Goal: Communication & Community: Answer question/provide support

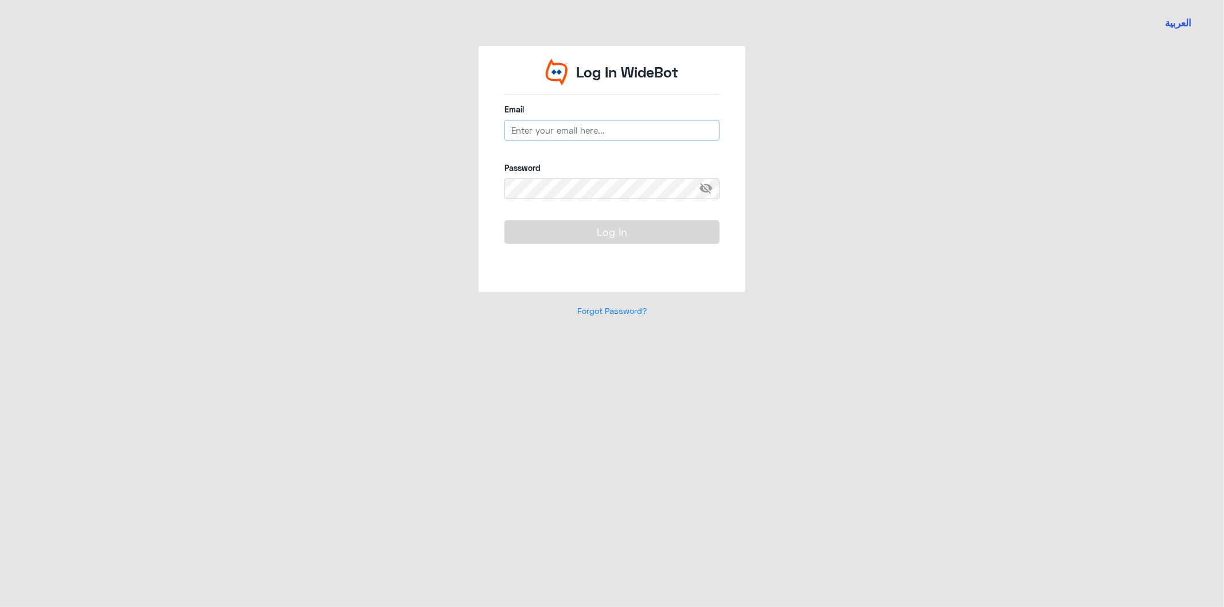
click at [577, 129] on input "email" at bounding box center [611, 130] width 215 height 21
type input "[EMAIL_ADDRESS][DOMAIN_NAME]"
click at [594, 230] on button "Log In" at bounding box center [611, 231] width 215 height 23
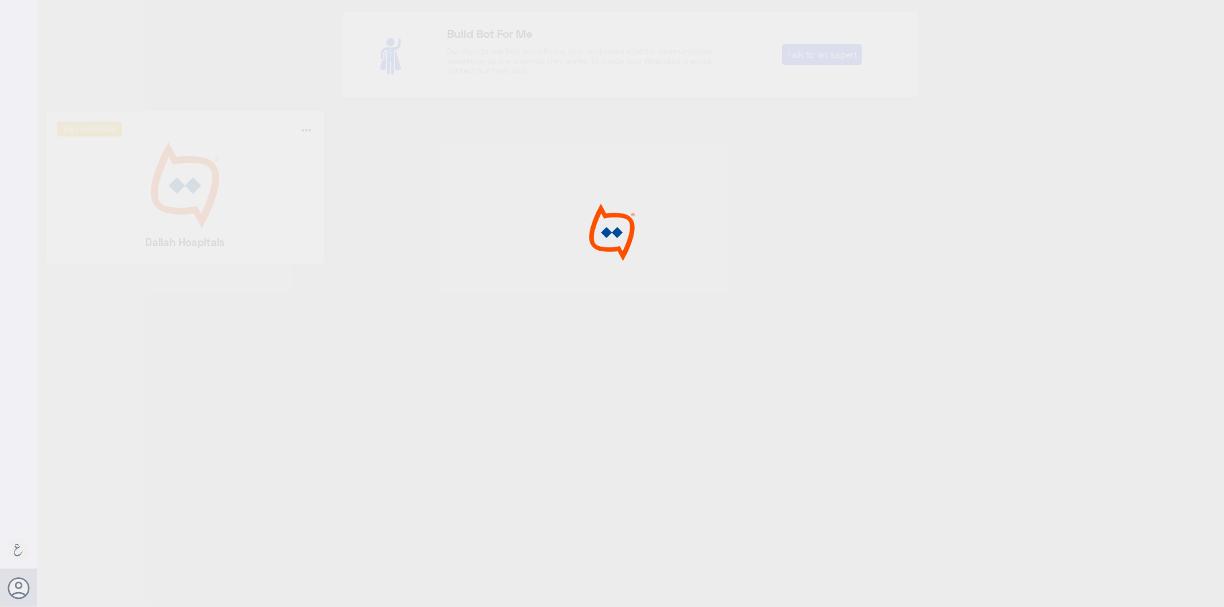
click at [211, 196] on div at bounding box center [612, 305] width 1224 height 611
click at [211, 196] on img at bounding box center [185, 185] width 257 height 86
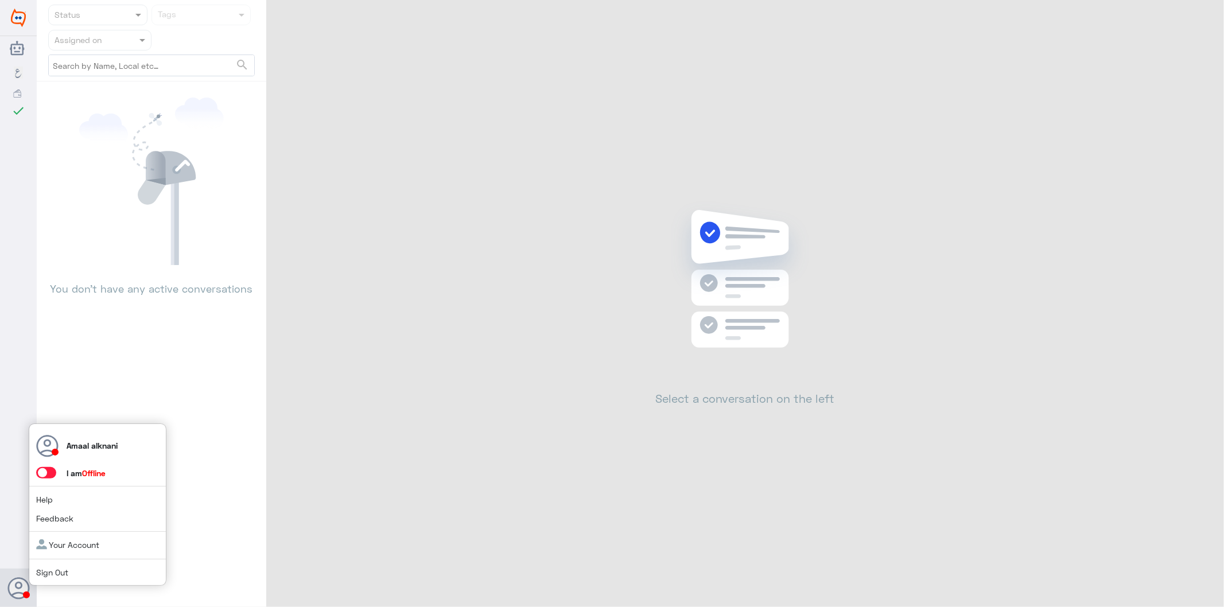
click at [45, 474] on span at bounding box center [46, 472] width 20 height 11
click at [0, 0] on input "checkbox" at bounding box center [0, 0] width 0 height 0
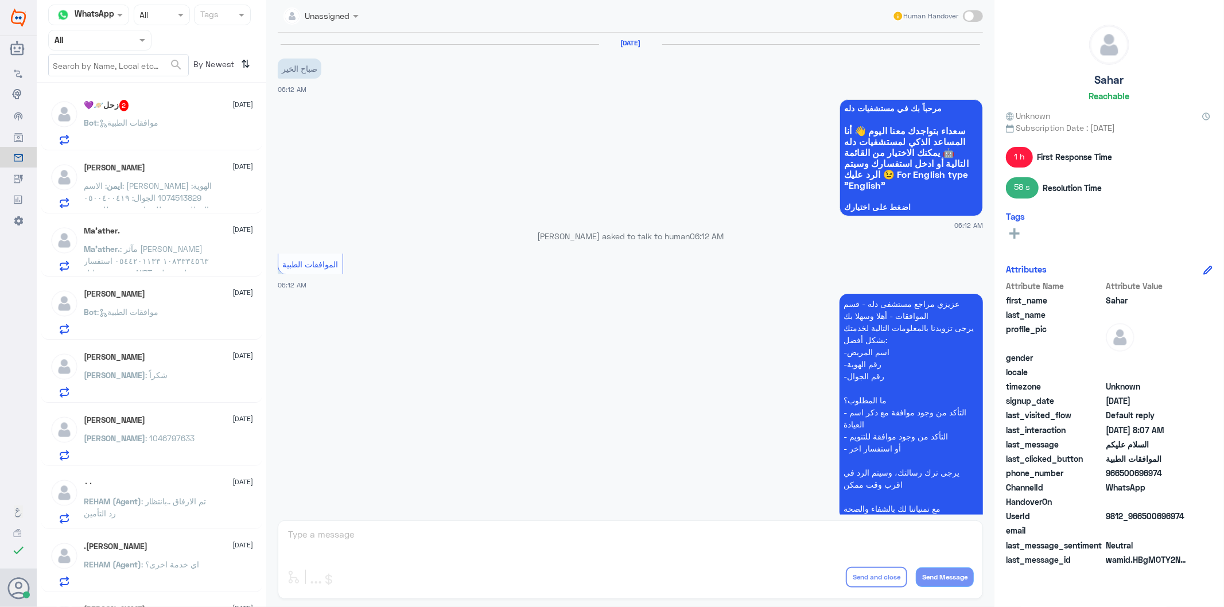
scroll to position [117, 0]
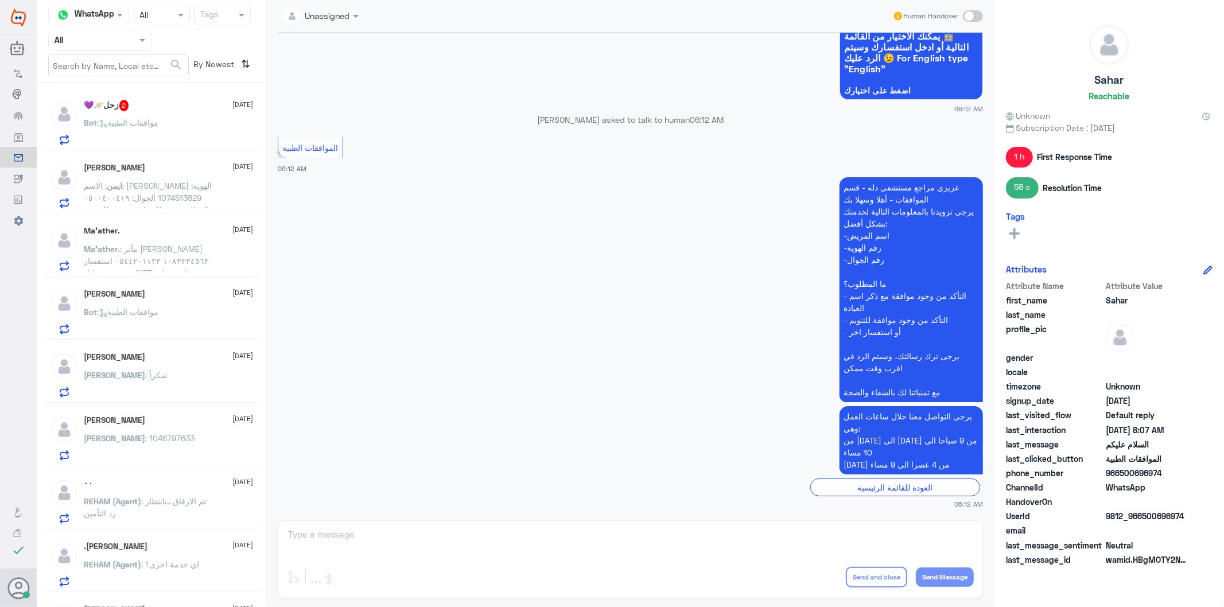
click at [115, 33] on input "text" at bounding box center [86, 39] width 63 height 13
click at [108, 105] on div "Your Inbox" at bounding box center [99, 117] width 103 height 26
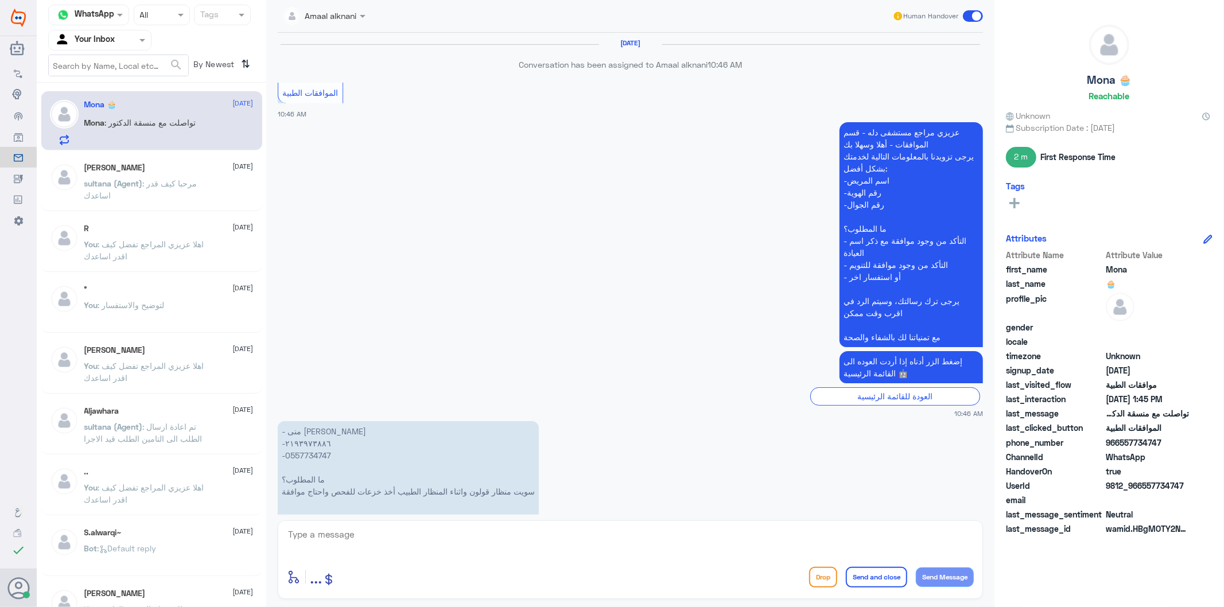
scroll to position [1838, 0]
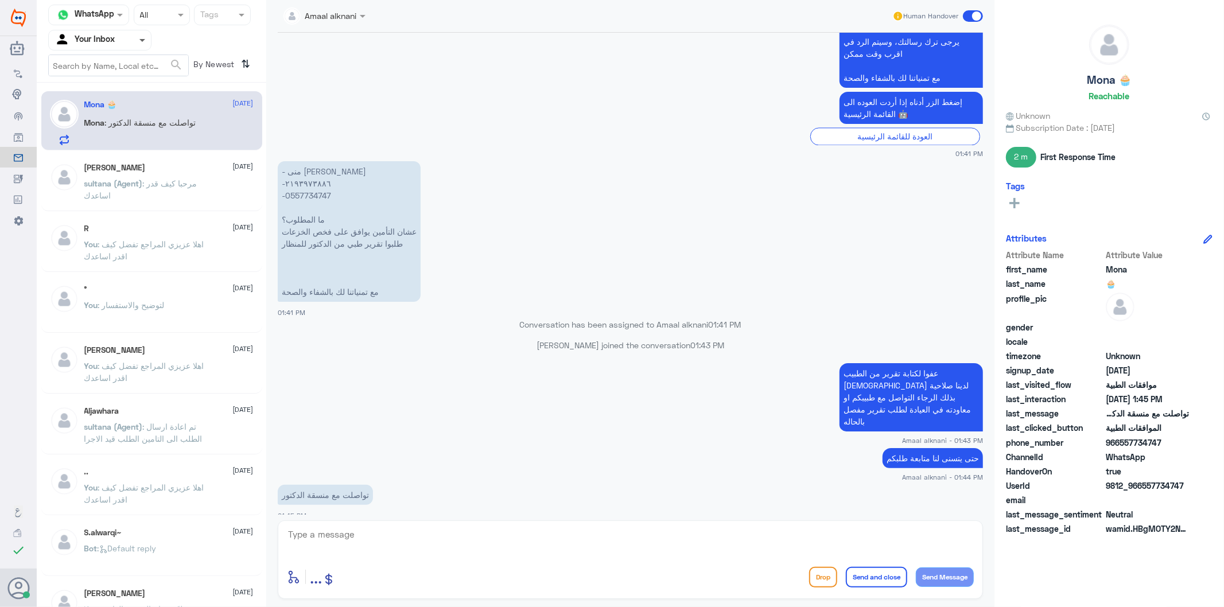
click at [141, 39] on span at bounding box center [142, 41] width 6 height 4
click at [98, 126] on Team "Your Team" at bounding box center [93, 128] width 39 height 10
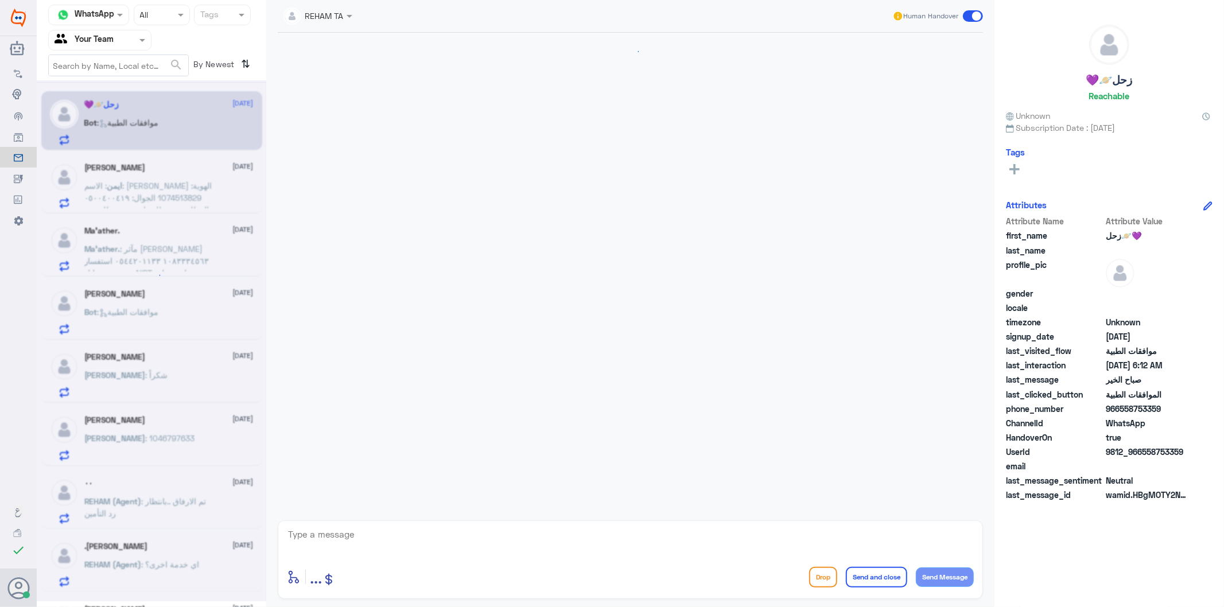
scroll to position [117, 0]
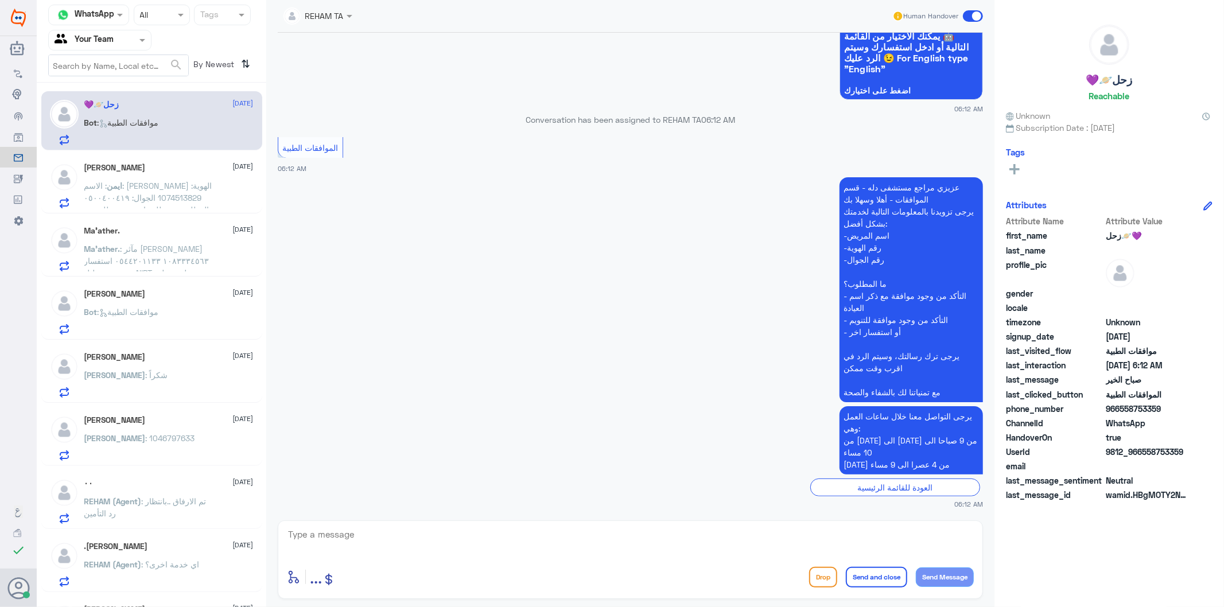
click at [174, 191] on p "ايمن : الاسم: [PERSON_NAME] الهوية: 1074513829 الجوال: ٠٥٠٠٤٠٠٤١٩ المطلوب: تم ط…" at bounding box center [148, 194] width 129 height 29
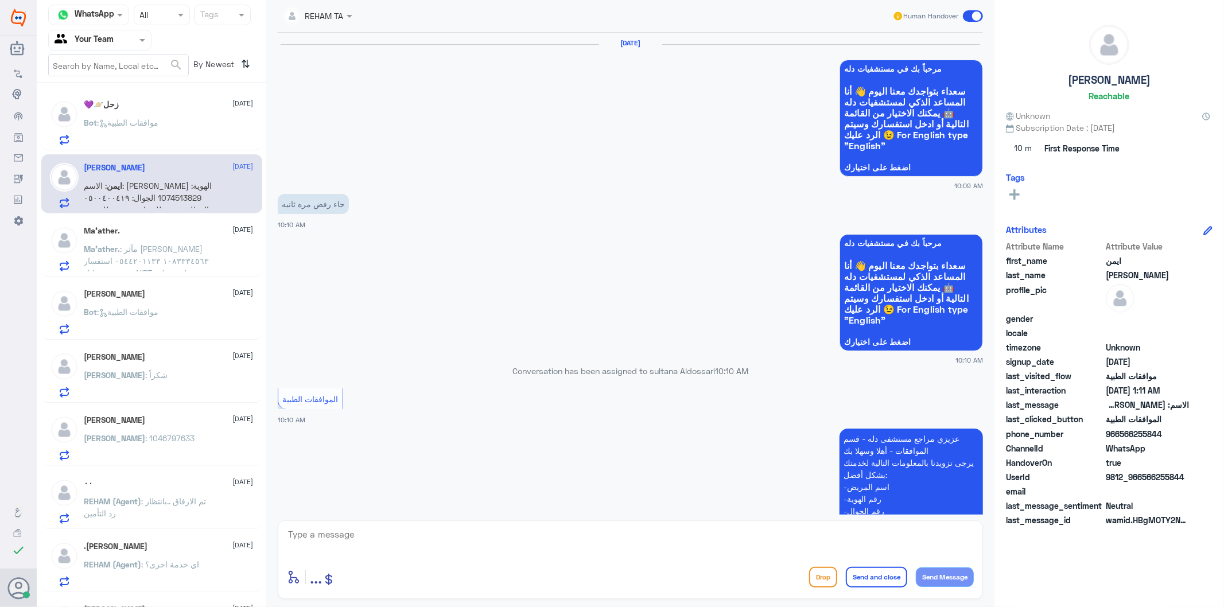
scroll to position [1920, 0]
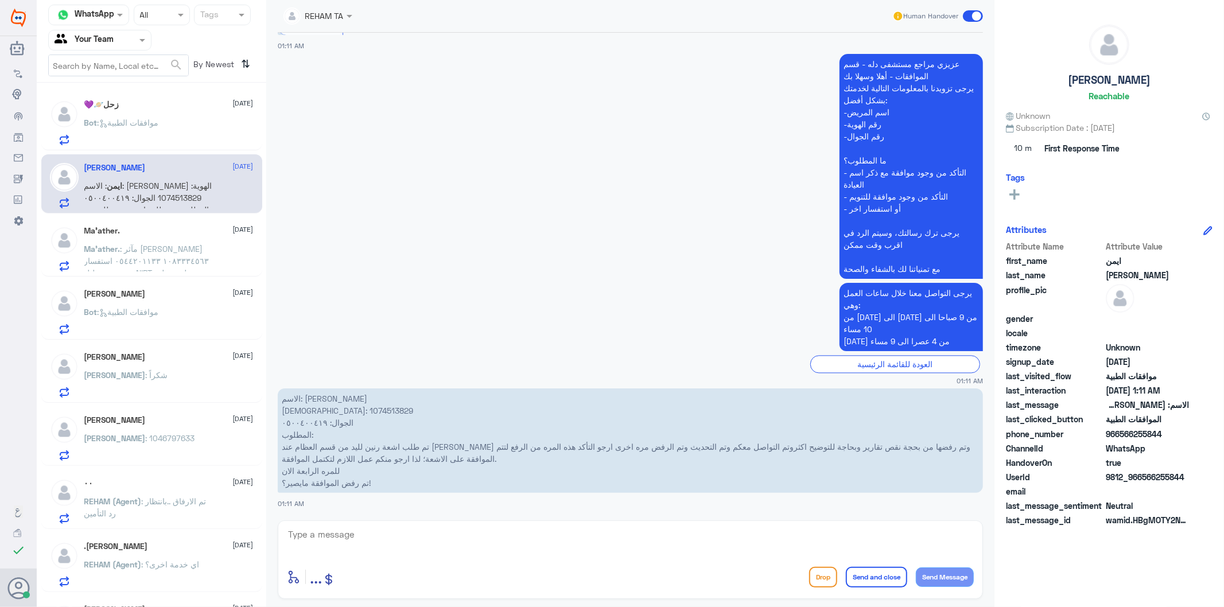
click at [106, 123] on icon at bounding box center [103, 123] width 9 height 9
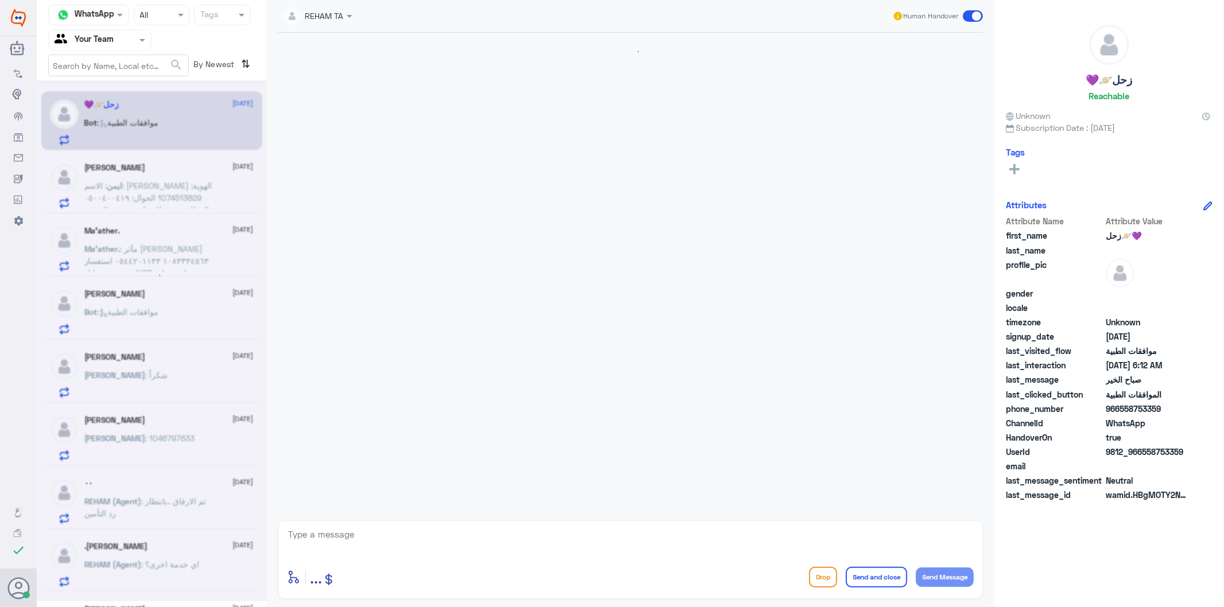
scroll to position [117, 0]
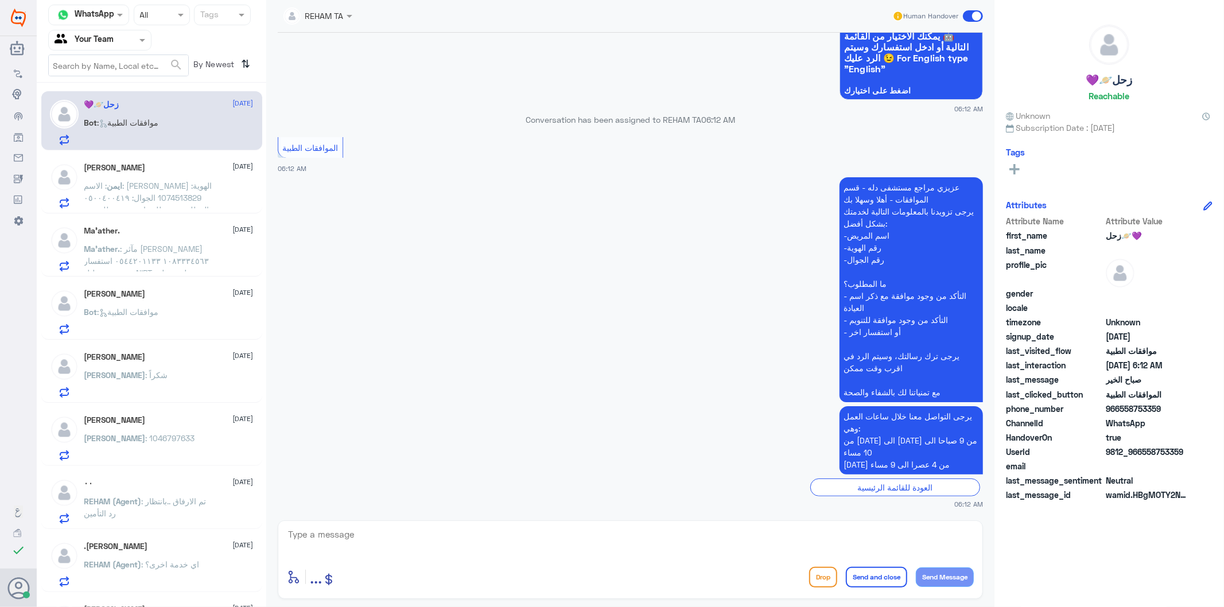
click at [432, 537] on textarea at bounding box center [630, 541] width 687 height 28
type textarea "تفضل كيف اقدر اساعدك"
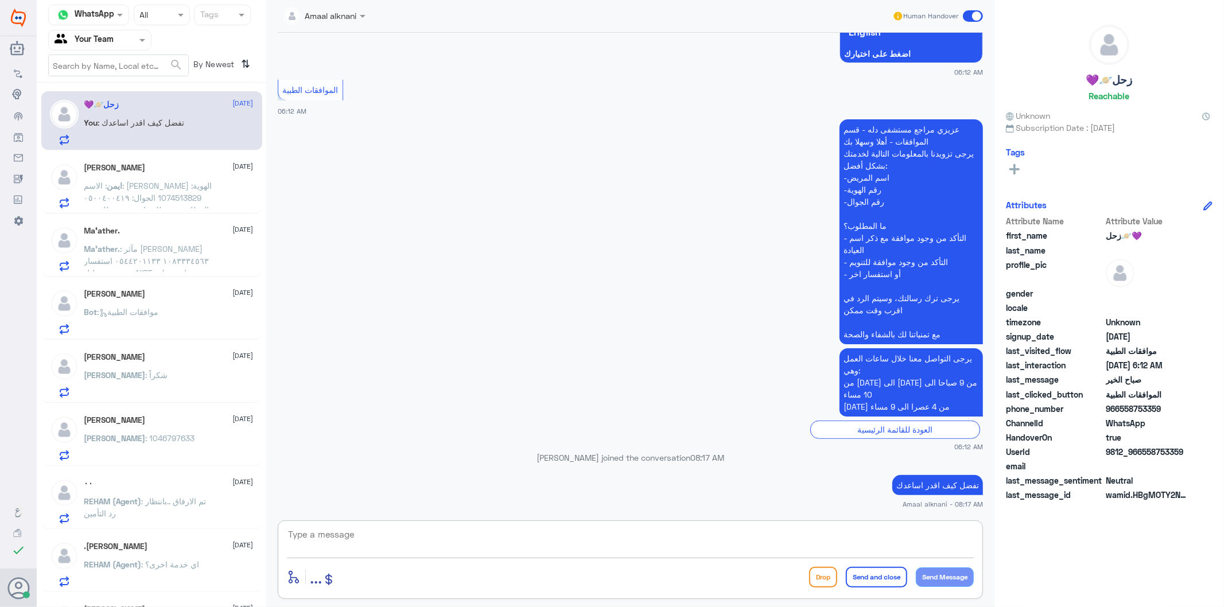
click at [769, 543] on textarea at bounding box center [630, 541] width 687 height 28
click at [165, 177] on div "[PERSON_NAME] [DATE][PERSON_NAME] : الاسم: [PERSON_NAME] الهوية: 1074513829 الج…" at bounding box center [168, 185] width 169 height 45
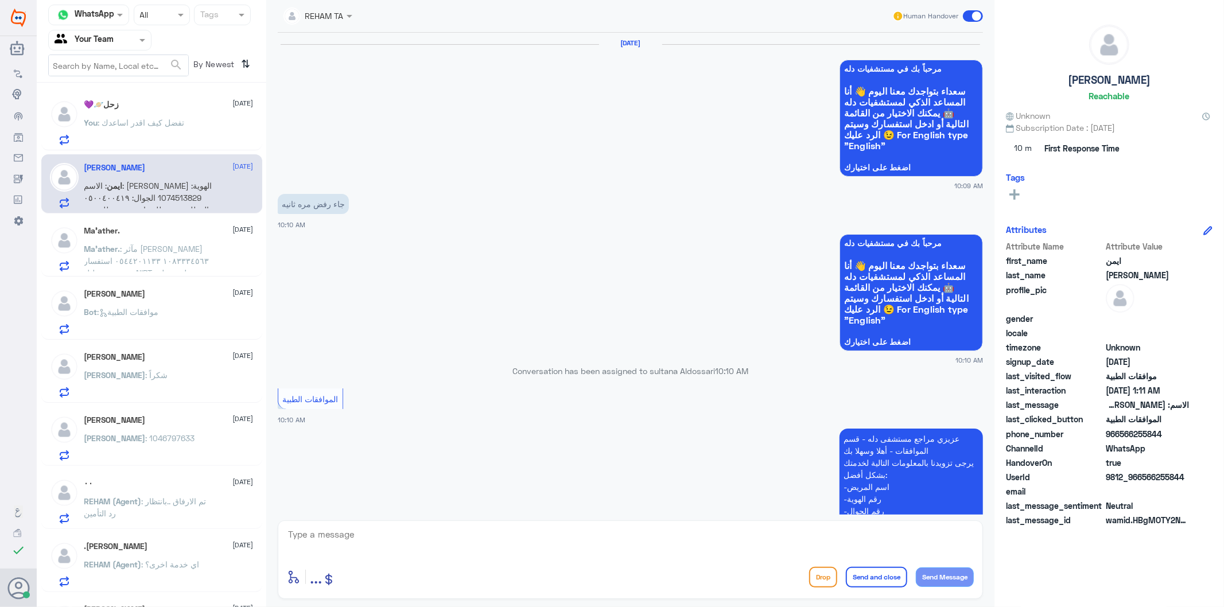
scroll to position [1920, 0]
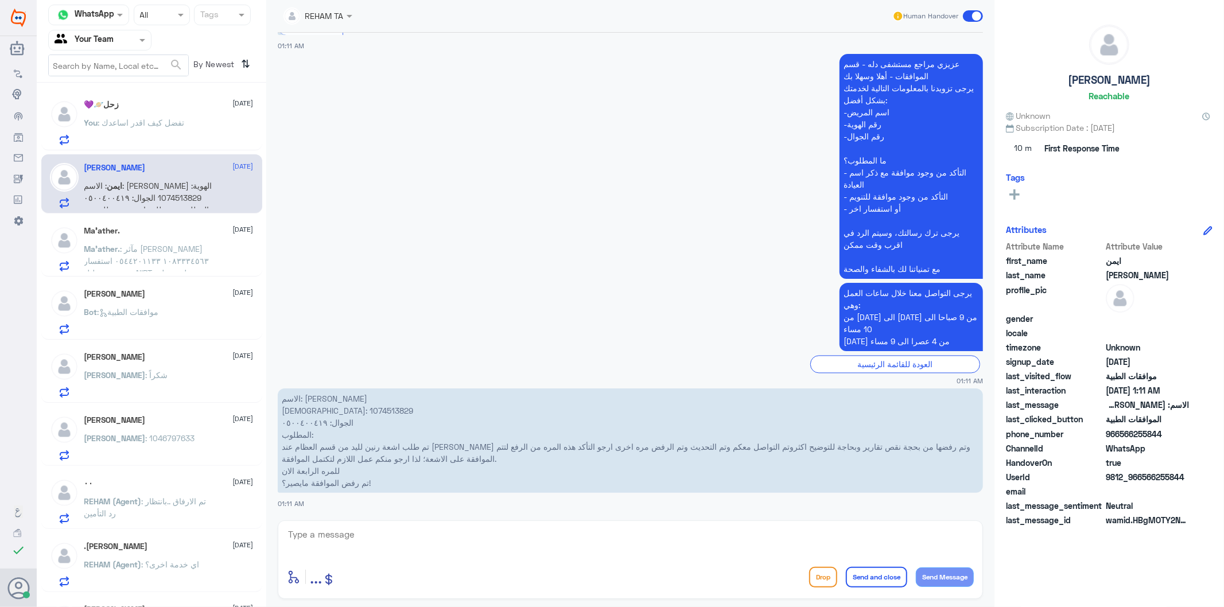
click at [563, 532] on textarea at bounding box center [630, 541] width 687 height 28
click at [381, 540] on textarea at bounding box center [630, 541] width 687 height 28
click at [305, 409] on p "الاسم: [PERSON_NAME] الهوية: 1074513829 الجوال: ٠٥٠٠٤٠٠٤١٩ المطلوب: تم طلب اشعة…" at bounding box center [630, 441] width 705 height 104
copy p "1074513829"
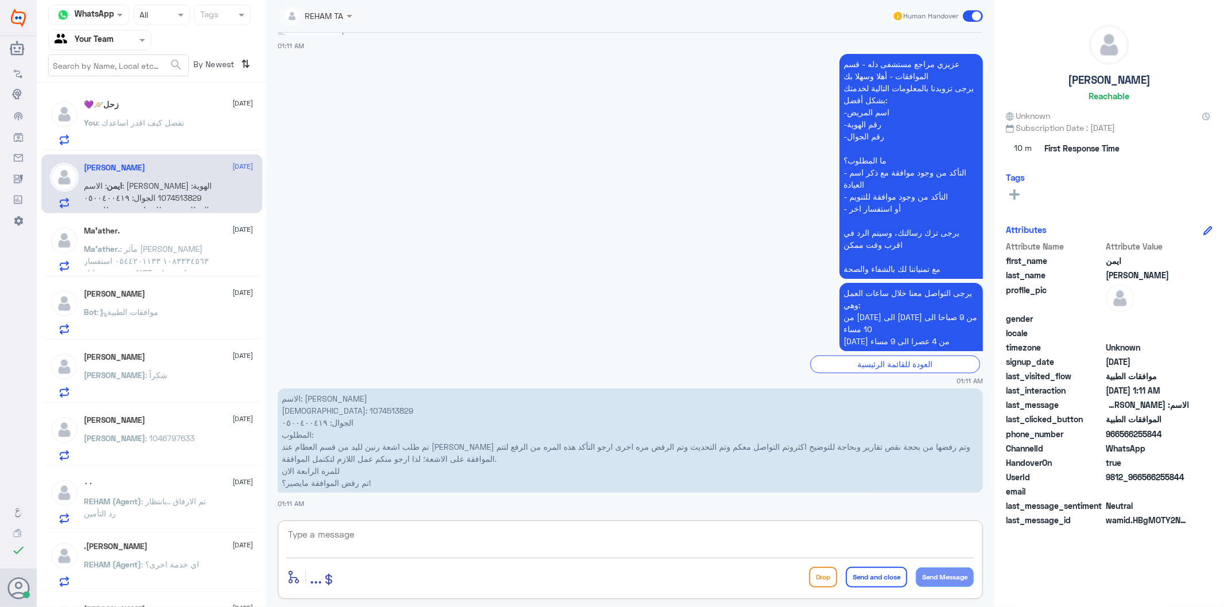
click at [346, 542] on textarea at bounding box center [630, 541] width 687 height 28
type textarea "المعذرة عزيزتي تمت المتابعة عدة مرات ولكن لازال مرفوض - بما ان نتيجة الاشعة الع…"
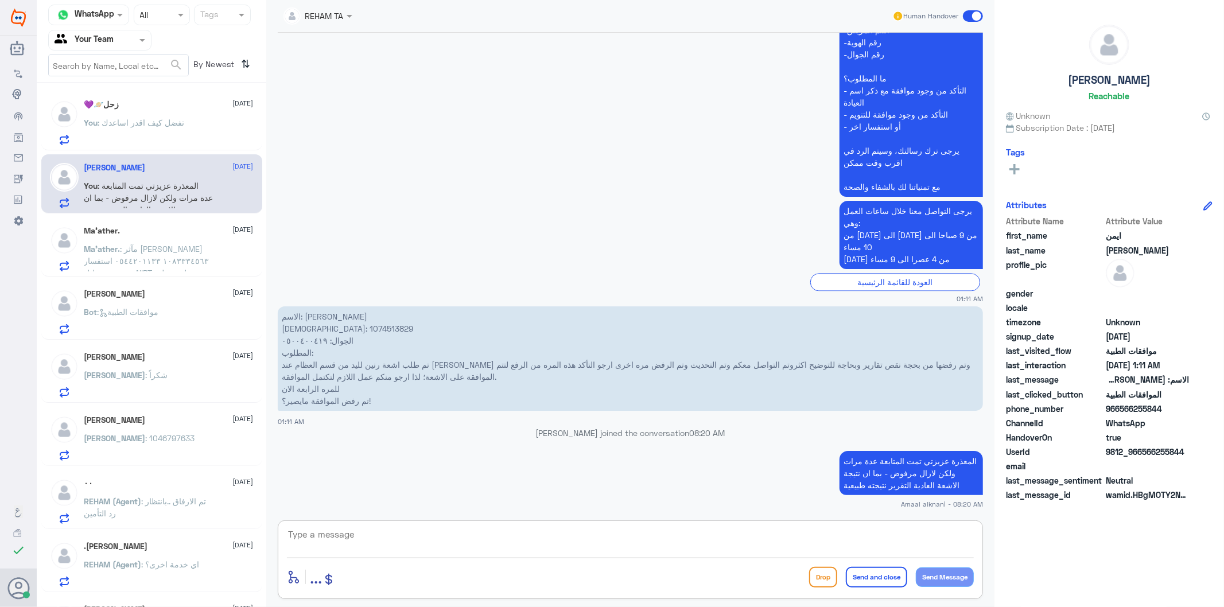
click at [329, 532] on textarea at bounding box center [630, 541] width 687 height 28
click at [329, 535] on textarea at bounding box center [630, 541] width 687 height 28
click at [423, 533] on textarea at bounding box center [630, 541] width 687 height 28
type textarea "الرج"
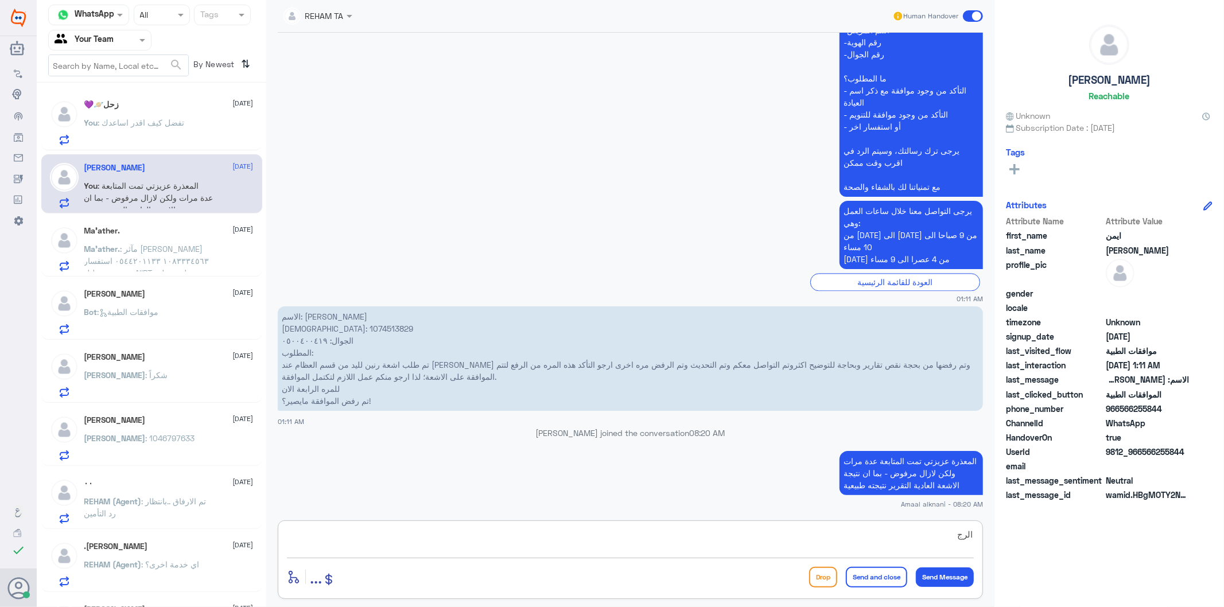
click at [164, 261] on span ": مآثر [PERSON_NAME] ١٠٨٣٣٣٤٥٦٣ ٠٥٤٤٢٠١١٣٣ استفسار عن سعر تحليل NIPT، وهل يشمله…" at bounding box center [146, 267] width 125 height 46
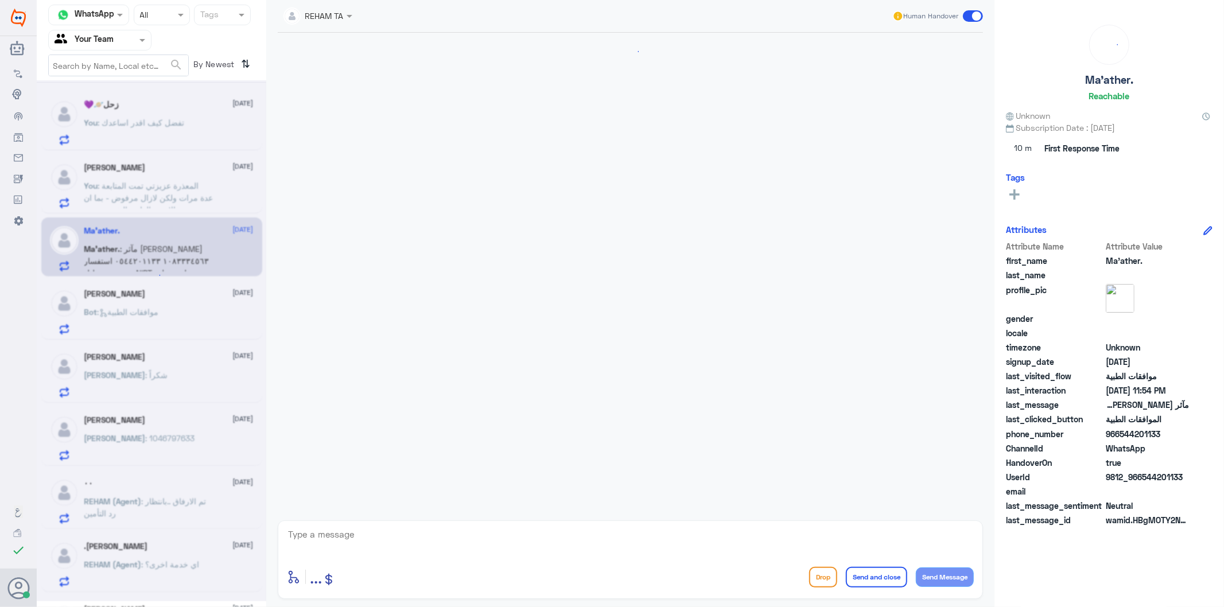
scroll to position [996, 0]
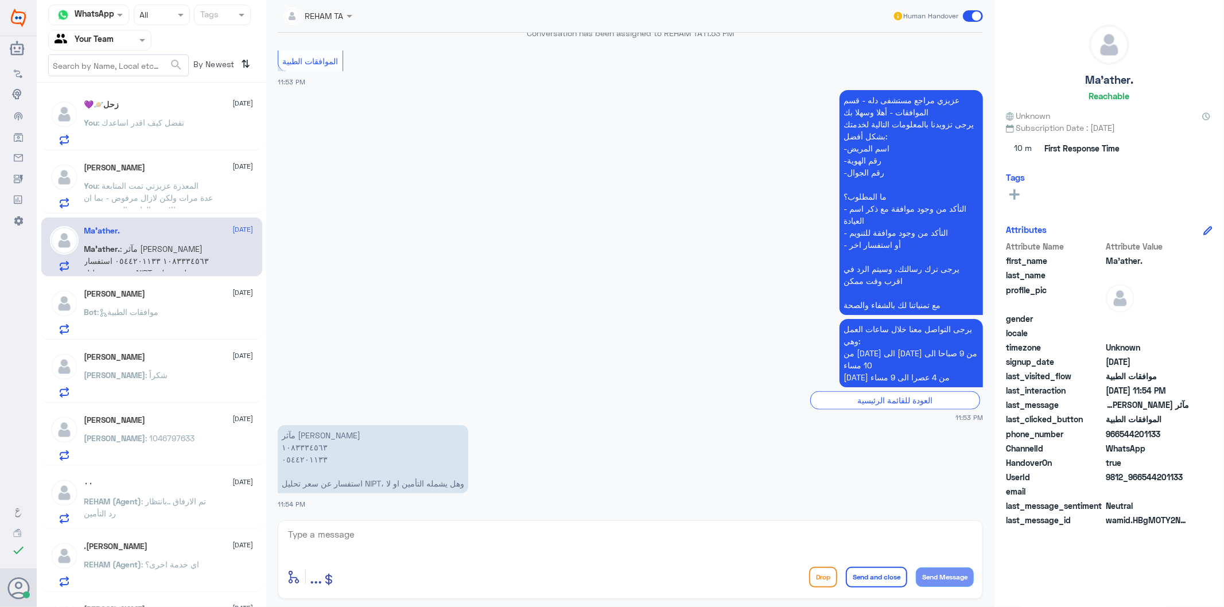
click at [431, 519] on div "REHAM TA Human Handover [DATE] مرحبا 04:39 PM مرحباً بك في مستشفيات دله سعداء ب…" at bounding box center [630, 305] width 728 height 611
click at [437, 531] on textarea at bounding box center [630, 541] width 687 height 28
type textarea "0544201133"
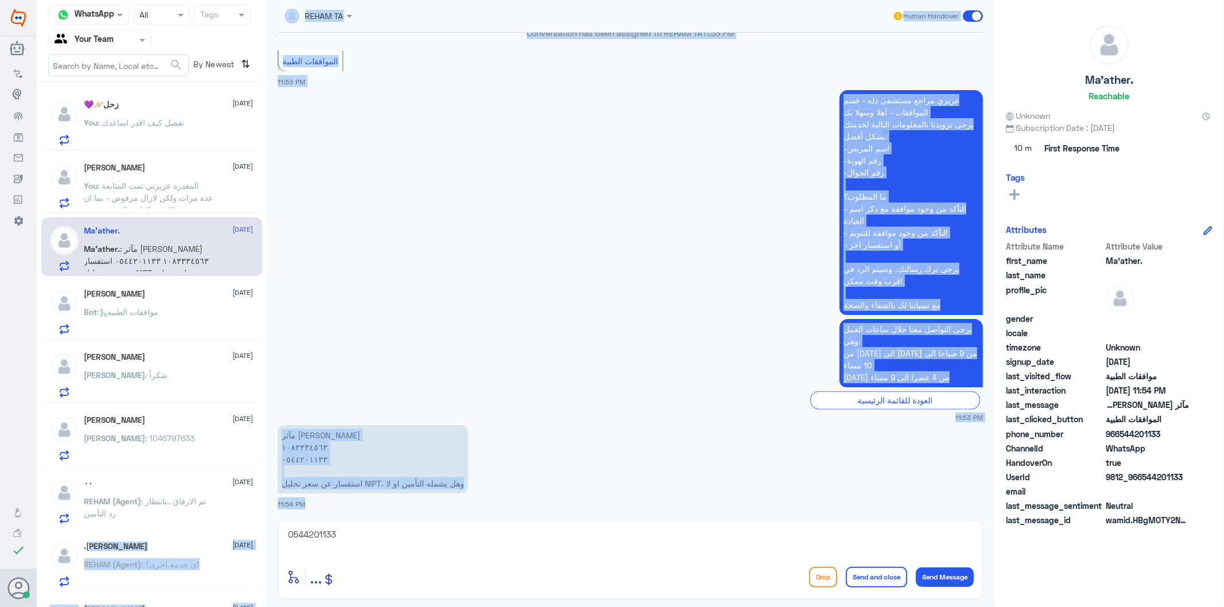
drag, startPoint x: 345, startPoint y: 526, endPoint x: 85, endPoint y: 538, distance: 260.3
click at [85, 538] on div "Channel WhatsApp Status × All Tags Agent Filter Your Team search By Newest ⇅ 💜🪐…" at bounding box center [630, 305] width 1187 height 611
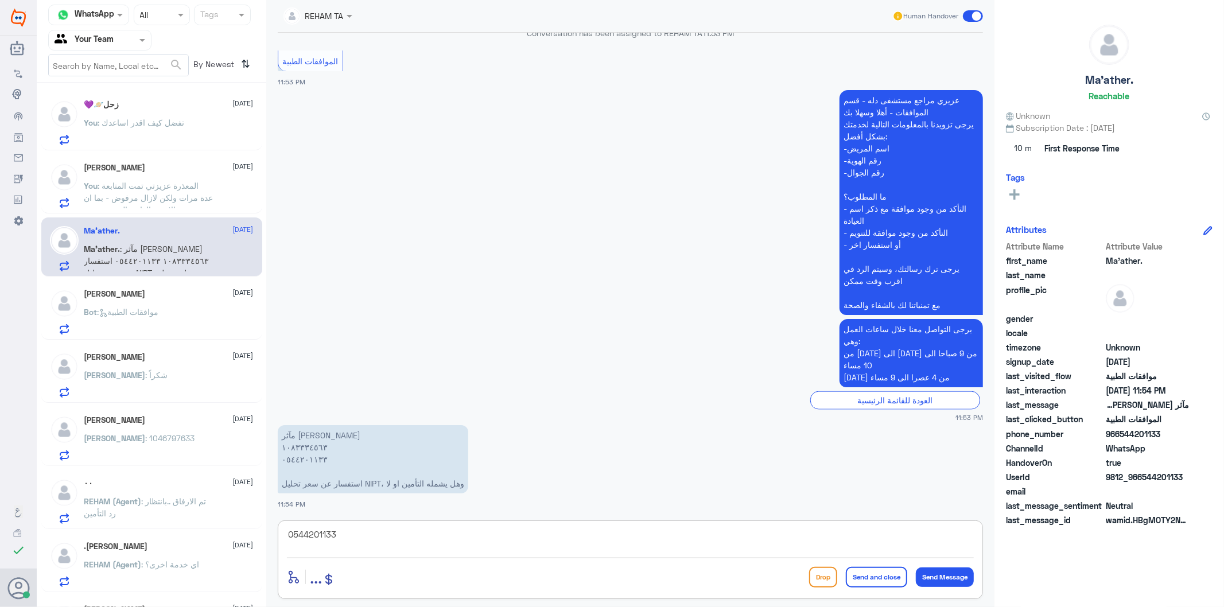
drag, startPoint x: 343, startPoint y: 542, endPoint x: 181, endPoint y: 537, distance: 161.4
click at [181, 537] on div "Channel WhatsApp Status × All Tags Agent Filter Your Team search By Newest ⇅ 💜🪐…" at bounding box center [630, 305] width 1187 height 611
type textarea "اهلا عزيزتي المراجعة"
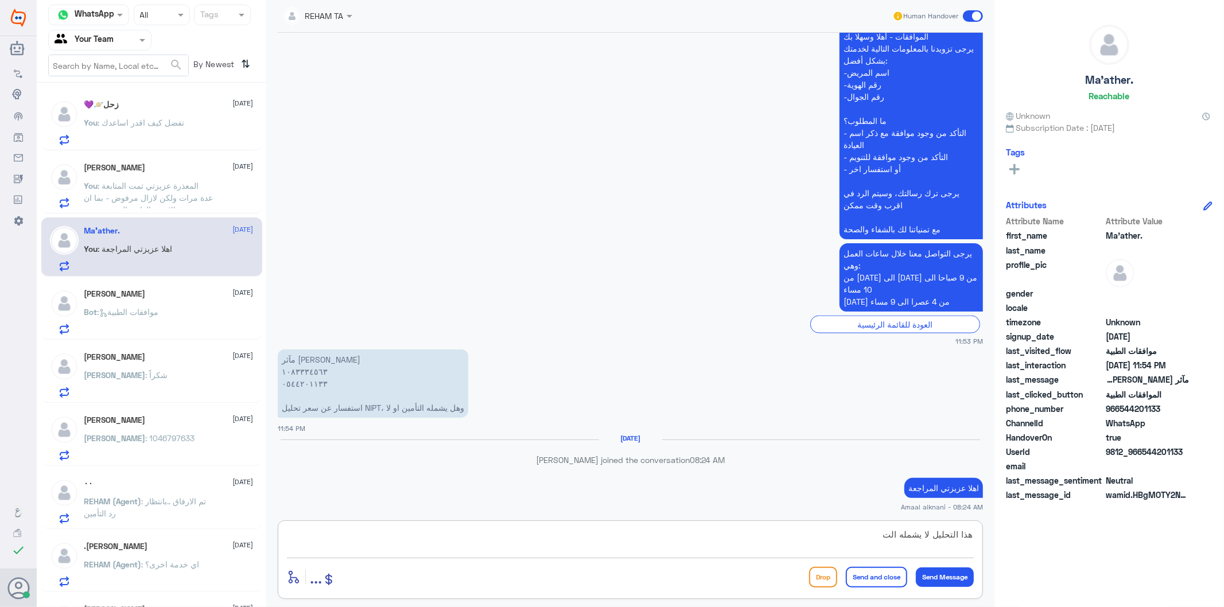
scroll to position [1054, 0]
type textarea "هذا التحليل لا يشمله التامين"
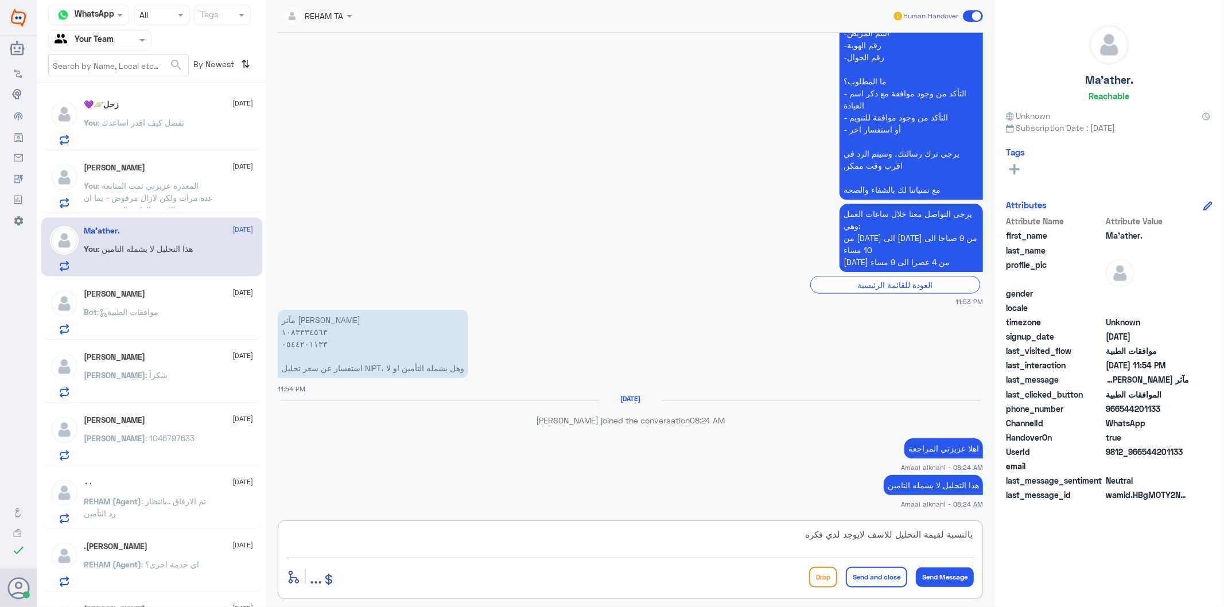
type textarea "بالنسبة لقيمة التحليل للاسف لايوجد لدي فكره"
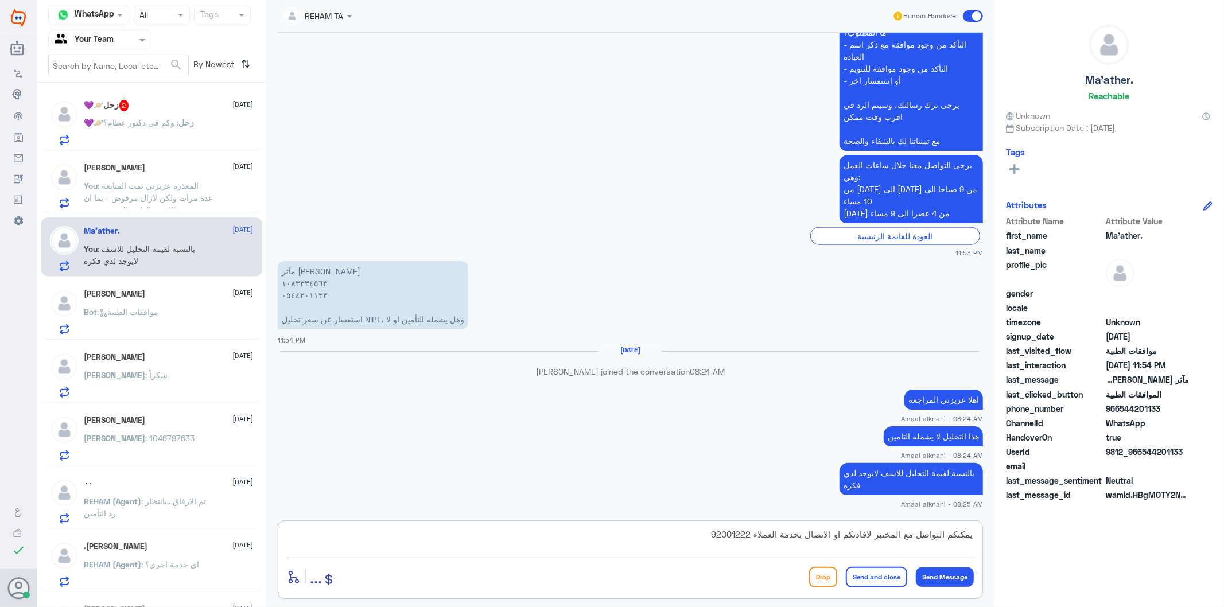
type textarea "يمكنكم التواصل مع المختبر لافادتكم او الاتصال بخدمة العملاء 920012222"
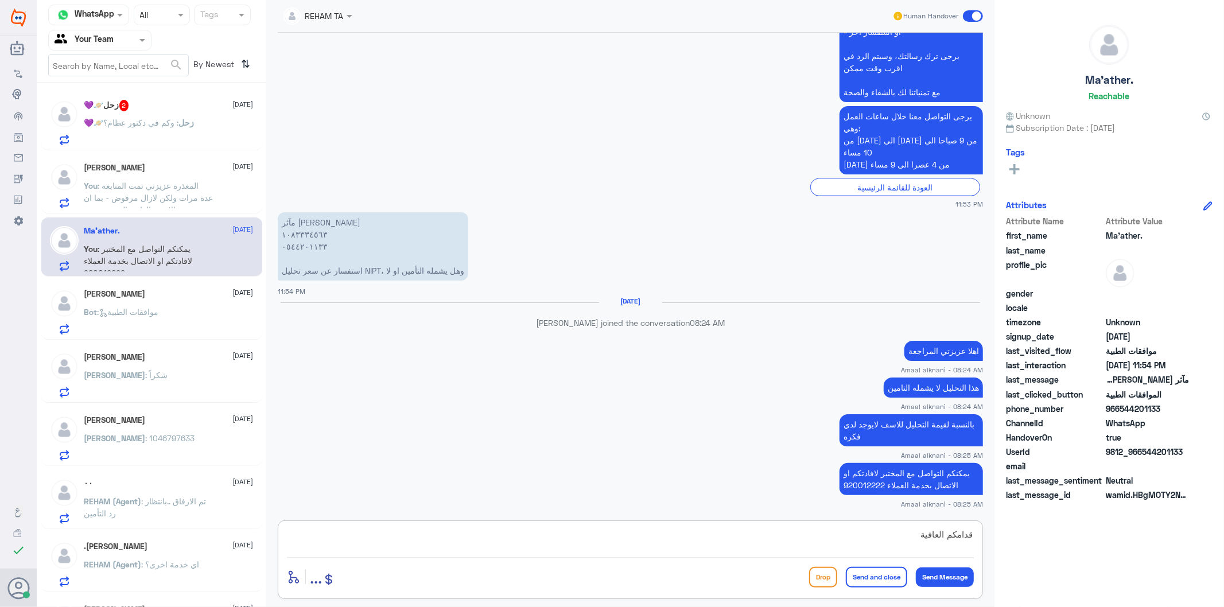
type textarea "قدامكم العافية"
click at [873, 571] on button "Send and close" at bounding box center [876, 577] width 61 height 21
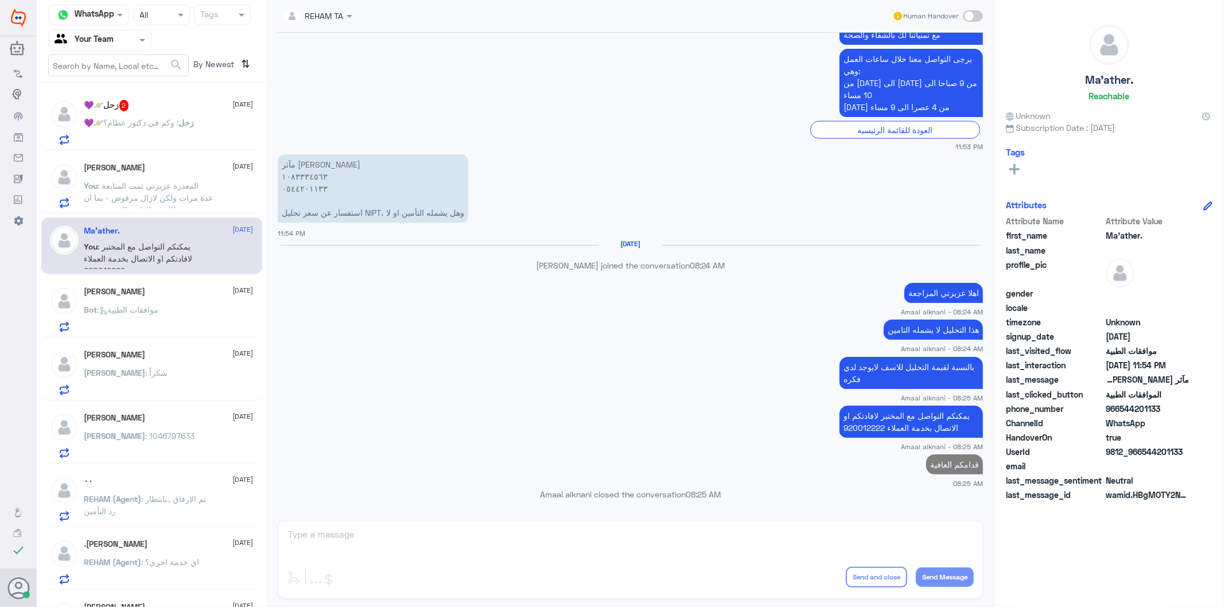
click at [179, 118] on span ": وكم في دكتور عظام؟" at bounding box center [141, 123] width 75 height 10
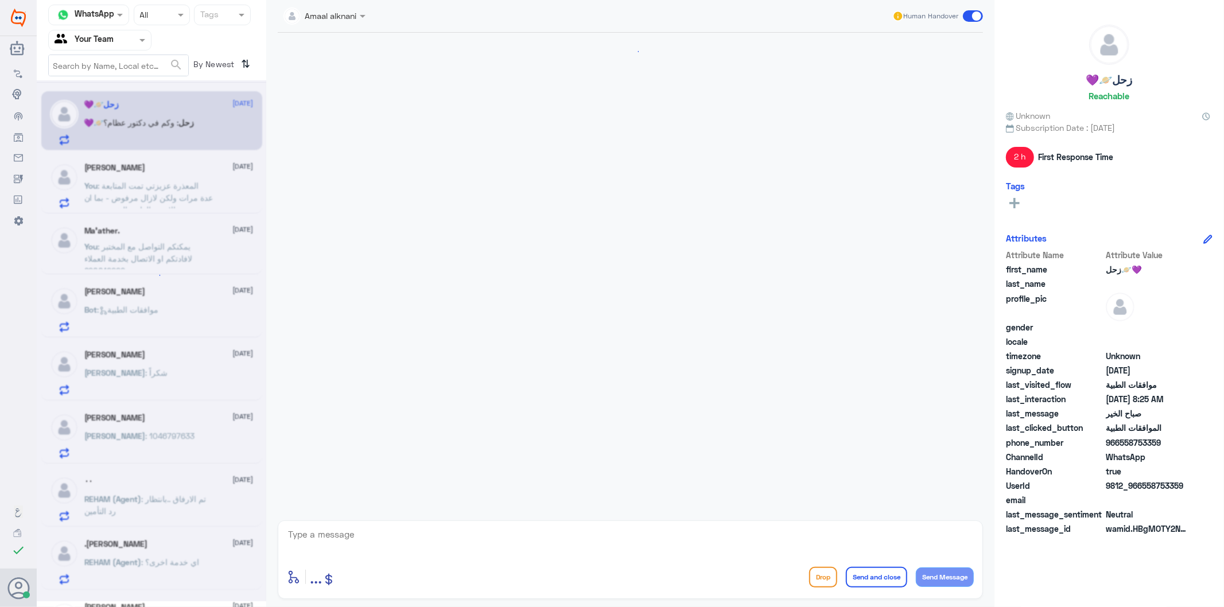
scroll to position [253, 0]
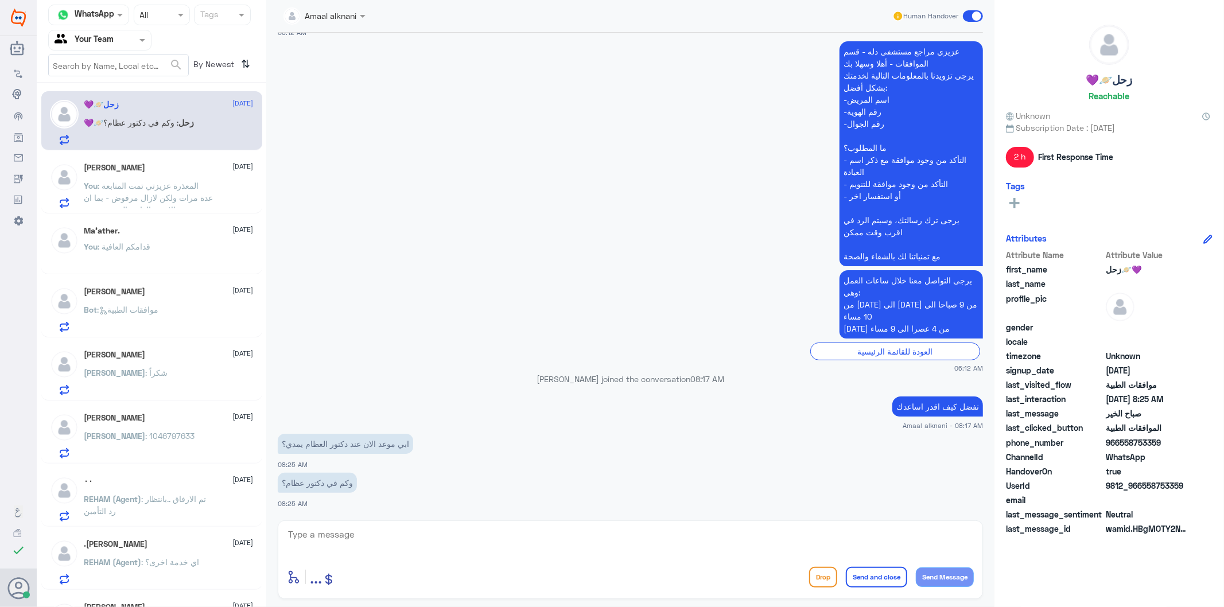
click at [331, 544] on textarea at bounding box center [630, 541] width 687 height 28
type textarea "اهلا عزيزي المراجع الرجاء الاتصال ع الرقم الموحد خدمة العملاء 920012222 لافادتكم"
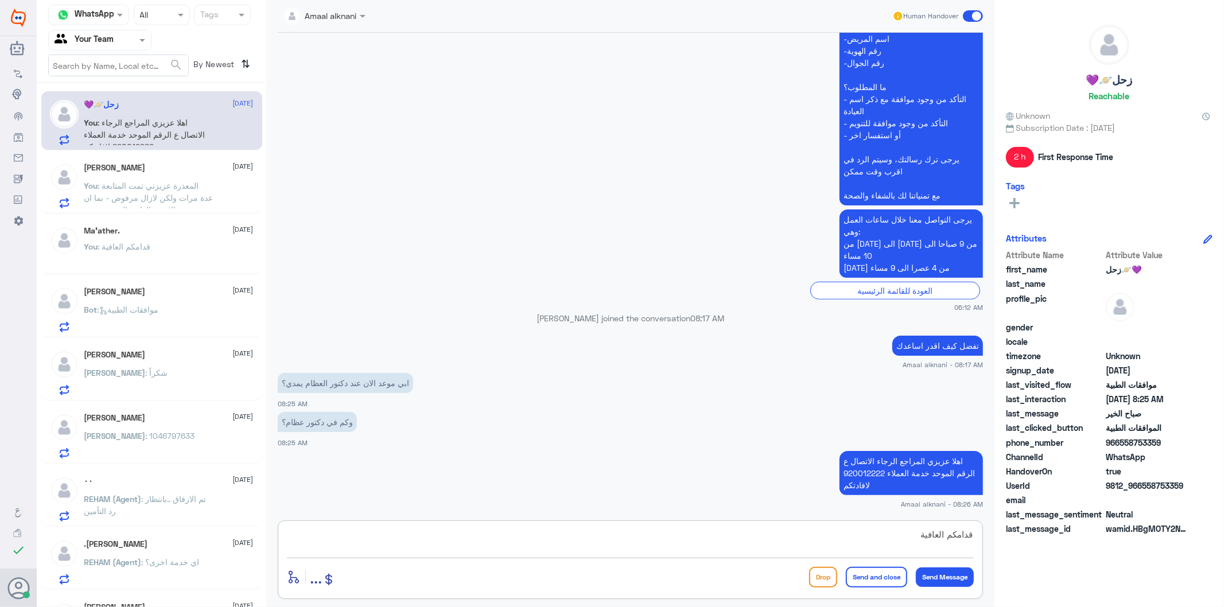
type textarea "قدامكم العافية"
click at [851, 577] on button "Send and close" at bounding box center [876, 577] width 61 height 21
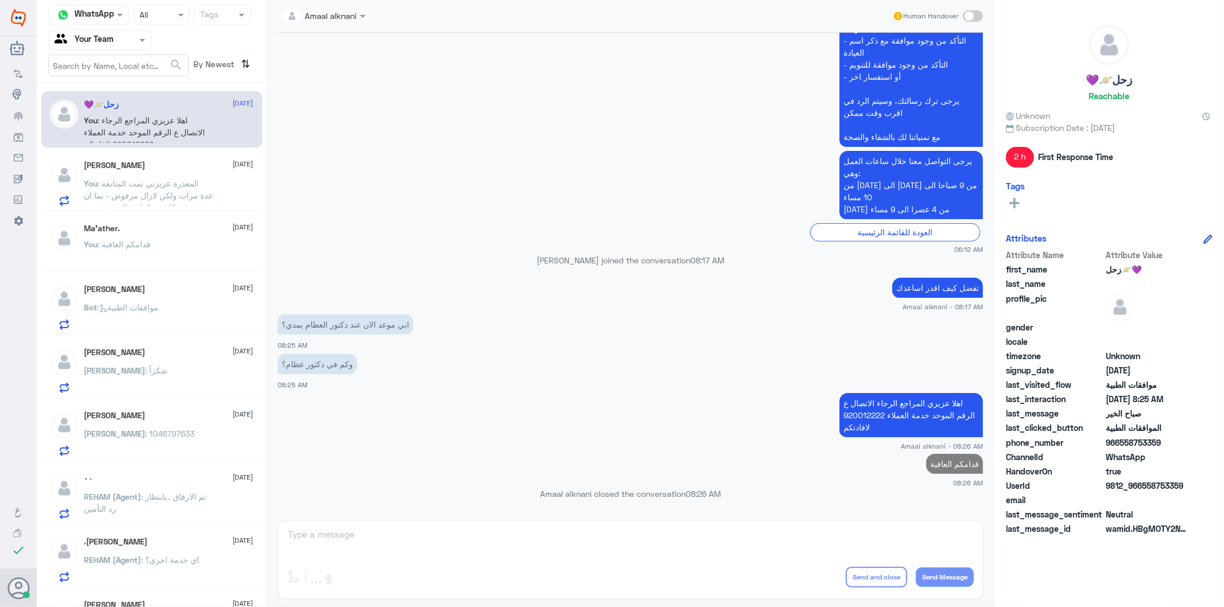
click at [181, 197] on span ": المعذرة عزيزتي تمت المتابعة عدة مرات ولكن لازال مرفوض - بما ان نتيجة الاشعة ا…" at bounding box center [148, 201] width 129 height 46
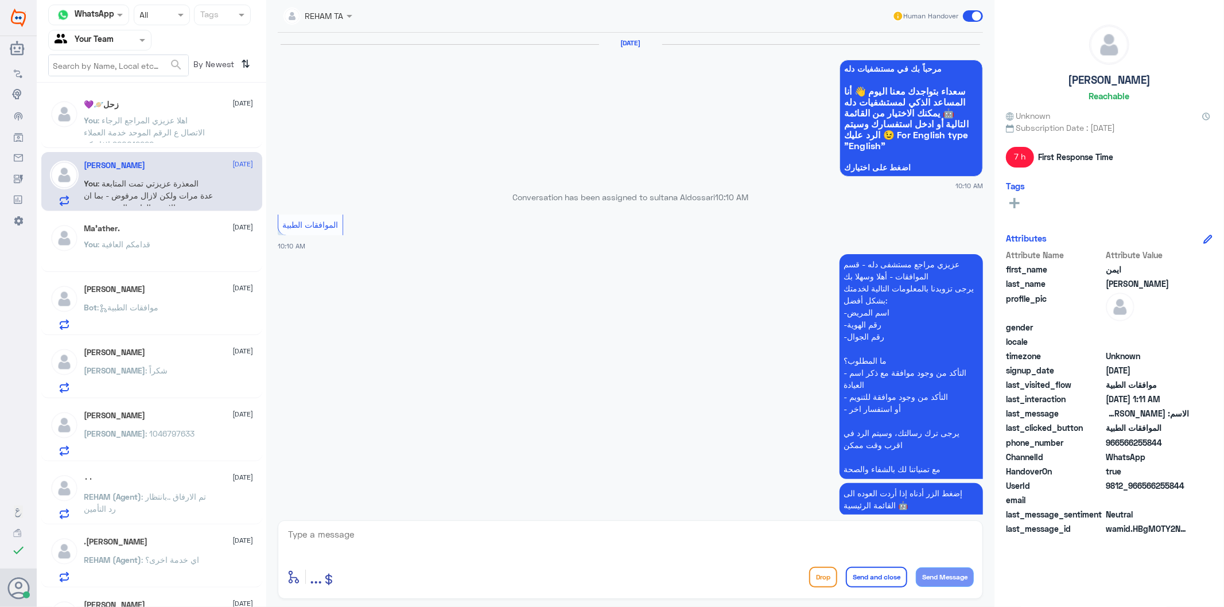
scroll to position [1828, 0]
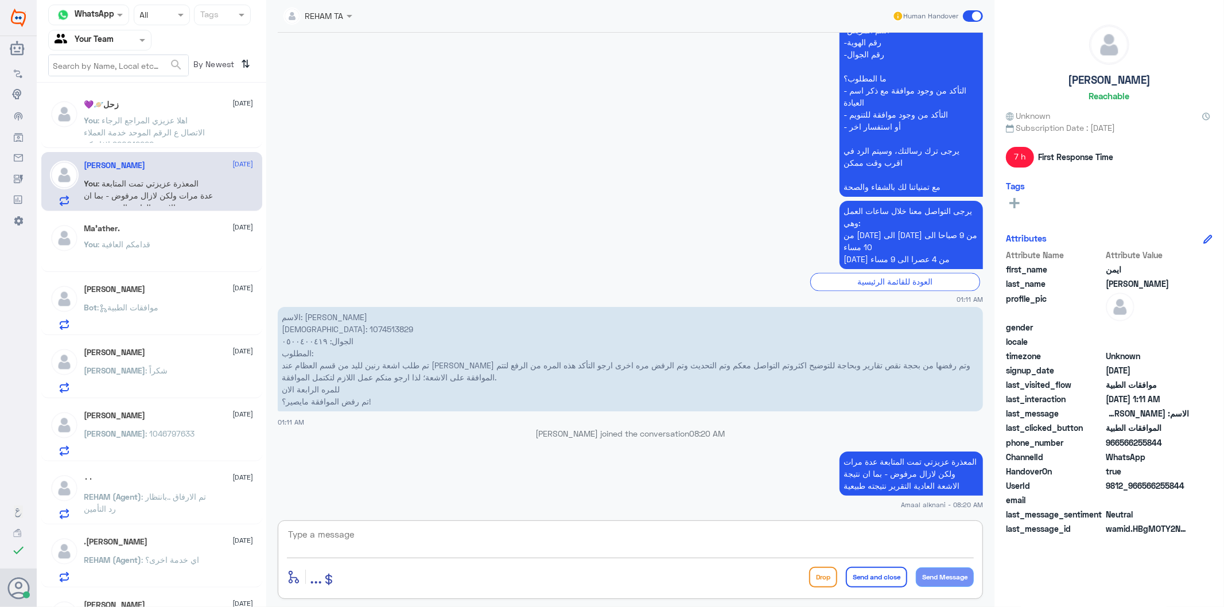
click at [445, 541] on textarea at bounding box center [630, 541] width 687 height 28
type textarea "الرجاء التواصل مع تامينكم لتوضيح والاستفسار - او معاودة الطبيب لكتابة تفاصيل اك…"
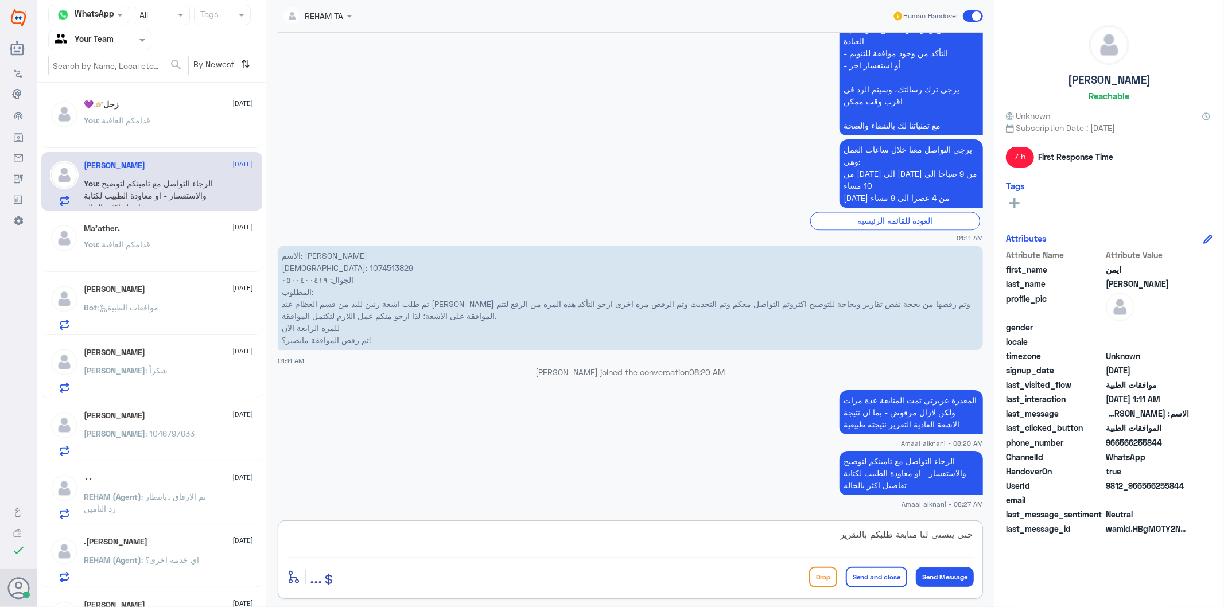
type textarea "حتى يتسنى لنا متابعة طلبكم بالتقرير"
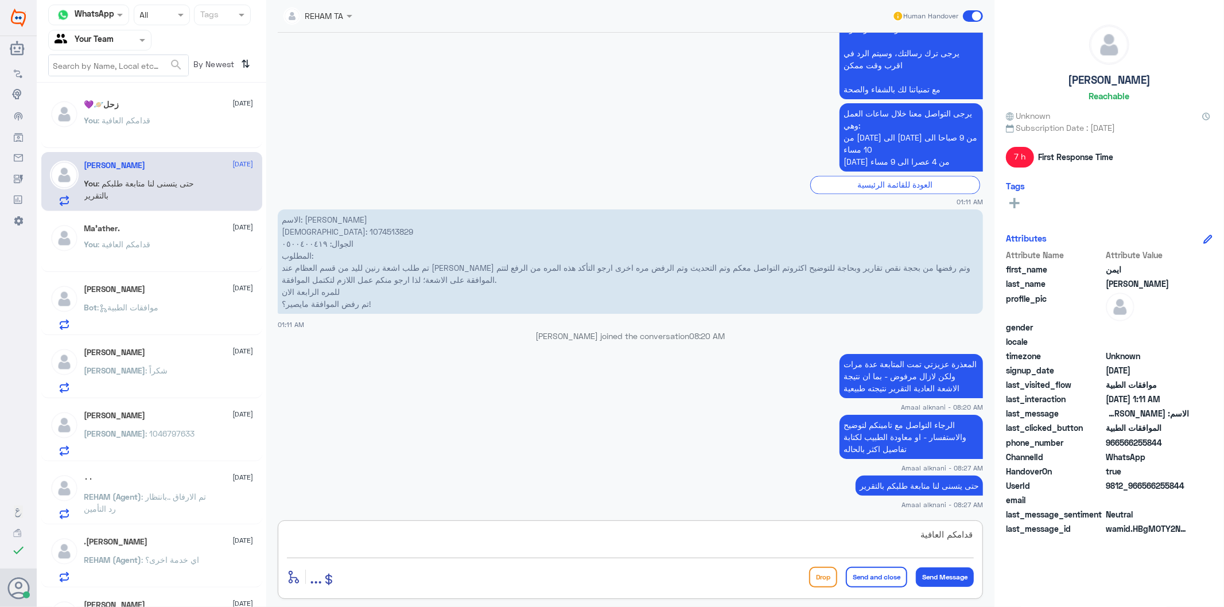
type textarea "قدامكم العافية"
click at [874, 585] on button "Send and close" at bounding box center [876, 577] width 61 height 21
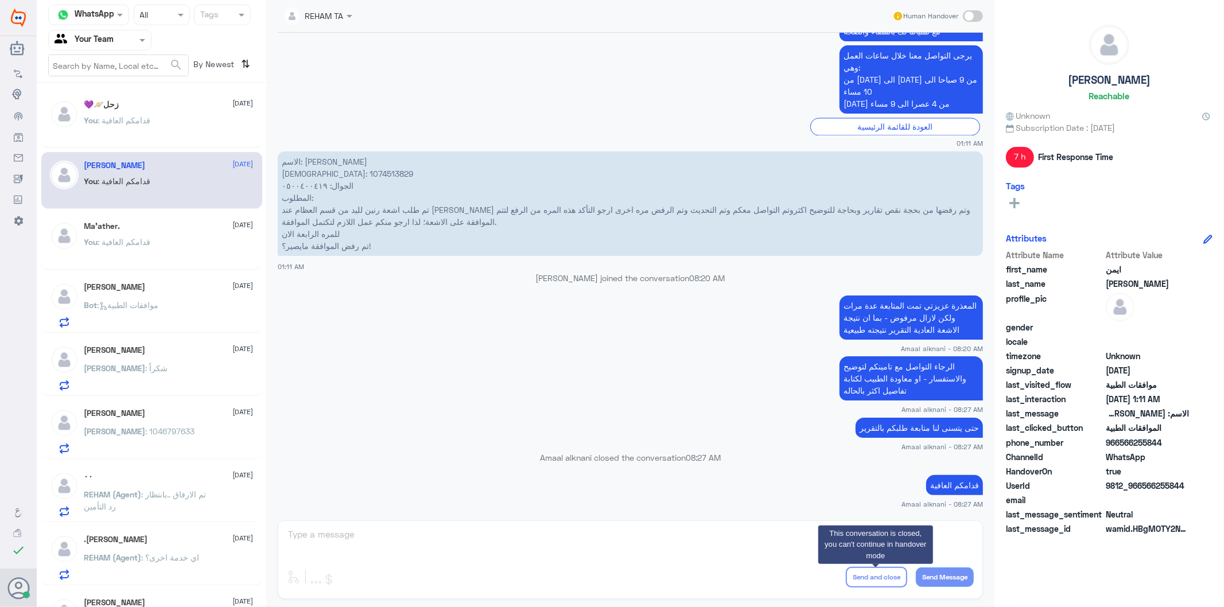
click at [141, 238] on span ": قدامكم العافية" at bounding box center [124, 242] width 53 height 10
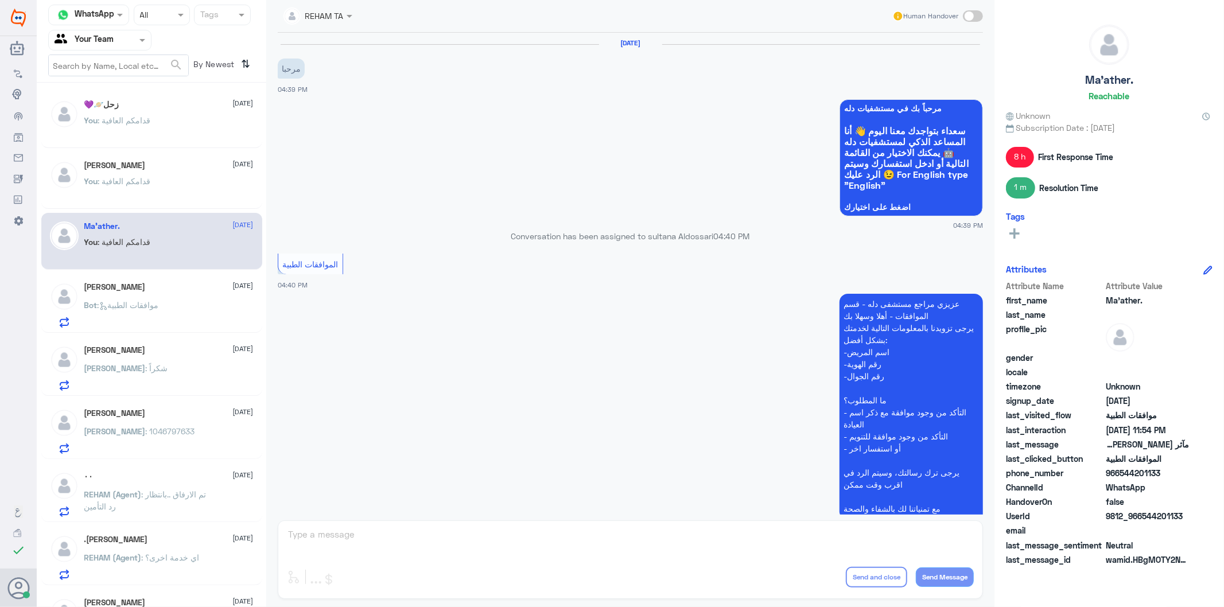
scroll to position [1267, 0]
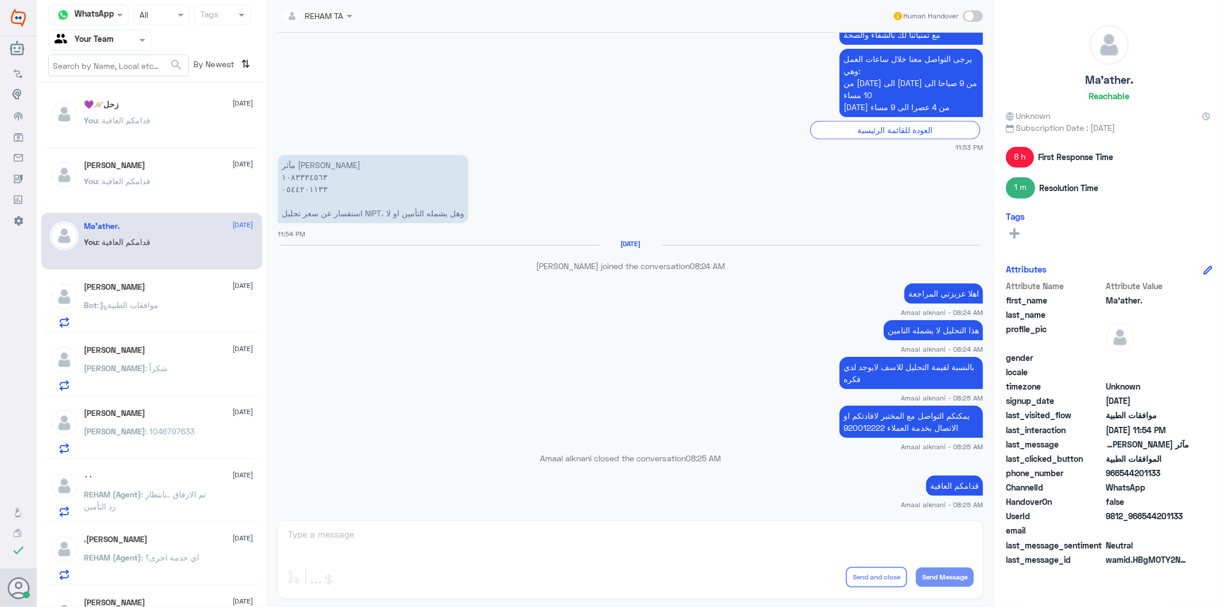
click at [143, 298] on div "[PERSON_NAME] [DATE] Bot : موافقات الطبية" at bounding box center [168, 304] width 169 height 45
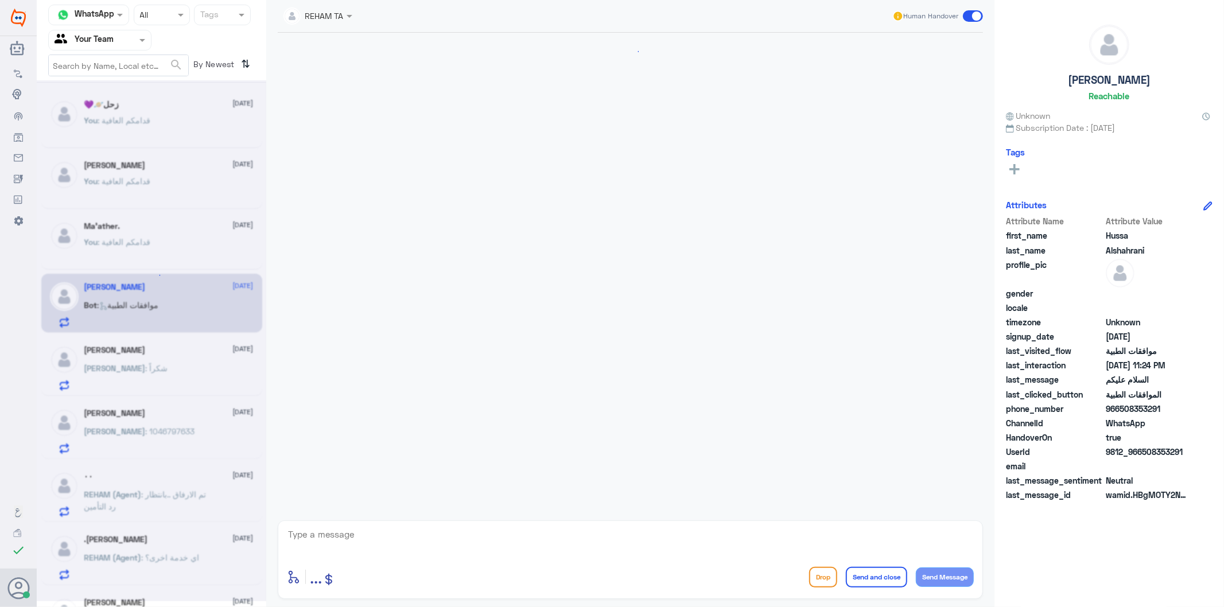
scroll to position [525, 0]
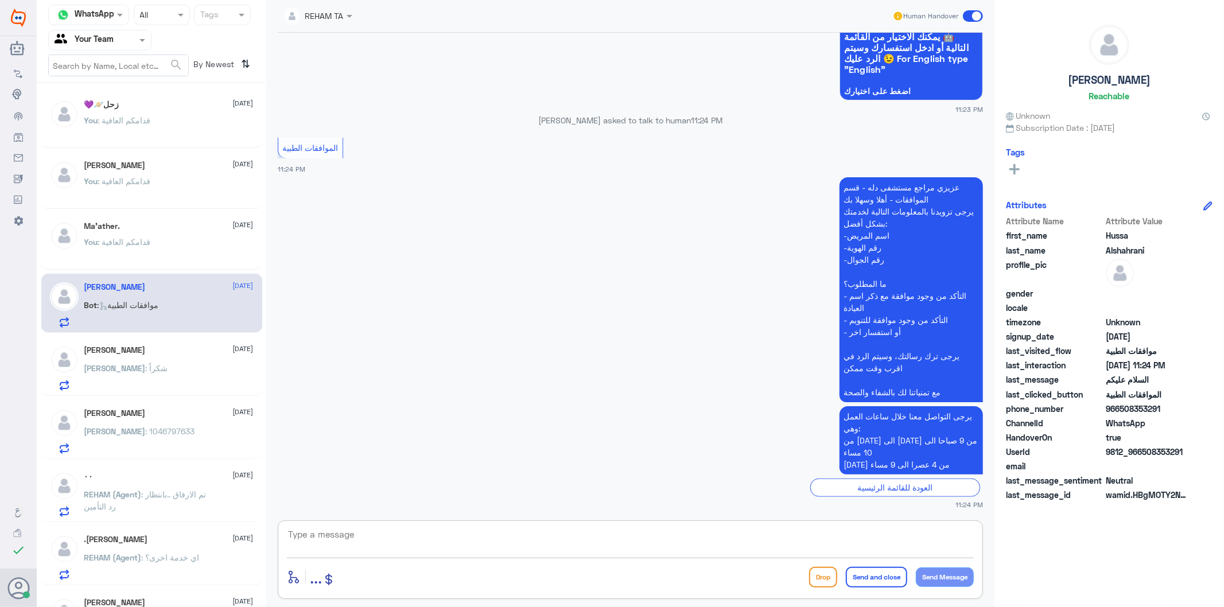
click at [325, 533] on textarea at bounding box center [630, 541] width 687 height 28
click at [322, 531] on textarea at bounding box center [630, 541] width 687 height 28
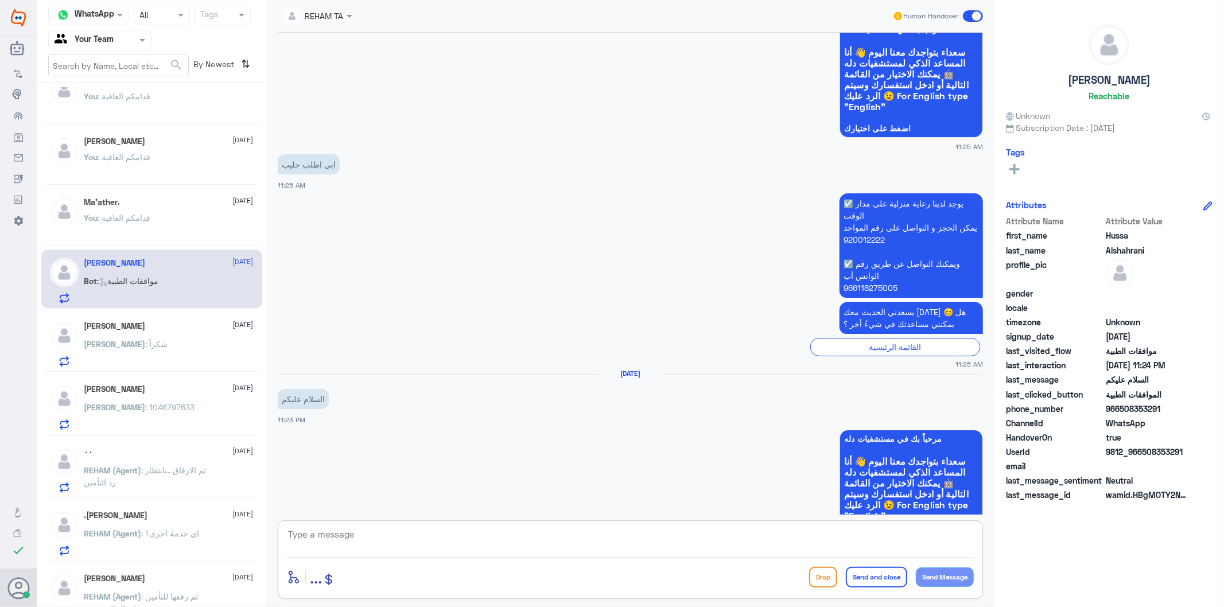
scroll to position [0, 0]
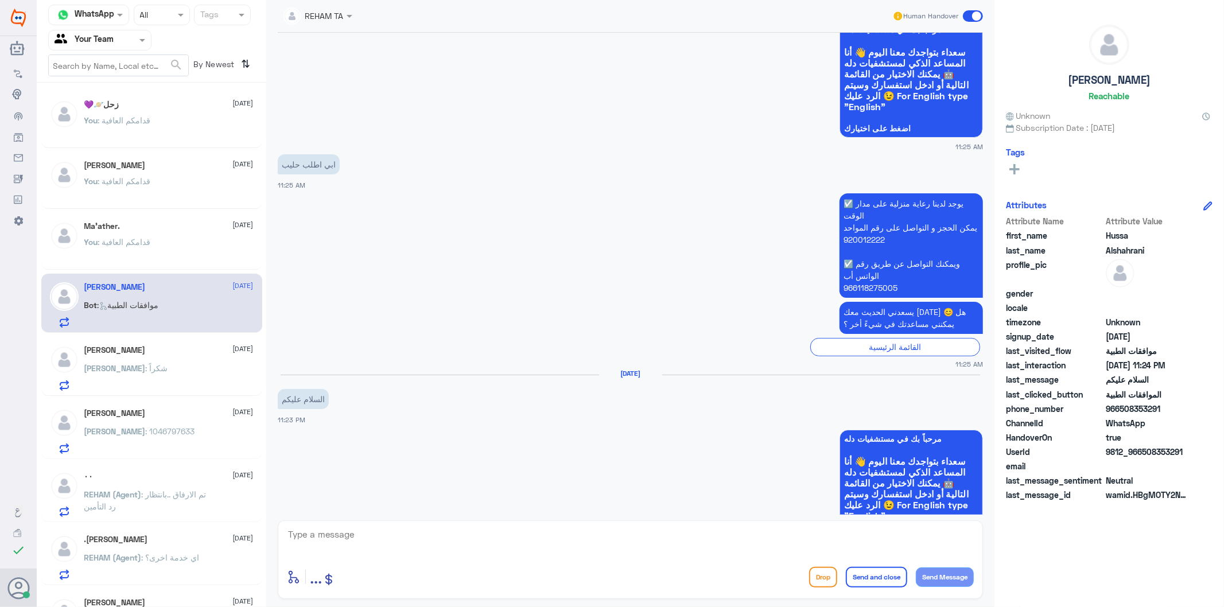
click at [169, 104] on div "💜🪐زحل [DATE]" at bounding box center [168, 105] width 169 height 10
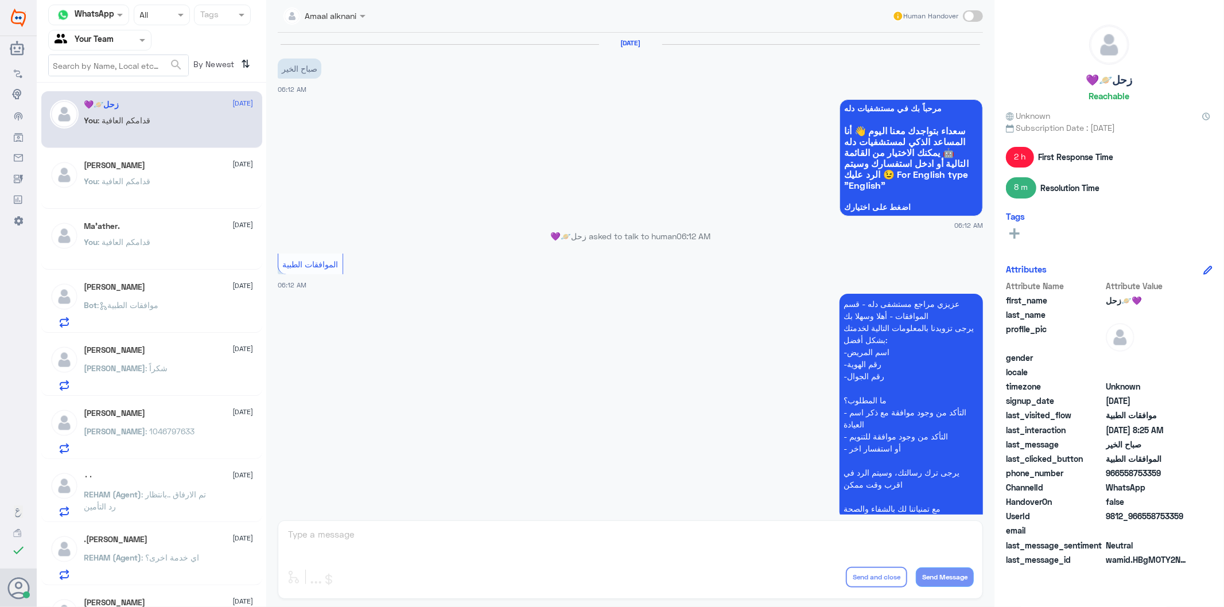
scroll to position [371, 0]
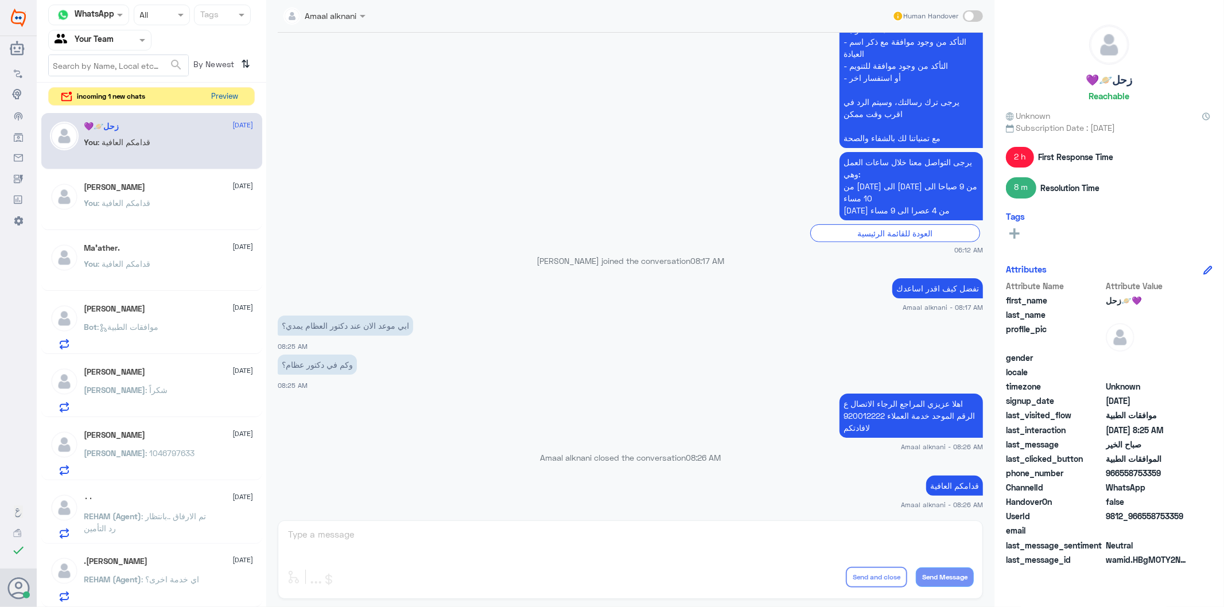
click at [219, 92] on button "Preview" at bounding box center [225, 97] width 36 height 18
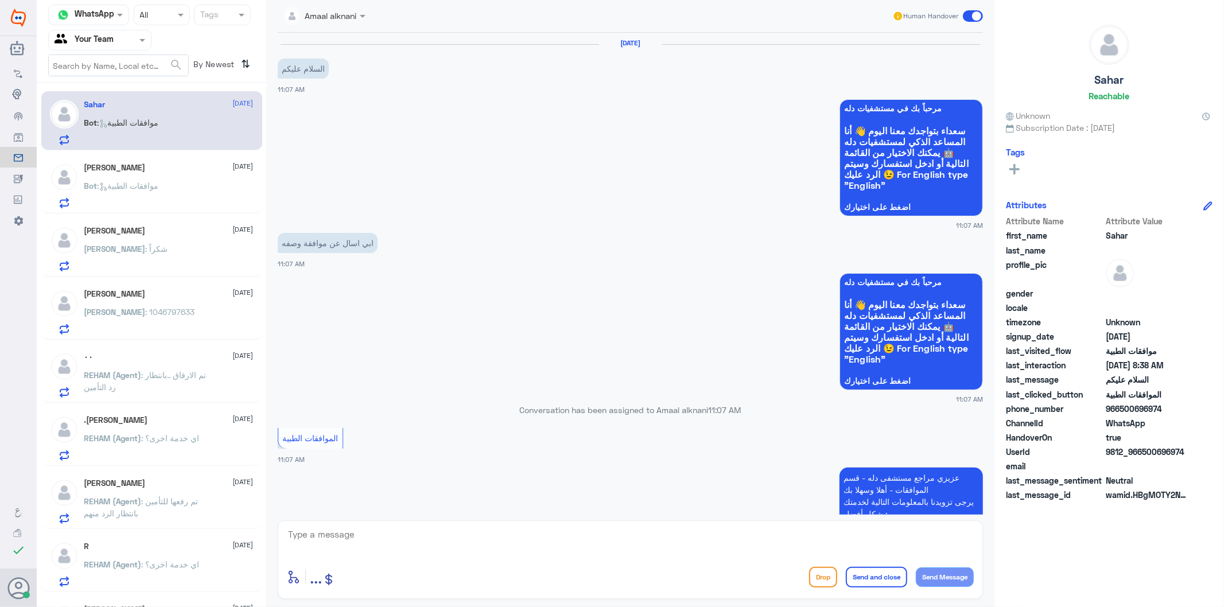
scroll to position [1317, 0]
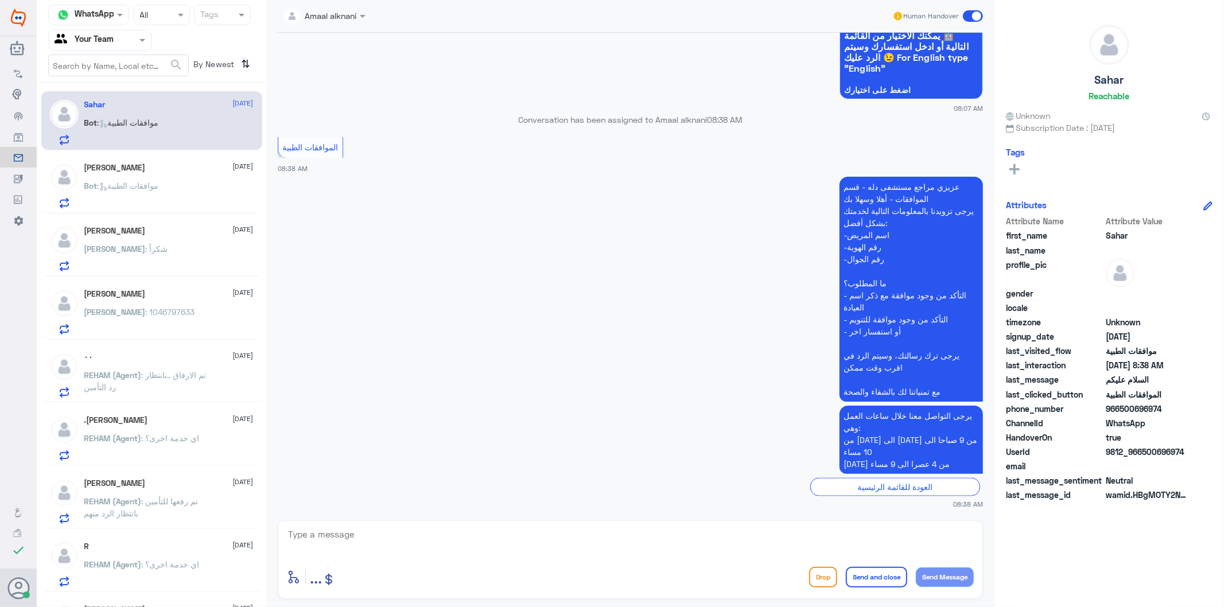
click at [390, 542] on textarea at bounding box center [630, 541] width 687 height 28
click at [346, 542] on textarea at bounding box center [630, 541] width 687 height 28
type textarea ";"
type textarea "كيف اقدر اساعدك"
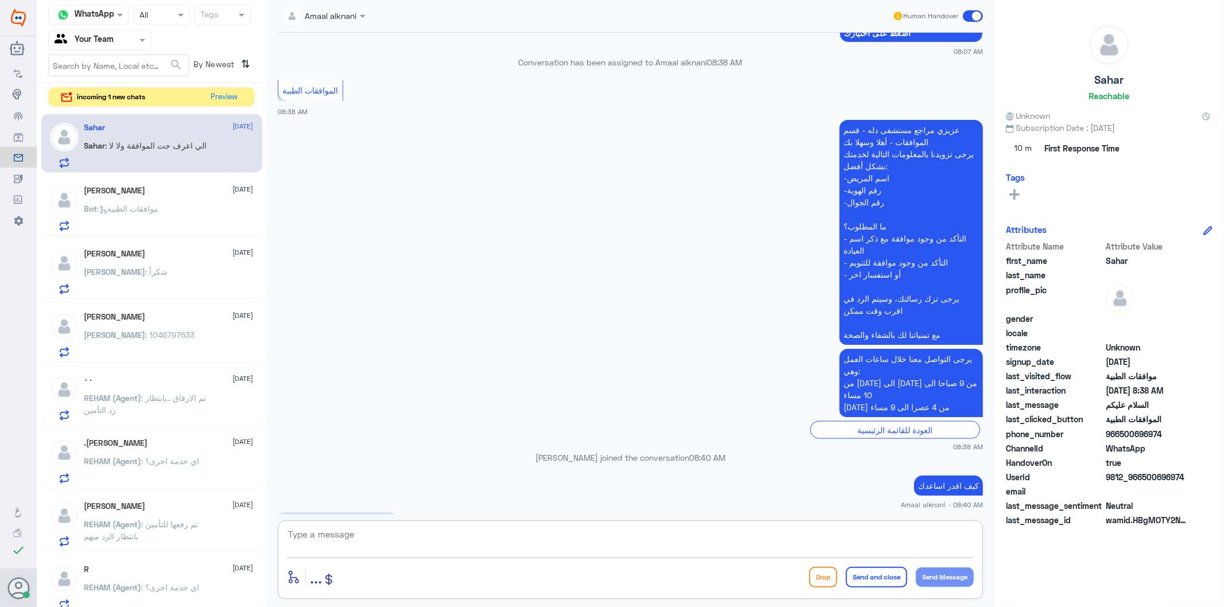
scroll to position [1431, 0]
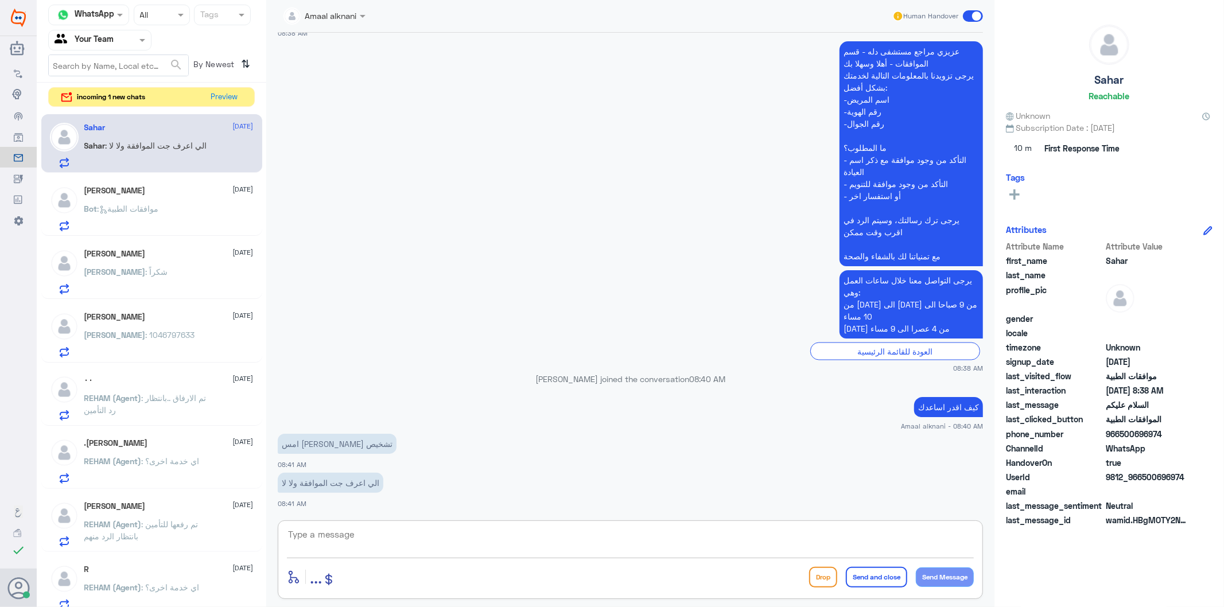
click at [405, 530] on textarea at bounding box center [630, 541] width 687 height 28
type textarea "تزودني برقم الهوية او الملف اذا سمحت"
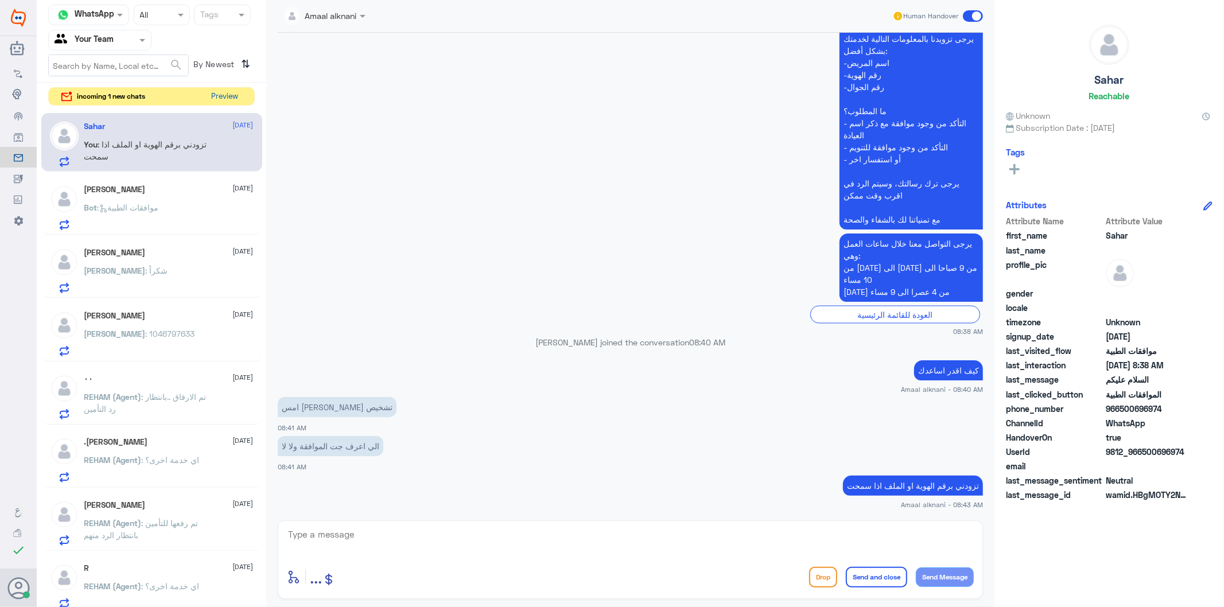
click at [223, 92] on button "Preview" at bounding box center [225, 97] width 36 height 18
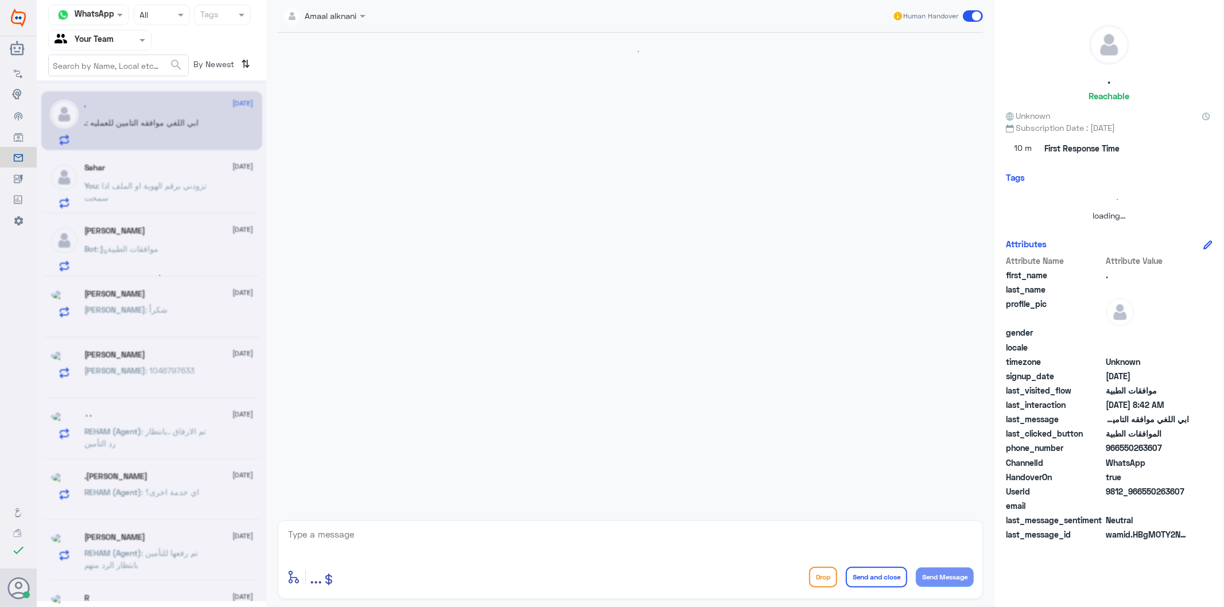
scroll to position [258, 0]
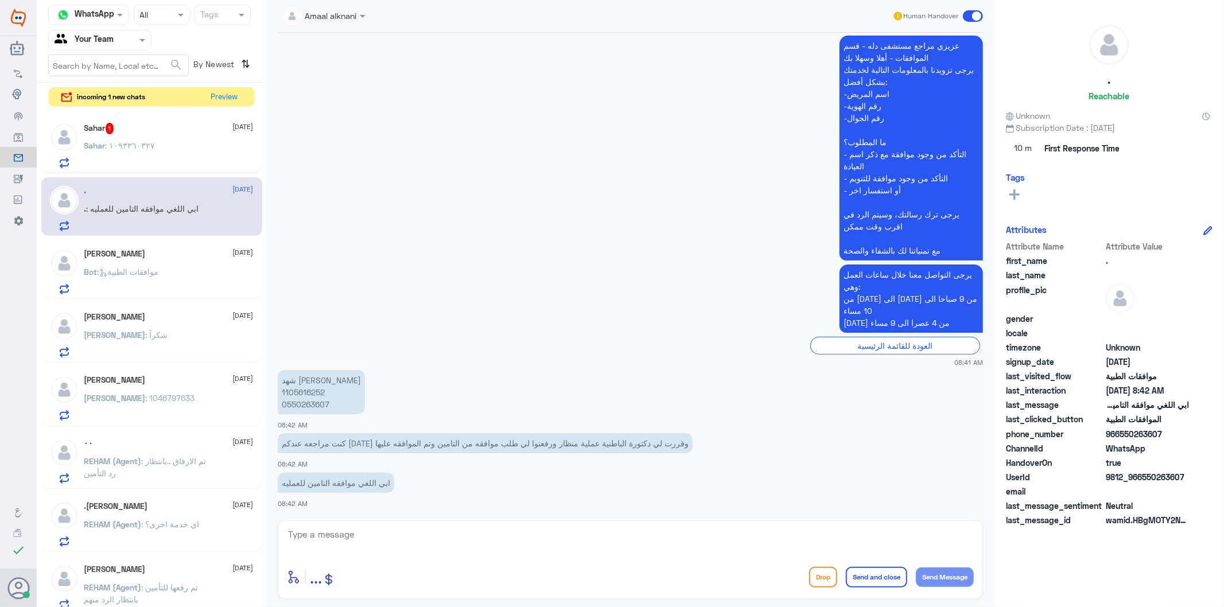
click at [176, 153] on div "Sahar : ١٠٩٣٣٦٠٣٢٧" at bounding box center [168, 155] width 169 height 26
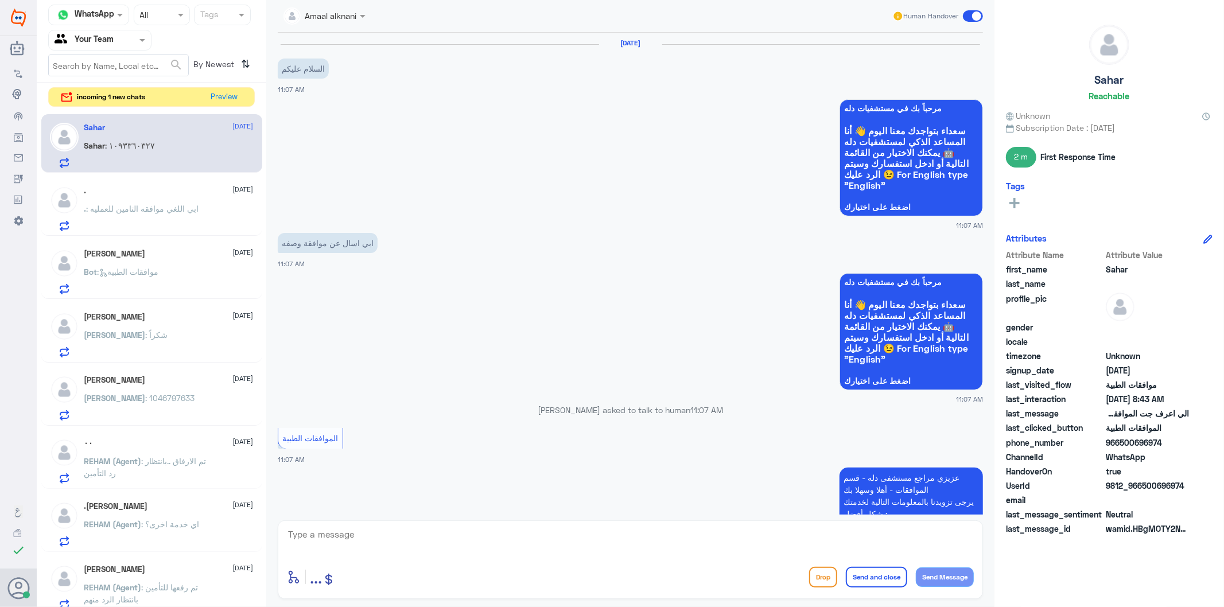
scroll to position [1528, 0]
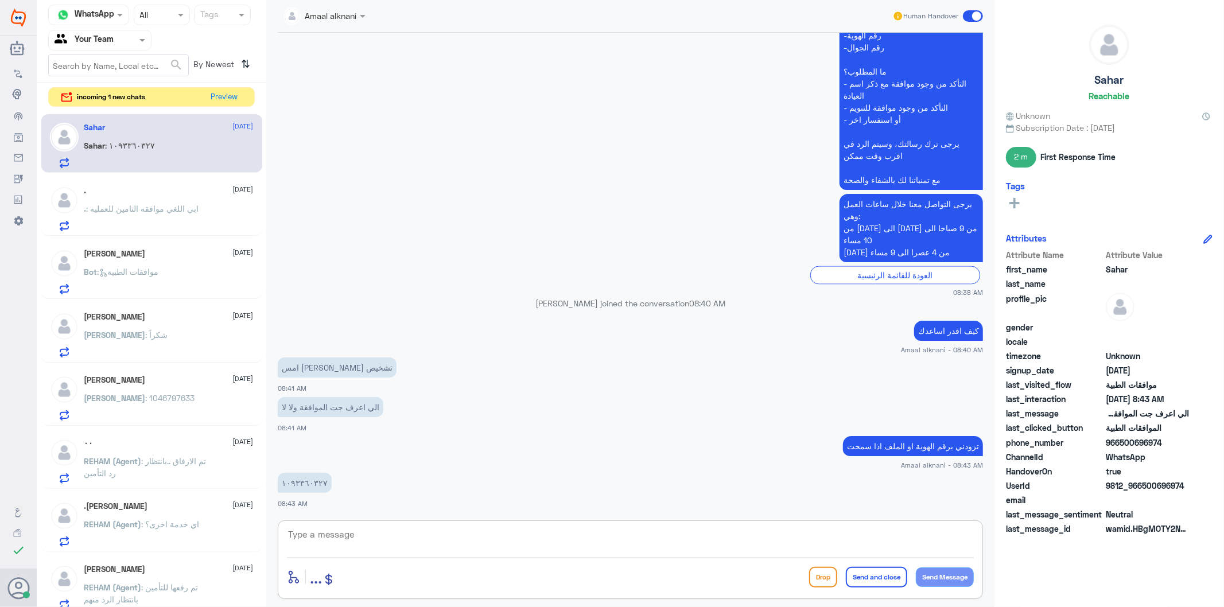
click at [403, 534] on textarea at bounding box center [630, 541] width 687 height 28
type textarea "1093360327"
drag, startPoint x: 362, startPoint y: 537, endPoint x: 207, endPoint y: 538, distance: 154.4
click at [207, 538] on div "Channel WhatsApp Status × All Tags Agent Filter Your Team search By Newest ⇅ in…" at bounding box center [630, 305] width 1187 height 611
click at [376, 535] on textarea at bounding box center [630, 541] width 687 height 28
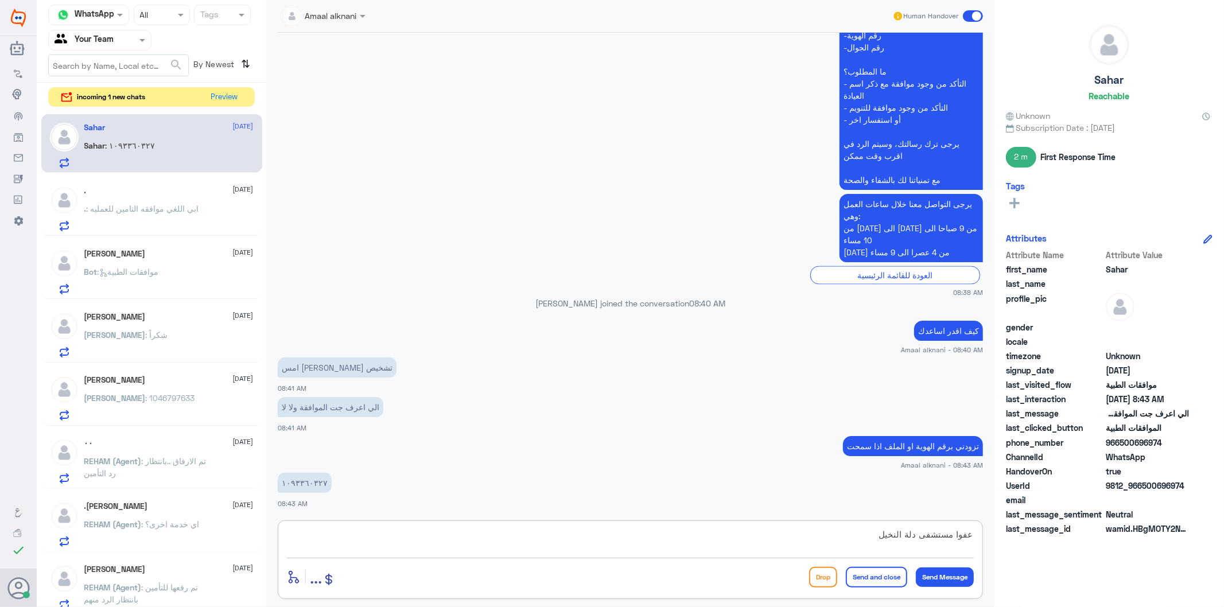
type textarea "عفوا مستشفى دلة النخيل ؟"
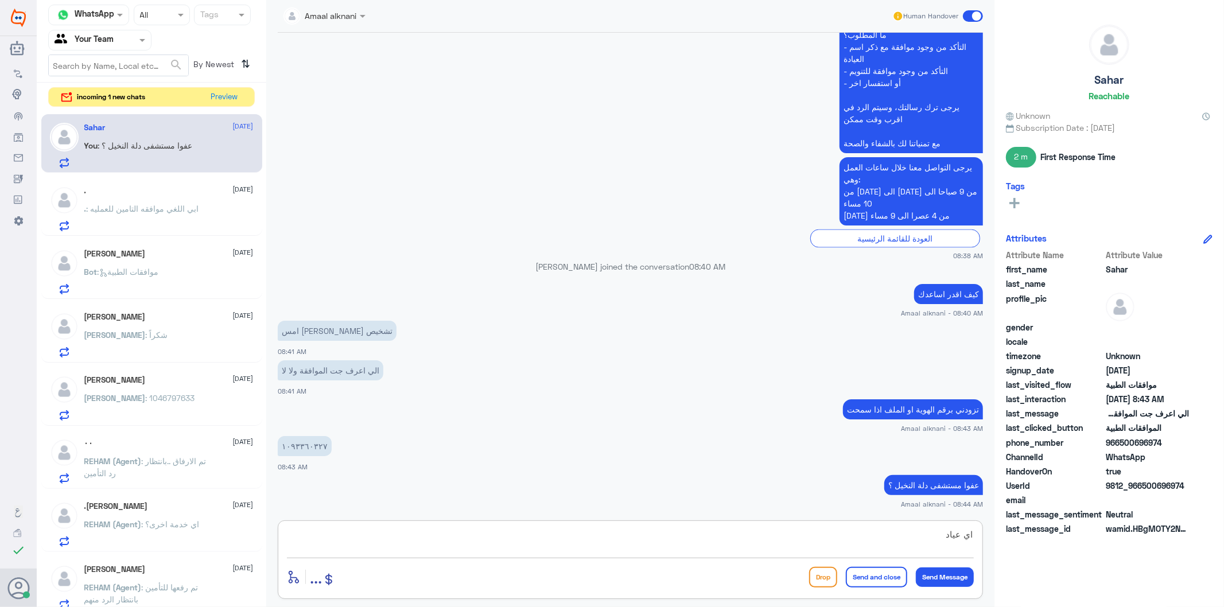
type textarea "اي عيادة"
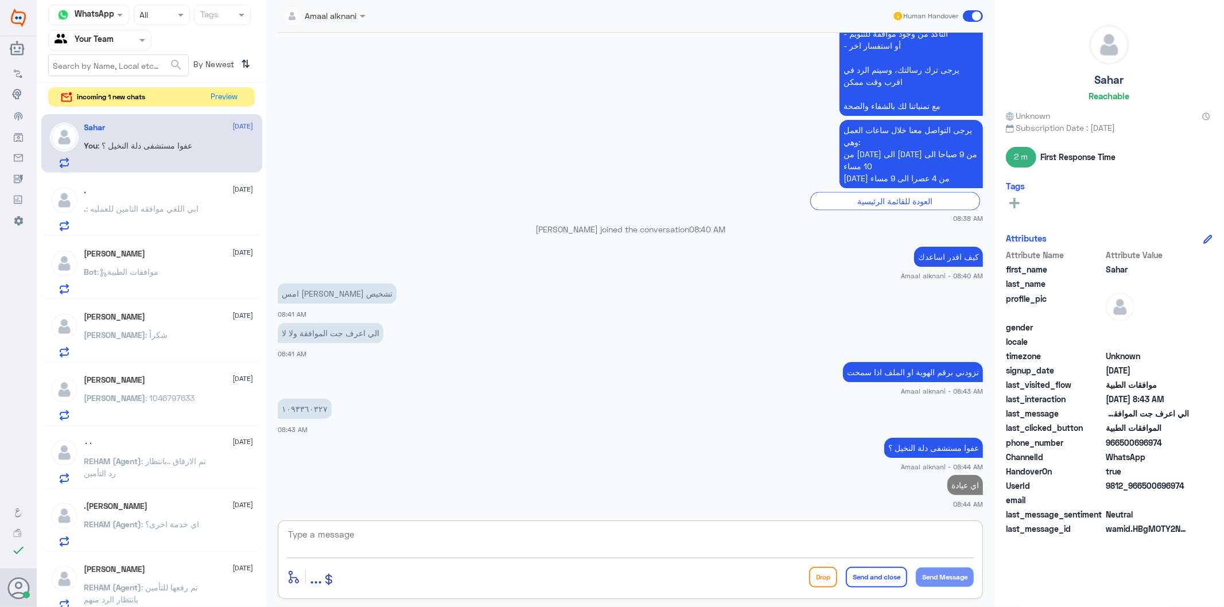
click at [164, 205] on span ": ابي اللغي موافقه التامين للعمليه" at bounding box center [143, 209] width 112 height 10
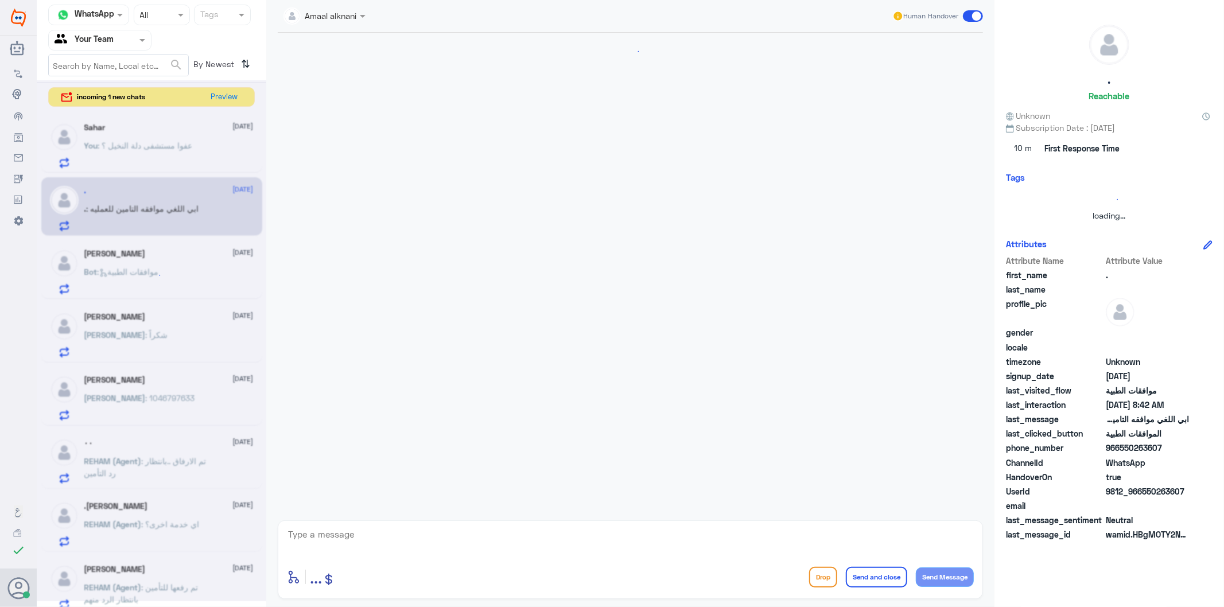
scroll to position [258, 0]
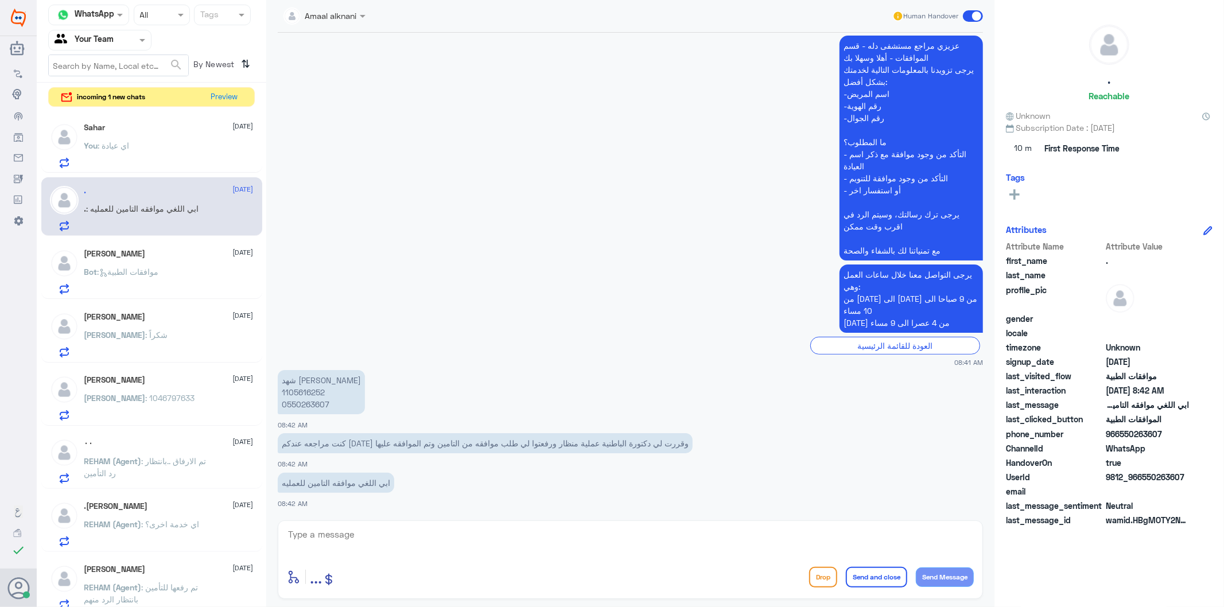
click at [314, 394] on p "شهد [PERSON_NAME] 1105616252 0550263607" at bounding box center [321, 392] width 87 height 44
copy p "1105616252"
click at [362, 542] on textarea at bounding box center [630, 541] width 687 height 28
type textarea "عفوا مستشفى دلة النخيل ؟"
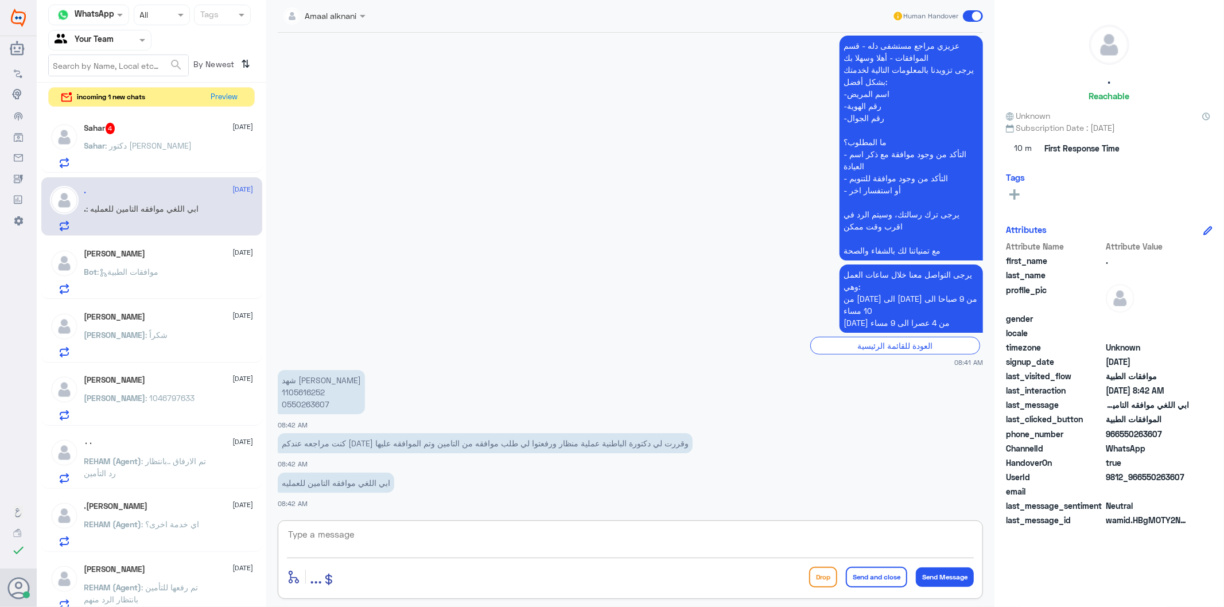
scroll to position [295, 0]
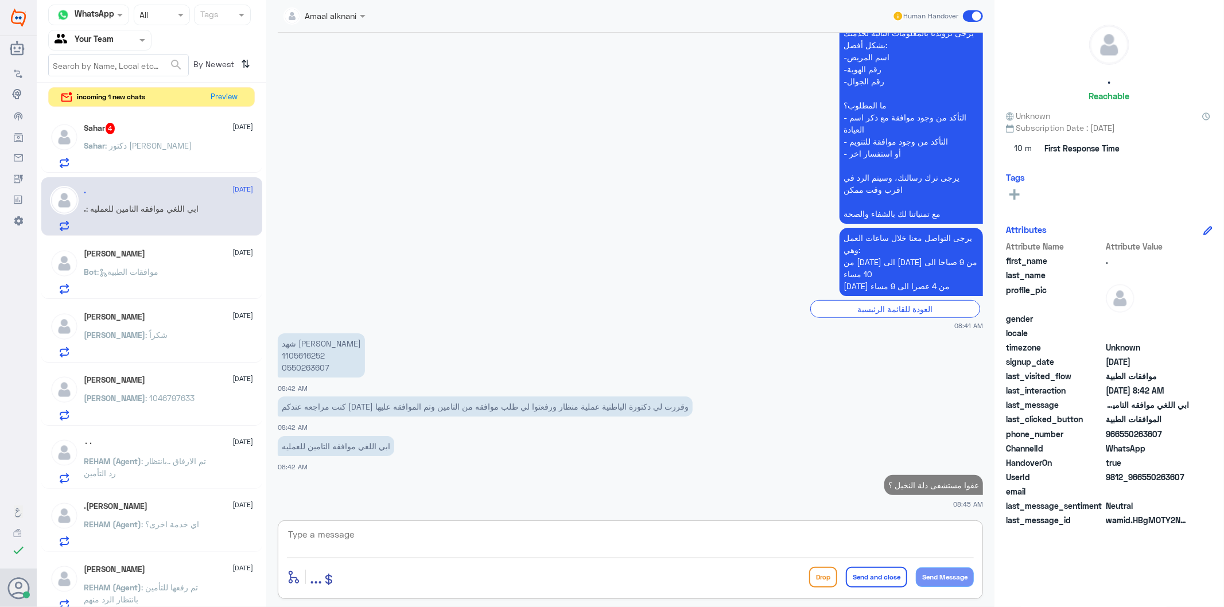
click at [162, 158] on div "Sahar : دكتور [PERSON_NAME]" at bounding box center [168, 155] width 169 height 26
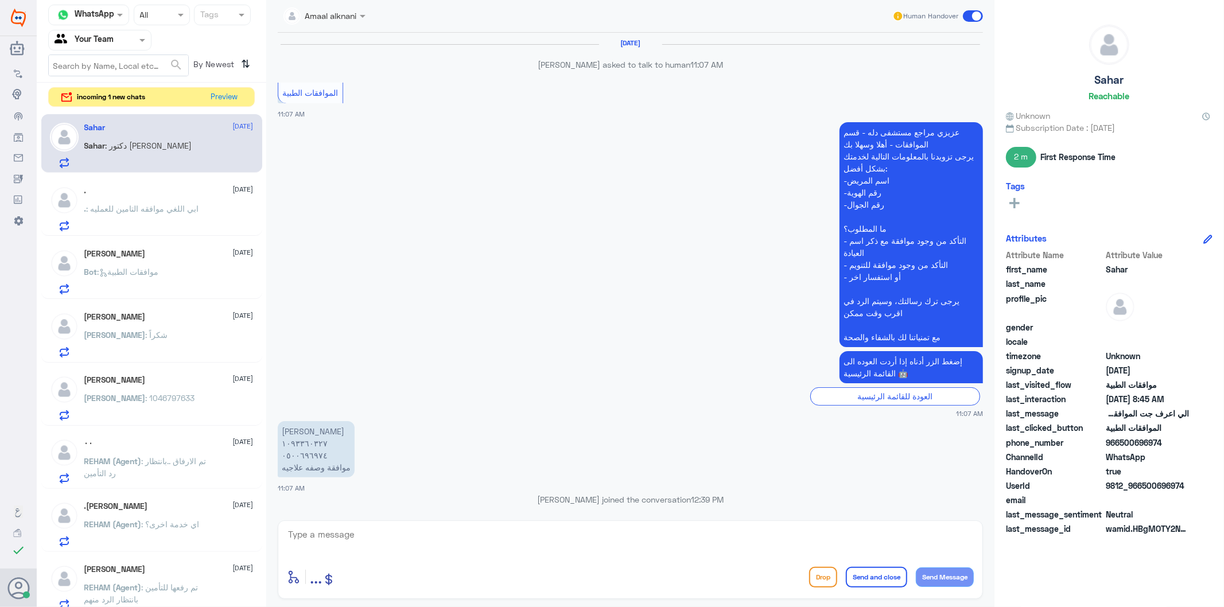
scroll to position [1414, 0]
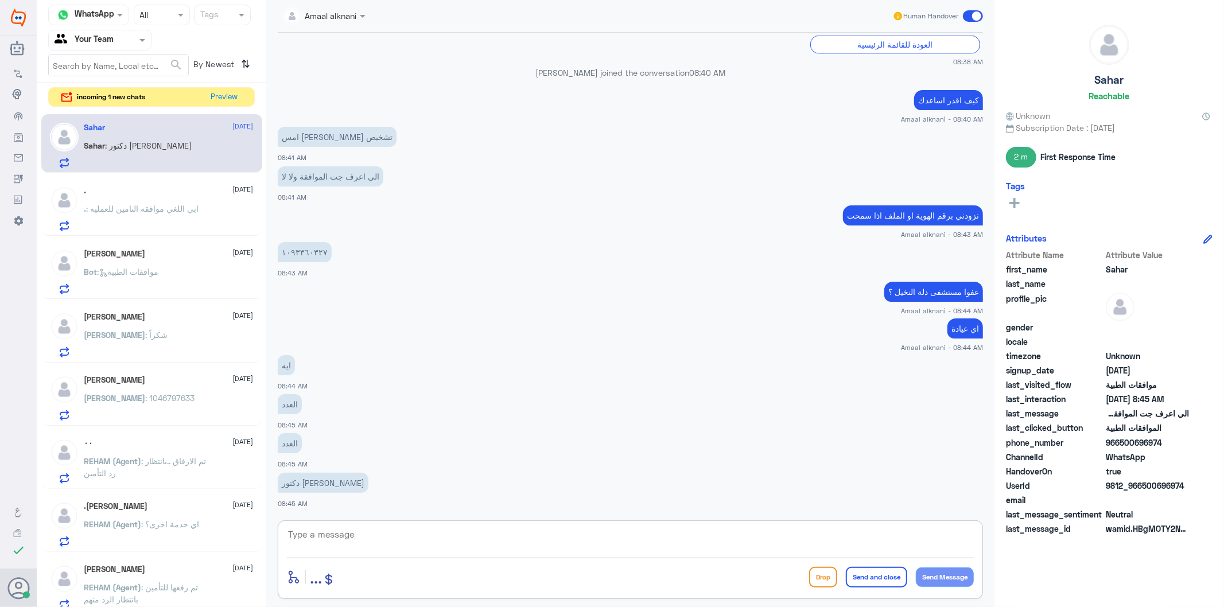
click at [391, 543] on textarea at bounding box center [630, 541] width 687 height 28
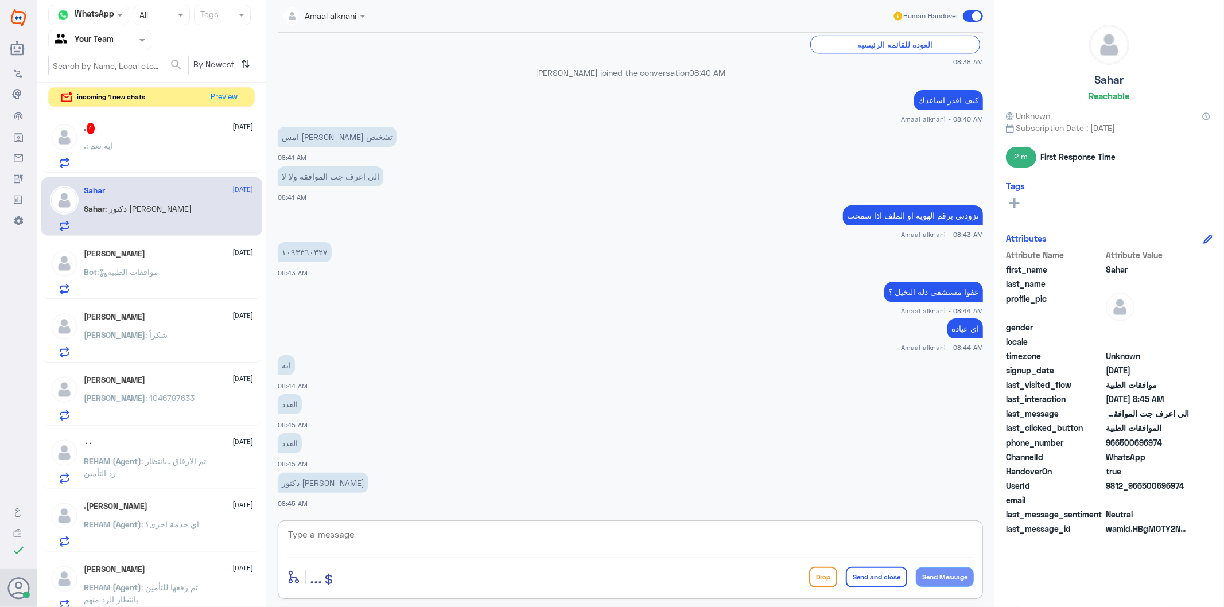
click at [174, 138] on div ". 1 [DATE] . : ايه نعم" at bounding box center [168, 145] width 169 height 45
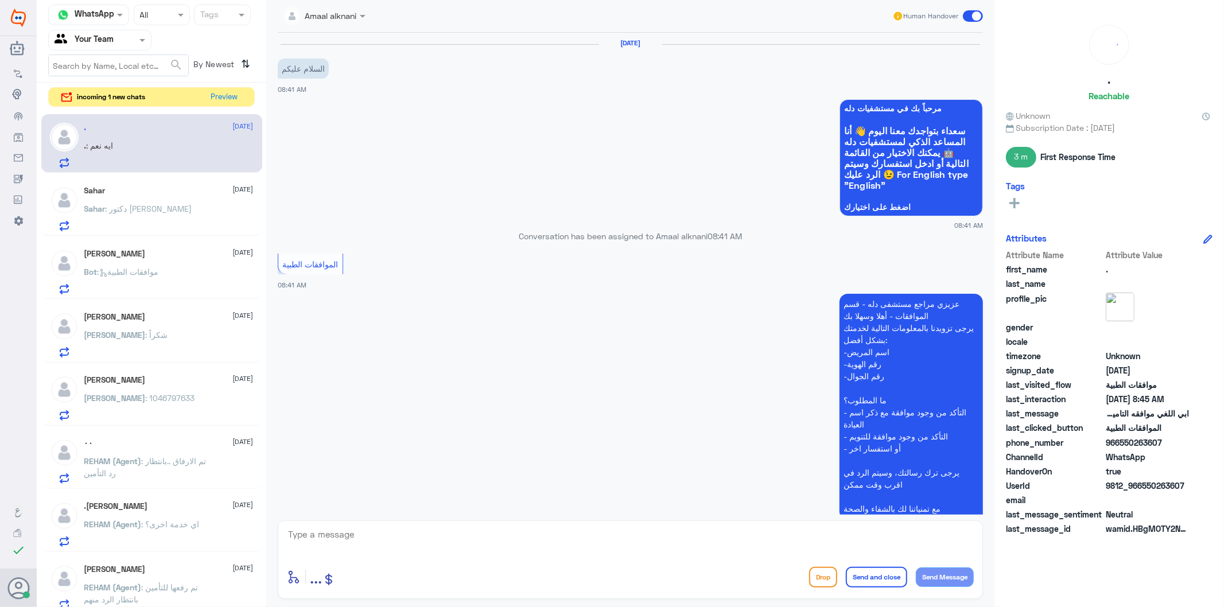
scroll to position [355, 0]
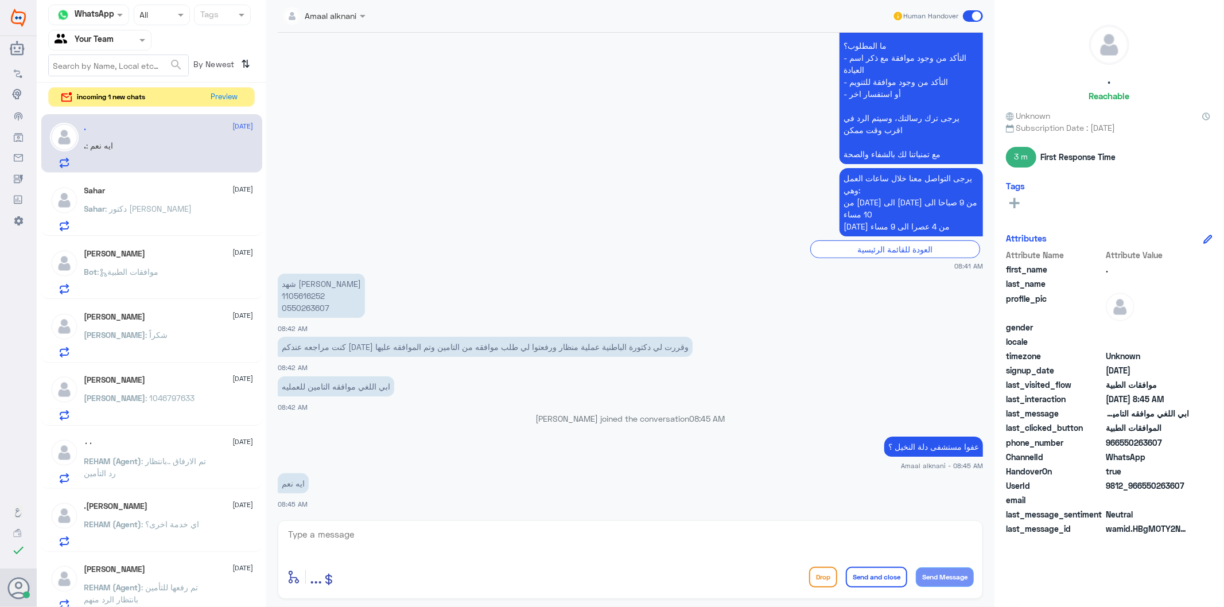
click at [380, 564] on div "enter flow name ... Drop Send and close Send Message" at bounding box center [630, 560] width 705 height 79
click at [380, 545] on textarea at bounding box center [630, 541] width 687 height 28
type textarea "عفوا هل تم ارسال لك طلب ولديكم رقم موافقة بالرساله"
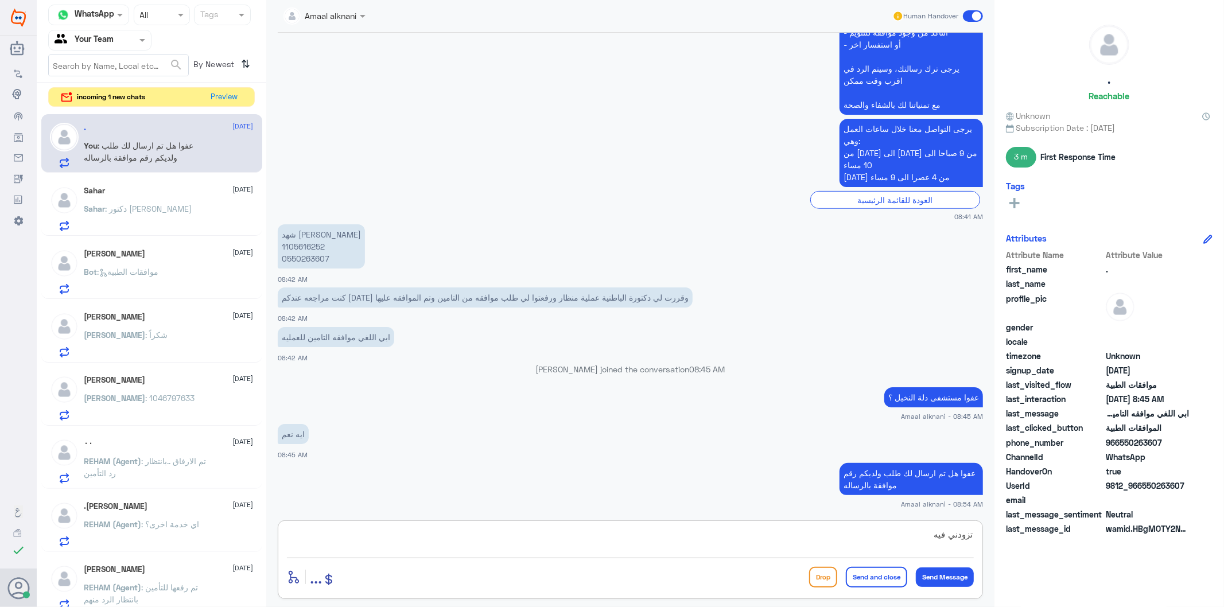
type textarea "تزودني فيه"
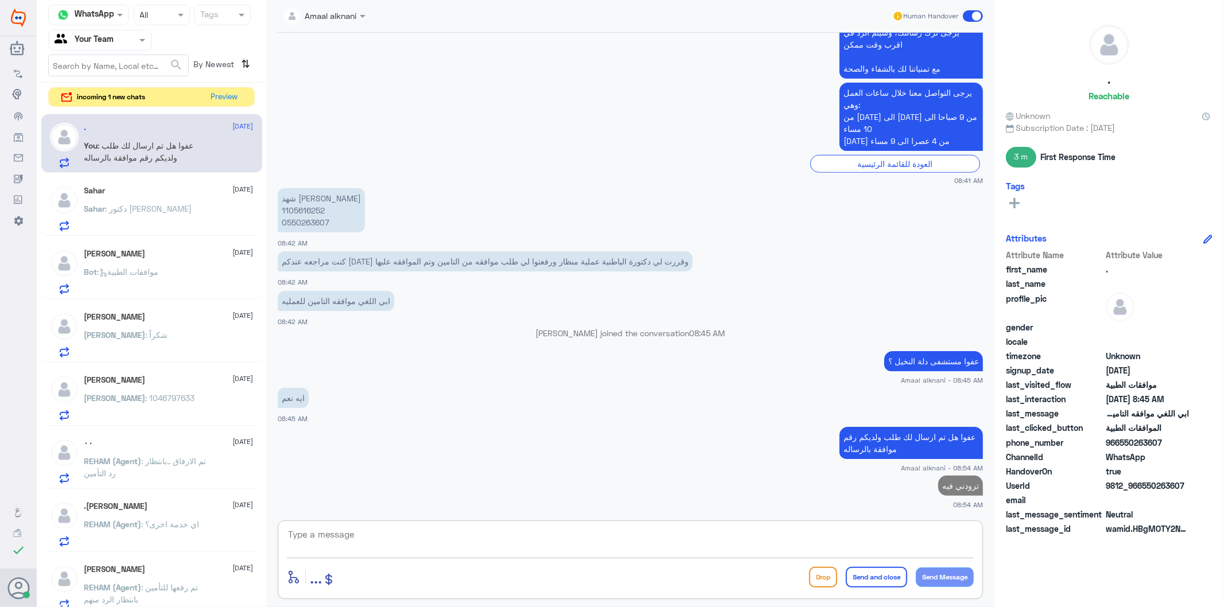
click at [306, 216] on p "شهد [PERSON_NAME] 1105616252 0550263607" at bounding box center [321, 210] width 87 height 44
copy p "0550263607"
click at [444, 535] on textarea at bounding box center [630, 541] width 687 height 28
type textarea "لايوجد طلب مرفوع بخصوص عملية بالنظام"
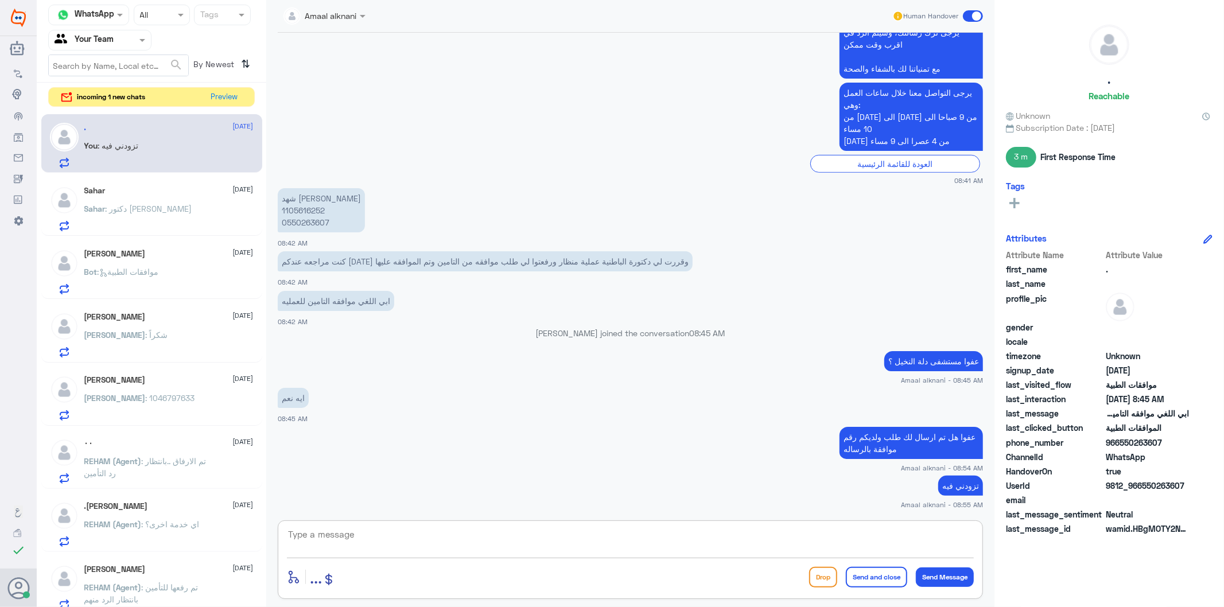
scroll to position [490, 0]
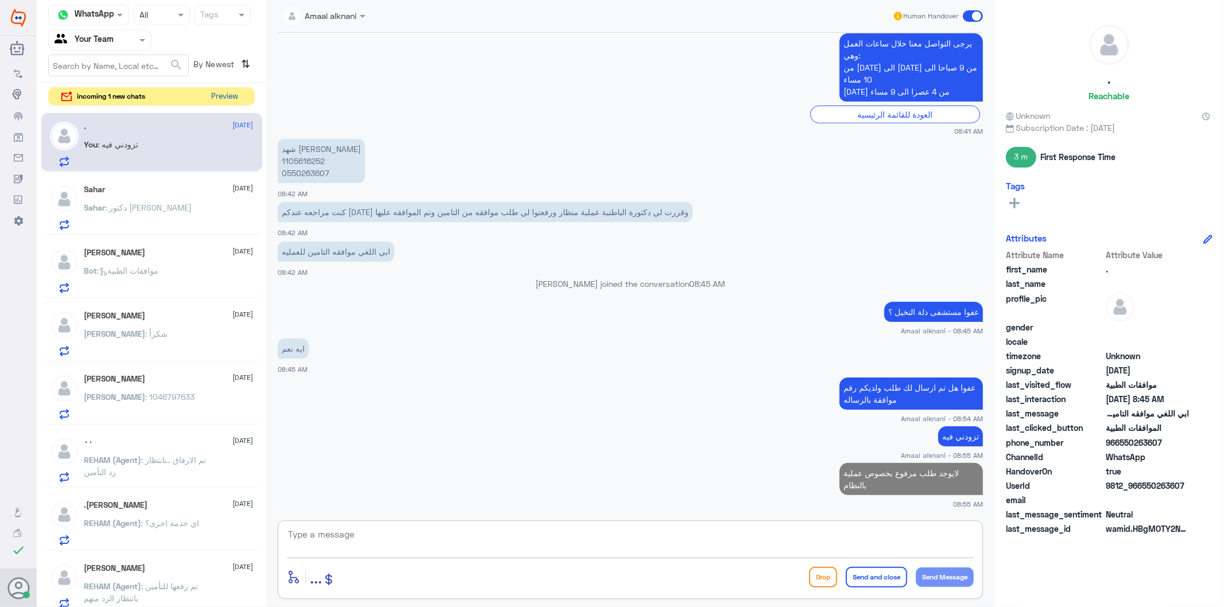
click at [218, 90] on button "Preview" at bounding box center [225, 97] width 36 height 18
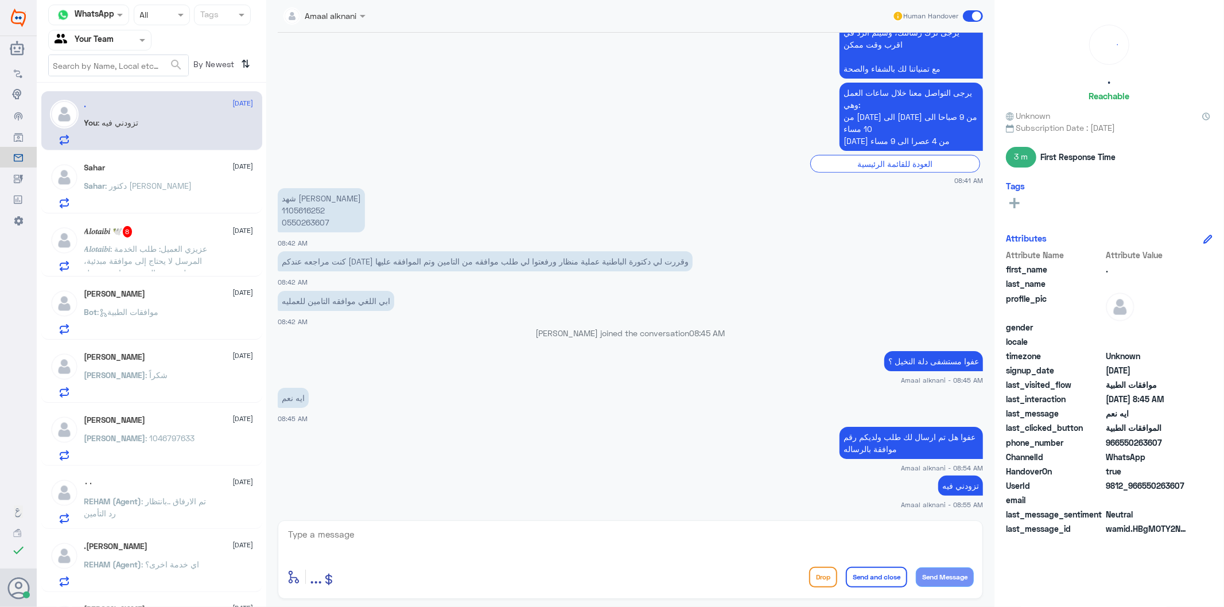
scroll to position [490, 0]
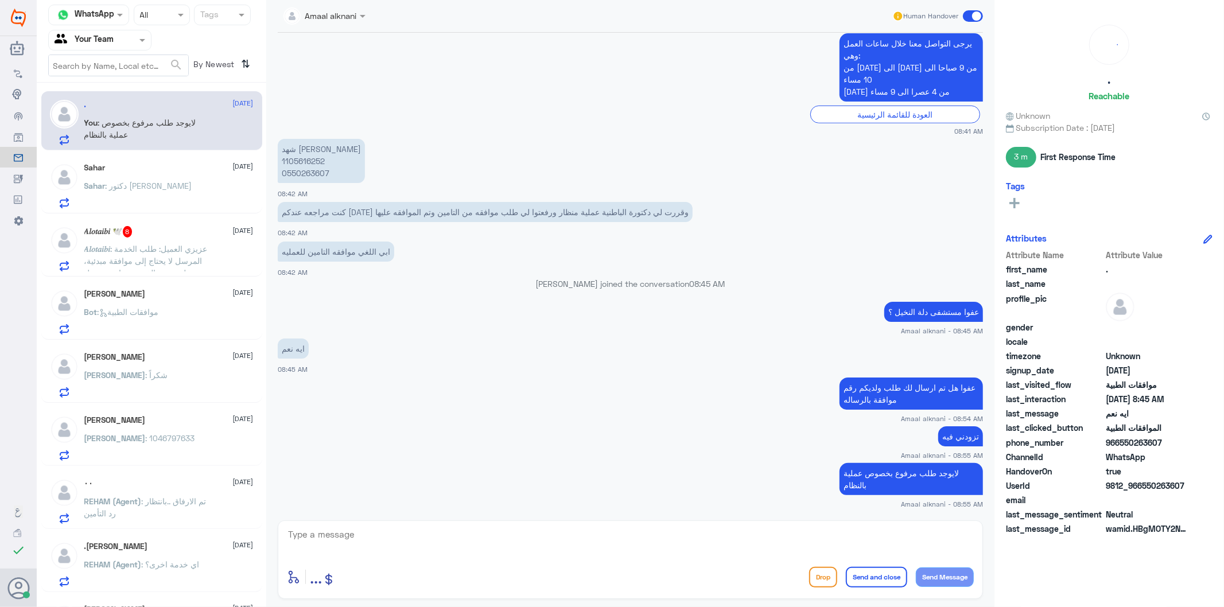
click at [152, 189] on div "Sahar : دكتور [PERSON_NAME]" at bounding box center [168, 196] width 169 height 26
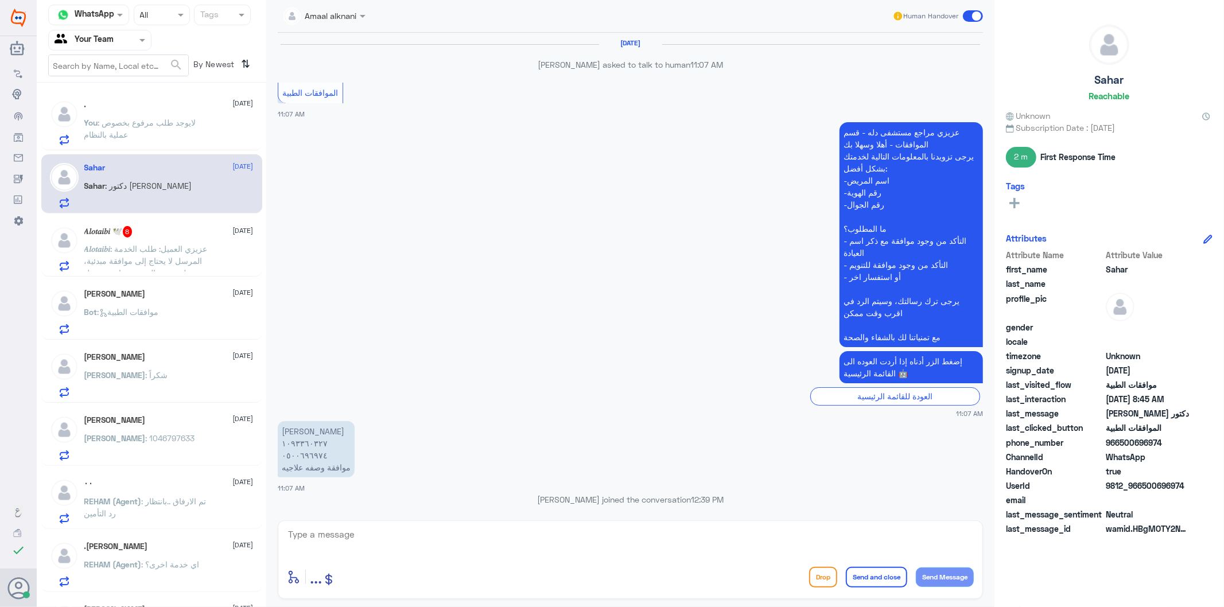
scroll to position [1414, 0]
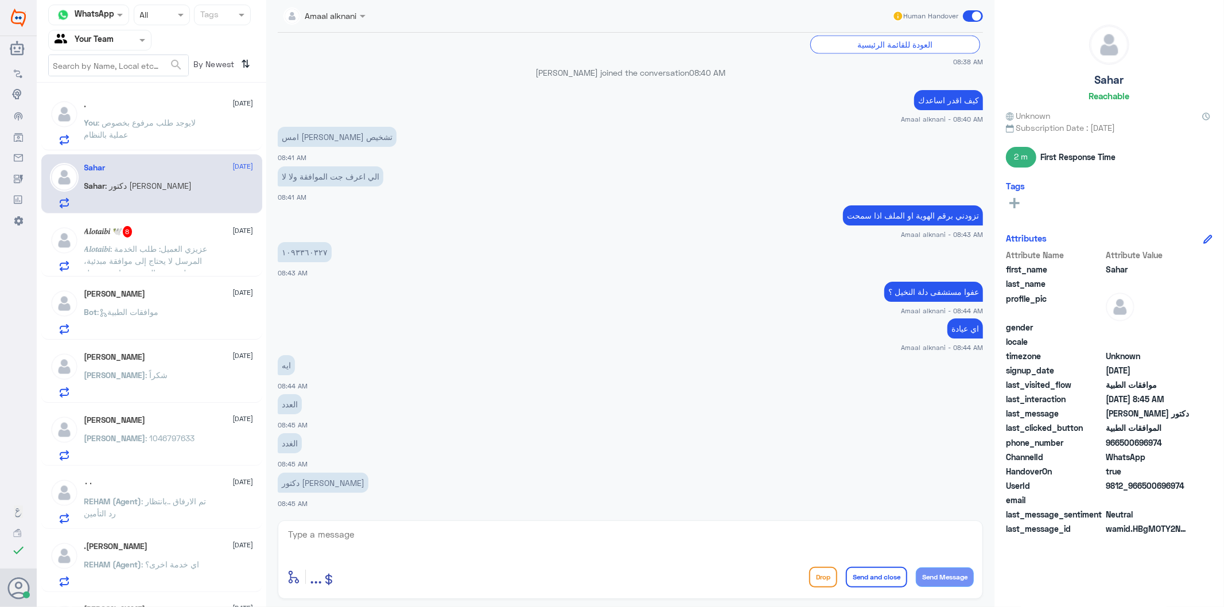
click at [147, 234] on div "‏𝐴𝑙𝑜𝑡𝑎𝑖𝑏𝑖 ‏🕊️ 8 [DATE]" at bounding box center [168, 231] width 169 height 11
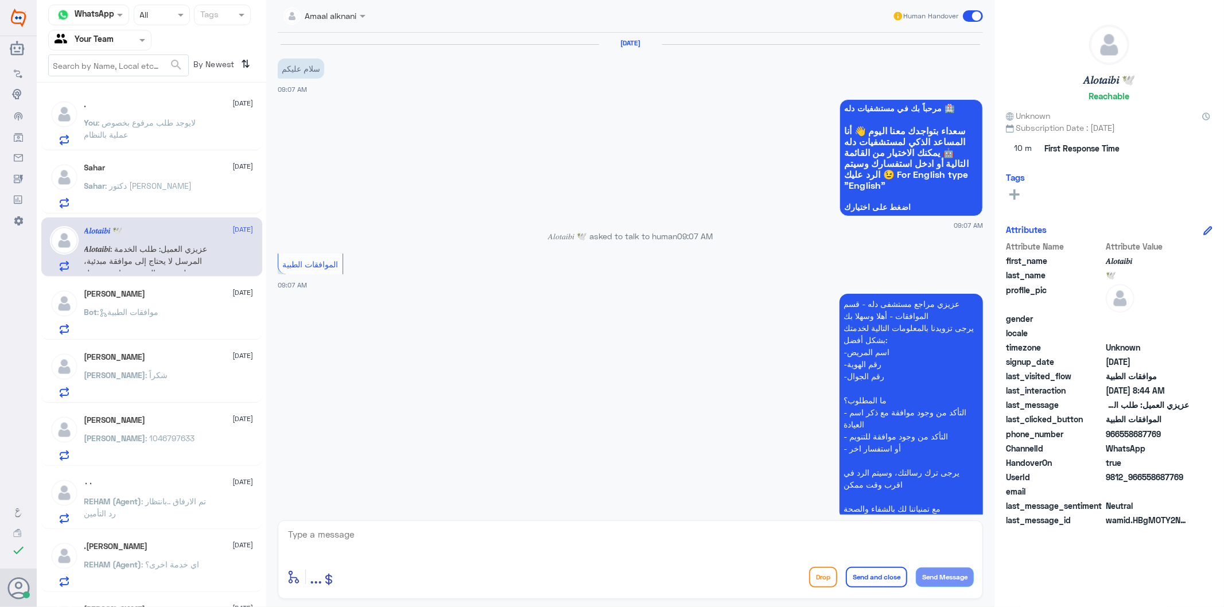
scroll to position [1370, 0]
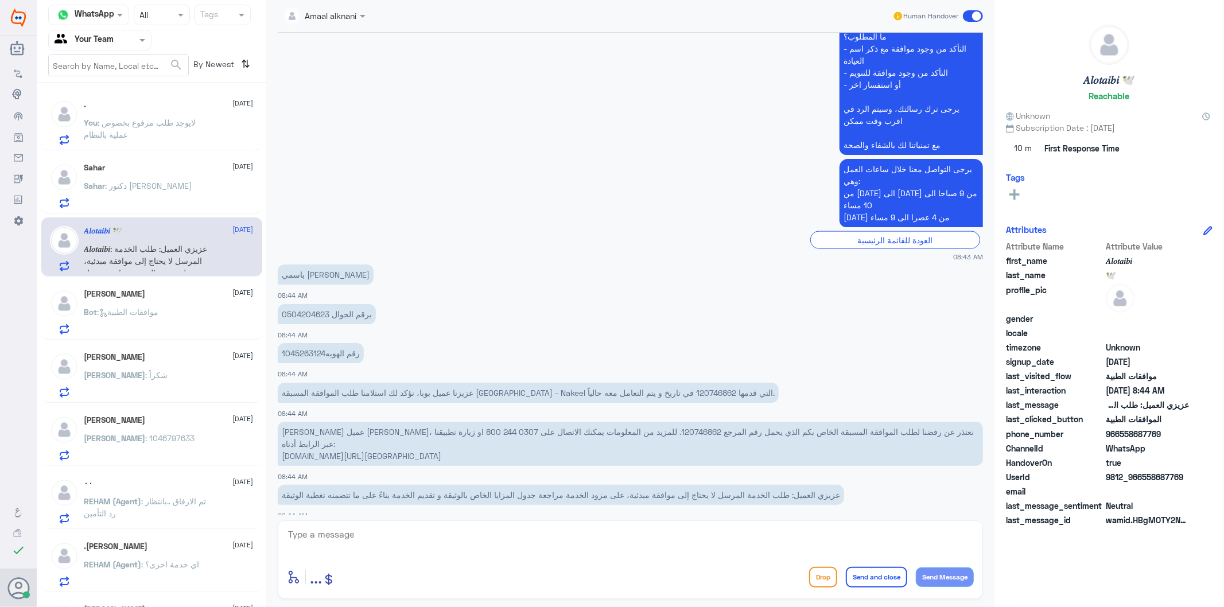
click at [366, 537] on textarea at bounding box center [630, 541] width 687 height 28
click at [606, 430] on p "[PERSON_NAME] عميل [PERSON_NAME]، نعتذر عن رفضنا لطلب الموافقة المسبقة الخاص بك…" at bounding box center [630, 444] width 705 height 44
copy p "120746862"
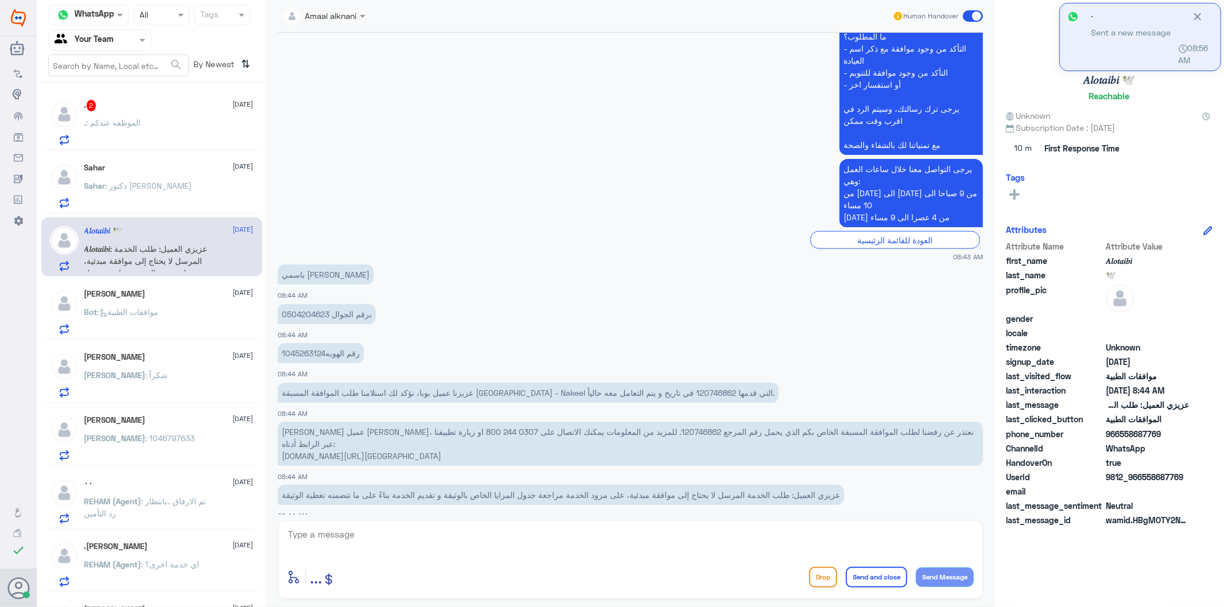
click at [376, 536] on textarea at bounding box center [630, 541] width 687 height 28
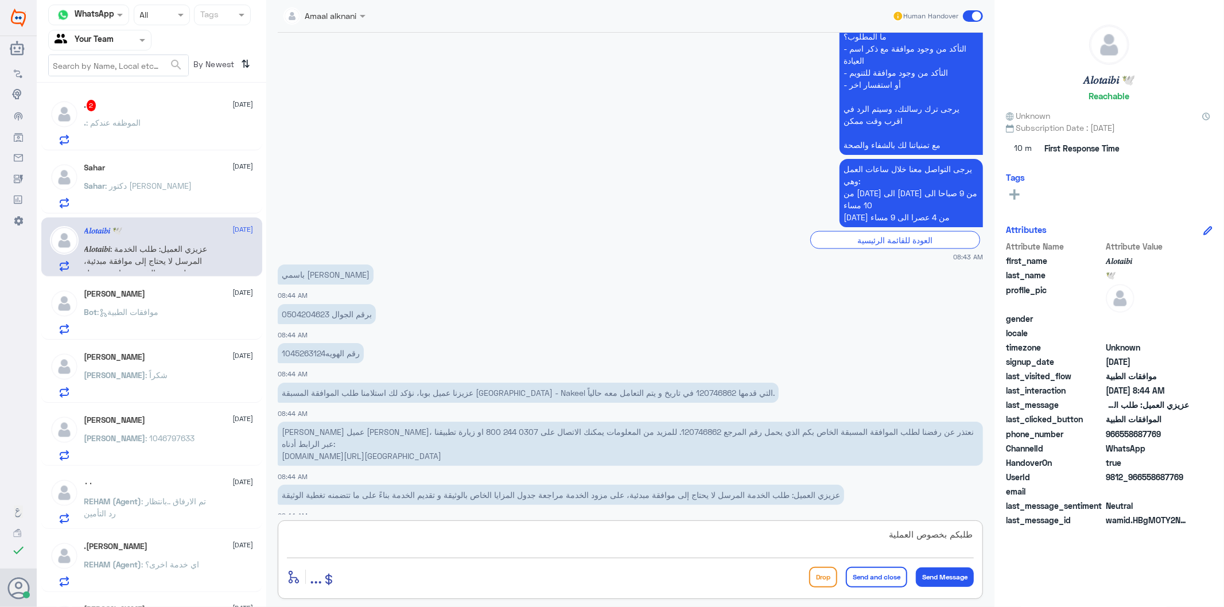
type textarea "طلبكم بخصوص العملية ؟"
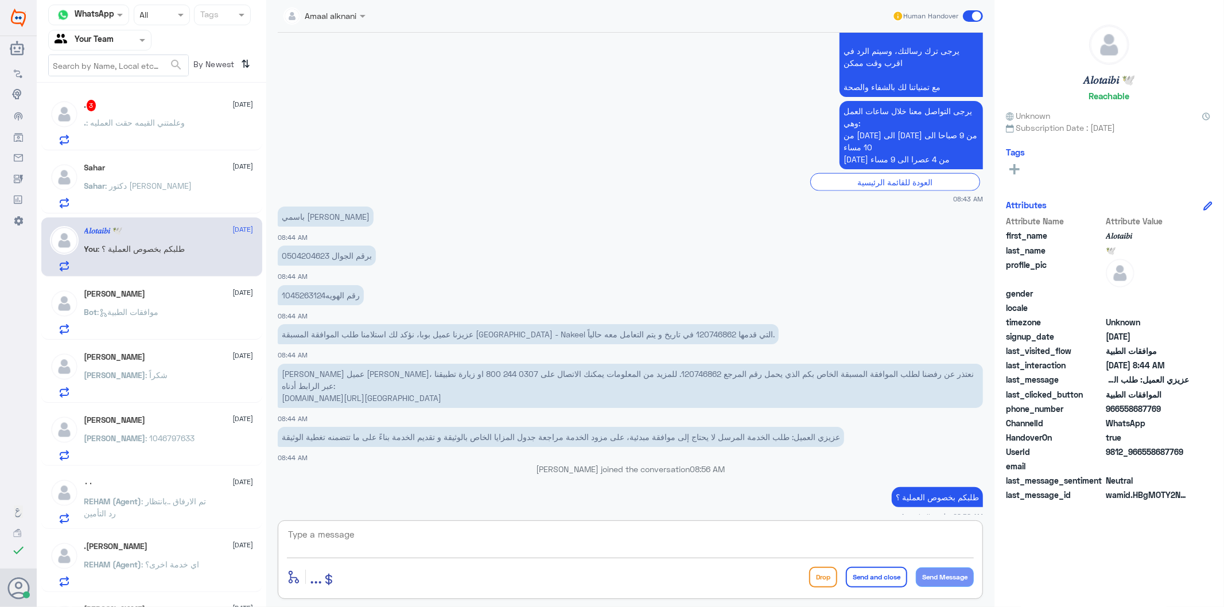
click at [370, 546] on textarea at bounding box center [630, 541] width 687 height 28
click at [133, 118] on span ": وعلمتني القيمه حقت العمليه" at bounding box center [136, 123] width 99 height 10
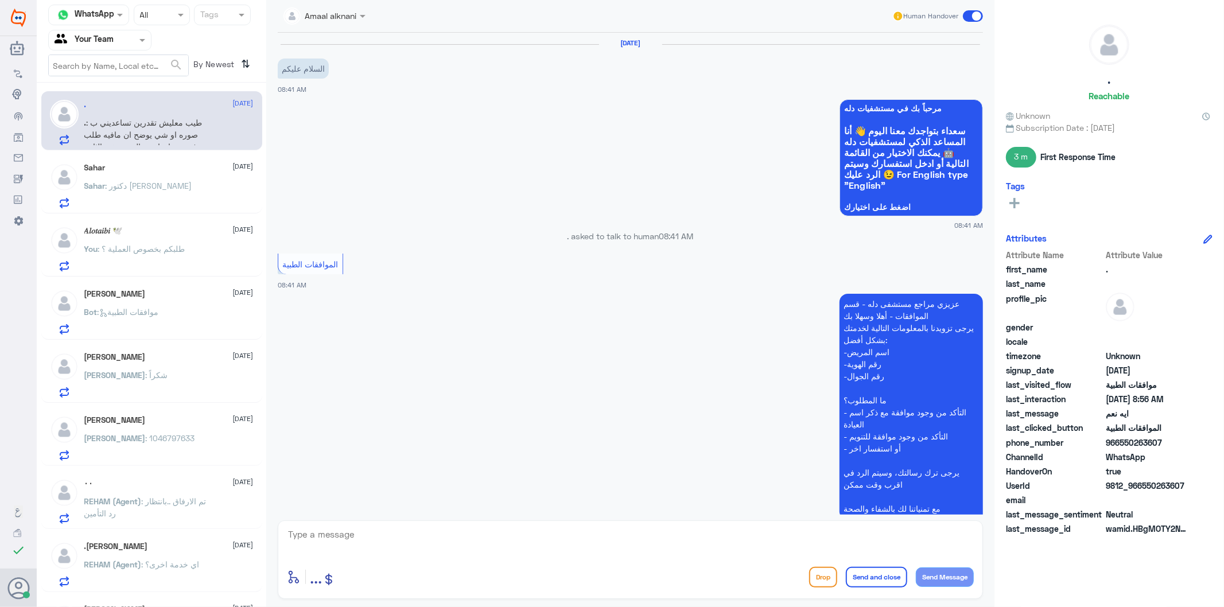
scroll to position [686, 0]
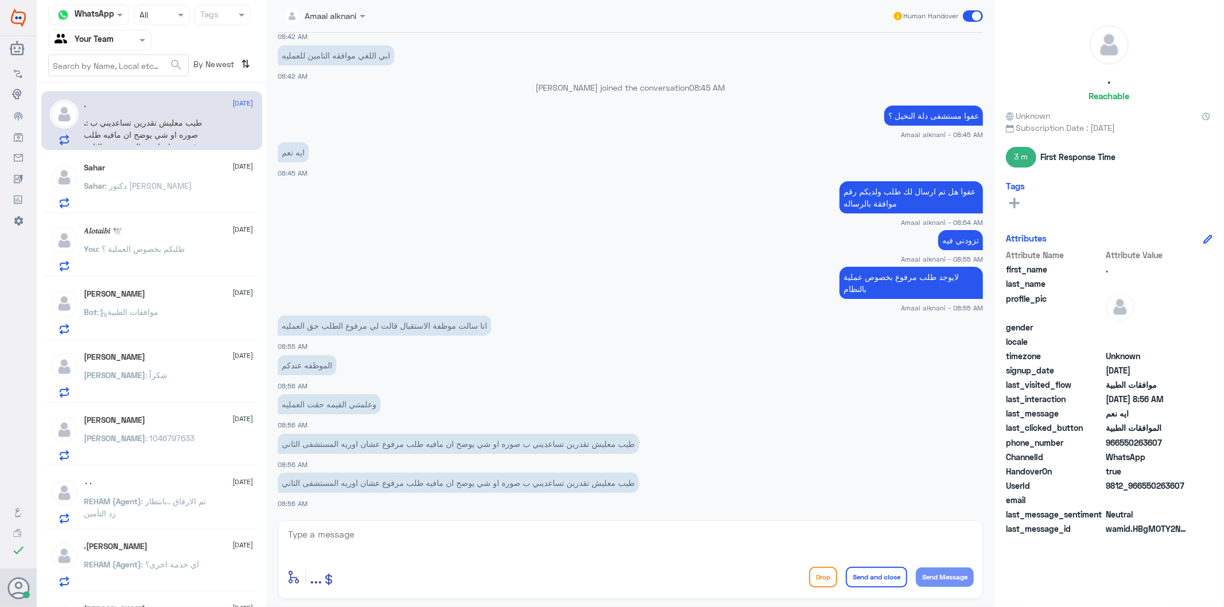
click at [337, 538] on textarea at bounding box center [630, 541] width 687 height 28
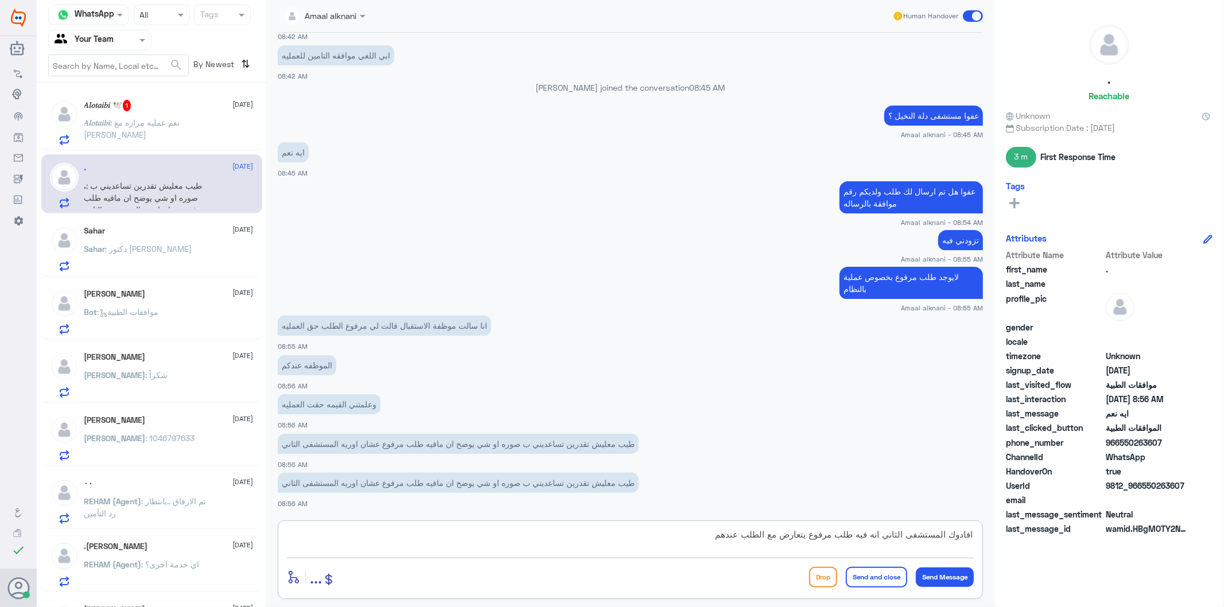
type textarea "افادوك المستشفى الثاني انه فيه طلب مرفوع يتعارض مع الطلب عندهم ؟"
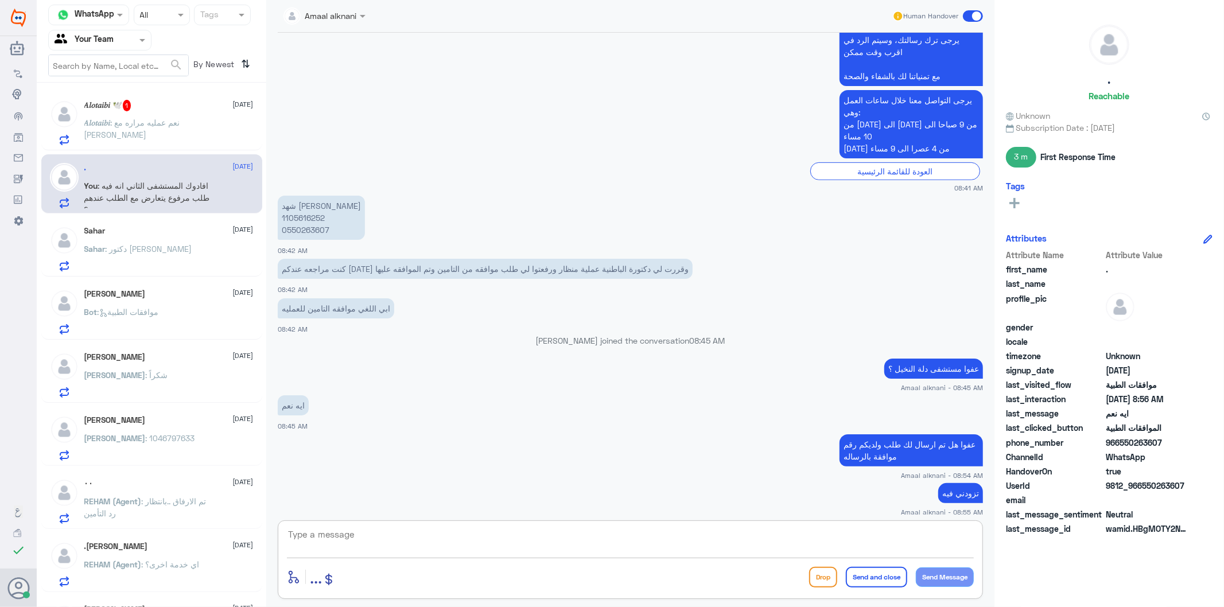
scroll to position [416, 0]
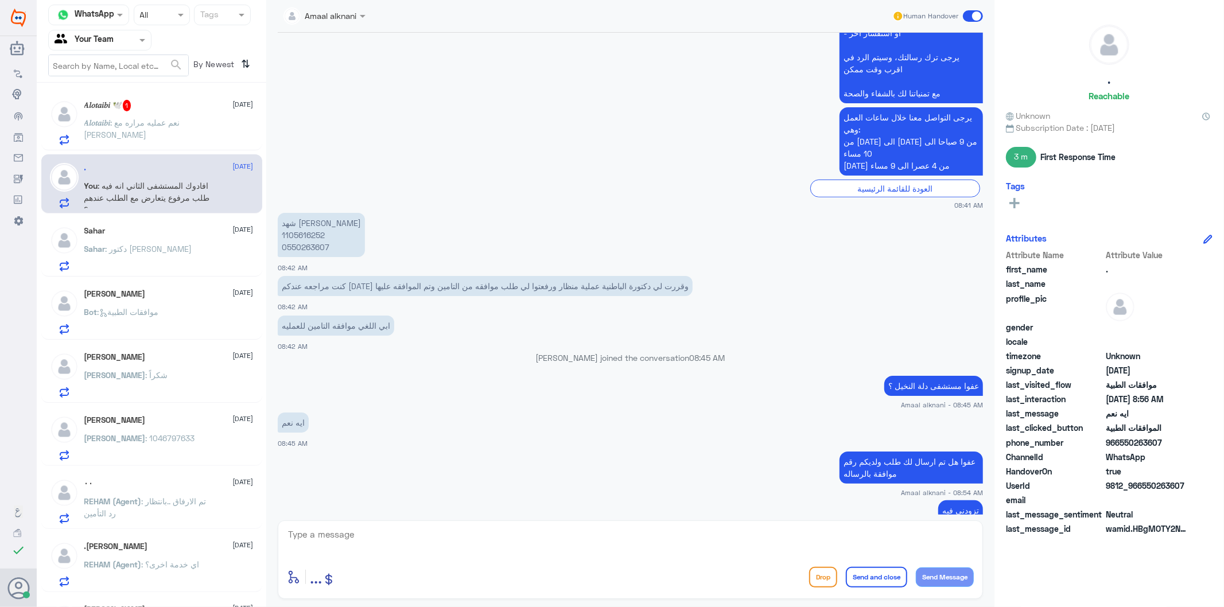
click at [304, 242] on p "شهد [PERSON_NAME] 1105616252 0550263607" at bounding box center [321, 235] width 87 height 44
copy p "0550263607"
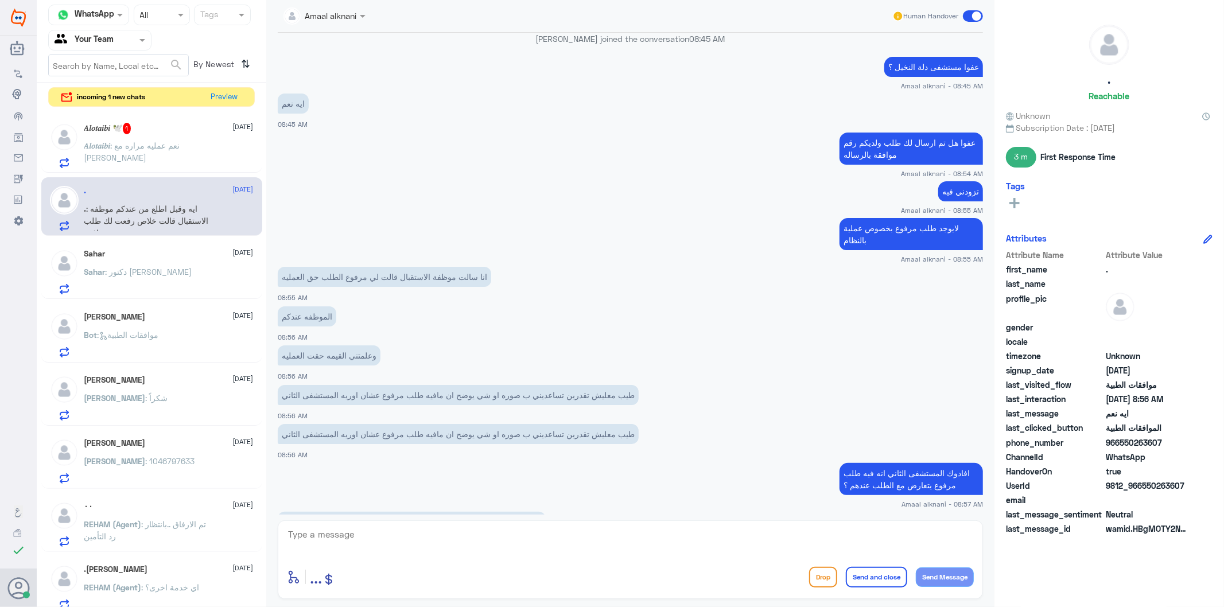
scroll to position [774, 0]
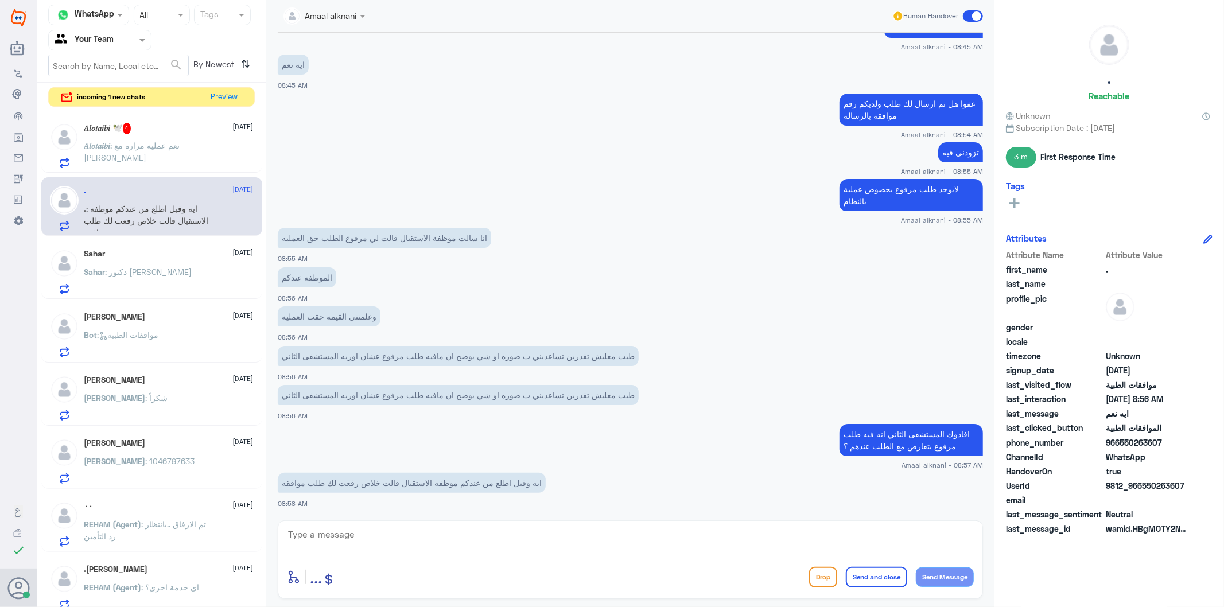
click at [494, 531] on textarea at bounding box center [630, 541] width 687 height 28
type textarea "طيب خليني اتاكد لك اكثر الان وابلغك"
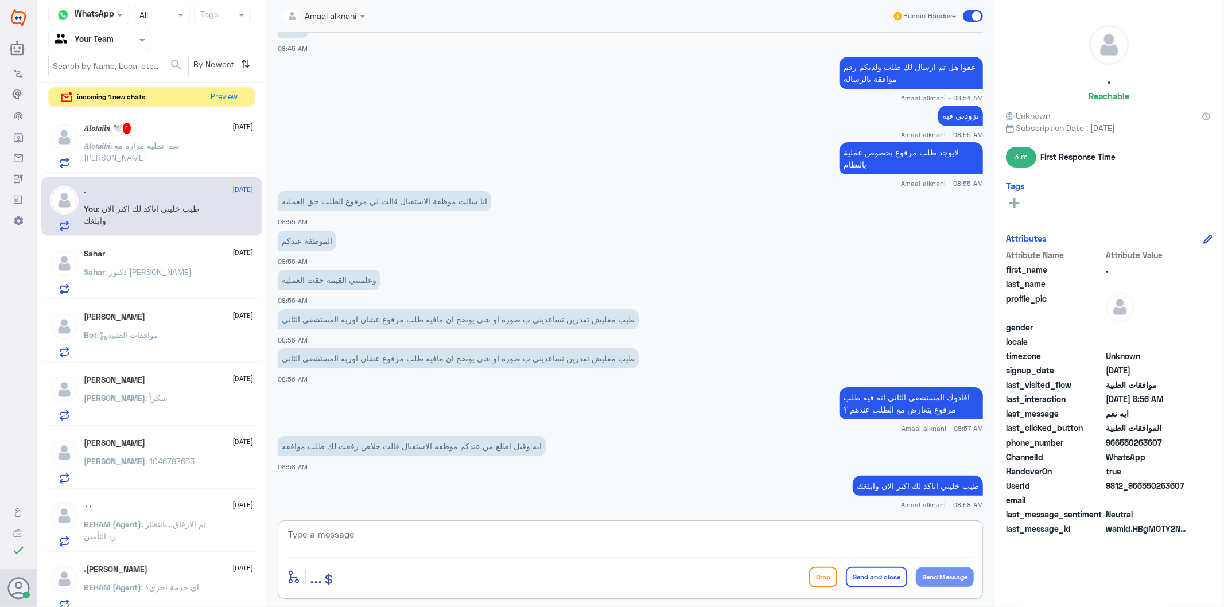
scroll to position [850, 0]
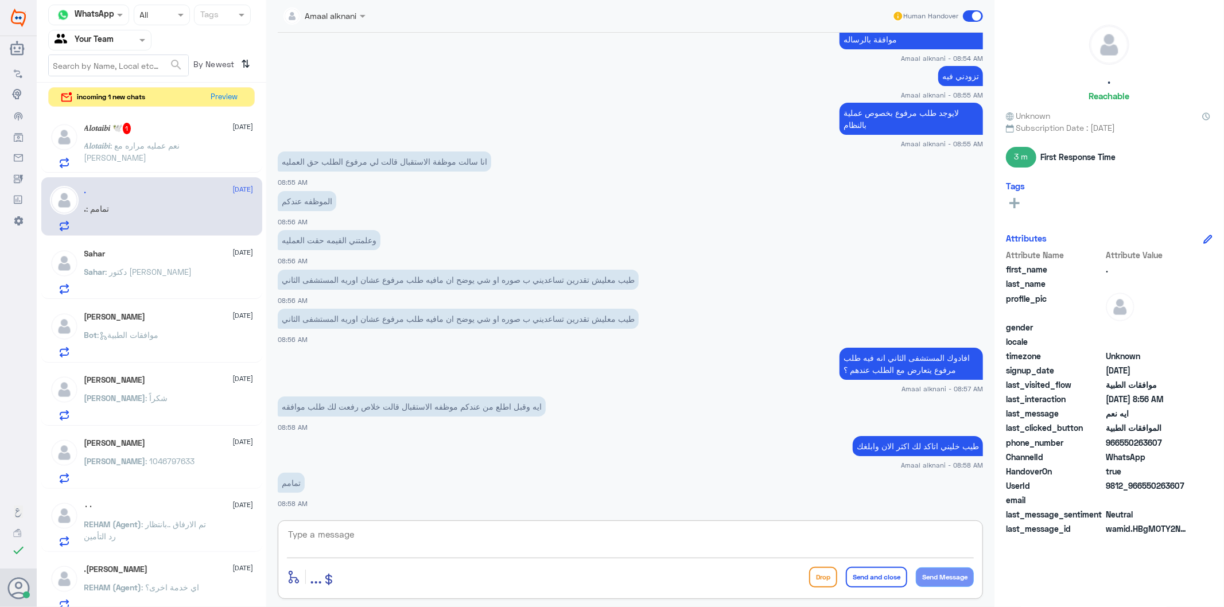
click at [371, 529] on textarea at bounding box center [630, 541] width 687 height 28
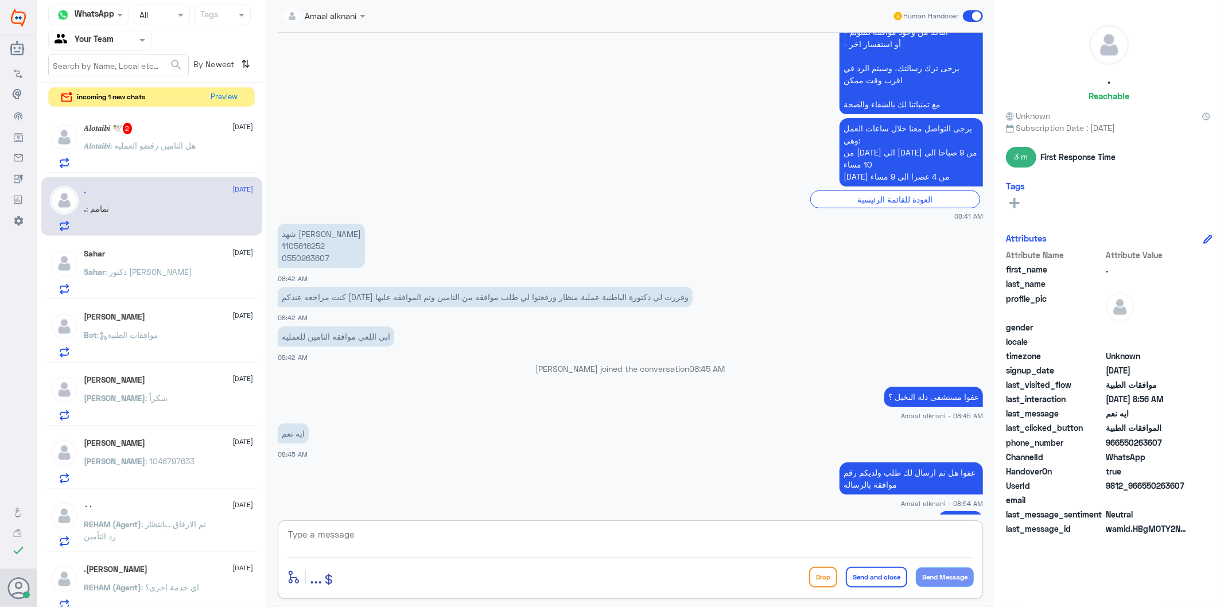
scroll to position [403, 0]
click at [173, 139] on p "‏𝐴𝑙𝑜𝑡𝑎𝑖𝑏𝑖 : هل التامين رفضو العمليه" at bounding box center [140, 153] width 112 height 29
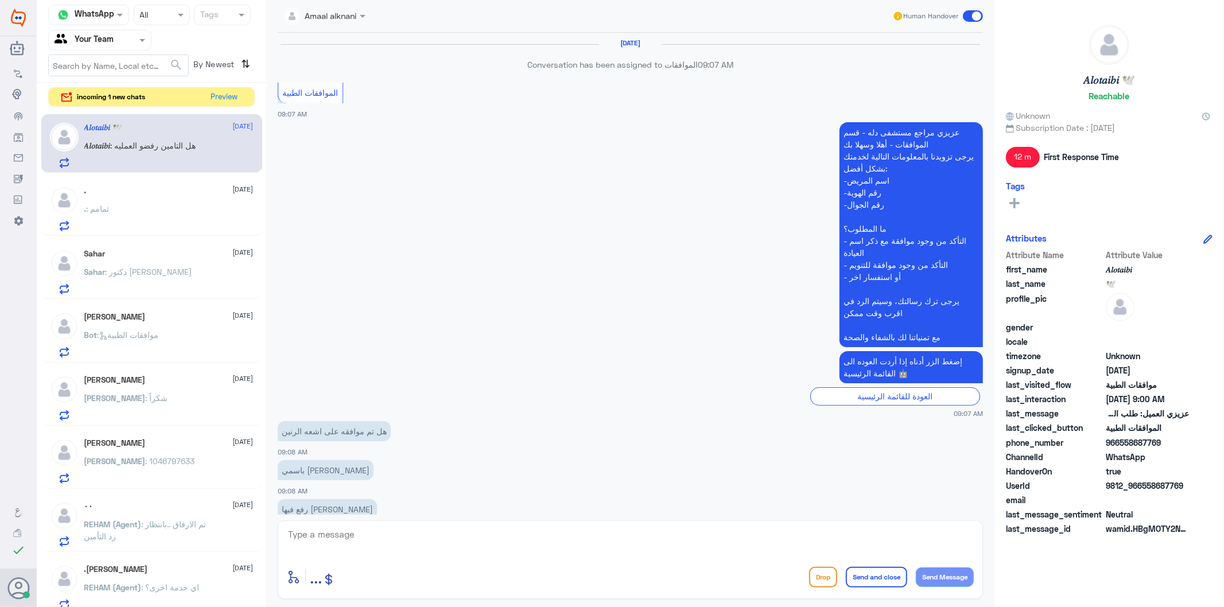
scroll to position [1334, 0]
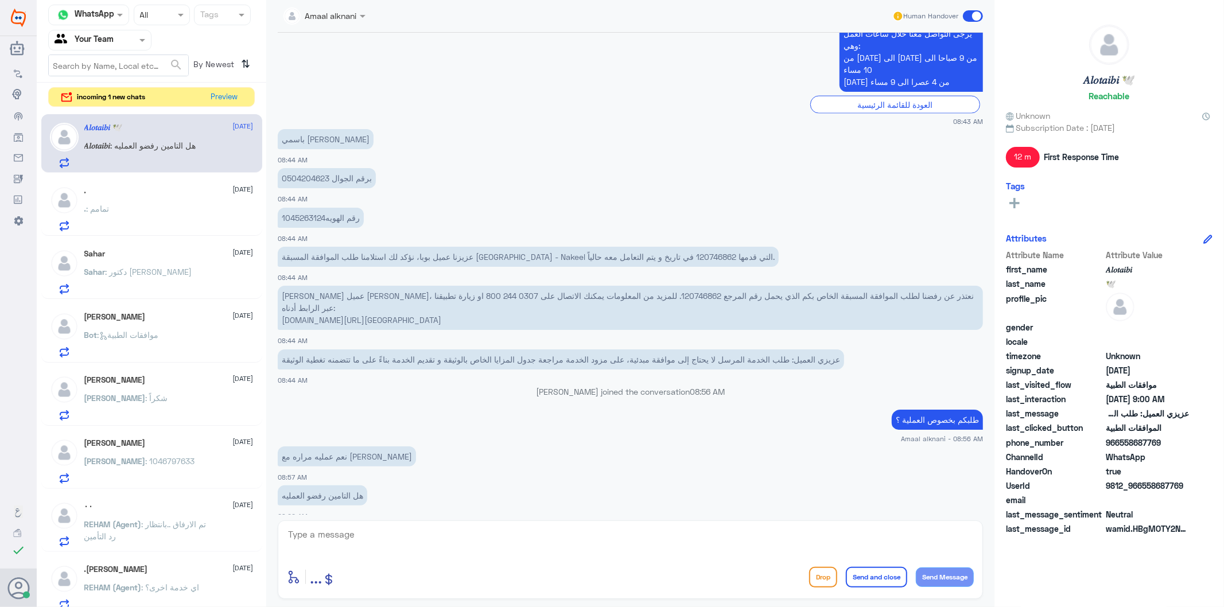
click at [394, 535] on textarea at bounding box center [630, 541] width 687 height 28
click at [965, 534] on textarea "غيه رفض صحيح" at bounding box center [630, 541] width 687 height 28
type textarea "فيه رفض صحيح"
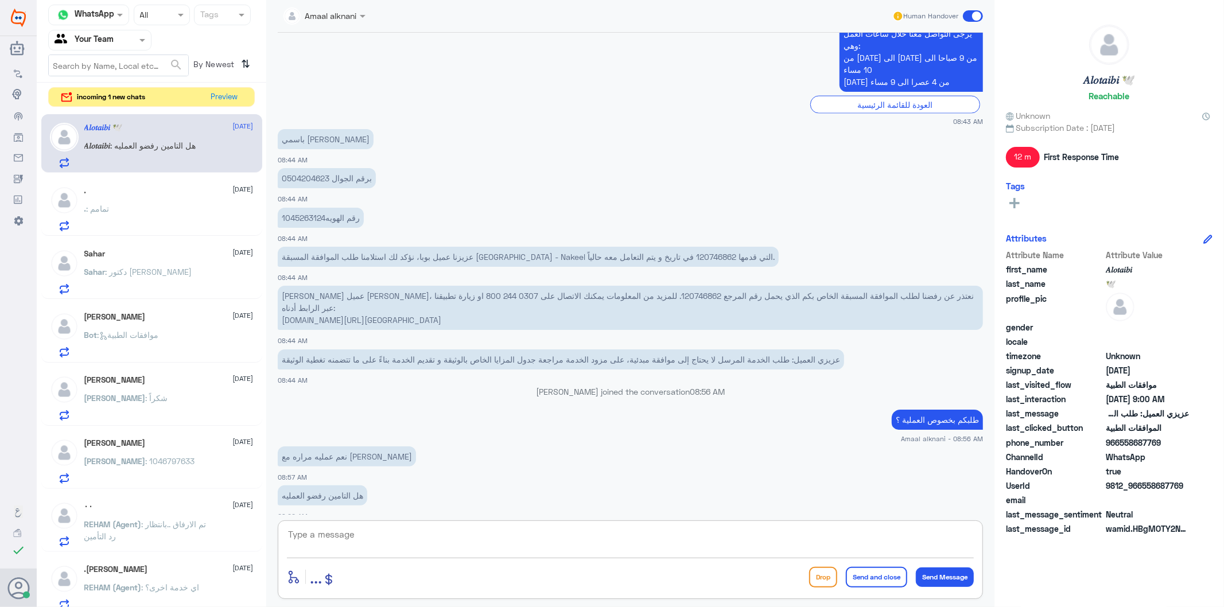
scroll to position [1372, 0]
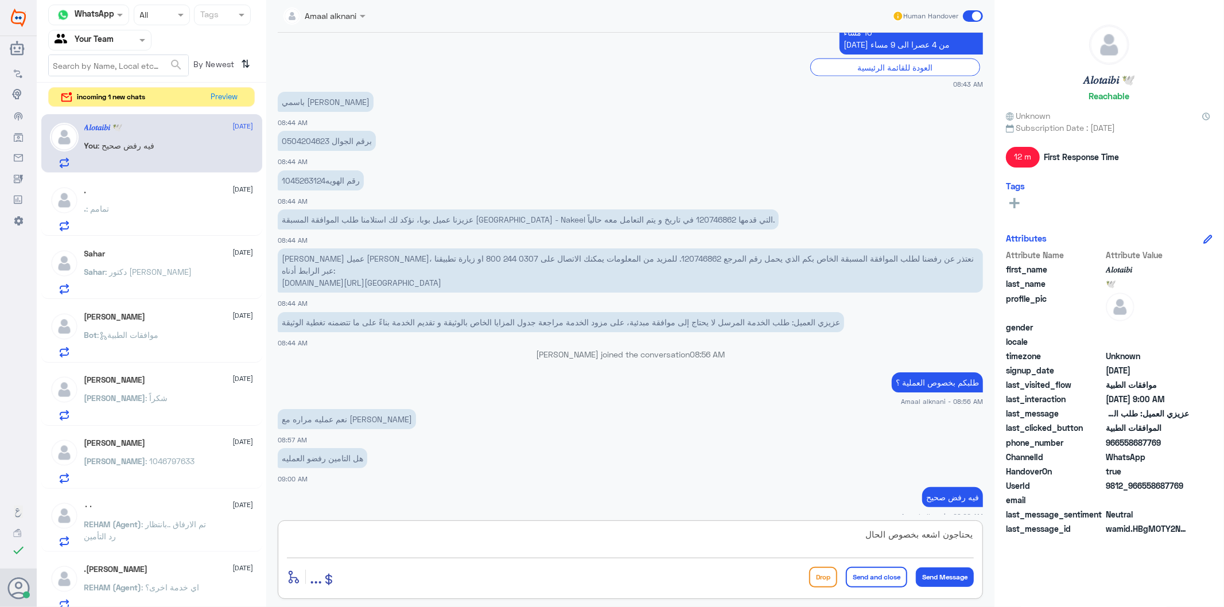
type textarea "يحتاجون اشعه بخصوص الحاله"
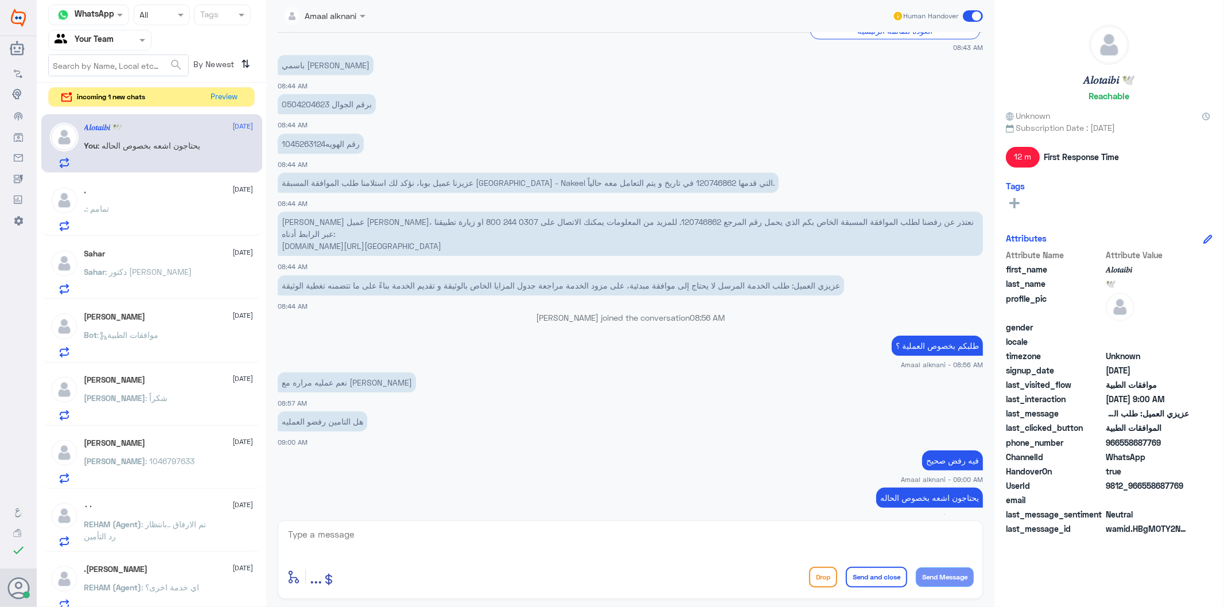
click at [139, 200] on div ". [DATE] . : تمامم" at bounding box center [168, 208] width 169 height 45
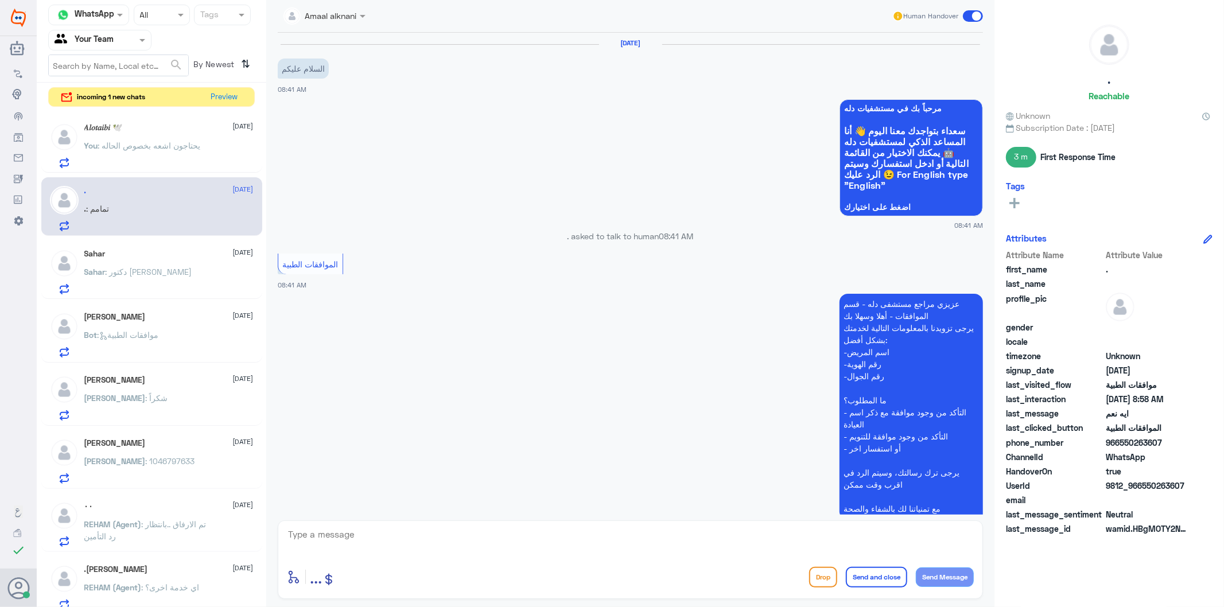
scroll to position [810, 0]
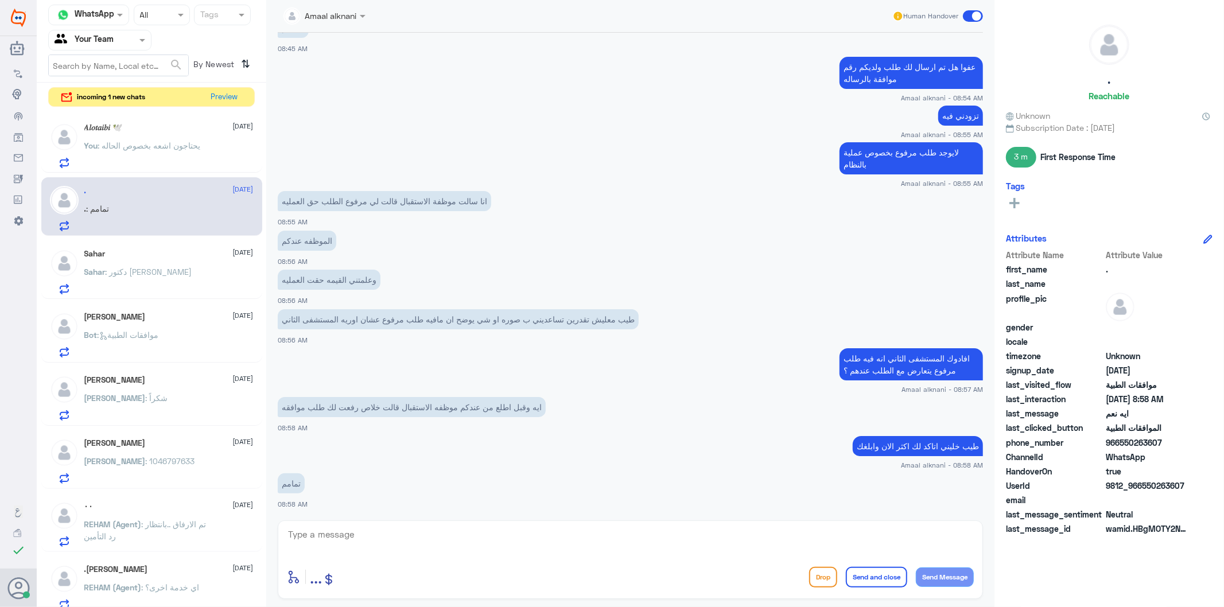
click at [364, 537] on textarea at bounding box center [630, 541] width 687 height 28
click at [351, 543] on textarea at bounding box center [630, 541] width 687 height 28
click at [191, 146] on span ": لان العمليه يوم [DATE]" at bounding box center [151, 146] width 80 height 10
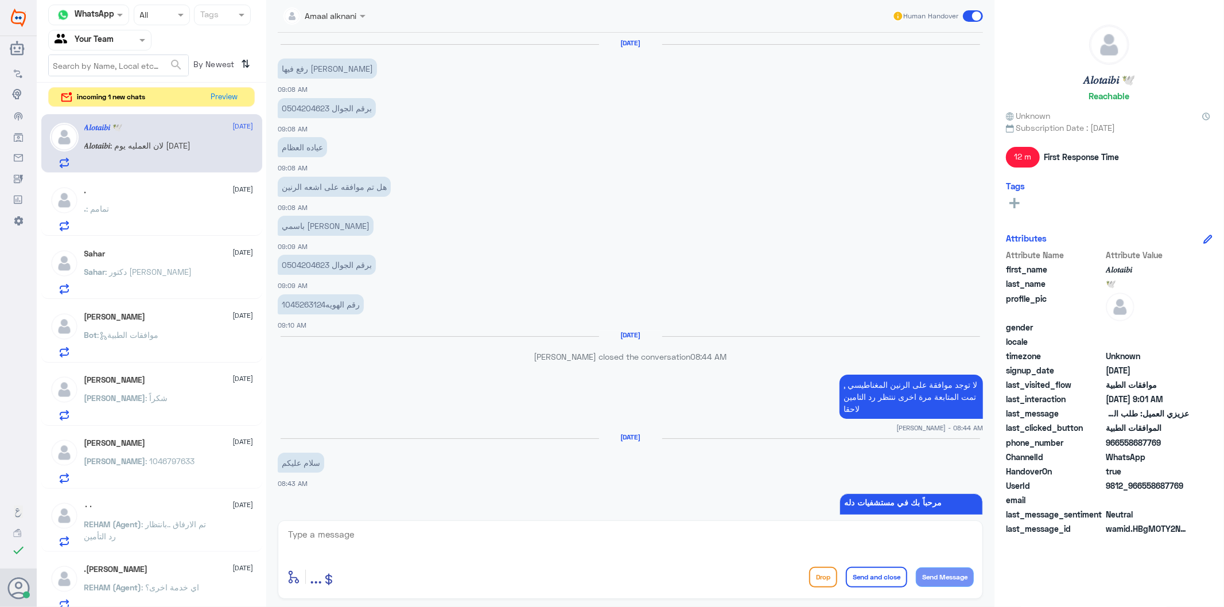
scroll to position [1085, 0]
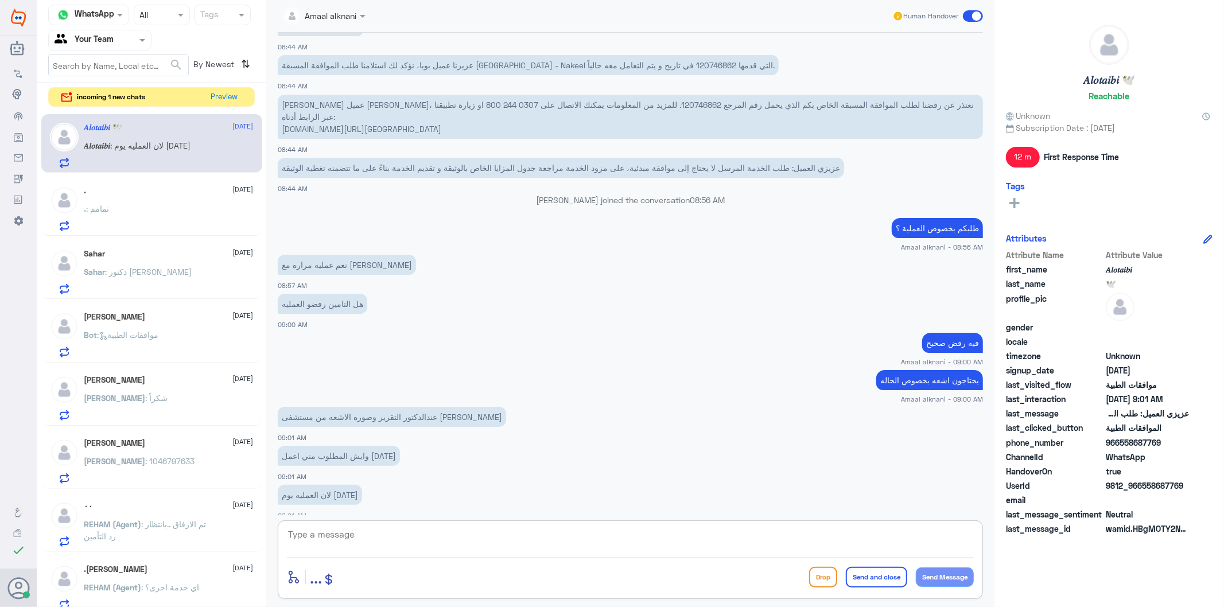
click at [341, 542] on textarea at bounding box center [630, 541] width 687 height 28
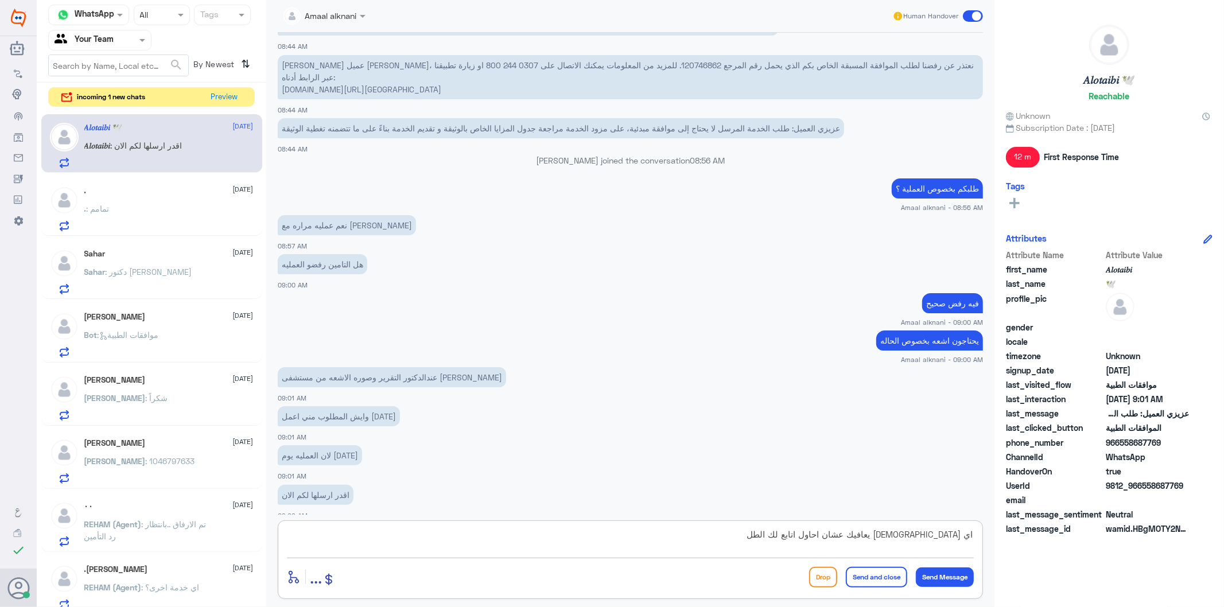
type textarea "اي [DEMOGRAPHIC_DATA] يعافيك عشان احاول اتابع لك الطلب"
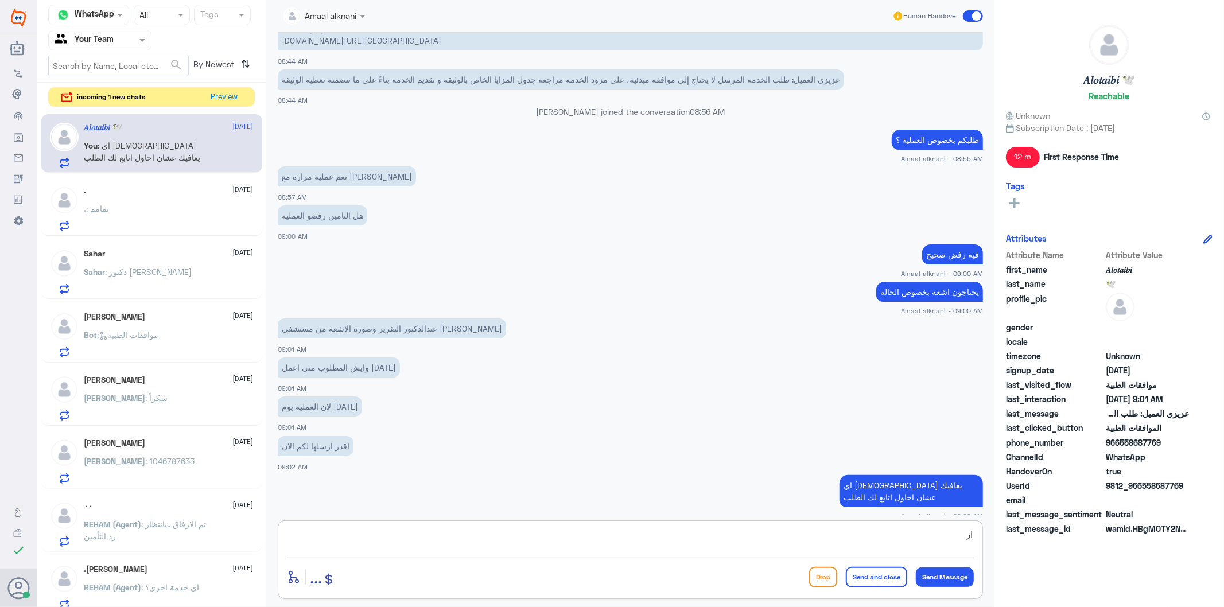
type textarea "ا"
click at [422, 545] on textarea at bounding box center [630, 541] width 687 height 28
click at [645, 534] on textarea at bounding box center [630, 541] width 687 height 28
type textarea "صورة الاشعة بتقريرها"
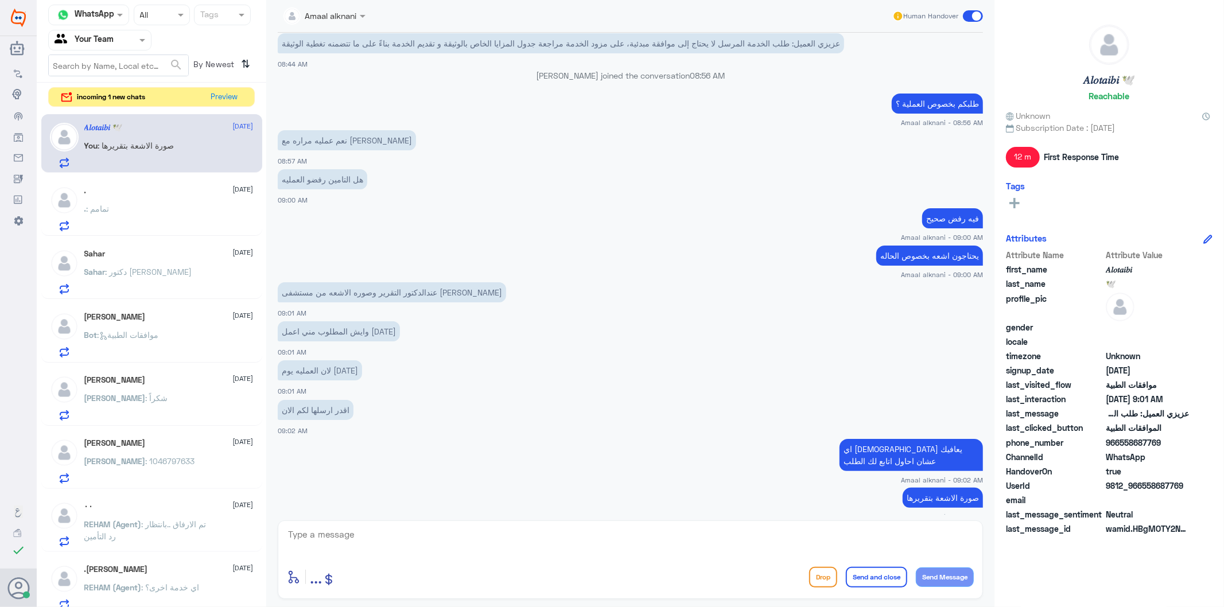
click at [96, 212] on span ": تمامم" at bounding box center [98, 209] width 23 height 10
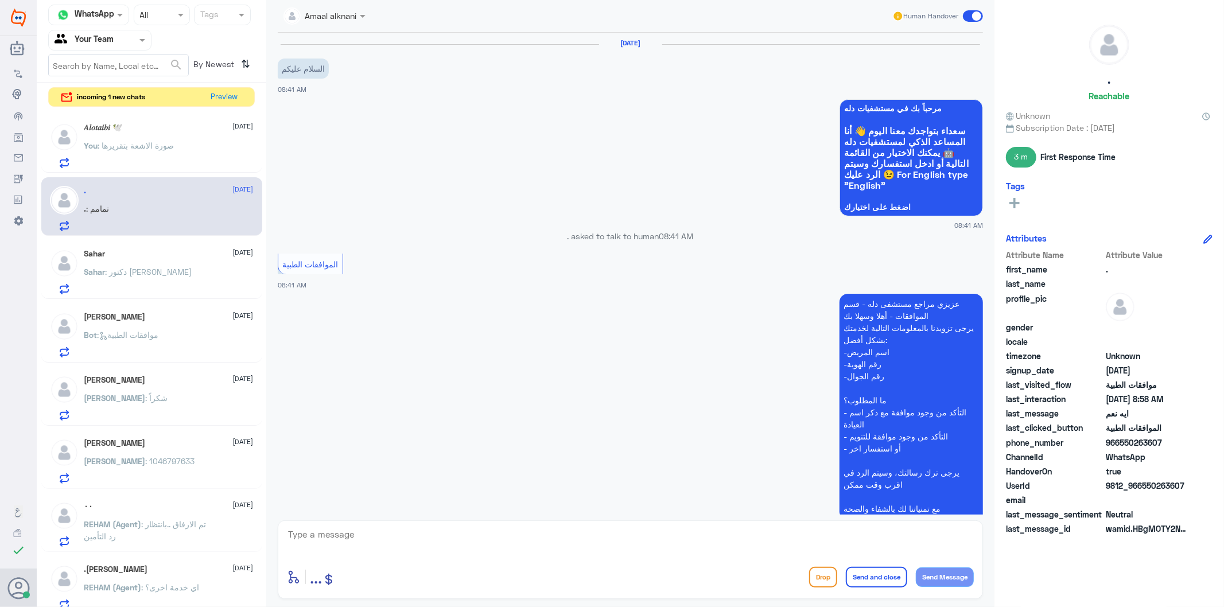
scroll to position [810, 0]
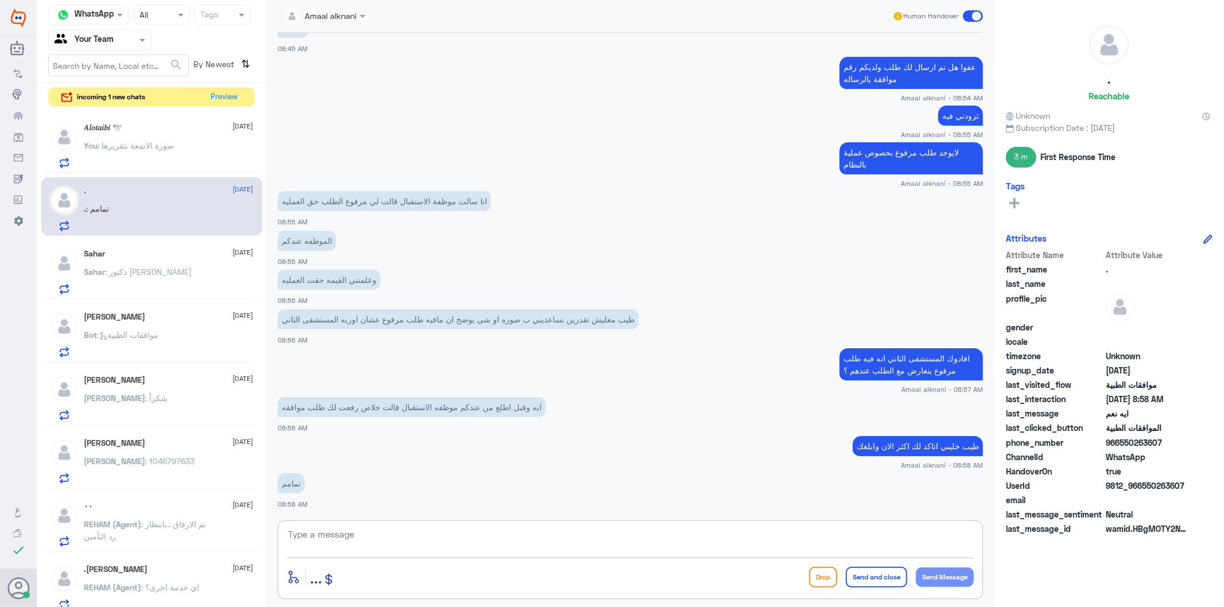
click at [386, 532] on textarea at bounding box center [630, 541] width 687 height 28
type textarea "u"
type textarea "عفوا اش تامينكم"
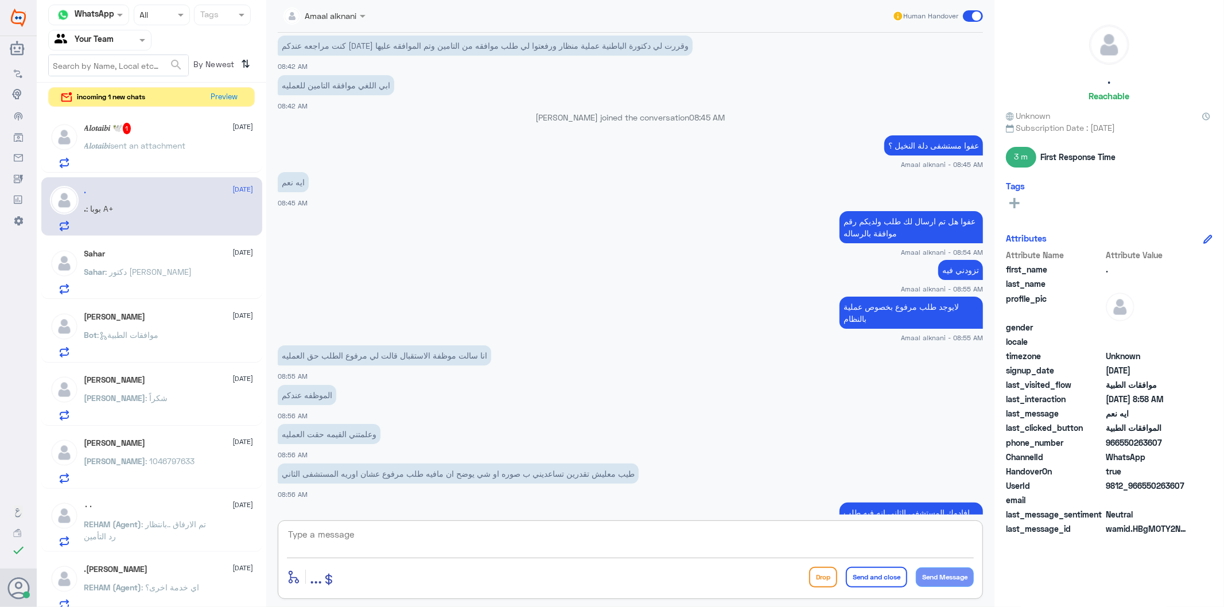
scroll to position [887, 0]
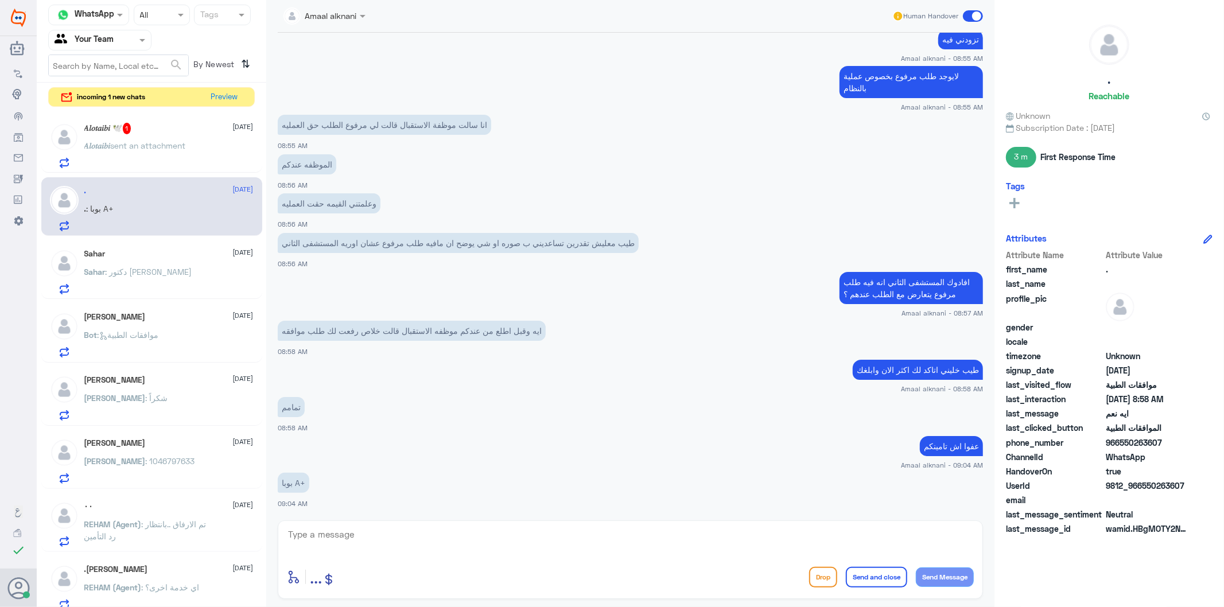
click at [345, 526] on div "enter flow name ... Drop Send and close Send Message" at bounding box center [630, 560] width 705 height 79
click at [348, 535] on textarea at bounding box center [630, 541] width 687 height 28
click at [352, 531] on textarea at bounding box center [630, 541] width 687 height 28
click at [312, 535] on textarea at bounding box center [630, 541] width 687 height 28
click at [317, 531] on textarea at bounding box center [630, 541] width 687 height 28
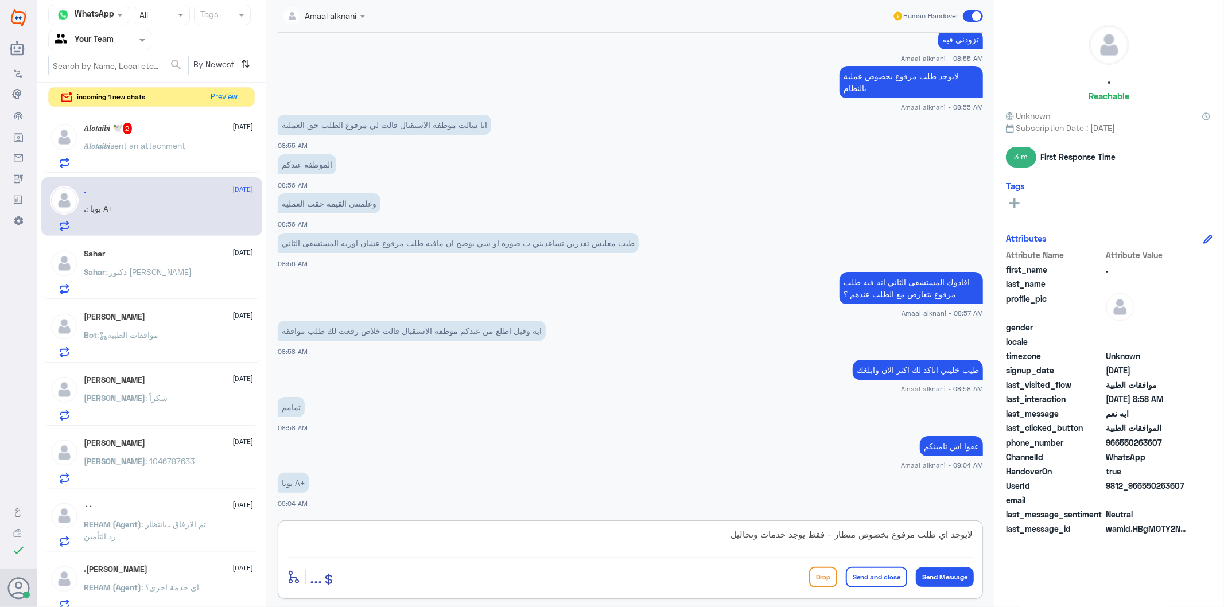
click at [776, 536] on textarea "لايوجد اي طلب مرفوع بخصوص منظار - فقط يوجد خدمات وتحاليل" at bounding box center [630, 541] width 687 height 28
click at [686, 542] on textarea "لايوجد اي طلب مرفوع بخصوص منظار - فقط يوجد كشفية وتحاليل" at bounding box center [630, 541] width 687 height 28
type textarea "لايوجد اي طلب مرفوع بخصوص منظار - فقط يوجد كشفية وتحاليل"
click at [949, 577] on button "Send Message" at bounding box center [945, 578] width 58 height 20
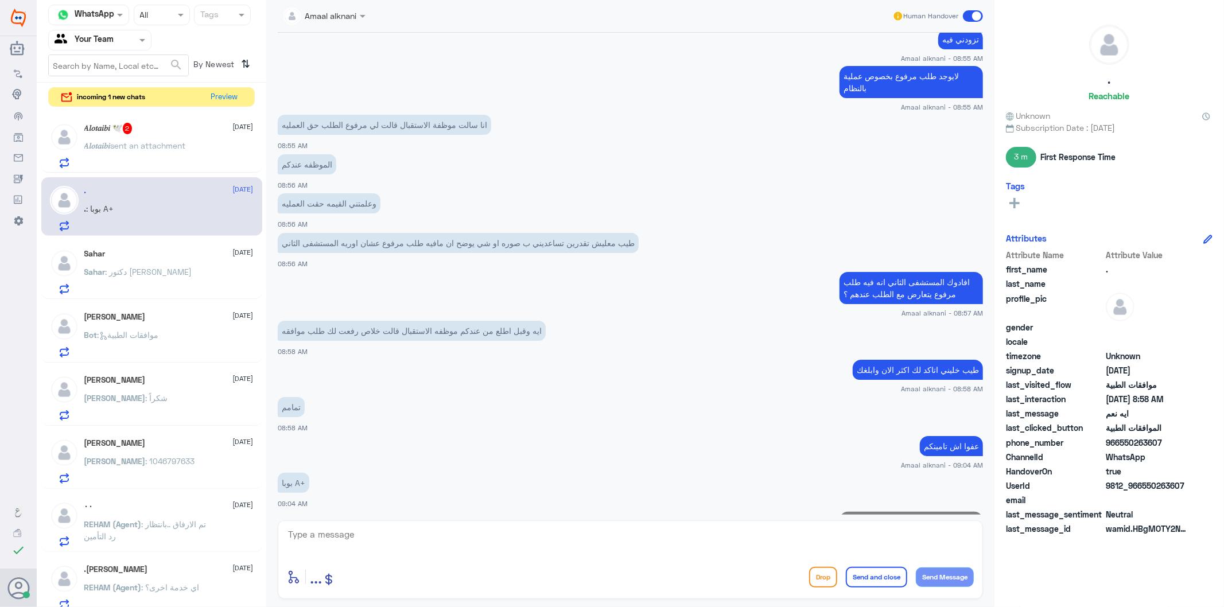
scroll to position [935, 0]
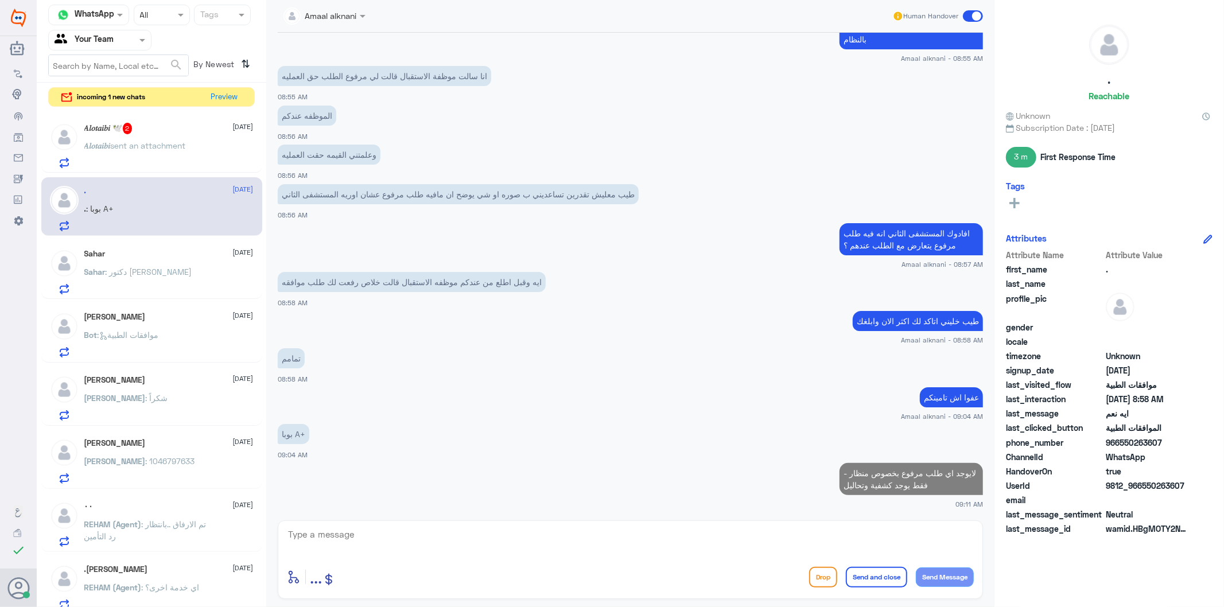
click at [185, 146] on span "sent an attachment" at bounding box center [148, 146] width 75 height 10
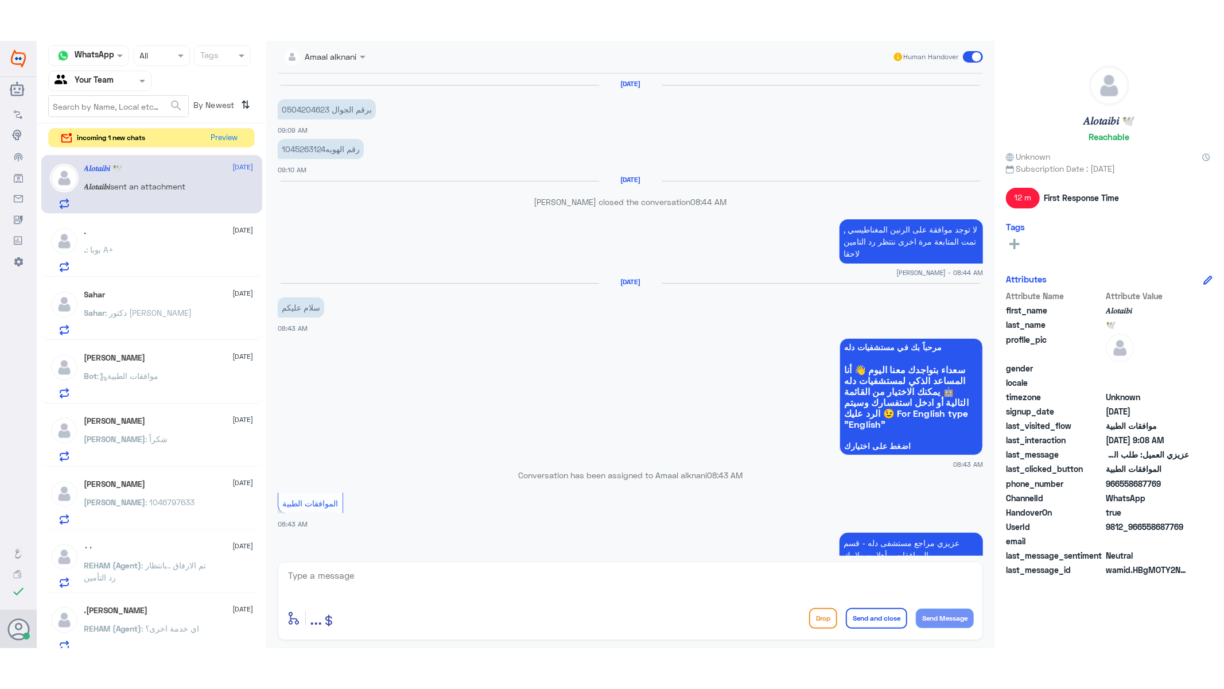
scroll to position [1190, 0]
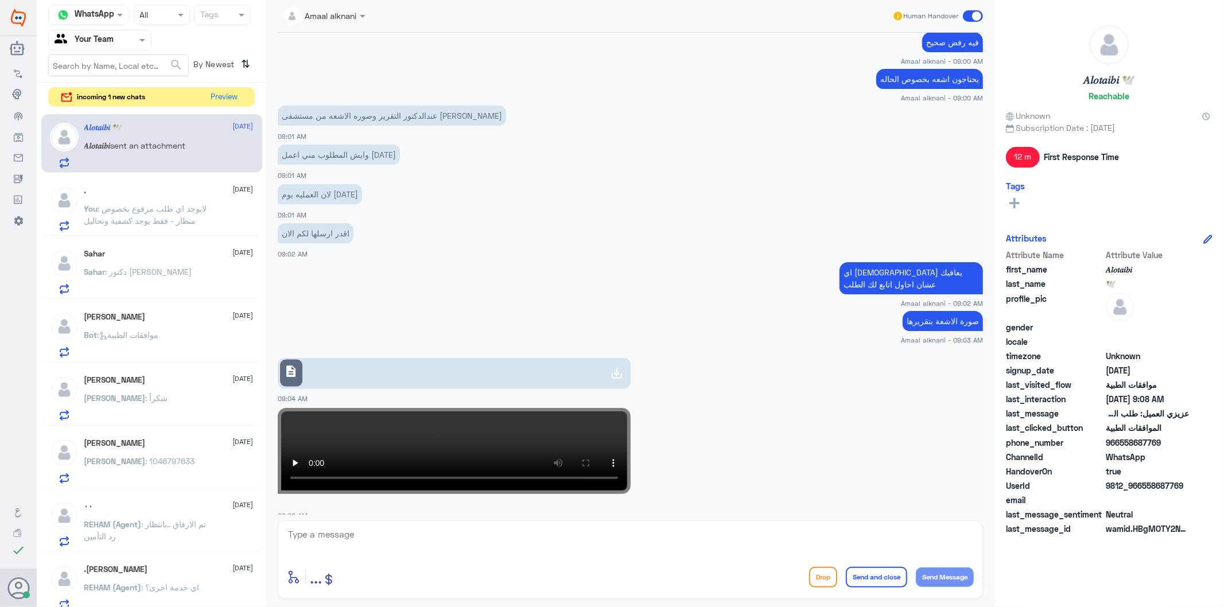
click at [366, 358] on link "description" at bounding box center [454, 373] width 353 height 31
click at [526, 431] on video at bounding box center [454, 451] width 353 height 86
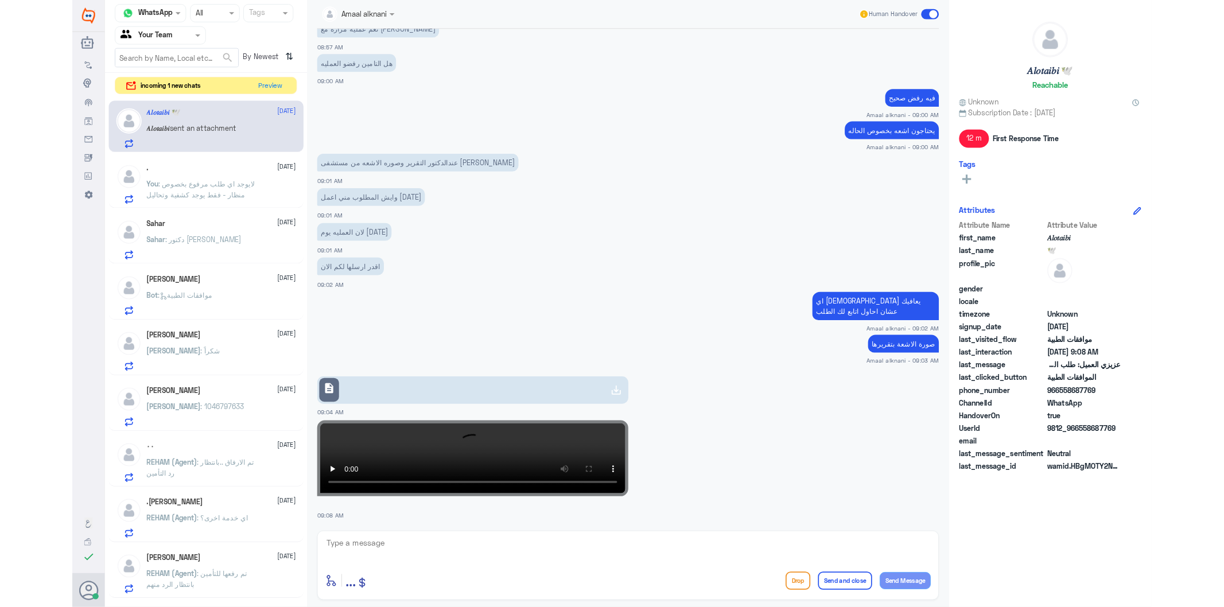
scroll to position [1023, 0]
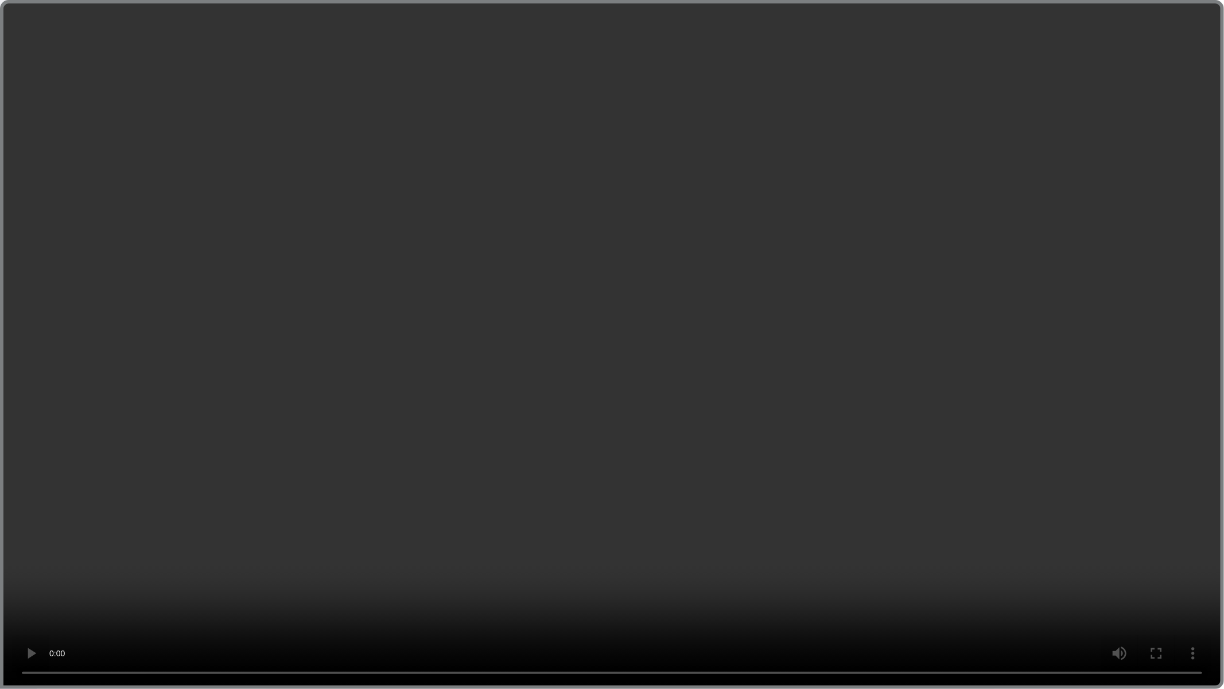
drag, startPoint x: 502, startPoint y: 270, endPoint x: 374, endPoint y: 363, distance: 158.2
click at [374, 363] on video at bounding box center [612, 344] width 1224 height 689
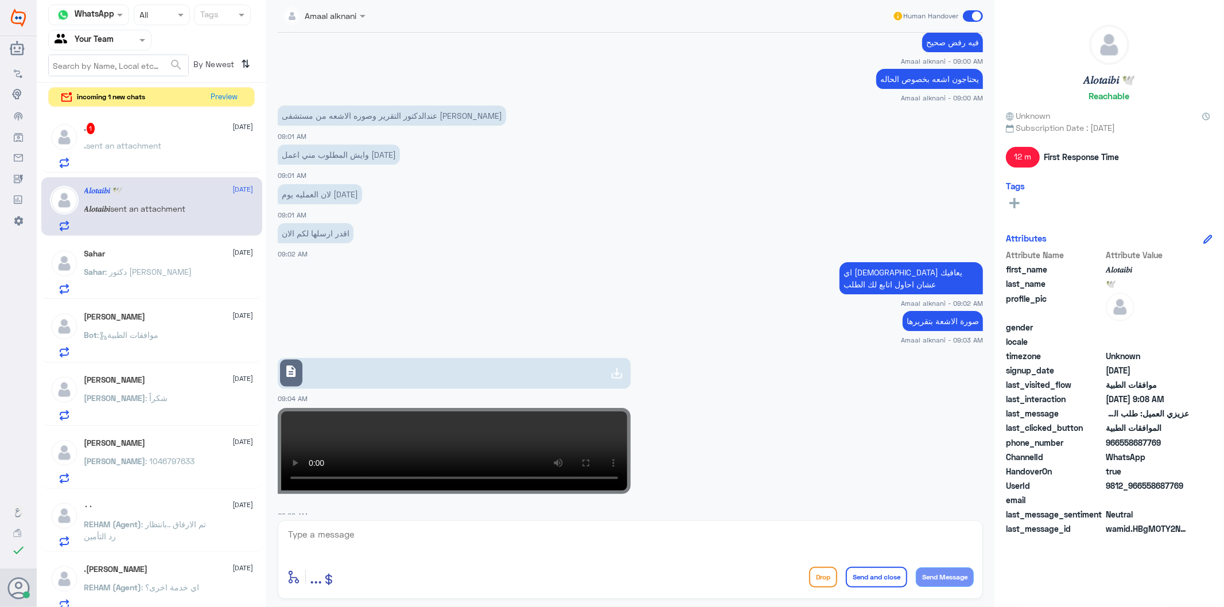
click at [468, 421] on video at bounding box center [454, 451] width 353 height 86
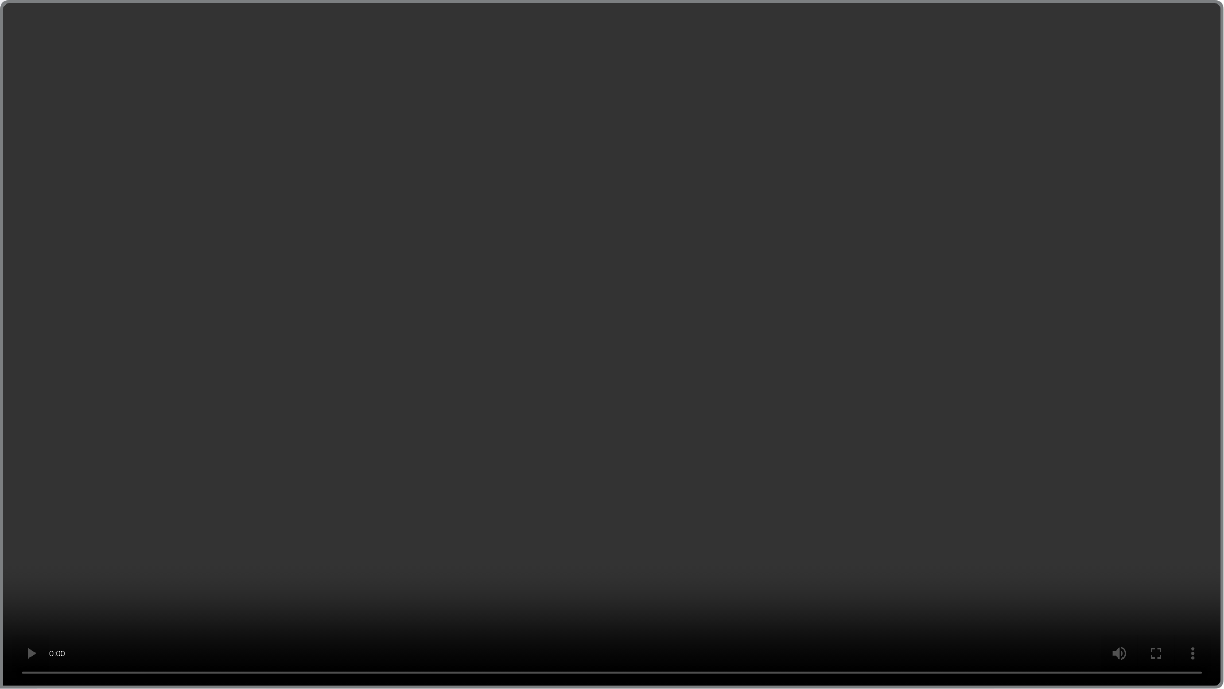
click at [164, 496] on video at bounding box center [612, 344] width 1224 height 689
click at [370, 474] on video at bounding box center [612, 344] width 1224 height 689
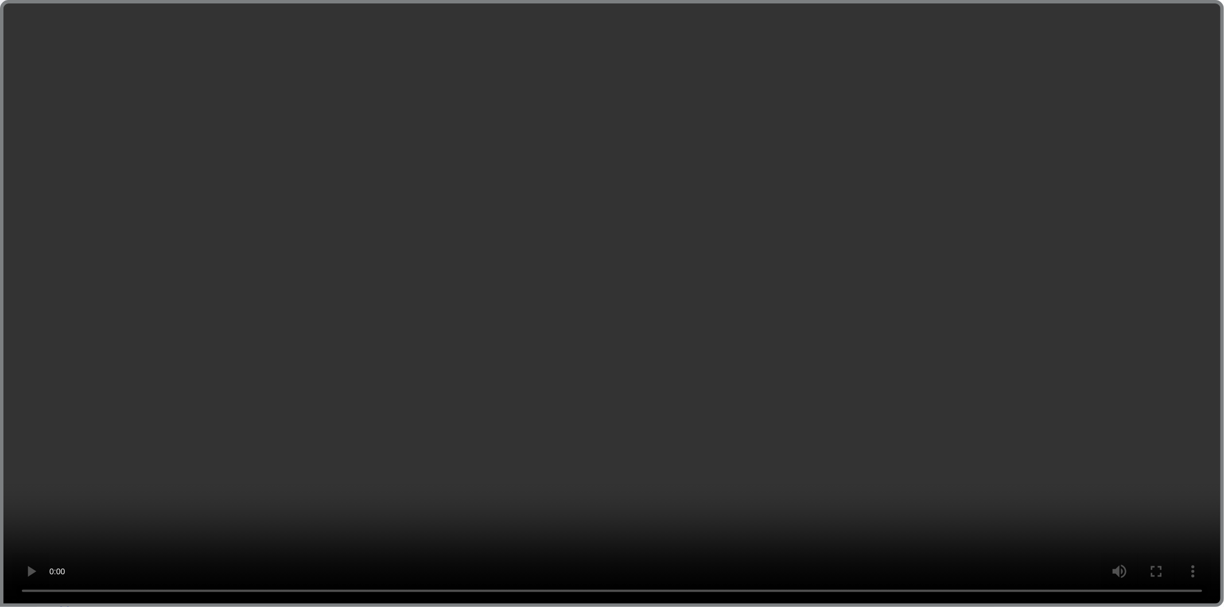
scroll to position [1190, 0]
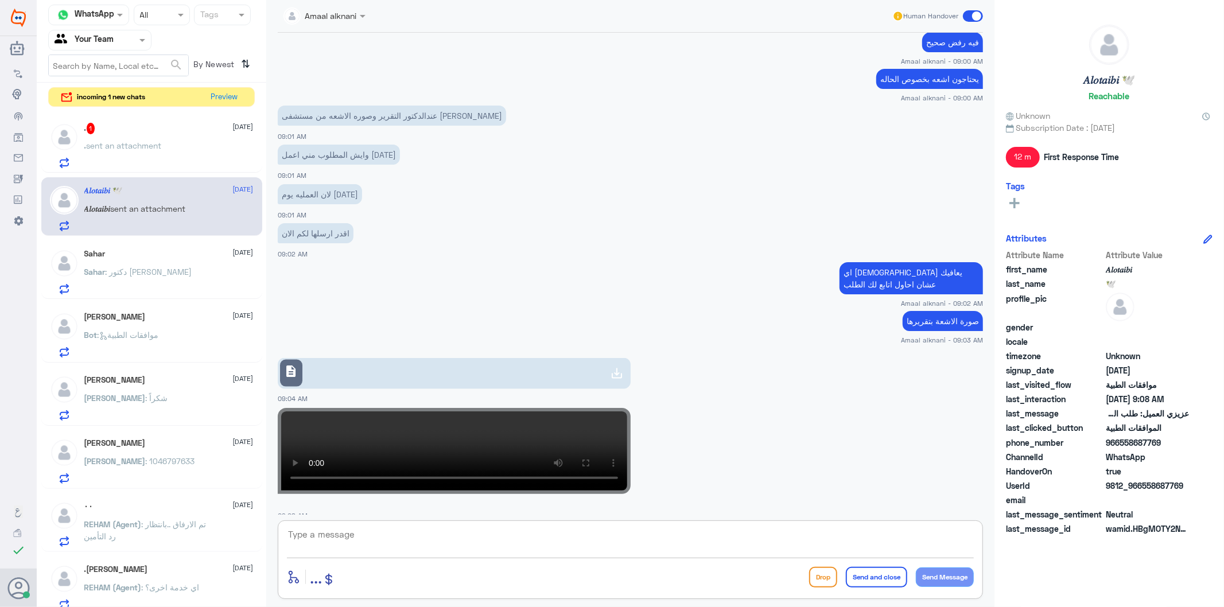
click at [397, 541] on textarea at bounding box center [630, 541] width 687 height 28
type textarea "معليش التحاليل ابيها صوره"
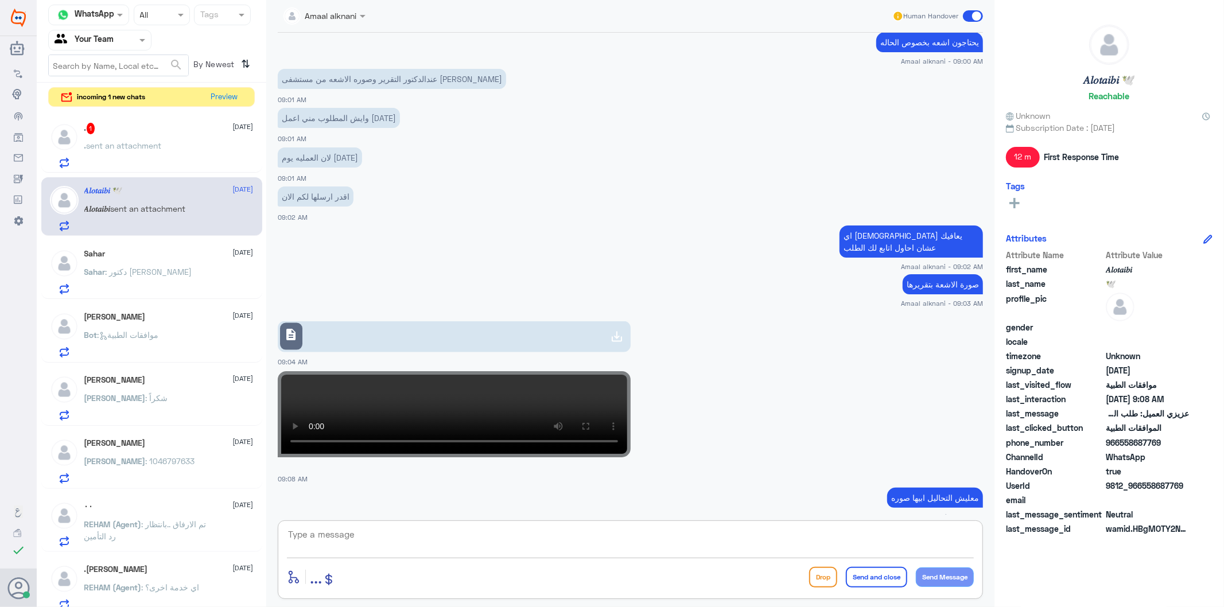
click at [136, 274] on span ": دكتور [PERSON_NAME]" at bounding box center [149, 272] width 87 height 10
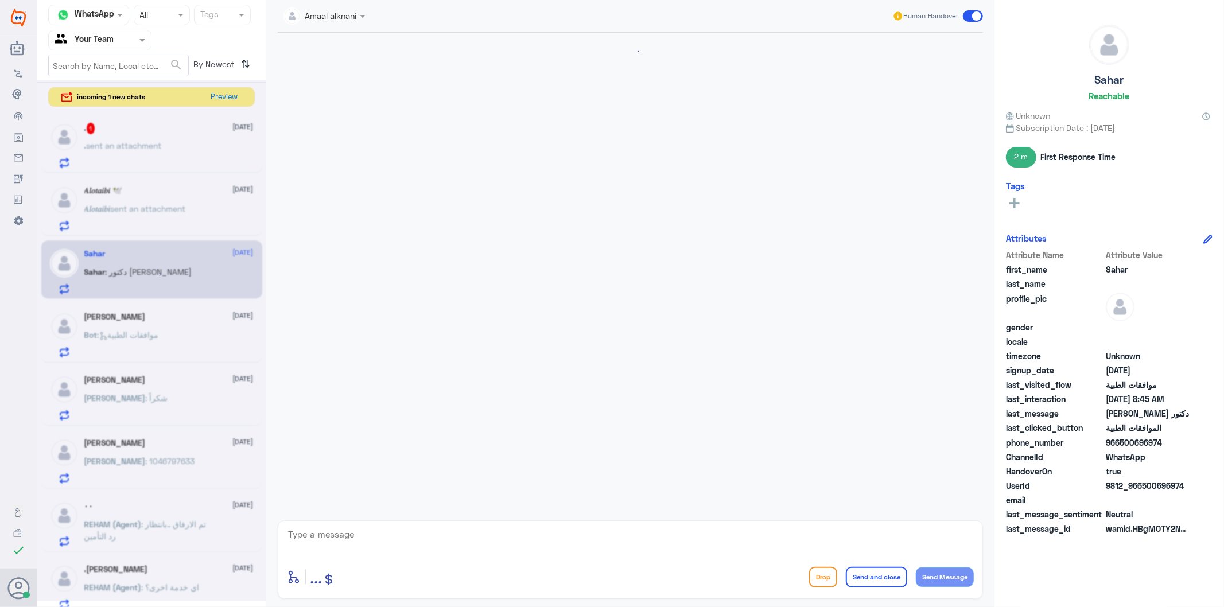
scroll to position [1414, 0]
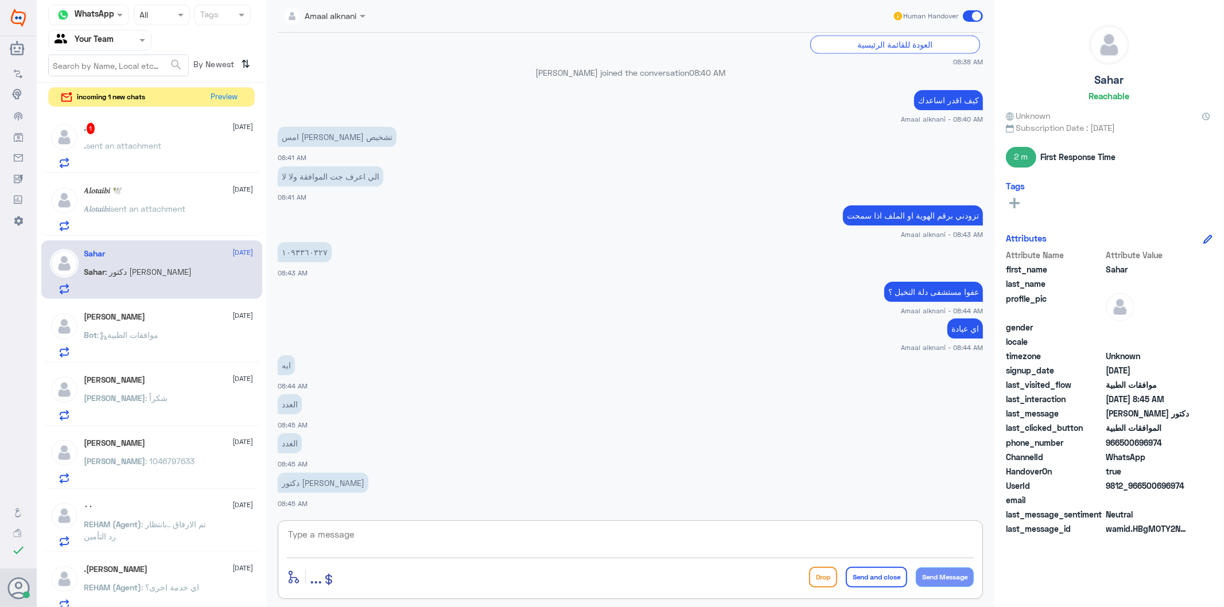
click at [356, 552] on textarea at bounding box center [630, 541] width 687 height 28
type textarea "1093360327"
drag, startPoint x: 205, startPoint y: 547, endPoint x: 194, endPoint y: 542, distance: 11.8
click at [197, 545] on div "Channel WhatsApp Status × All Tags Agent Filter Your Team search By Newest ⇅ in…" at bounding box center [630, 305] width 1187 height 611
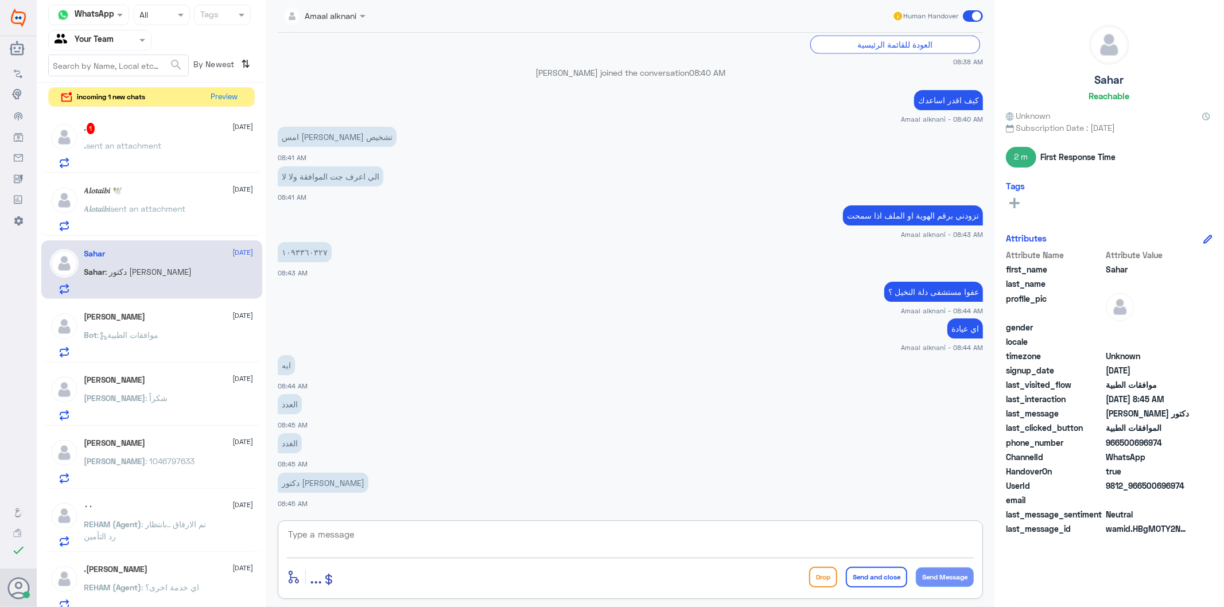
click at [422, 531] on textarea at bounding box center [630, 541] width 687 height 28
type textarea "لديكم زياره بتاريخ [DATE]"
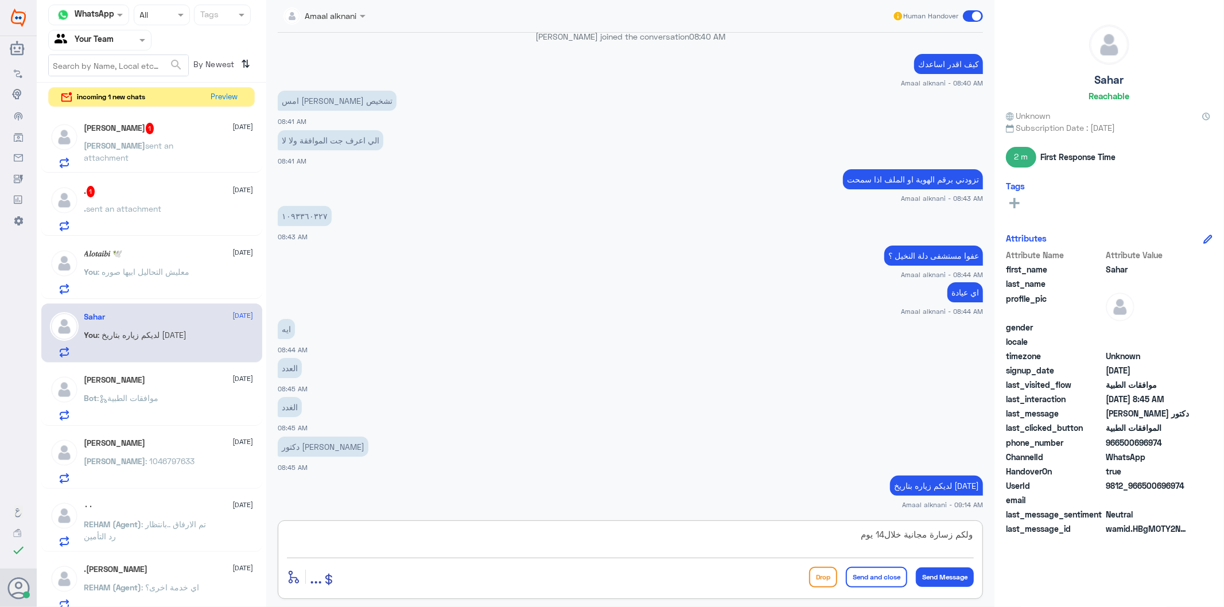
type textarea "ولكم زسارة مجانية خلال14 يوم"
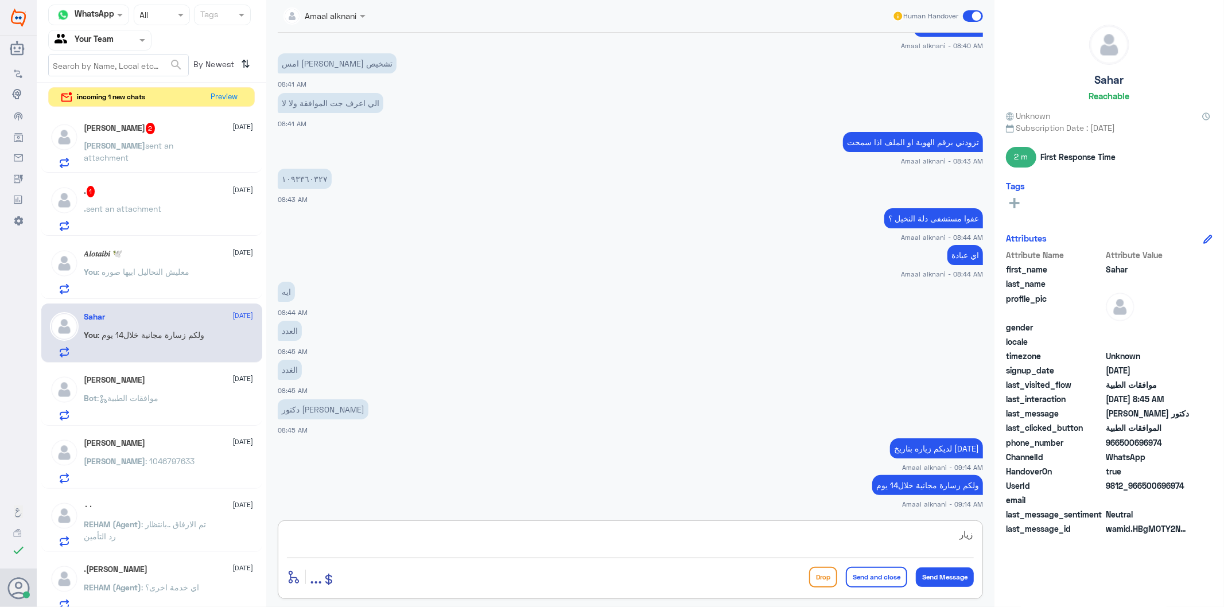
type textarea "زياره"
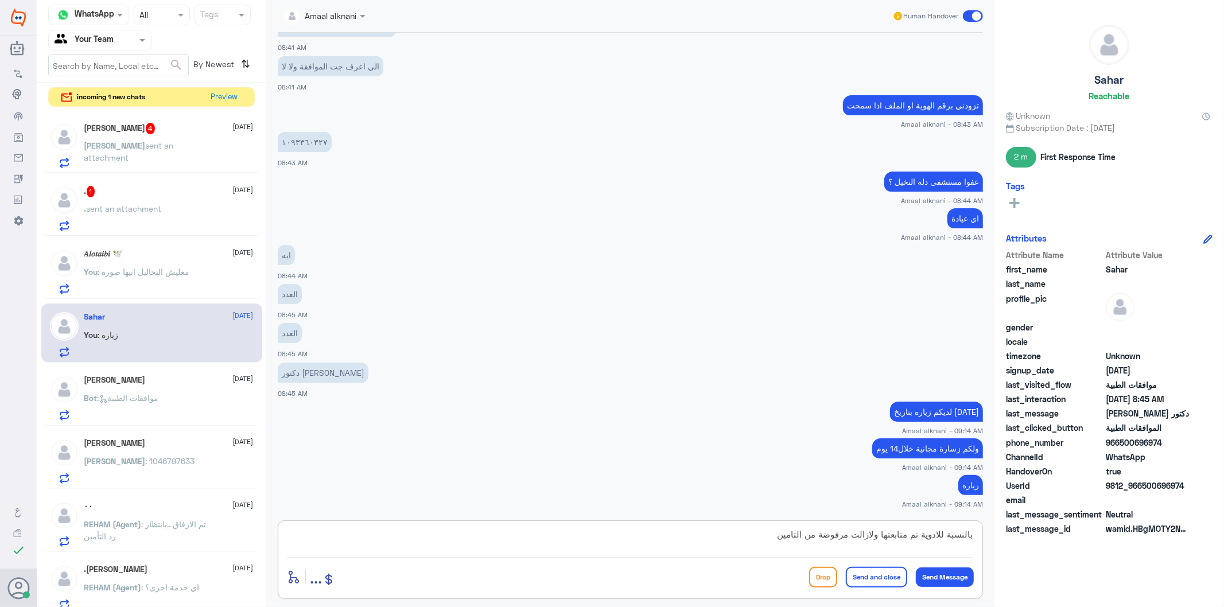
type textarea "بالنسبة للادوية تم متابعتها ولازالت مرفوضة من التامين"
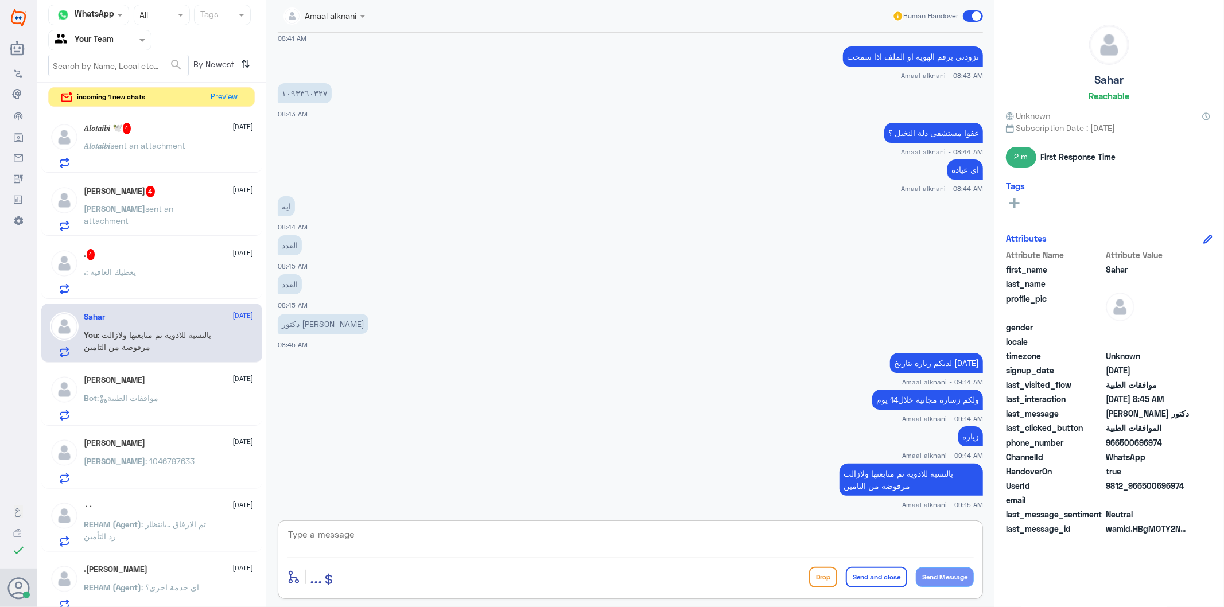
click at [136, 262] on div ". 1 [DATE] . : يعطيك العافيه" at bounding box center [168, 271] width 169 height 45
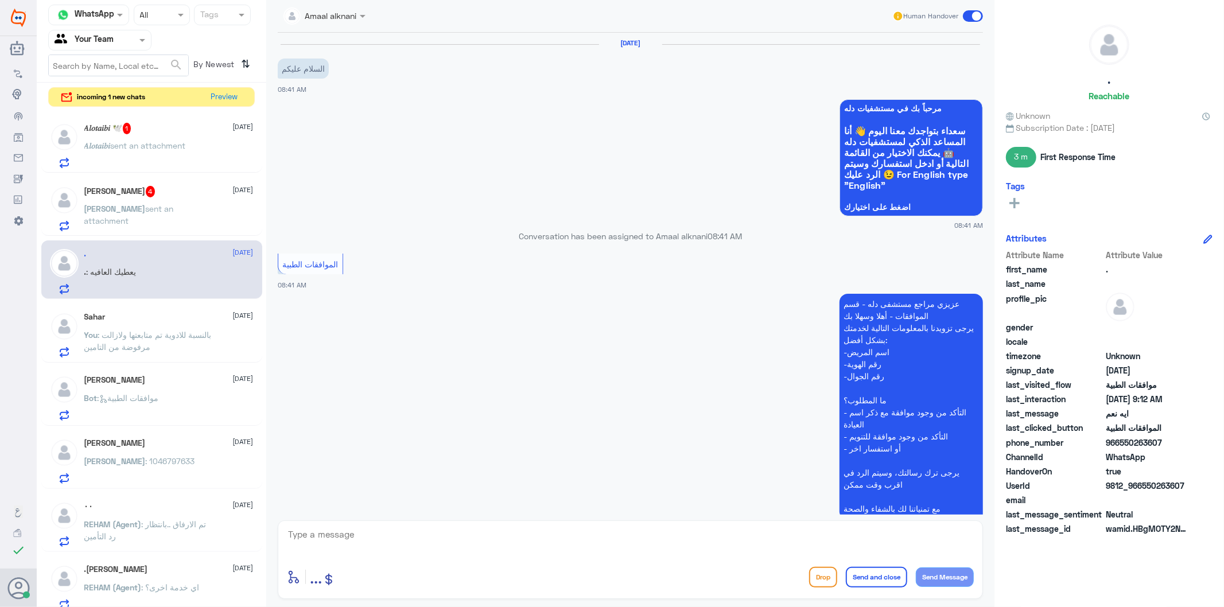
scroll to position [974, 0]
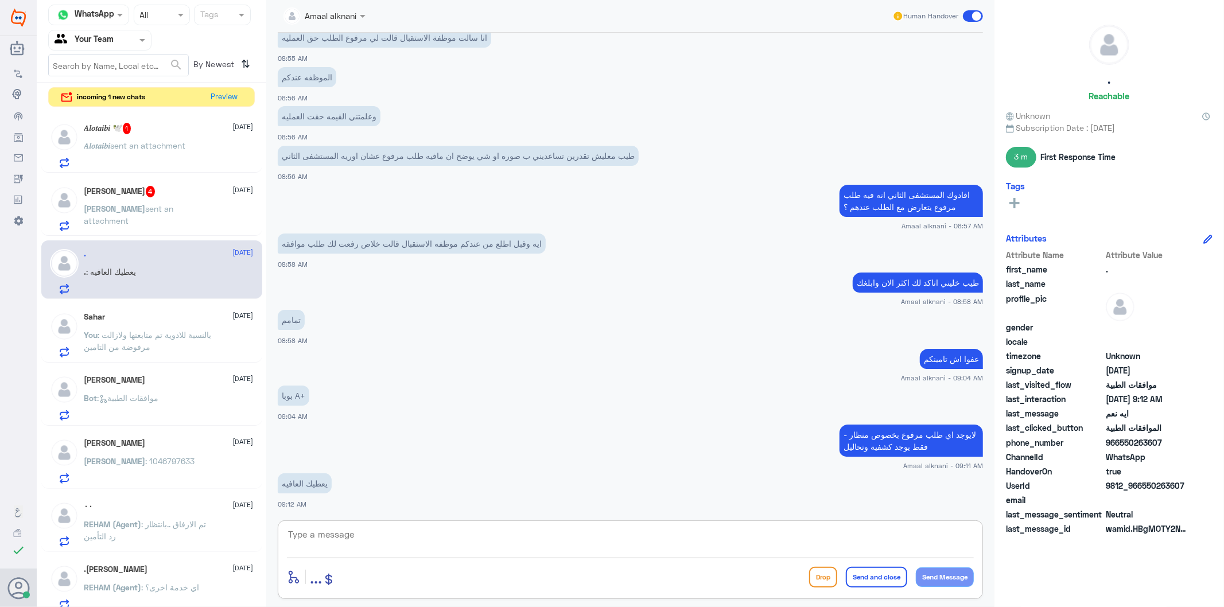
click at [401, 541] on textarea at bounding box center [630, 541] width 687 height 28
type textarea "م"
type textarea "قدامك العافية"
click at [863, 583] on button "Send and close" at bounding box center [876, 577] width 61 height 21
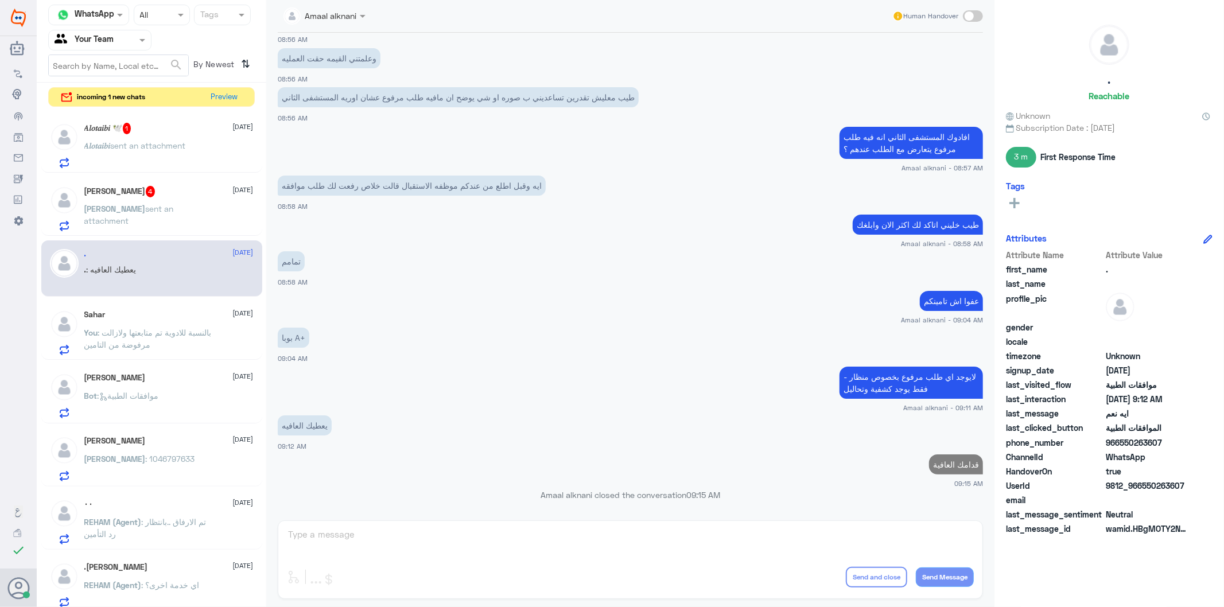
click at [217, 204] on div "[PERSON_NAME] 4 [DATE][PERSON_NAME] sent an attachment" at bounding box center [168, 208] width 169 height 45
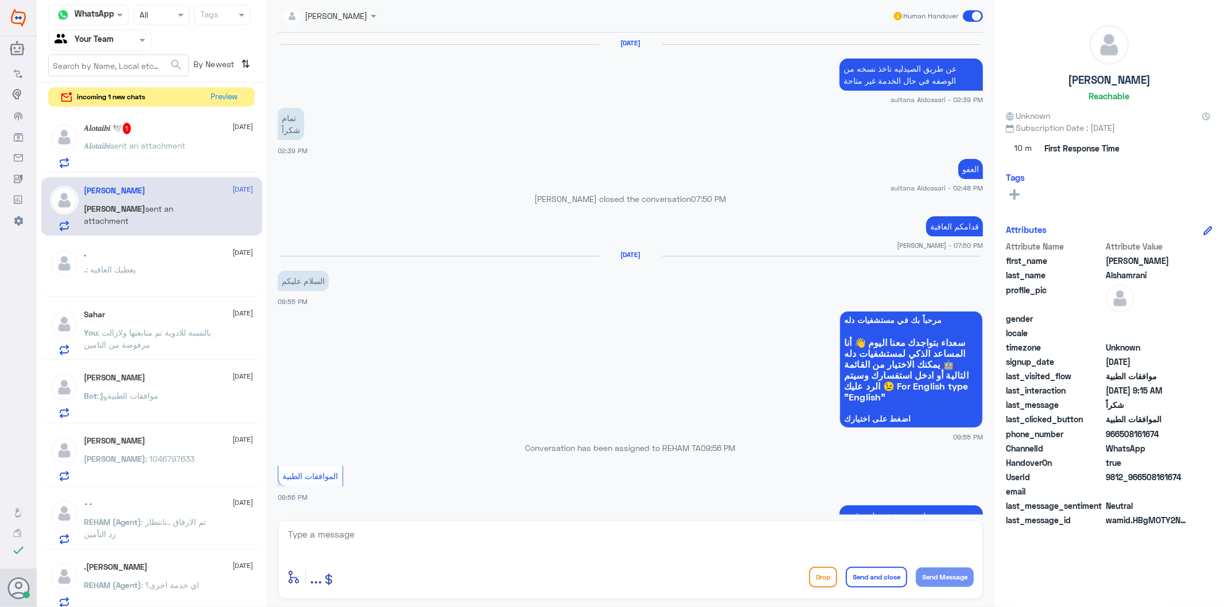
scroll to position [1537, 0]
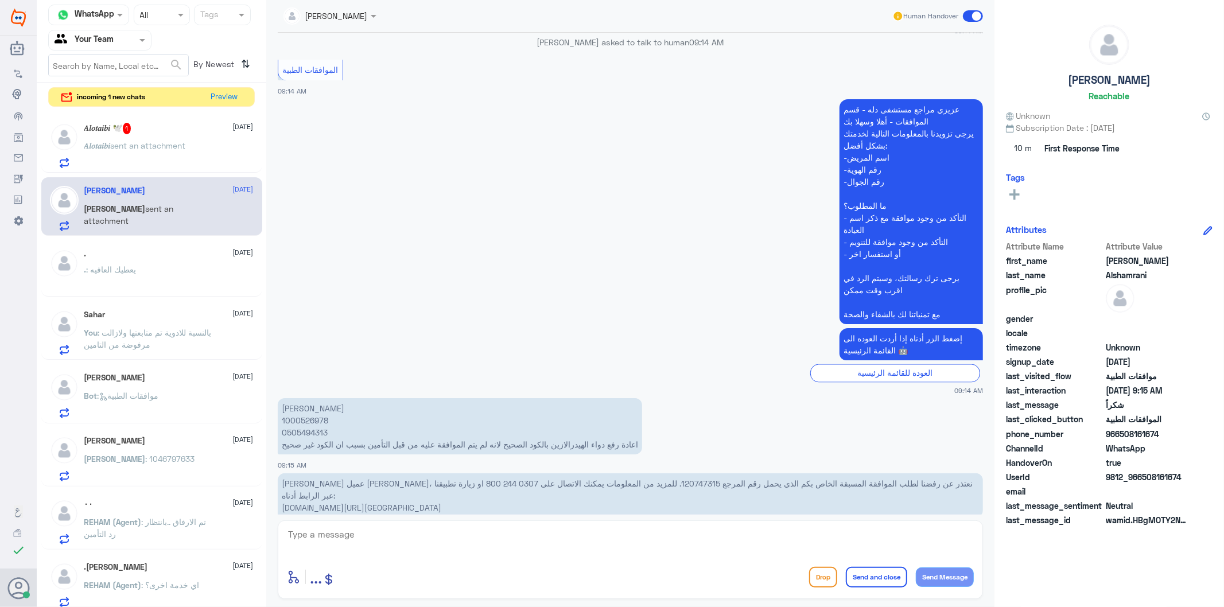
click at [174, 150] on p "‏𝐴𝑙𝑜𝑡𝑎𝑖𝑏𝑖 sent an attachment" at bounding box center [135, 153] width 102 height 29
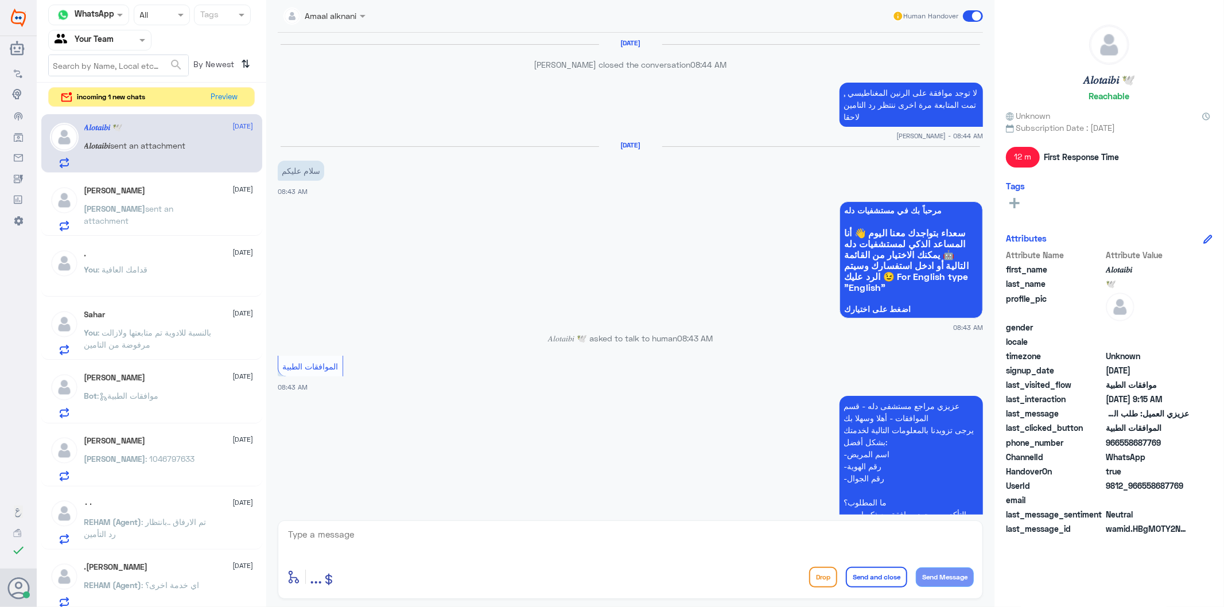
scroll to position [1190, 0]
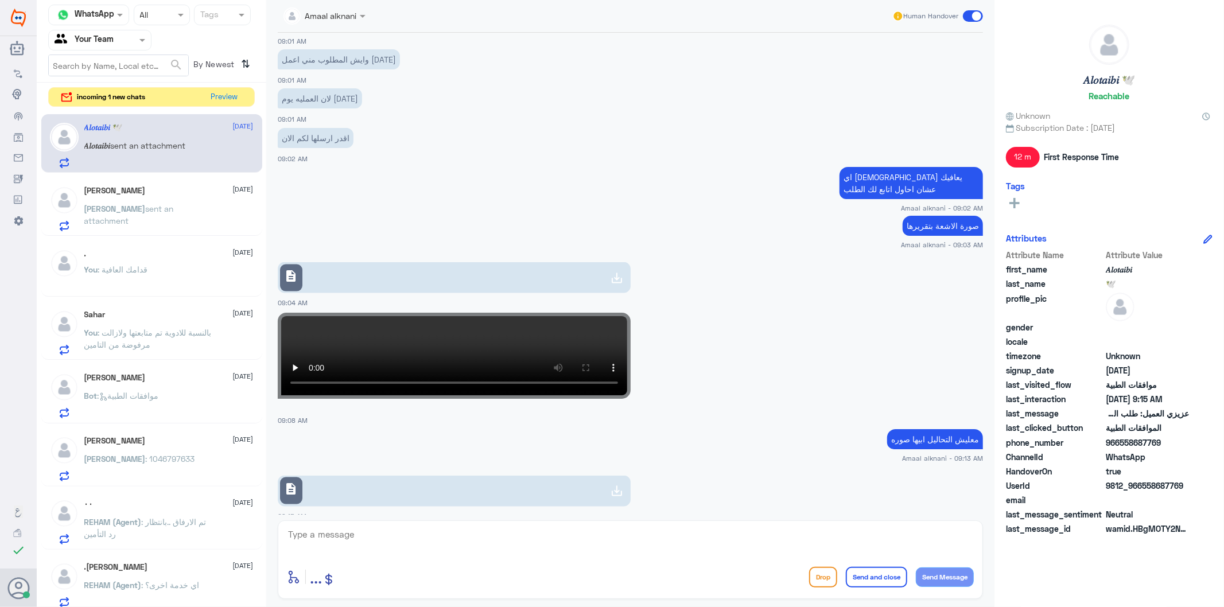
click at [399, 484] on link "description" at bounding box center [454, 491] width 353 height 31
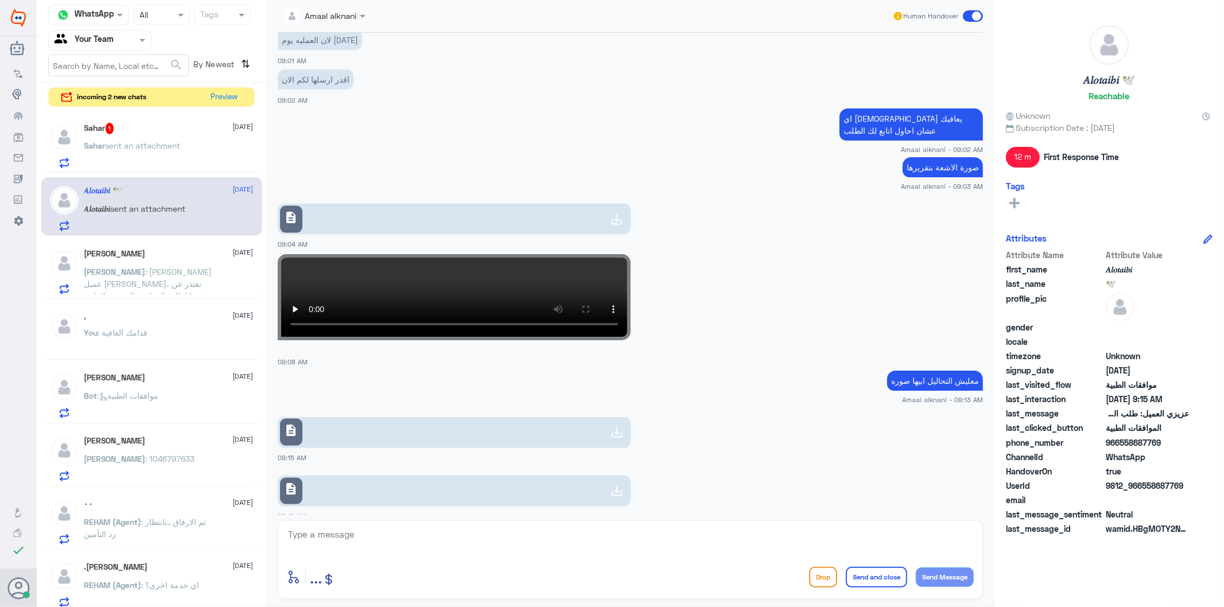
scroll to position [1307, 0]
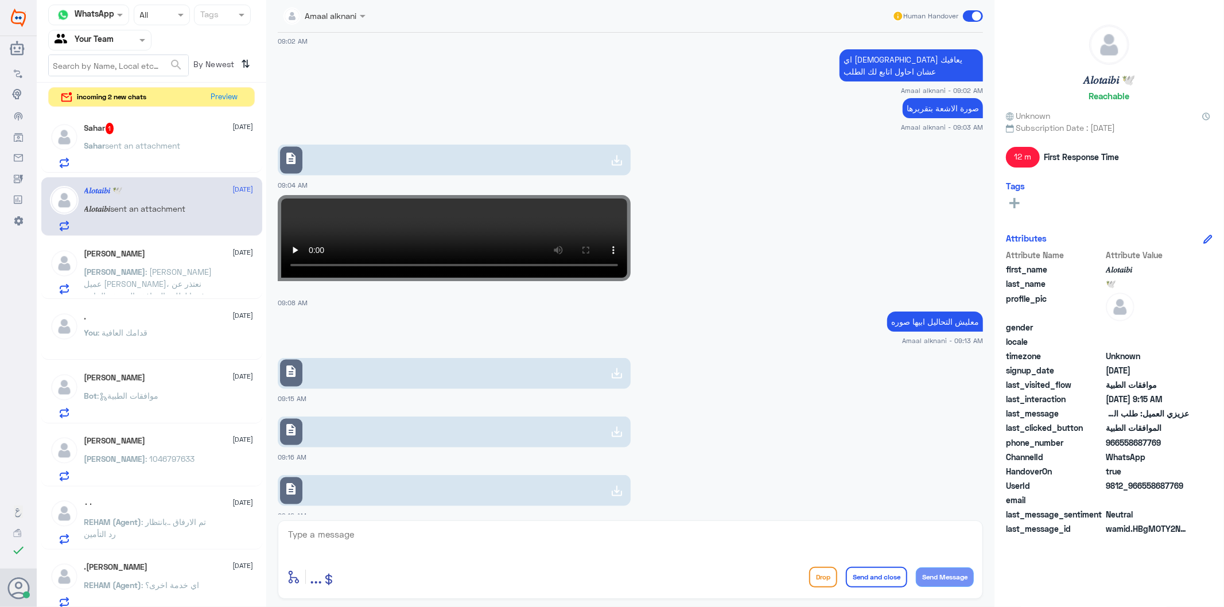
click at [417, 359] on link "description" at bounding box center [454, 373] width 353 height 31
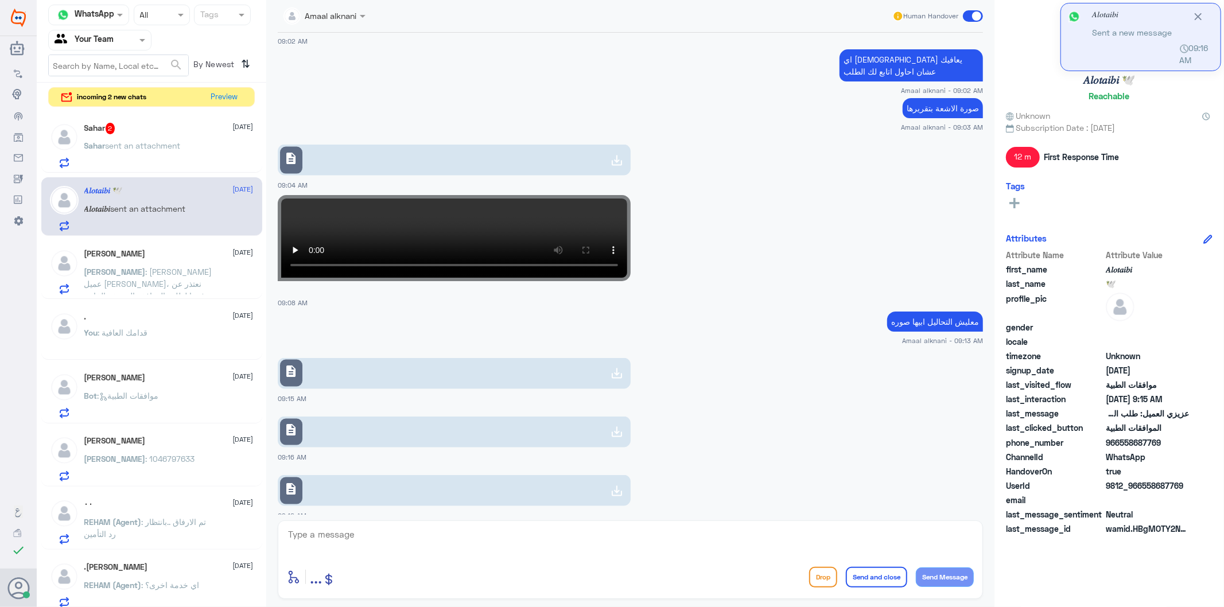
scroll to position [1366, 0]
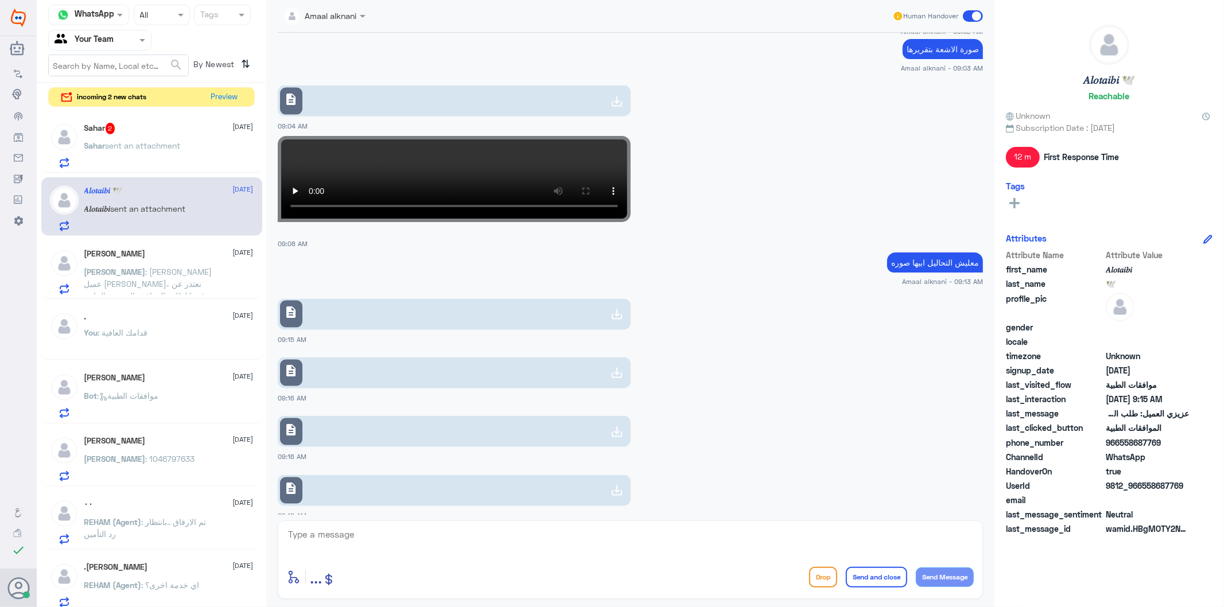
click at [345, 364] on link "description" at bounding box center [454, 373] width 353 height 31
click at [379, 420] on link "description" at bounding box center [454, 431] width 353 height 31
click at [347, 475] on link "description" at bounding box center [454, 490] width 353 height 31
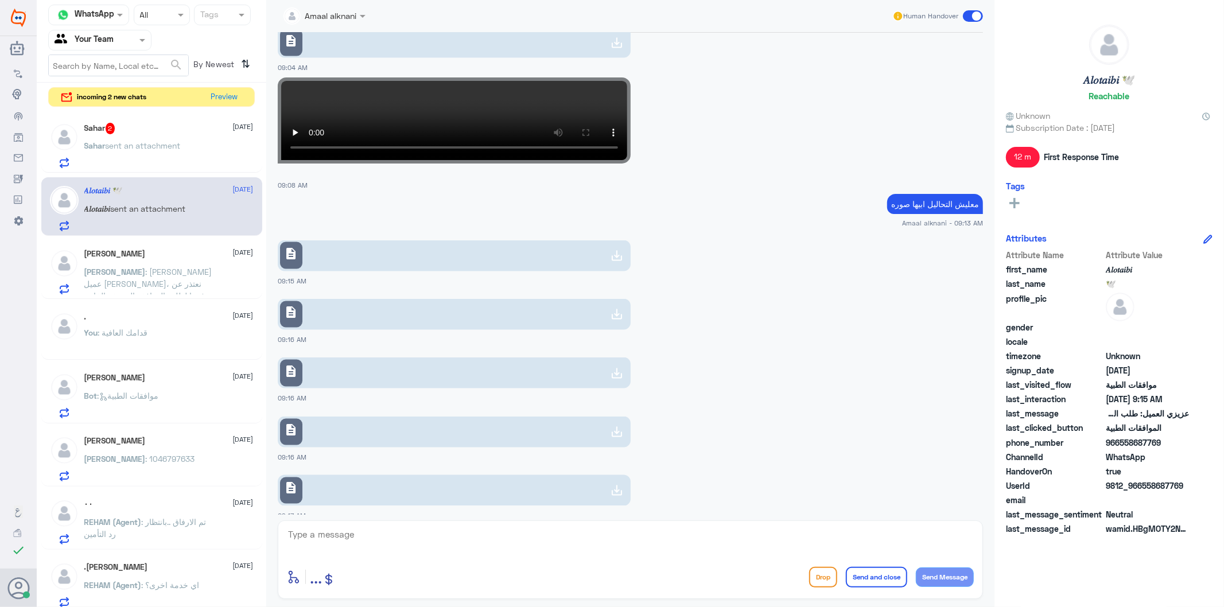
click at [411, 483] on link "description" at bounding box center [454, 490] width 353 height 31
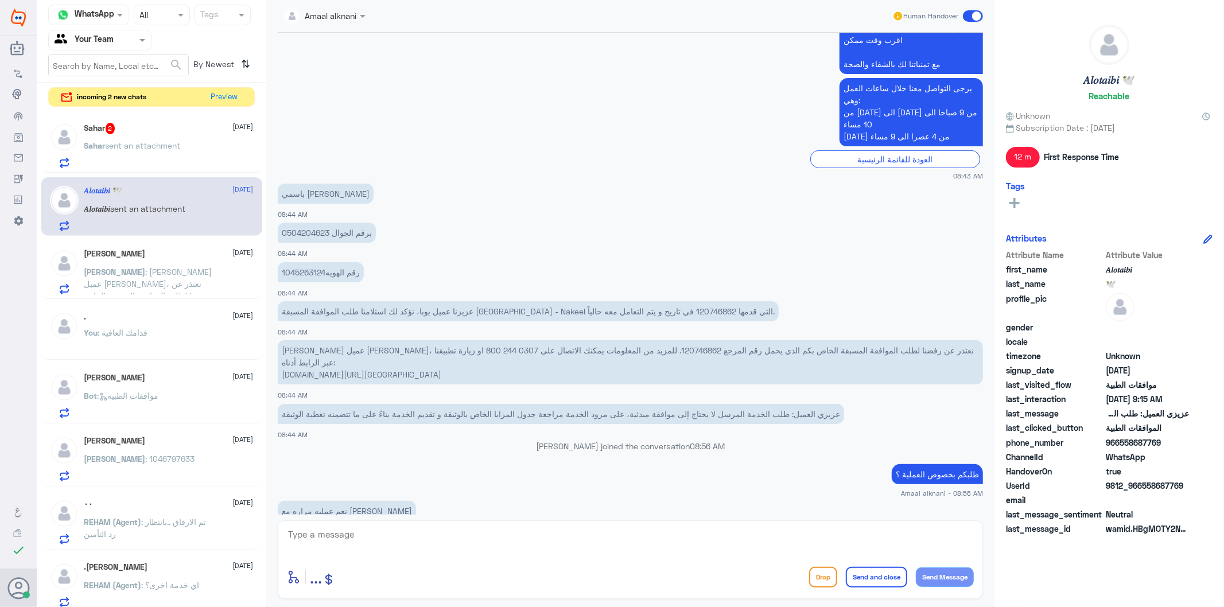
scroll to position [532, 0]
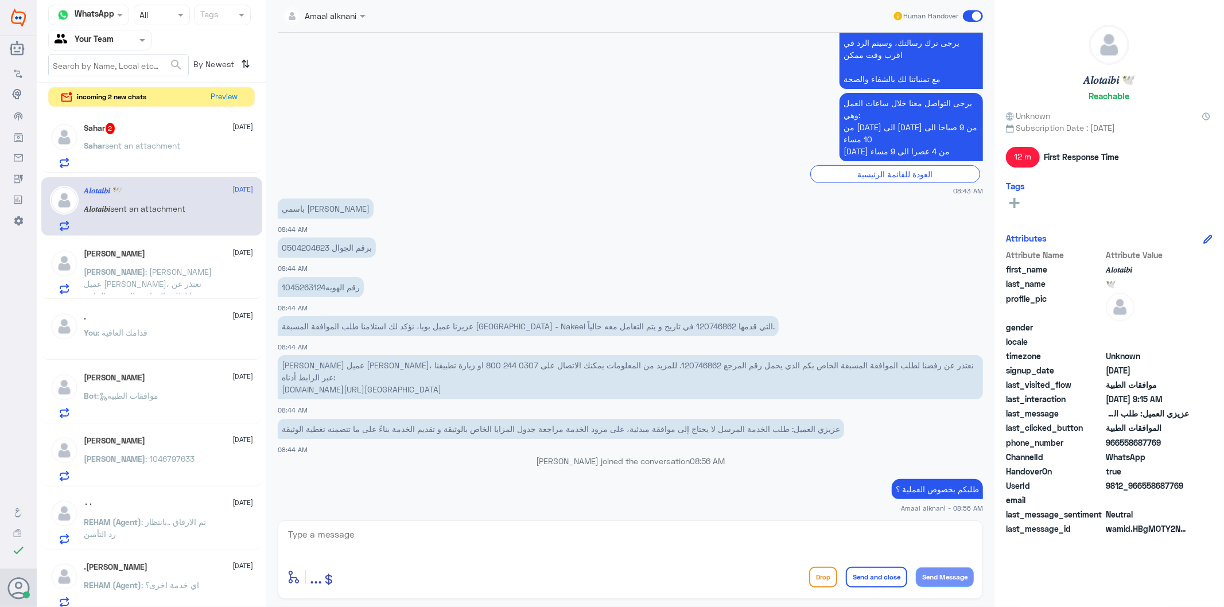
click at [301, 247] on p "برقم الجوال 0504204623" at bounding box center [327, 248] width 98 height 20
copy p "0504204623"
drag, startPoint x: 991, startPoint y: 428, endPoint x: 847, endPoint y: 428, distance: 144.1
click at [988, 469] on div "Amaal alknani Human Handover [DATE] [PERSON_NAME] closed the conversation 08:44…" at bounding box center [630, 305] width 728 height 611
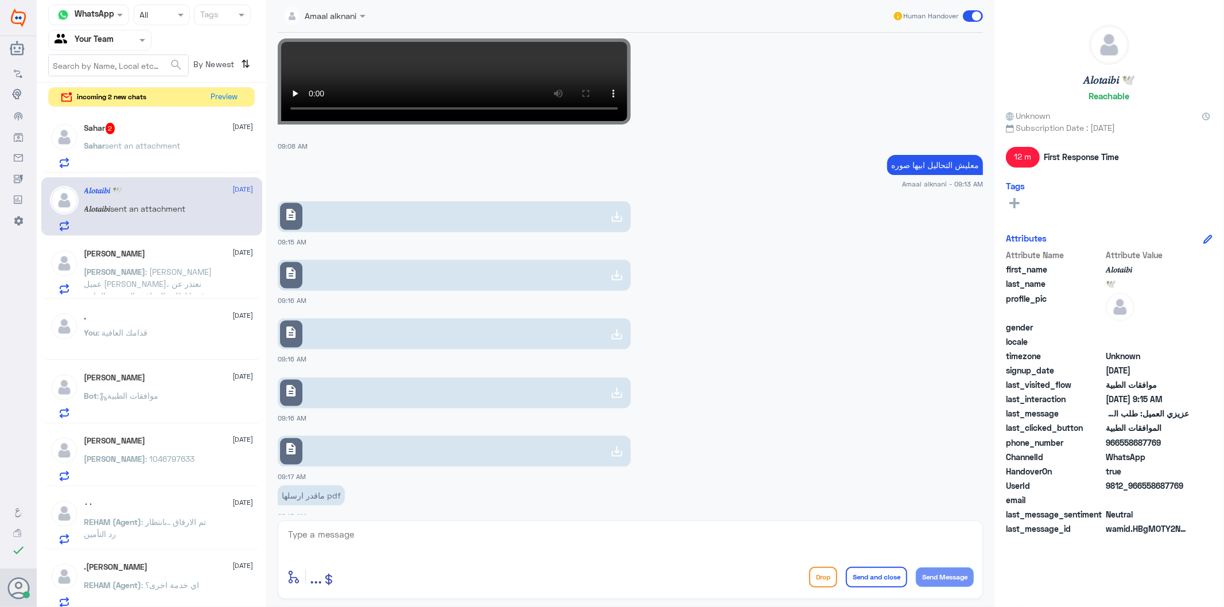
scroll to position [1504, 0]
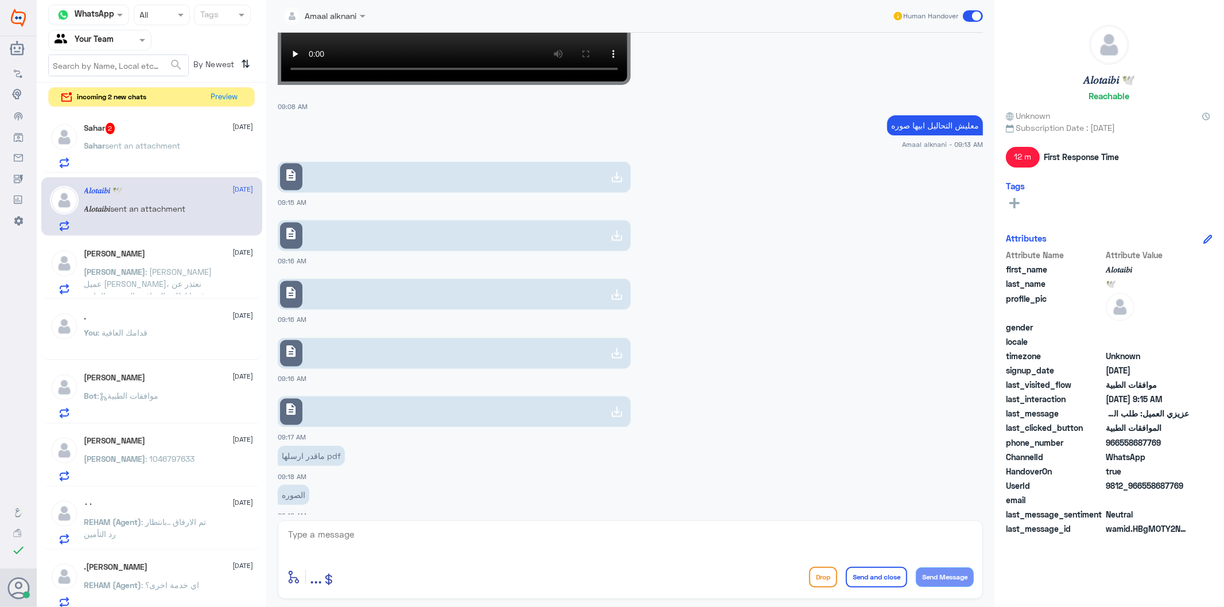
click at [138, 277] on p "[PERSON_NAME] : [PERSON_NAME] عميل [PERSON_NAME]، نعتذر عن رفضنا لطلب الموافقة …" at bounding box center [148, 280] width 129 height 29
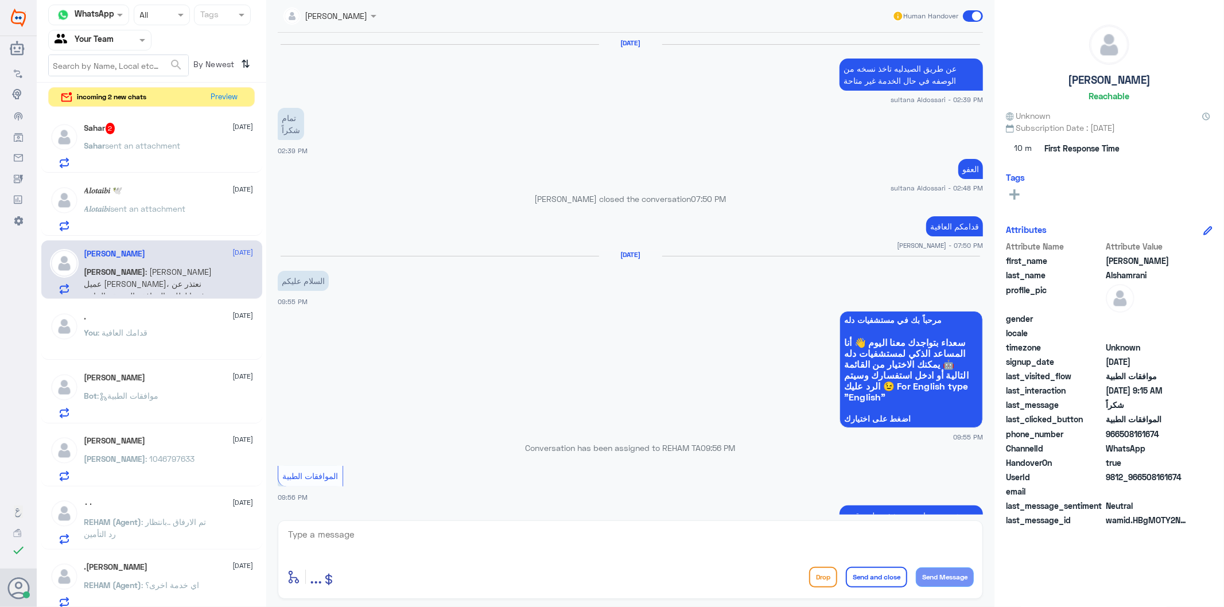
scroll to position [1537, 0]
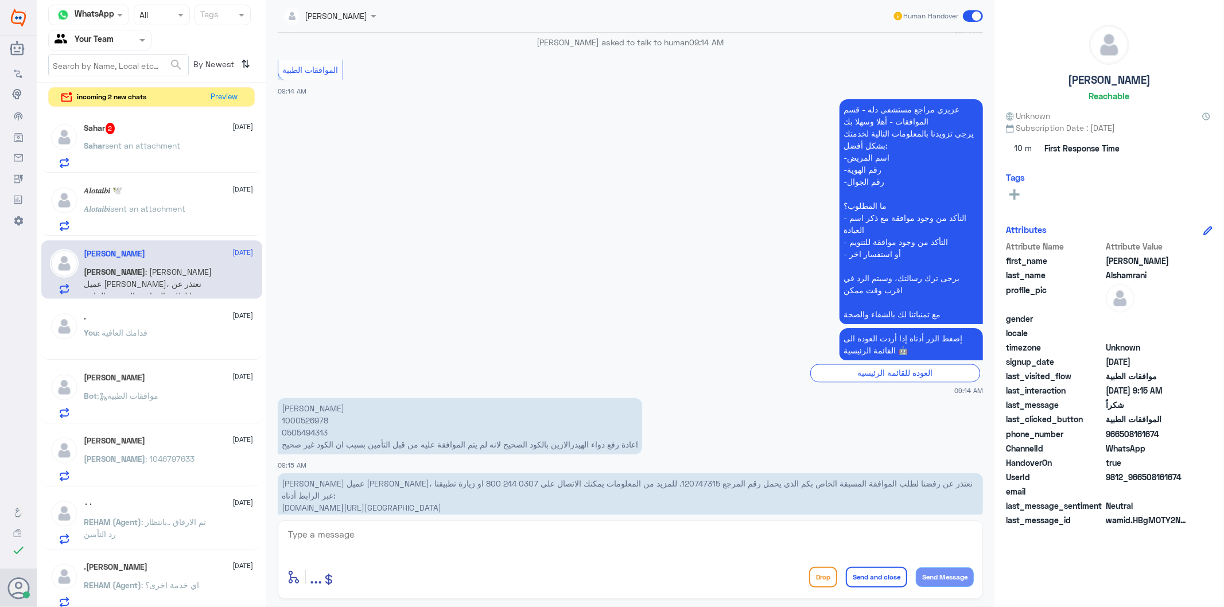
click at [313, 416] on p "[PERSON_NAME] 1000526978 0505494313 اعادة رفع دواء الهيدرالازين بالكود الصحيح ل…" at bounding box center [460, 426] width 364 height 56
copy p "0505494313"
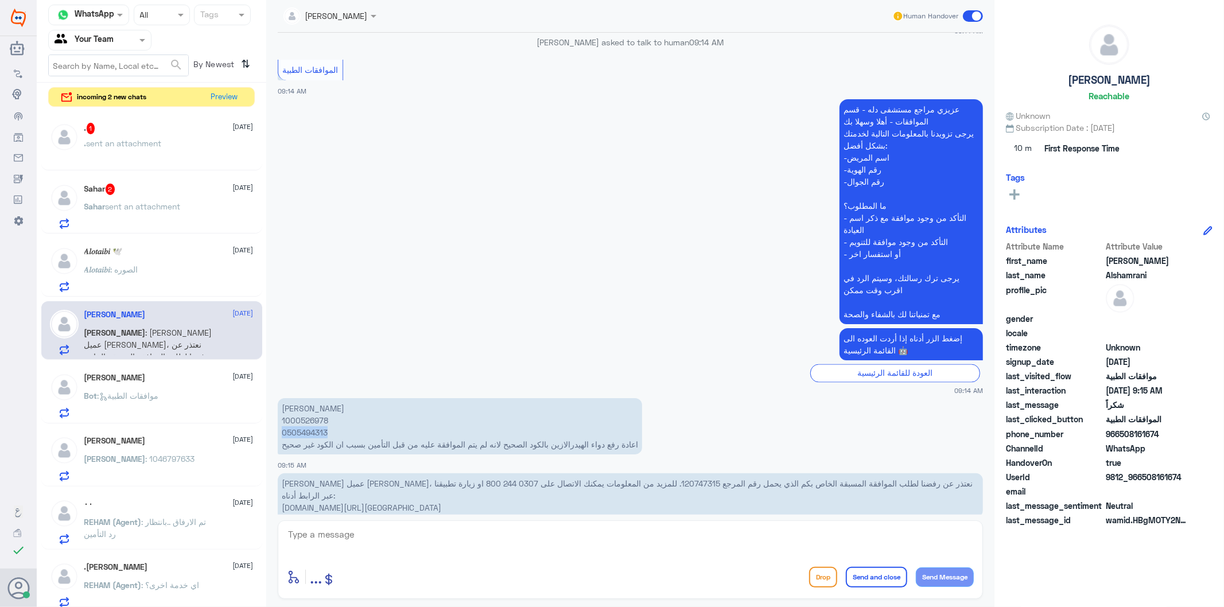
copy p "0505494313"
click at [444, 539] on textarea at bounding box center [630, 541] width 687 height 28
click at [599, 473] on p "[PERSON_NAME] عميل [PERSON_NAME]، نعتذر عن رفضنا لطلب الموافقة المسبقة الخاص بك…" at bounding box center [630, 495] width 705 height 44
copy p "120747315"
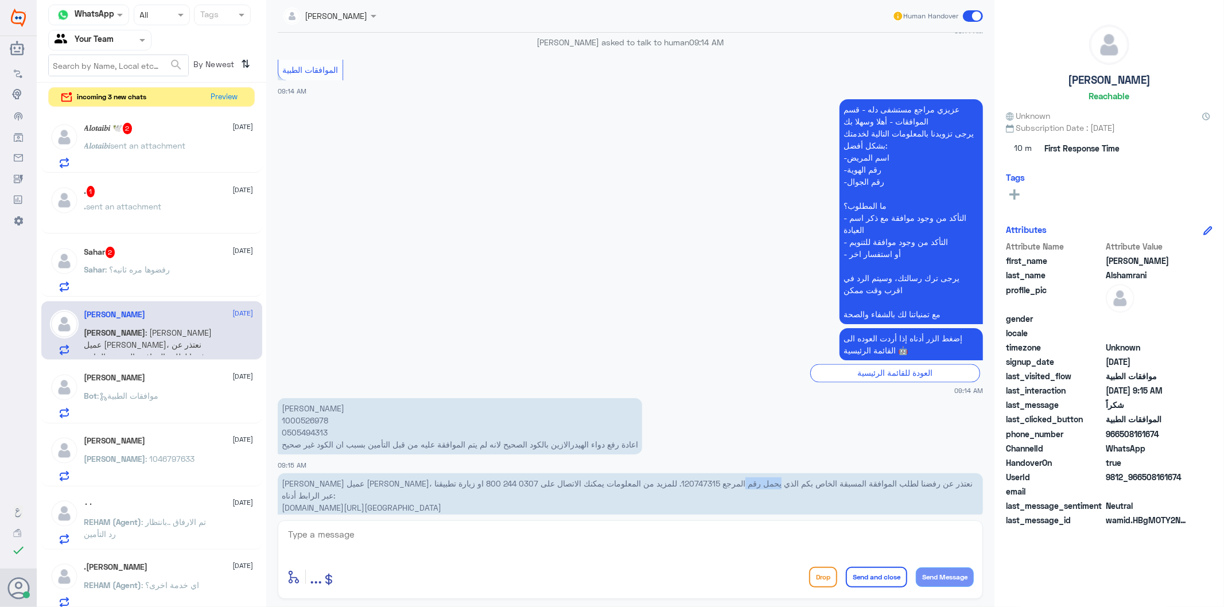
copy p "120747315"
click at [483, 535] on textarea at bounding box center [630, 541] width 687 height 28
type textarea "تم رفع الطلب مرة اخرى -"
click at [141, 273] on span ": رفضوها مره ثانيه؟" at bounding box center [138, 270] width 65 height 10
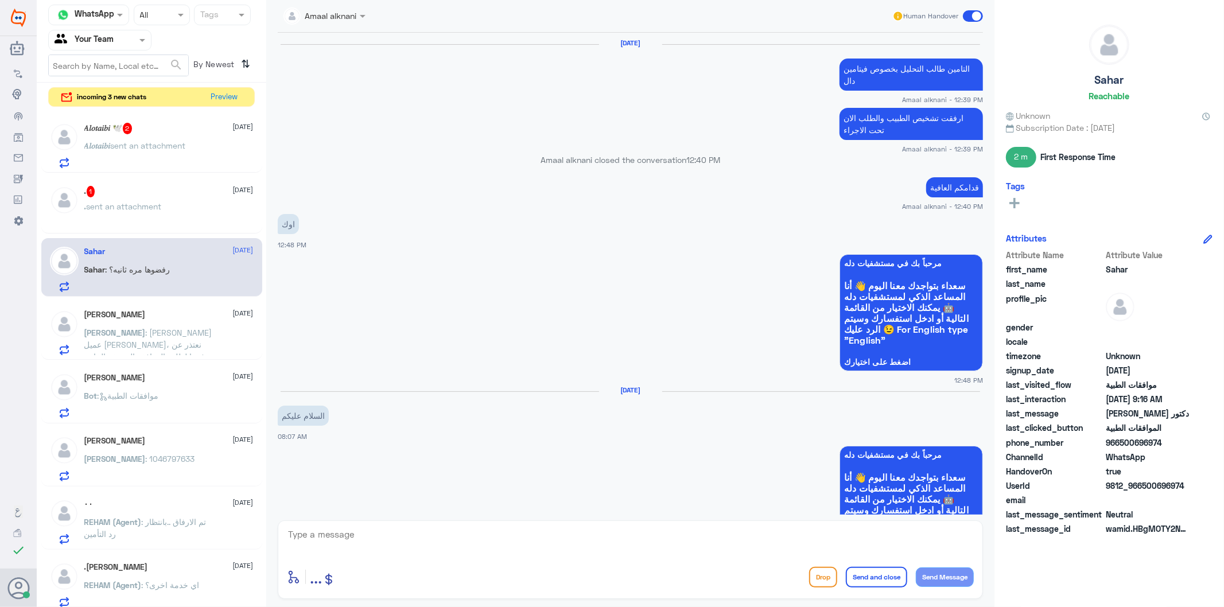
scroll to position [1144, 0]
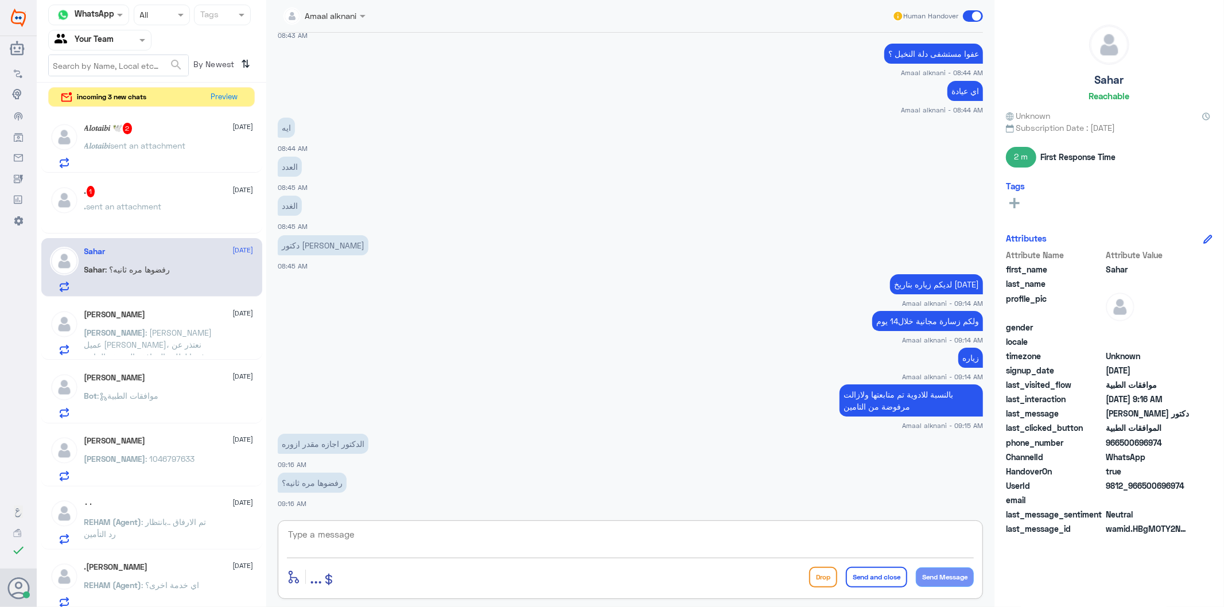
click at [334, 534] on textarea at bounding box center [630, 541] width 687 height 28
type textarea "نعم الرجاء التواصل مع تامينكم لتوضيح والاستفسار"
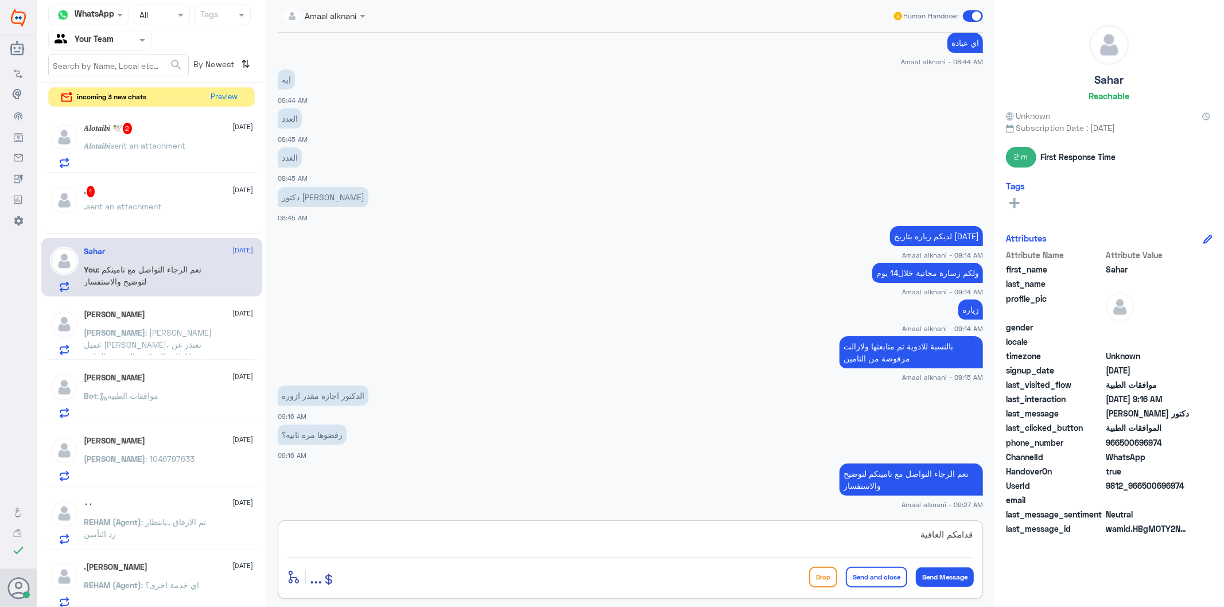
type textarea "قدامكم العافية"
click at [882, 574] on button "Send and close" at bounding box center [876, 577] width 61 height 21
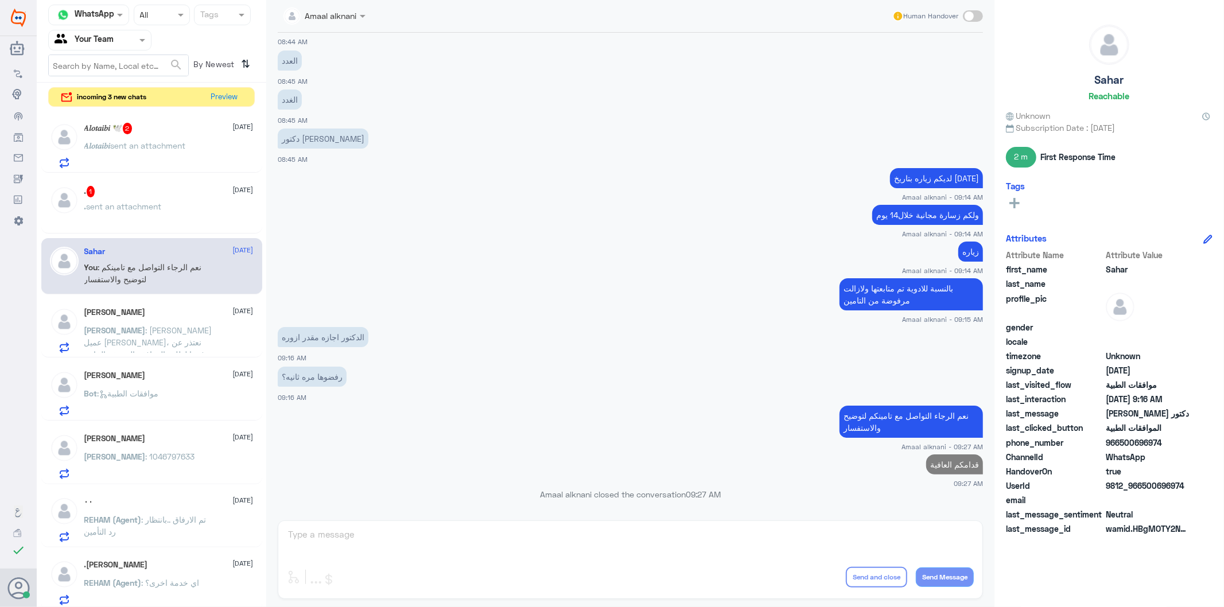
click at [104, 211] on p ". sent an attachment" at bounding box center [122, 214] width 77 height 29
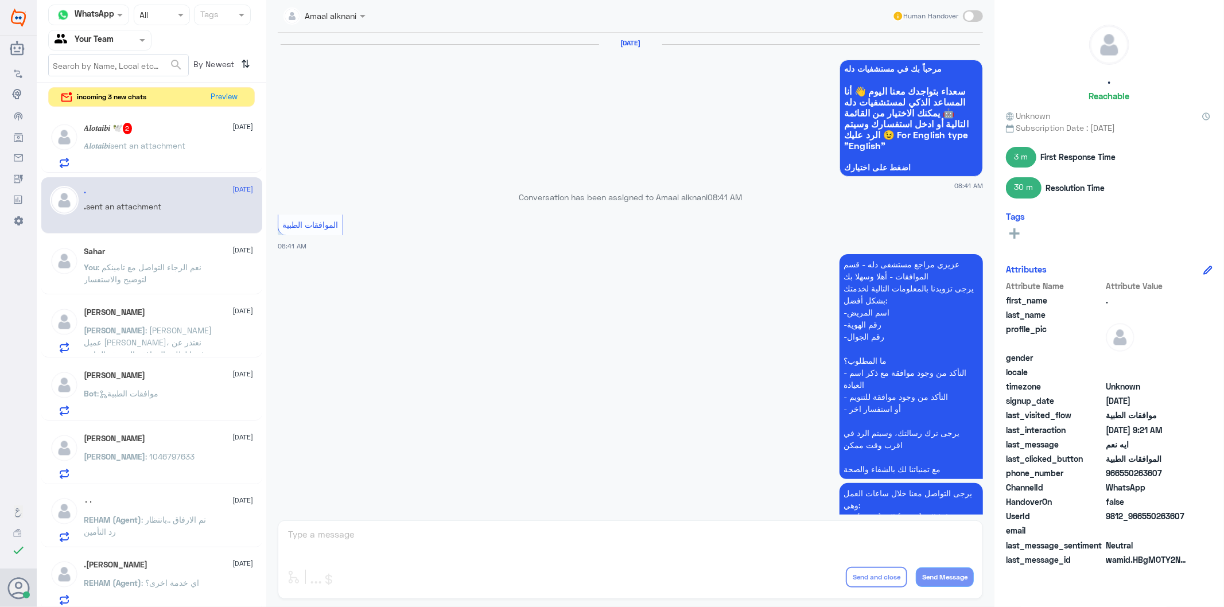
scroll to position [1167, 0]
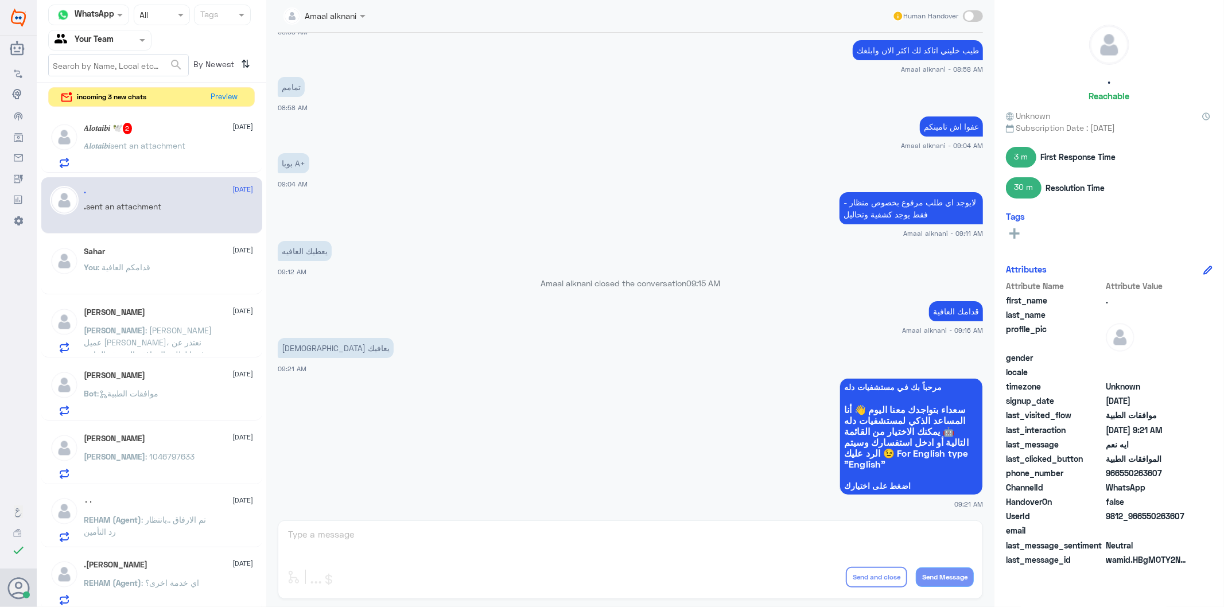
click at [118, 146] on span "sent an attachment" at bounding box center [148, 146] width 75 height 10
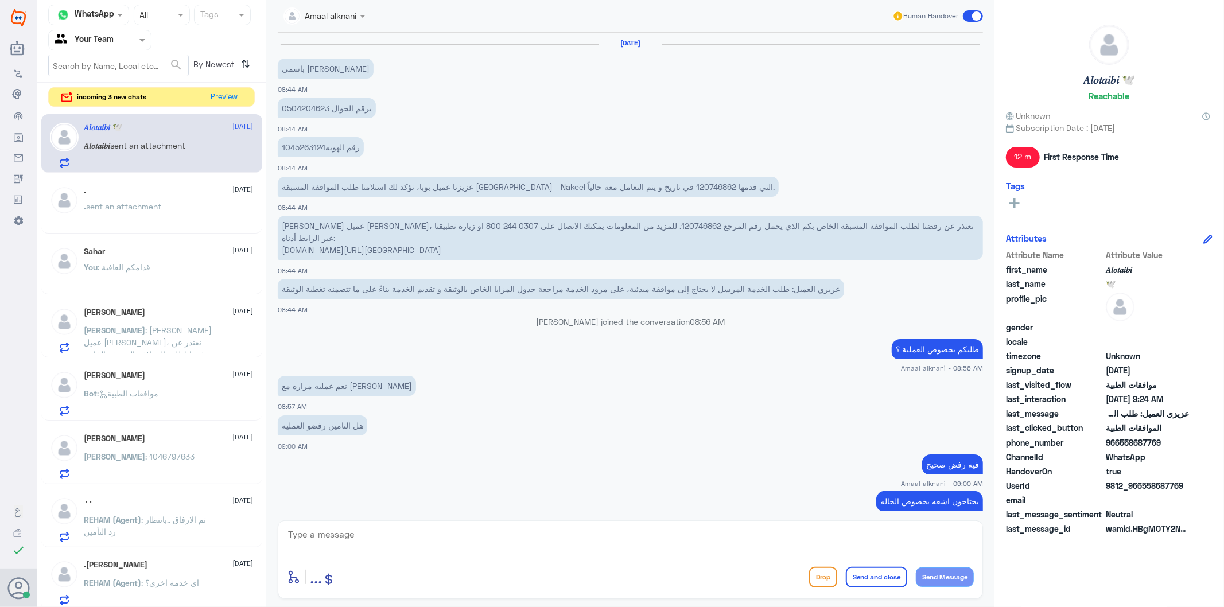
scroll to position [910, 0]
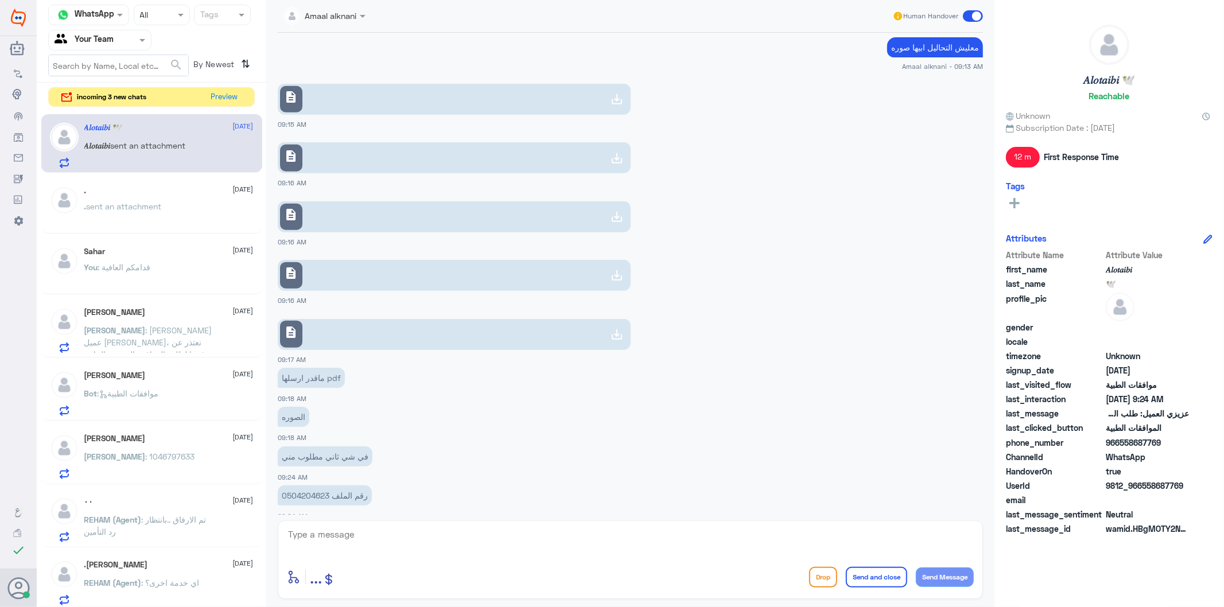
click at [305, 486] on p "رقم الملف 0504204623" at bounding box center [325, 496] width 94 height 20
click at [386, 543] on textarea at bounding box center [630, 541] width 687 height 28
type textarea "تمت الموافقة"
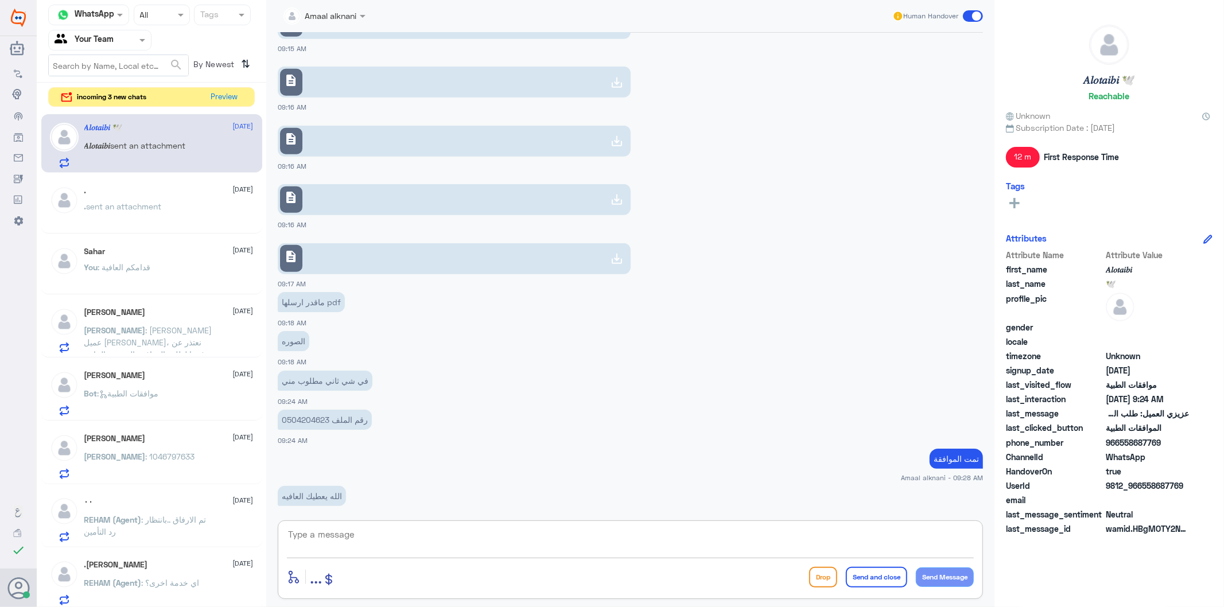
scroll to position [1025, 0]
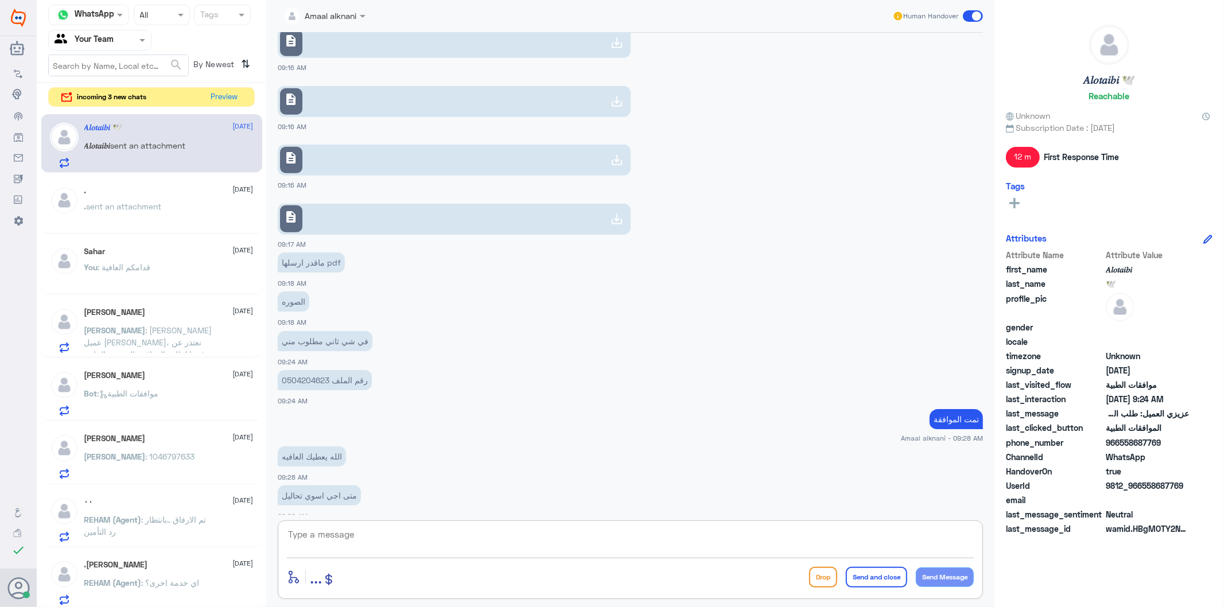
click at [368, 535] on textarea at bounding box center [630, 541] width 687 height 28
type textarea "ي"
type textarea "[DEMOGRAPHIC_DATA] يعافيك"
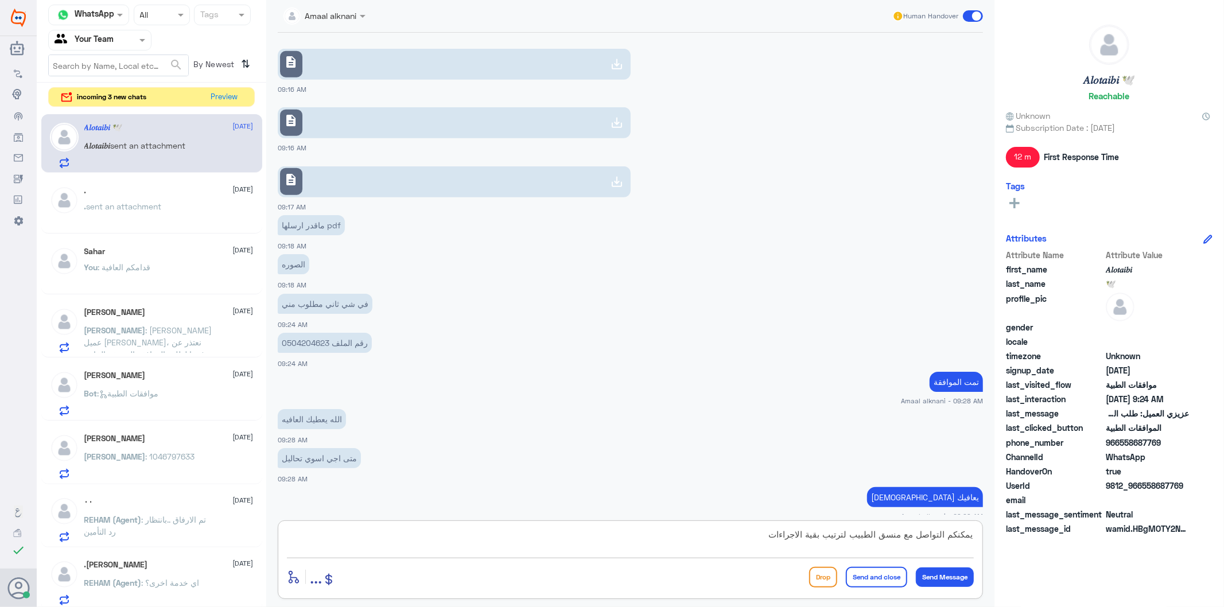
type textarea "يمكنكم التواصل مع منسق الطبيب لترتيب بقية الاجراءات"
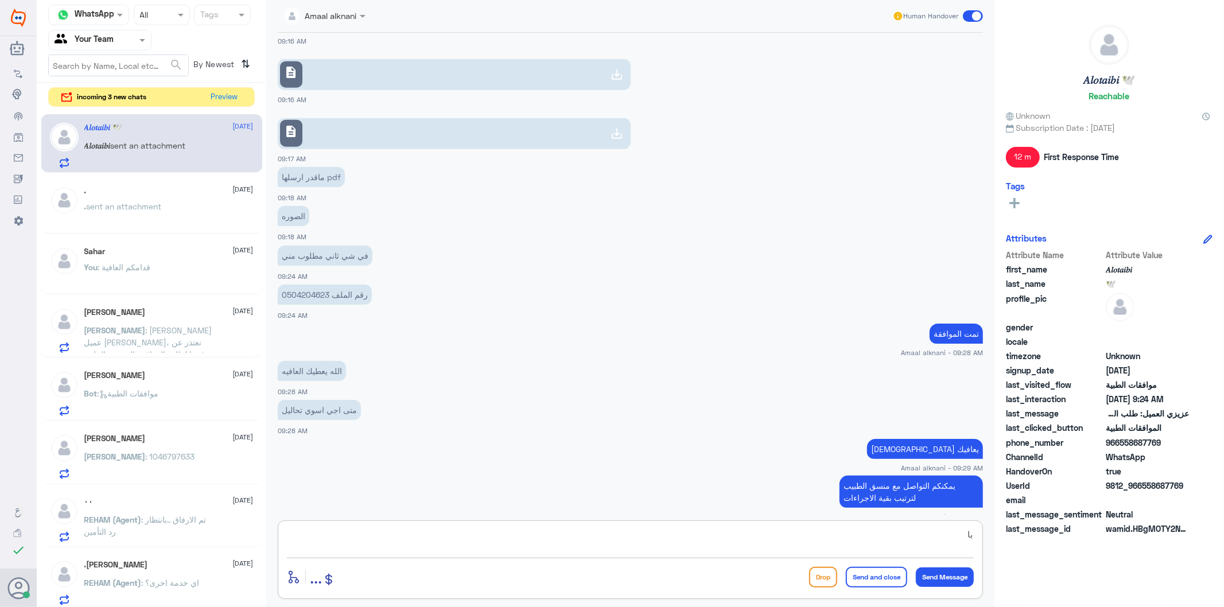
type textarea "ب"
type textarea "والاستفسار بشكل افضل عن التحليل والتنويم"
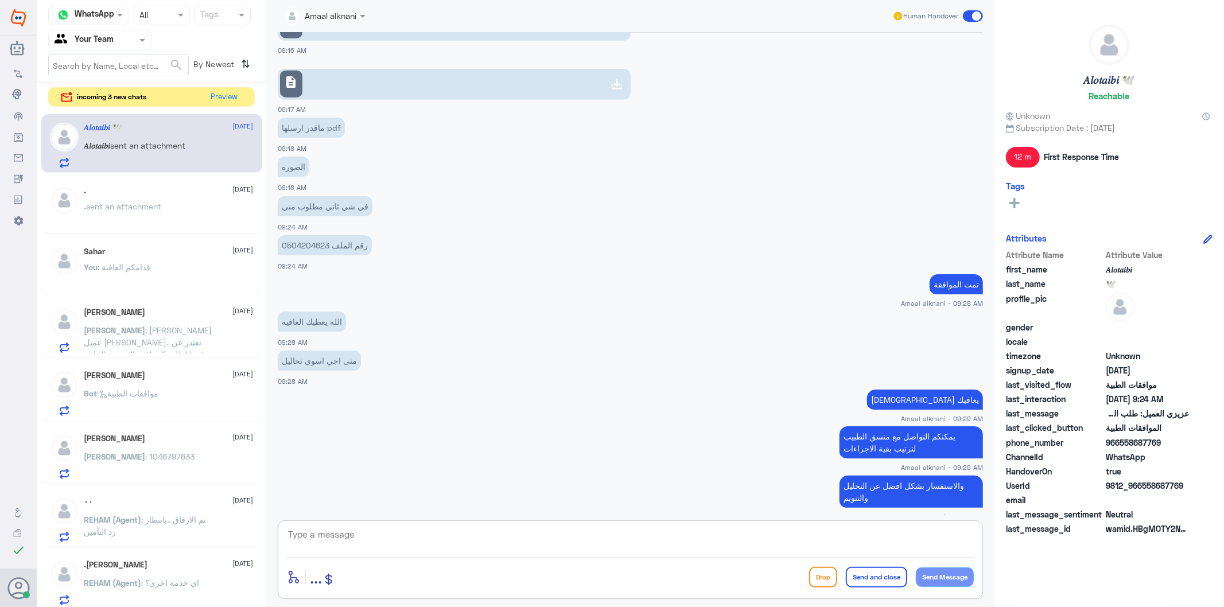
click at [348, 535] on textarea at bounding box center [630, 541] width 687 height 28
click at [220, 96] on button "Preview" at bounding box center [225, 97] width 36 height 18
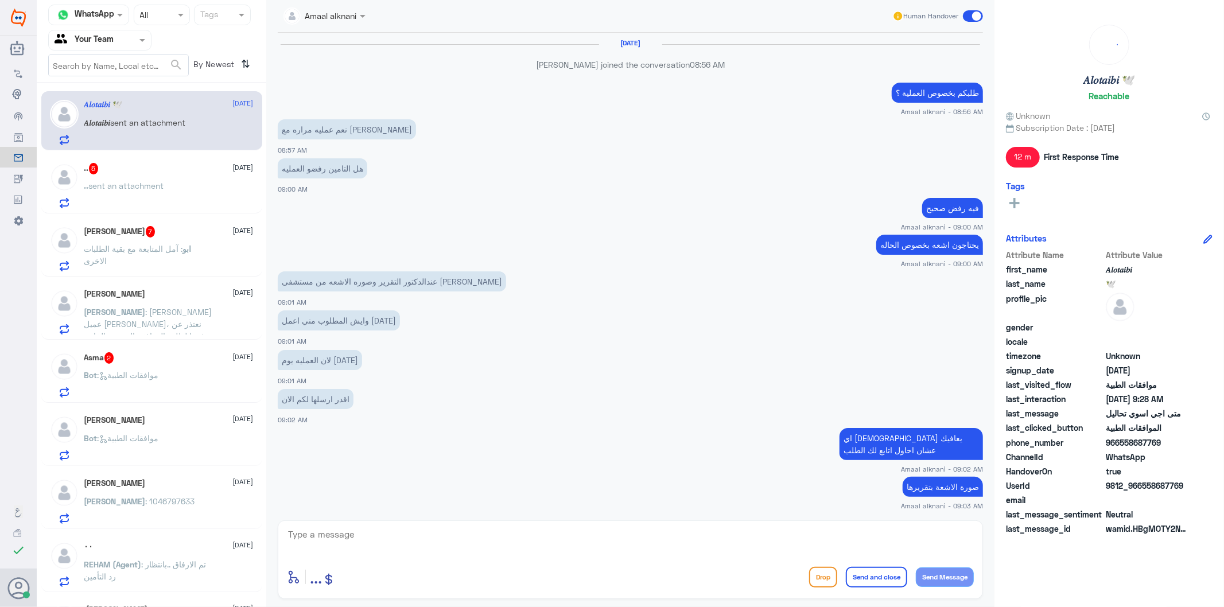
scroll to position [915, 0]
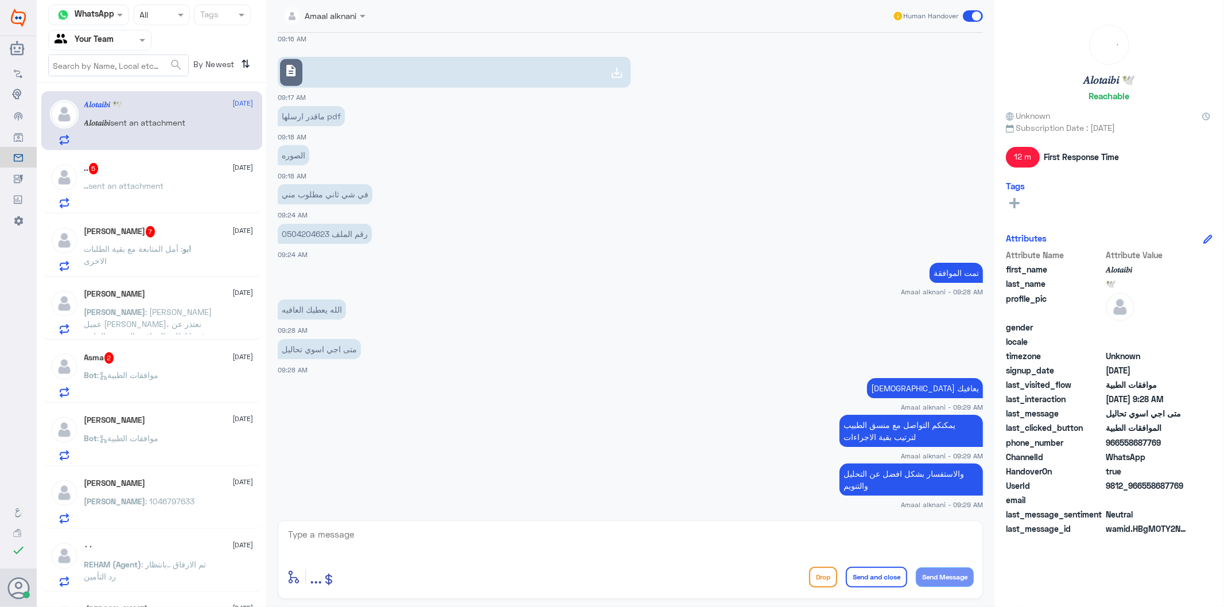
click at [152, 380] on p "Bot : موافقات الطبية" at bounding box center [121, 383] width 75 height 29
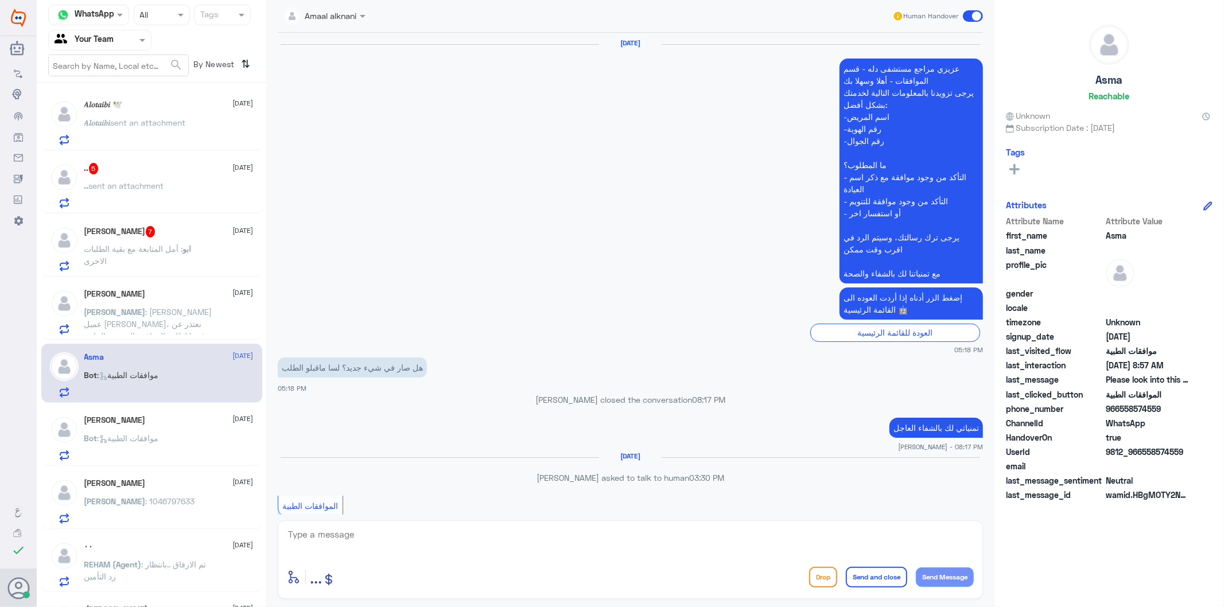
scroll to position [2141, 0]
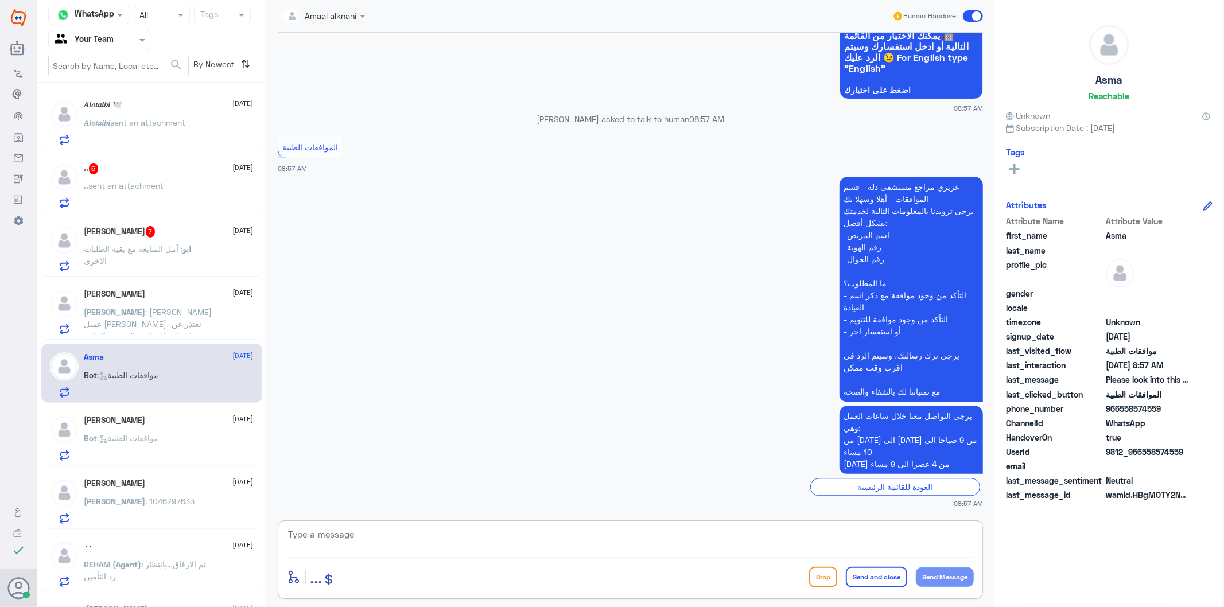
click at [383, 535] on textarea at bounding box center [630, 541] width 687 height 28
type textarea "تفضل كيف اقدر اساعدك"
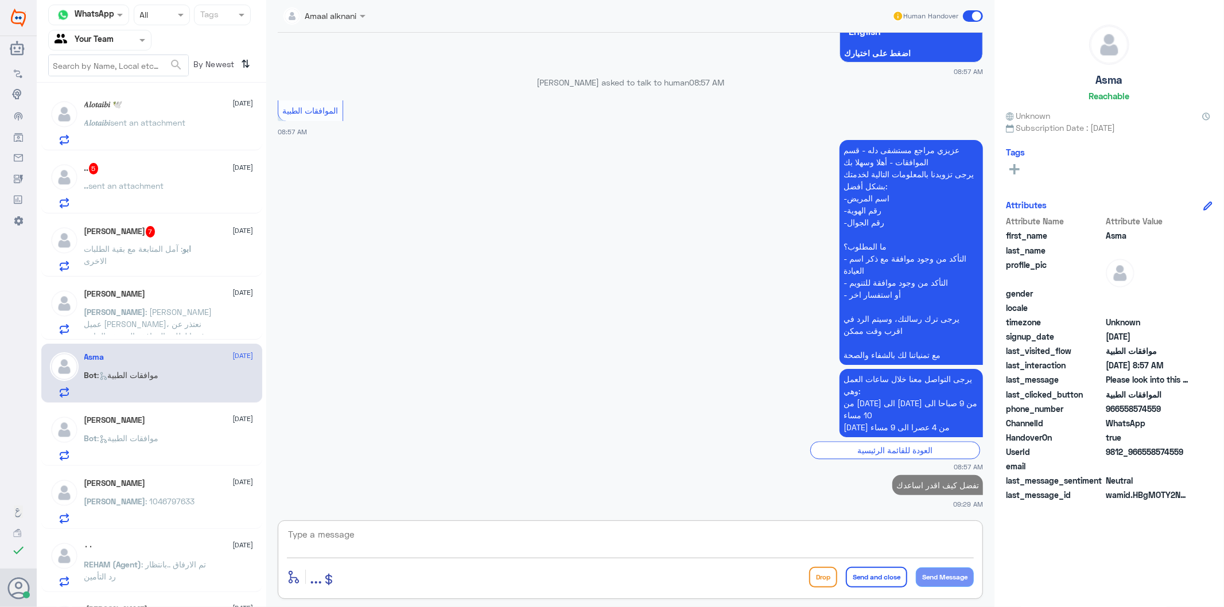
click at [141, 314] on span ": [PERSON_NAME] عميل [PERSON_NAME]، نعتذر عن رفضنا لطلب الموافقة المسبقة الخاص …" at bounding box center [148, 360] width 128 height 106
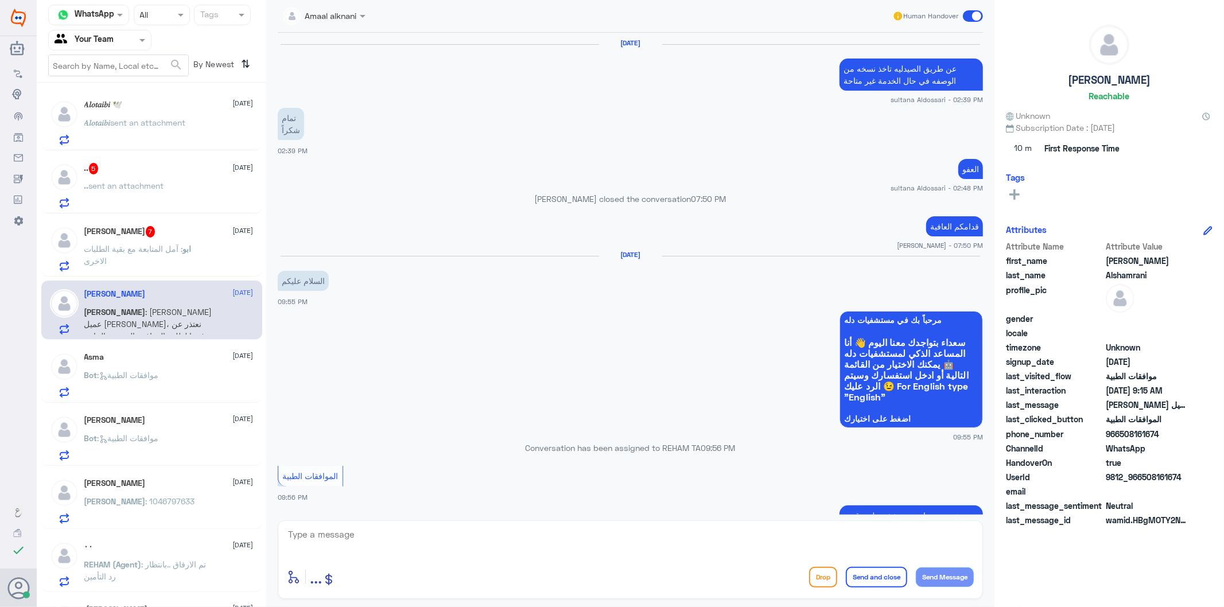
scroll to position [1537, 0]
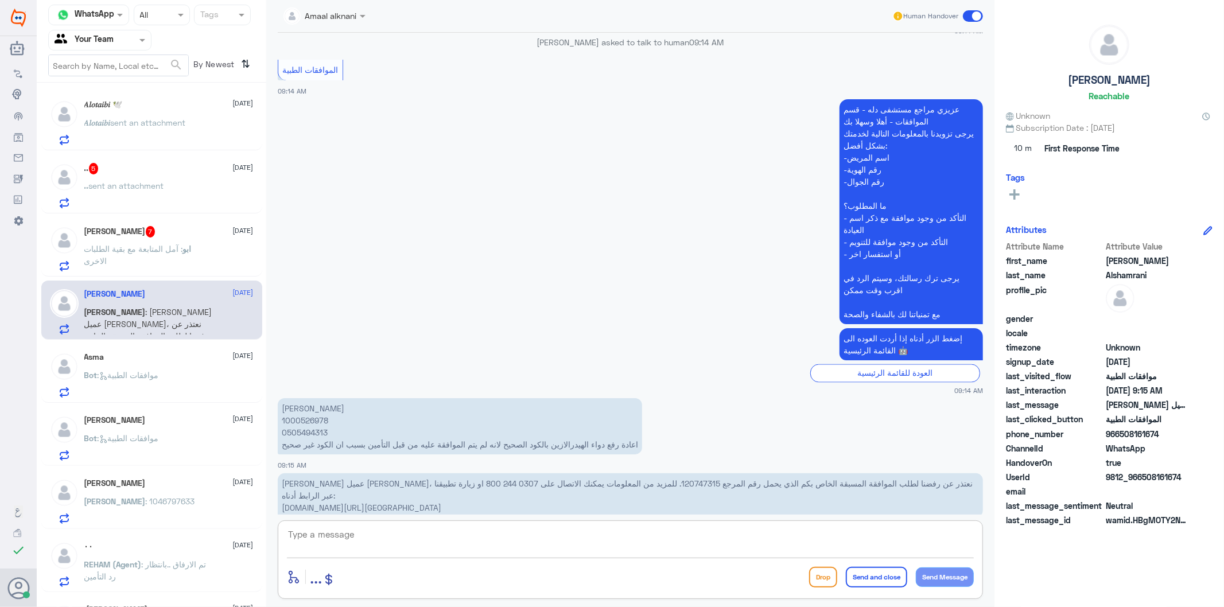
click at [351, 541] on textarea at bounding box center [630, 541] width 687 height 28
click at [600, 473] on p "[PERSON_NAME] عميل [PERSON_NAME]، نعتذر عن رفضنا لطلب الموافقة المسبقة الخاص بك…" at bounding box center [630, 495] width 705 height 44
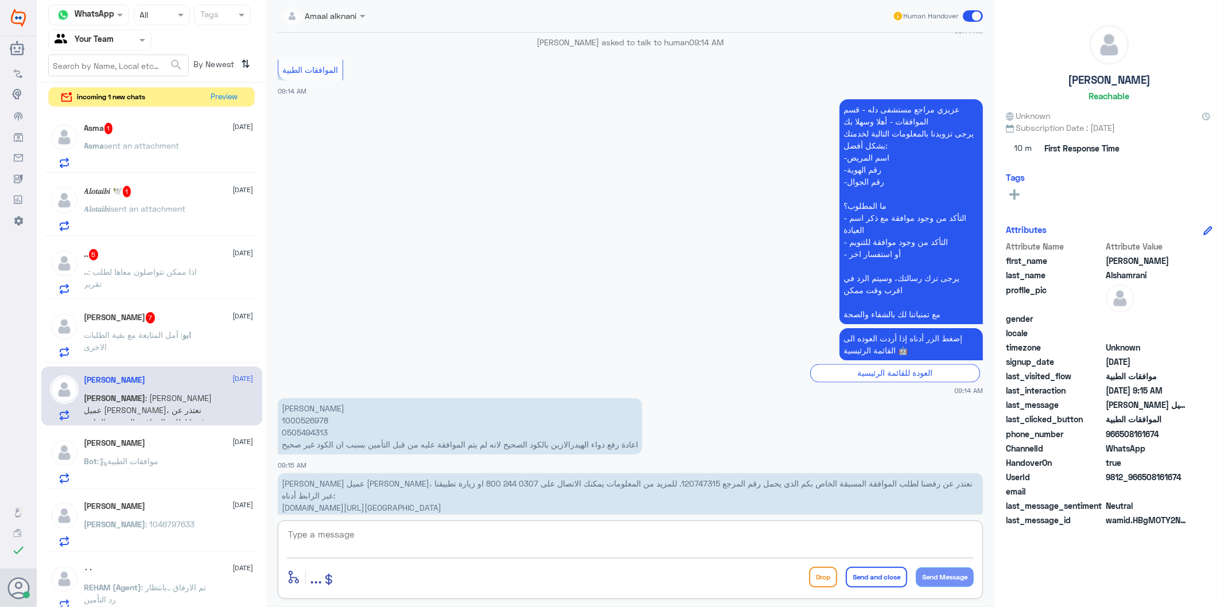
click at [399, 534] on textarea at bounding box center [630, 541] width 687 height 28
click at [597, 473] on p "[PERSON_NAME] عميل [PERSON_NAME]، نعتذر عن رفضنا لطلب الموافقة المسبقة الخاص بك…" at bounding box center [630, 495] width 705 height 44
click at [406, 543] on textarea at bounding box center [630, 541] width 687 height 28
type textarea "تم متابعة طلبكم مره اخرى - الكود صحيح - لكن الدواء غير مسجل في هيئة الغذا والدو…"
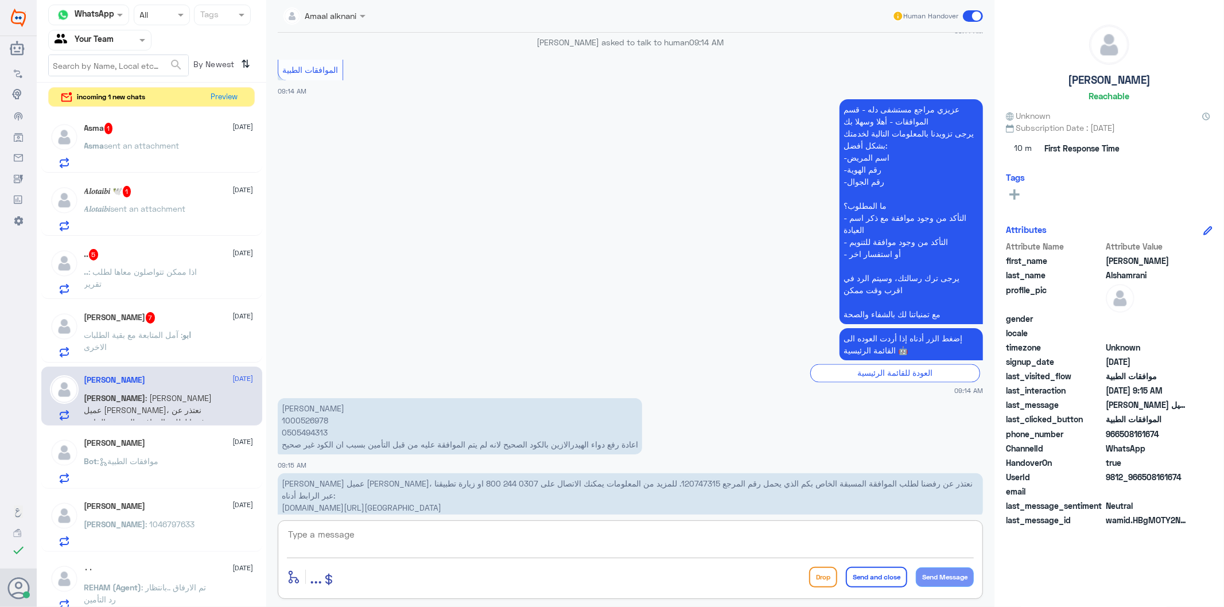
scroll to position [1598, 0]
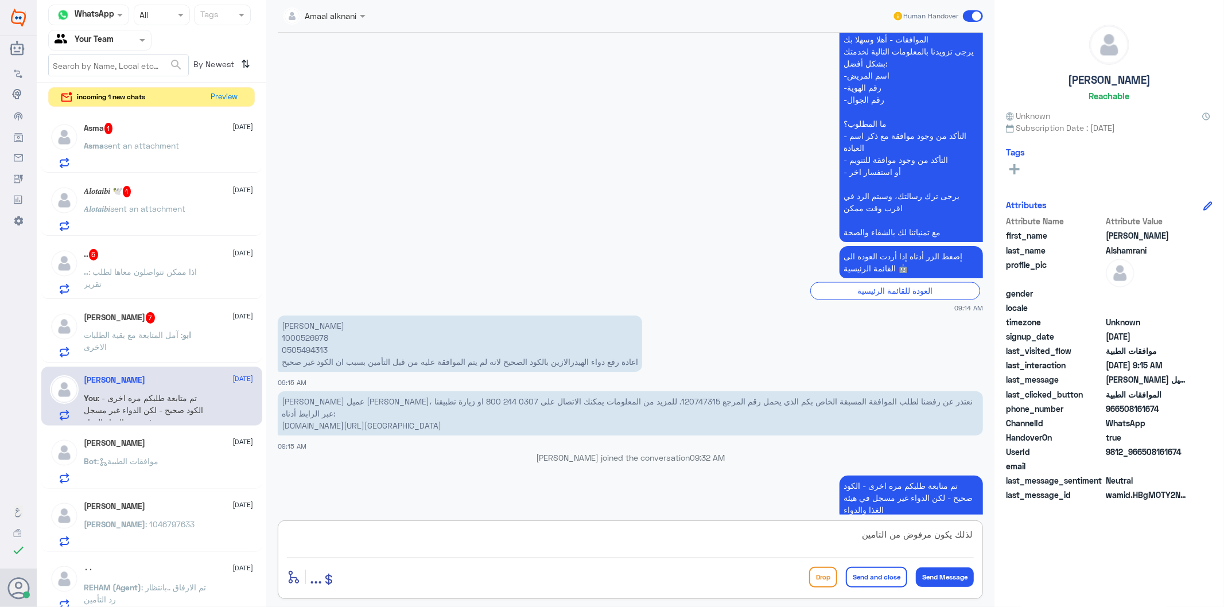
type textarea "لذلك يكون مرفوض من التامين"
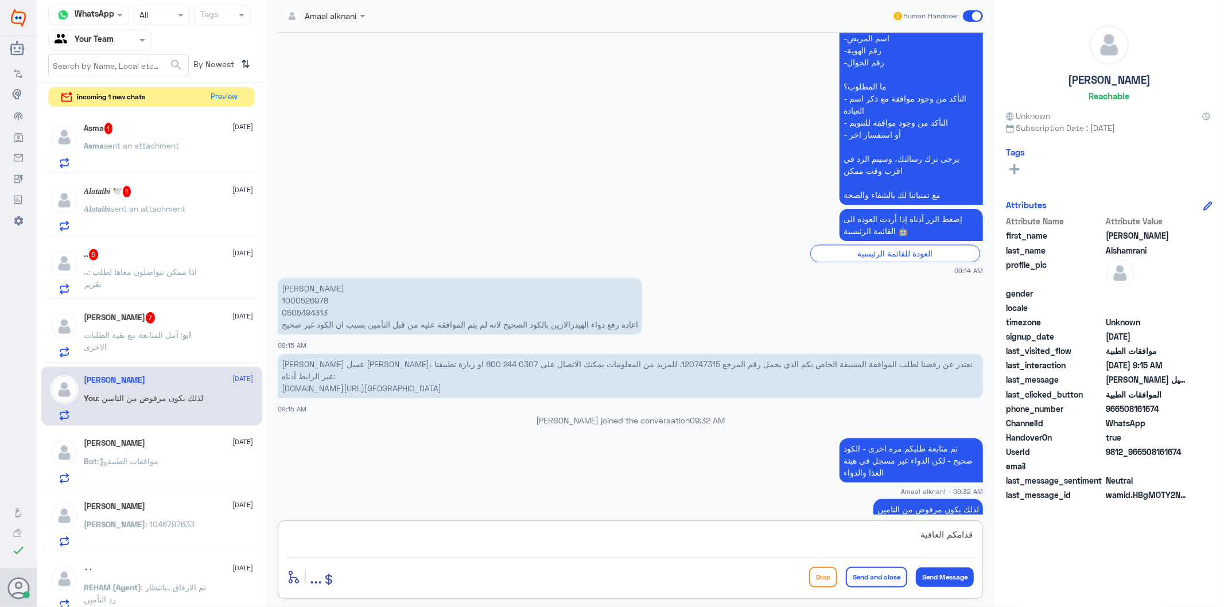
type textarea "قدامكم العافية"
click at [876, 579] on button "Send and close" at bounding box center [876, 577] width 61 height 21
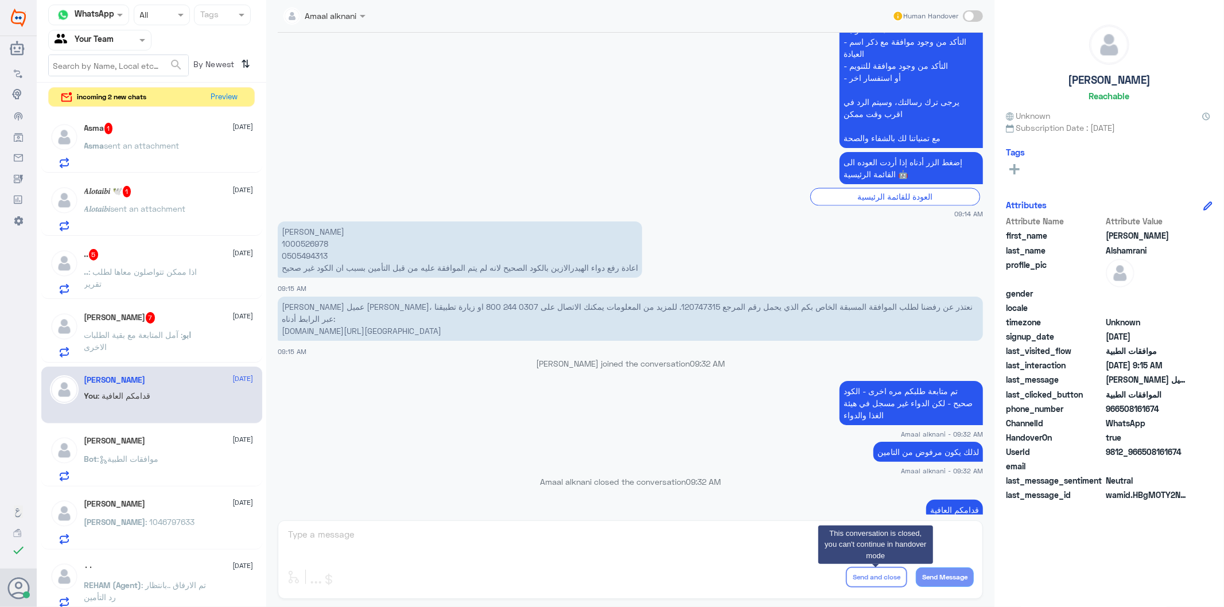
click at [146, 322] on span "7" at bounding box center [151, 317] width 10 height 11
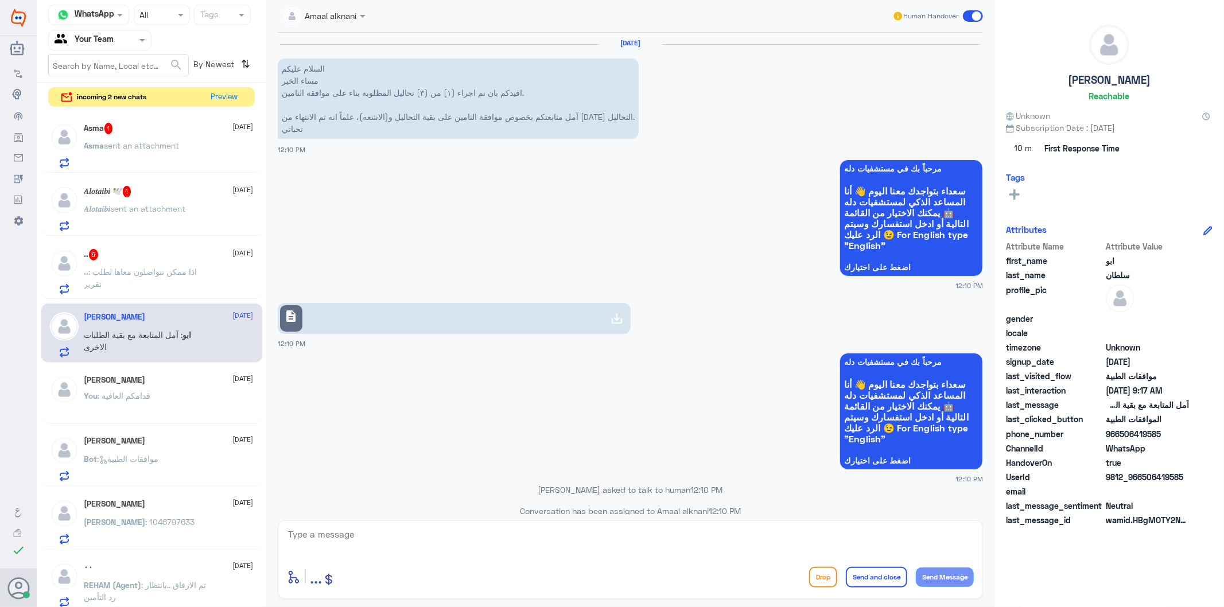
scroll to position [1676, 0]
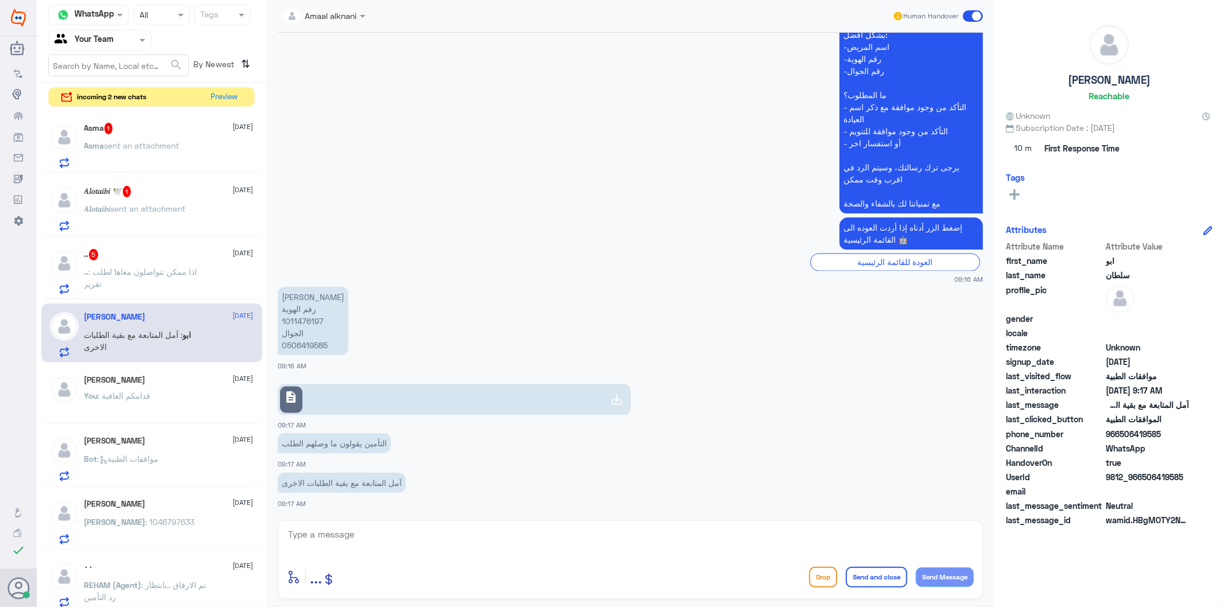
click at [308, 321] on p "[PERSON_NAME] رفم الهوية 1011476197 الجوال 0506419585" at bounding box center [313, 321] width 71 height 68
click at [389, 387] on link "description" at bounding box center [454, 400] width 353 height 31
click at [375, 542] on textarea at bounding box center [630, 541] width 687 height 28
type textarea "'"
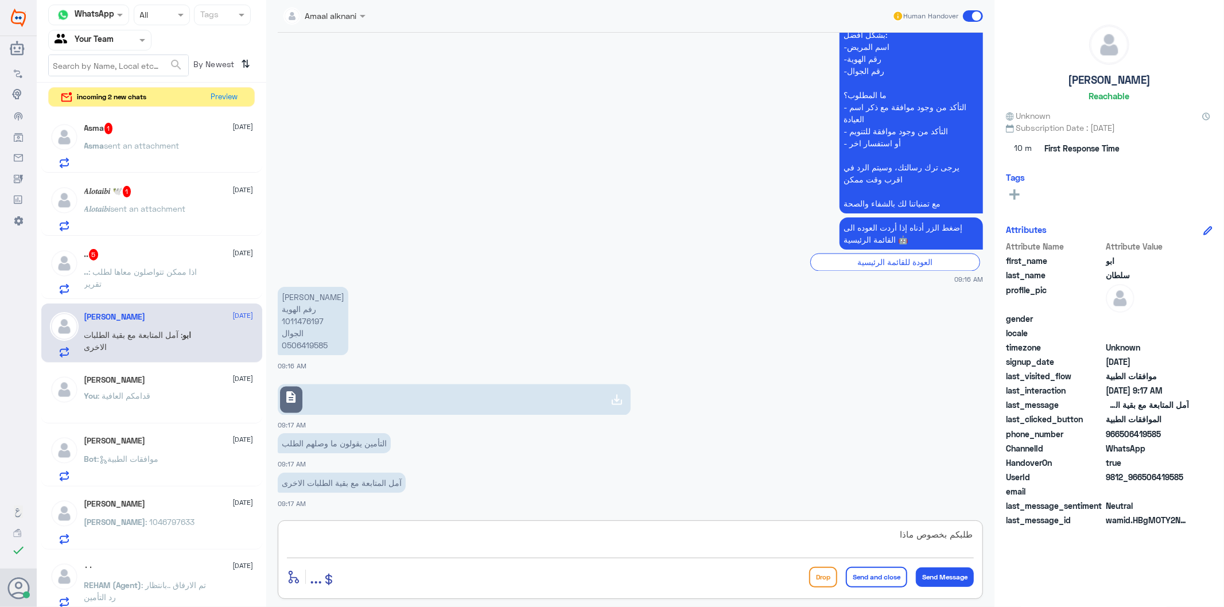
type textarea "طلبكم بخصوص ماذا ؟"
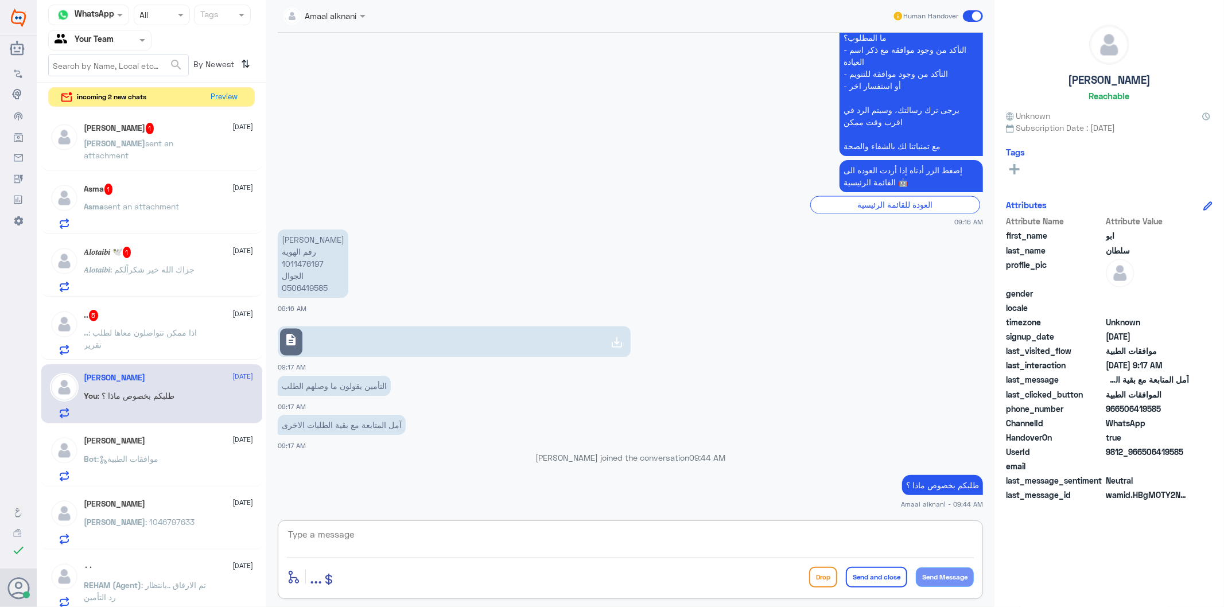
click at [433, 536] on textarea at bounding box center [630, 541] width 687 height 28
type textarea "التحاليل الموافقة جزئية"
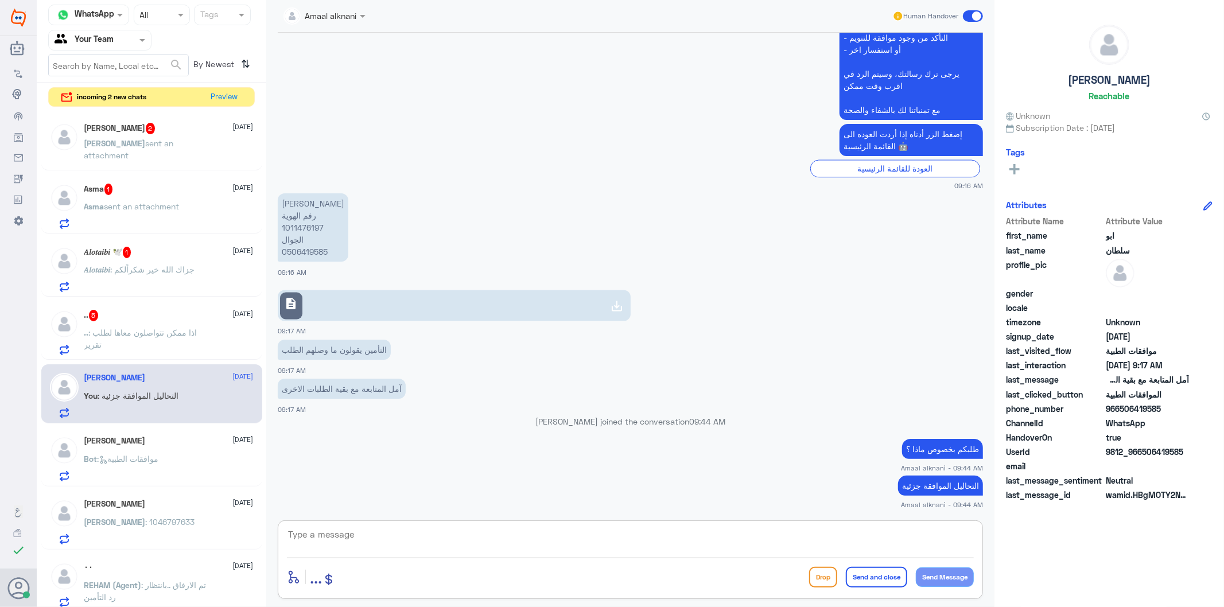
click at [443, 552] on textarea at bounding box center [630, 541] width 687 height 28
paste textarea "HEPATIC PROFILE (LFT)"
type textarea "HEPATIC PROFILE (LFT) تمت الموافقة فقط ع هذا التحليل"
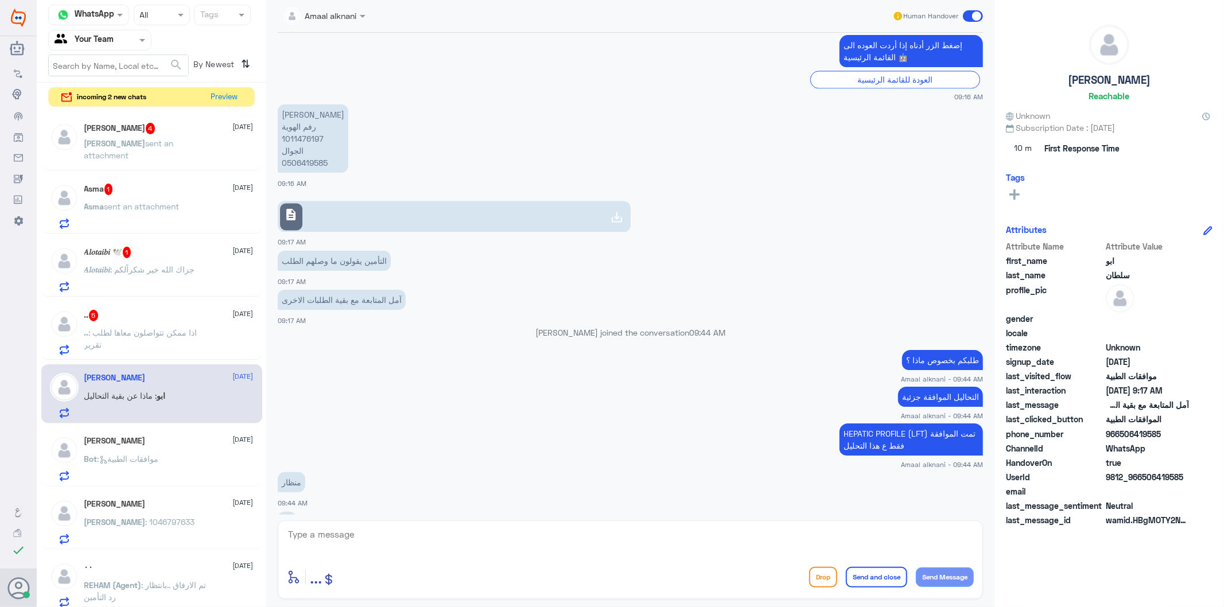
scroll to position [1916, 0]
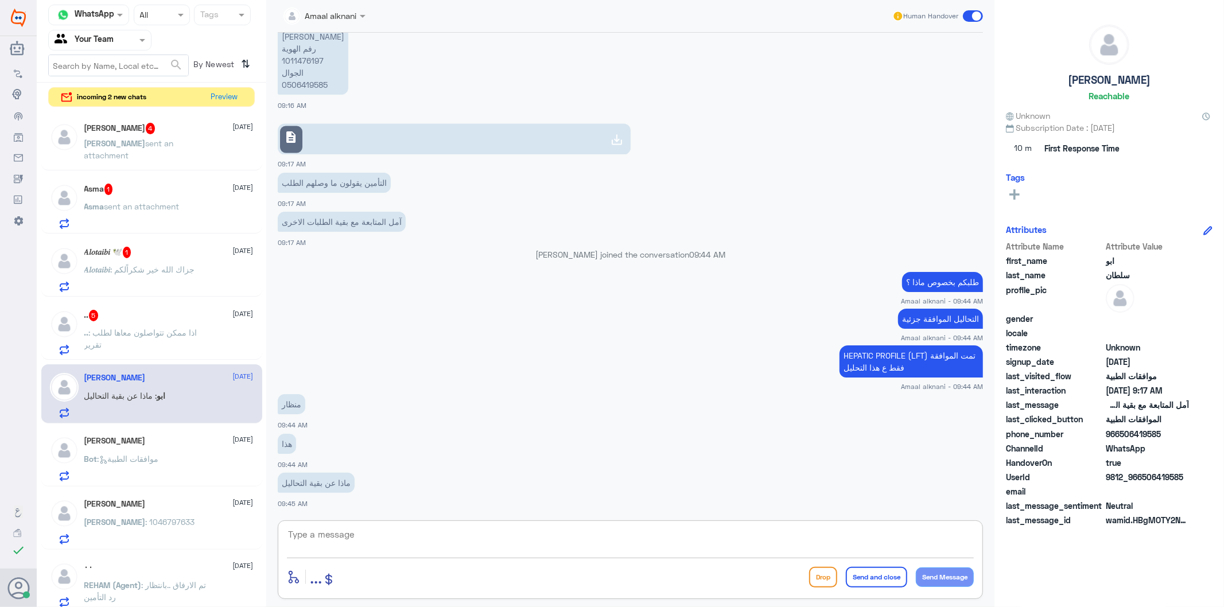
click at [368, 534] on textarea at bounding box center [630, 541] width 687 height 28
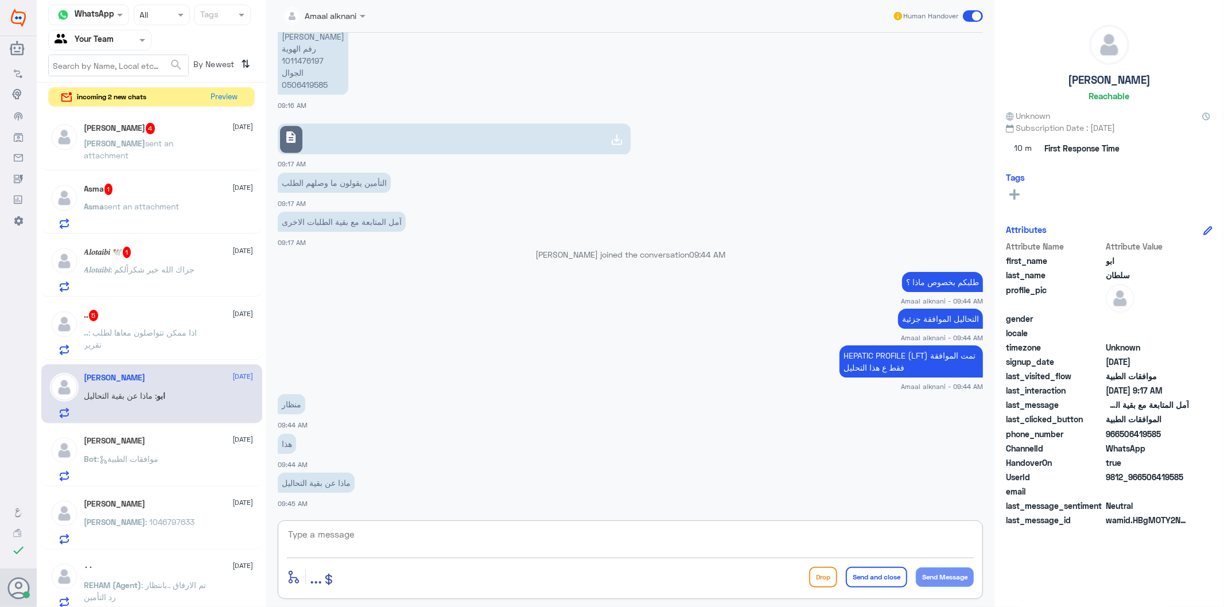
click at [368, 534] on textarea at bounding box center [630, 541] width 687 height 28
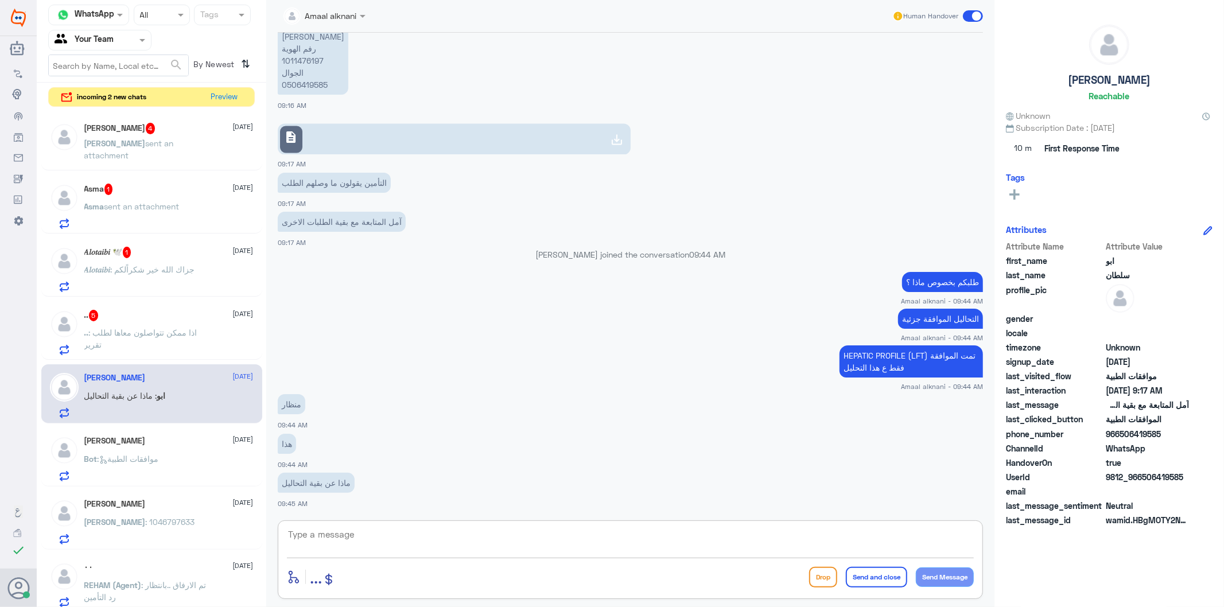
click at [368, 534] on textarea at bounding box center [630, 541] width 687 height 28
click at [477, 537] on textarea at bounding box center [630, 541] width 687 height 28
paste textarea "HEPATIC PROFILE (LFT)"
type textarea "HEPATIC PROFILE (LFT) هذا تحليل هو الوحدي الي موافق عليه"
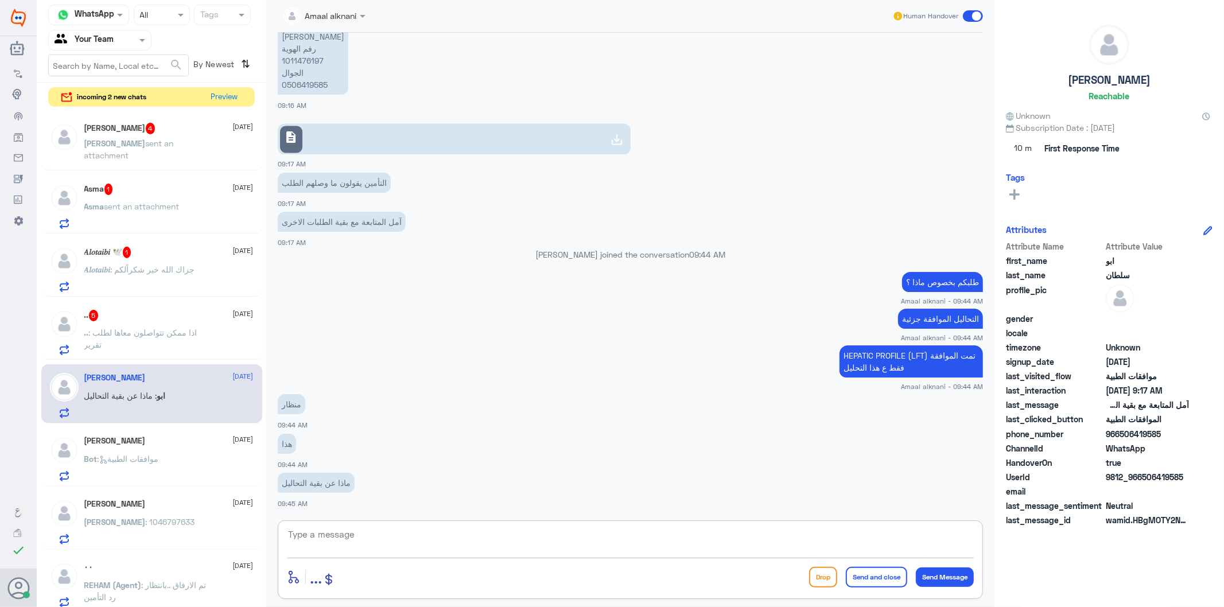
scroll to position [1964, 0]
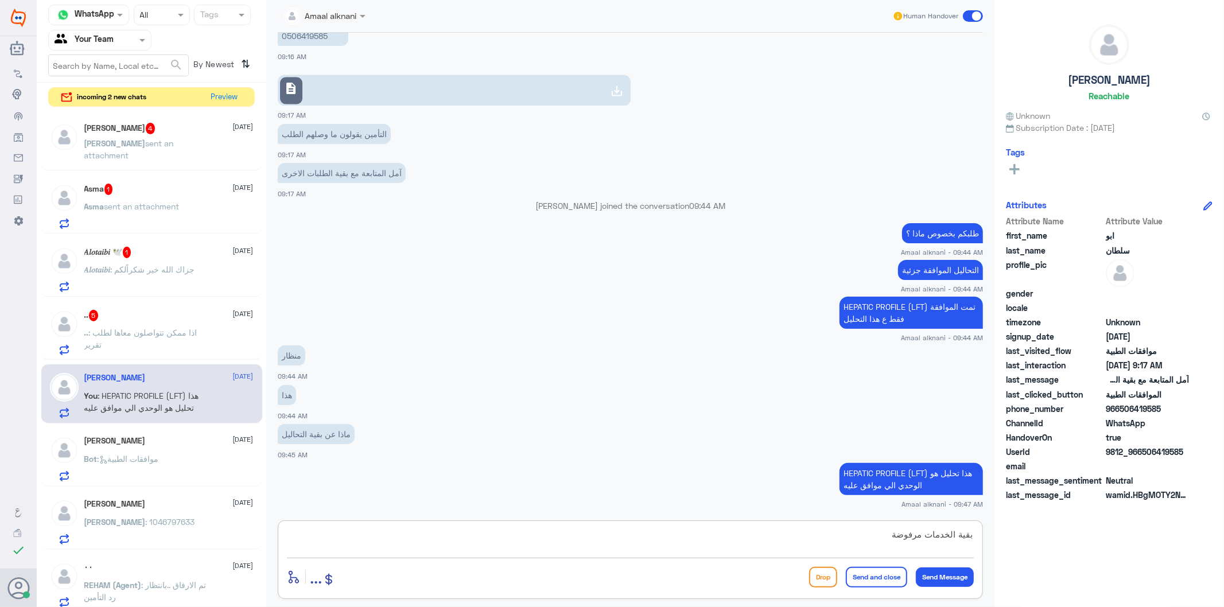
type textarea "بقية الخدمات مرفوضة"
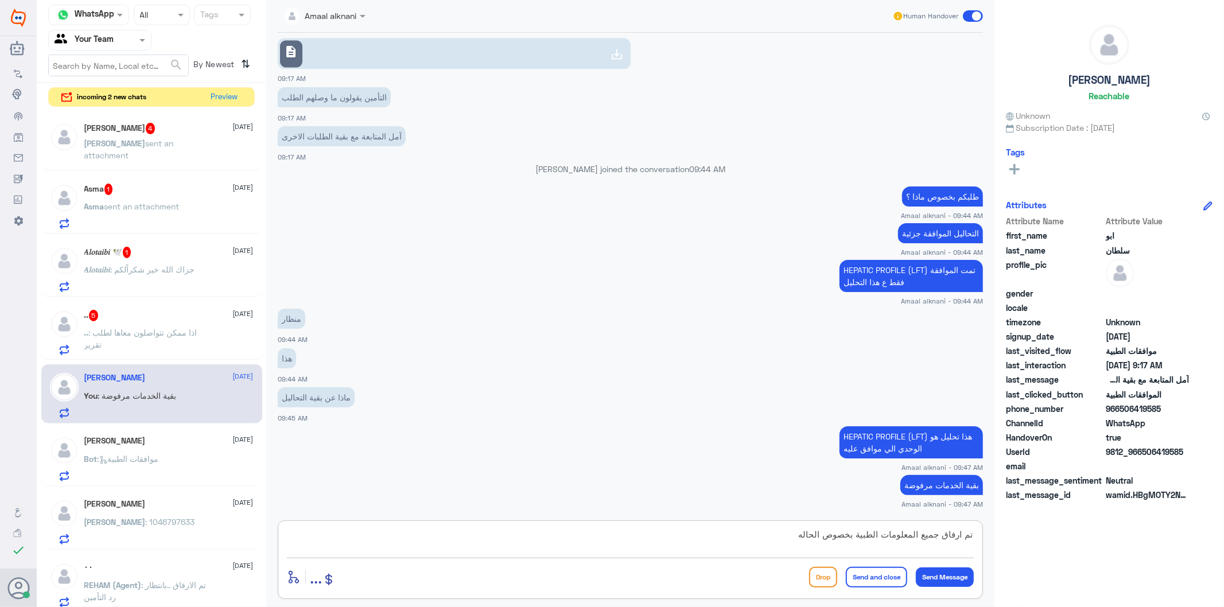
type textarea "تم ارفاق جميع المعلومات الطبية بخصوص الحاله"
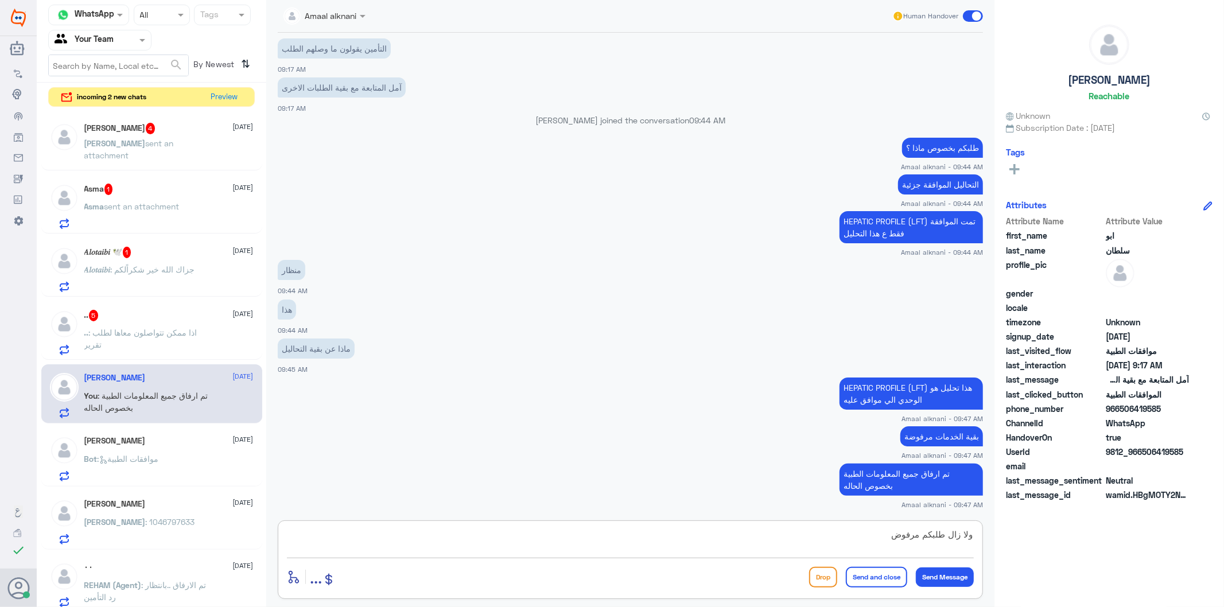
type textarea "ولا زال طلبكم مرفوض"
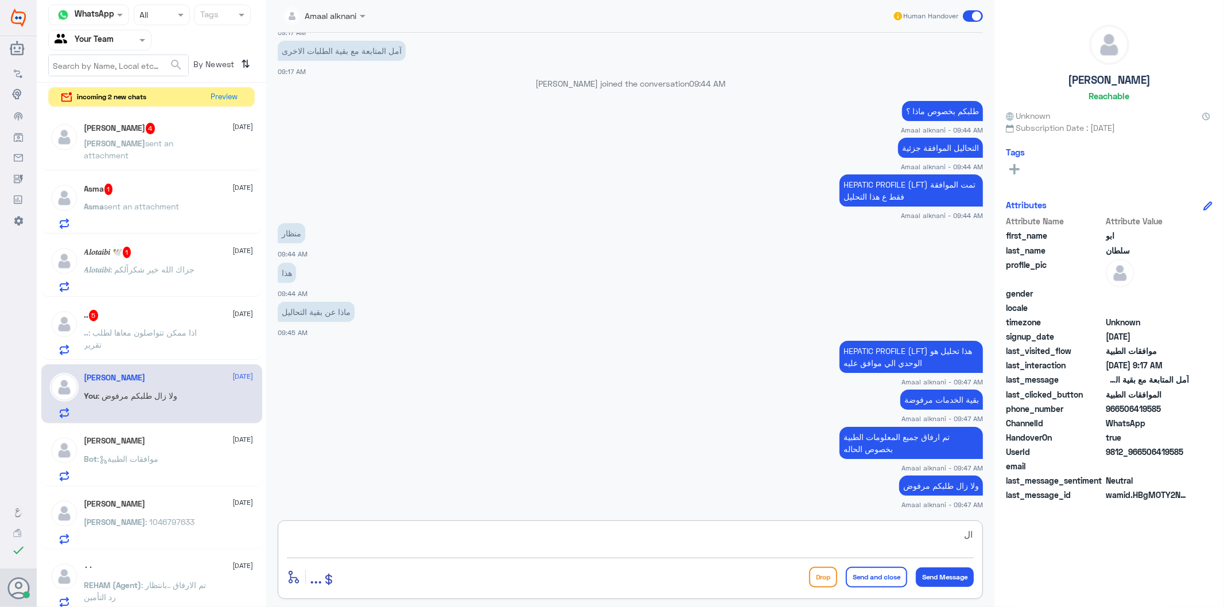
type textarea "ا"
click at [197, 328] on span ": اذا ممكن تتواصلون معاها لطلب تقرير" at bounding box center [140, 339] width 113 height 22
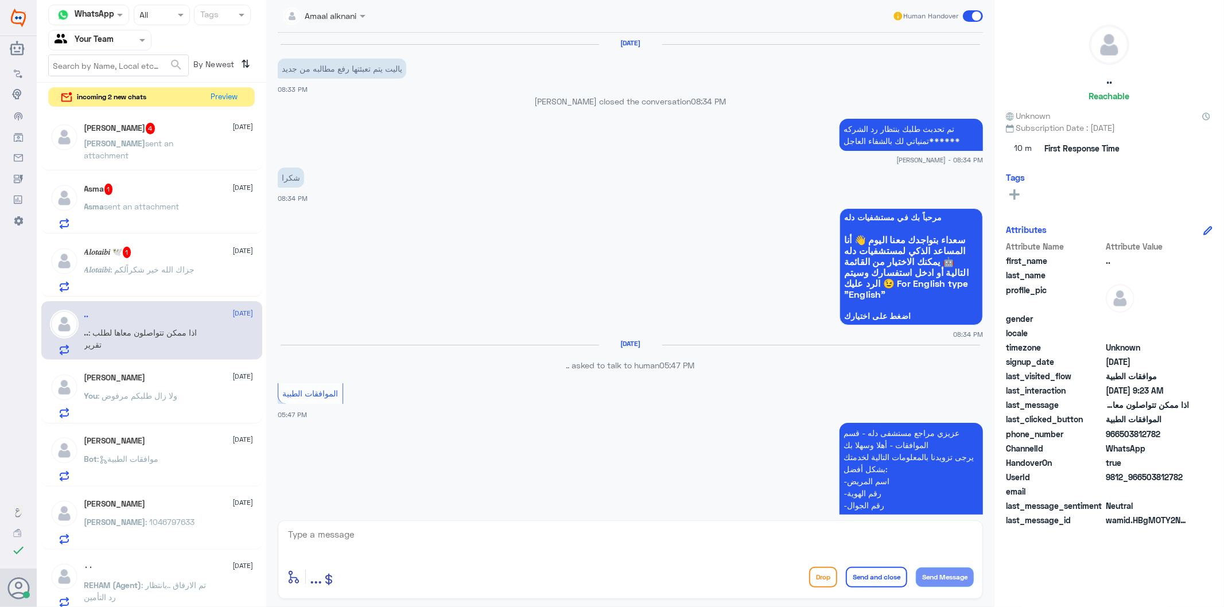
scroll to position [1577, 0]
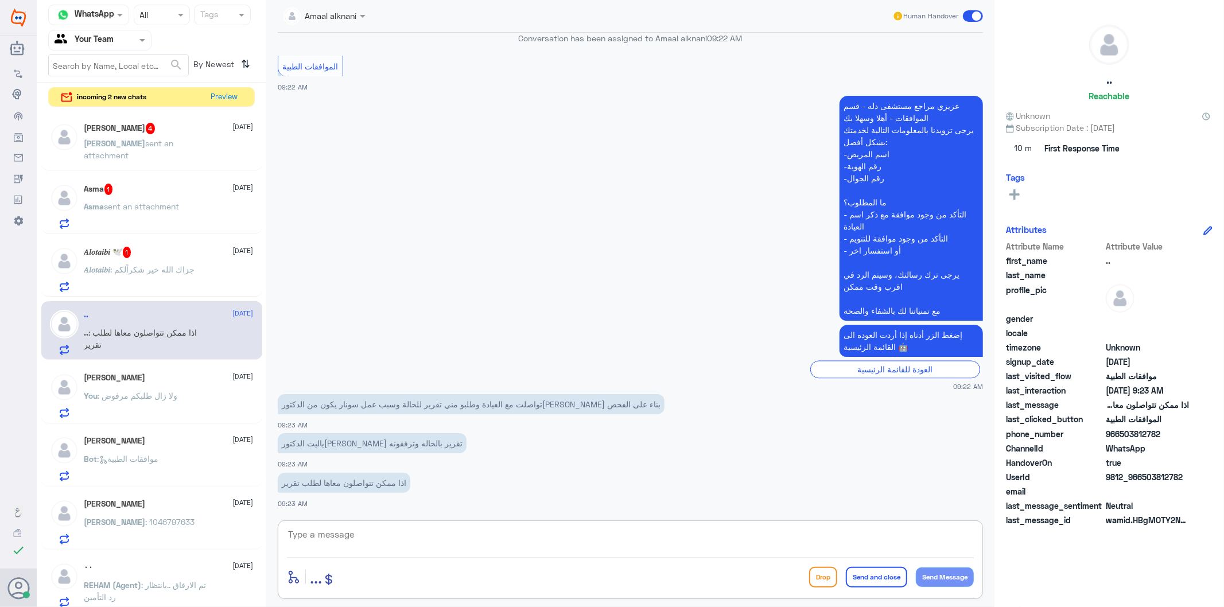
click at [325, 543] on textarea at bounding box center [630, 541] width 687 height 28
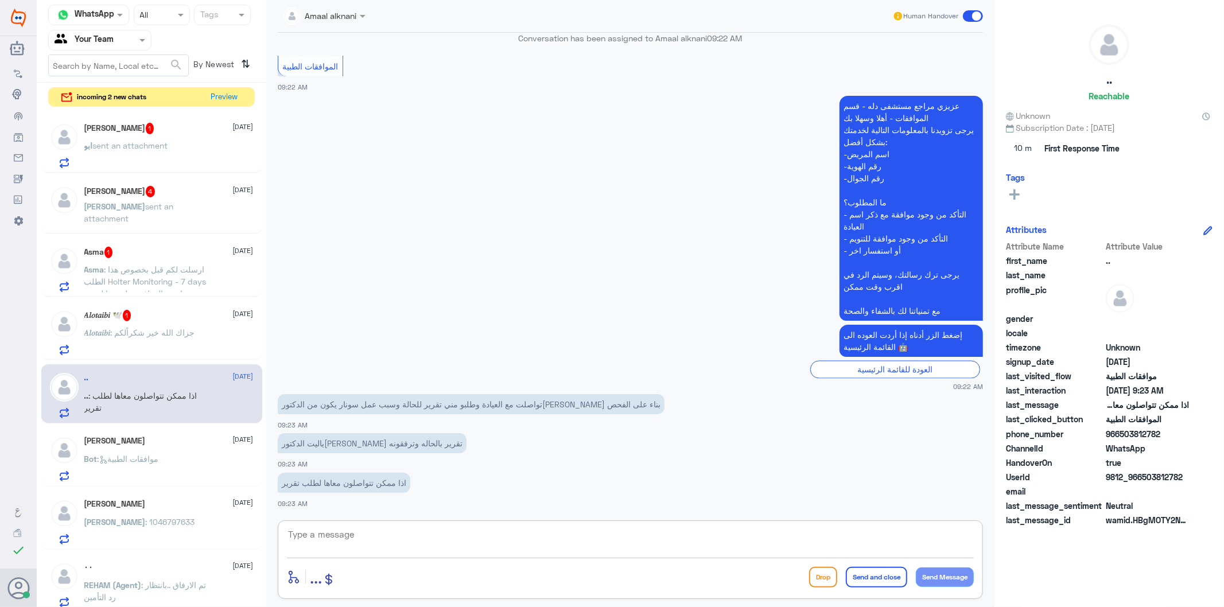
click at [420, 538] on textarea at bounding box center [630, 541] width 687 height 28
type textarea "عفوا لايوجد لدينا تواصل مع الاطباء بخصوص لتقارير"
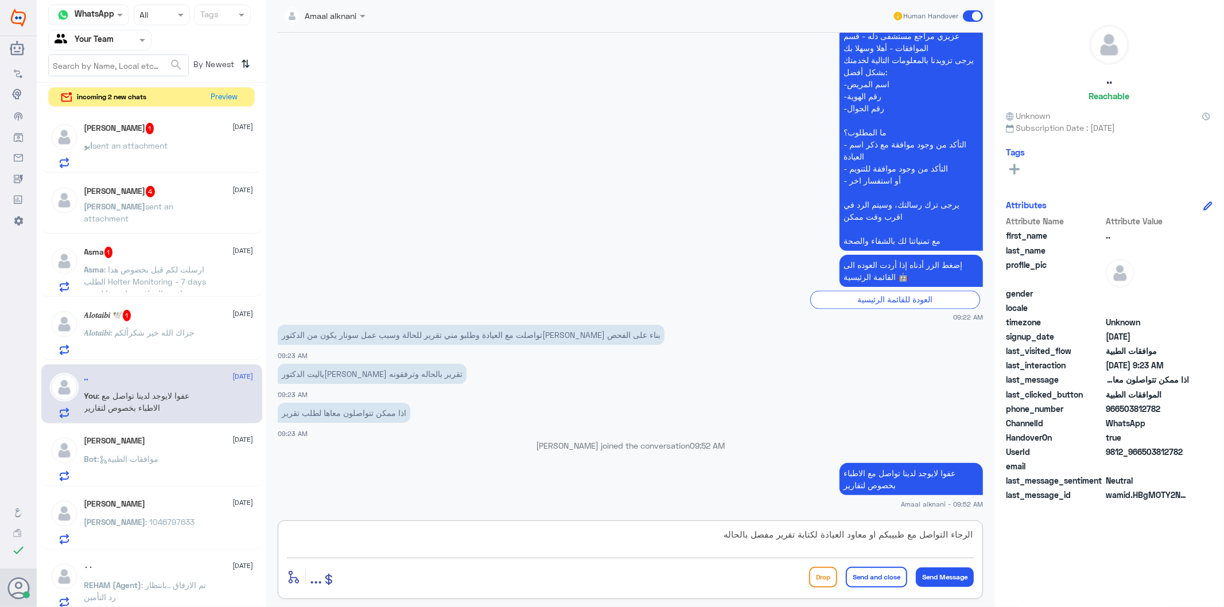
type textarea "الرجاء التواصل مع طبيبكم او معاود العيادة لكتابة تقرير مفصل بالحاله"
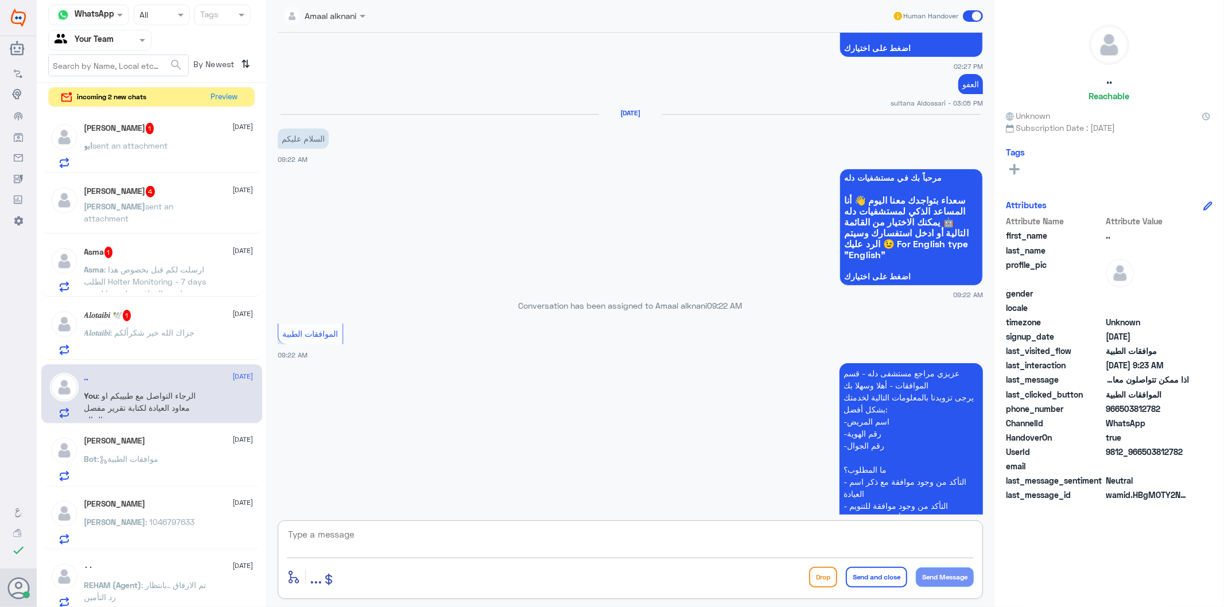
scroll to position [1356, 0]
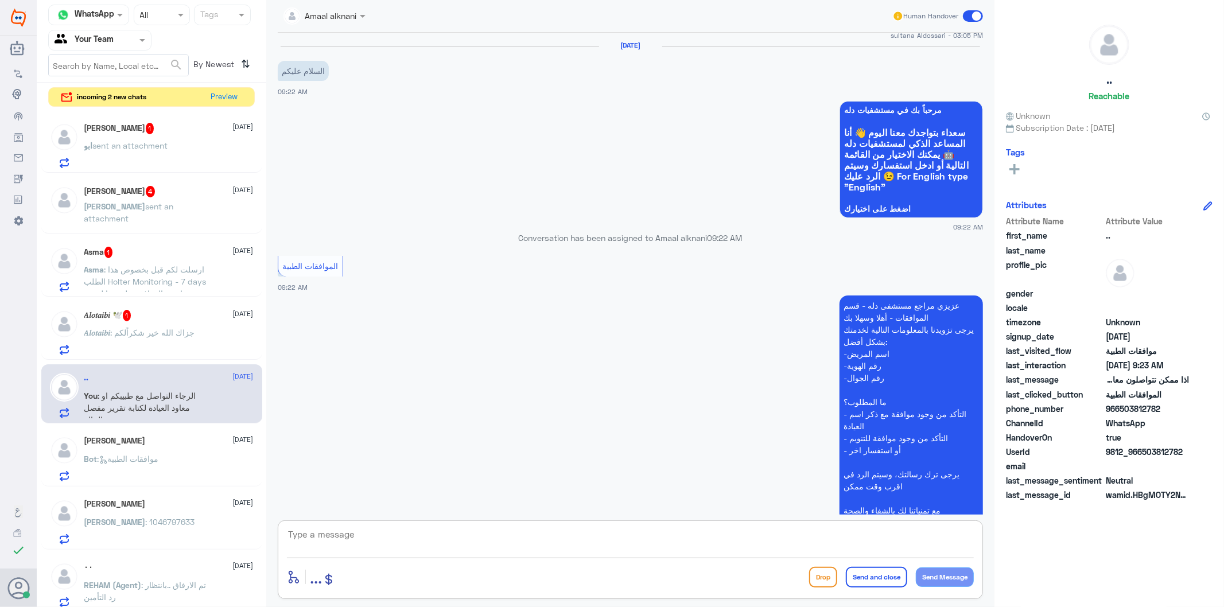
click at [385, 538] on textarea at bounding box center [630, 541] width 687 height 28
type textarea "ممكن تزويدي برقم الملف او الطلب لمتابعة طلبكم مرة اخرى ؟"
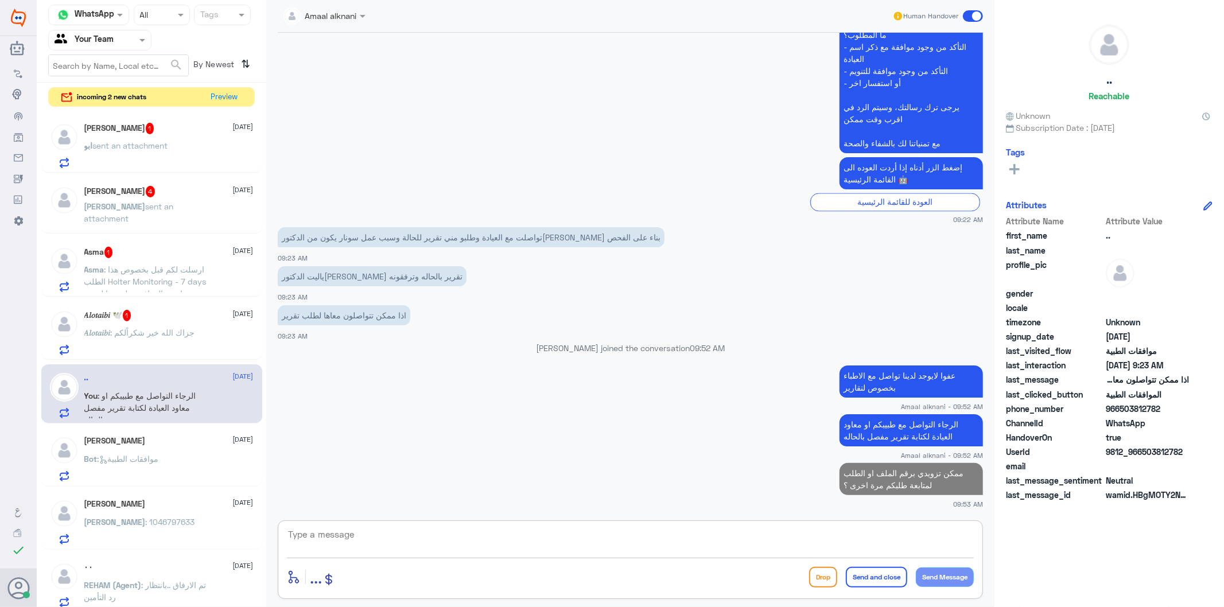
click at [130, 335] on span ": جزاك الله خير شكراًلكم" at bounding box center [153, 333] width 84 height 10
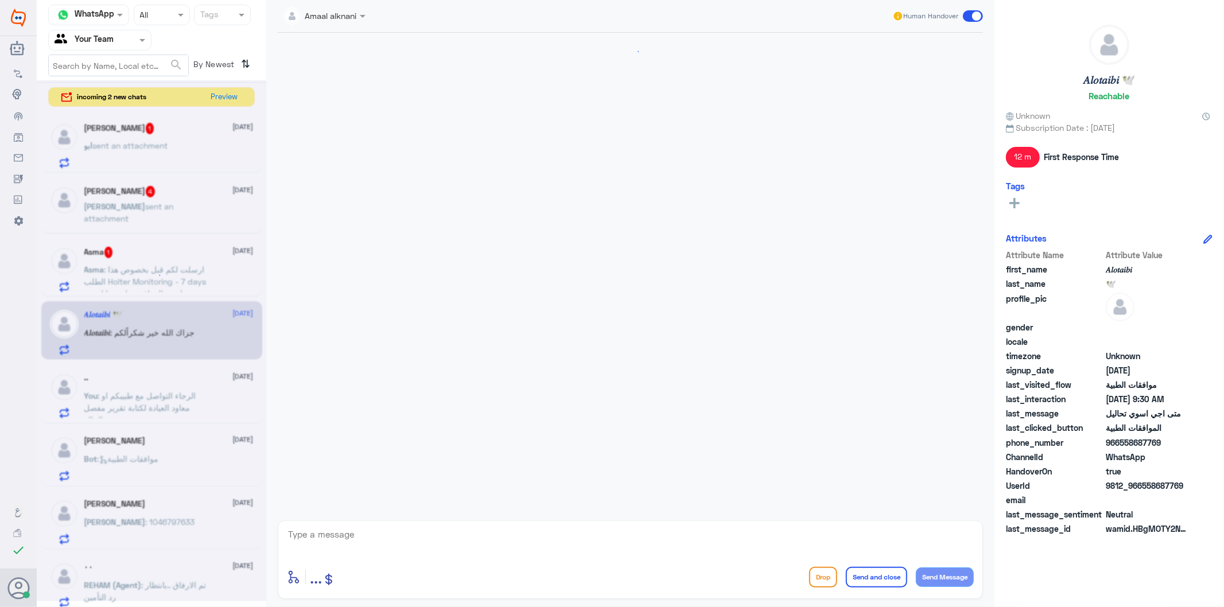
scroll to position [942, 0]
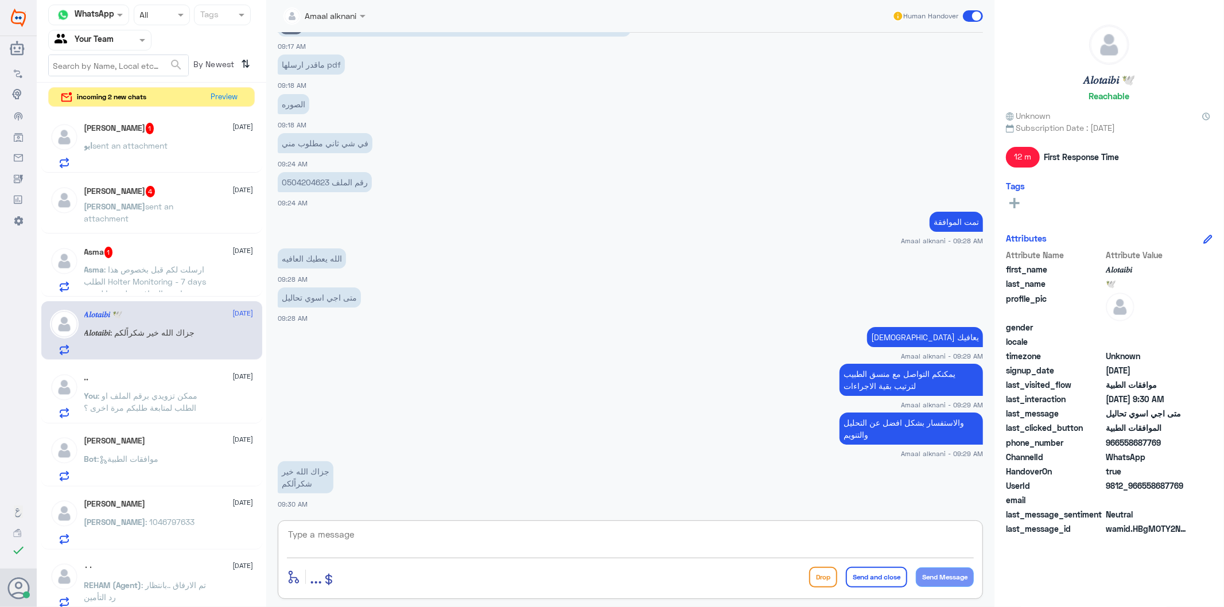
click at [337, 545] on textarea at bounding box center [630, 541] width 687 height 28
type textarea "قدامك العافية"
click at [884, 577] on button "Send and close" at bounding box center [876, 577] width 61 height 21
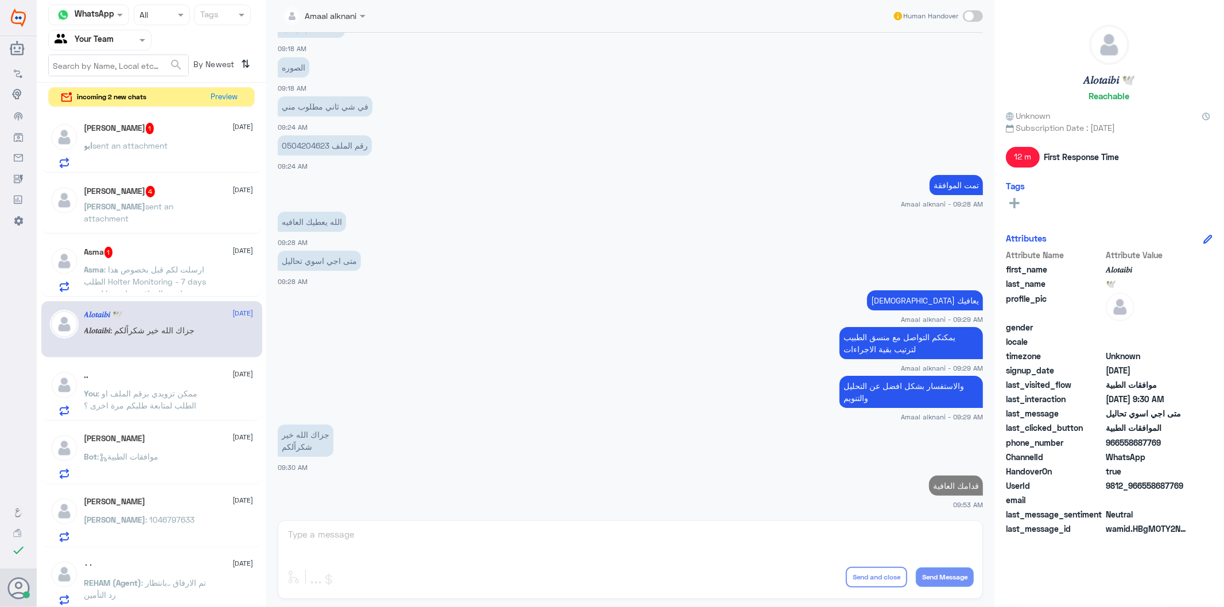
click at [160, 278] on span ": ارسلت لكم قبل بخصوص هذا الطلب Holter Monitoring - 7 days ماتمت الموافقه على ه…" at bounding box center [148, 360] width 129 height 191
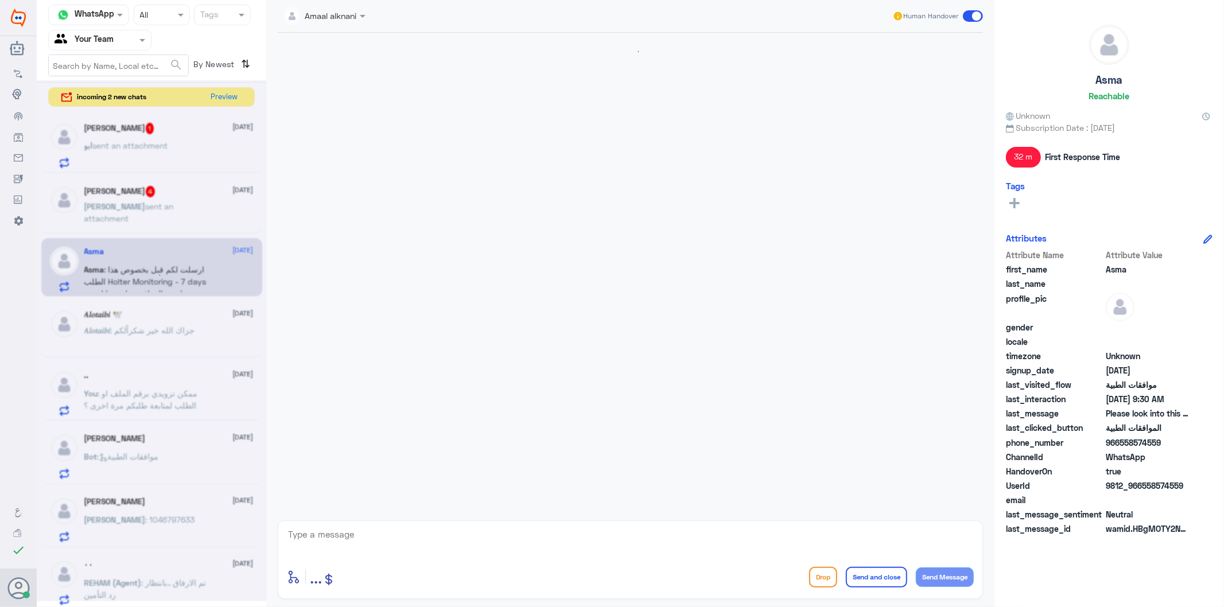
scroll to position [1963, 0]
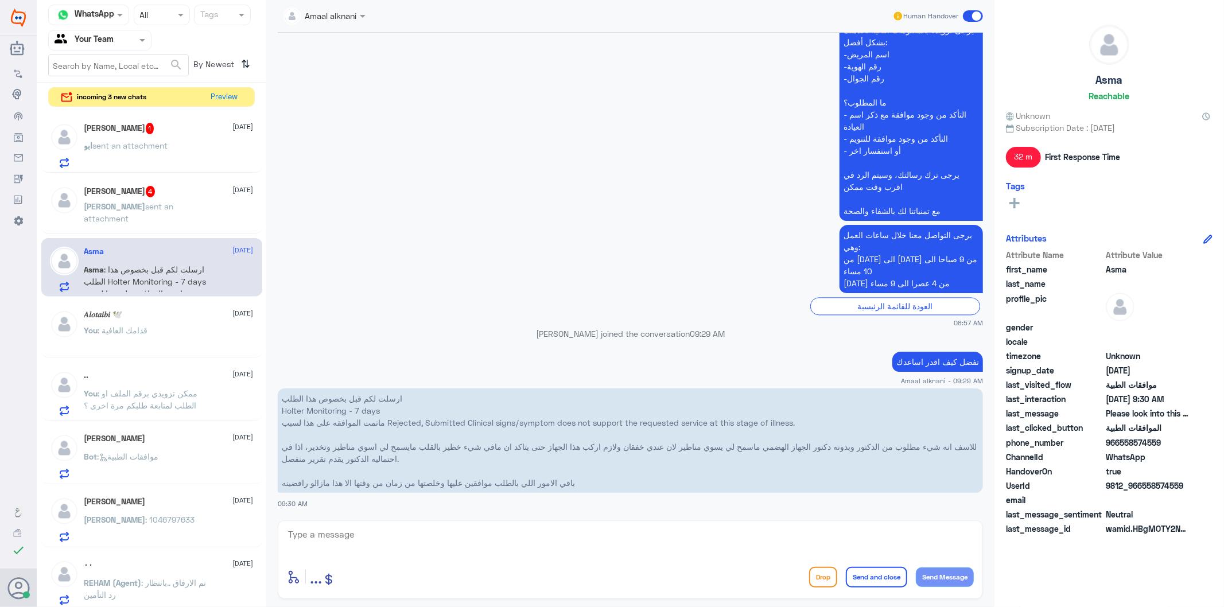
click at [329, 548] on textarea at bounding box center [630, 541] width 687 height 28
type textarea "تزودني برقم الملف او الهوية اذا سمحت"
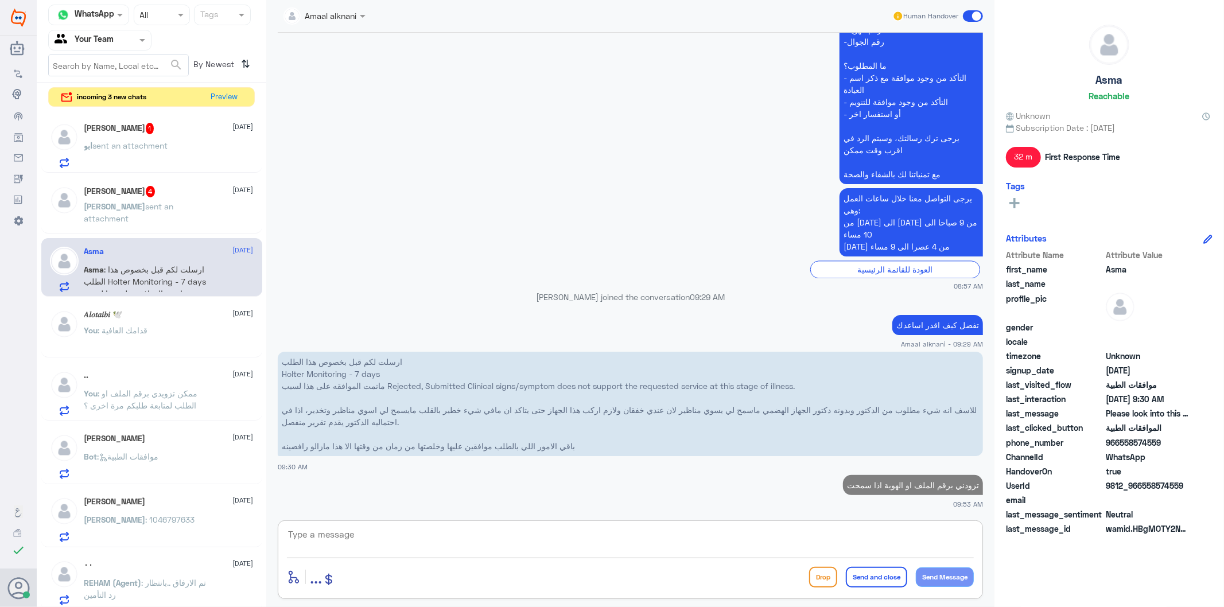
click at [141, 224] on p "[PERSON_NAME] sent an attachment" at bounding box center [148, 214] width 129 height 29
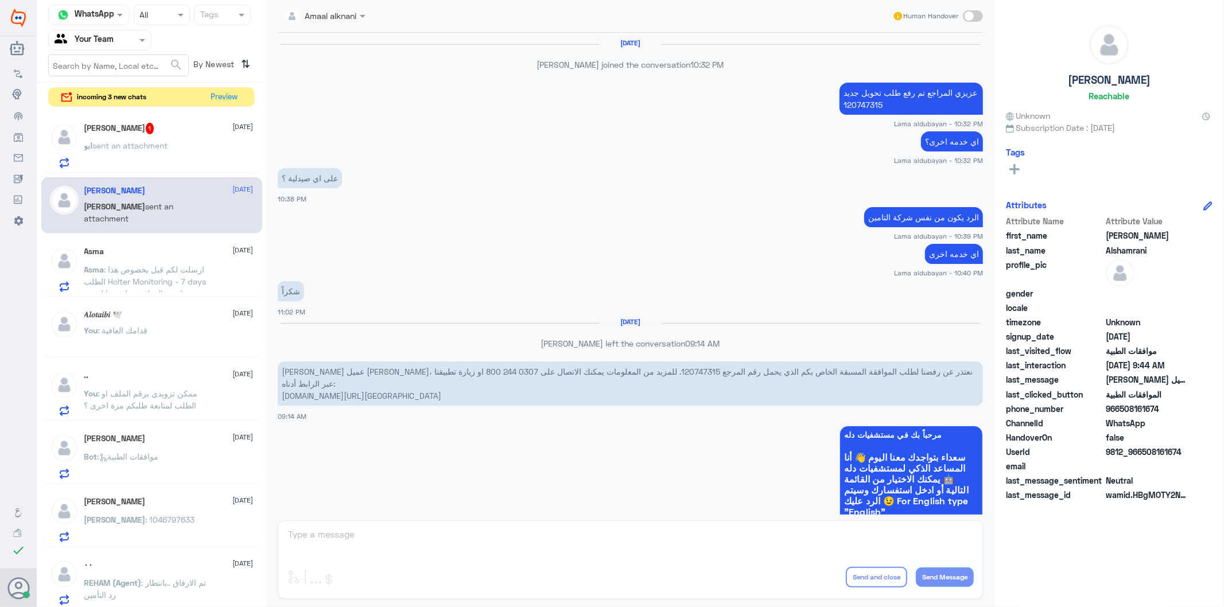
scroll to position [1445, 0]
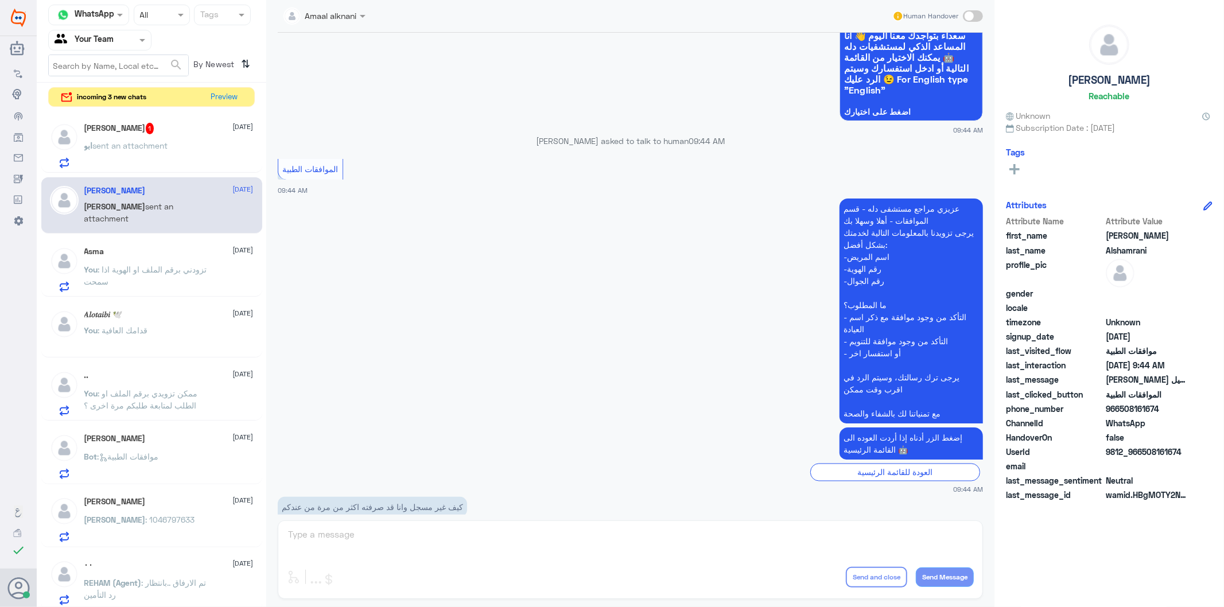
click at [398, 544] on div "Amaal alknani Human Handover [DATE] Lama aldubayan joined the conversation 10:3…" at bounding box center [630, 305] width 728 height 611
click at [396, 541] on div "Amaal alknani Human Handover [DATE] Lama aldubayan joined the conversation 10:3…" at bounding box center [630, 305] width 728 height 611
click at [382, 529] on div "Amaal alknani Human Handover [DATE] Lama aldubayan joined the conversation 10:3…" at bounding box center [630, 305] width 728 height 611
drag, startPoint x: 382, startPoint y: 529, endPoint x: 222, endPoint y: 214, distance: 352.9
click at [377, 518] on div "Amaal alknani Human Handover [DATE] Lama aldubayan joined the conversation 10:3…" at bounding box center [630, 305] width 728 height 611
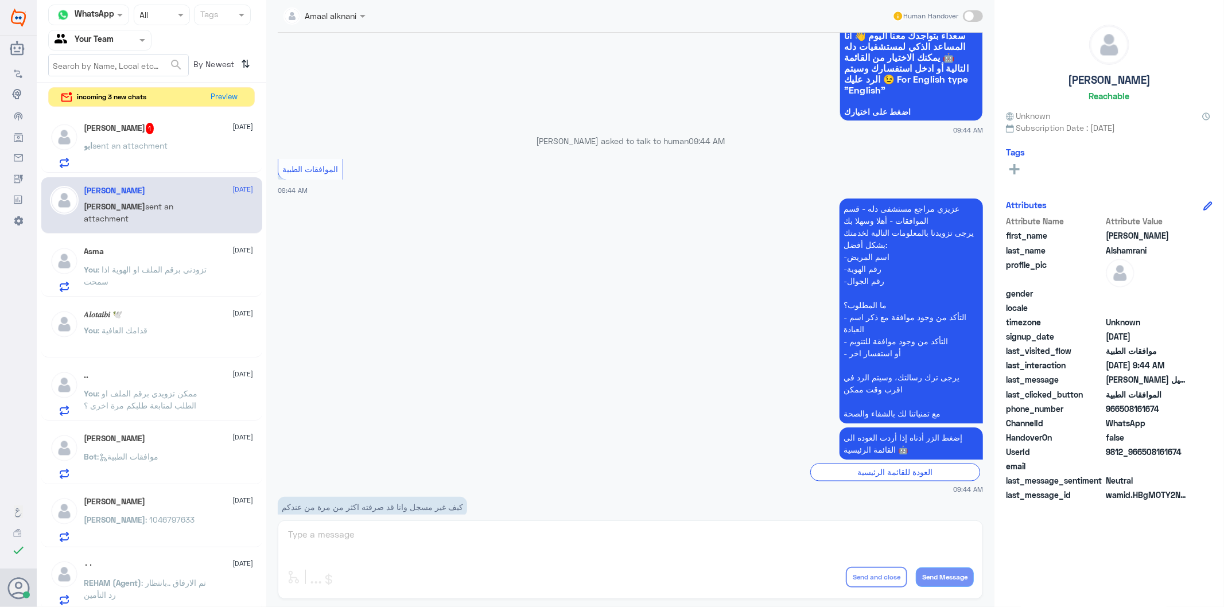
click at [188, 139] on div "[PERSON_NAME] 1 [DATE] ابو sent an attachment" at bounding box center [168, 145] width 169 height 45
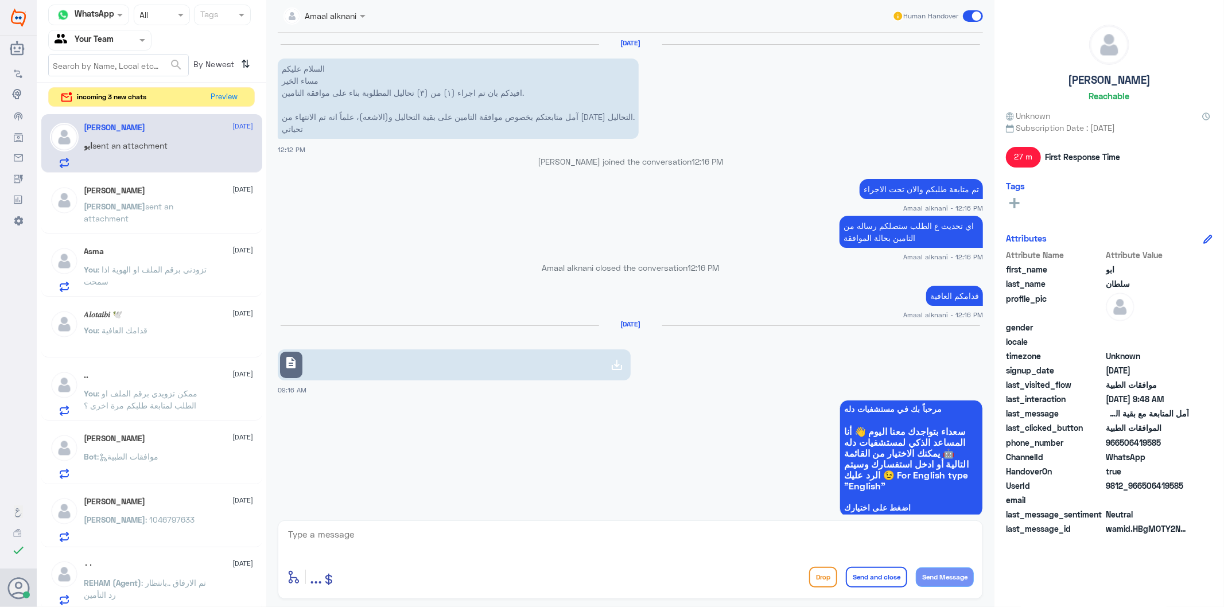
scroll to position [1251, 0]
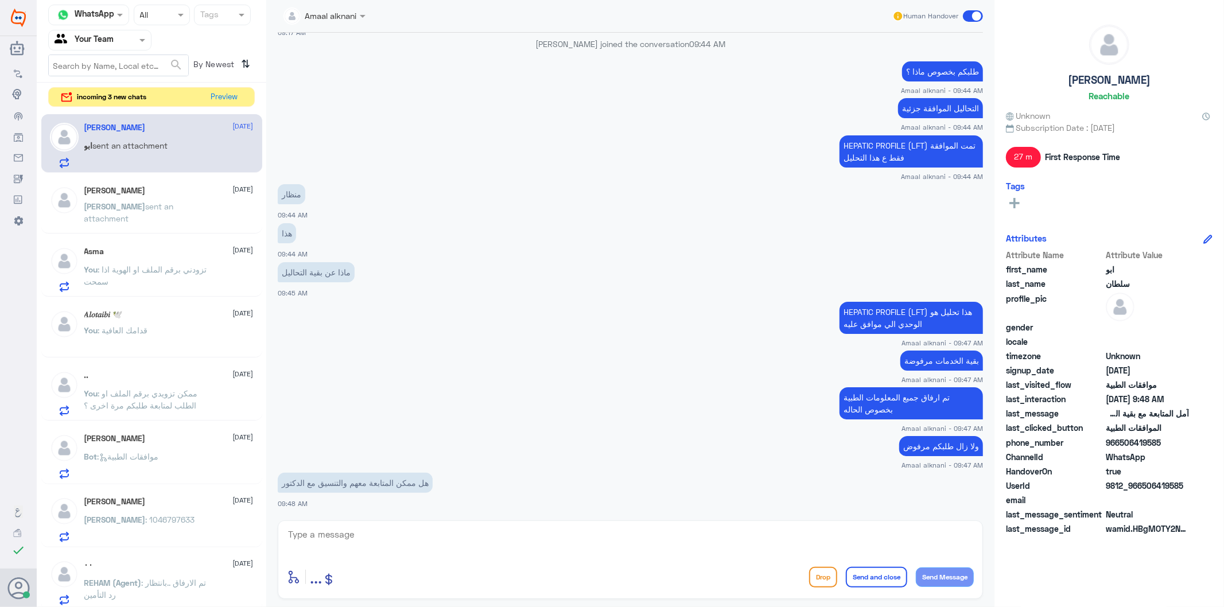
click at [339, 544] on textarea at bounding box center [630, 541] width 687 height 28
click at [315, 546] on textarea at bounding box center [630, 541] width 687 height 28
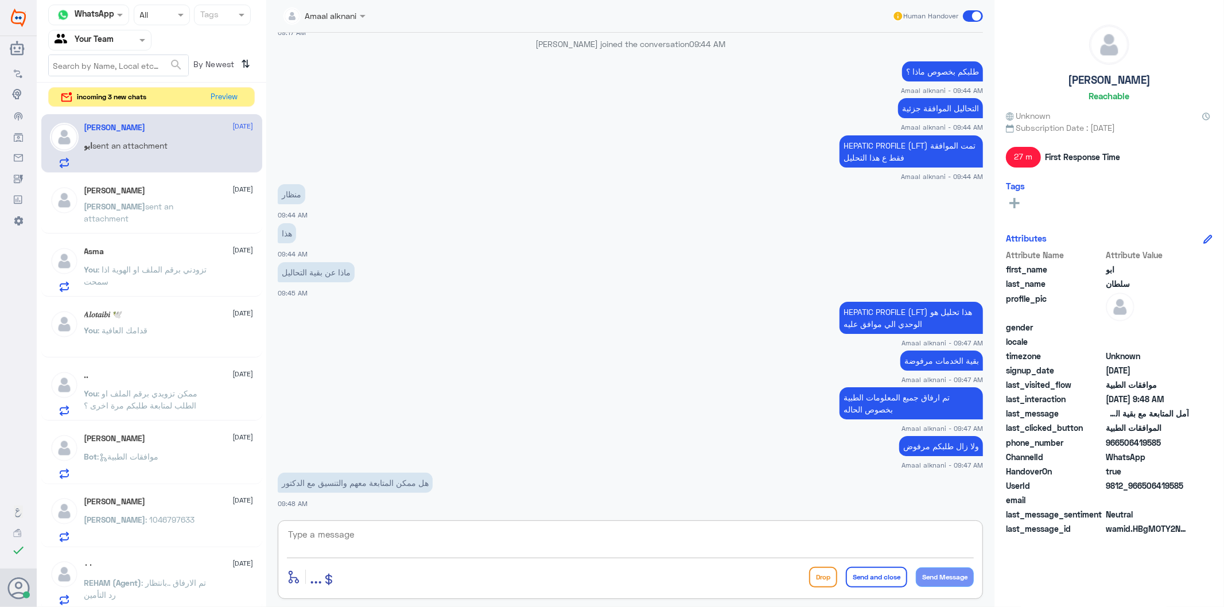
click at [315, 546] on textarea at bounding box center [630, 541] width 687 height 28
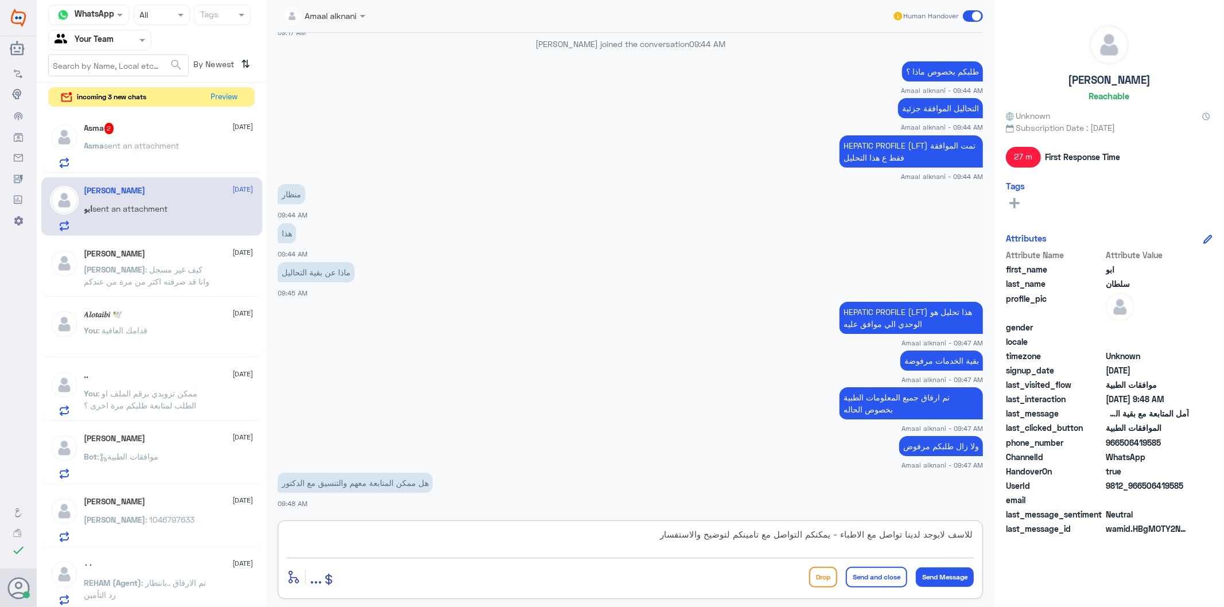
type textarea "للاسف لايوجد لدينا تواصل مع الاطباء - يمكنكم التواصل مع تامينكم لتوضيح والاستفس…"
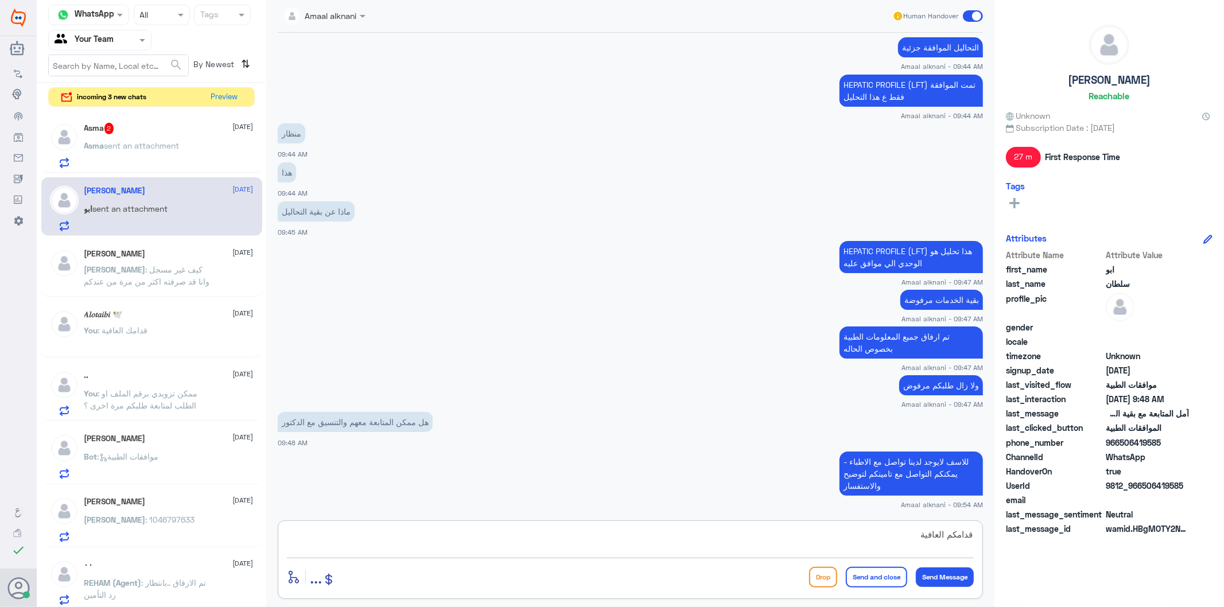
type textarea "قدامكم العافية"
click at [874, 585] on button "Send and close" at bounding box center [876, 577] width 61 height 21
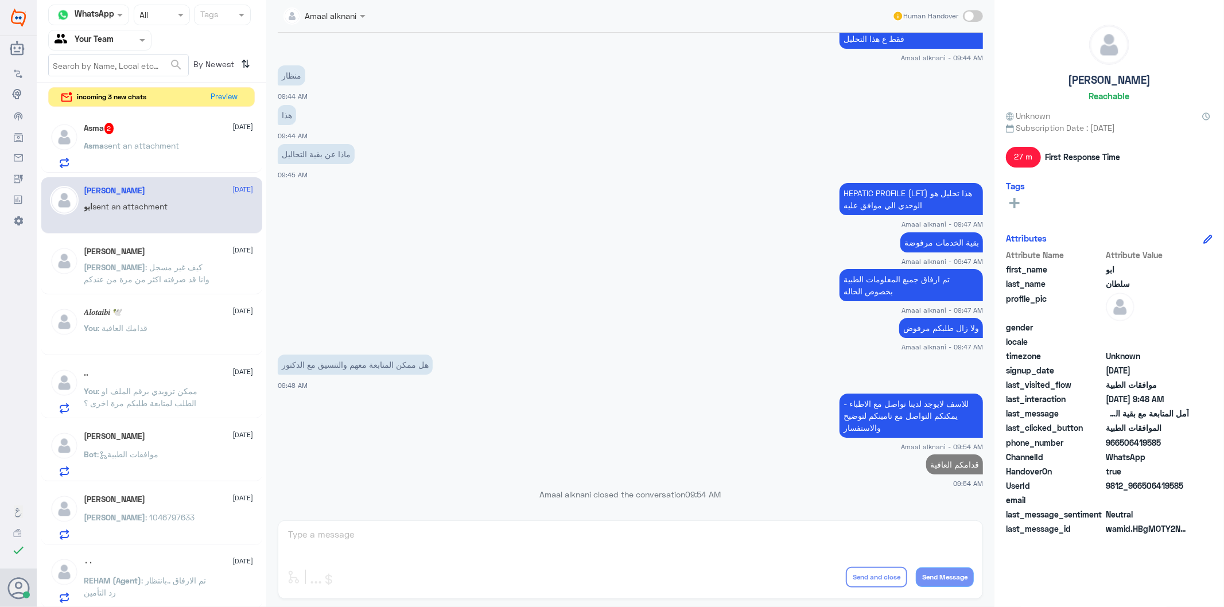
click at [135, 142] on span "sent an attachment" at bounding box center [141, 146] width 75 height 10
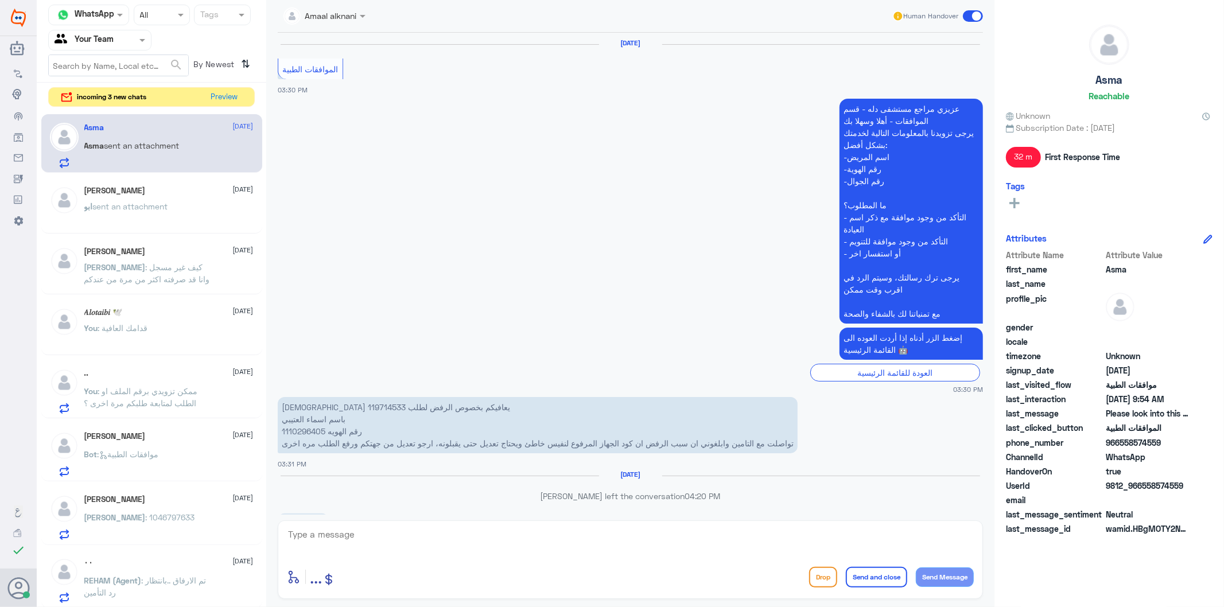
scroll to position [2000, 0]
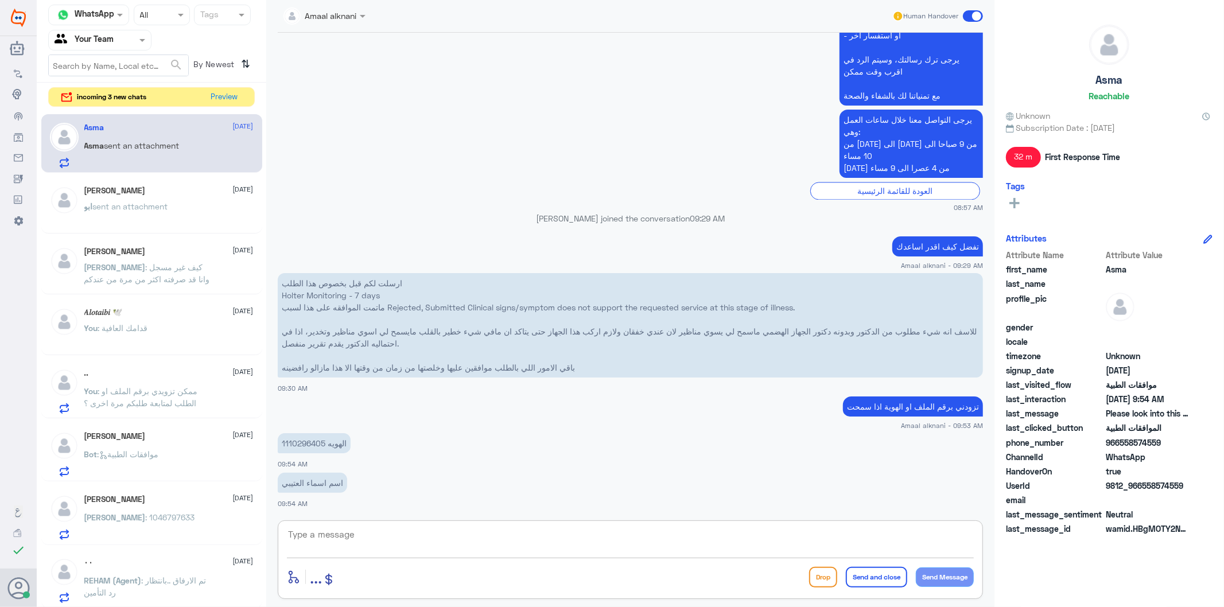
click at [391, 543] on textarea at bounding box center [630, 541] width 687 height 28
click at [302, 440] on p "الهويه 1110296405" at bounding box center [314, 443] width 73 height 20
click at [414, 537] on textarea at bounding box center [630, 541] width 687 height 28
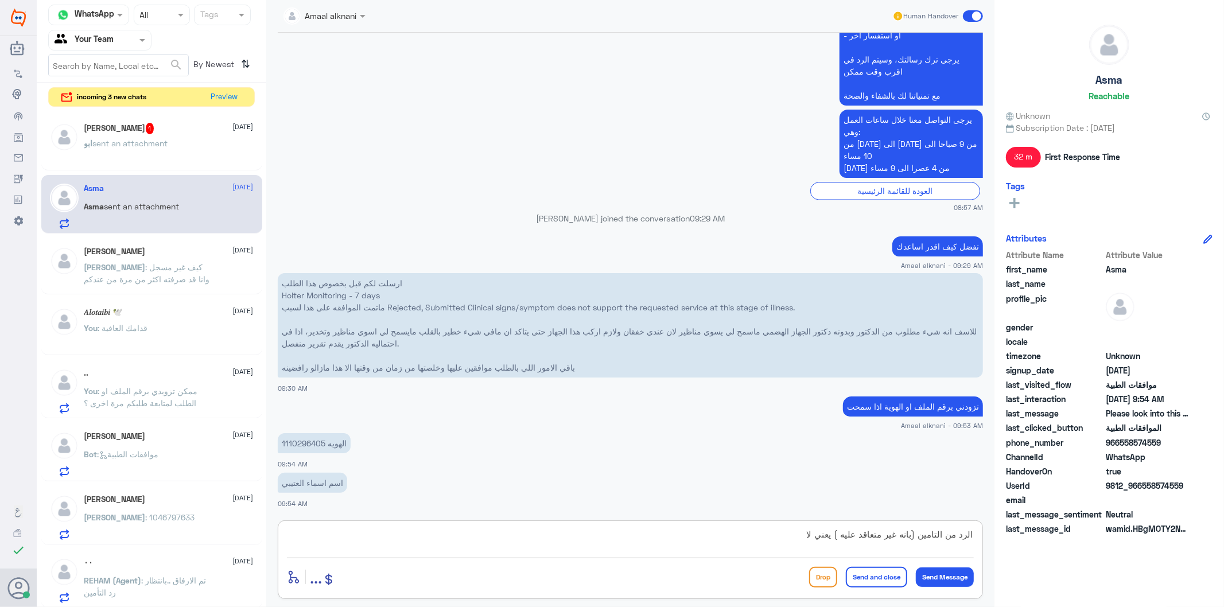
click at [847, 534] on textarea "الرد من التامين (بانه غير متعاقد عليه ) يعني لا" at bounding box center [630, 541] width 687 height 28
click at [748, 534] on textarea "الرد من التامين (بانه غير متعاقد على هذه الخدمة) يعني لا" at bounding box center [630, 541] width 687 height 28
click at [765, 534] on textarea "الرد من التامين (بانه غير متعاقد على هذه الخدمة) يعني لا" at bounding box center [630, 541] width 687 height 28
click at [764, 534] on textarea "الرد من التامين (بانه غير متعاقد على هذه الخدمة) يعني لا" at bounding box center [630, 541] width 687 height 28
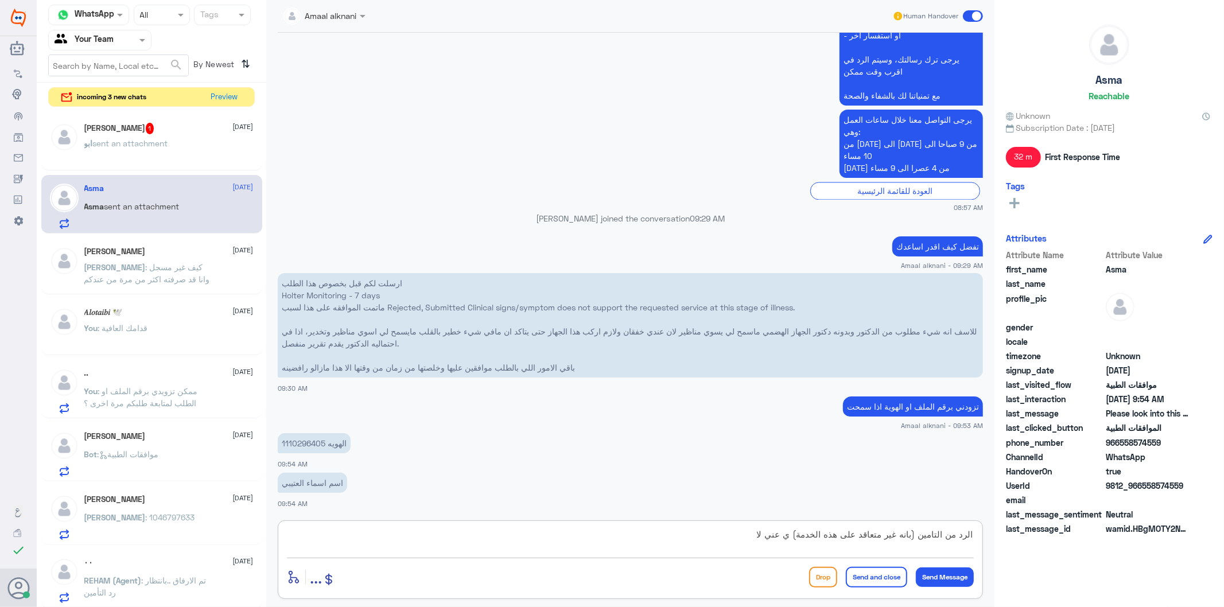
drag, startPoint x: 790, startPoint y: 537, endPoint x: 607, endPoint y: 525, distance: 183.5
click at [610, 525] on div "الرد من التامين (بانه غير متعاقد على هذه الخدمة) ي عني لا enter flow name ... D…" at bounding box center [630, 560] width 705 height 79
type textarea "الرد من التامين (بانه غير متعاقد على هذه الخدمة)"
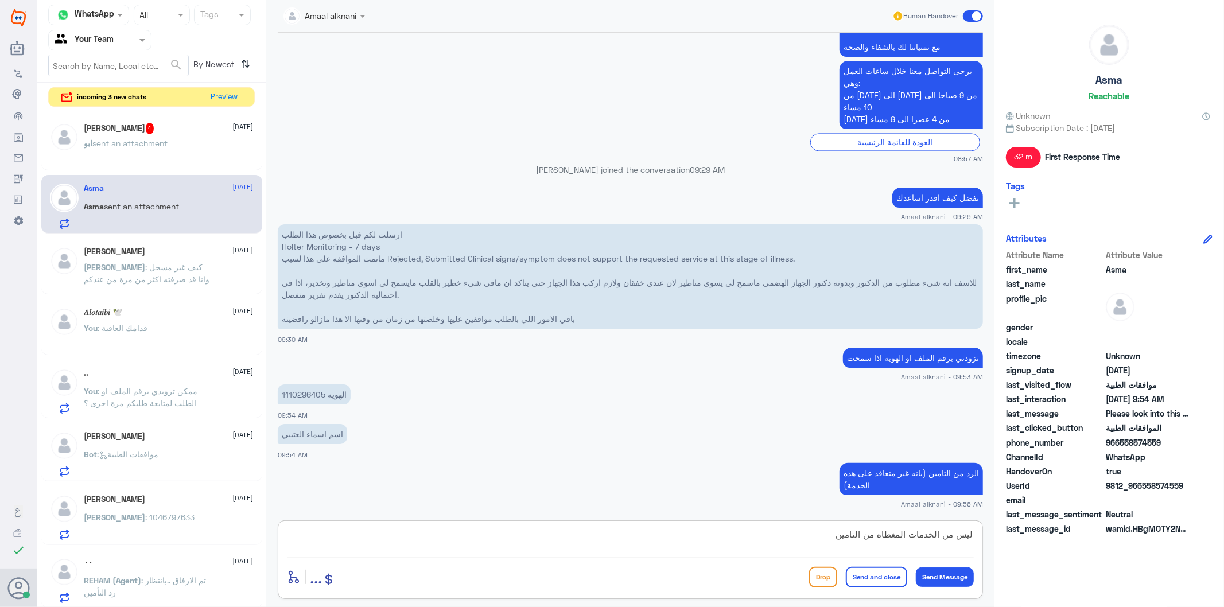
type textarea "ليس من الخدمات المغطاه من التامين"
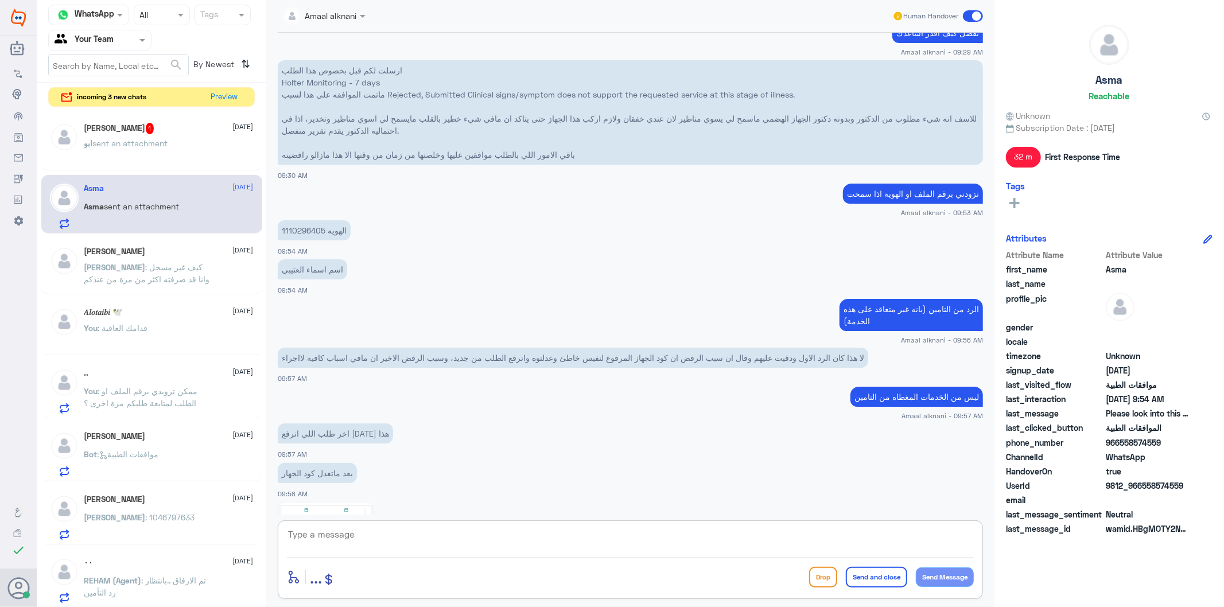
scroll to position [2131, 0]
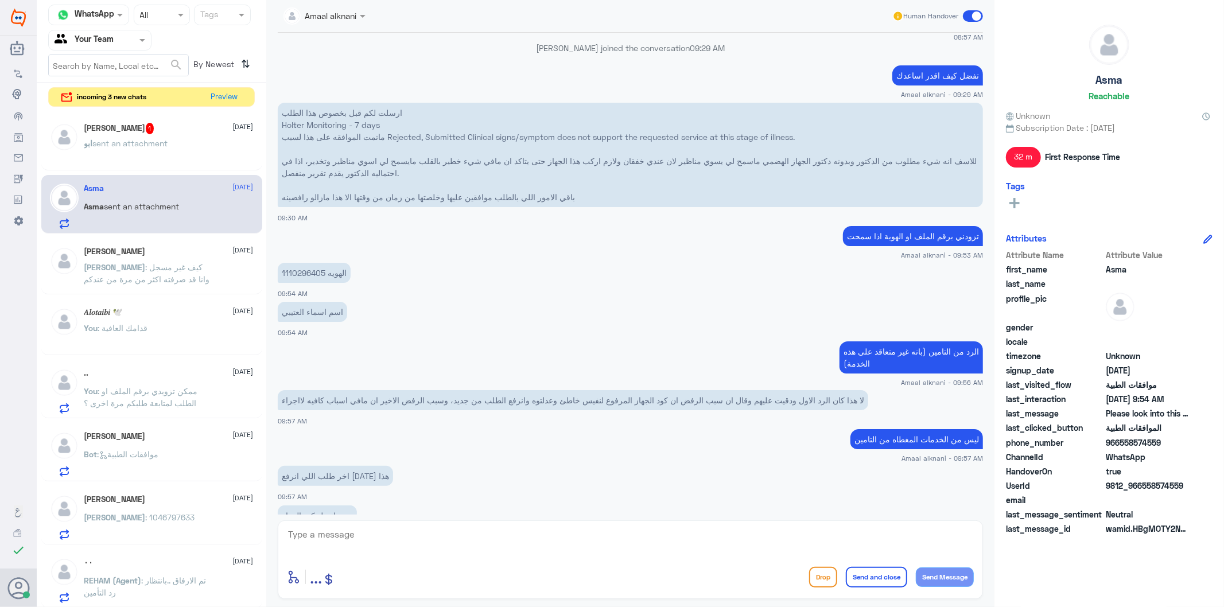
click at [915, 158] on p "ارسلت لكم قبل بخصوص هذا الطلب Holter Monitoring - 7 days ماتمت الموافقه على هذا…" at bounding box center [630, 155] width 705 height 104
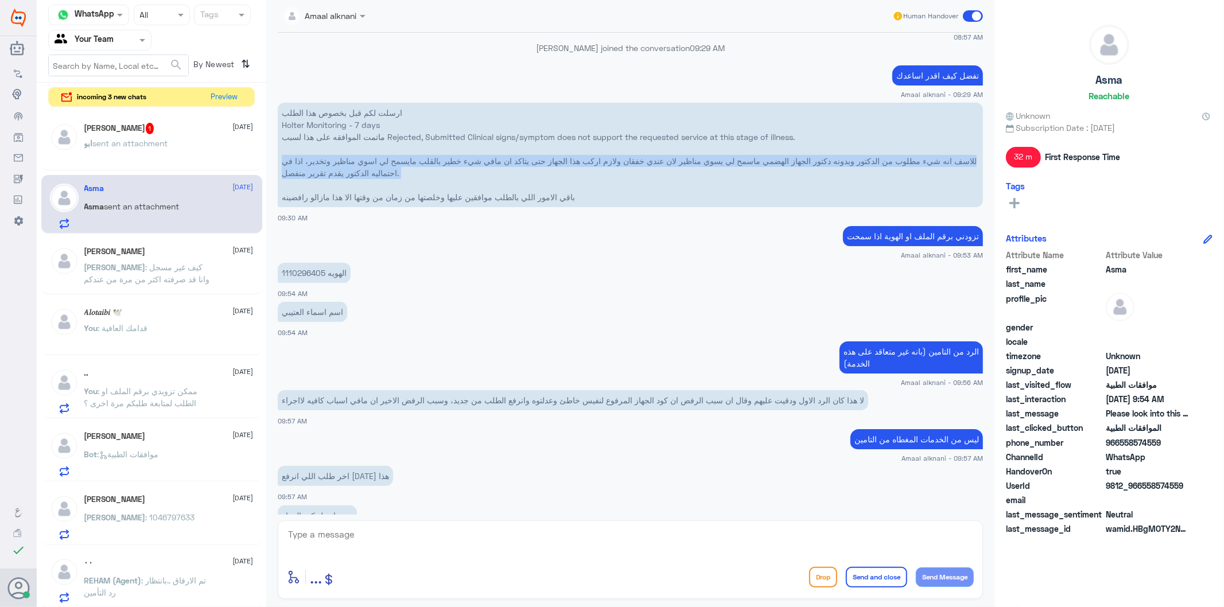
click at [915, 158] on p "ارسلت لكم قبل بخصوص هذا الطلب Holter Monitoring - 7 days ماتمت الموافقه على هذا…" at bounding box center [630, 155] width 705 height 104
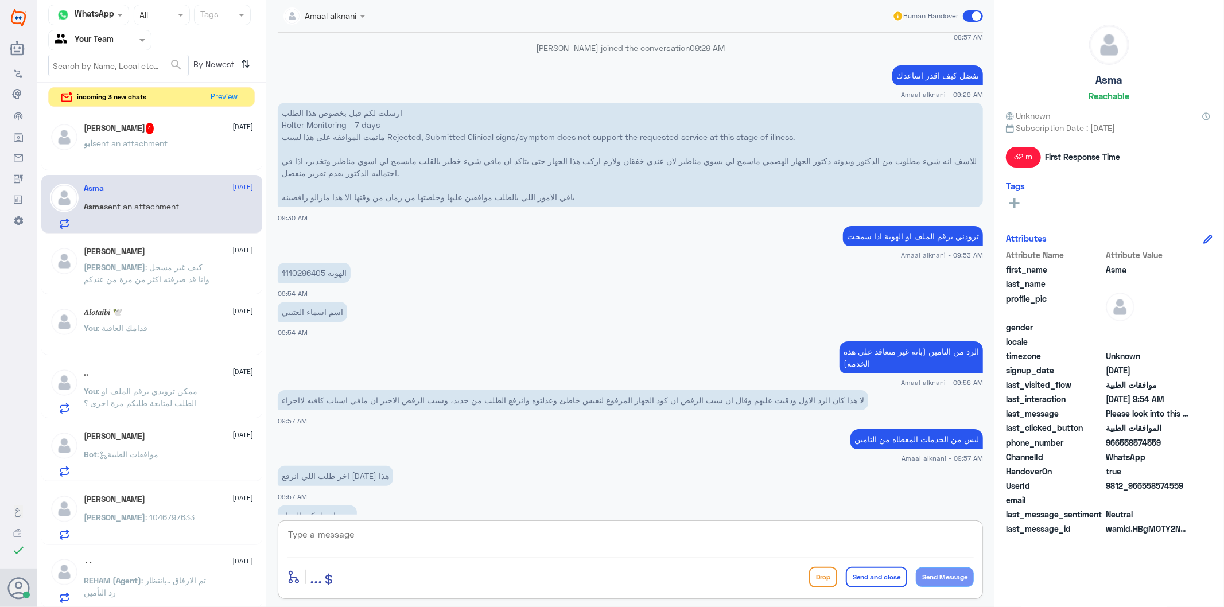
click at [433, 538] on textarea at bounding box center [630, 541] width 687 height 28
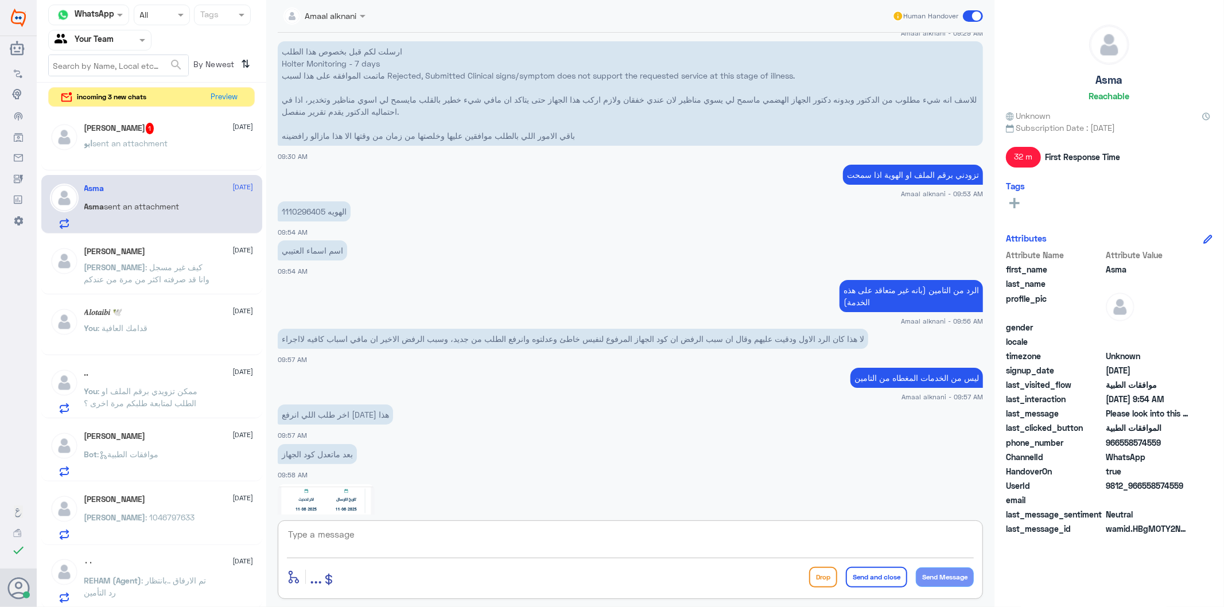
scroll to position [2258, 0]
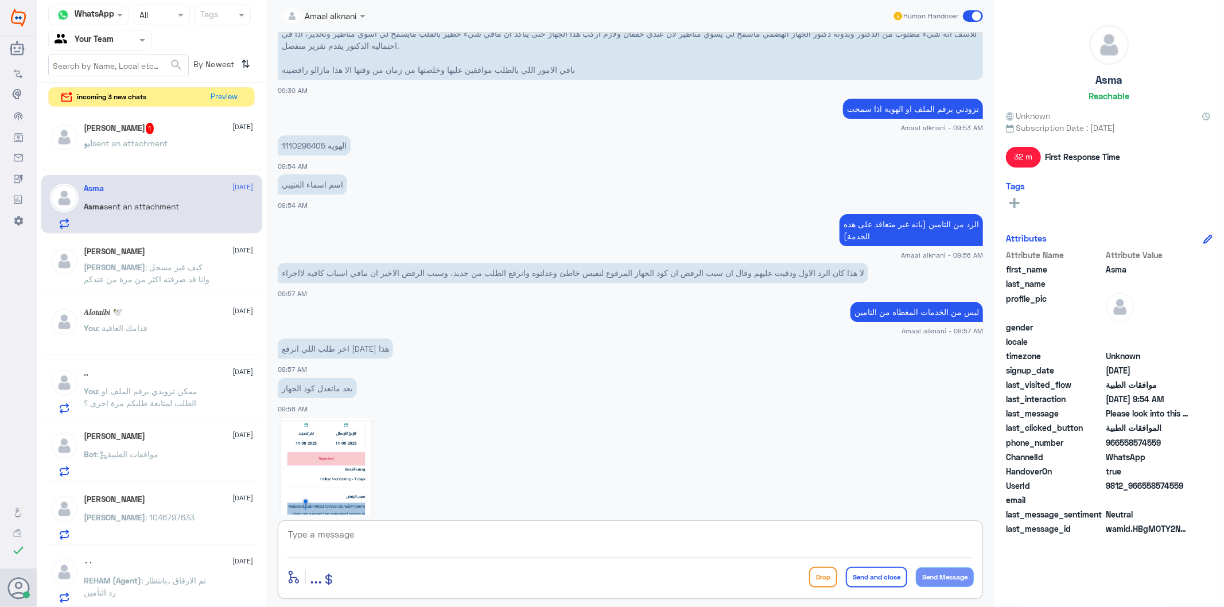
click at [374, 549] on textarea at bounding box center [630, 541] width 687 height 28
type textarea "تم متابعته الان مره اخرى"
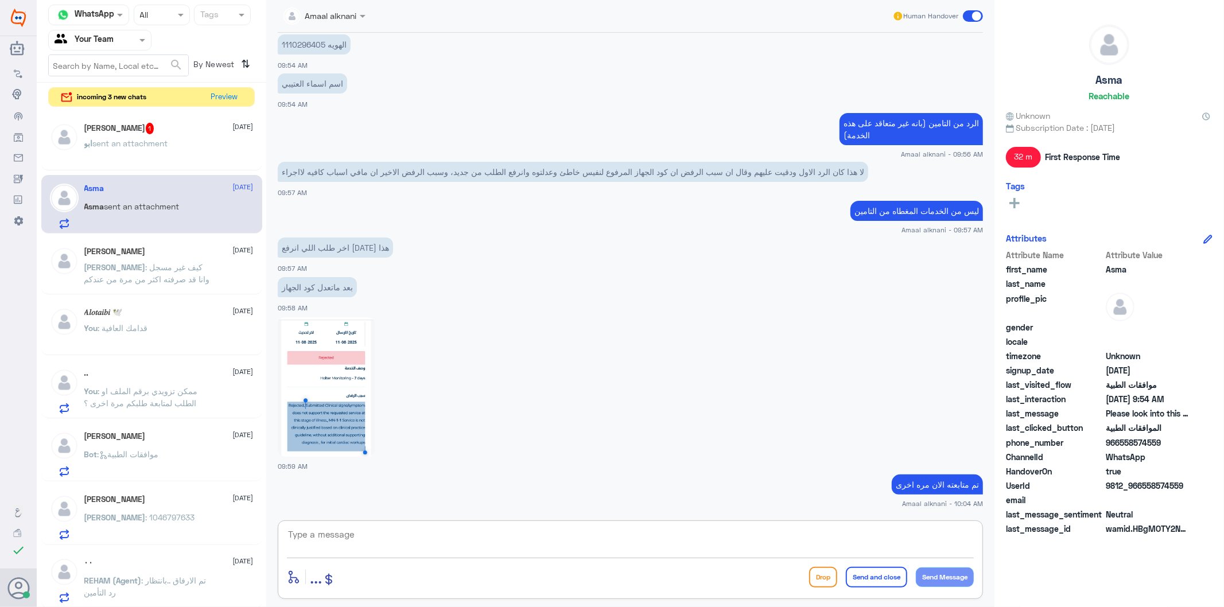
click at [442, 550] on textarea at bounding box center [630, 541] width 687 height 28
type textarea "الان تحت الاجراء"
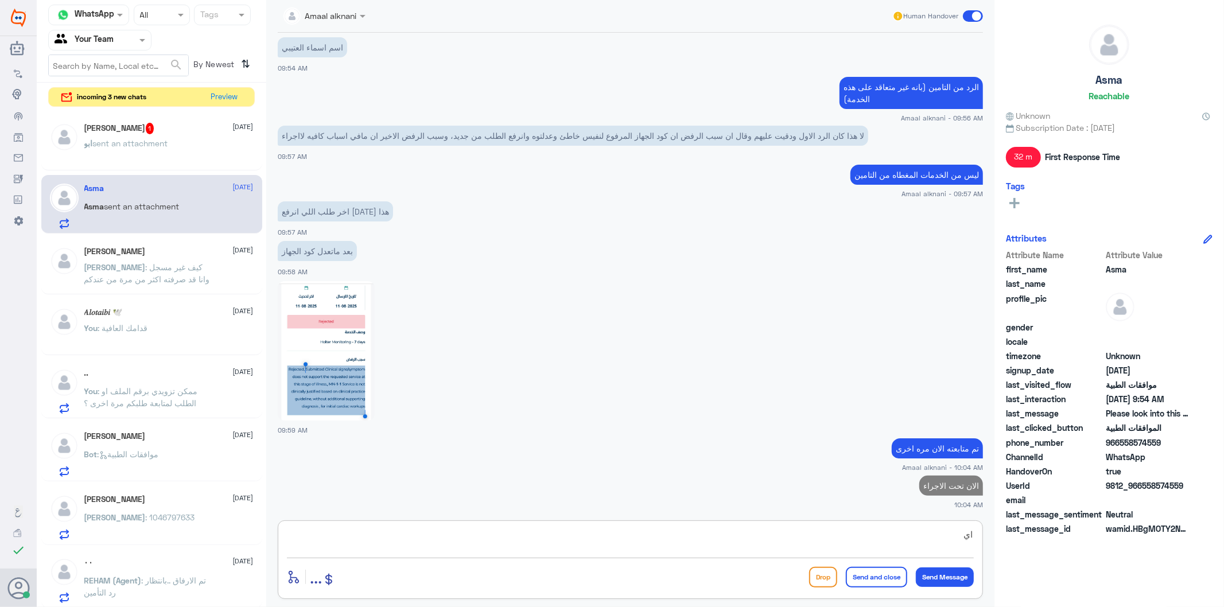
type textarea "ا"
click at [168, 140] on span "sent an attachment" at bounding box center [130, 143] width 75 height 10
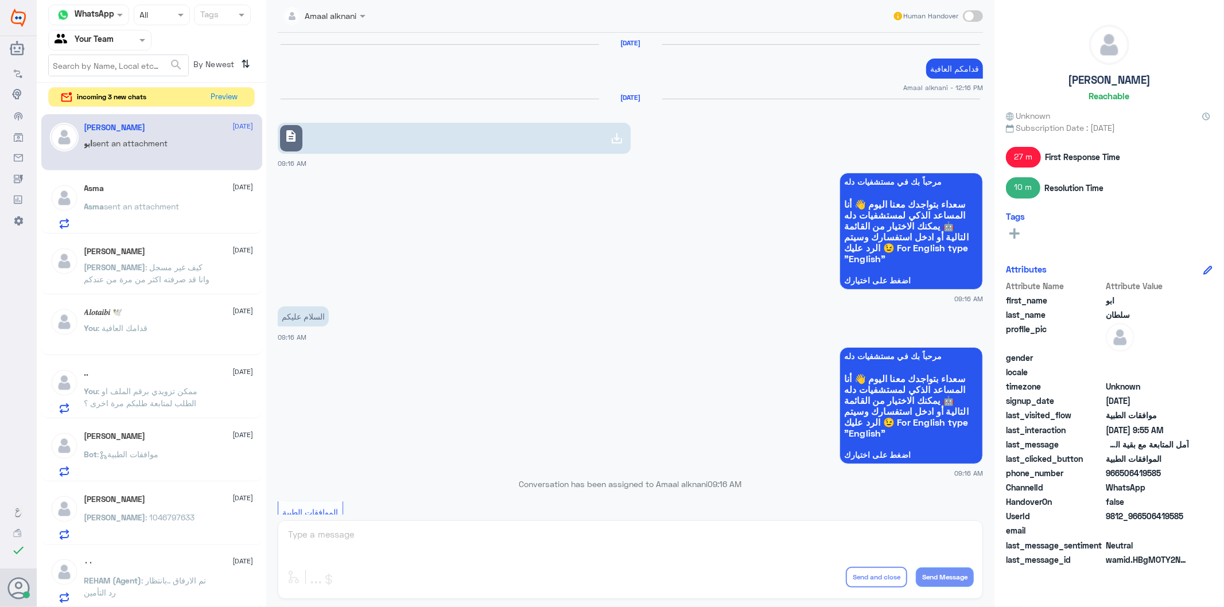
scroll to position [1317, 0]
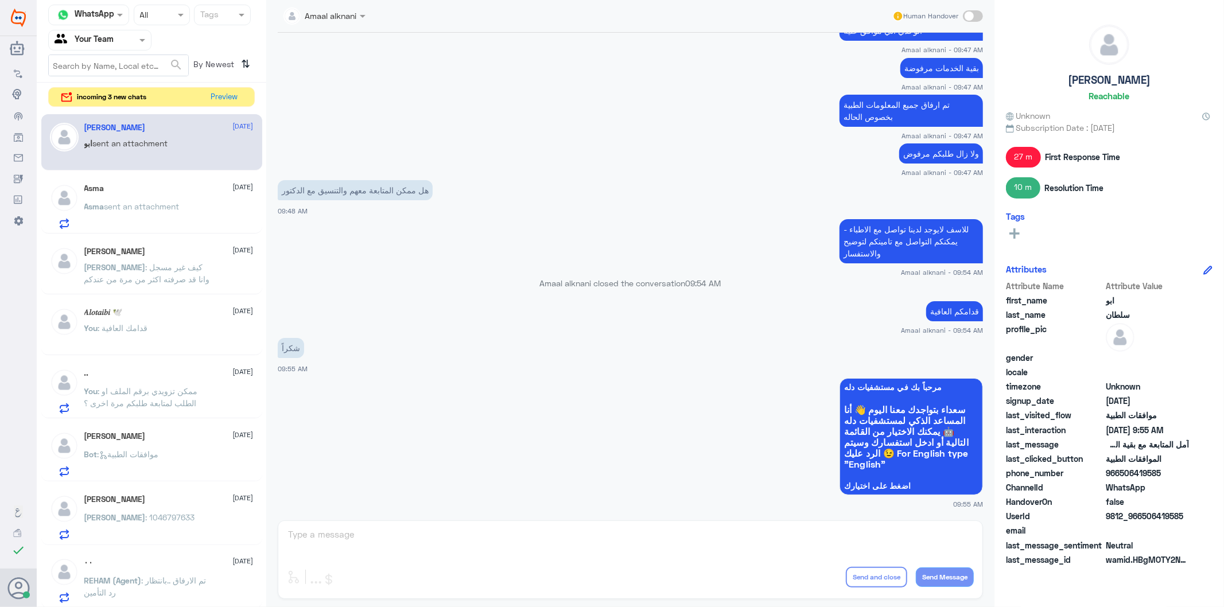
click at [704, 535] on div "Amaal alknani Human Handover [DATE] قدامكم العافية Amaal alknani - 12:16 PM [DA…" at bounding box center [630, 305] width 728 height 611
click at [601, 539] on div "Amaal alknani Human Handover [DATE] قدامكم العافية Amaal alknani - 12:16 PM [DA…" at bounding box center [630, 305] width 728 height 611
drag, startPoint x: 357, startPoint y: 546, endPoint x: 220, endPoint y: 383, distance: 213.0
click at [357, 543] on div "Amaal alknani Human Handover [DATE] قدامكم العافية Amaal alknani - 12:16 PM [DA…" at bounding box center [630, 305] width 728 height 611
click at [216, 101] on button "Preview" at bounding box center [225, 97] width 36 height 18
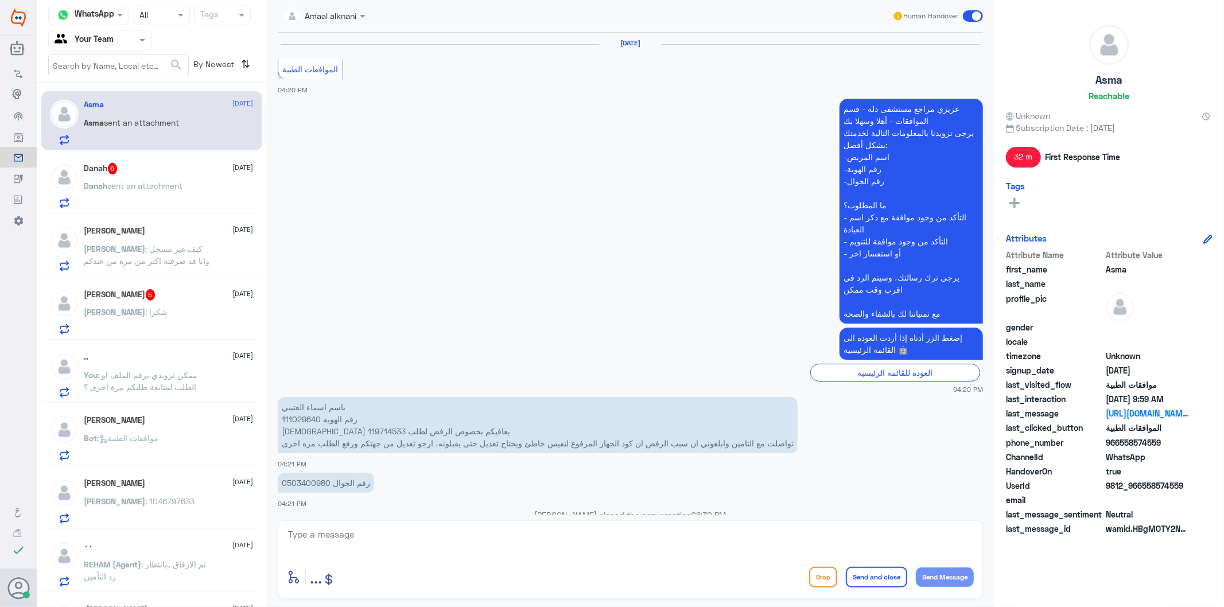
scroll to position [1785, 0]
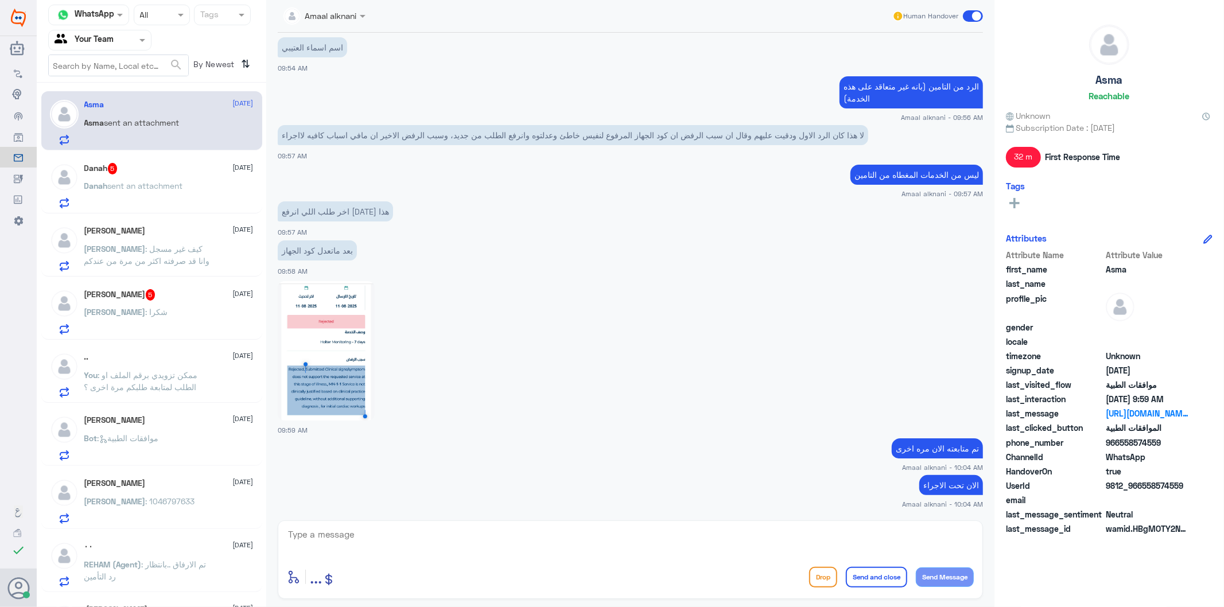
click at [143, 194] on p "Danah sent an attachment" at bounding box center [133, 194] width 99 height 29
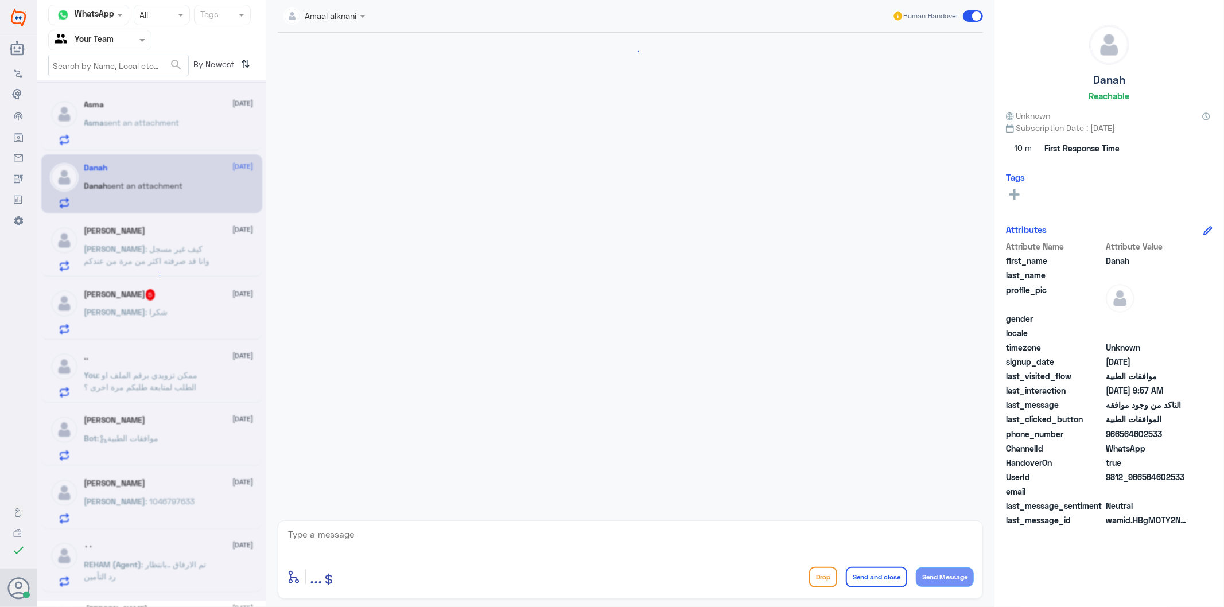
scroll to position [246, 0]
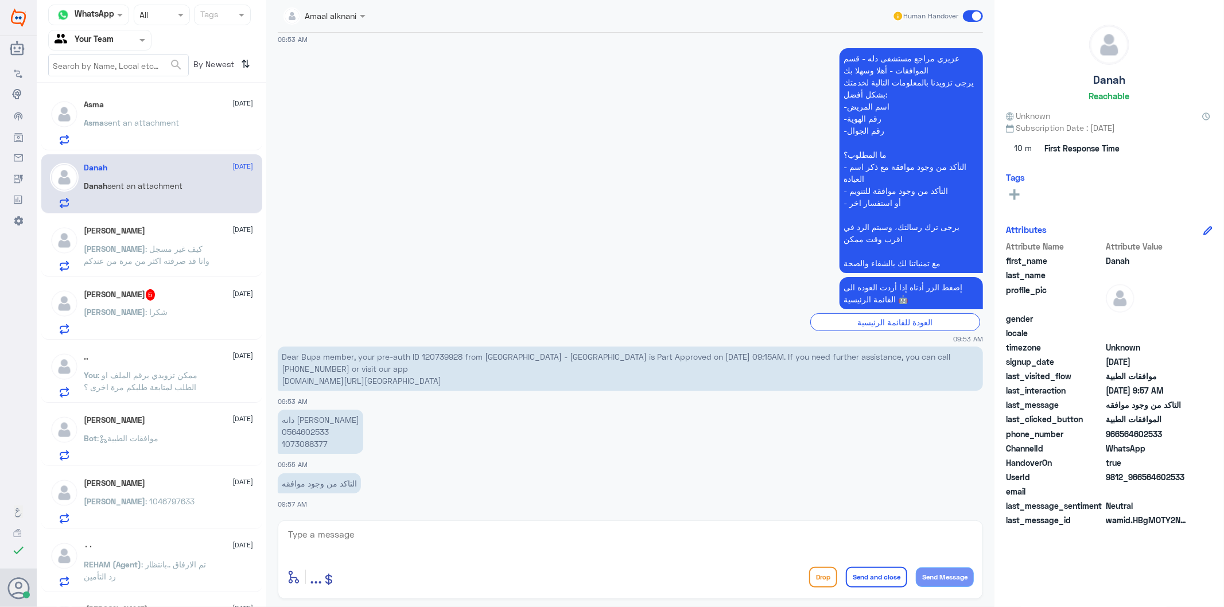
click at [442, 354] on p "Dear Bupa member, your pre-auth ID 120739928 from [GEOGRAPHIC_DATA] - [GEOGRAPH…" at bounding box center [630, 369] width 705 height 44
click at [427, 537] on textarea at bounding box center [630, 541] width 687 height 28
type textarea "I"
type textarea "هل عملتم الاشعه الاكس ري؟"
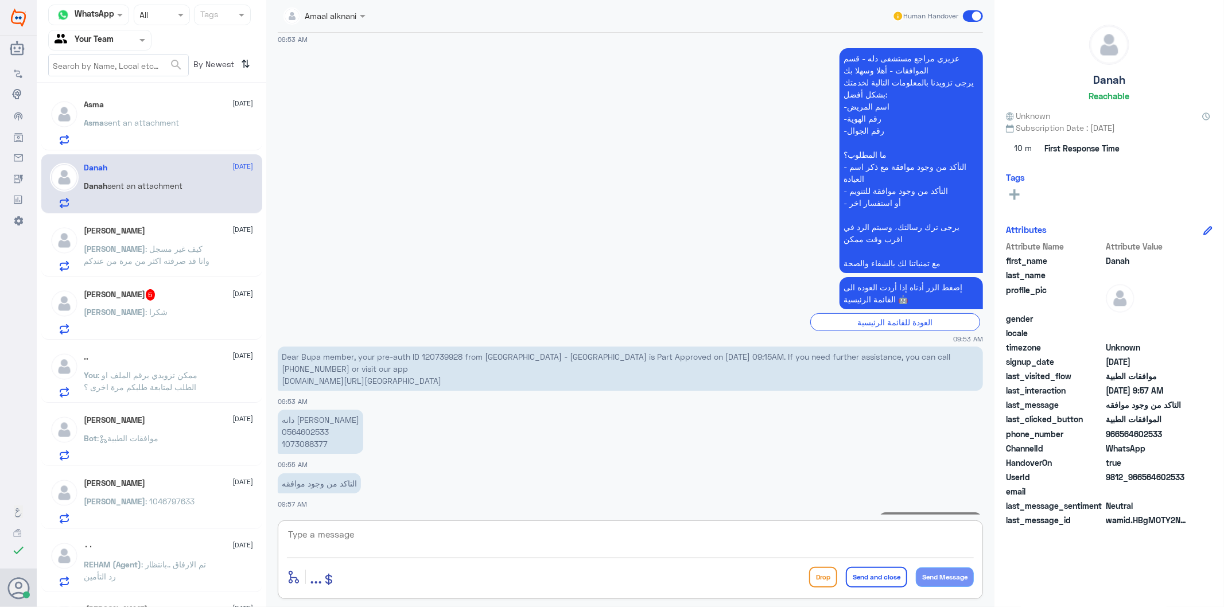
scroll to position [283, 0]
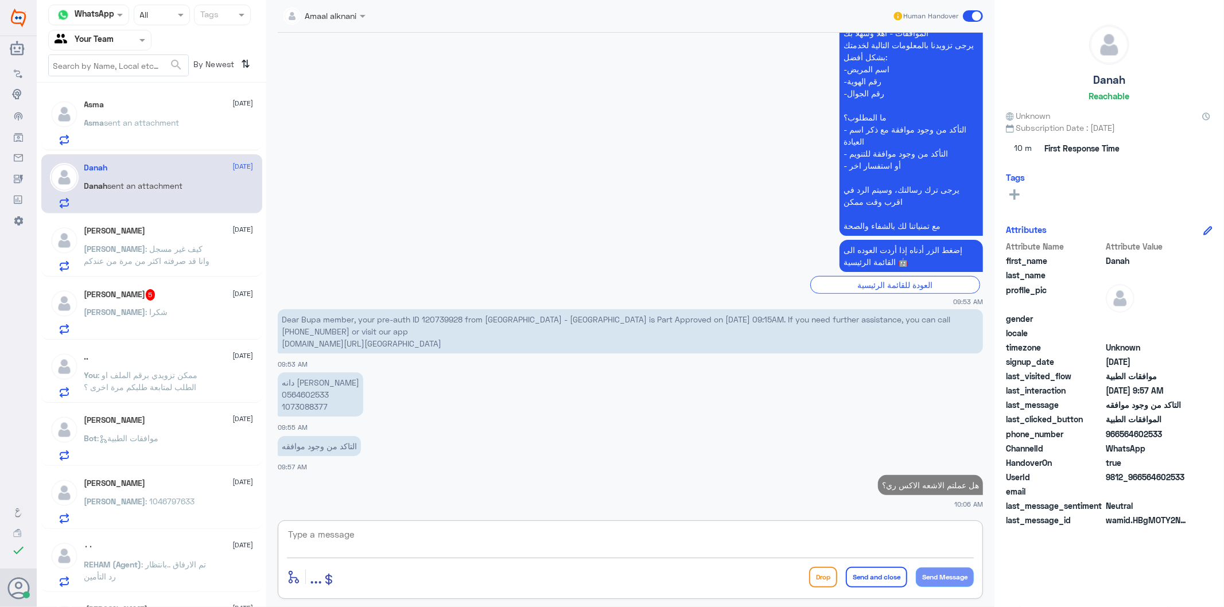
click at [146, 307] on span ": شكرا" at bounding box center [157, 312] width 22 height 10
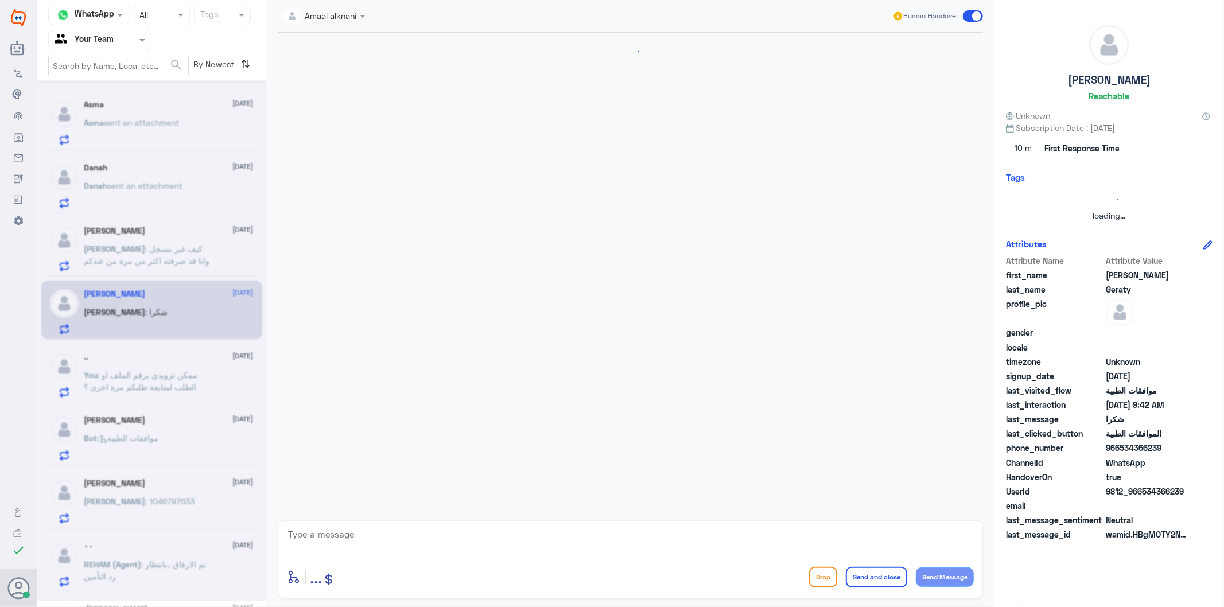
scroll to position [222, 0]
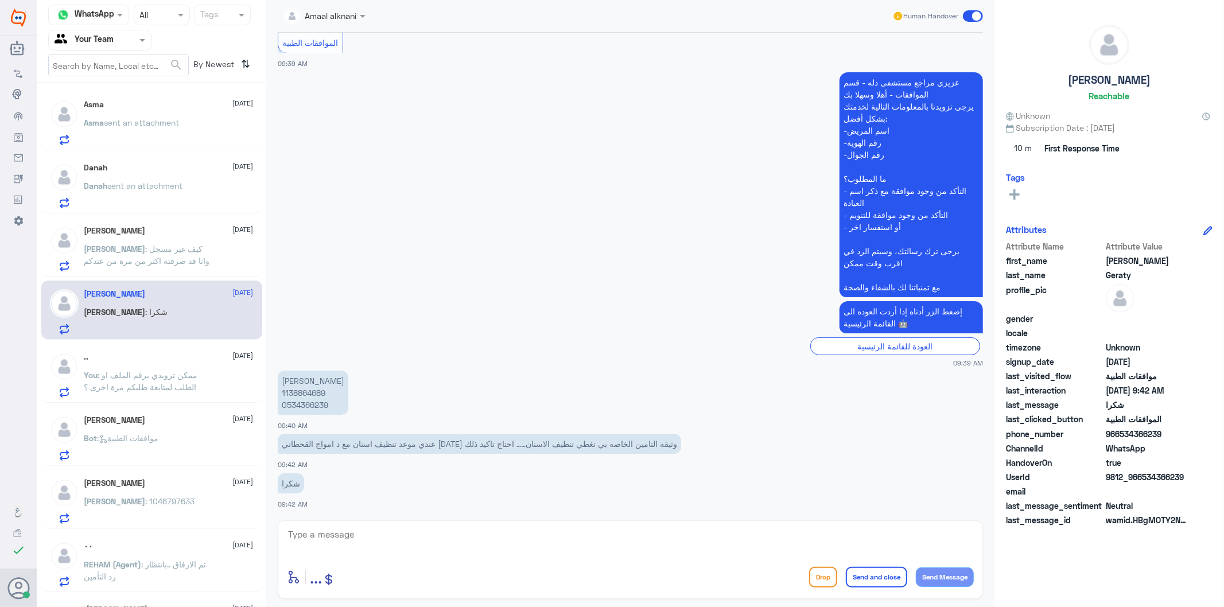
click at [370, 543] on textarea at bounding box center [630, 541] width 687 height 28
click at [306, 534] on textarea at bounding box center [630, 541] width 687 height 28
type textarea "الرجاء التواصل مع تامينكم لمعرفة المنافع المقدمة ونسبة التغطية"
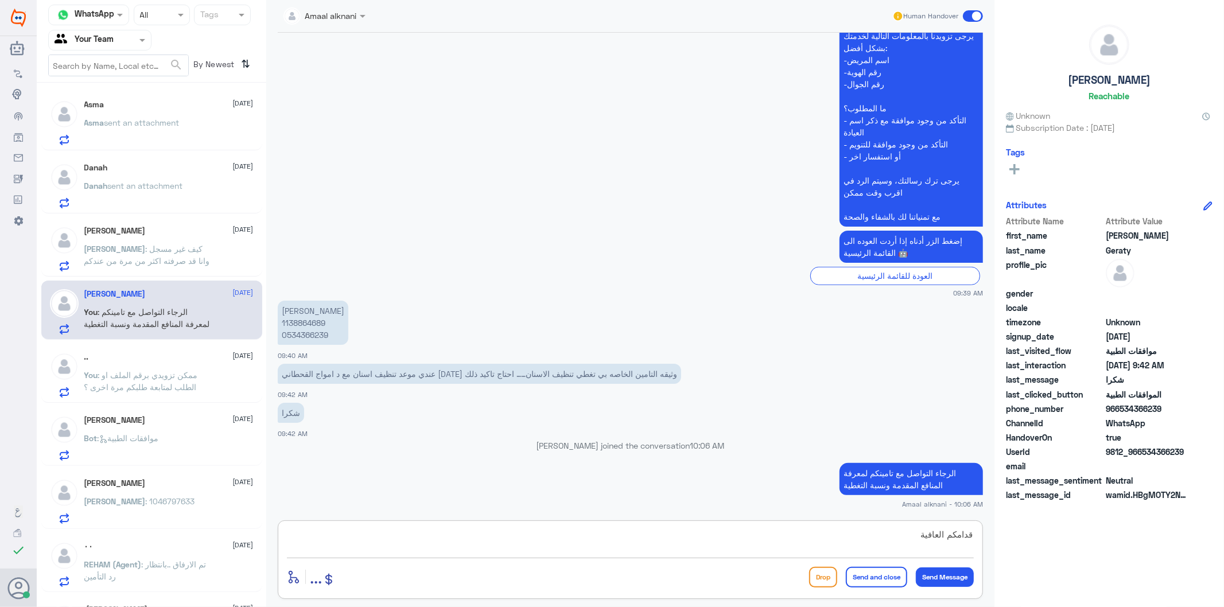
type textarea "قدامكم العافية"
click at [875, 574] on button "Send and close" at bounding box center [876, 577] width 61 height 21
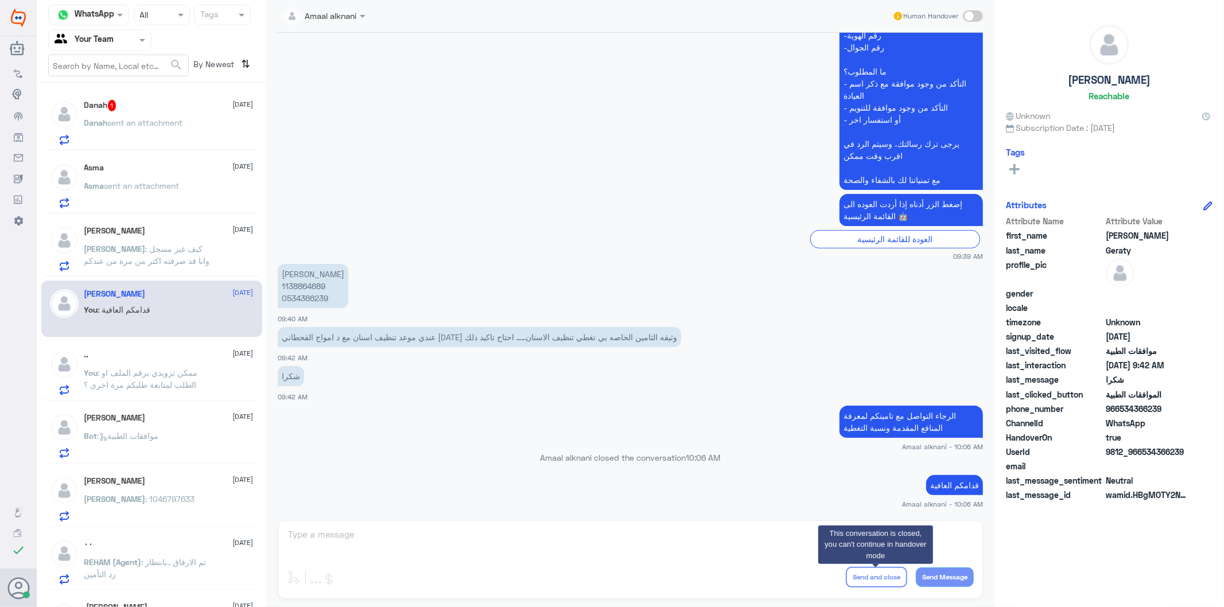
click at [399, 544] on div "Amaal alknani Human Handover [DATE] السلام عليكم 09:38 AM مرحباً بك في مستشفيات…" at bounding box center [630, 305] width 728 height 611
click at [133, 115] on div "Danah 1 [DATE][PERSON_NAME] sent an attachment" at bounding box center [168, 122] width 169 height 45
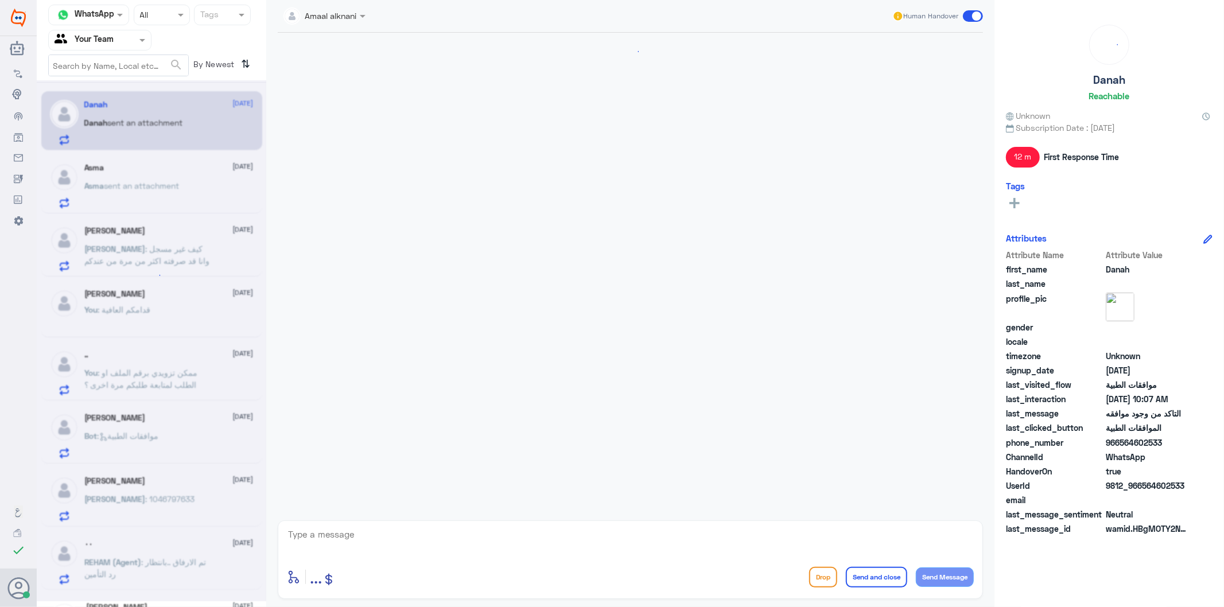
scroll to position [343, 0]
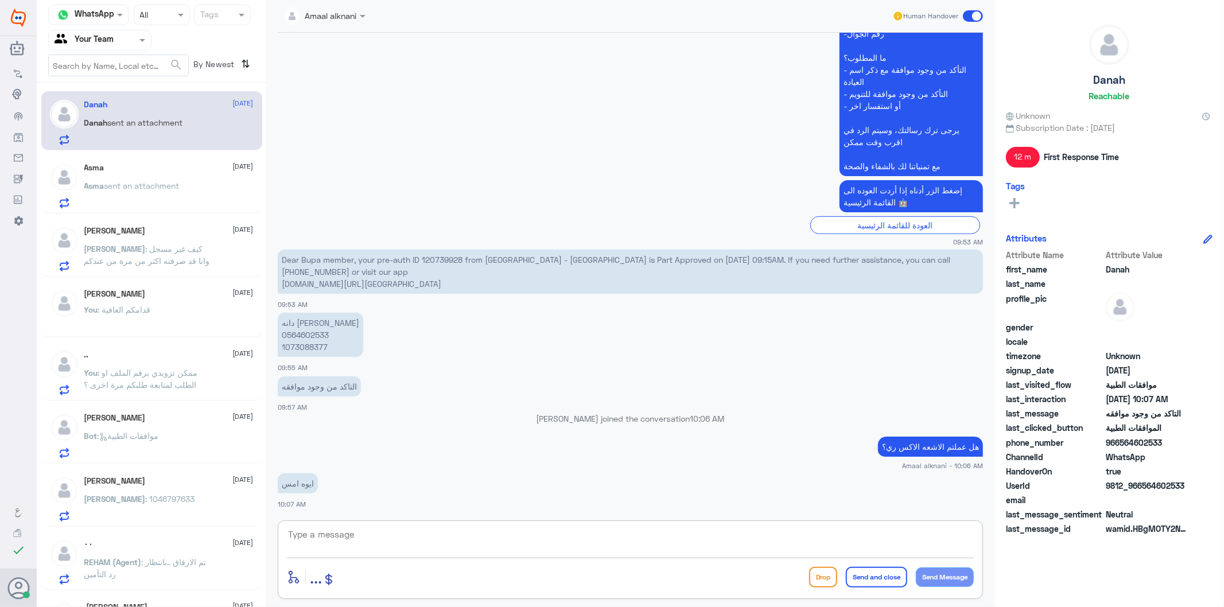
click at [385, 534] on textarea at bounding box center [630, 541] width 687 height 28
click at [380, 529] on textarea at bounding box center [630, 541] width 687 height 28
type textarea "هل ظهرت النتيجة بالنظام لسه مانزلت"
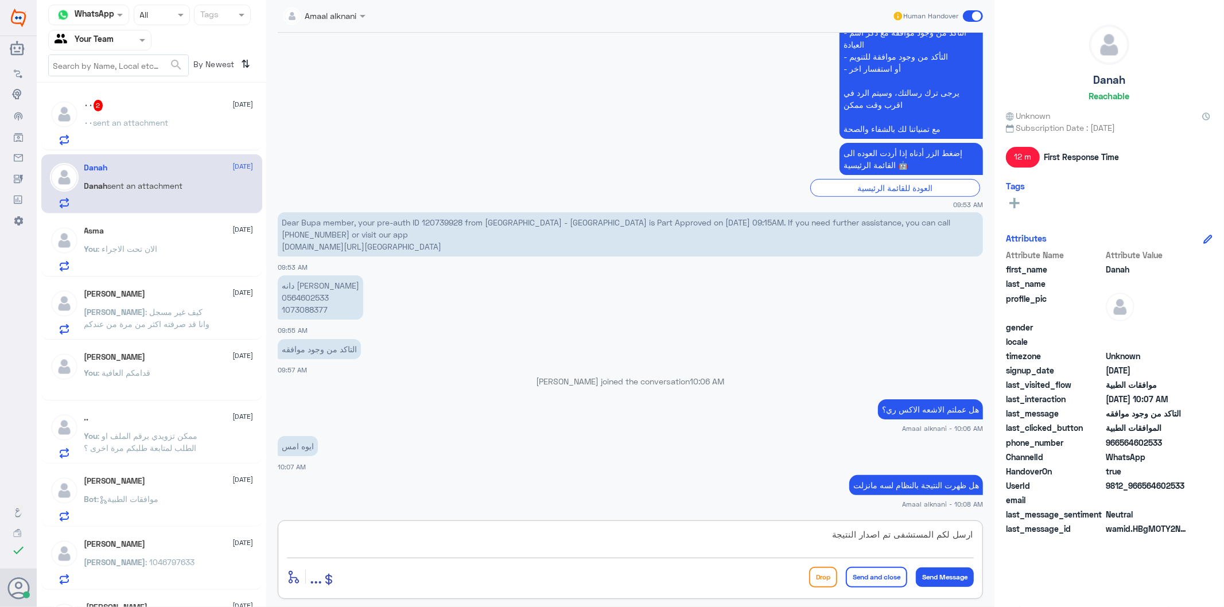
type textarea "ارسل لكم المستشفى تم اصدار النتيجة ؟"
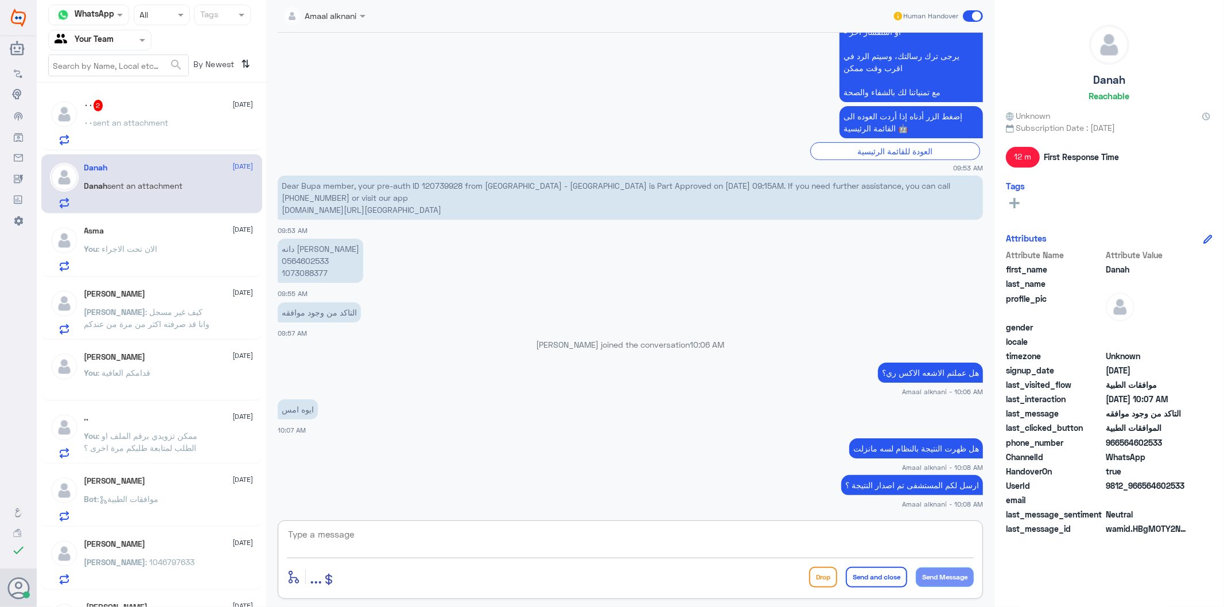
click at [143, 123] on span "sent an attachment" at bounding box center [131, 123] width 75 height 10
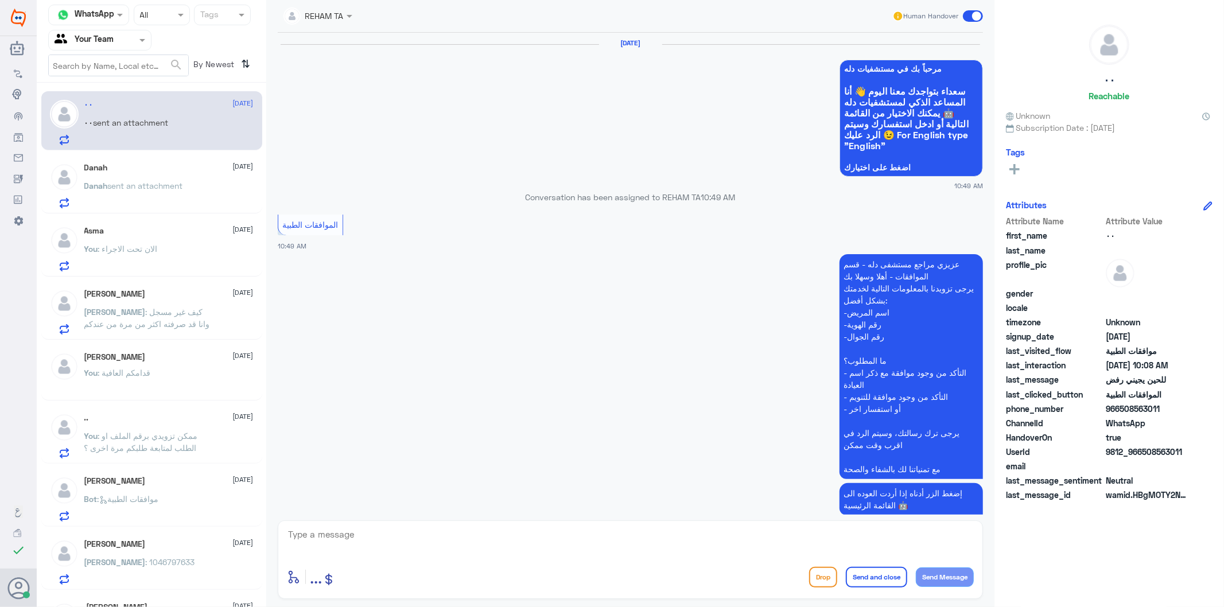
scroll to position [1679, 0]
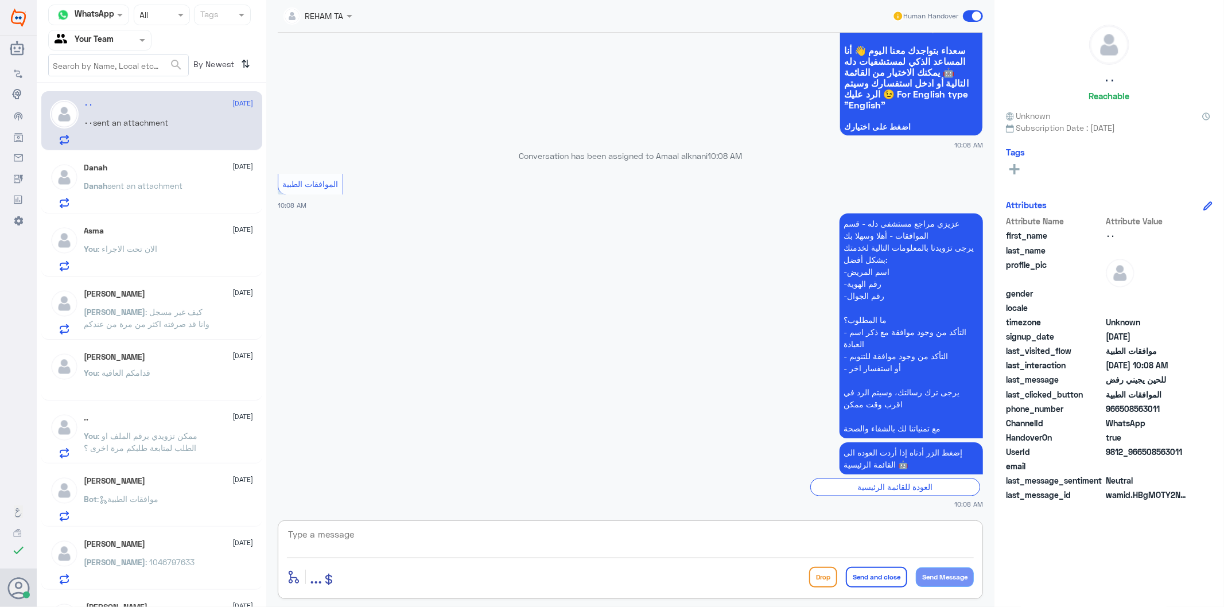
click at [414, 539] on textarea at bounding box center [630, 541] width 687 height 28
click at [156, 193] on p "Danah sent an attachment" at bounding box center [133, 194] width 99 height 29
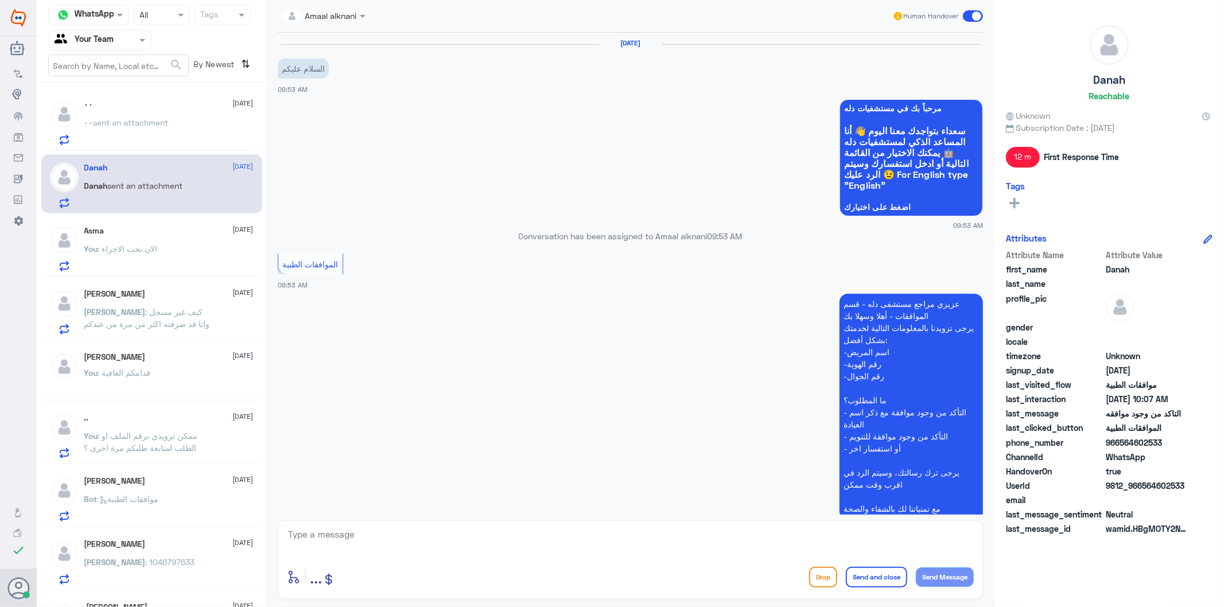
scroll to position [416, 0]
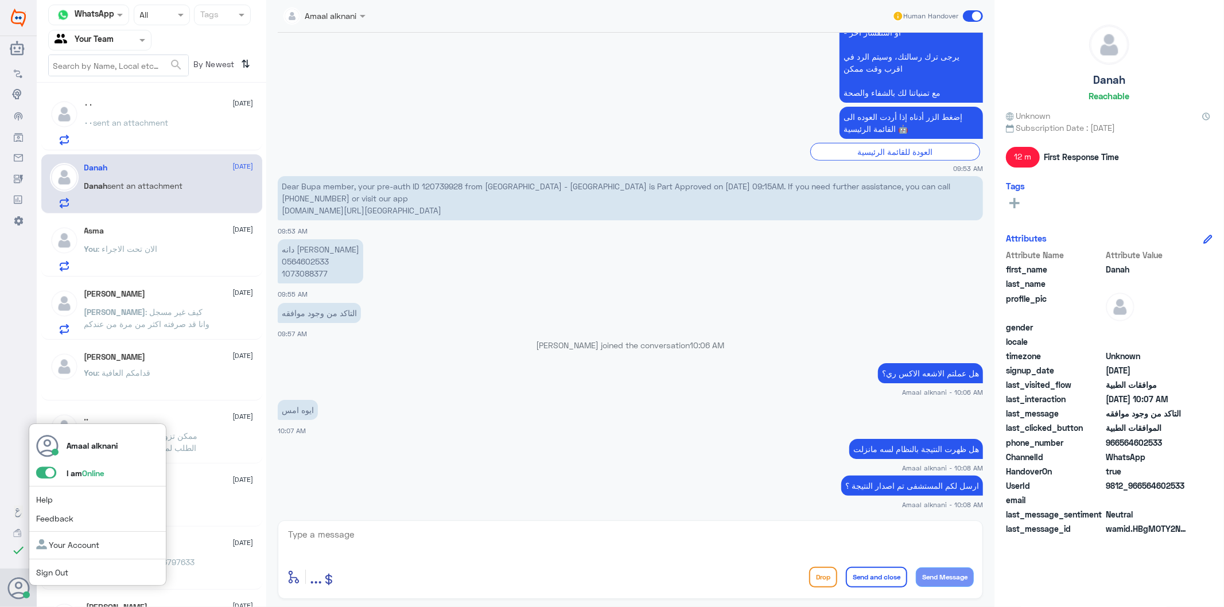
click at [25, 585] on icon at bounding box center [18, 588] width 23 height 23
click at [167, 127] on p "٠٠ sent an attachment" at bounding box center [126, 131] width 84 height 29
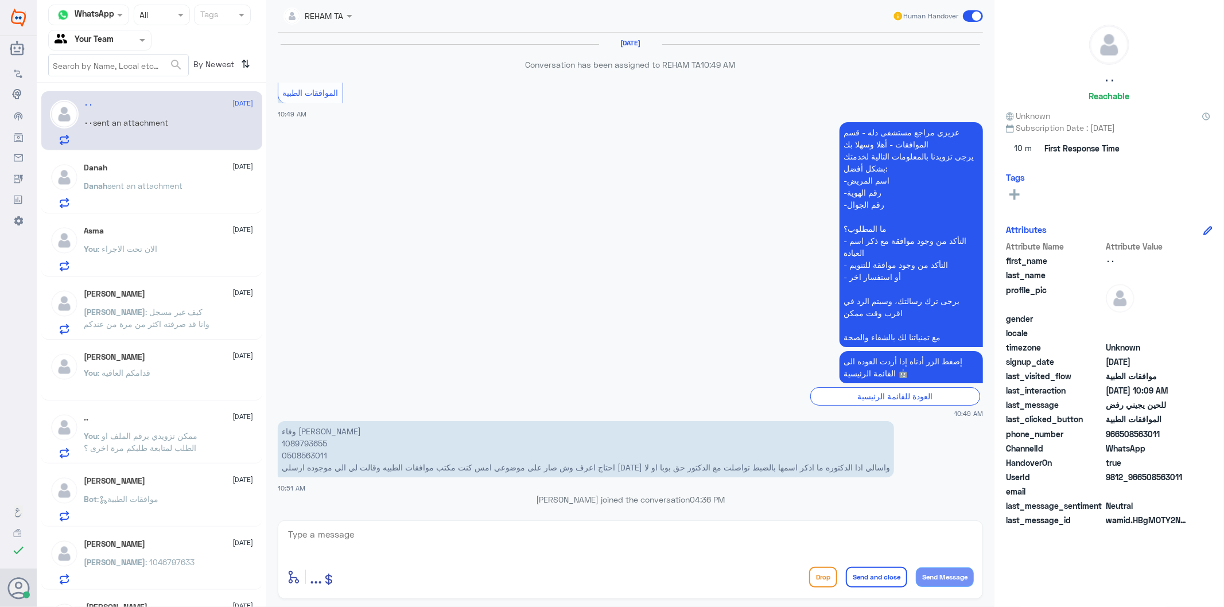
scroll to position [1586, 0]
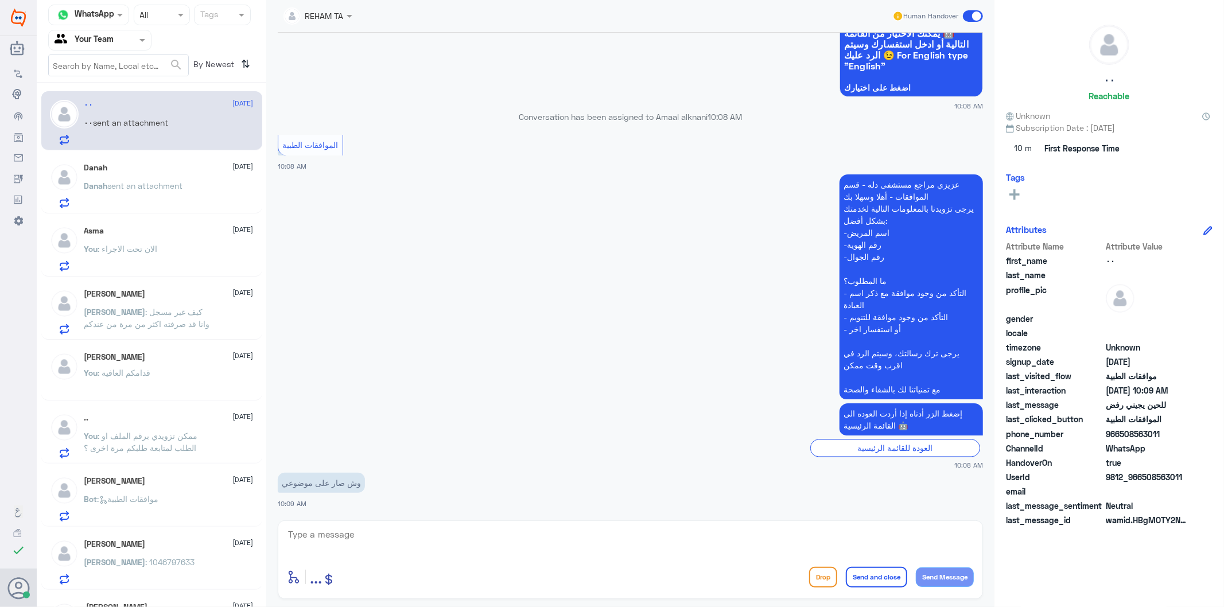
click at [369, 550] on textarea at bounding box center [630, 541] width 687 height 28
click at [369, 548] on textarea at bounding box center [630, 541] width 687 height 28
type textarea "تفضل كيف اقدر اساعدك"
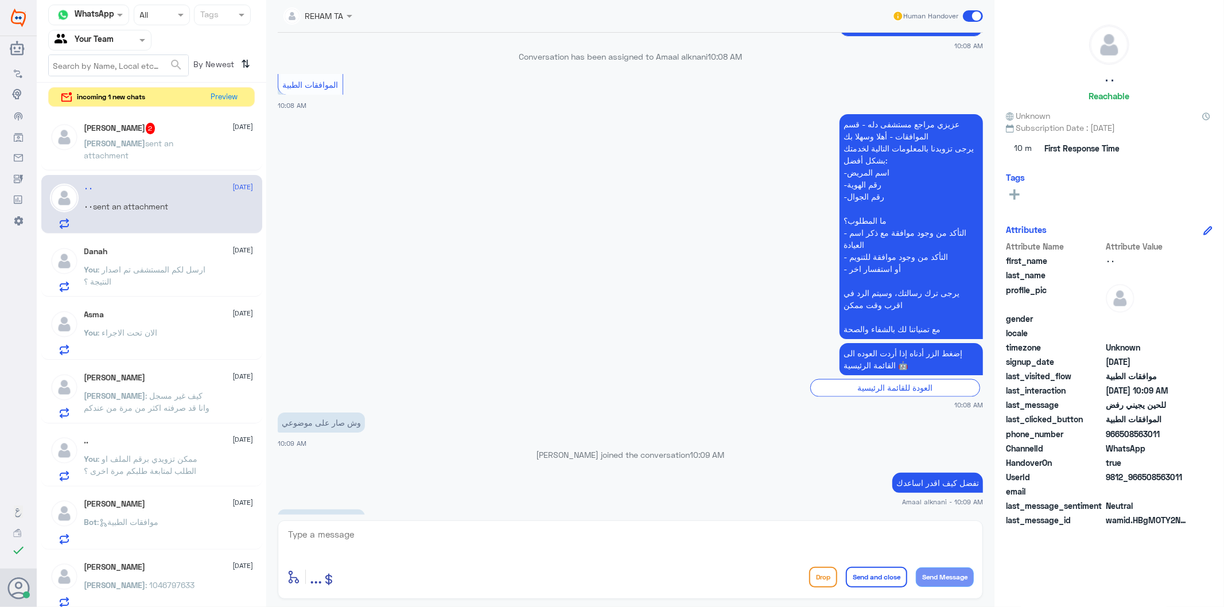
scroll to position [1812, 0]
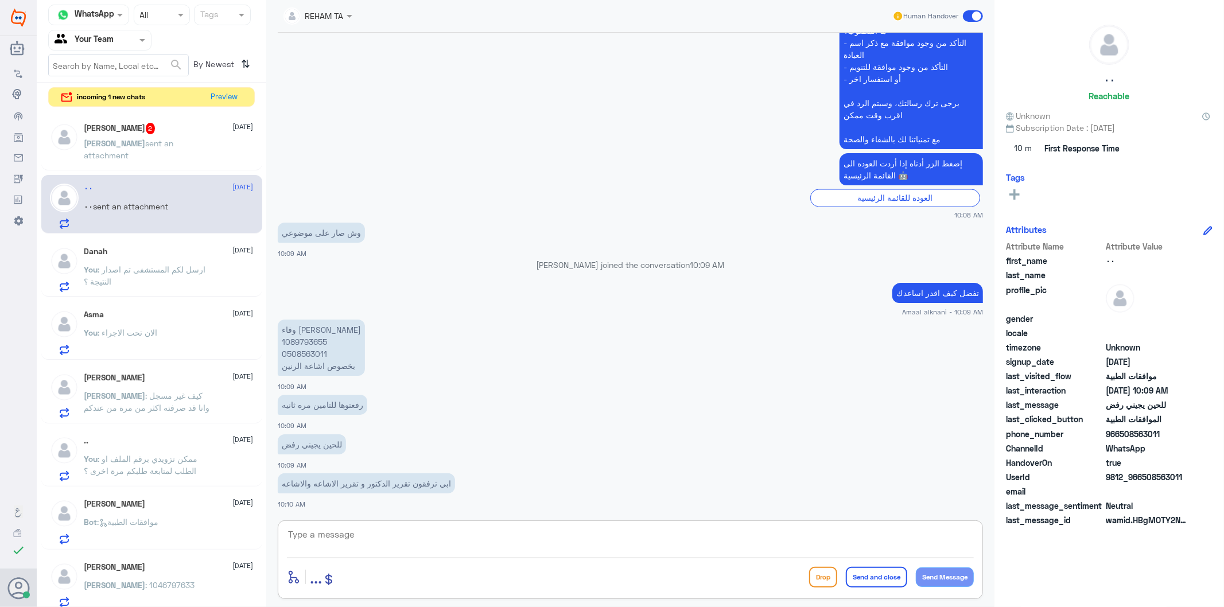
click at [136, 316] on div "Asma [DATE]" at bounding box center [168, 315] width 169 height 10
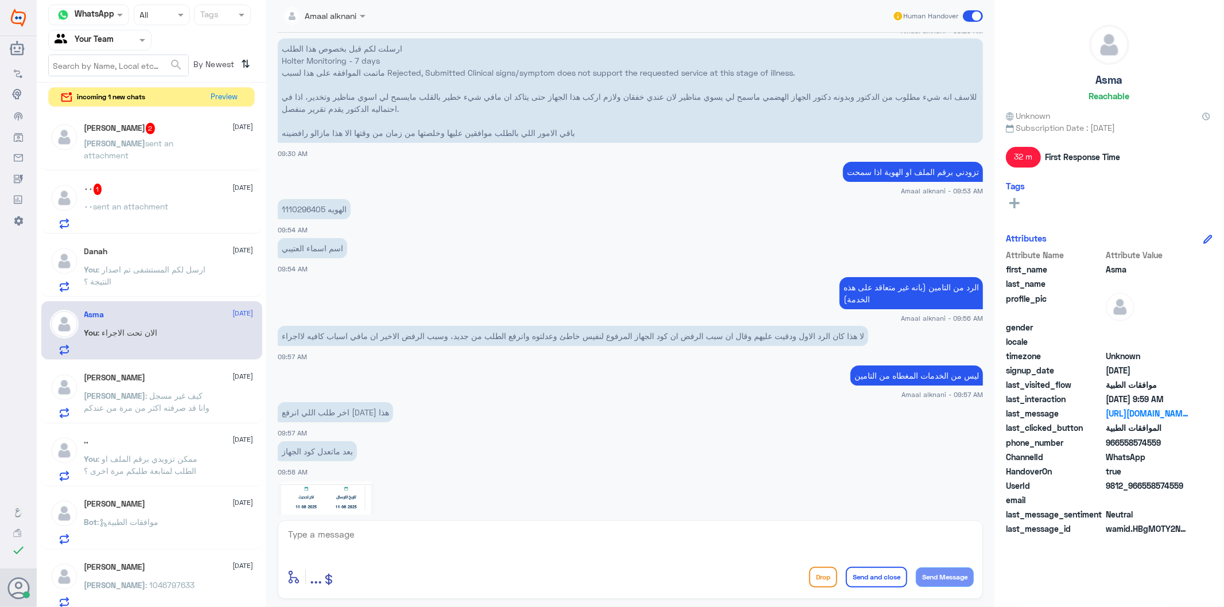
scroll to position [1657, 0]
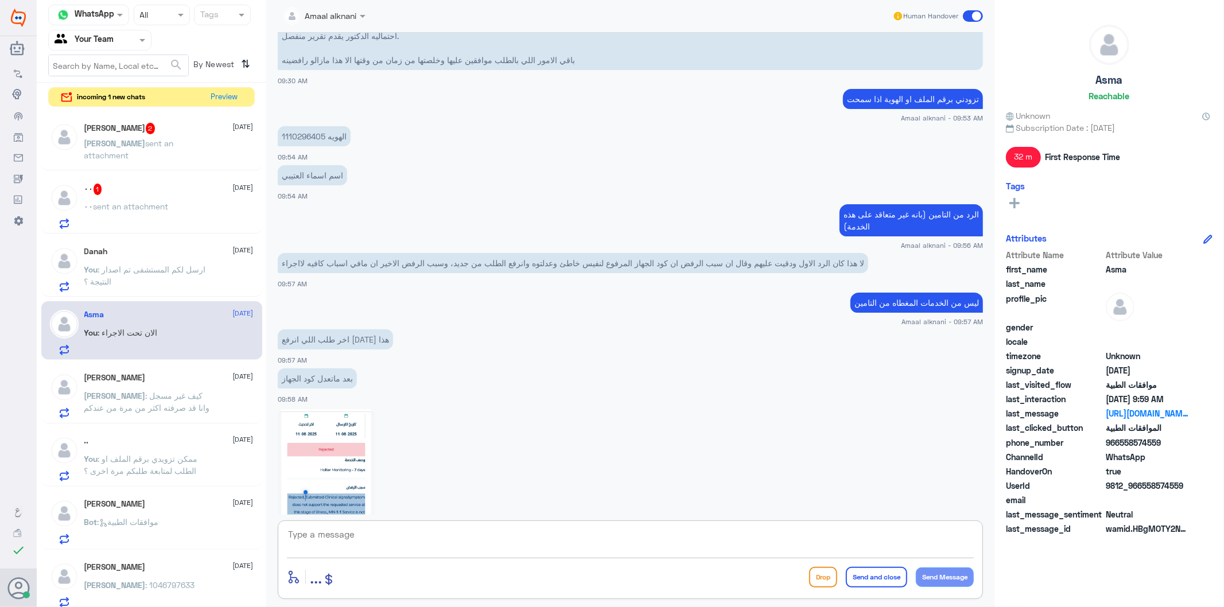
click at [383, 538] on textarea at bounding box center [630, 541] width 687 height 28
type textarea "انتي ماعملتي اجراء الايكو ؟ صحيح"
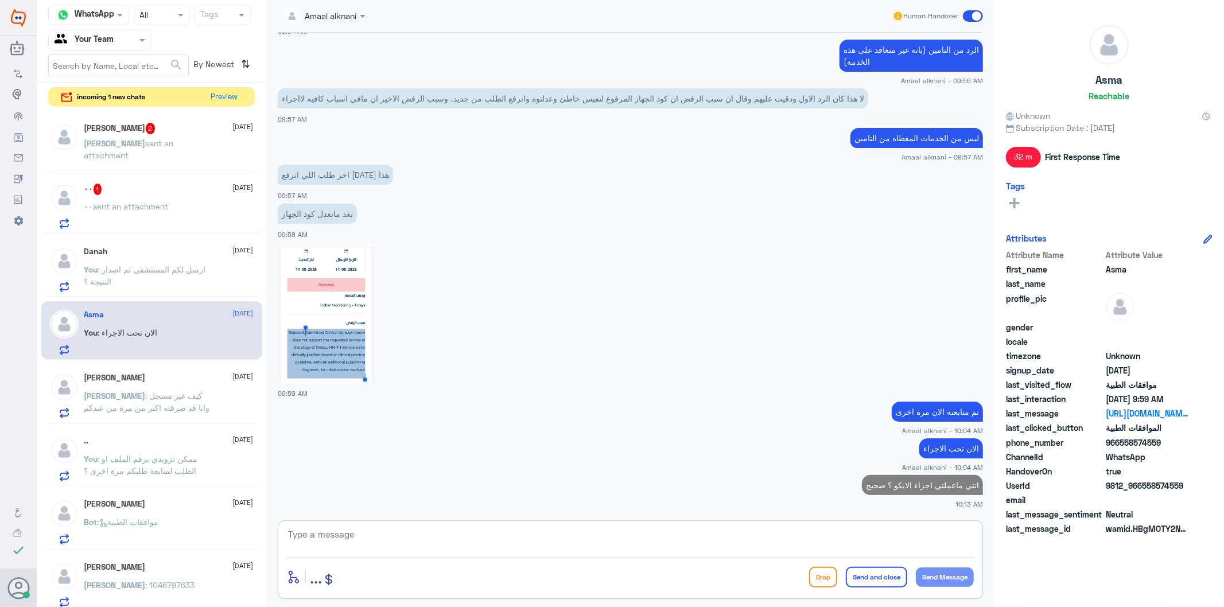
click at [376, 528] on textarea at bounding box center [630, 541] width 687 height 28
type textarea "الي موجود تخطيط القلب بس"
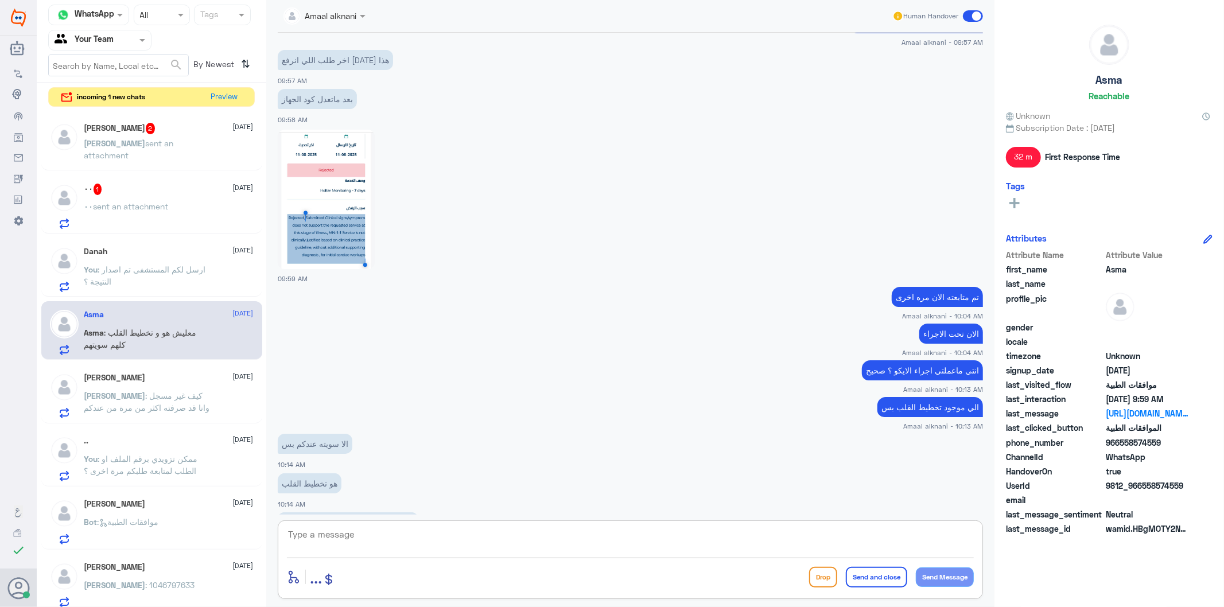
scroll to position [1977, 0]
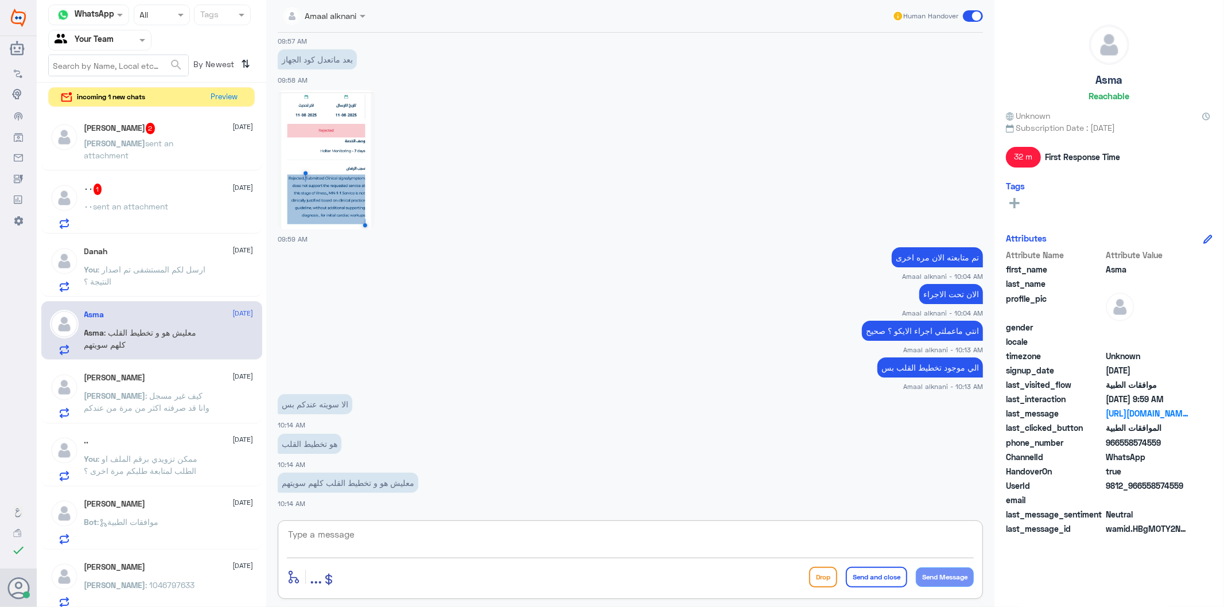
click at [433, 538] on textarea at bounding box center [630, 541] width 687 height 28
paste textarea "[MEDICAL_DATA]"
type textarea "ECG هو الي نتيجته موجوده"
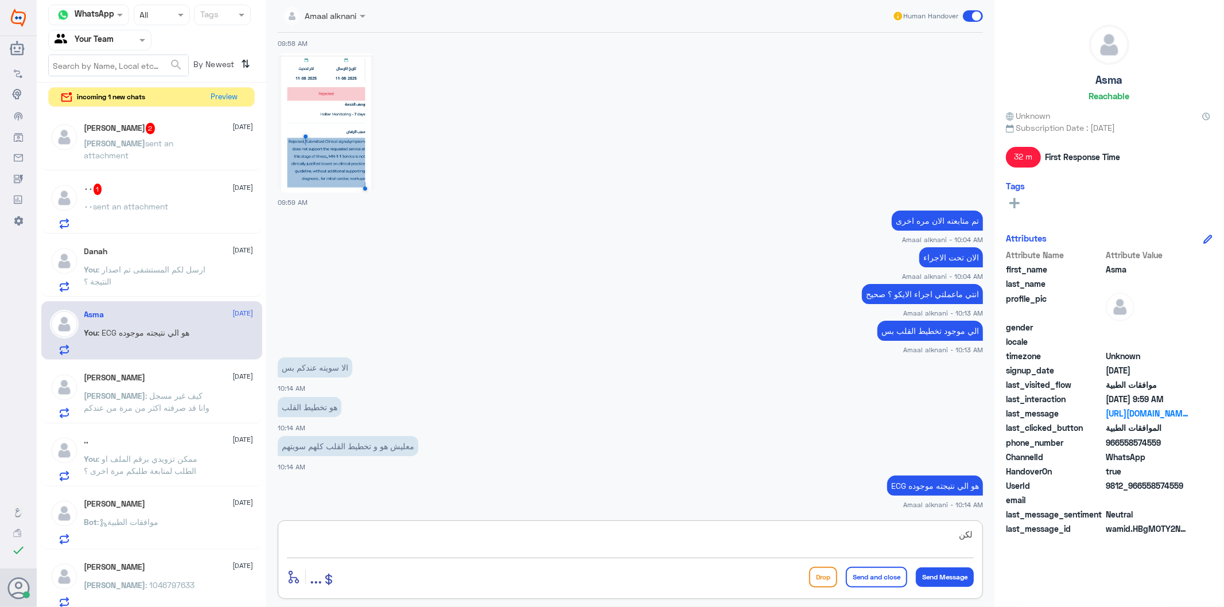
paste textarea "ECHO CARDIOGRAM"
type textarea "لكن ECHO CARDIOGRAM"
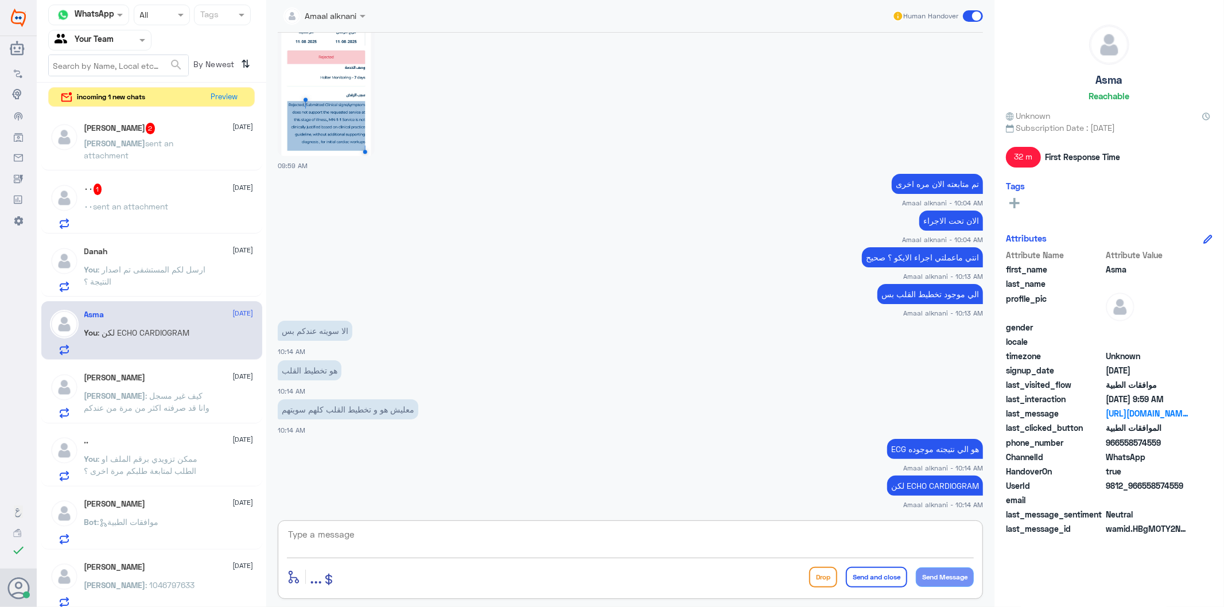
click at [373, 535] on textarea at bounding box center [630, 541] width 687 height 28
paste textarea "ECHO CARDIOGRAM"
type textarea "طيب معليش تقدرين تفتحين التطبيق واذا حصلتي تقرير الايكو ECHO CARDIOGRAM ترسلينه…"
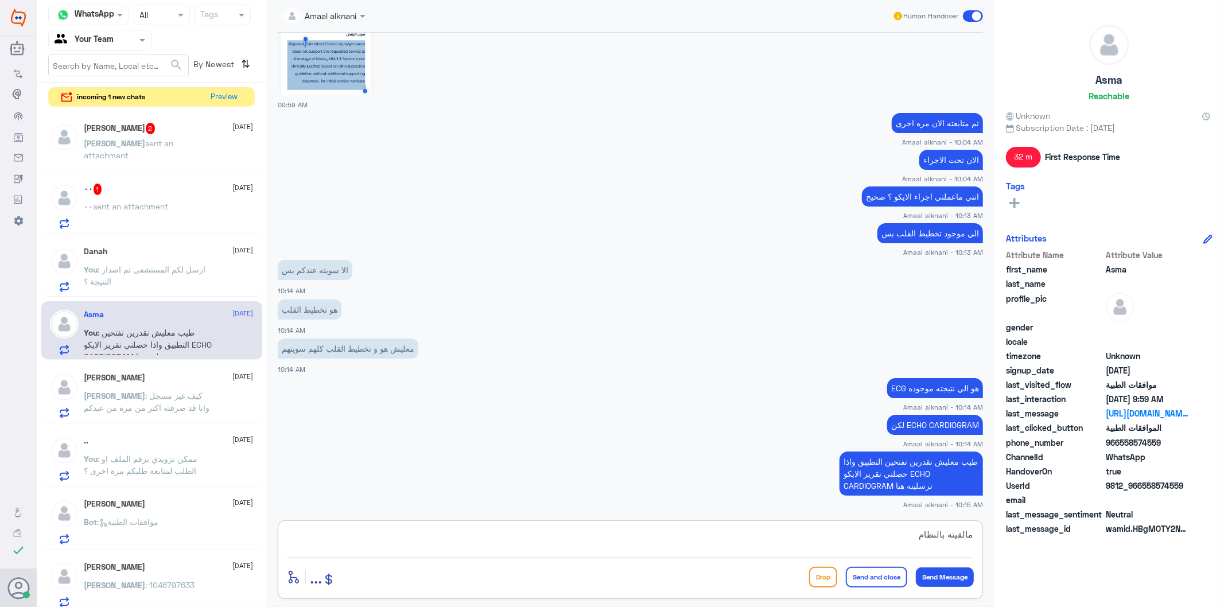
type textarea "مالقيته بالنظام"
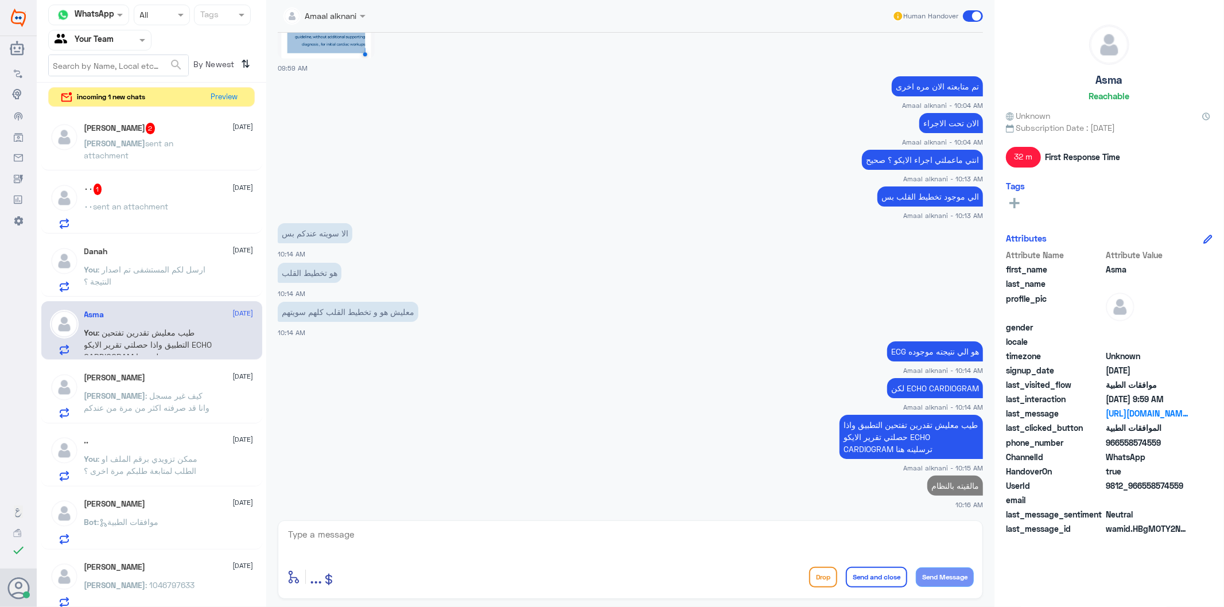
click at [168, 271] on span ": ارسل لكم المستشفى تم اصدار النتيجة ؟" at bounding box center [145, 276] width 122 height 22
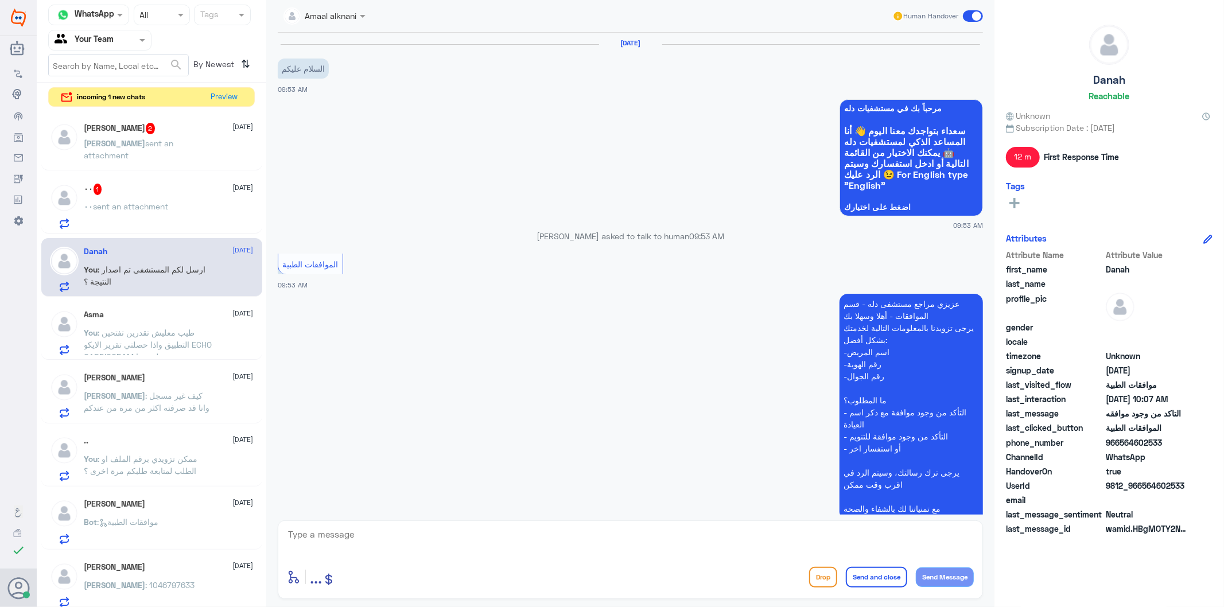
scroll to position [416, 0]
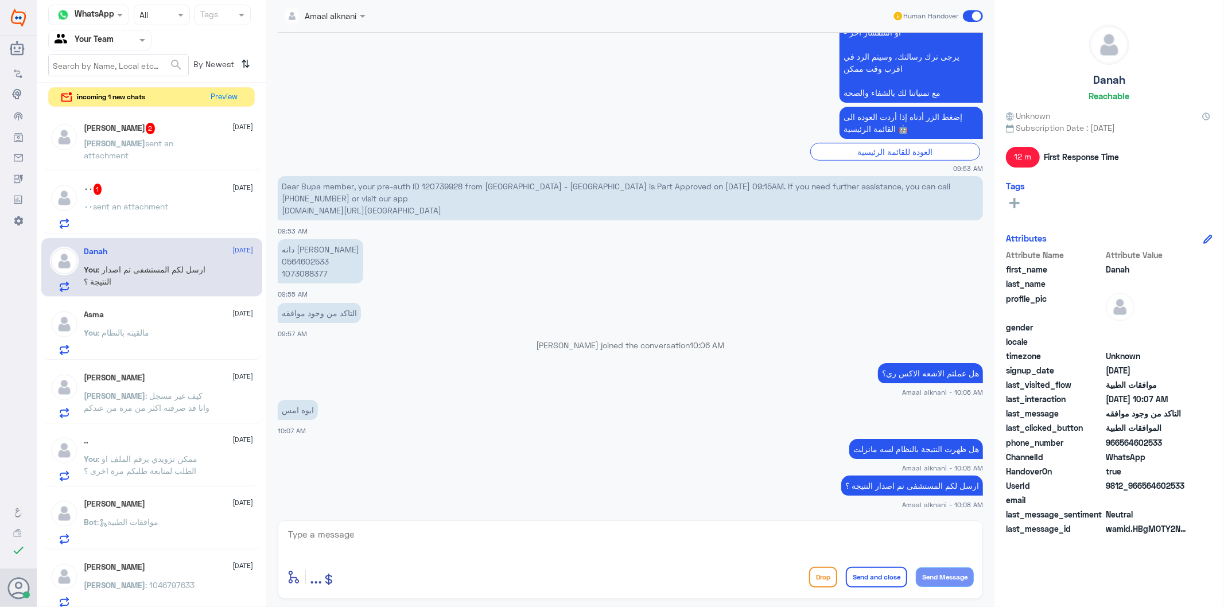
click at [146, 211] on p "٠٠ sent an attachment" at bounding box center [126, 214] width 84 height 29
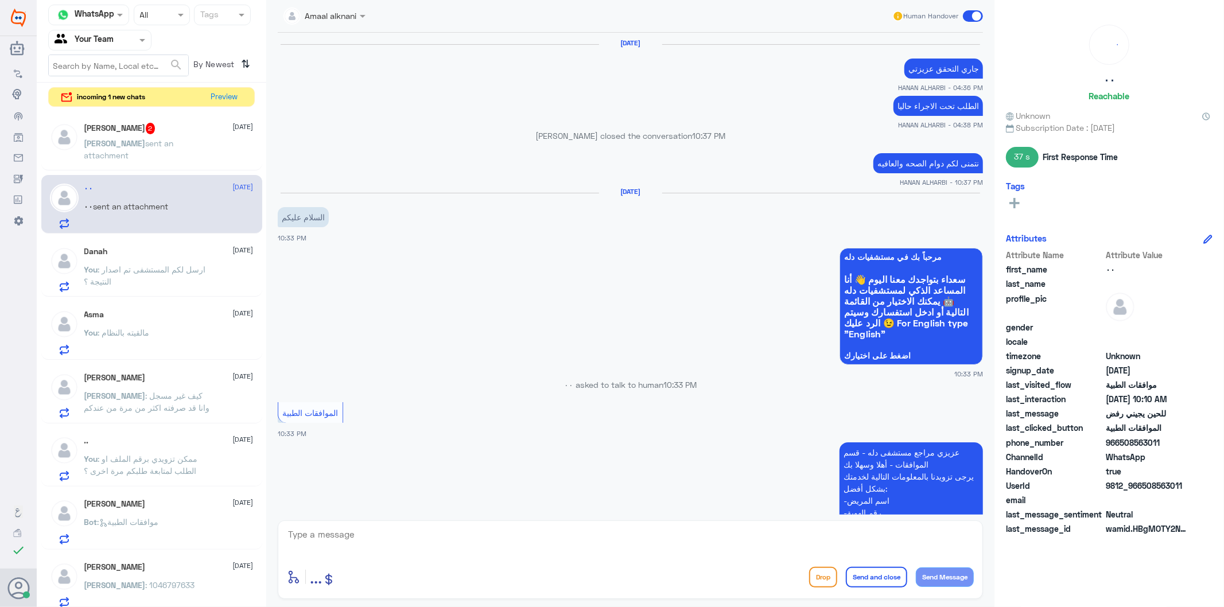
scroll to position [1379, 0]
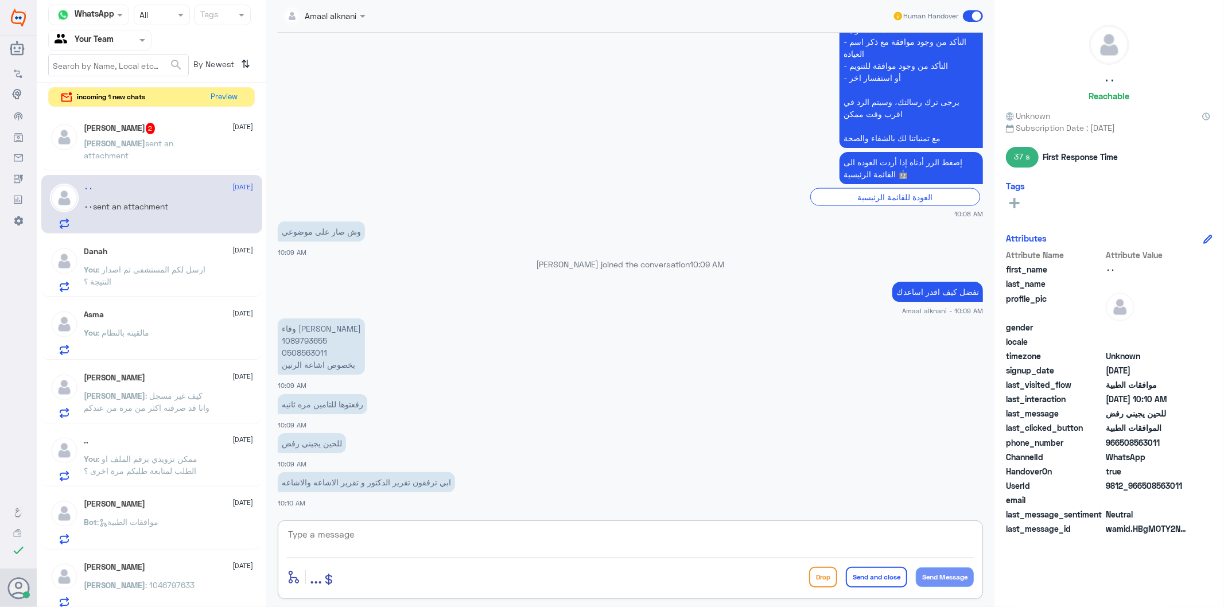
click at [398, 548] on textarea at bounding box center [630, 541] width 687 height 28
click at [300, 354] on p "وفاء [PERSON_NAME] 1089793655 0508563011 بخصوص اشاعة الرنين" at bounding box center [321, 347] width 87 height 56
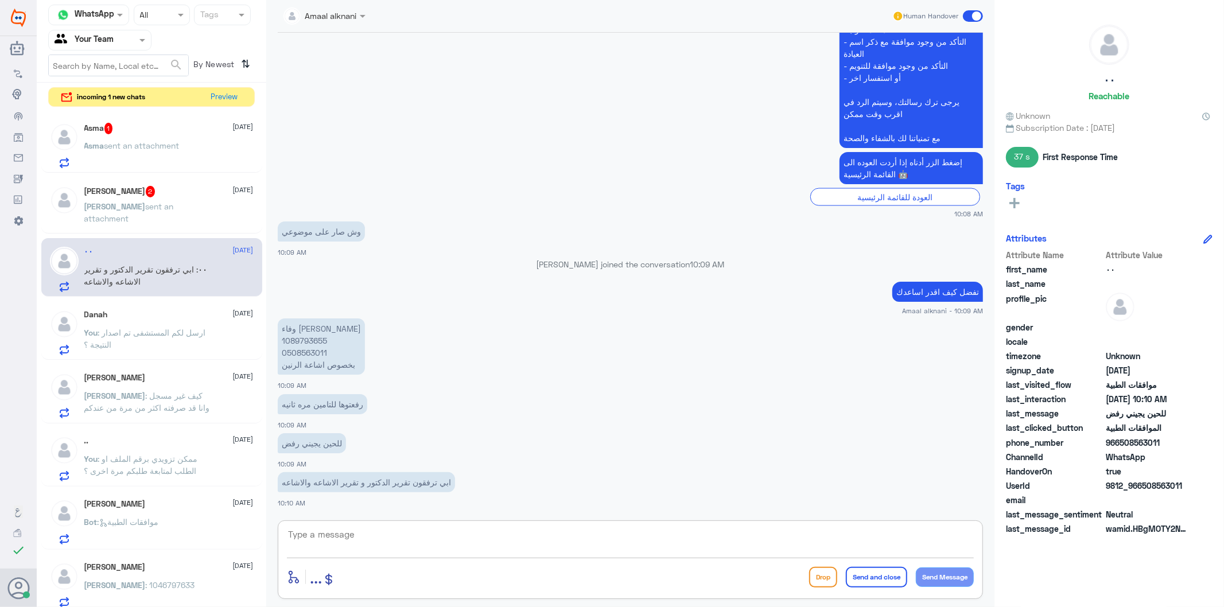
click at [402, 530] on textarea at bounding box center [630, 541] width 687 height 28
click at [390, 556] on div at bounding box center [630, 542] width 687 height 31
click at [390, 549] on textarea at bounding box center [630, 541] width 687 height 28
type textarea "تم متابعة طلبكم الان تحت الاجراء"
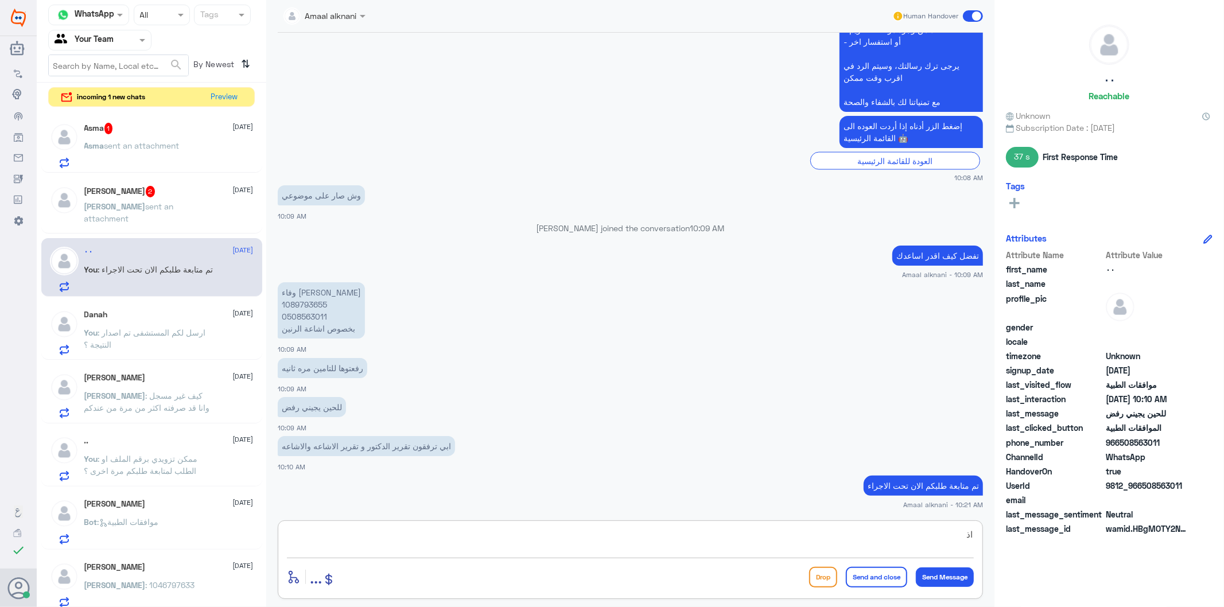
type textarea "ا"
type textarea "بكل المعلومات الاضافية والطبية المتعلقه بالحاله"
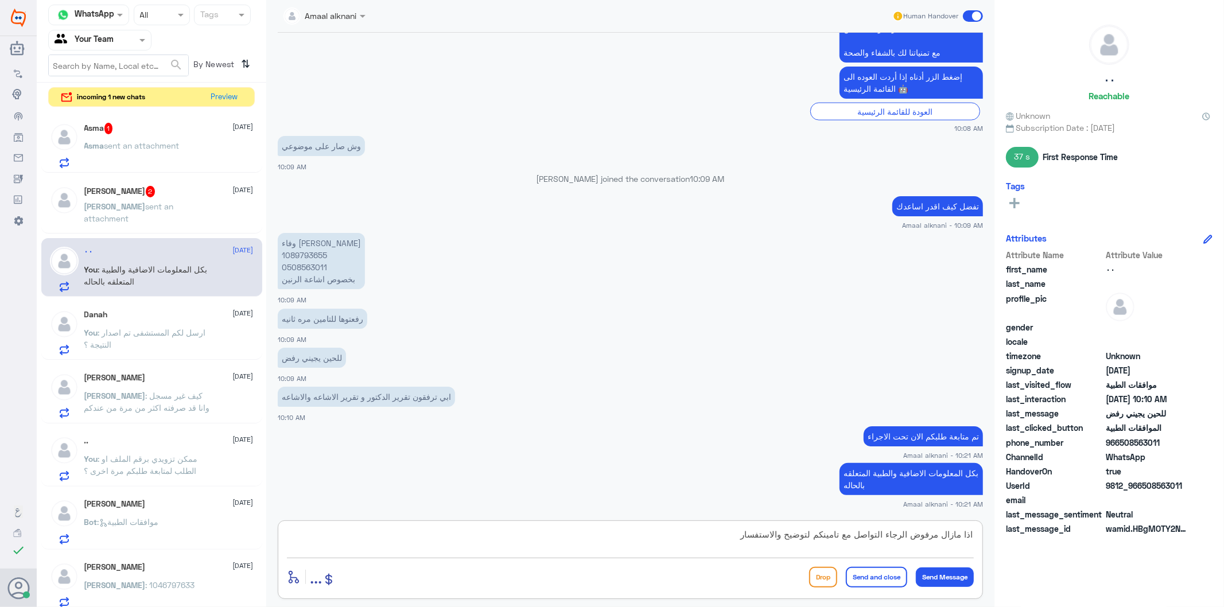
type textarea "اذا مازال مرفوض الرجاء التواصل مع تامينكم لتوضيح والاستفسار"
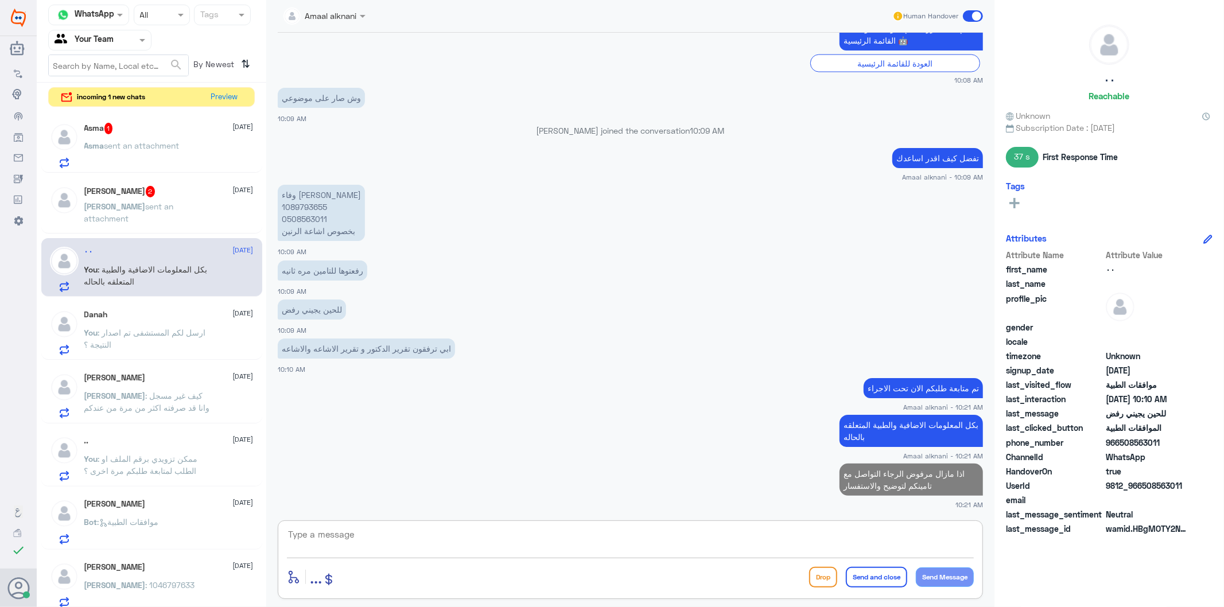
type textarea "ث"
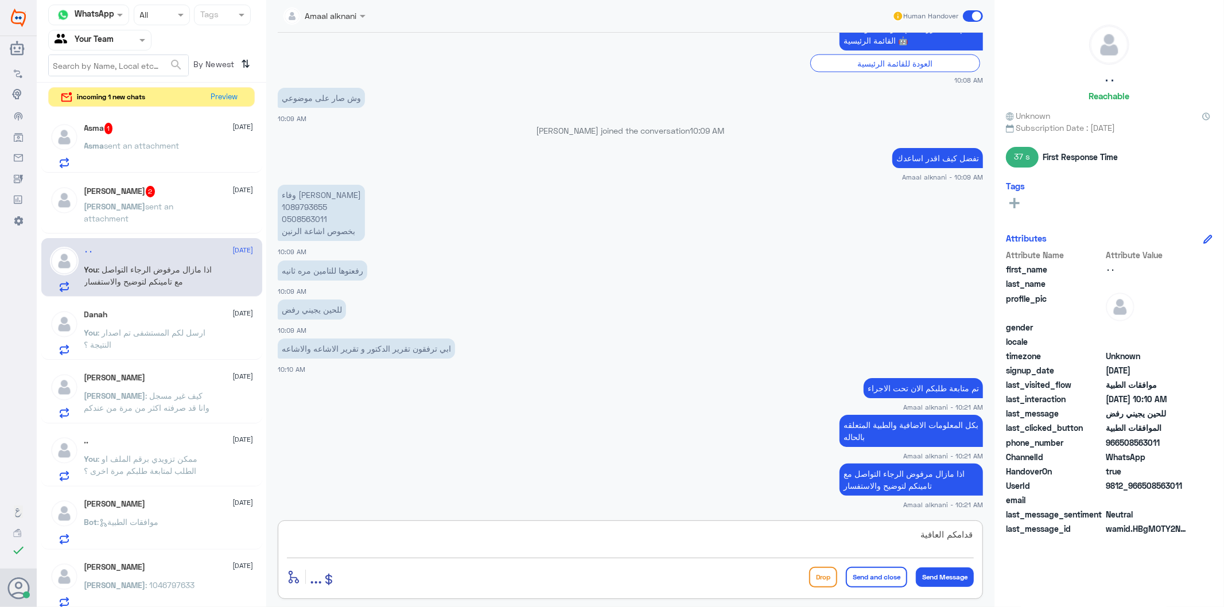
type textarea "قدامكم العافية"
click at [868, 571] on button "Send and close" at bounding box center [876, 577] width 61 height 21
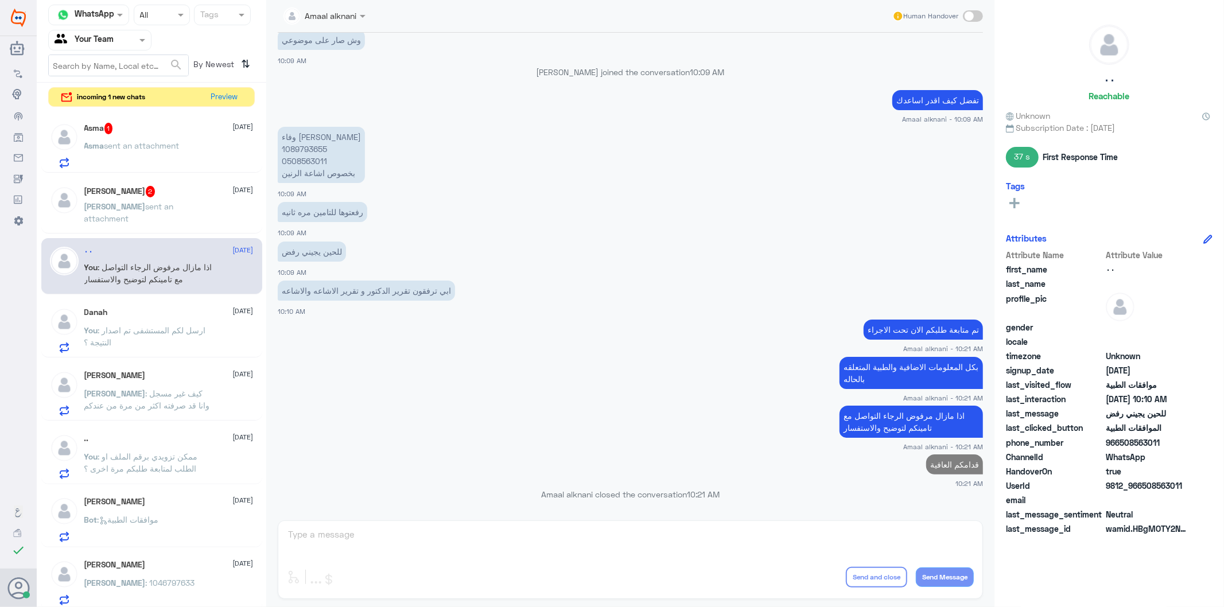
click at [296, 150] on p "وفاء [PERSON_NAME] 1089793655 0508563011 بخصوص اشاعة الرنين" at bounding box center [321, 155] width 87 height 56
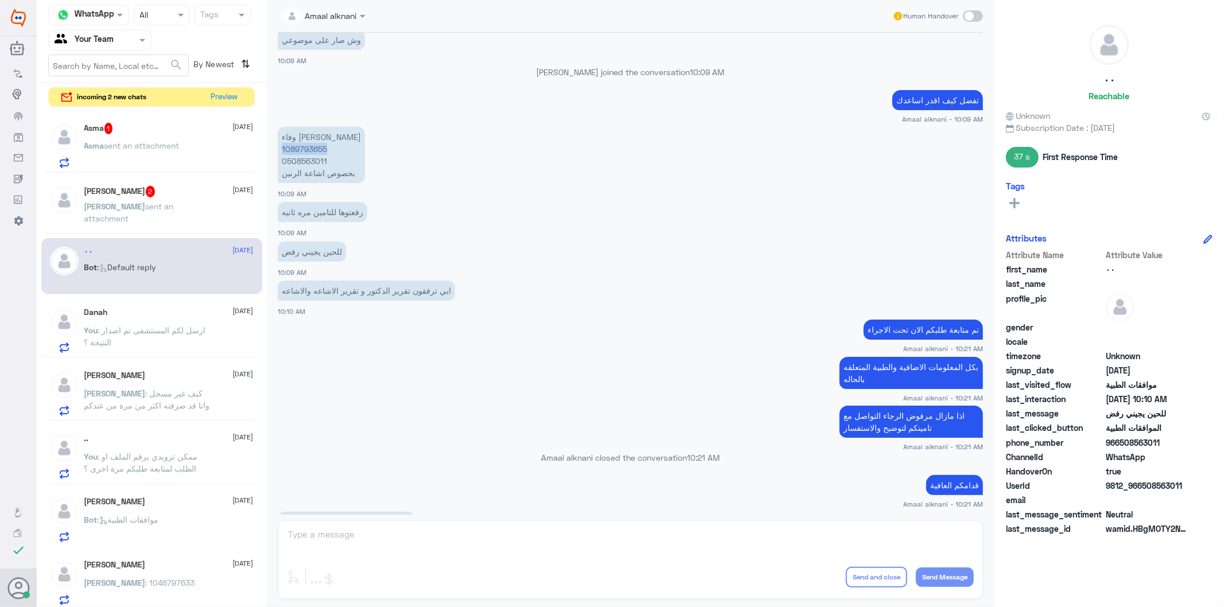
scroll to position [1723, 0]
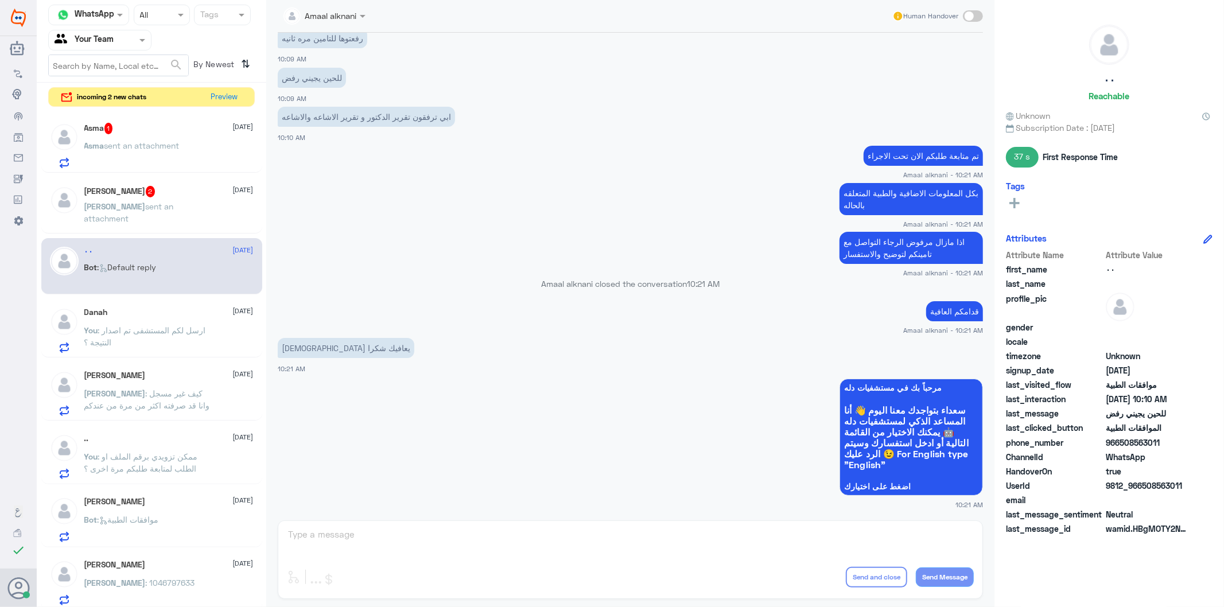
click at [330, 543] on div "Amaal alknani Human Handover [DATE] جاري التحقق عزيزتي HANAN ALHARBI - 04:36 PM…" at bounding box center [630, 305] width 728 height 611
click at [187, 221] on p "[PERSON_NAME] sent an attachment" at bounding box center [148, 214] width 129 height 29
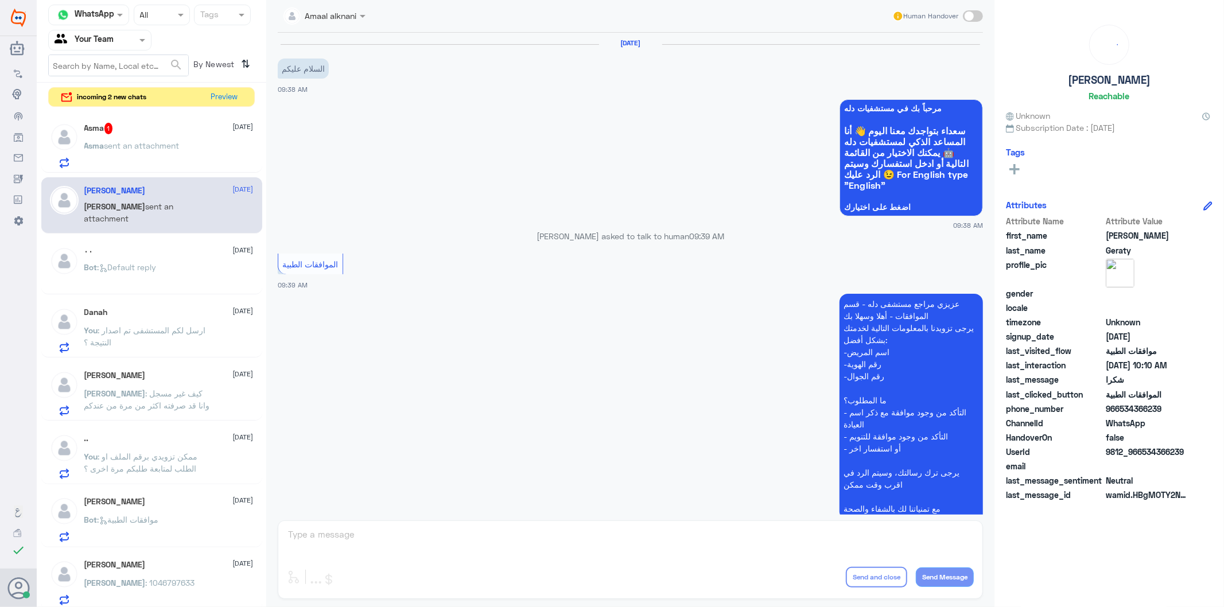
scroll to position [694, 0]
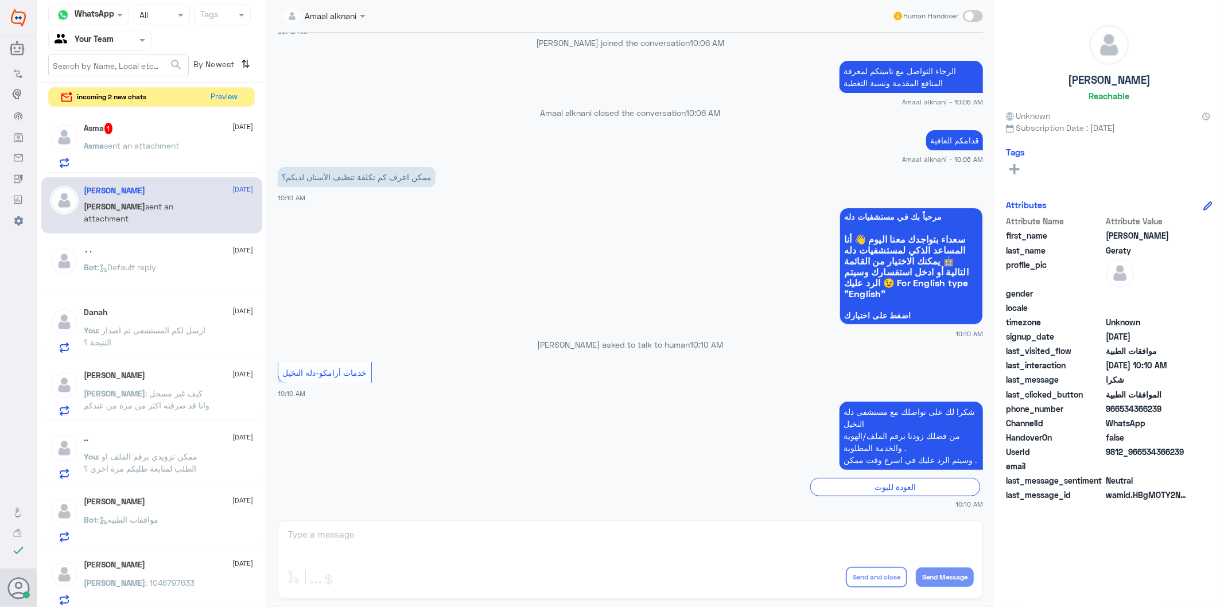
click at [174, 145] on span "sent an attachment" at bounding box center [141, 146] width 75 height 10
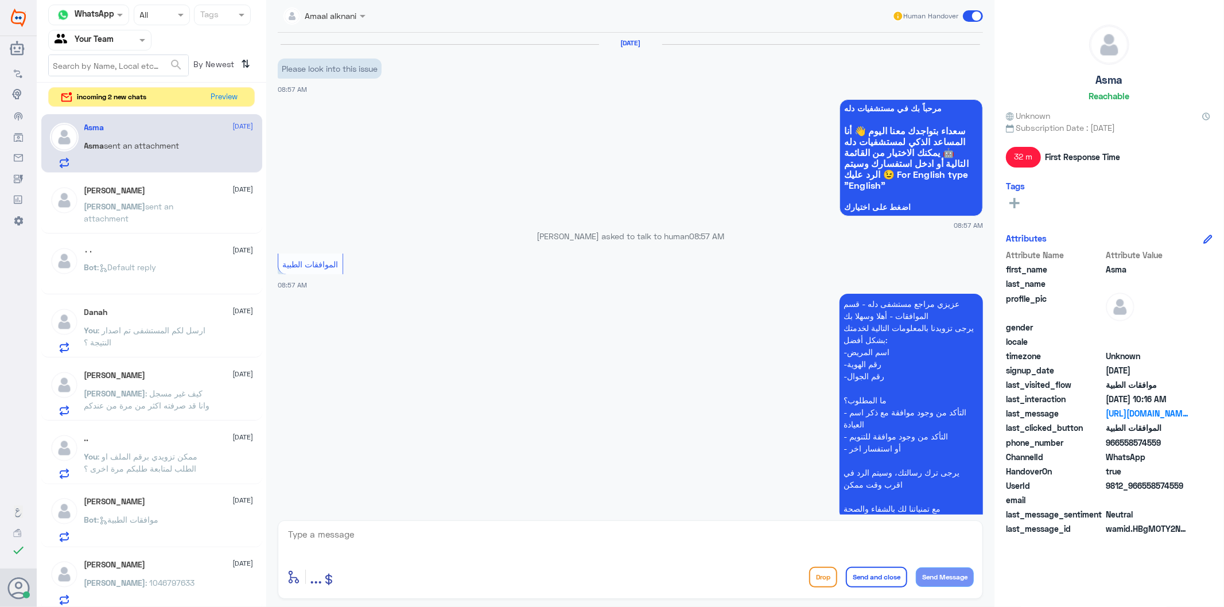
scroll to position [1249, 0]
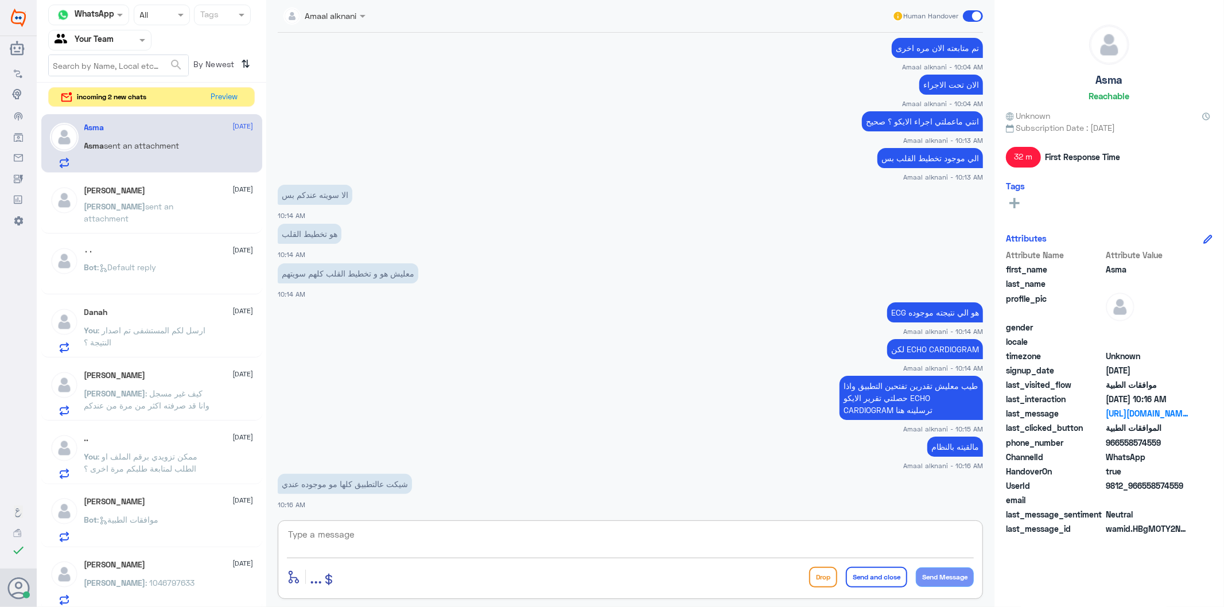
click at [421, 542] on textarea at bounding box center [630, 541] width 687 height 28
click at [422, 538] on textarea at bounding box center [630, 541] width 687 height 28
type textarea "'"
type textarea "طيب تقدرين ترفقينها لي هنا"
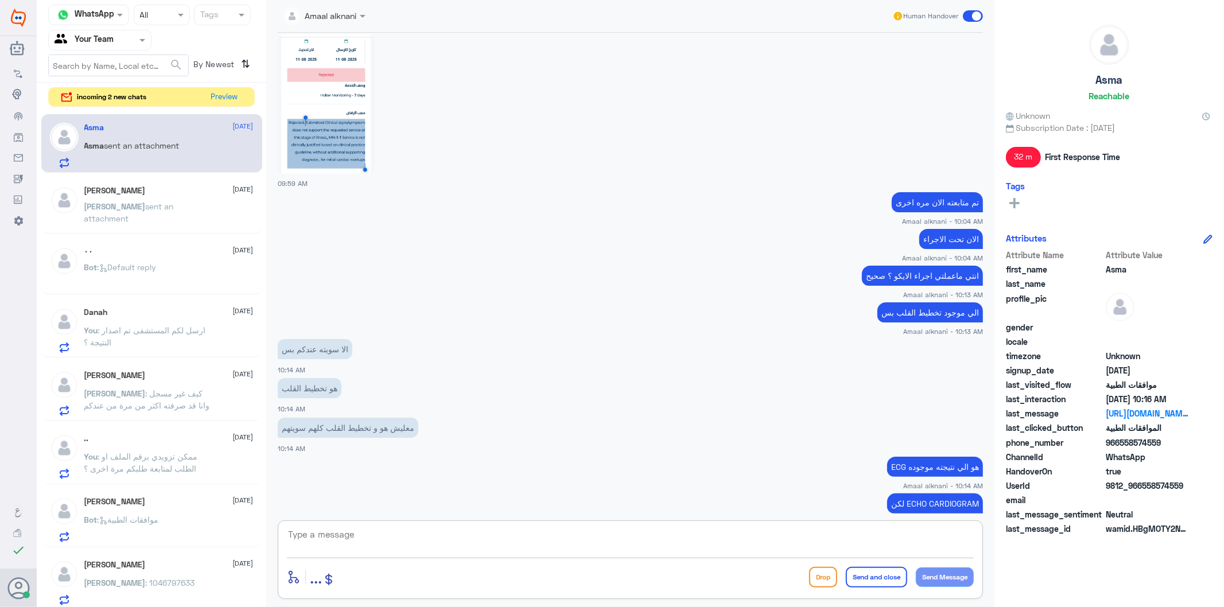
scroll to position [1365, 0]
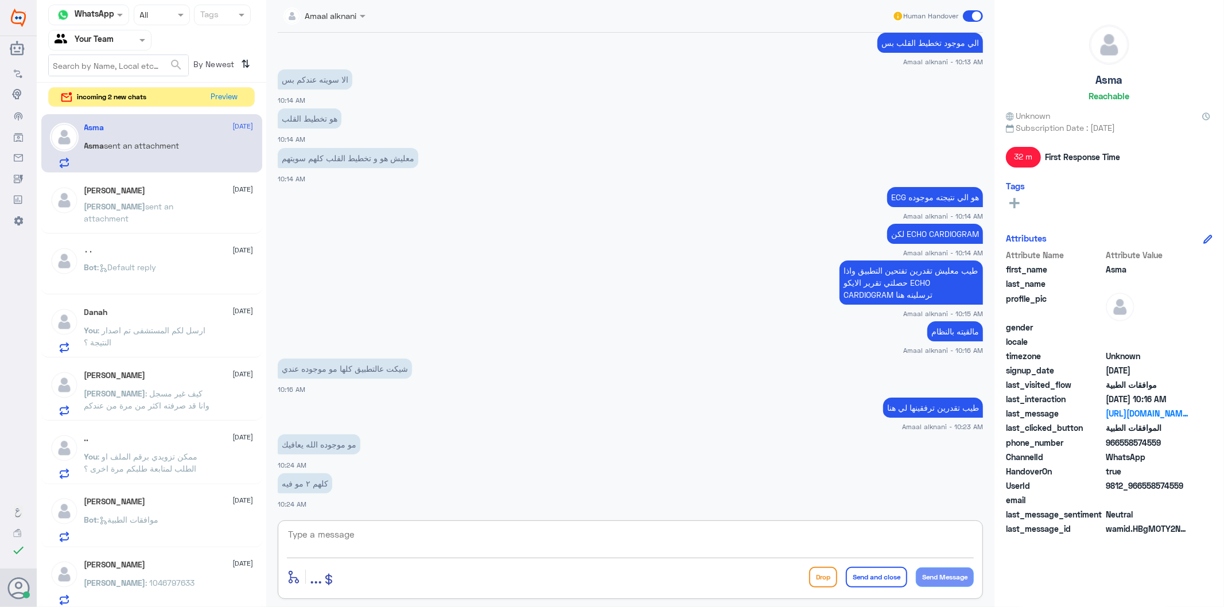
click at [339, 531] on textarea at bounding box center [630, 541] width 687 height 28
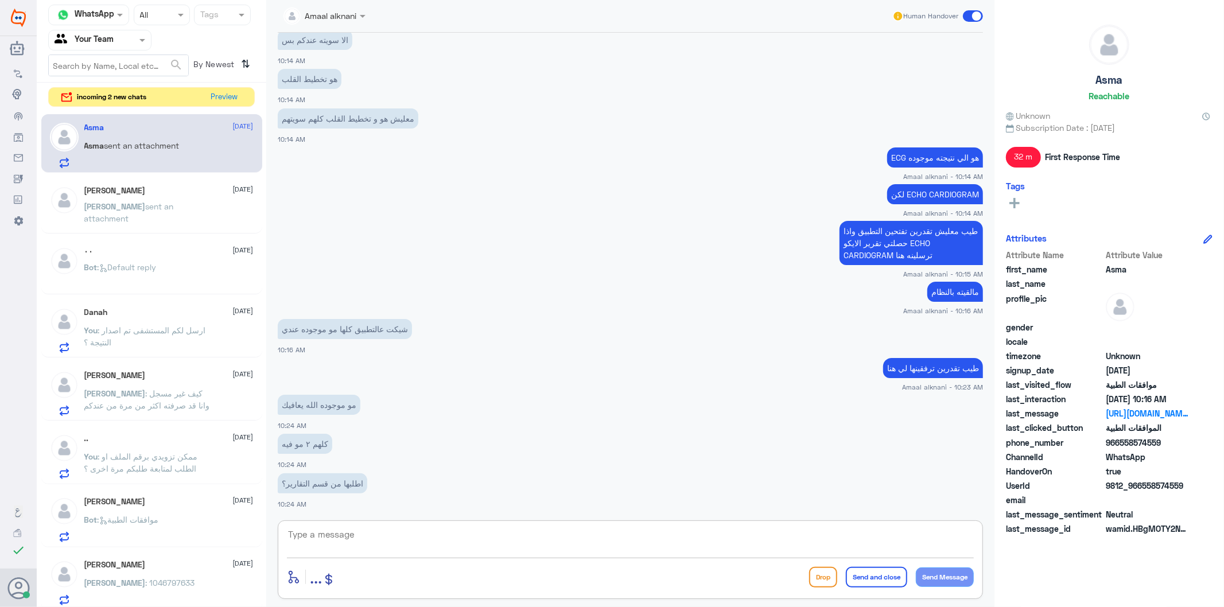
click at [397, 529] on textarea at bounding box center [630, 541] width 687 height 28
type textarea "كلمت المندوب وقالي اغير الكود"
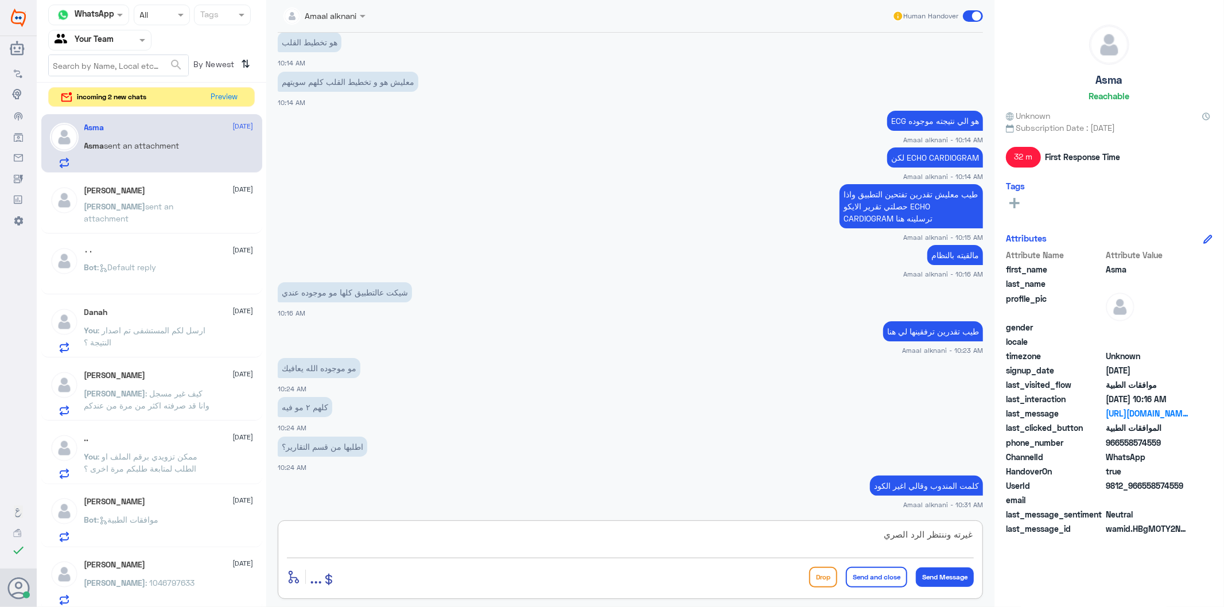
type textarea "غيرته وننتظر الرد الصريح"
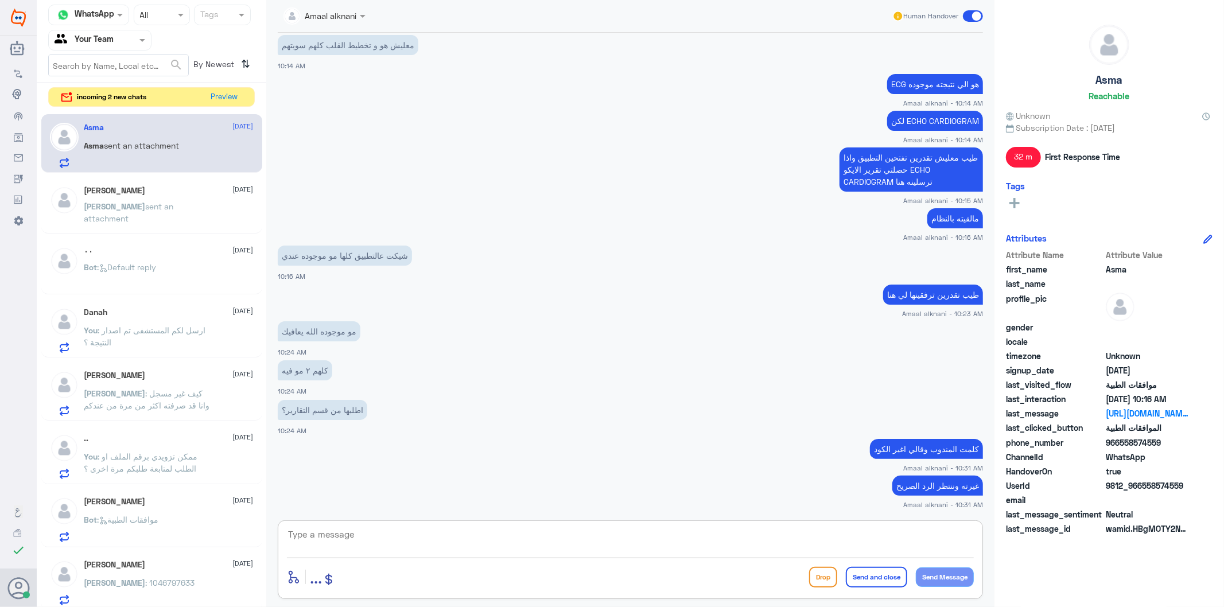
click at [407, 534] on textarea at bounding box center [630, 541] width 687 height 28
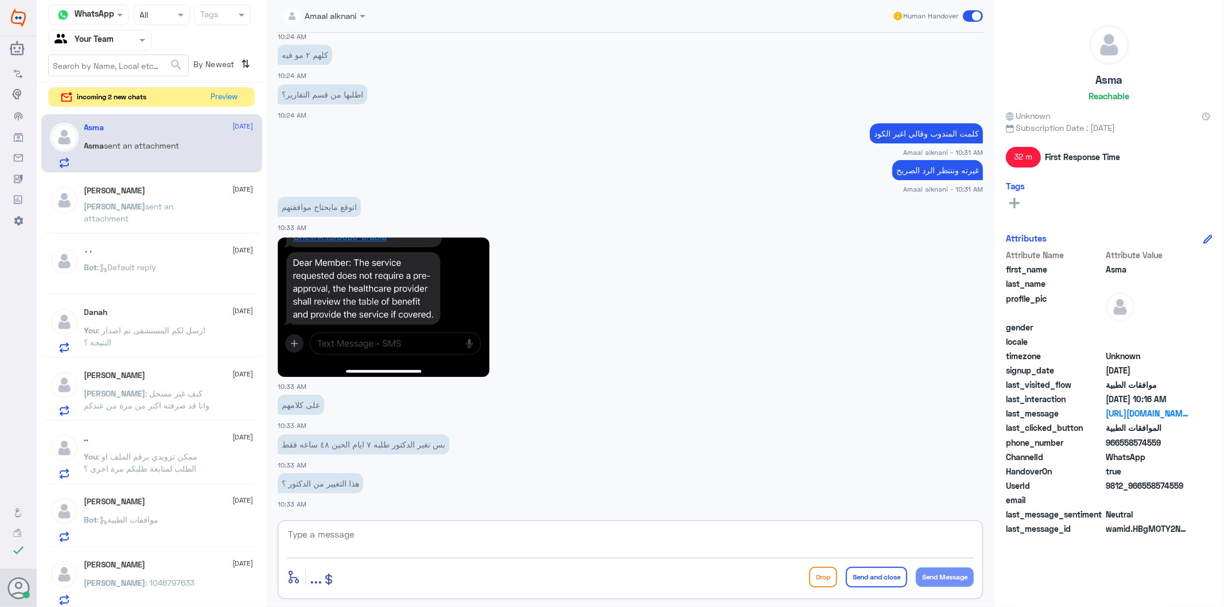
click at [486, 530] on textarea at bounding box center [630, 541] width 687 height 28
click at [478, 523] on div "enter flow name ... Drop Send and close Send Message" at bounding box center [630, 560] width 705 height 79
click at [476, 535] on textarea at bounding box center [630, 541] width 687 height 28
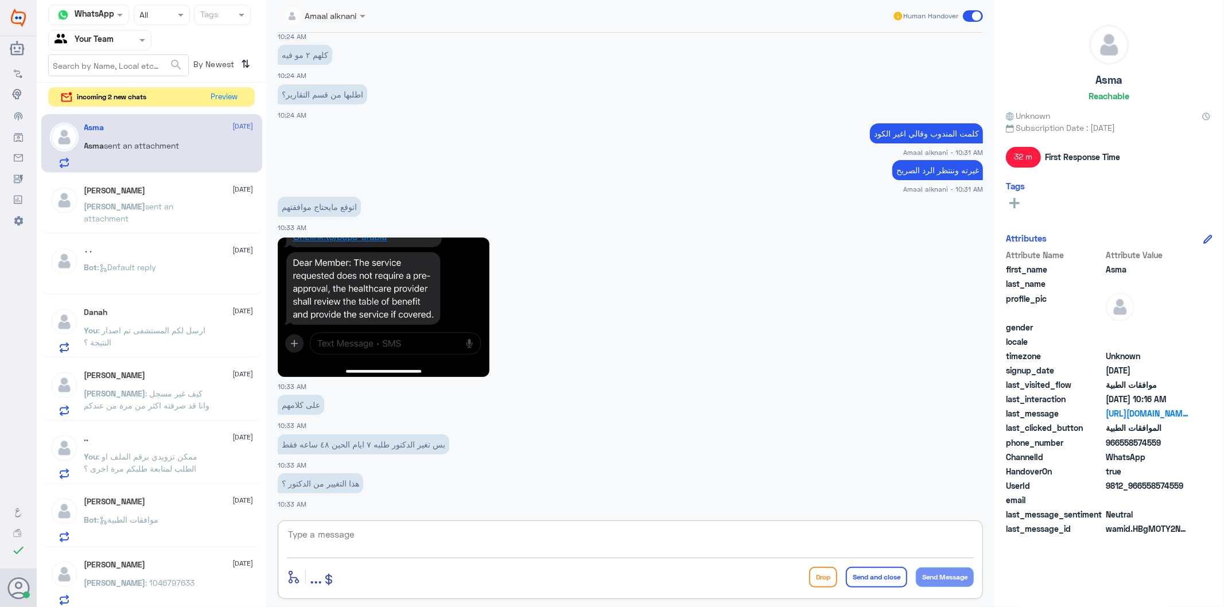
click at [476, 535] on textarea at bounding box center [630, 541] width 687 height 28
click at [471, 537] on textarea at bounding box center [630, 541] width 687 height 28
type textarea "هذا الي حيوافقون عليه"
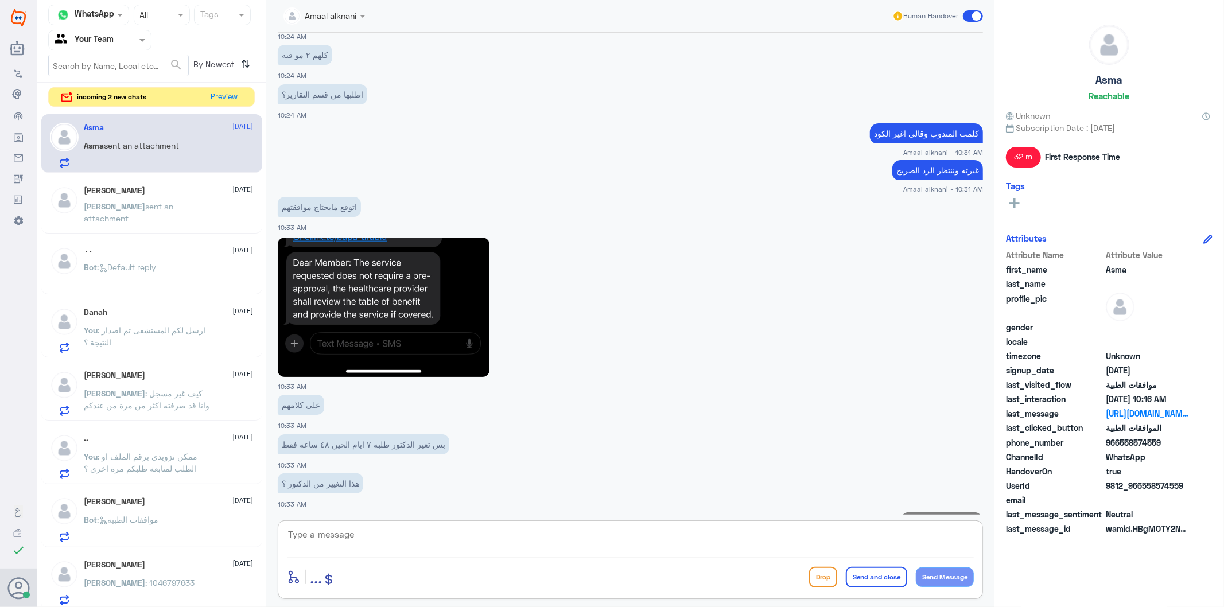
scroll to position [1831, 0]
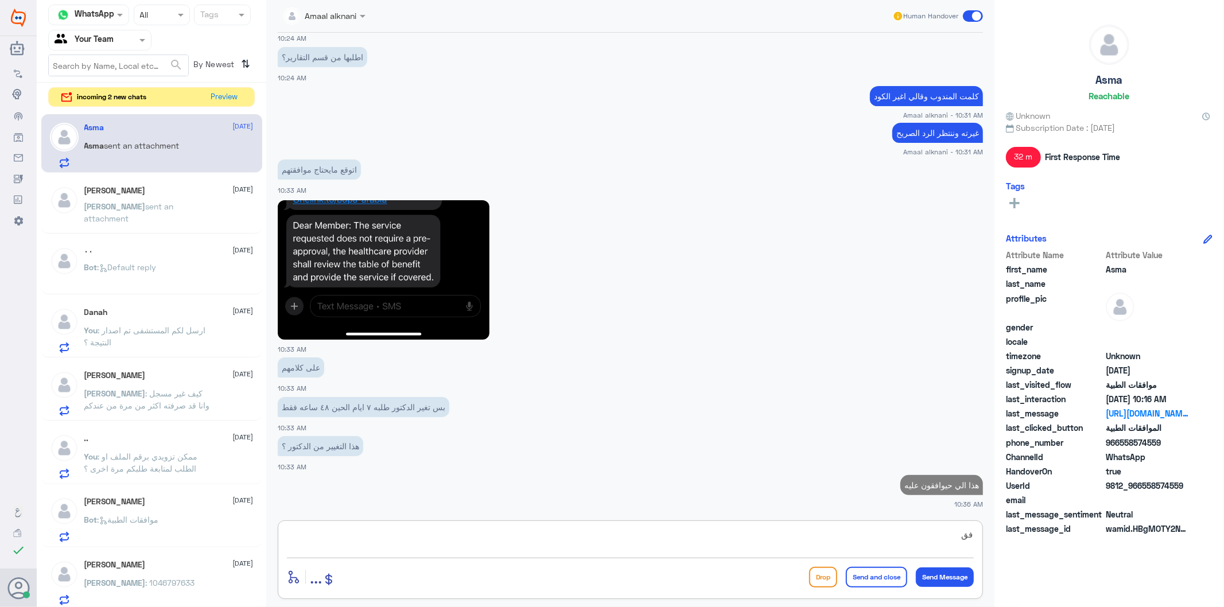
type textarea "فقط"
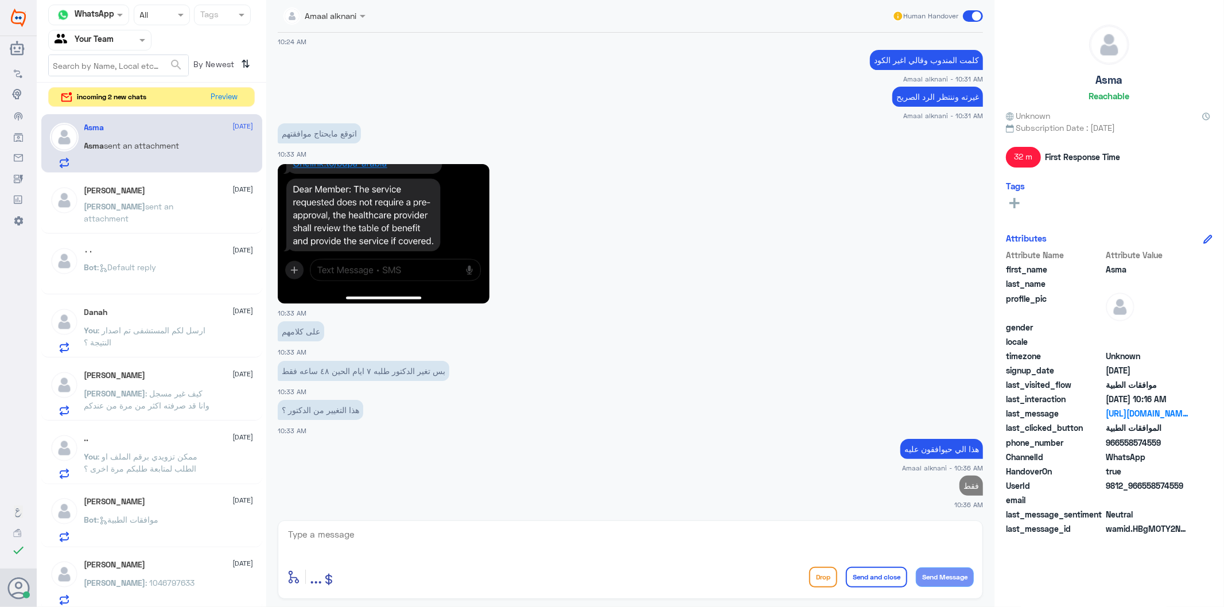
click at [174, 205] on span "sent an attachment" at bounding box center [129, 212] width 90 height 22
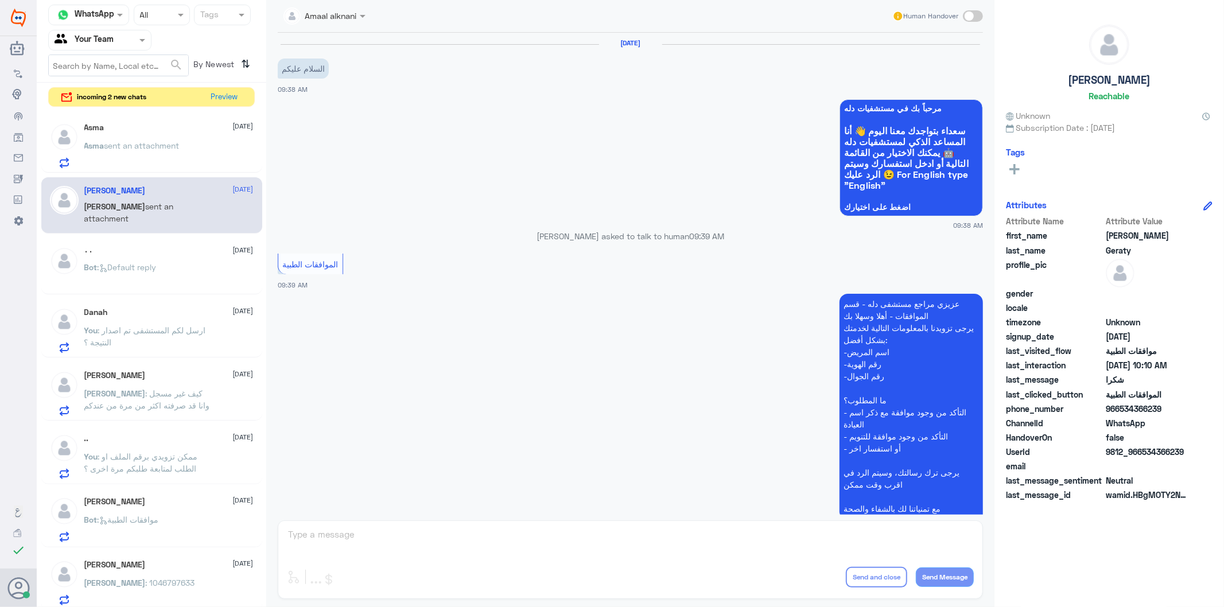
scroll to position [694, 0]
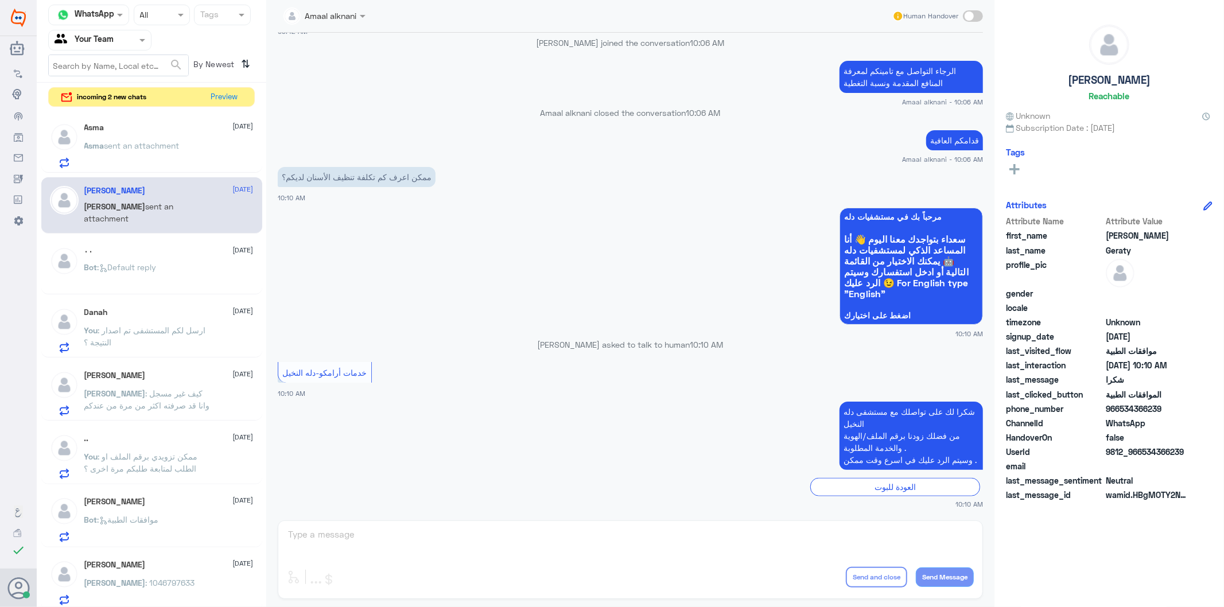
click at [403, 531] on div "Amaal alknani Human Handover [DATE] السلام عليكم 09:38 AM مرحباً بك في مستشفيات…" at bounding box center [630, 305] width 728 height 611
click at [358, 546] on div "Amaal alknani Human Handover [DATE] السلام عليكم 09:38 AM مرحباً بك في مستشفيات…" at bounding box center [630, 305] width 728 height 611
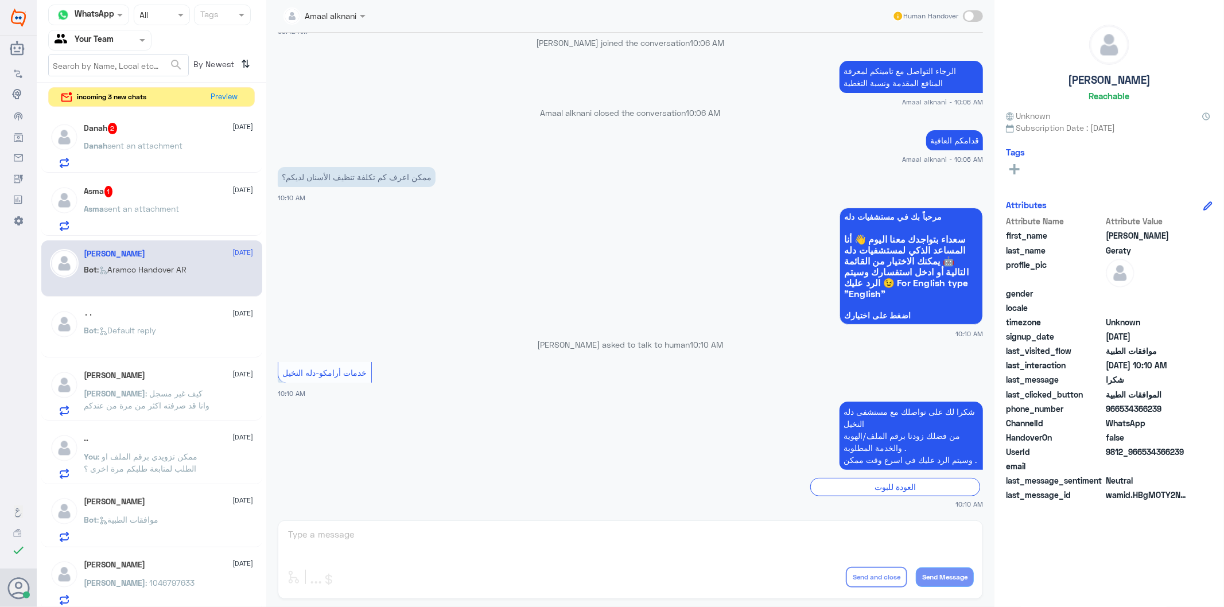
click at [144, 197] on div "Asma 1 [DATE][PERSON_NAME] sent an attachment" at bounding box center [168, 208] width 169 height 45
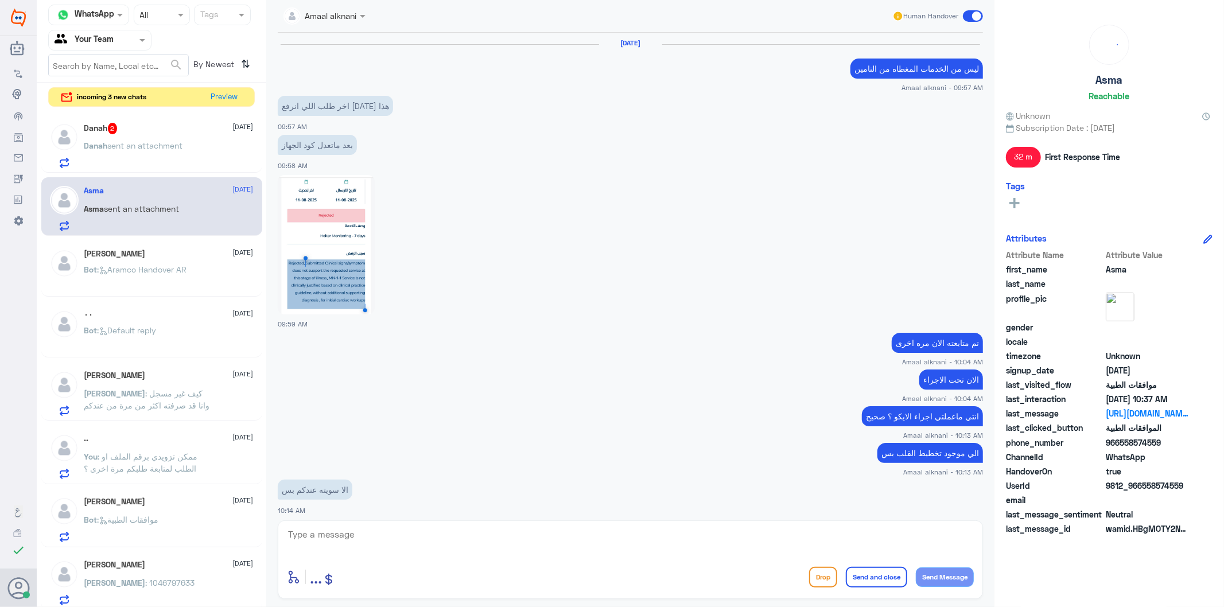
scroll to position [952, 0]
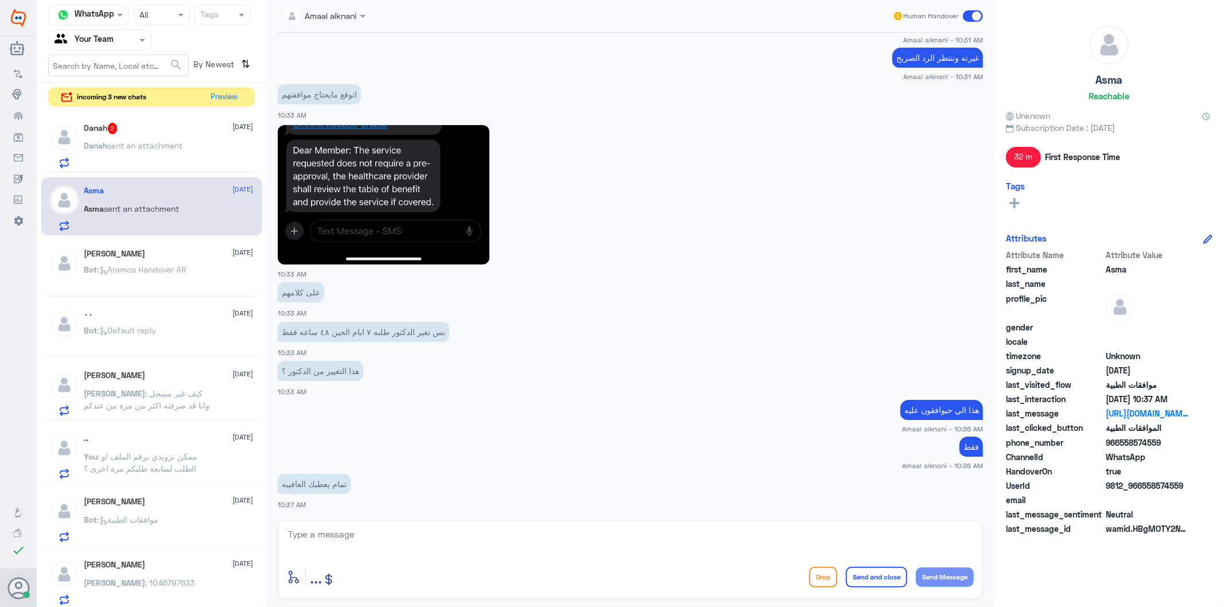
click at [371, 546] on textarea at bounding box center [630, 541] width 687 height 28
paste textarea "119714533"
paste textarea "HOLTER MONITORING 48 HOURS"
type textarea "119714533- تمت الموافقة HOLTER MONITORING 48 HOURS"
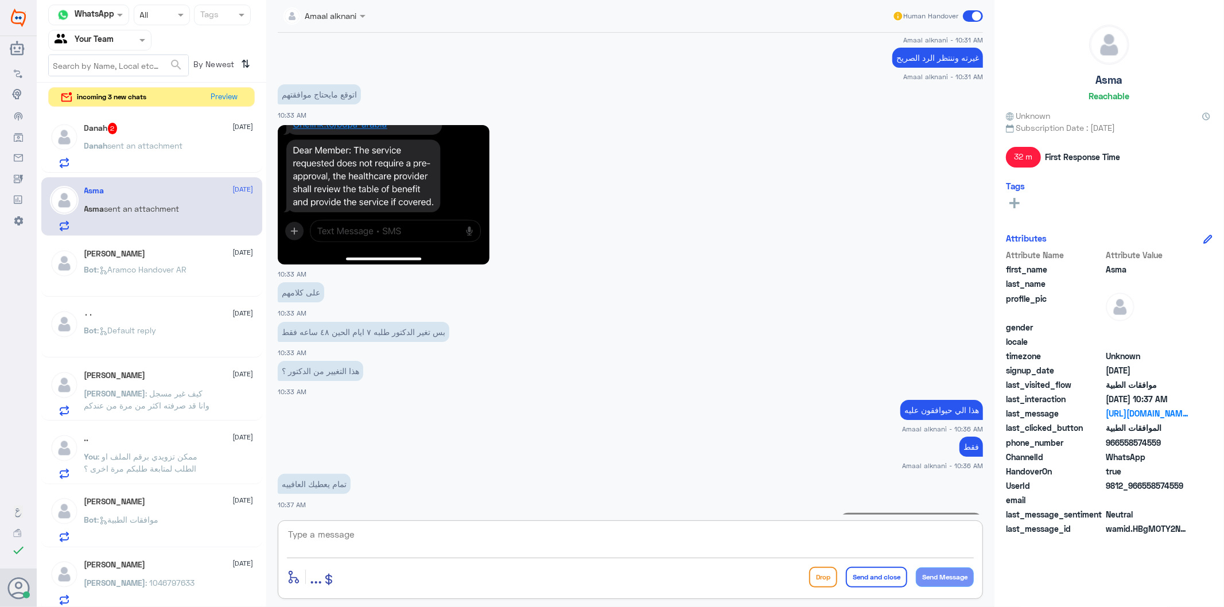
scroll to position [1001, 0]
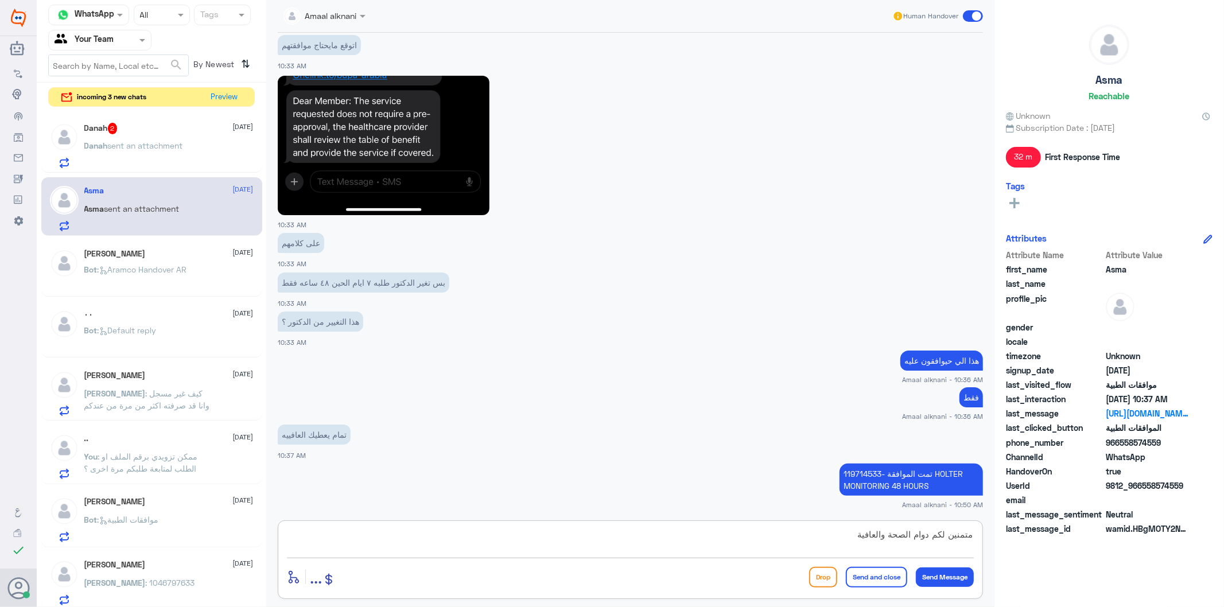
type textarea "متمنين لكم دوام الصحة والعافية"
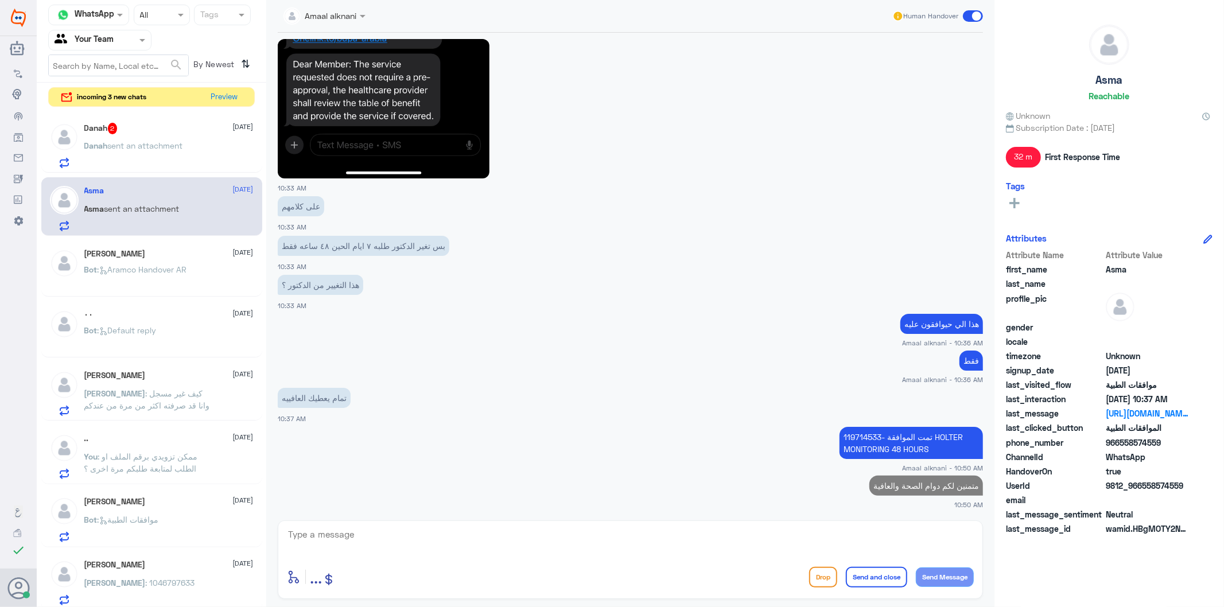
click at [847, 558] on div at bounding box center [630, 542] width 687 height 31
click at [847, 543] on textarea at bounding box center [630, 541] width 687 height 28
type textarea "."
click at [858, 571] on button "Send and close" at bounding box center [876, 577] width 61 height 21
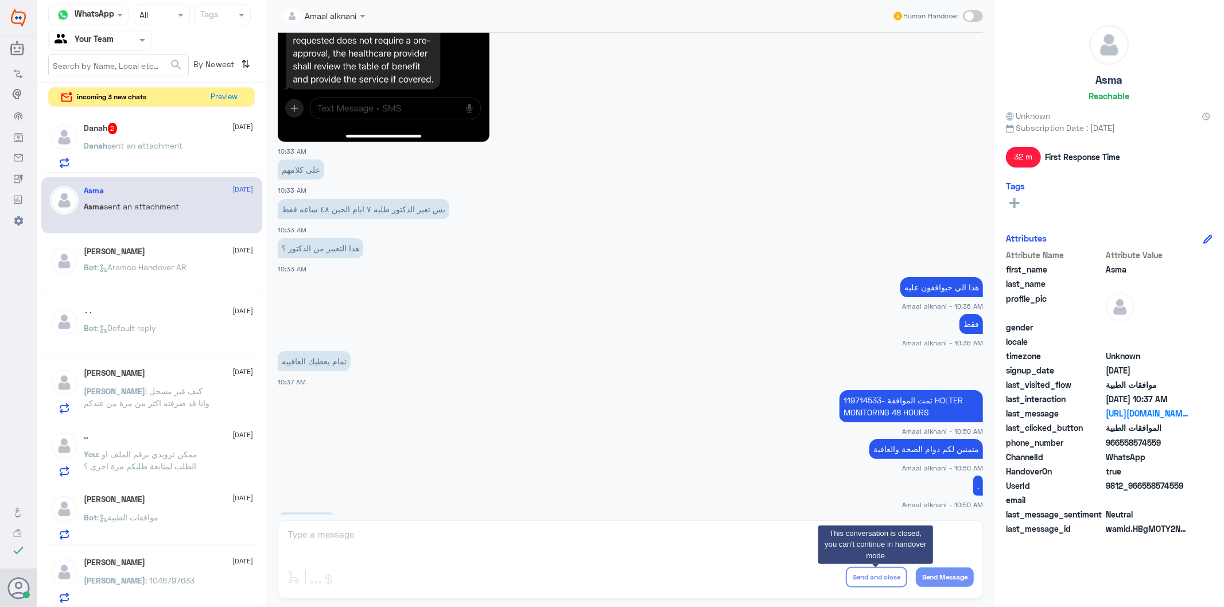
scroll to position [1248, 0]
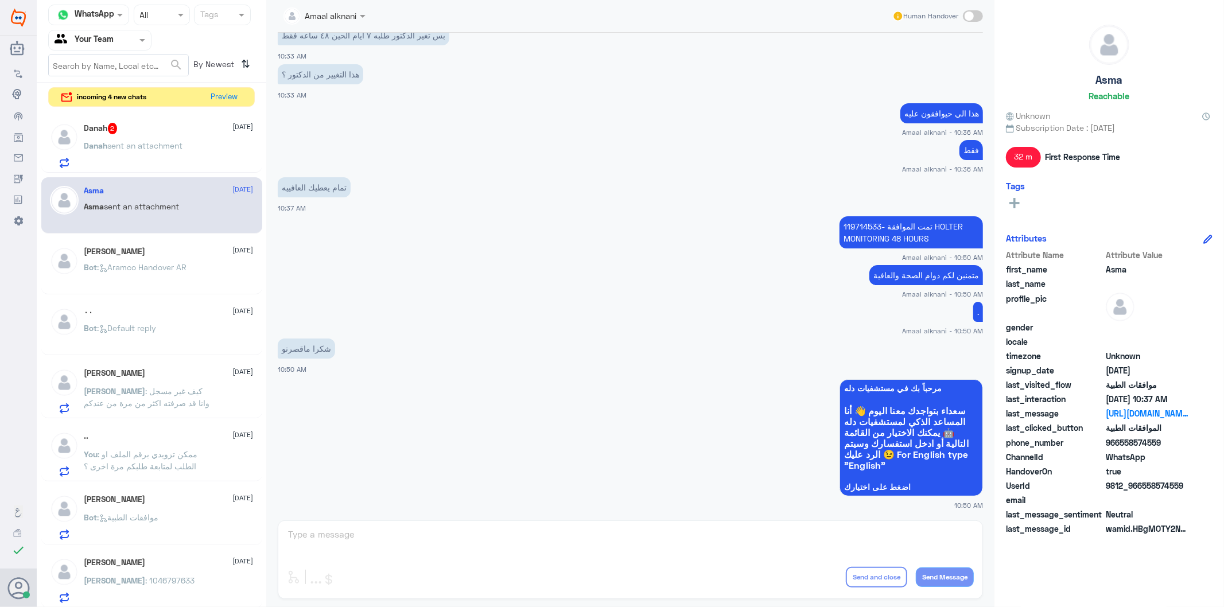
click at [208, 139] on div "Danah 2 [DATE][PERSON_NAME] sent an attachment" at bounding box center [168, 145] width 169 height 45
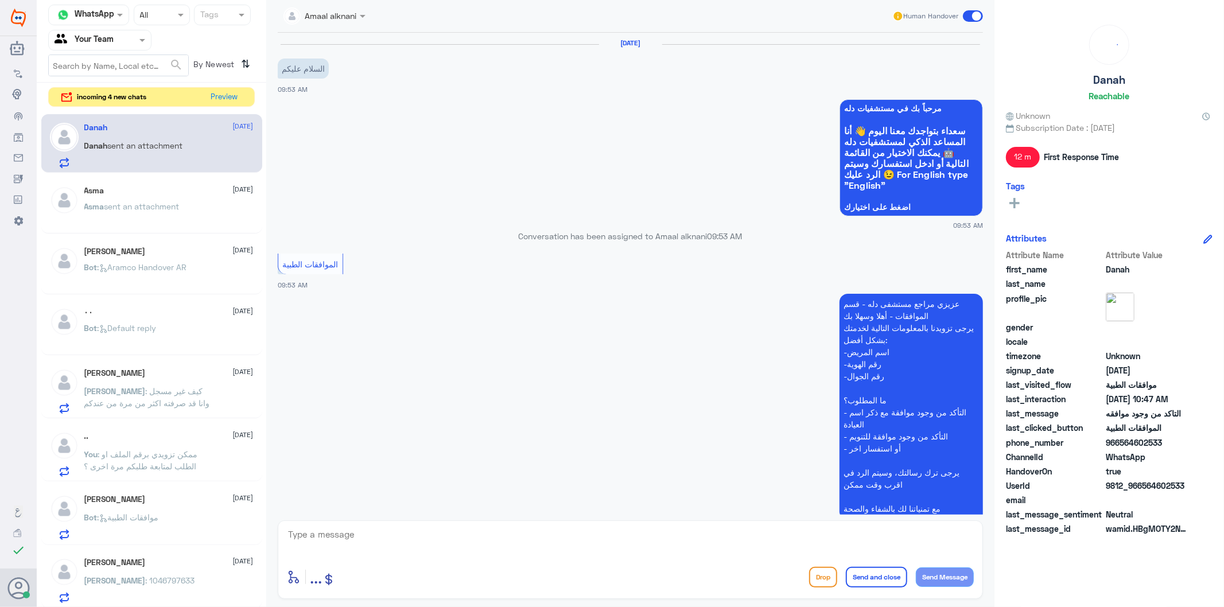
scroll to position [495, 0]
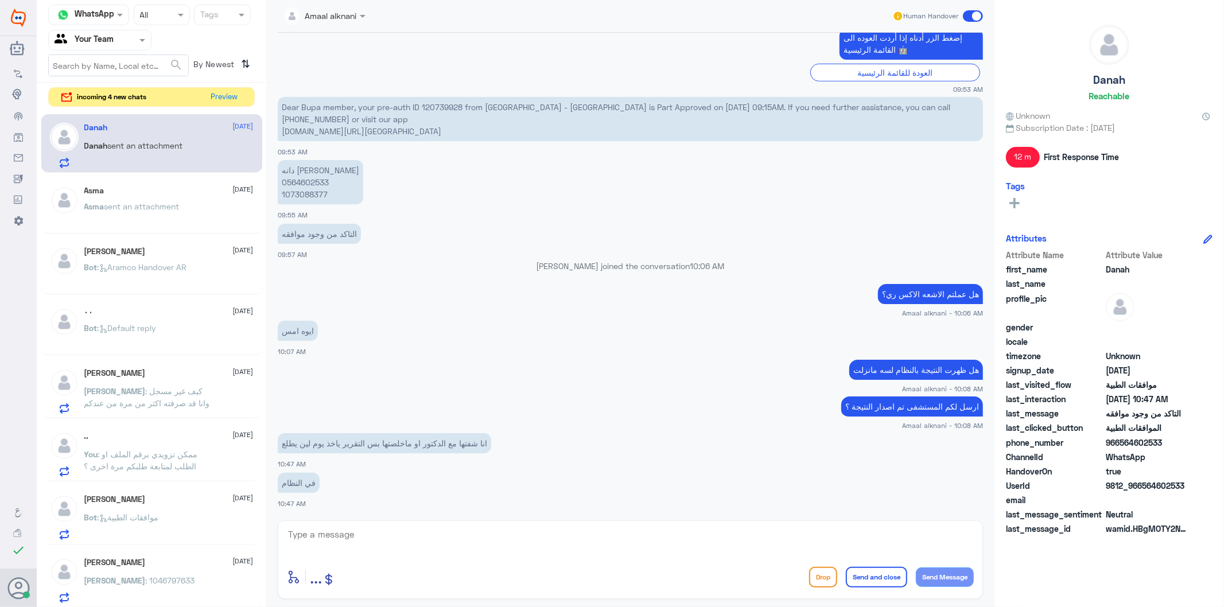
click at [158, 201] on span "sent an attachment" at bounding box center [141, 206] width 75 height 10
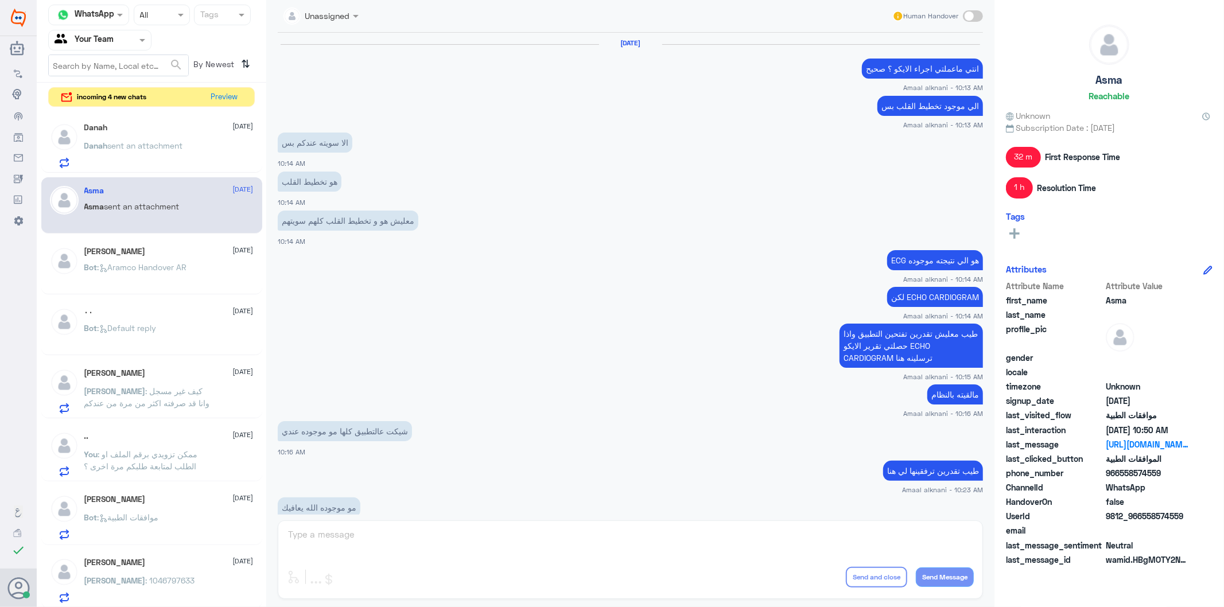
scroll to position [922, 0]
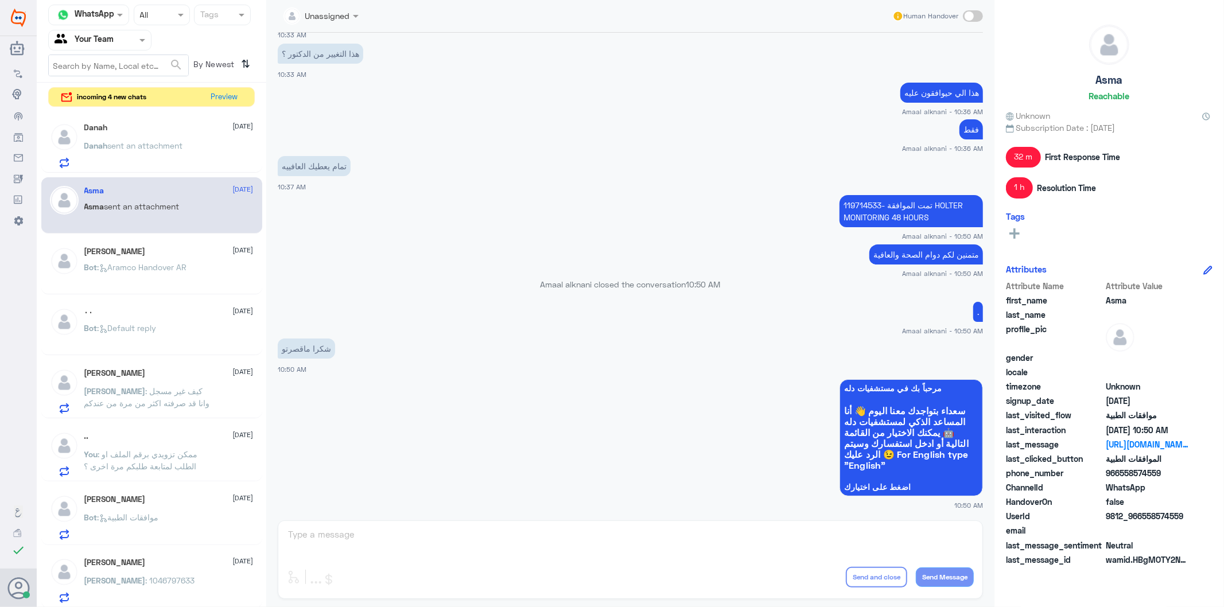
click at [496, 535] on div "Unassigned Human Handover [DATE] انتي ماعملتي اجراء الايكو ؟ صحيح Amaal alknani…" at bounding box center [630, 305] width 728 height 611
click at [215, 130] on div "Danah [DATE]" at bounding box center [168, 128] width 169 height 10
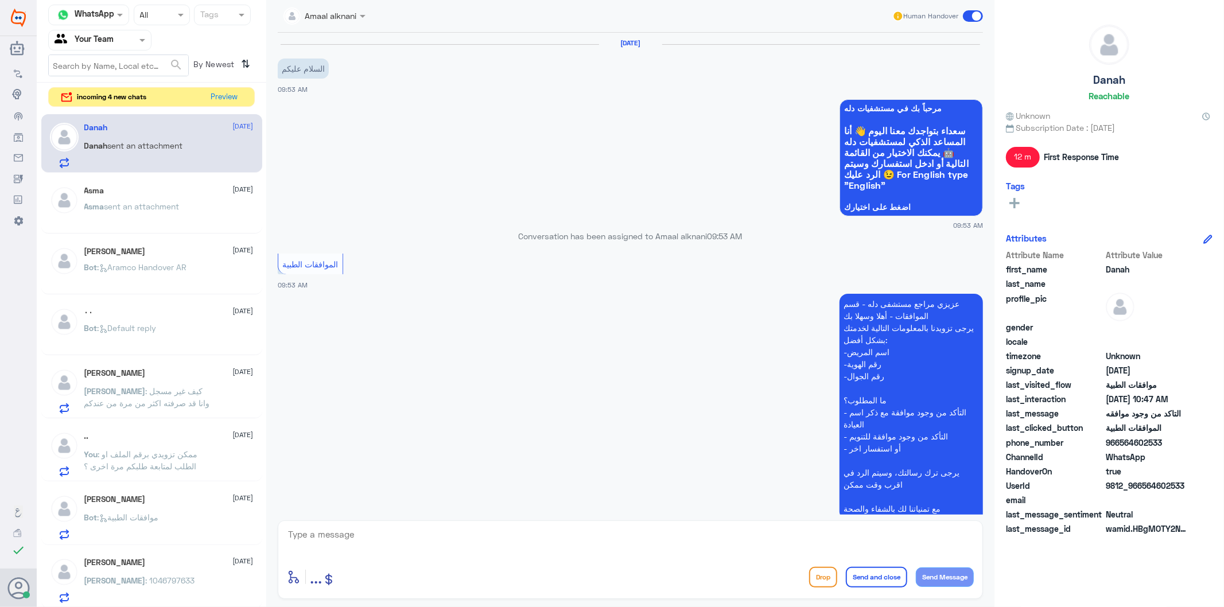
scroll to position [495, 0]
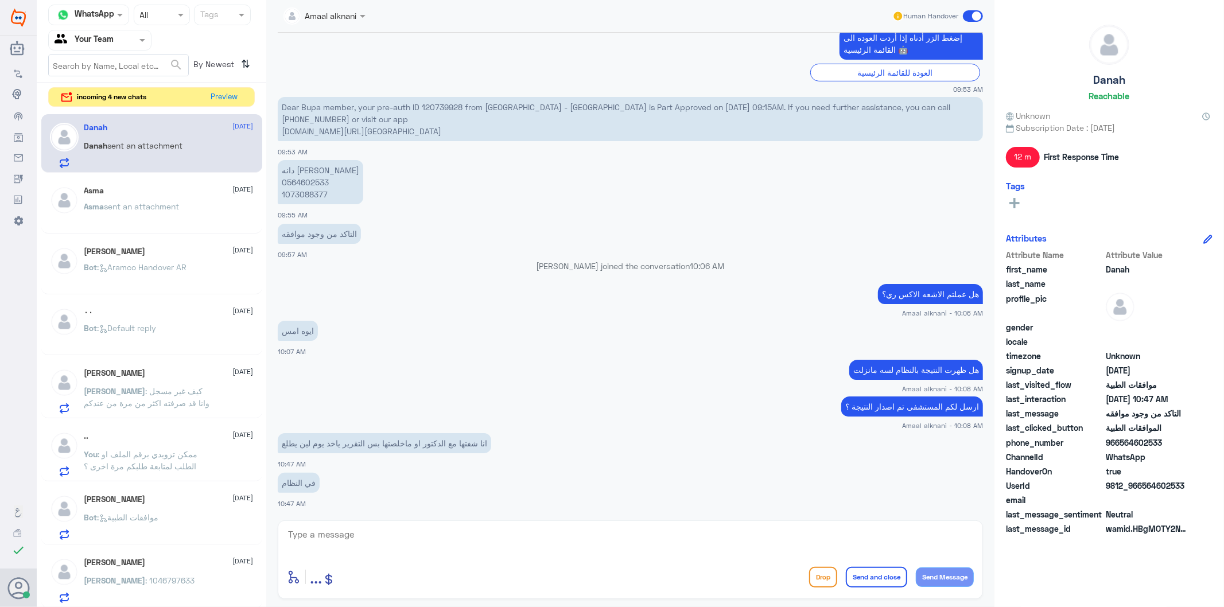
click at [353, 546] on textarea at bounding box center [630, 541] width 687 height 28
click at [436, 540] on textarea at bounding box center [630, 541] width 687 height 28
click at [296, 195] on p "دانه [PERSON_NAME] 0564602533 1073088377" at bounding box center [321, 182] width 86 height 44
click at [406, 546] on textarea "اول ماتصدر النتيجة يمكنكم التواصل معنا لمتابعة طلبكم" at bounding box center [630, 541] width 687 height 28
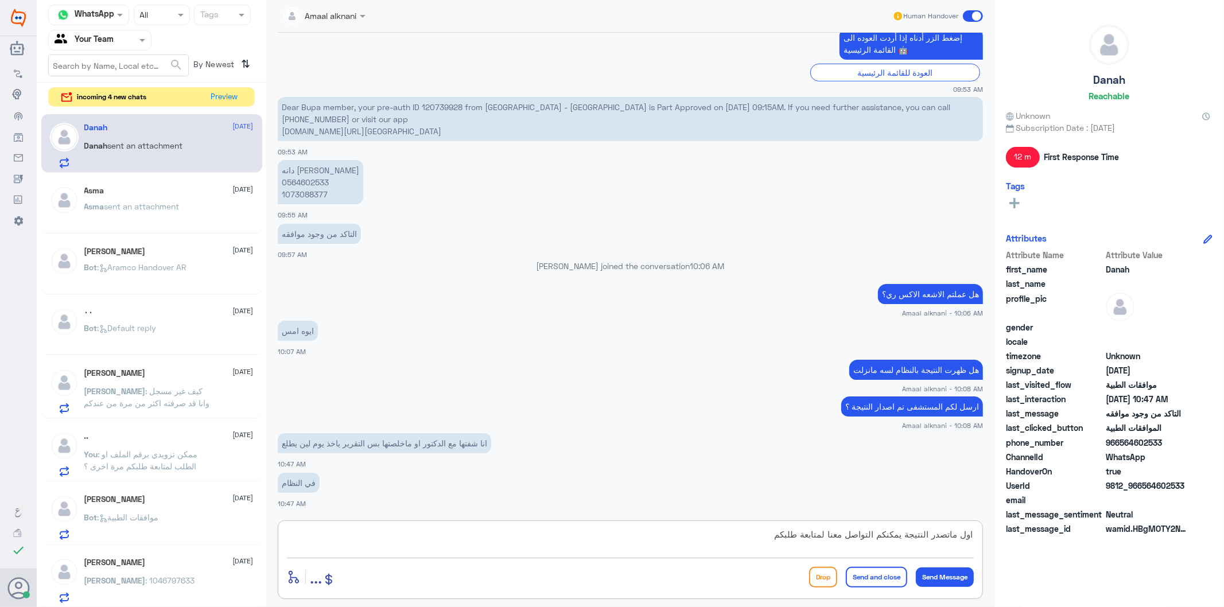
drag, startPoint x: 1037, startPoint y: 549, endPoint x: 1157, endPoint y: 527, distance: 121.9
click at [1154, 528] on div "Channel WhatsApp Status × All Tags Agent Filter Your Team search By Newest ⇅ in…" at bounding box center [630, 305] width 1187 height 611
type textarea "تم متابعة طلبكم الان تحت الاجراء"
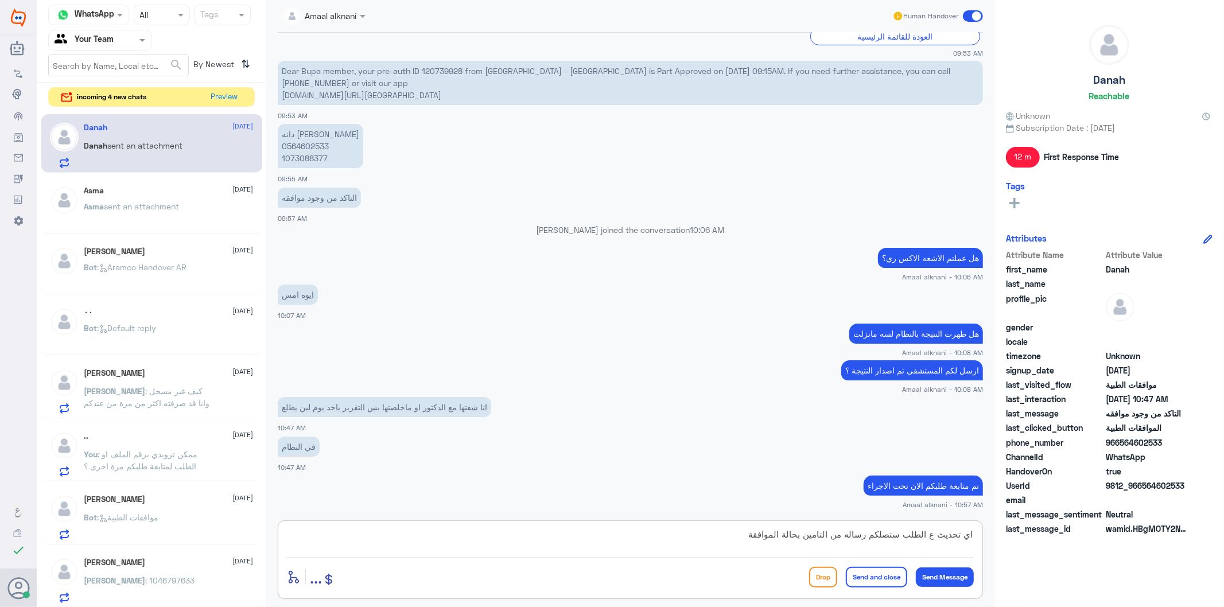
type textarea "اي تحديث ع الطلب ستصلكم رساله من التامين بحالة الموافقة"
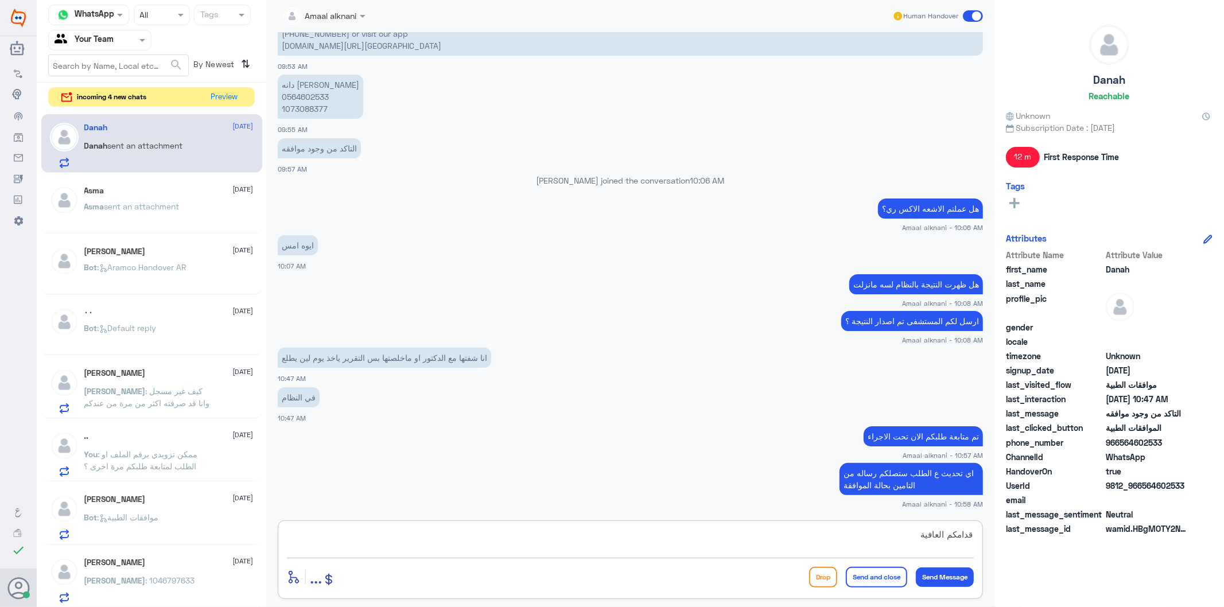
type textarea "قدامكم العافية"
click at [890, 577] on button "Send and close" at bounding box center [876, 577] width 61 height 21
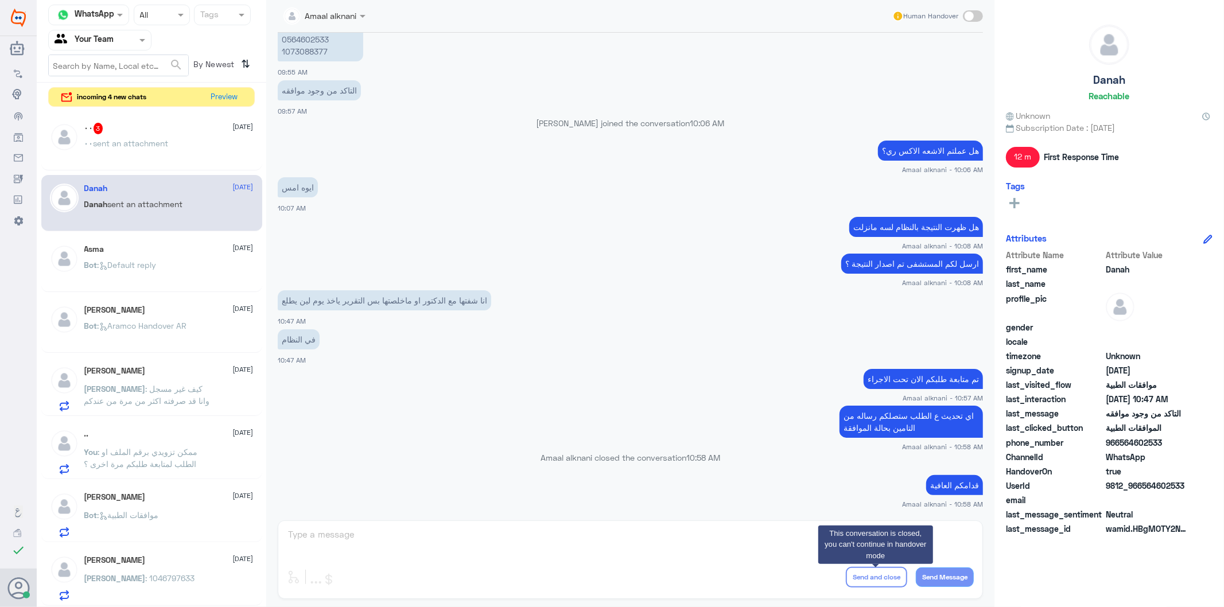
click at [146, 142] on span "sent an attachment" at bounding box center [131, 143] width 75 height 10
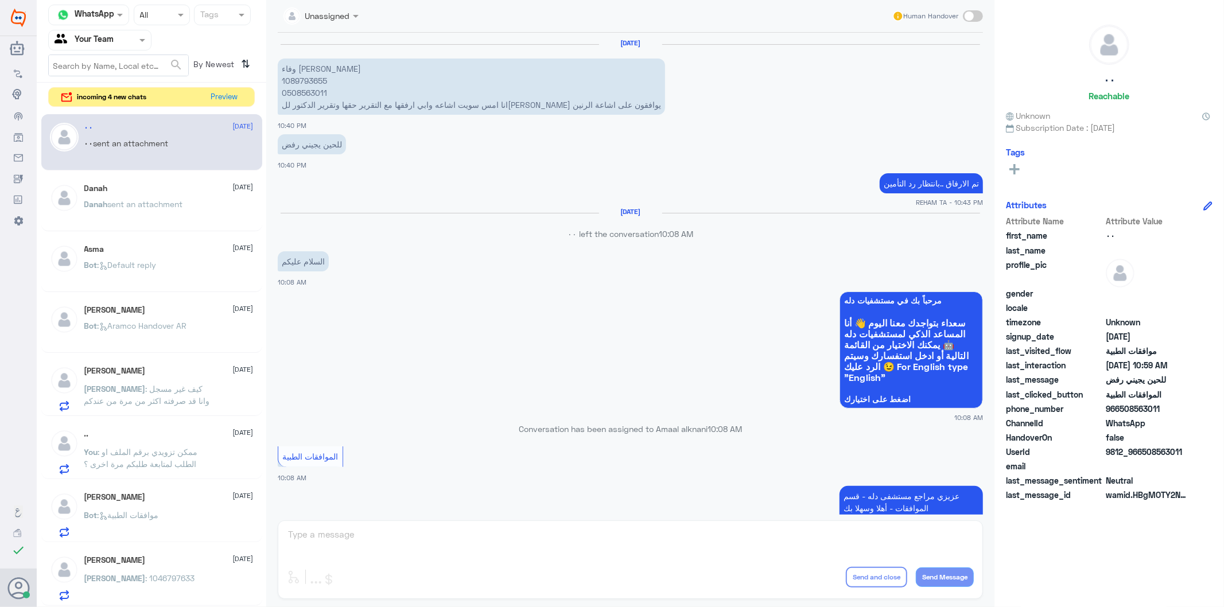
scroll to position [1403, 0]
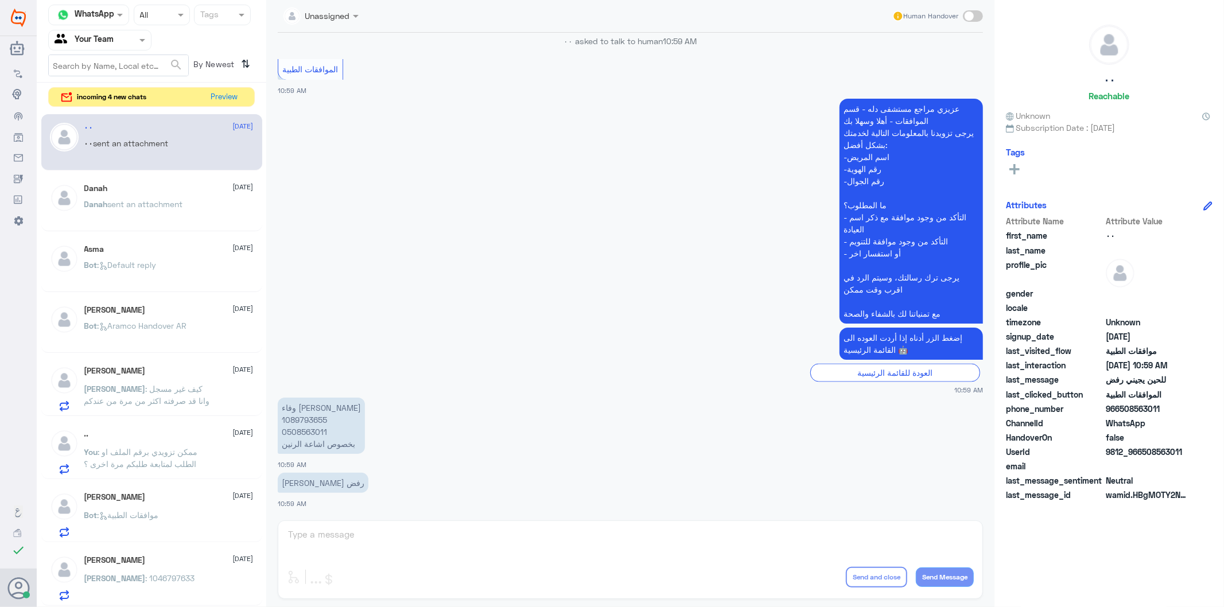
click at [341, 529] on div "Unassigned Human Handover [DATE] وفاء [PERSON_NAME] 1089793655 0508563011 انا ا…" at bounding box center [630, 305] width 728 height 611
click at [337, 542] on div "Unassigned Human Handover [DATE] وفاء [PERSON_NAME] 1089793655 0508563011 انا ا…" at bounding box center [630, 305] width 728 height 611
click at [323, 531] on div "Unassigned Human Handover [DATE] وفاء [PERSON_NAME] 1089793655 0508563011 انا ا…" at bounding box center [630, 305] width 728 height 611
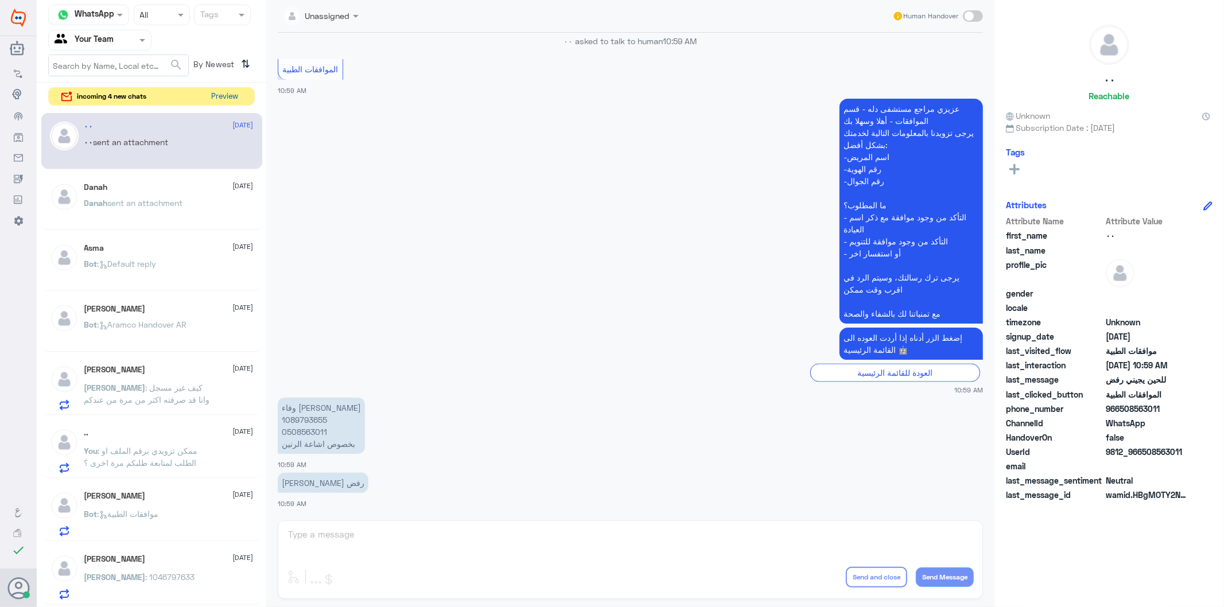
click at [222, 92] on button "Preview" at bounding box center [225, 97] width 36 height 18
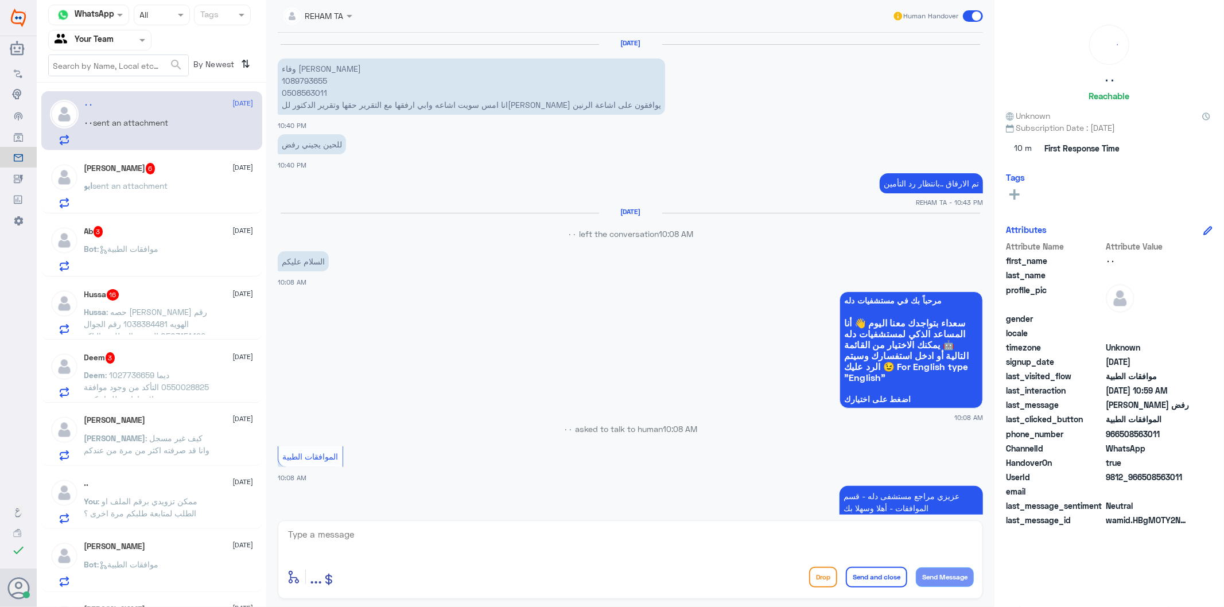
scroll to position [1403, 0]
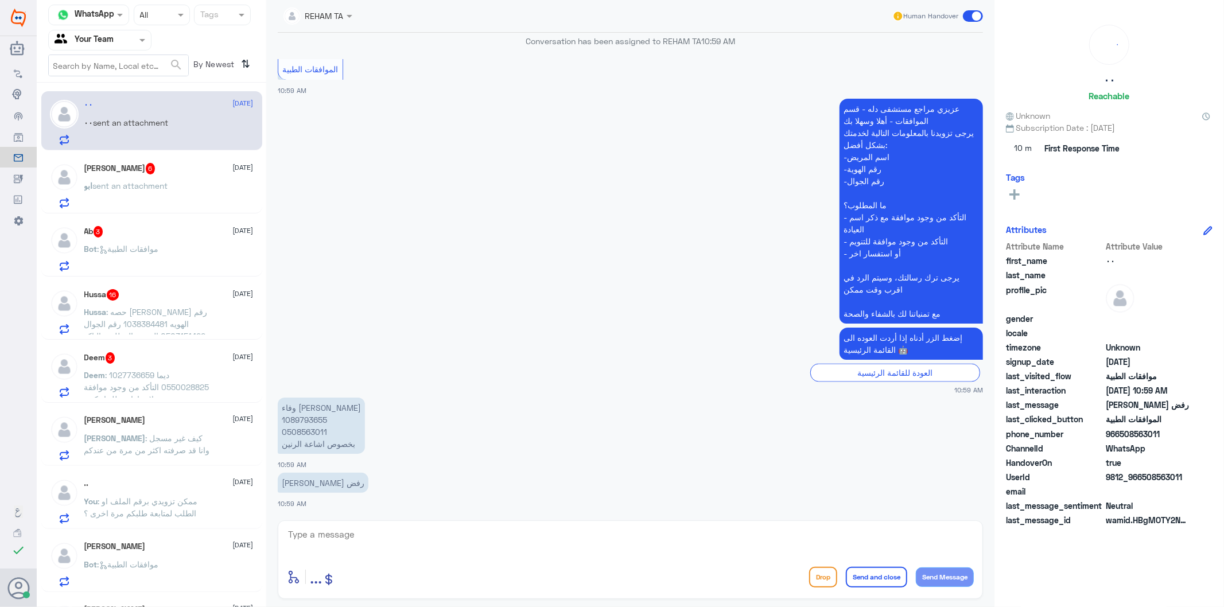
click at [358, 544] on textarea at bounding box center [630, 541] width 687 height 28
click at [323, 427] on p "وفاء [PERSON_NAME] 1089793655 0508563011 بخصوص اشاعة الرنين" at bounding box center [321, 426] width 87 height 56
click at [382, 527] on textarea at bounding box center [630, 541] width 687 height 28
type textarea "w"
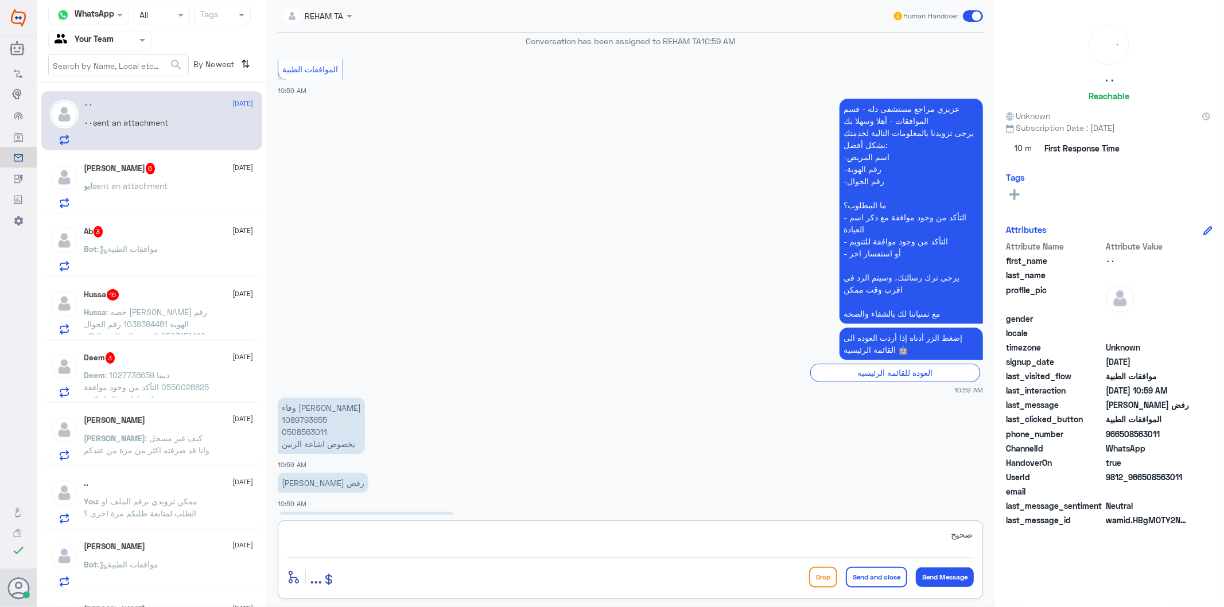
scroll to position [1442, 0]
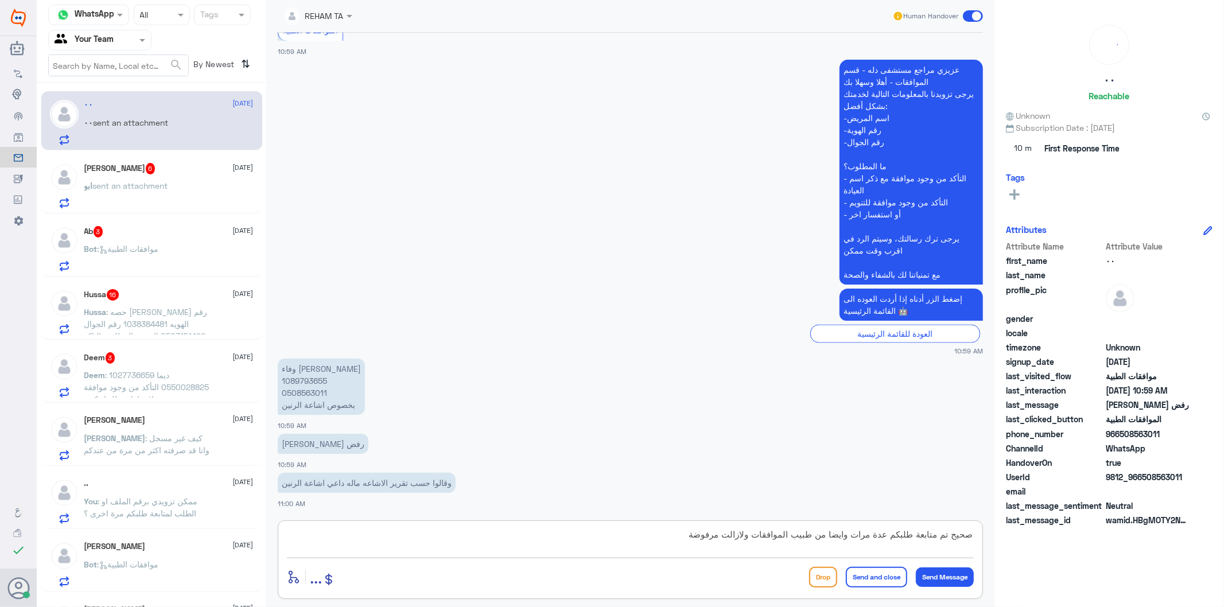
type textarea "صحيح تم متابعة طلبكم عدة مرات وايضا من طبيب الموافقات ولازالت مرفوضة"
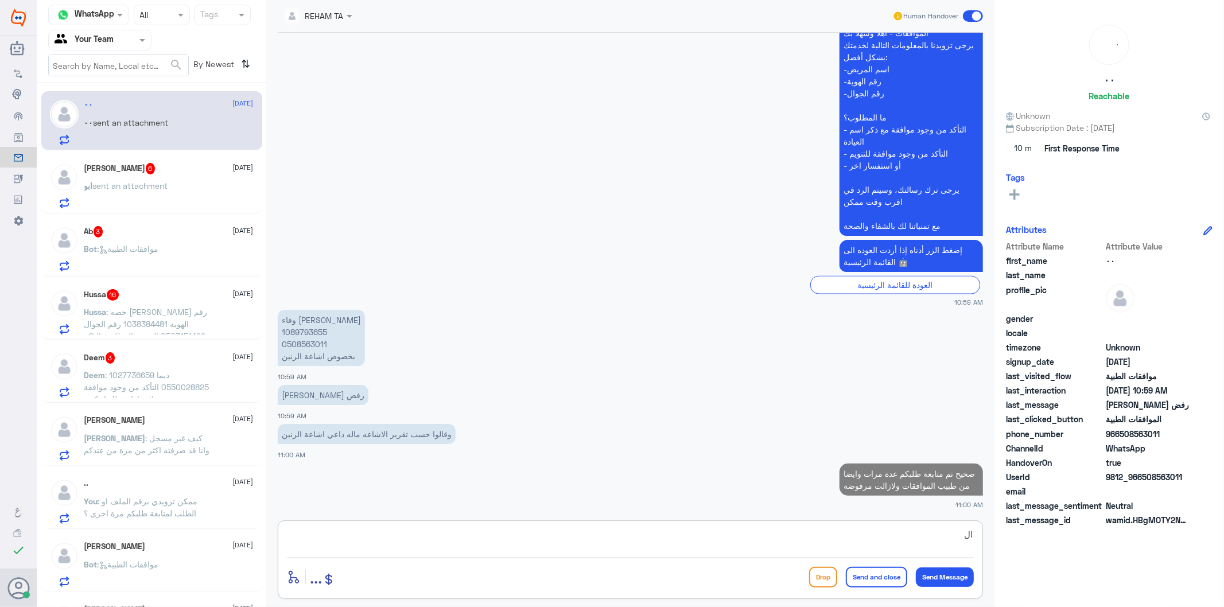
type textarea "ا"
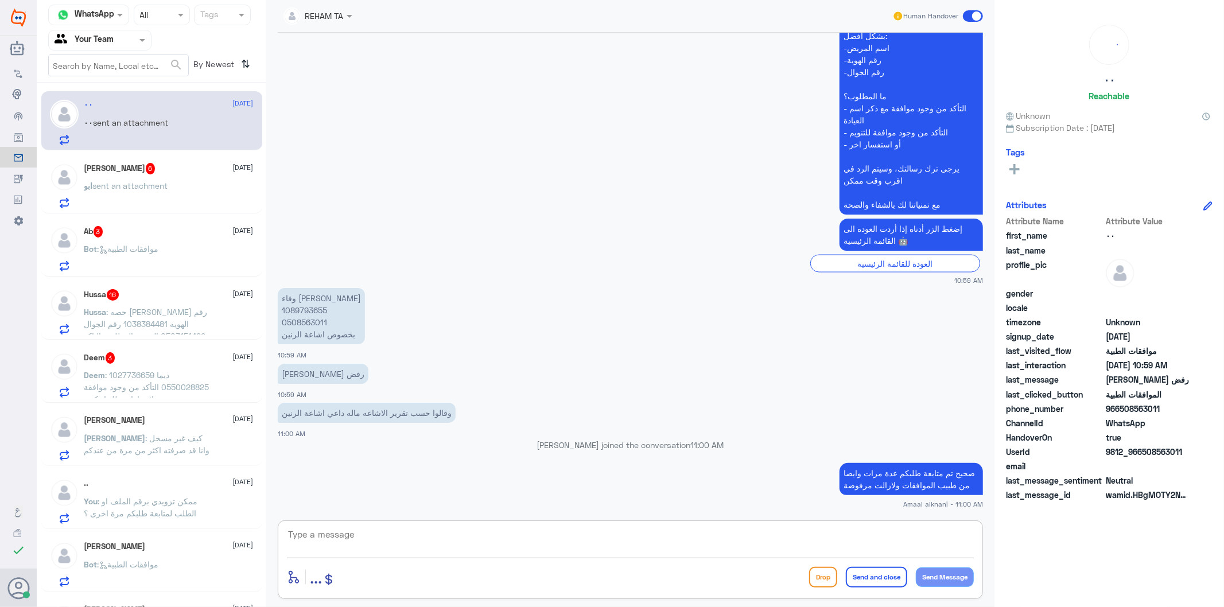
scroll to position [1488, 0]
type textarea "اي خدمة اخرى ؟"
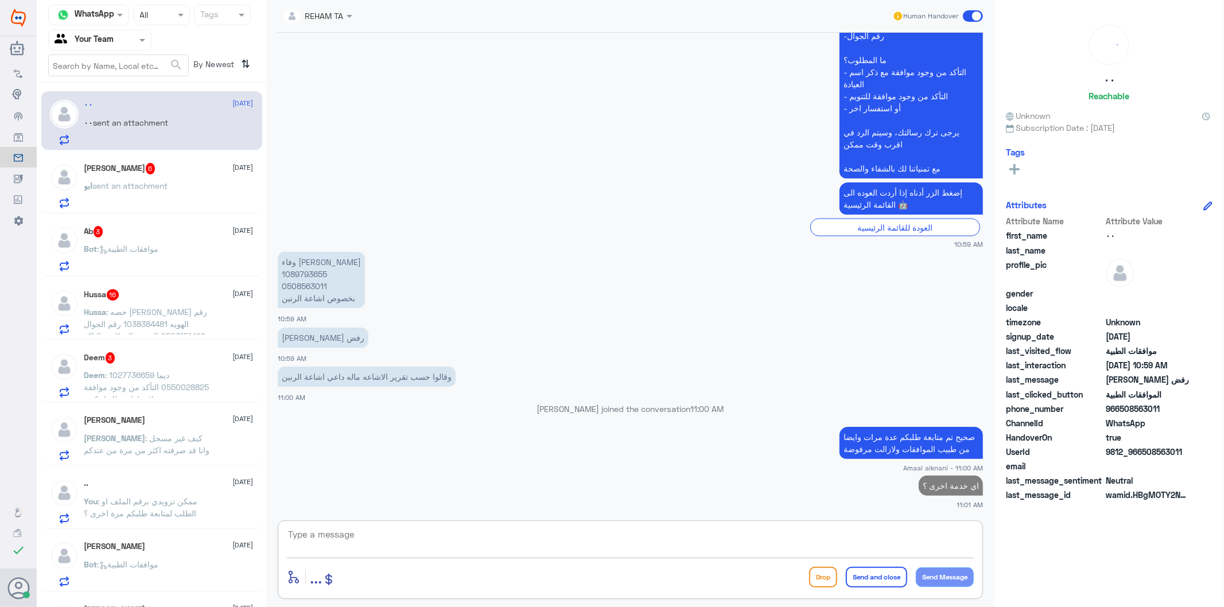
click at [164, 368] on div "Deem 3 [DATE][PERSON_NAME] : ديما 1027736659 0550028825 التأكد من وجود موافقة ل…" at bounding box center [168, 374] width 169 height 45
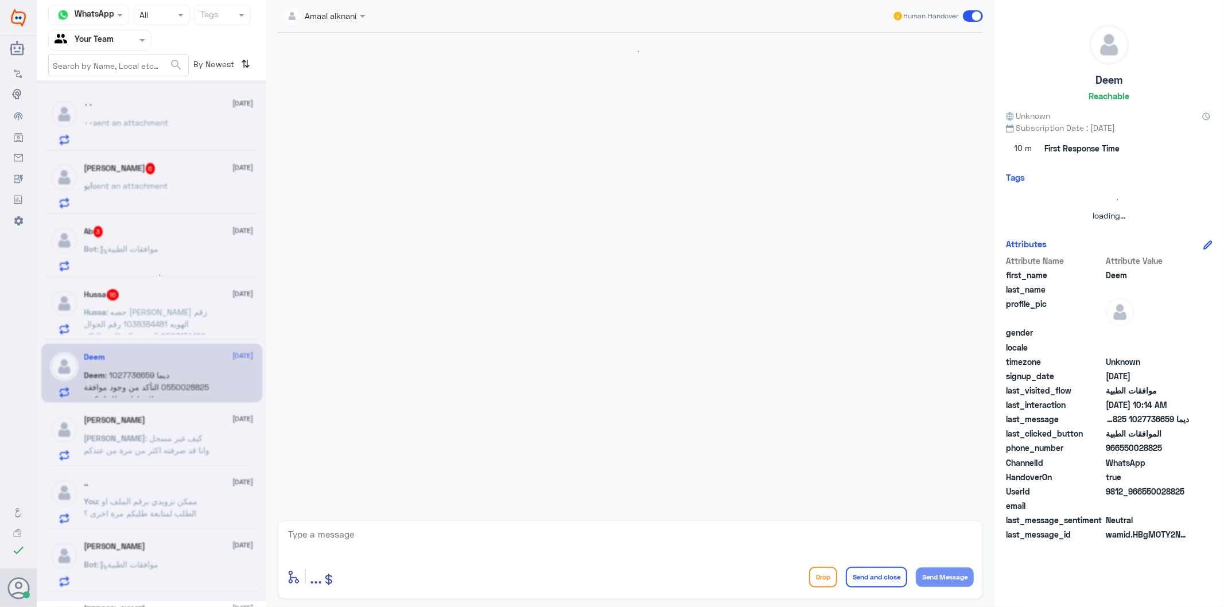
scroll to position [180, 0]
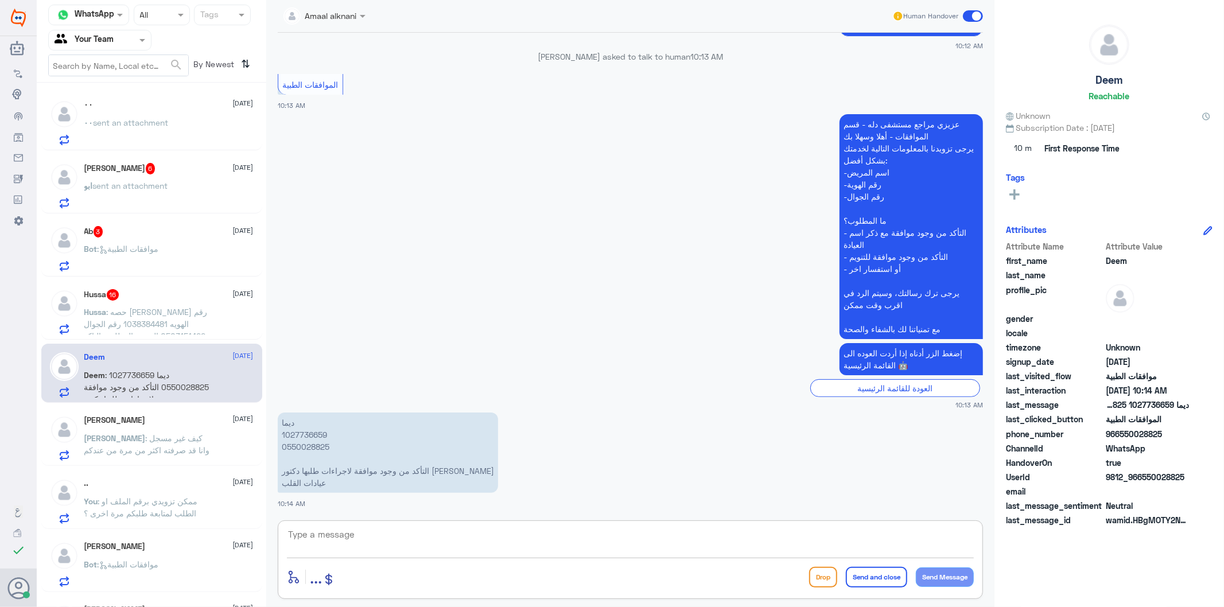
click at [391, 546] on textarea at bounding box center [630, 541] width 687 height 28
click at [293, 447] on p "ديما 1027736659 0550028825 التأكد من وجود موافقة لاجراءات طلبها دكتور [PERSON_N…" at bounding box center [388, 453] width 220 height 80
click at [349, 527] on textarea at bounding box center [630, 541] width 687 height 28
click at [344, 540] on textarea at bounding box center [630, 541] width 687 height 28
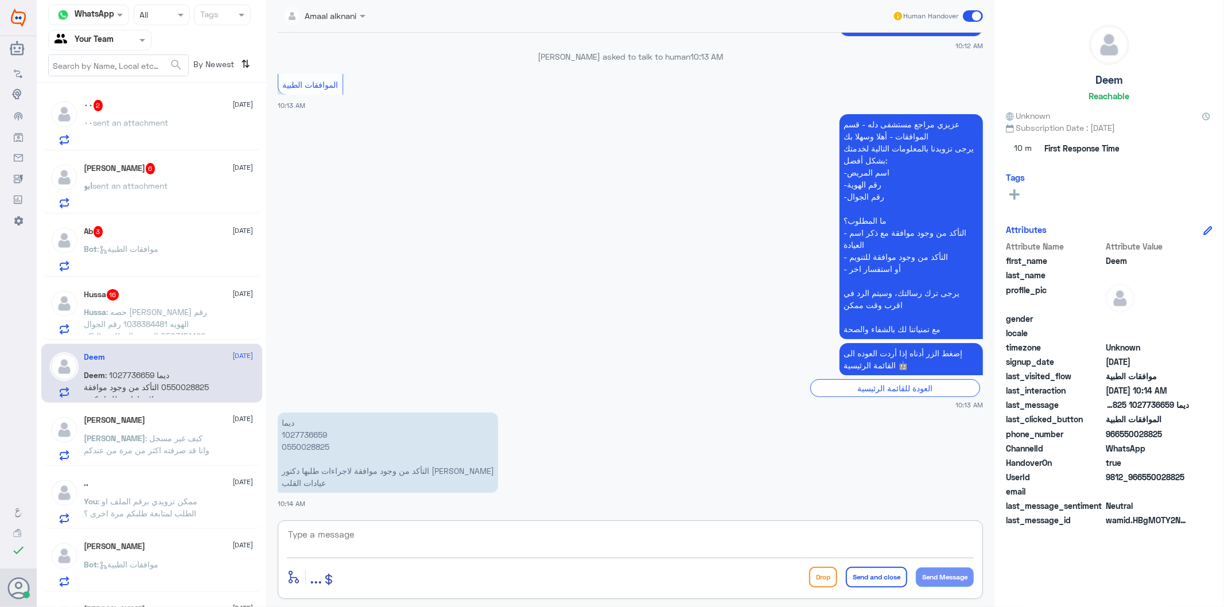
click at [341, 537] on textarea at bounding box center [630, 541] width 687 height 28
type textarea "الموافقة بخصوص ماذا ؟"
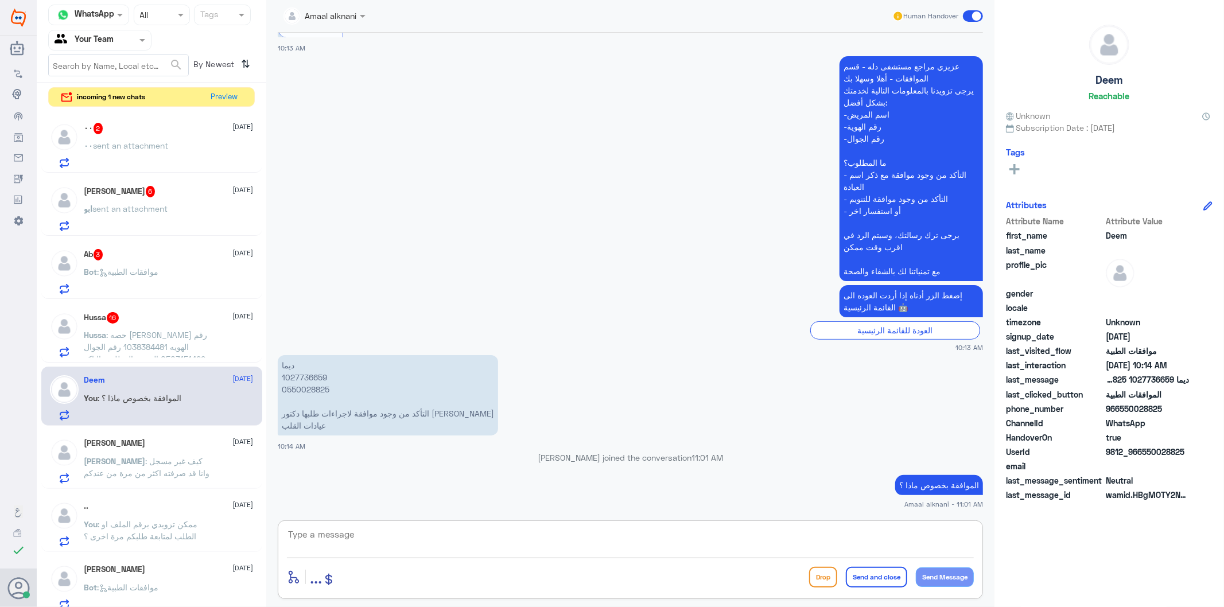
click at [150, 135] on div "٠٠ 2 [DATE][PERSON_NAME] sent an attachment" at bounding box center [168, 145] width 169 height 45
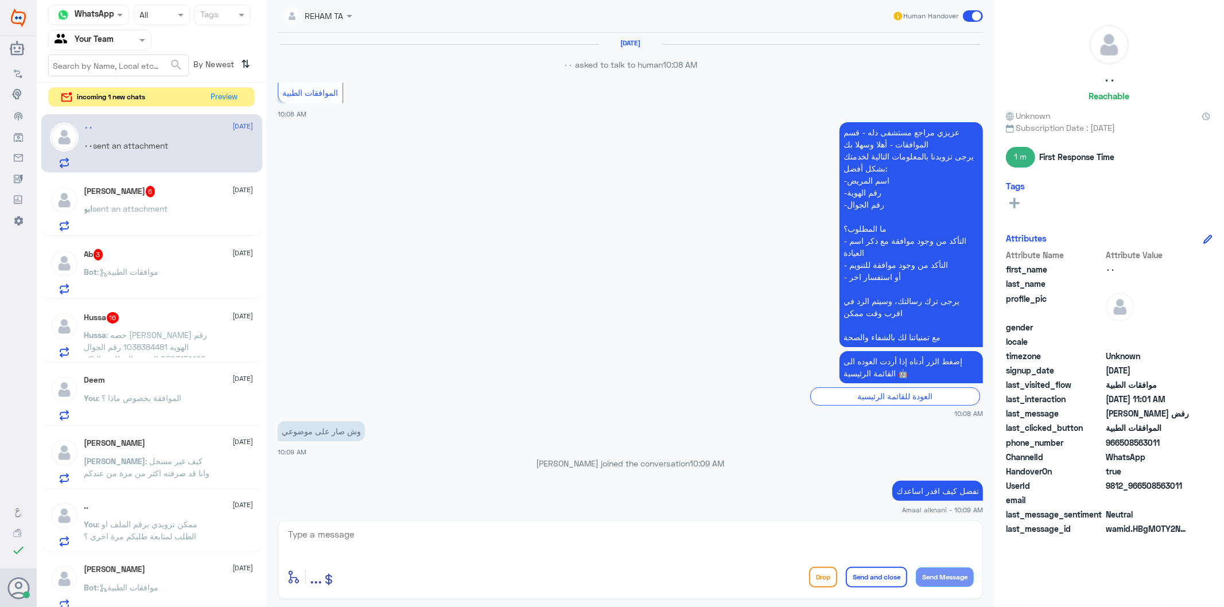
scroll to position [1263, 0]
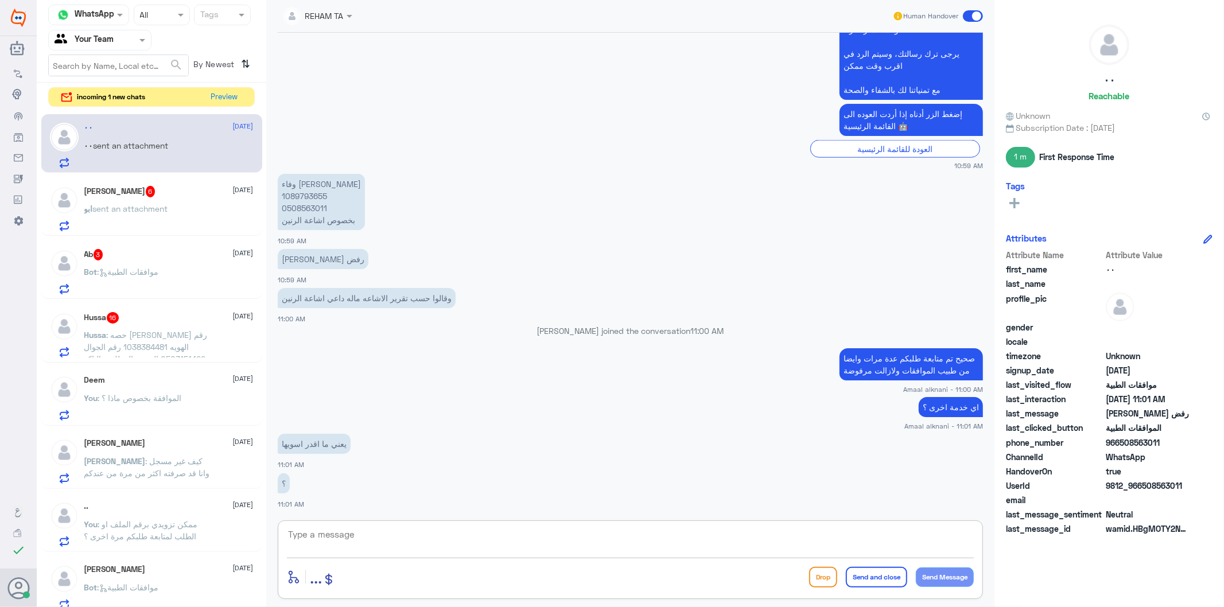
click at [387, 537] on textarea at bounding box center [630, 541] width 687 height 28
click at [387, 543] on textarea at bounding box center [630, 541] width 687 height 28
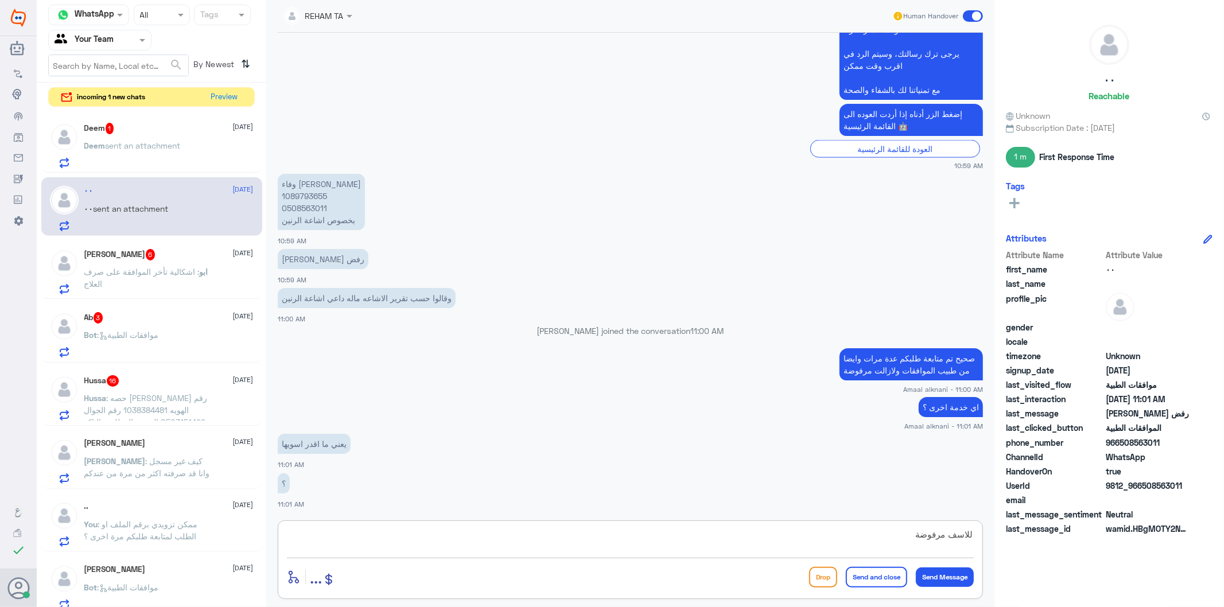
type textarea "للاسف مرفوضة"
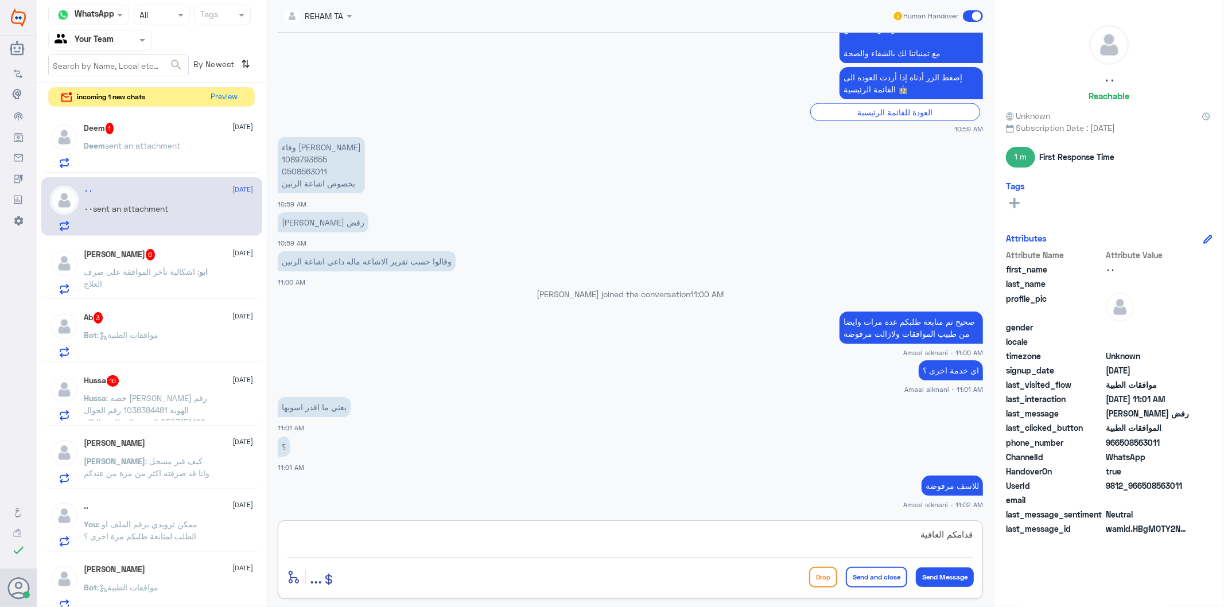
type textarea "قدامكم العافية"
click at [864, 576] on button "Send and close" at bounding box center [876, 577] width 61 height 21
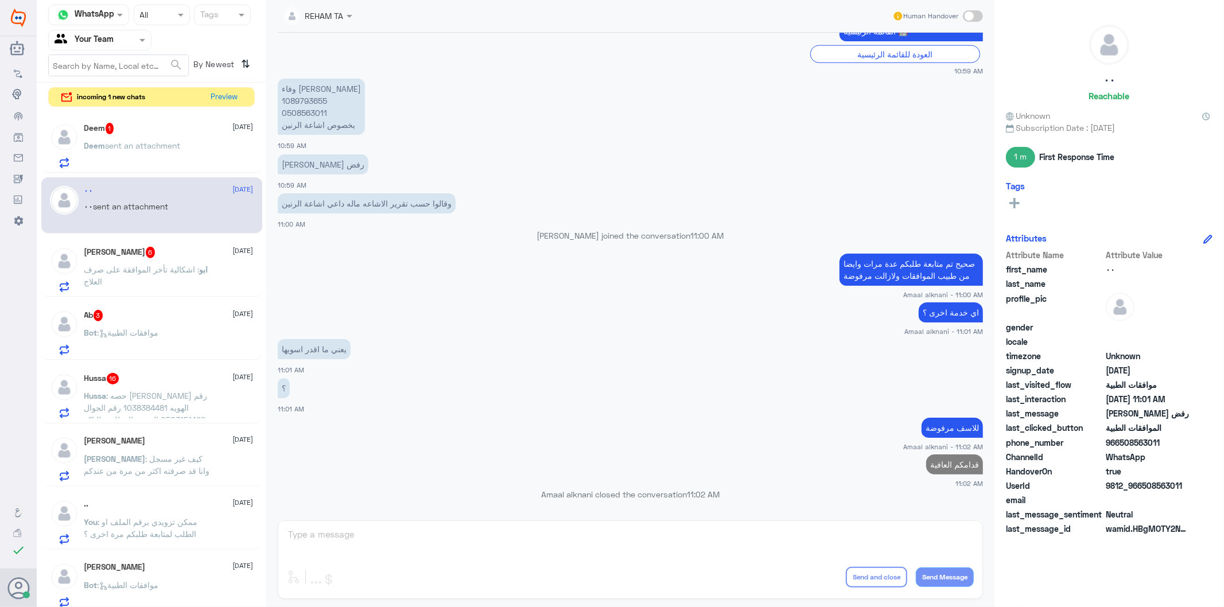
scroll to position [1334, 0]
click at [166, 391] on span ": حصه [PERSON_NAME] رقم الهويه 1038384481 رقم الجوال 0503151422 الخدمه المطلربه…" at bounding box center [145, 414] width 123 height 46
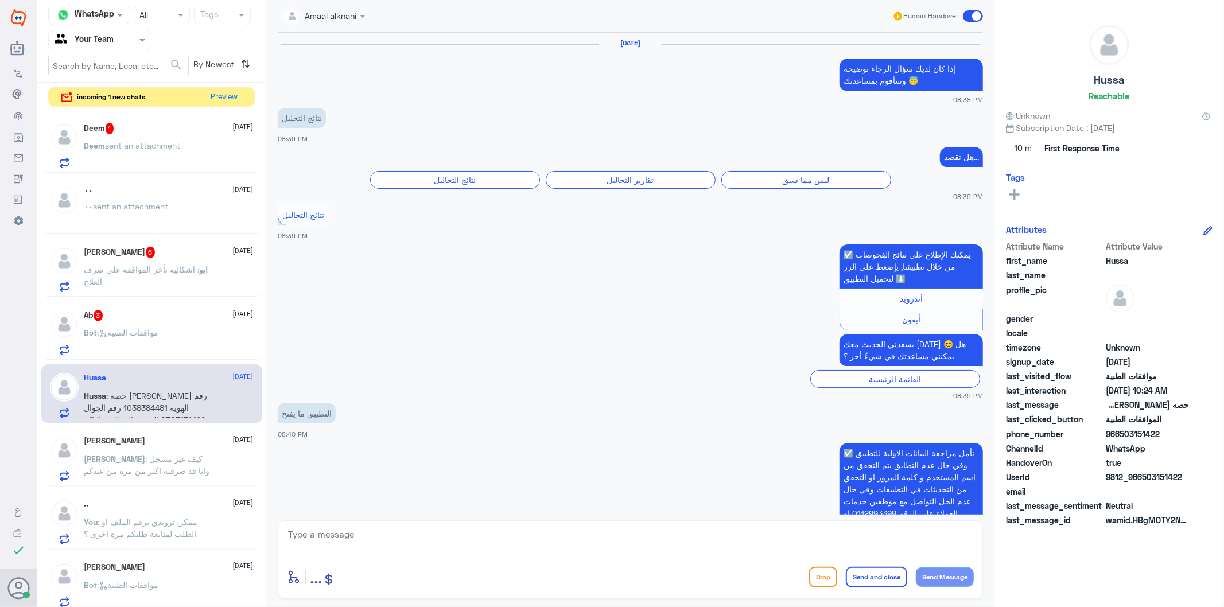
scroll to position [2059, 0]
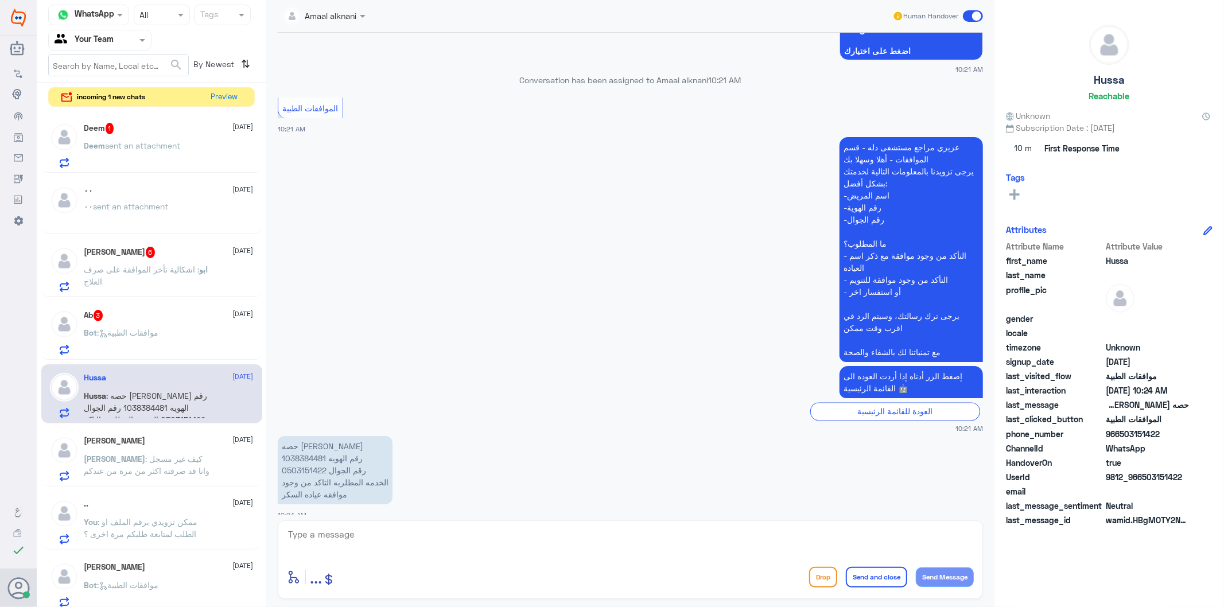
click at [157, 466] on p "[PERSON_NAME] : كيف غير مسجل وانا قد صرفته اكثر من مرة من عندكم" at bounding box center [148, 467] width 129 height 29
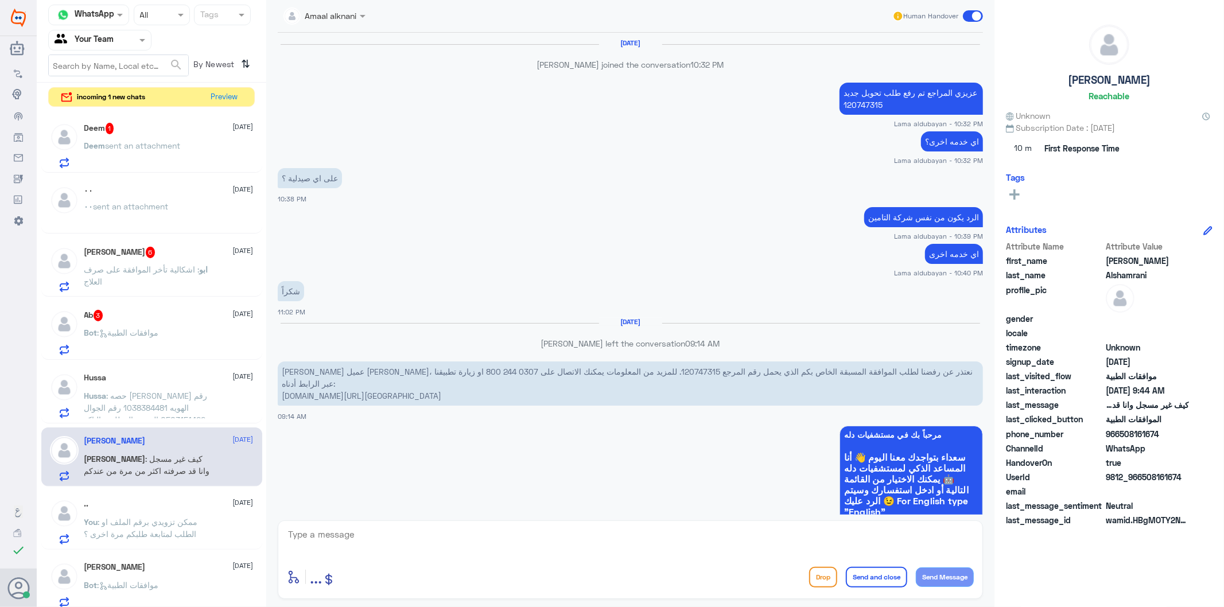
scroll to position [1445, 0]
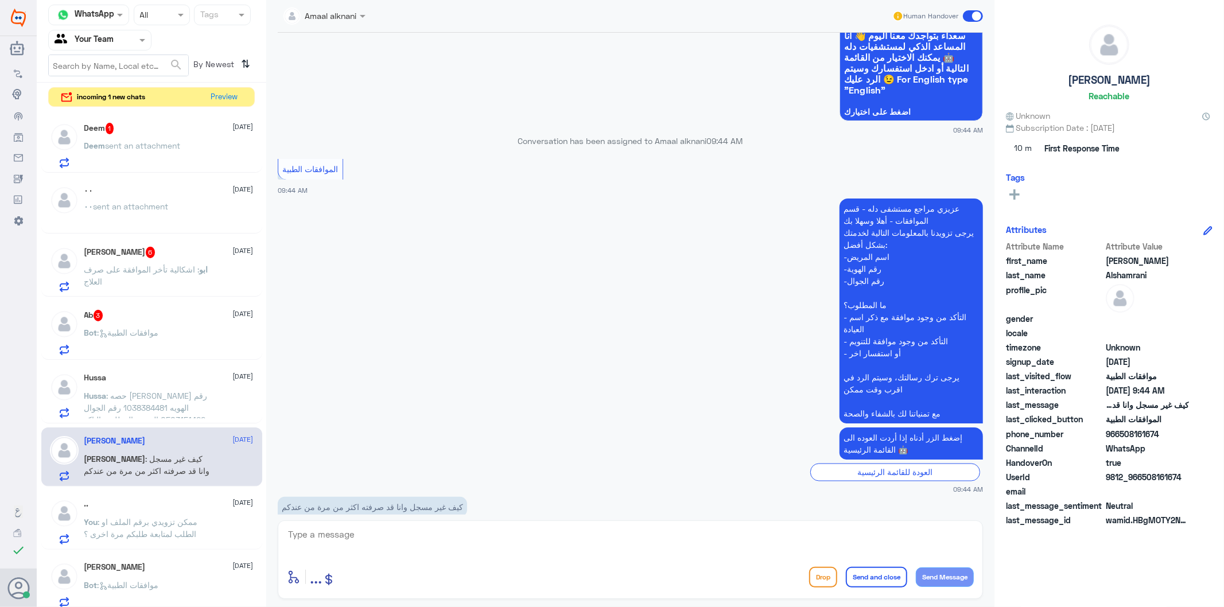
click at [346, 524] on div "enter flow name ... Drop Send and close Send Message" at bounding box center [630, 560] width 705 height 79
click at [340, 541] on textarea at bounding box center [630, 541] width 687 height 28
type textarea "المرات السابقه لم يكن عليه موافقات - كان يمشي تحت الليمت من دون رفع طلب"
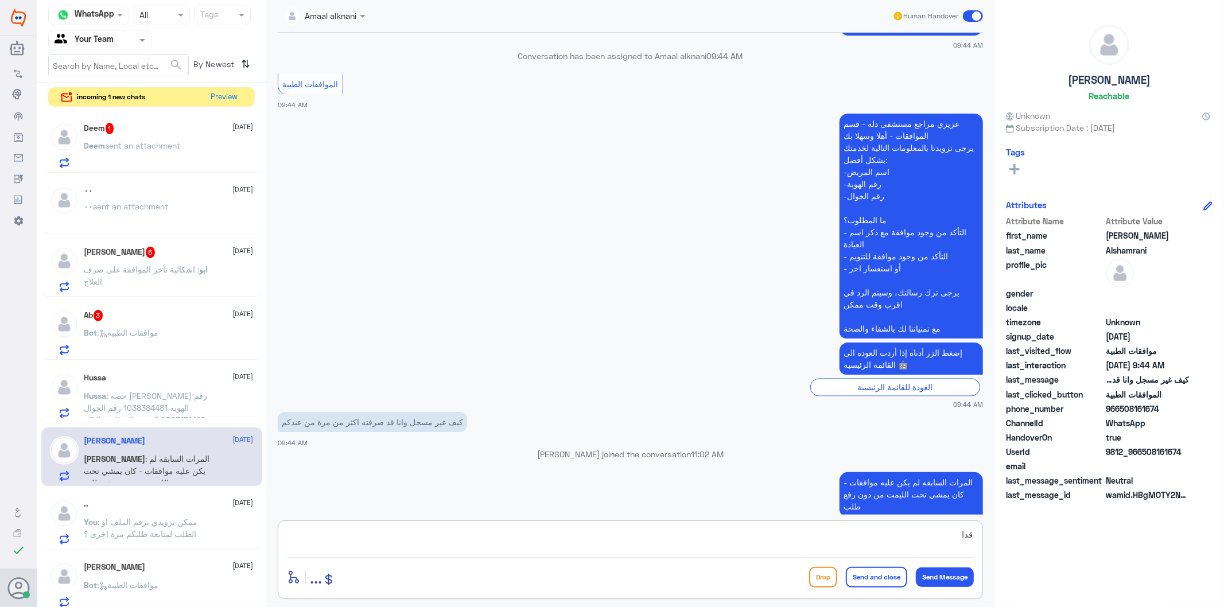
scroll to position [1502, 0]
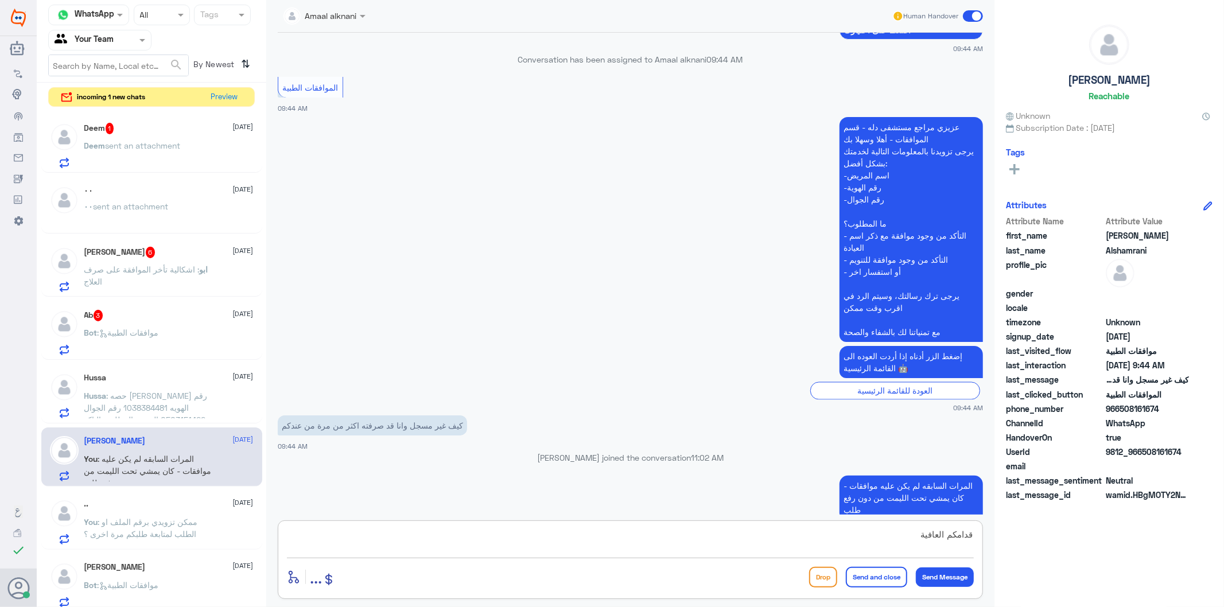
type textarea "قدامكم العافية"
click at [872, 573] on button "Send and close" at bounding box center [876, 577] width 61 height 21
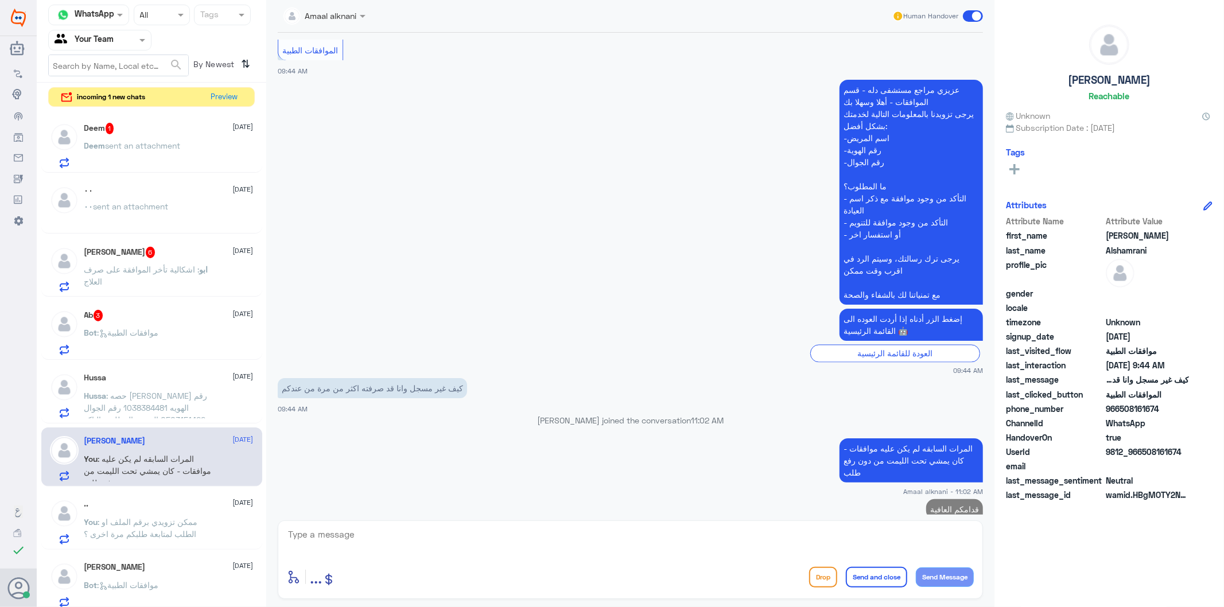
scroll to position [1536, 0]
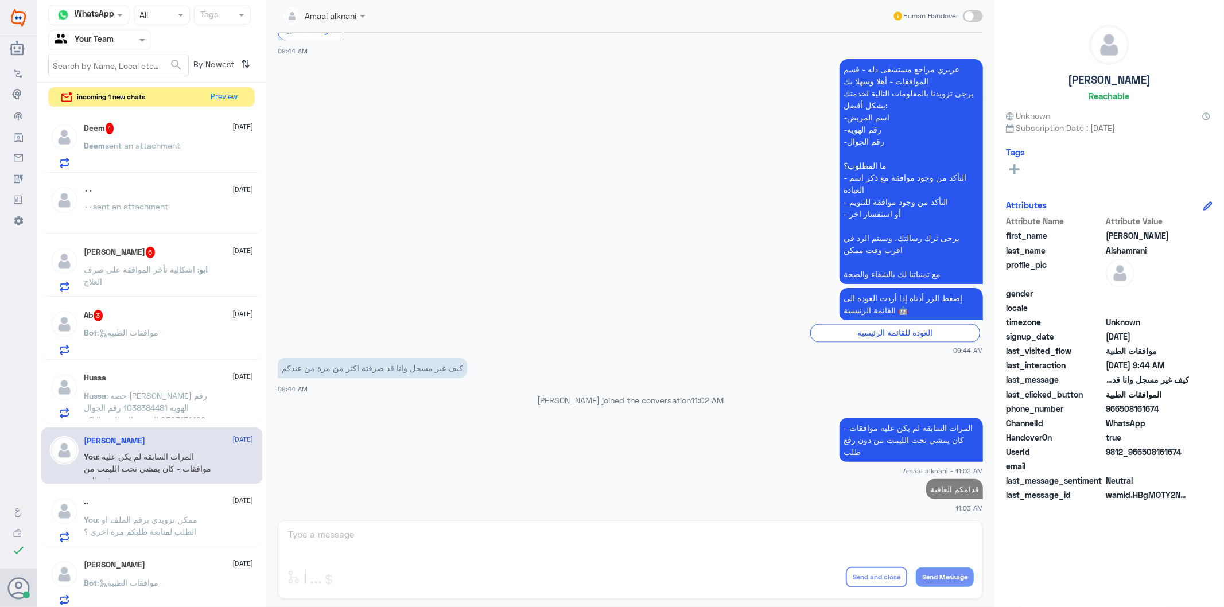
click at [171, 392] on span ": حصه [PERSON_NAME] رقم الهويه 1038384481 رقم الجوال 0503151422 الخدمه المطلربه…" at bounding box center [145, 414] width 123 height 46
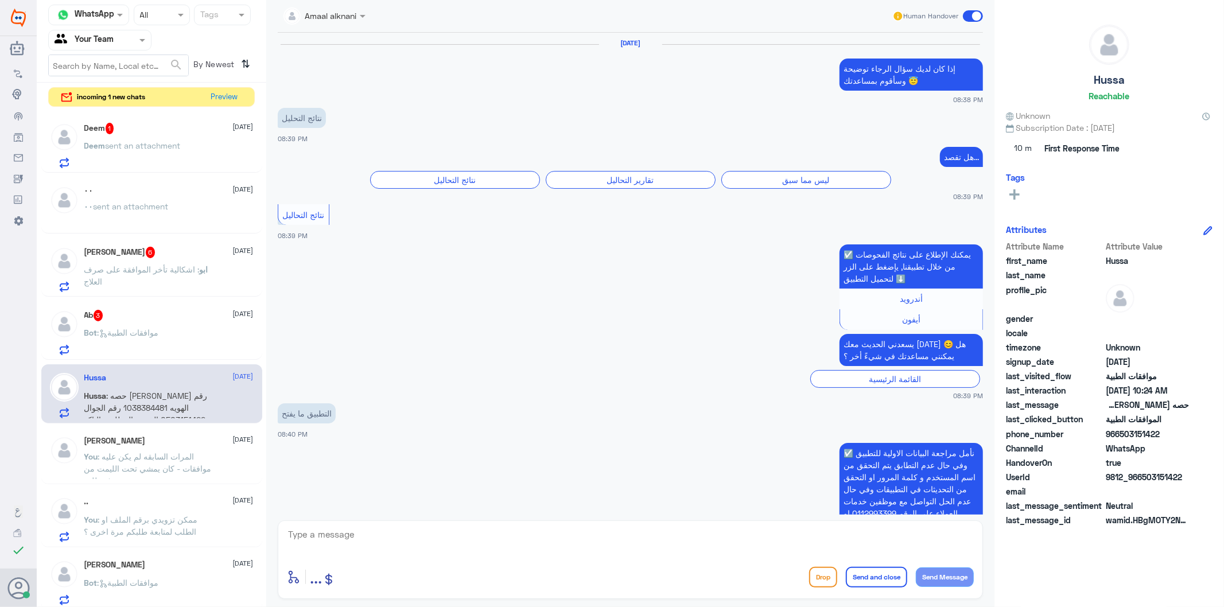
scroll to position [2059, 0]
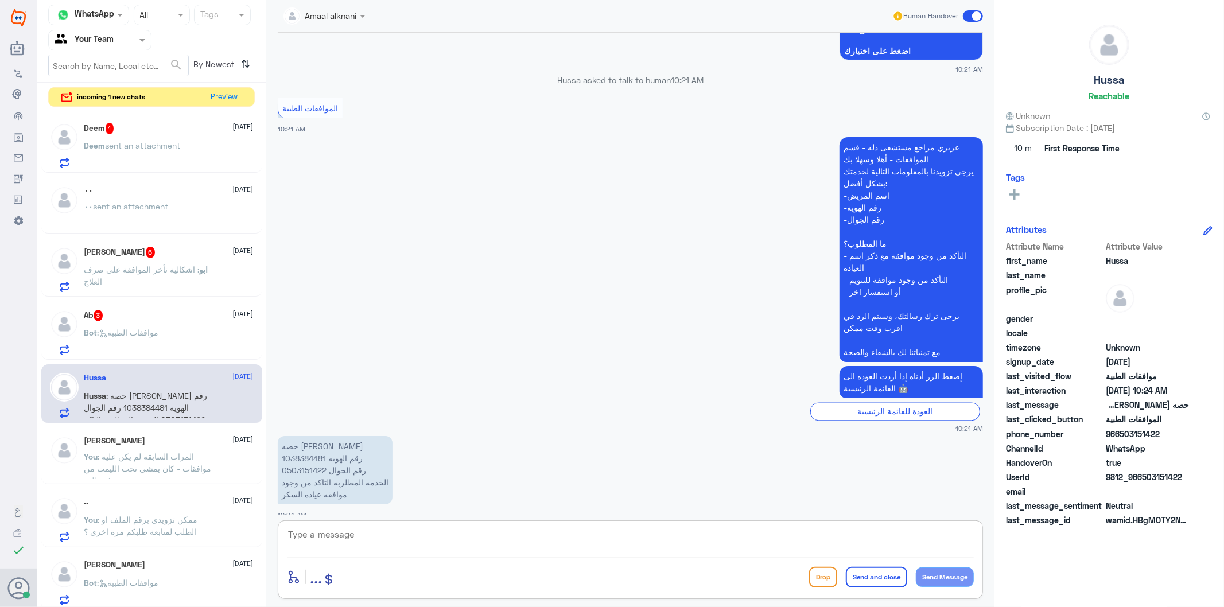
click at [358, 538] on textarea at bounding box center [630, 541] width 687 height 28
click at [316, 460] on p "حصه [PERSON_NAME] رقم الهويه 1038384481 رقم الجوال 0503151422 الخدمه المطلربه ا…" at bounding box center [335, 470] width 115 height 68
click at [417, 542] on textarea at bounding box center [630, 541] width 687 height 28
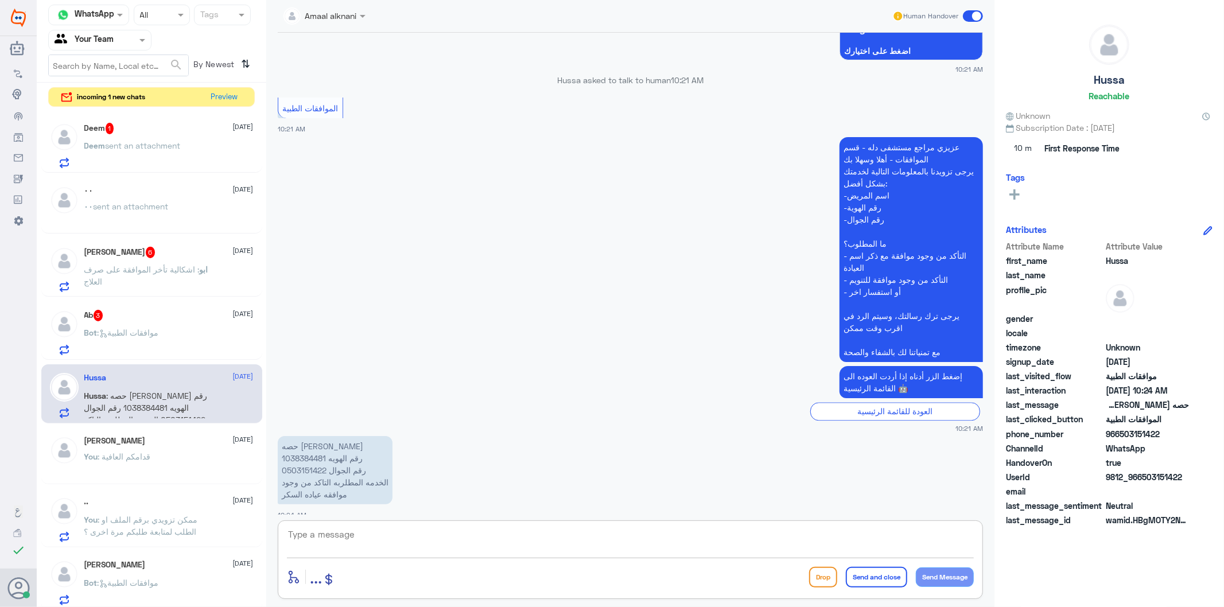
click at [307, 439] on p "حصه [PERSON_NAME] رقم الهويه 1038384481 رقم الجوال 0503151422 الخدمه المطلربه ا…" at bounding box center [335, 470] width 115 height 68
click at [308, 444] on p "حصه [PERSON_NAME] رقم الهويه 1038384481 رقم الجوال 0503151422 الخدمه المطلربه ا…" at bounding box center [335, 470] width 115 height 68
click at [359, 542] on textarea at bounding box center [630, 541] width 687 height 28
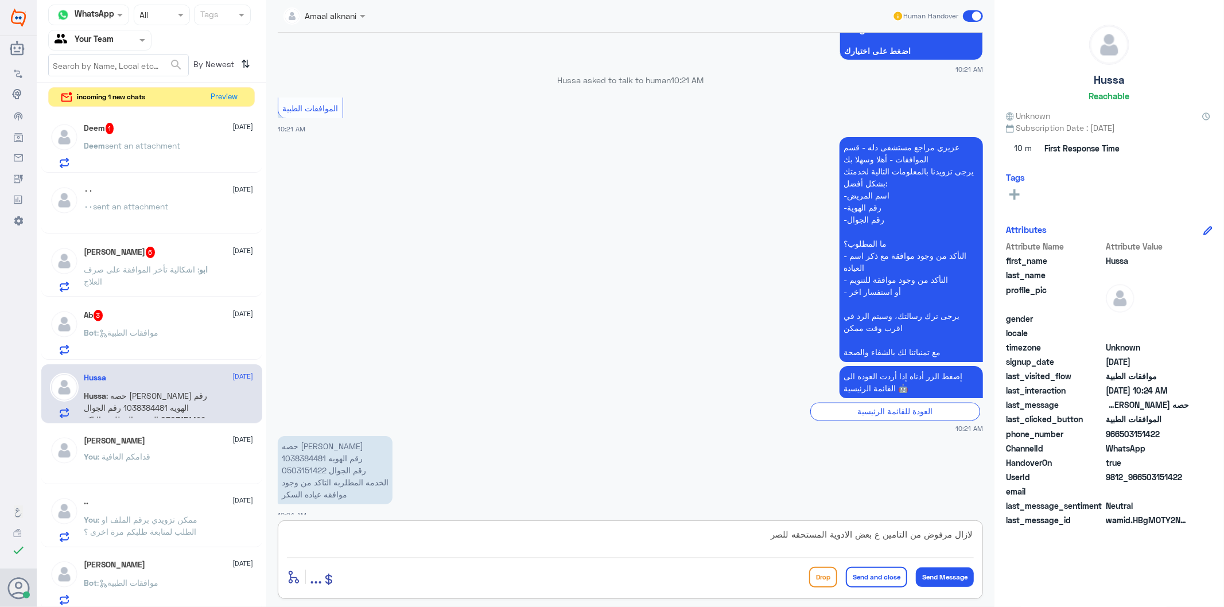
type textarea "لازال مرفوض من التامين ع بعض الادوية المستحقه للصرف"
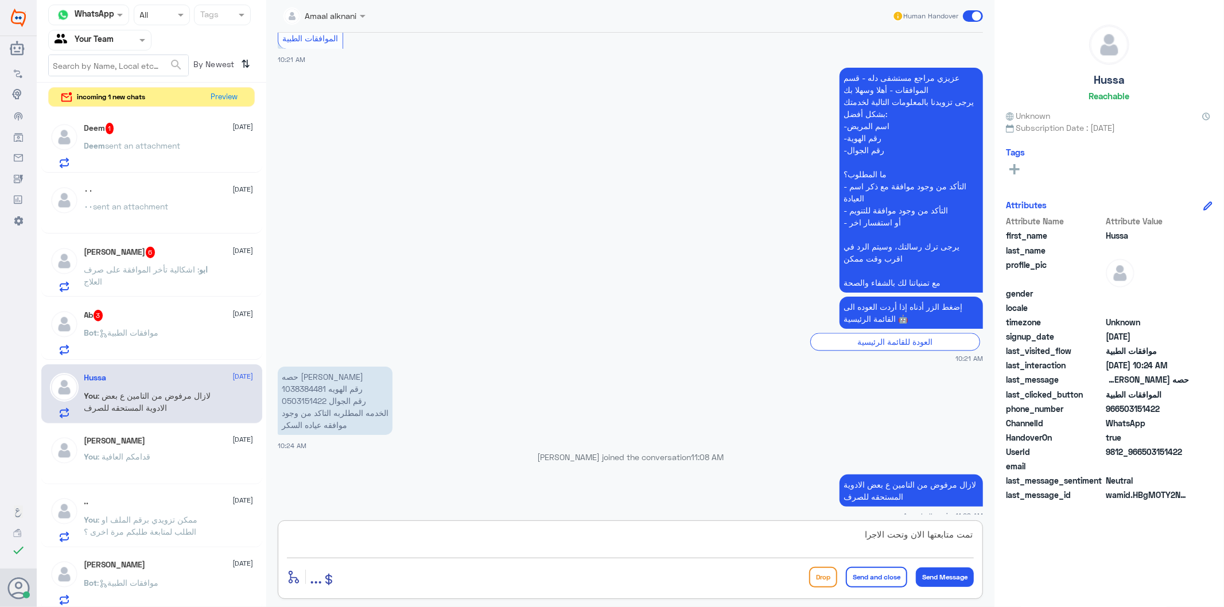
type textarea "تمت متابعتها الان وتحت الاجراء"
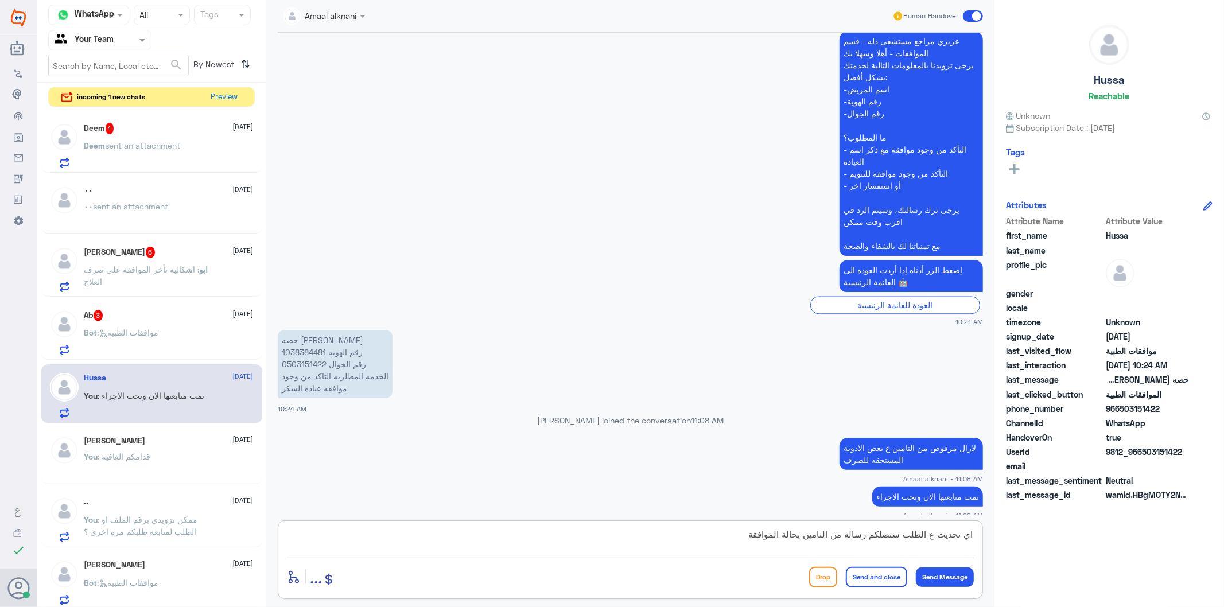
type textarea "اي تحديث ع الطلب ستصلكم رساله من التامين بحالة الموافقة"
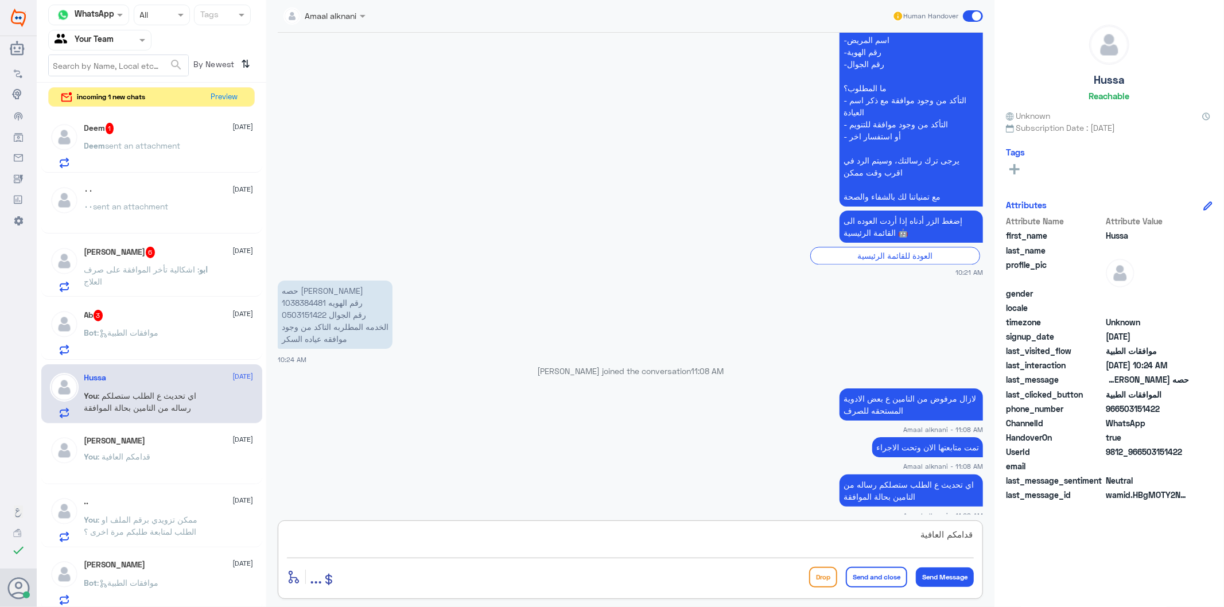
type textarea "قدامكم العافية"
click at [868, 580] on button "Send and close" at bounding box center [876, 577] width 61 height 21
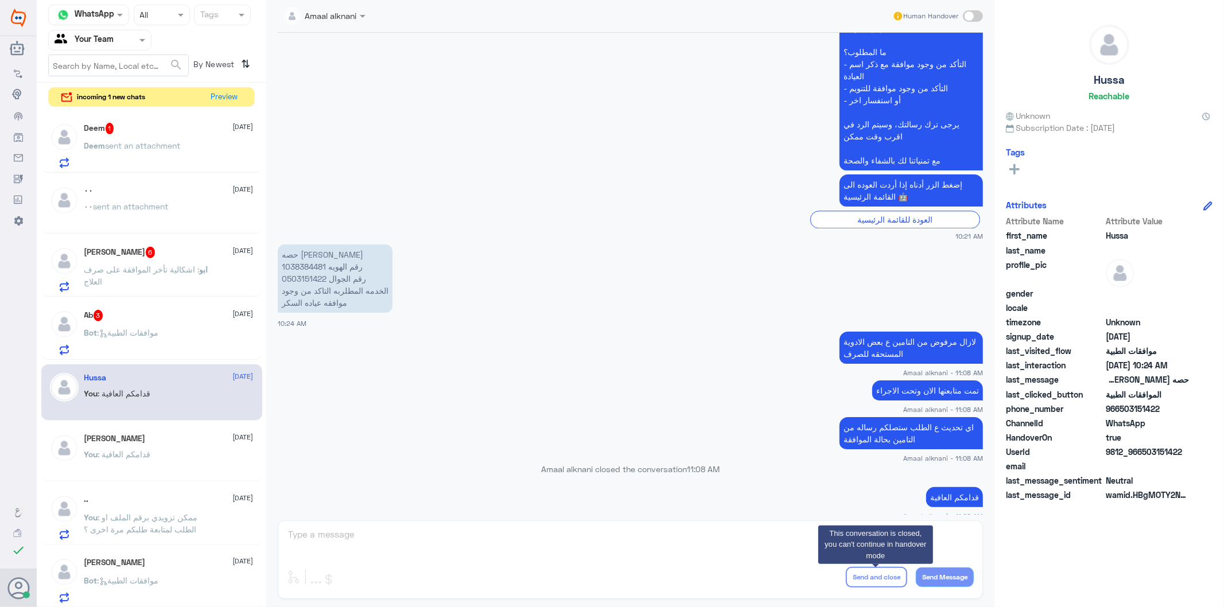
click at [132, 351] on p "Bot : موافقات الطبية" at bounding box center [121, 341] width 75 height 29
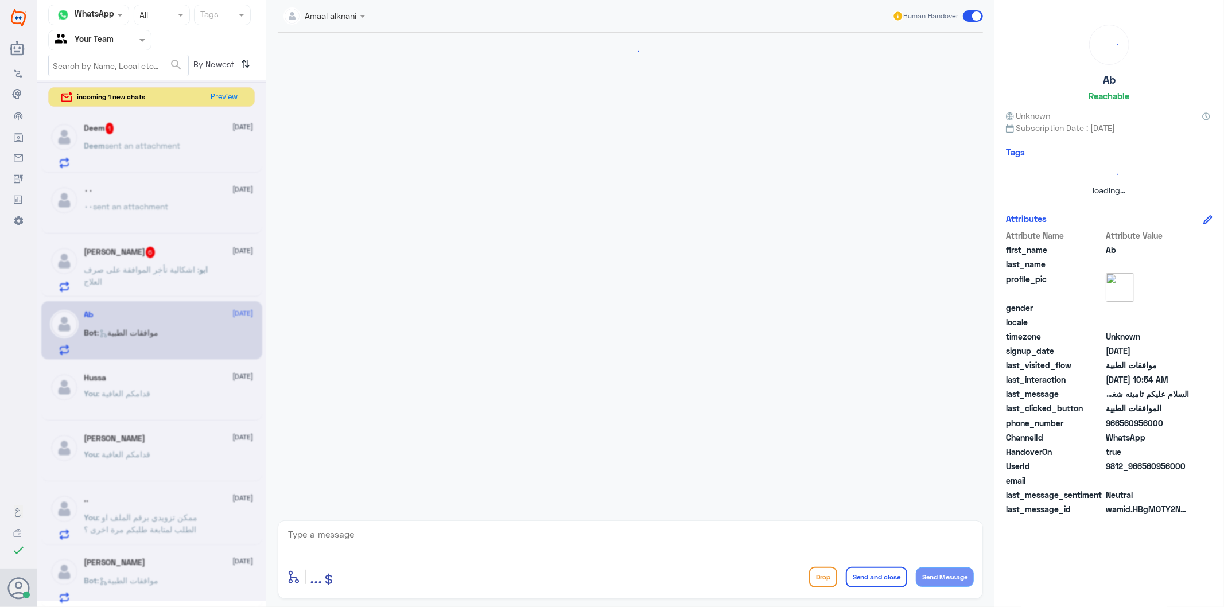
scroll to position [286, 0]
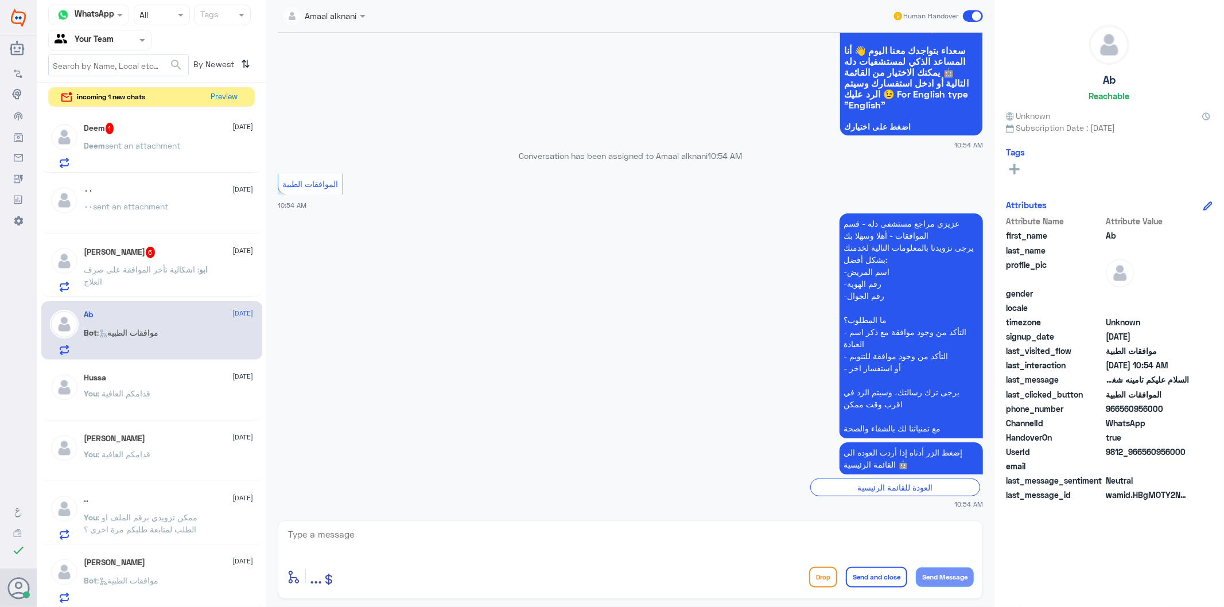
click at [366, 549] on textarea at bounding box center [630, 541] width 687 height 28
type textarea "تفضل كيف اقدر اساعدك"
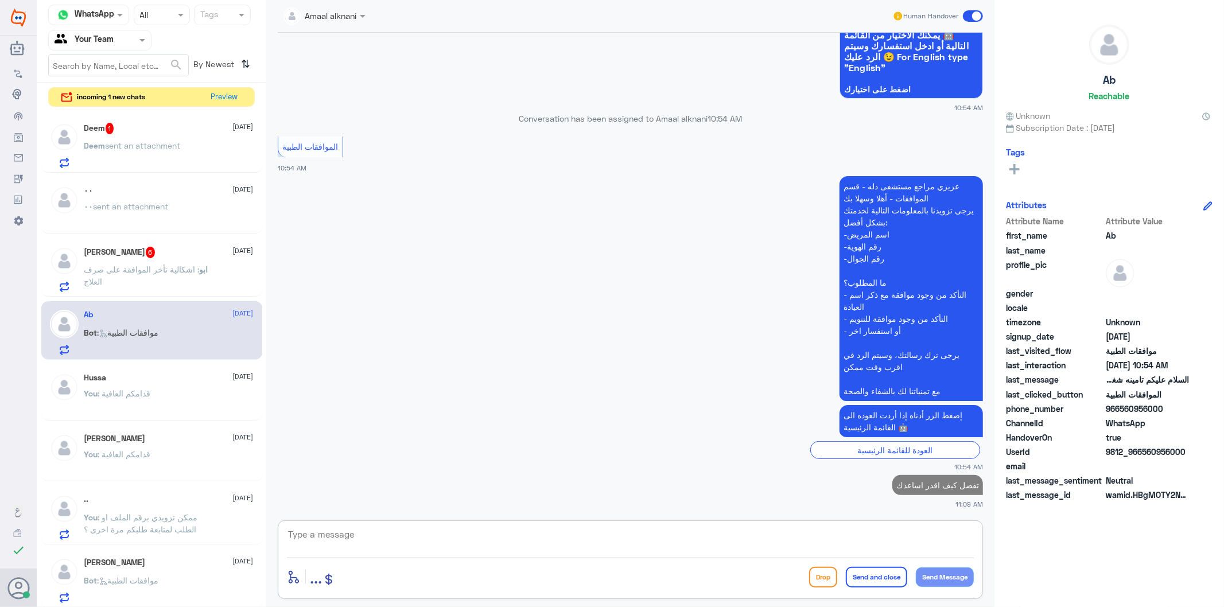
click at [177, 294] on div "[PERSON_NAME] 6 [DATE] ابو : اشكالية تأخر الموافقة على صرف العلاج" at bounding box center [151, 267] width 221 height 59
click at [178, 285] on p "ابو : اشكالية تأخر الموافقة على صرف العلاج" at bounding box center [148, 277] width 129 height 29
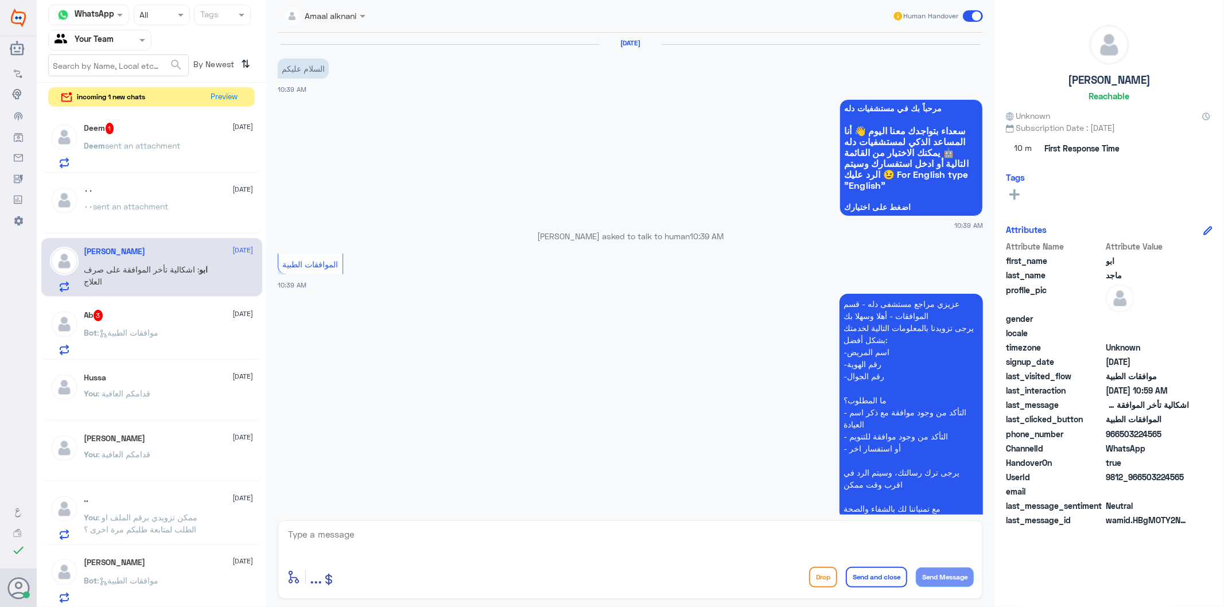
scroll to position [762, 0]
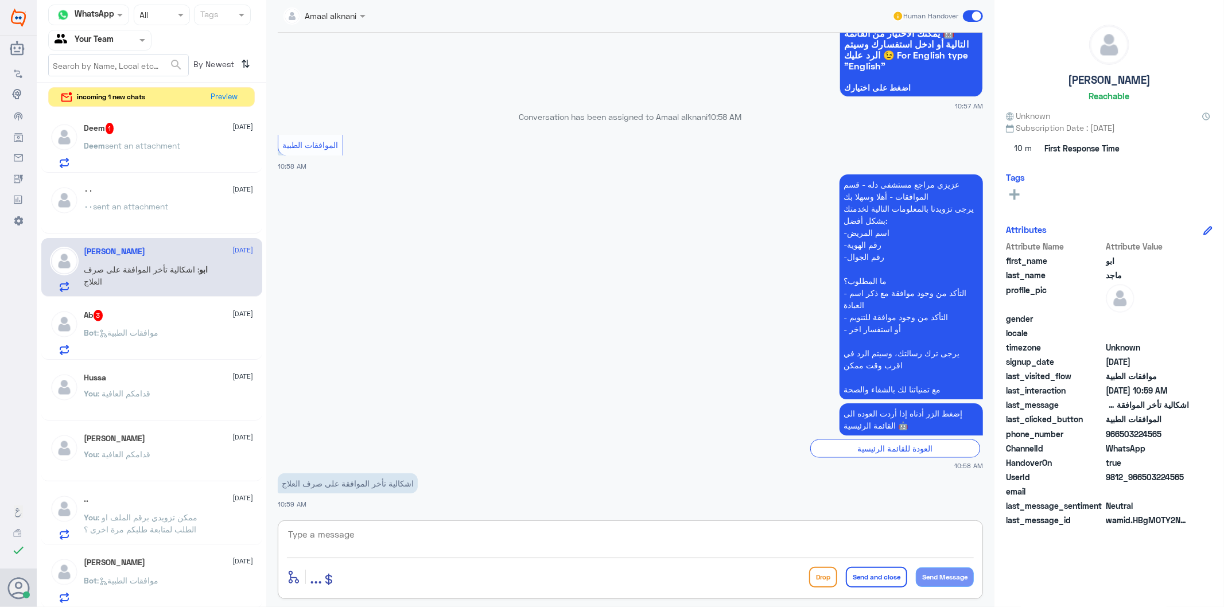
click at [407, 535] on textarea at bounding box center [630, 541] width 687 height 28
click at [405, 541] on textarea at bounding box center [630, 541] width 687 height 28
type textarea "تزودني برقم الملف او الهوية اذا سمحت"
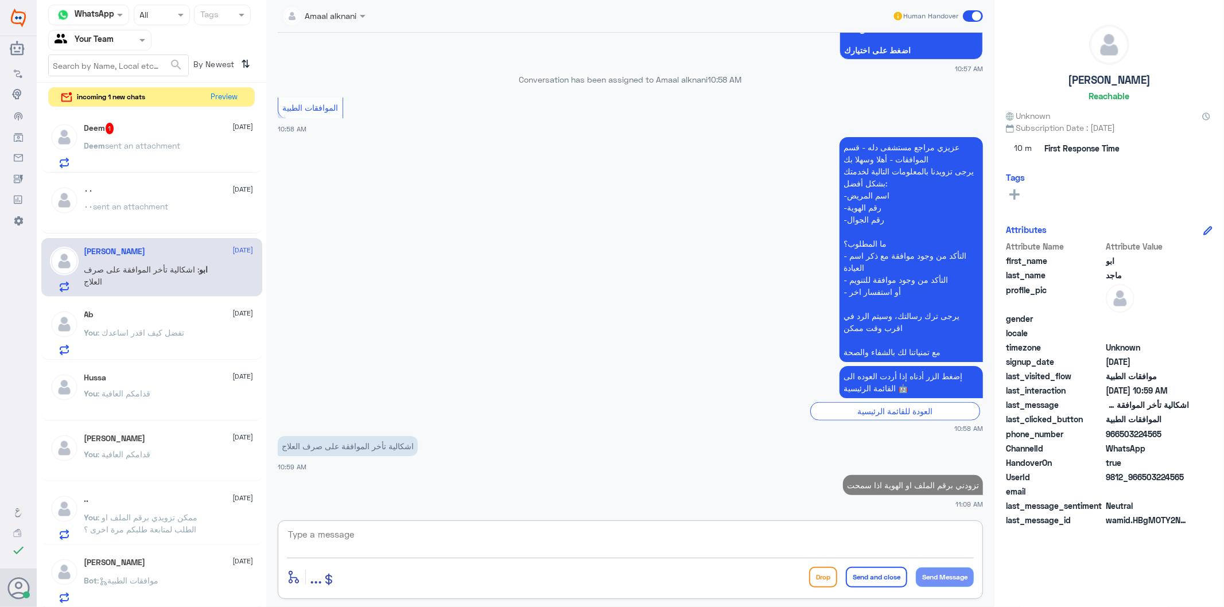
click at [155, 154] on p "Deem sent an attachment" at bounding box center [132, 153] width 96 height 29
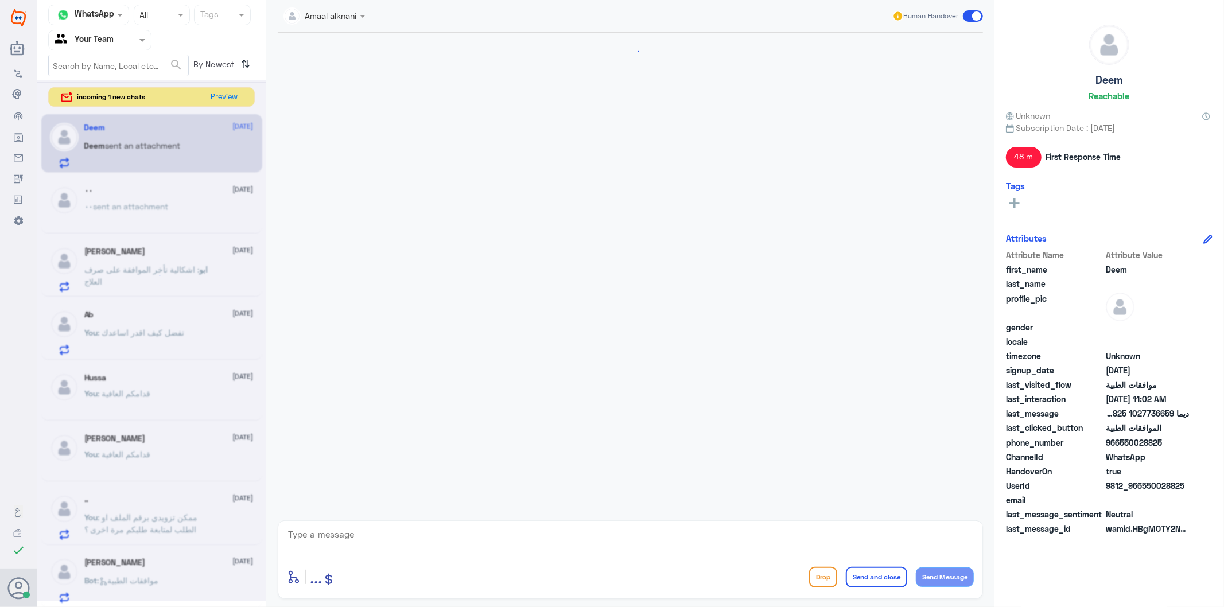
scroll to position [396, 0]
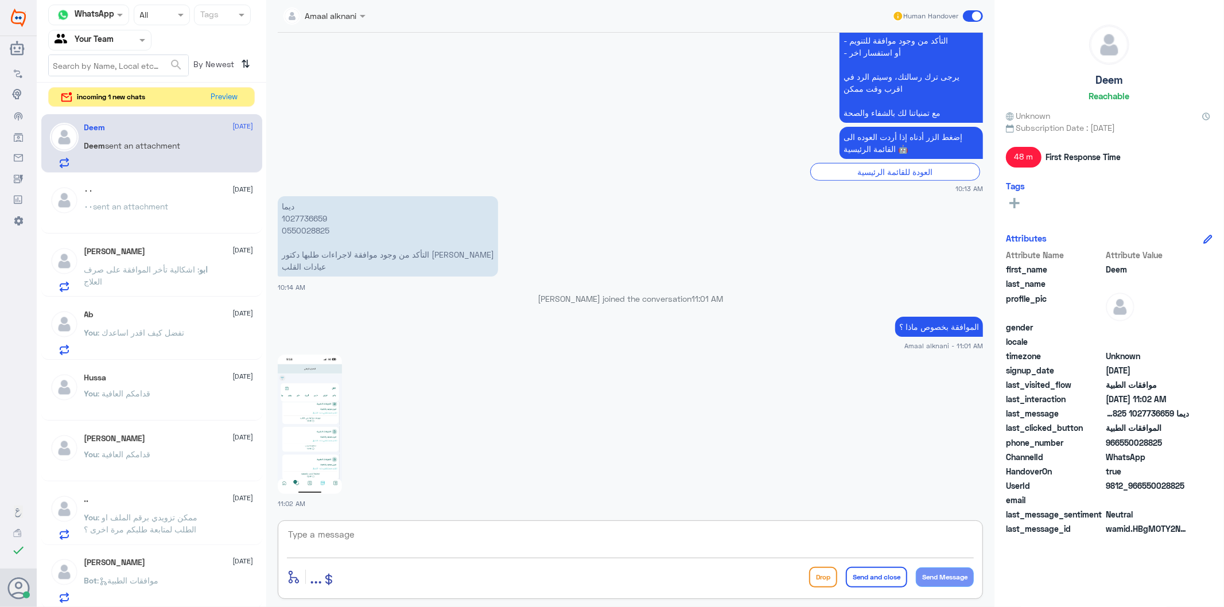
click at [374, 535] on textarea at bounding box center [630, 541] width 687 height 28
click at [336, 454] on img at bounding box center [310, 424] width 64 height 139
click at [311, 213] on p "ديما 1027736659 0550028825 التأكد من وجود موافقة لاجراءات طلبها دكتور [PERSON_N…" at bounding box center [388, 236] width 220 height 80
click at [317, 438] on img at bounding box center [310, 424] width 64 height 139
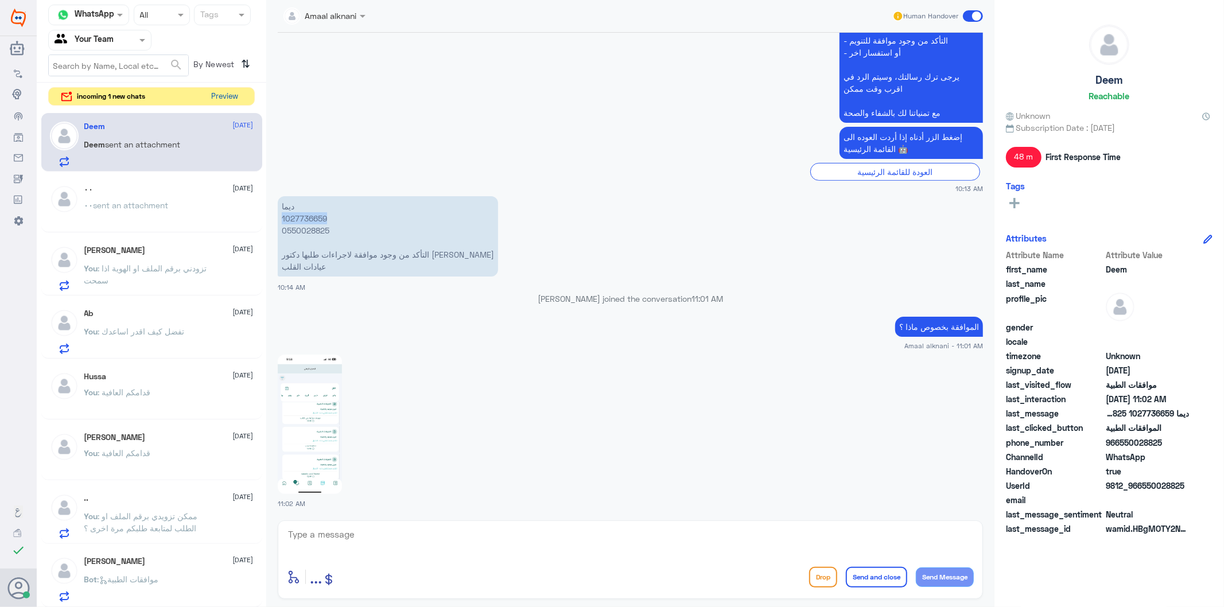
click at [220, 94] on button "Preview" at bounding box center [225, 97] width 36 height 18
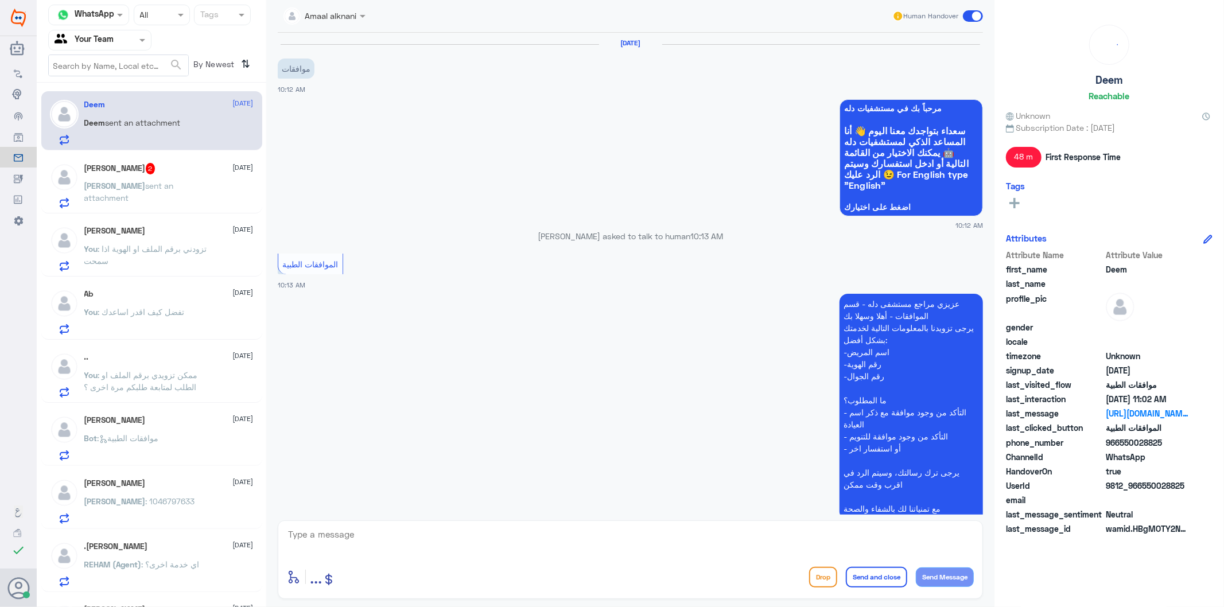
scroll to position [396, 0]
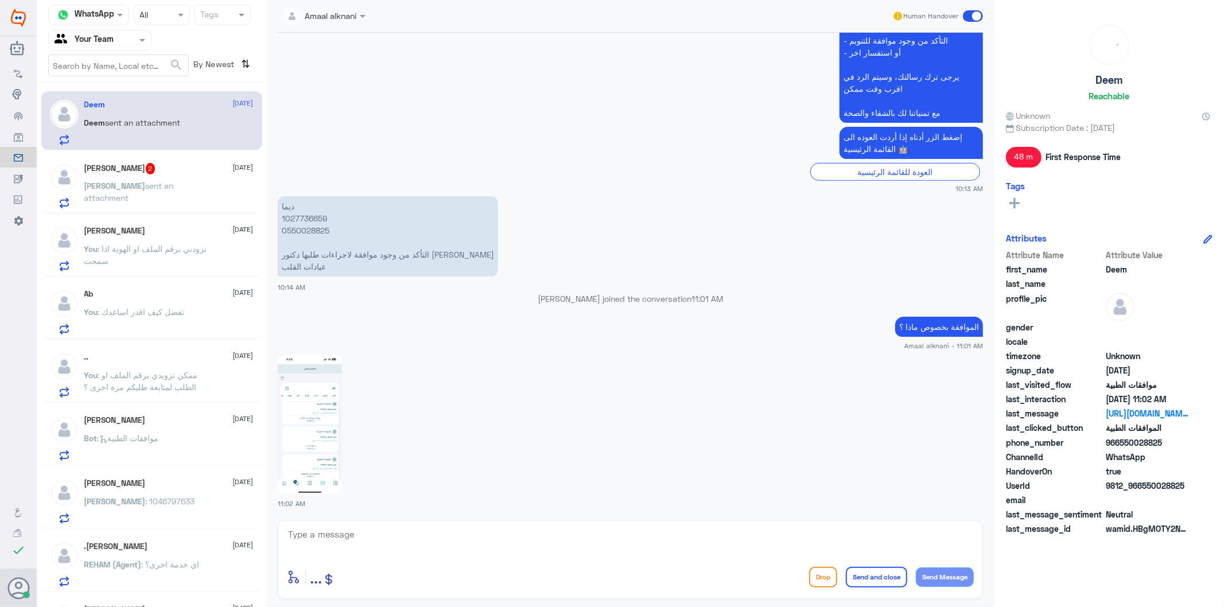
click at [427, 550] on textarea at bounding box center [630, 541] width 687 height 28
click at [132, 173] on div "[PERSON_NAME] 2 [DATE]" at bounding box center [168, 168] width 169 height 11
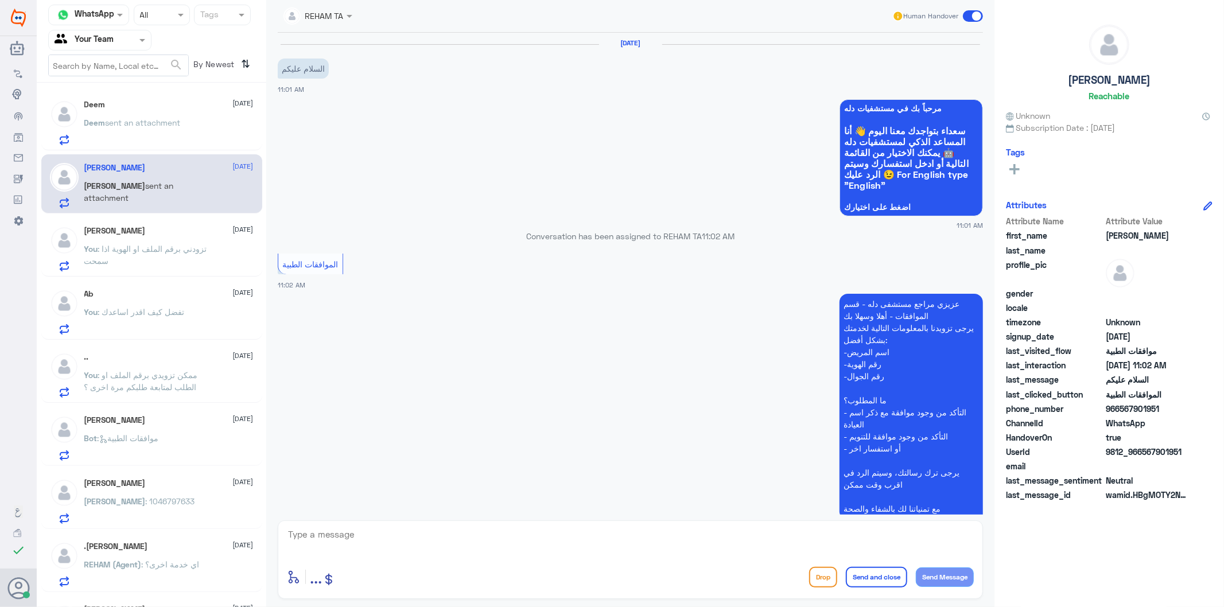
scroll to position [80, 0]
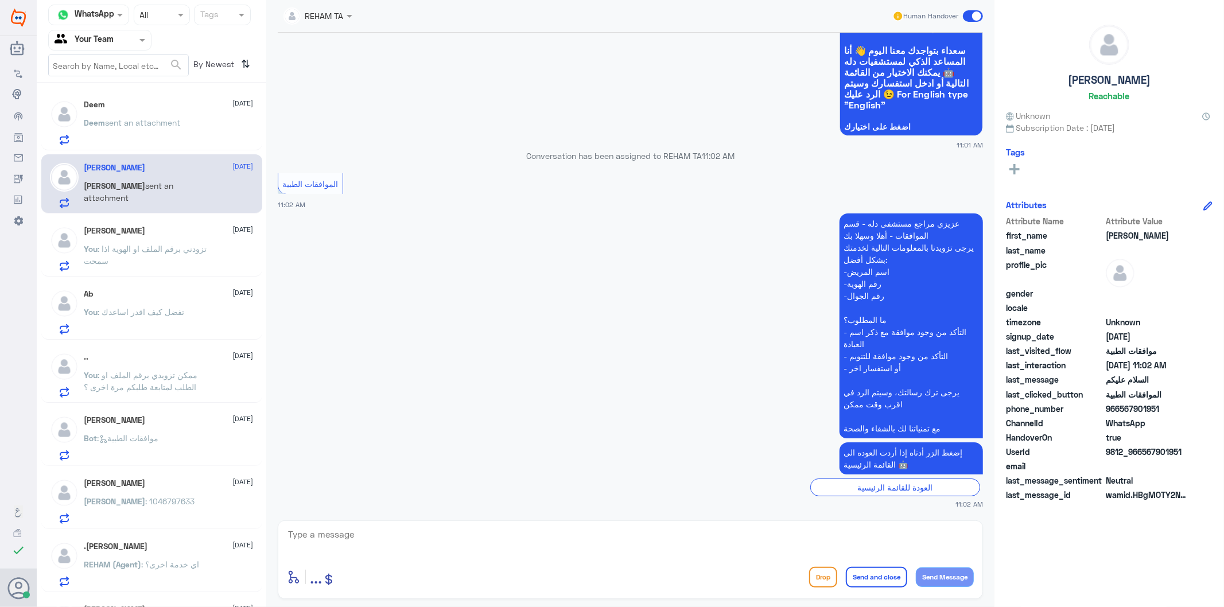
click at [387, 536] on textarea at bounding box center [630, 541] width 687 height 28
click at [196, 322] on div "You : تفضل كيف اقدر اساعدك" at bounding box center [168, 322] width 169 height 26
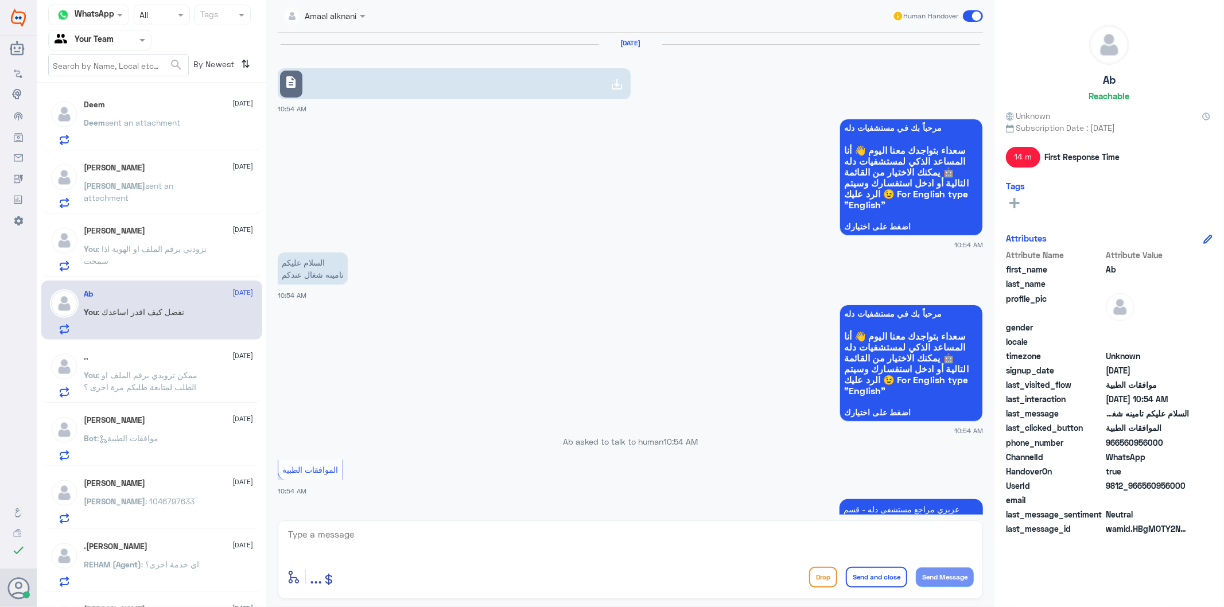
scroll to position [343, 0]
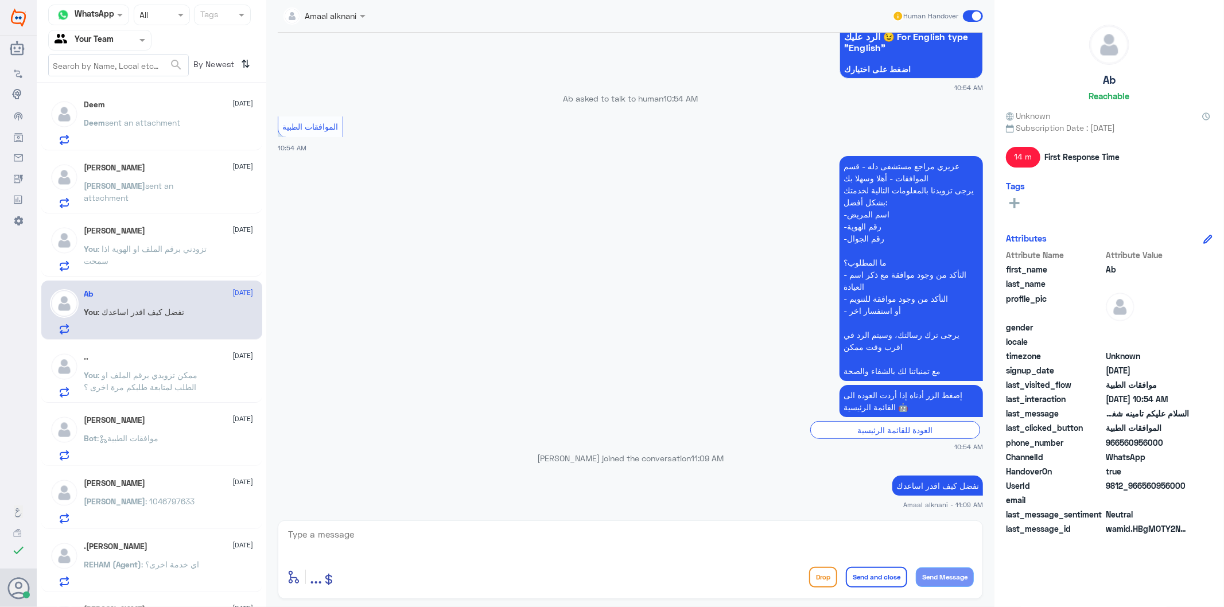
click at [946, 486] on p "تفضل كيف اقدر اساعدك" at bounding box center [937, 486] width 91 height 20
click at [140, 118] on span "sent an attachment" at bounding box center [143, 123] width 75 height 10
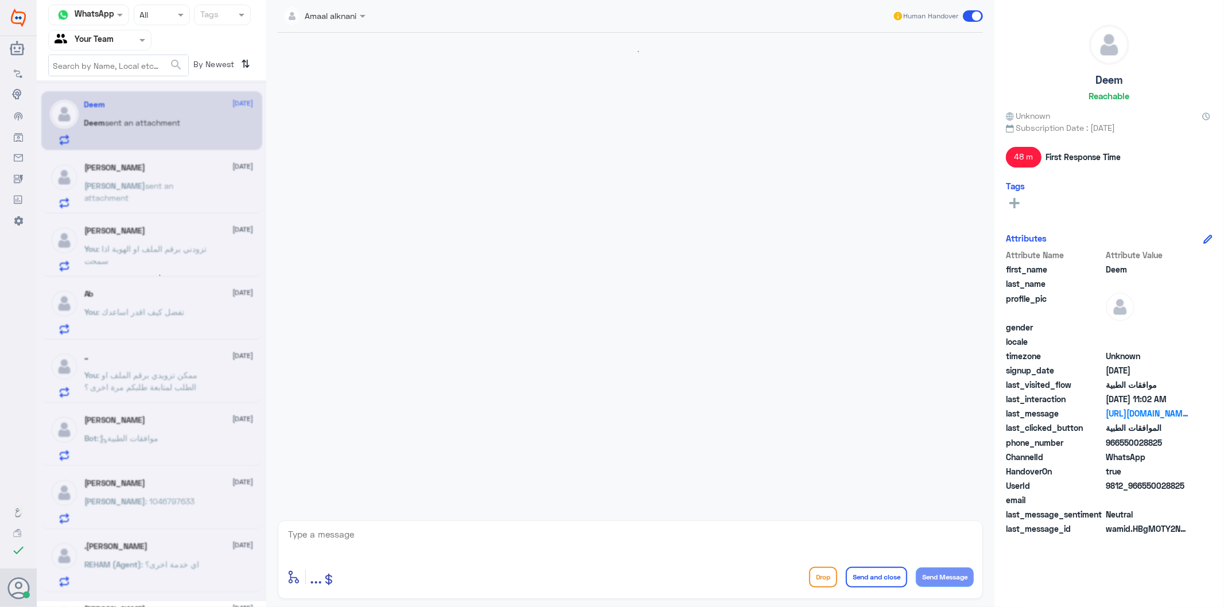
scroll to position [396, 0]
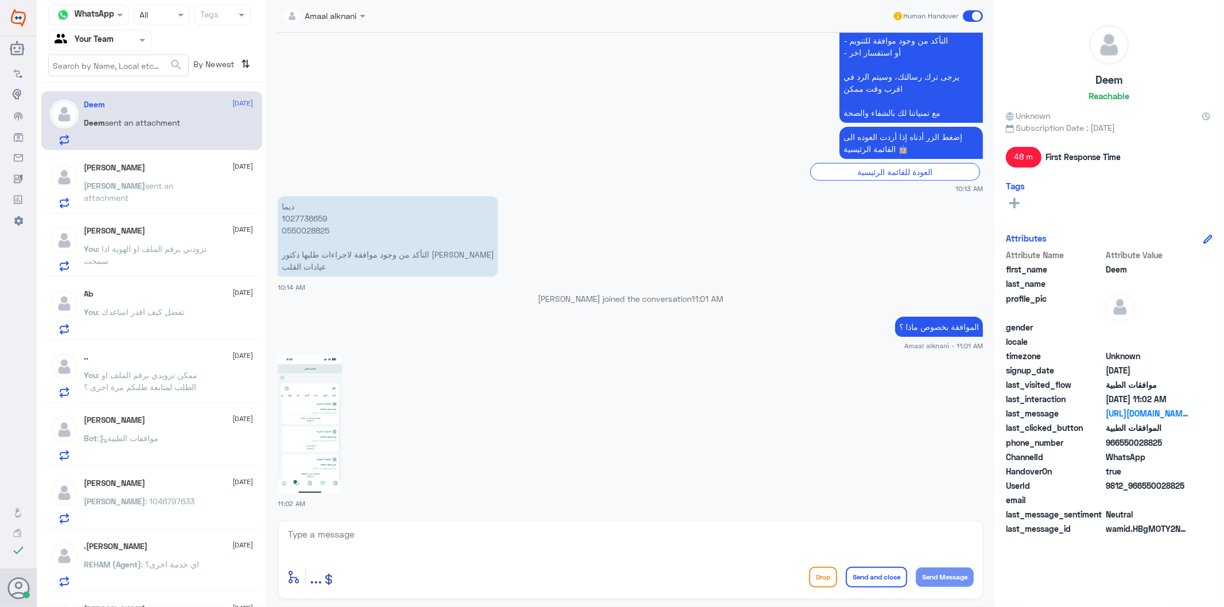
click at [353, 558] on div at bounding box center [630, 543] width 687 height 32
click at [164, 200] on p "[PERSON_NAME] sent an attachment" at bounding box center [148, 194] width 129 height 29
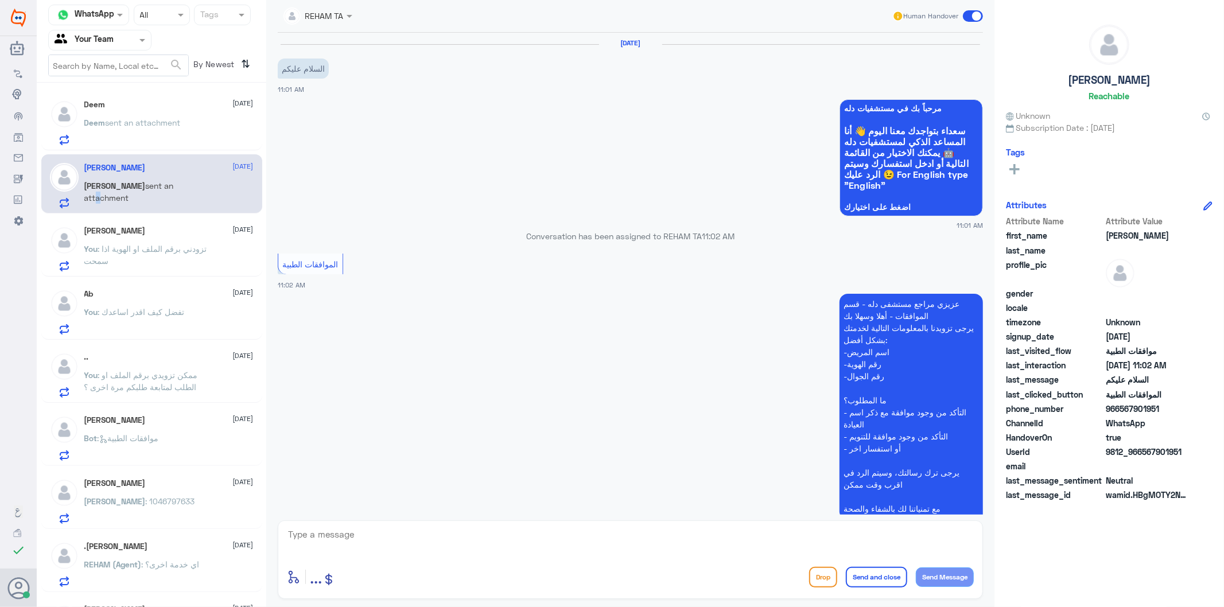
scroll to position [80, 0]
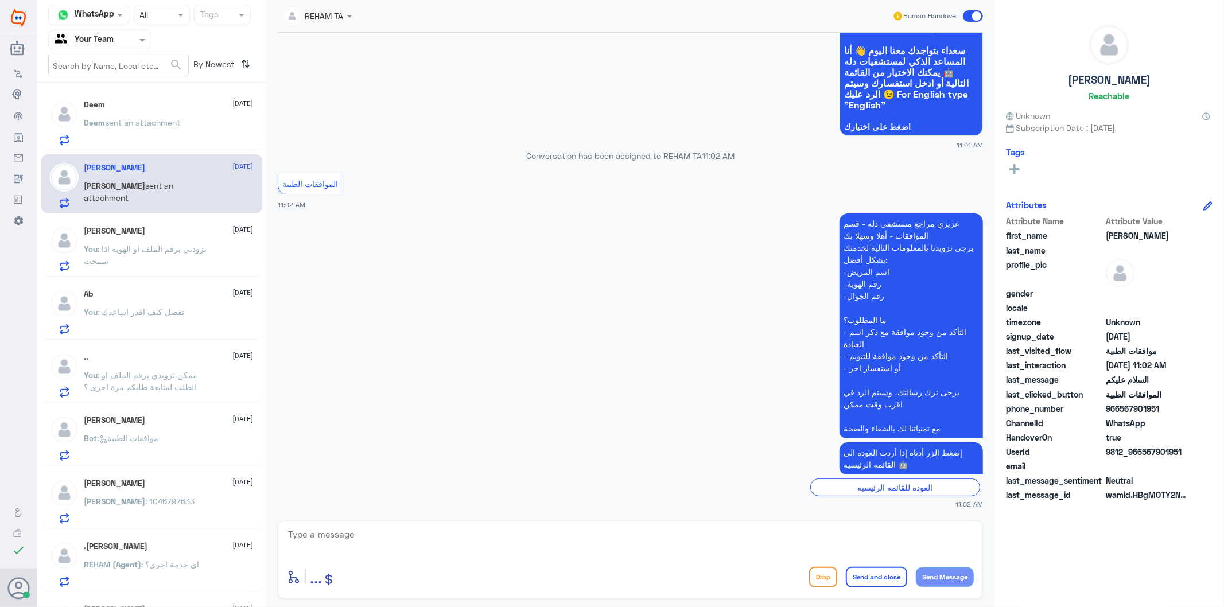
click at [347, 537] on textarea at bounding box center [630, 541] width 687 height 28
paste textarea "تفضل كيف اقدر اساعدك"
type textarea "تفضل كيف اقدر اساعدك"
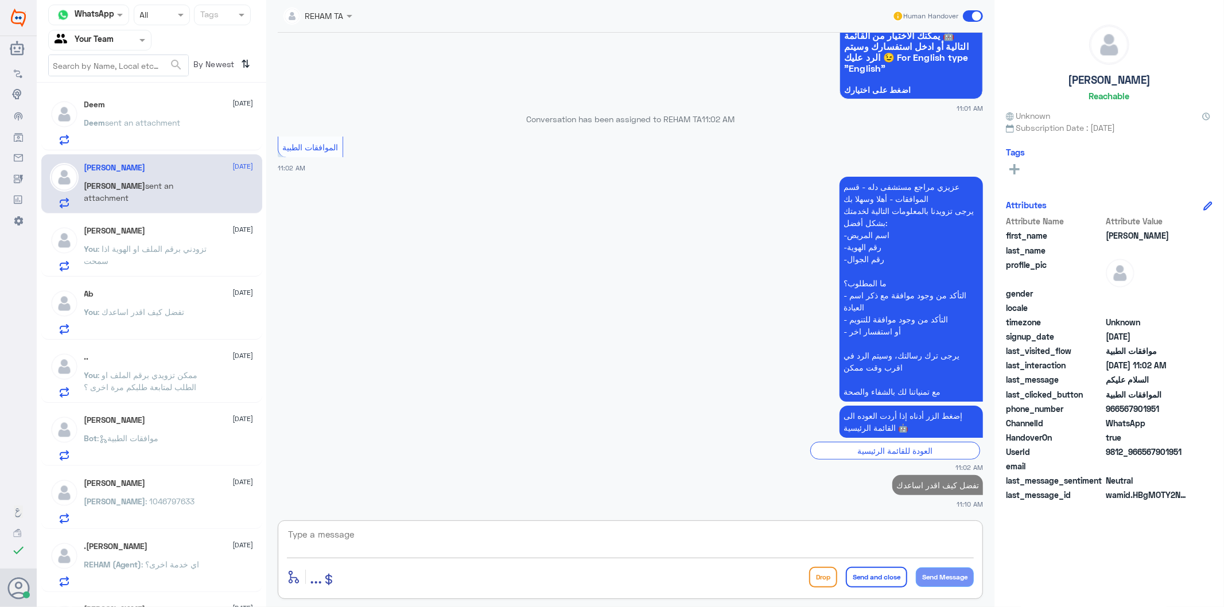
click at [156, 250] on span ": تزودني برقم الملف او الهوية اذا سمحت" at bounding box center [145, 255] width 123 height 22
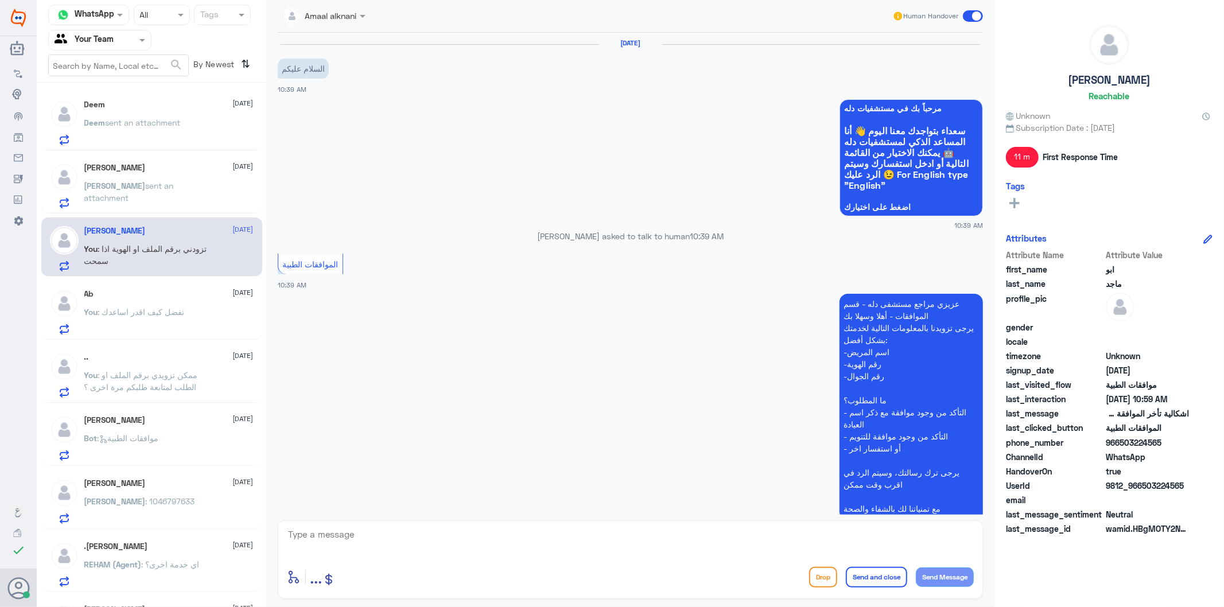
scroll to position [821, 0]
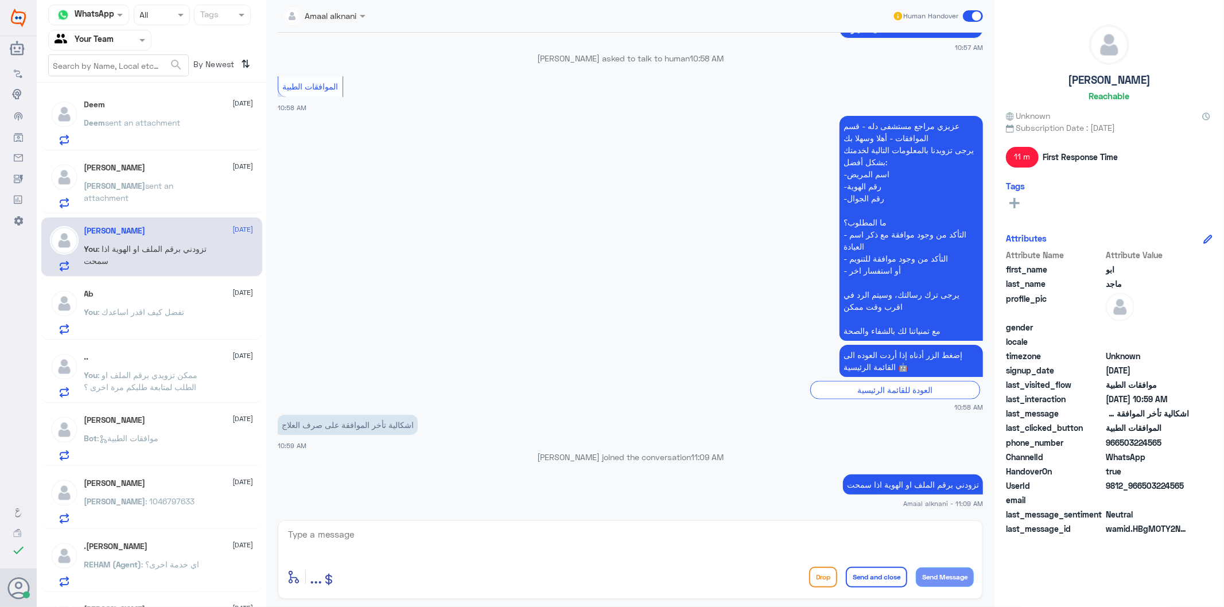
click at [139, 382] on span ": ممكن تزويدي برقم الملف او الطلب لمتابعة طلبكم مرة اخرى ؟" at bounding box center [141, 381] width 114 height 22
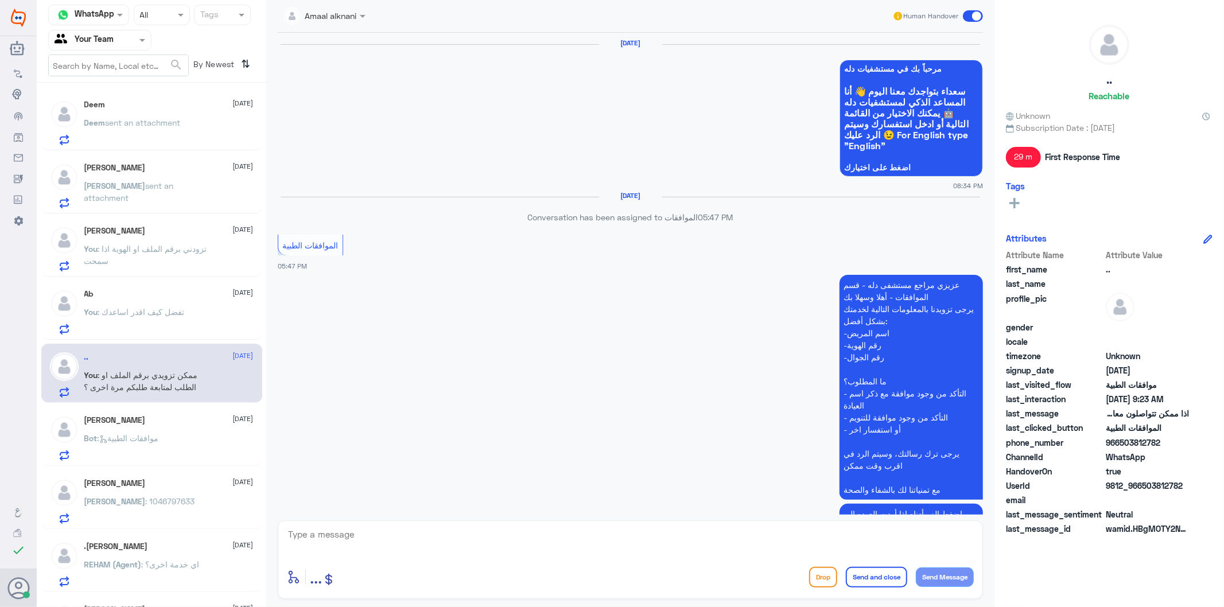
scroll to position [1597, 0]
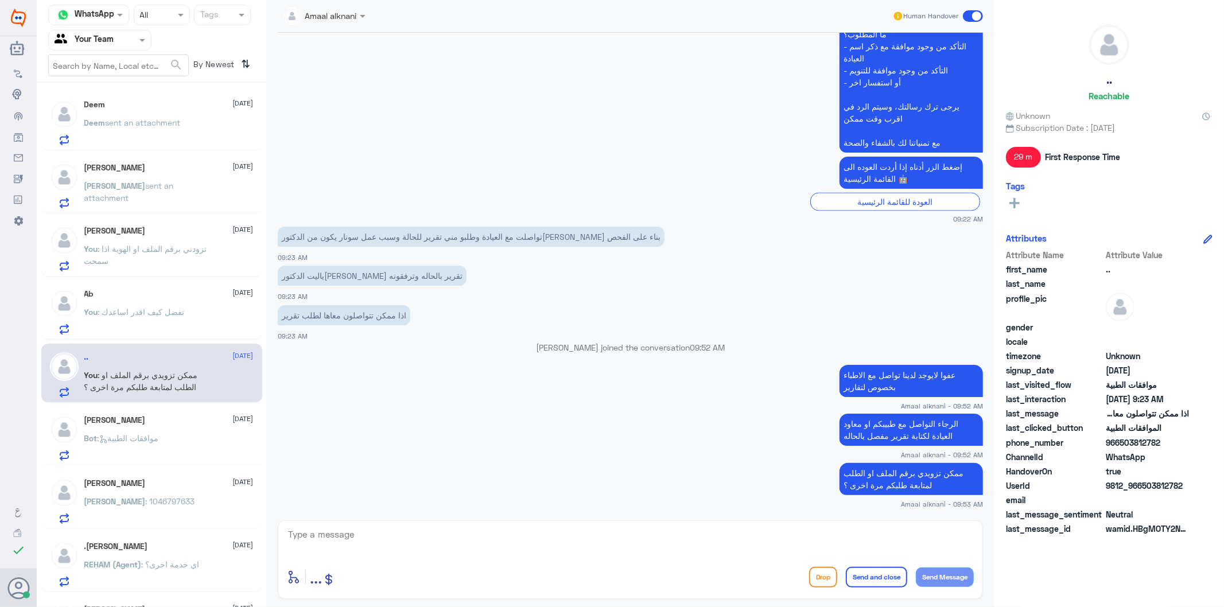
click at [158, 441] on span ": موافقات الطبية" at bounding box center [128, 438] width 61 height 10
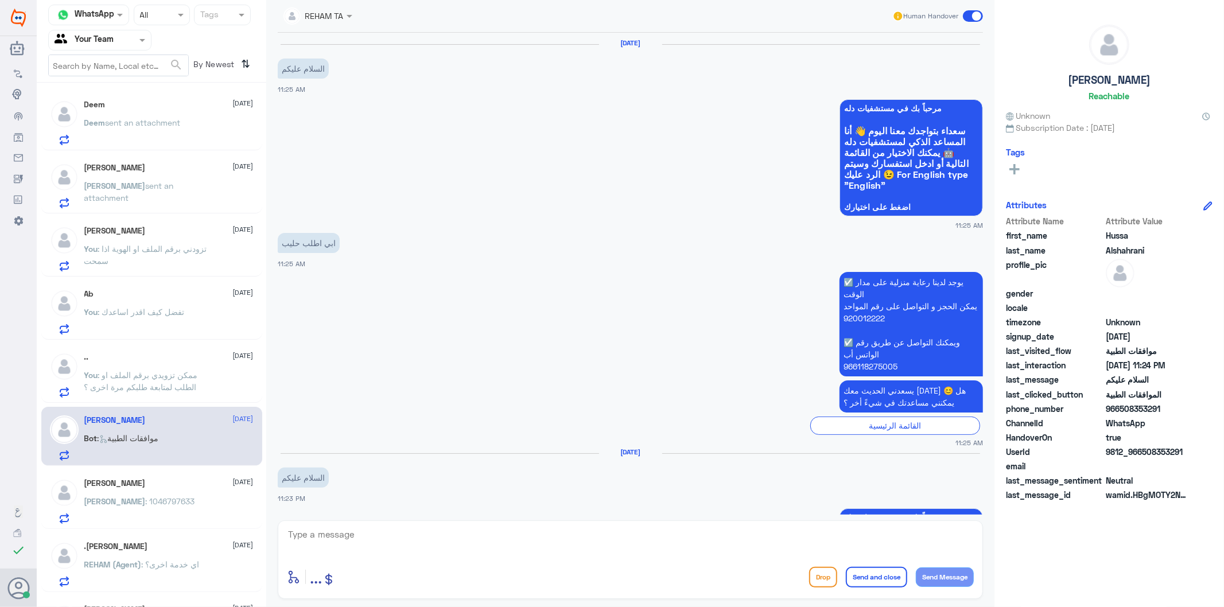
scroll to position [525, 0]
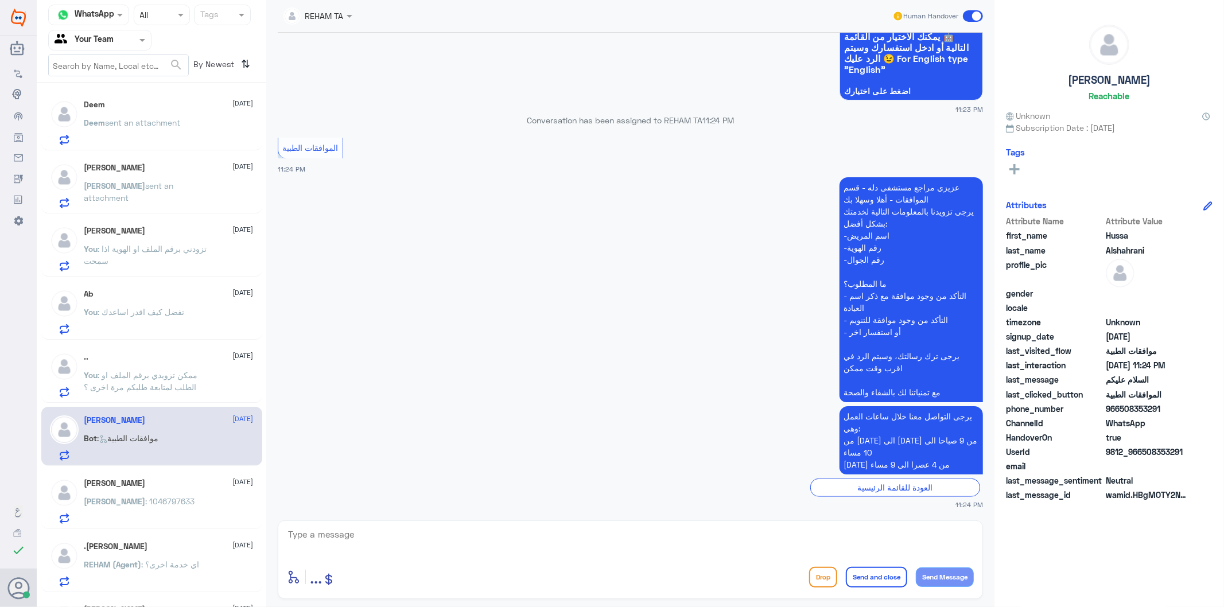
click at [347, 526] on div "enter flow name ... Drop Send and close Send Message" at bounding box center [630, 560] width 705 height 79
click at [343, 538] on textarea at bounding box center [630, 541] width 687 height 28
paste textarea "تفضل كيف اقدر اساعدك"
type textarea "تفضل كيف اقدر اساعدك"
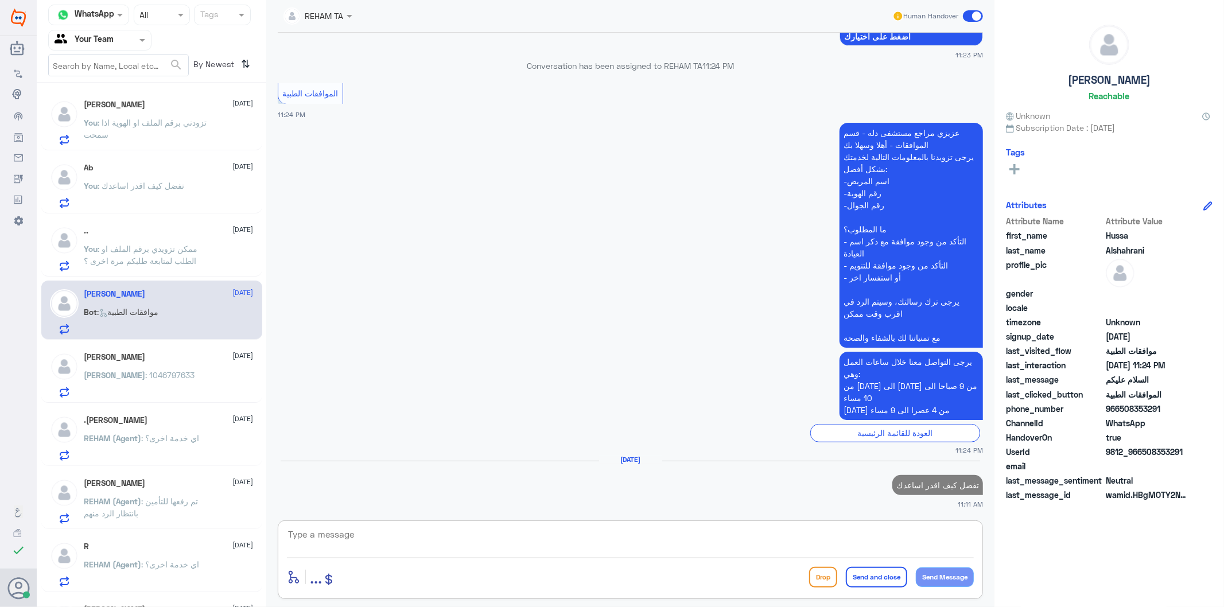
scroll to position [127, 0]
click at [151, 373] on span ": 1046797633" at bounding box center [170, 374] width 49 height 10
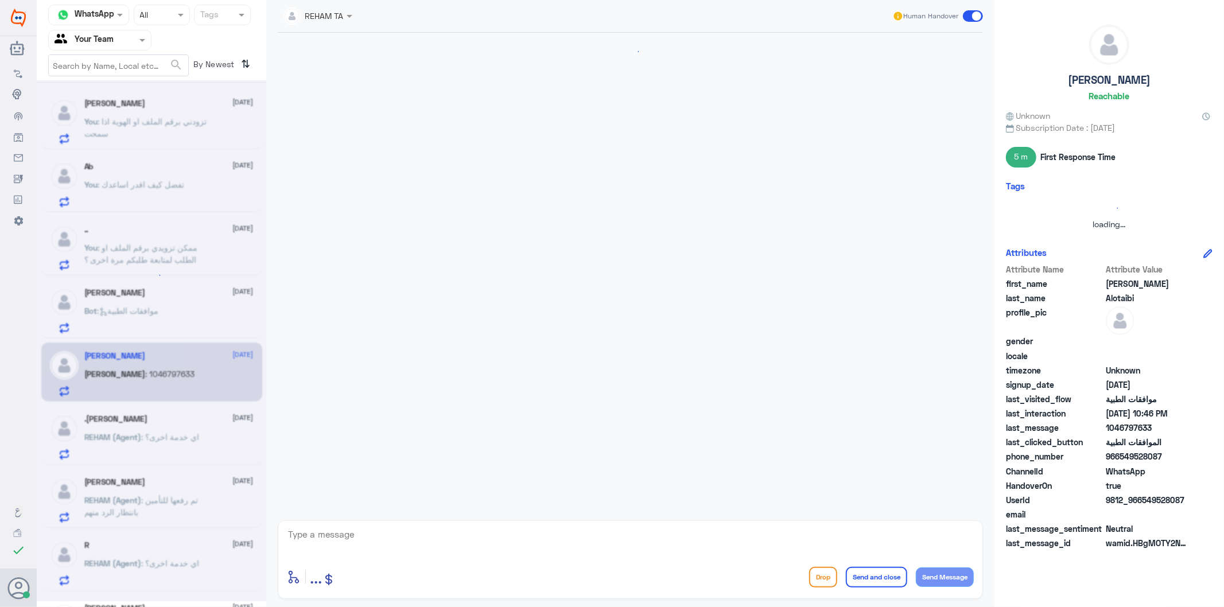
scroll to position [365, 0]
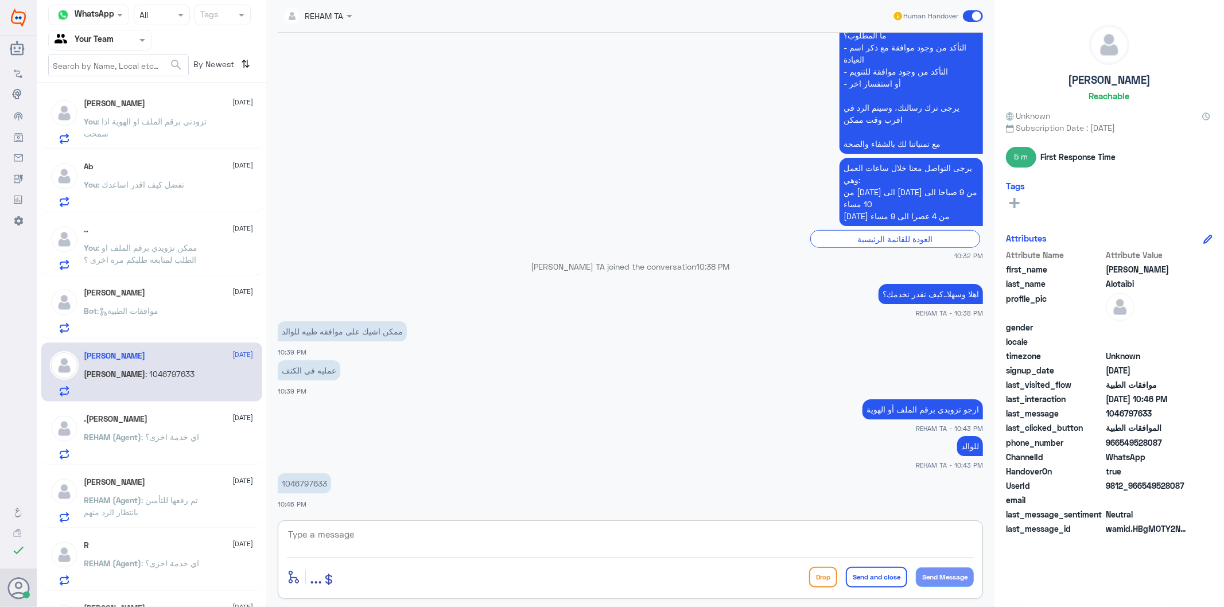
click at [411, 541] on textarea at bounding box center [630, 541] width 687 height 28
click at [313, 484] on p "1046797633" at bounding box center [304, 483] width 53 height 20
click at [314, 482] on p "1046797633" at bounding box center [304, 483] width 53 height 20
click at [307, 478] on p "1046797633" at bounding box center [304, 483] width 53 height 20
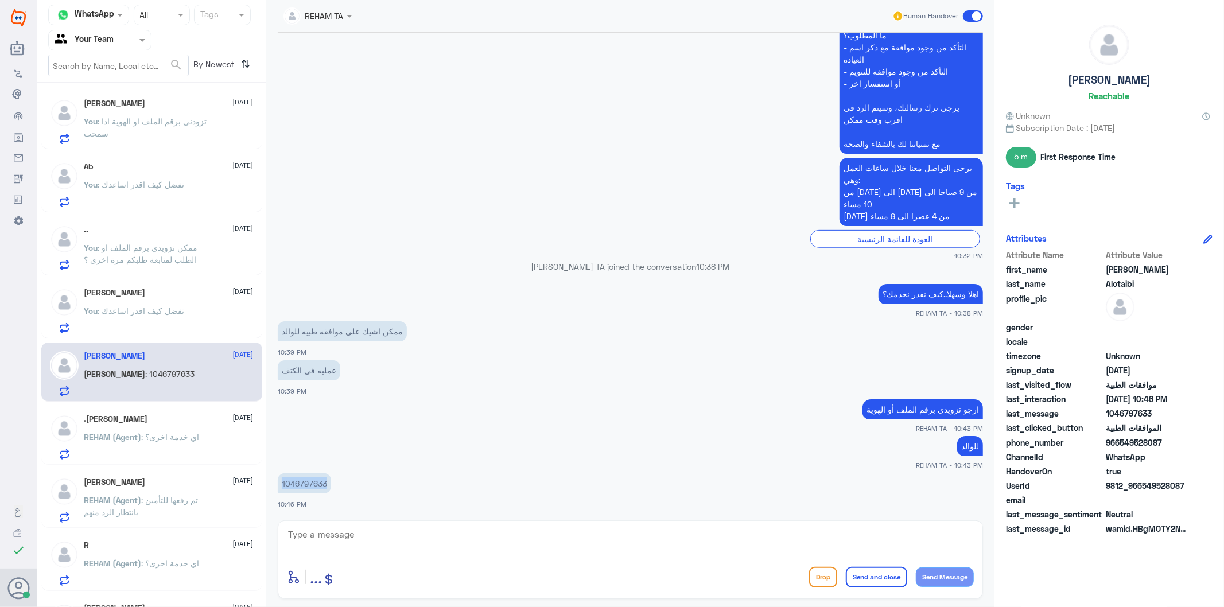
click at [307, 478] on p "1046797633" at bounding box center [304, 483] width 53 height 20
click at [438, 535] on textarea at bounding box center [630, 541] width 687 height 28
type textarea "عفوا مستشفى دلة النخيل ؟"
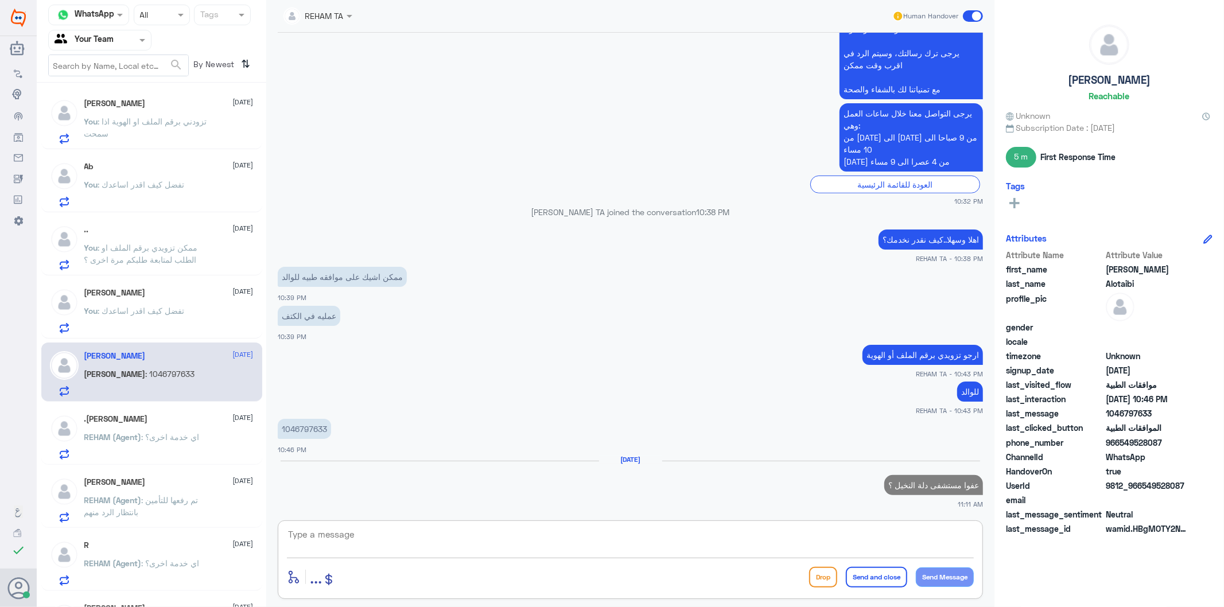
click at [126, 425] on div ".[PERSON_NAME] [DATE][PERSON_NAME] (Agent) : اي خدمة اخرى؟" at bounding box center [168, 436] width 169 height 45
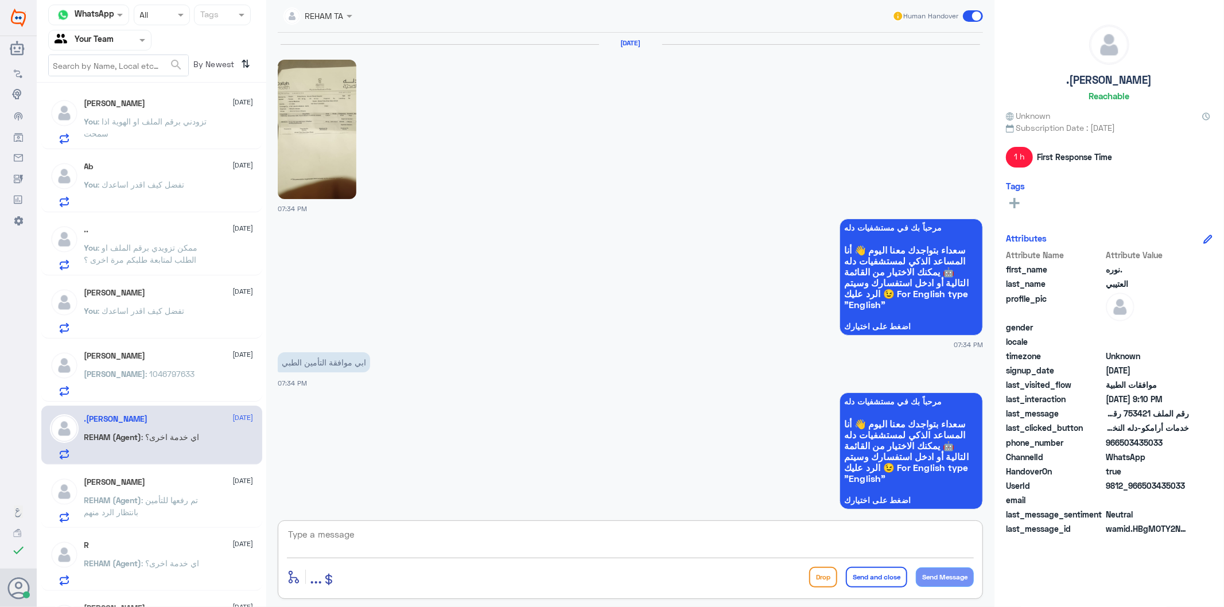
scroll to position [830, 0]
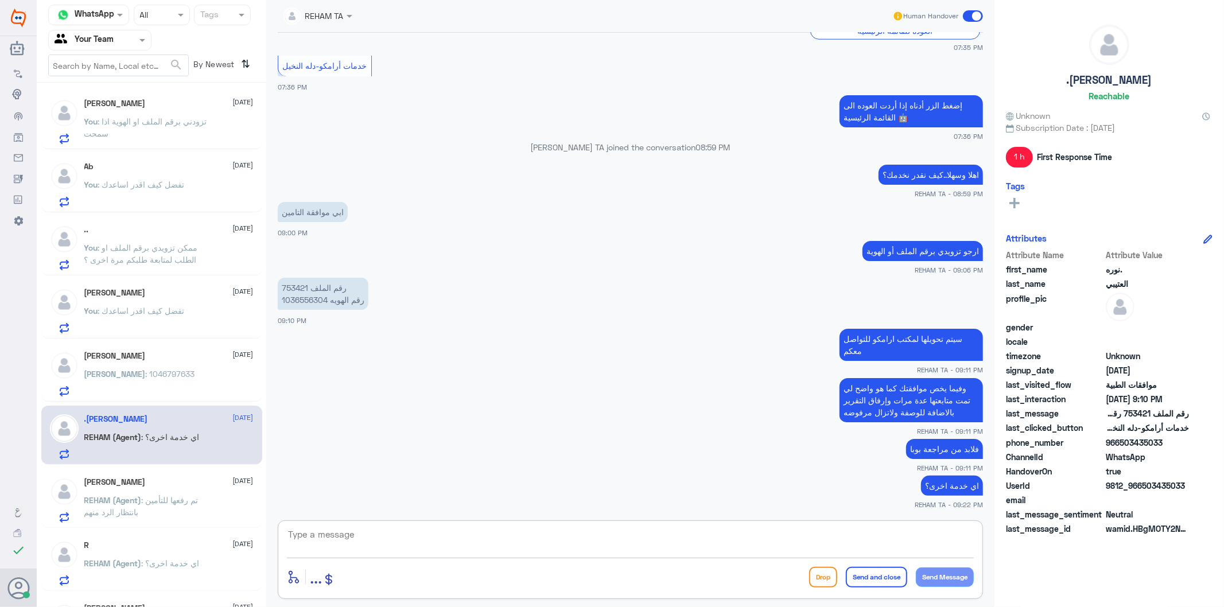
click at [405, 534] on textarea at bounding box center [630, 541] width 687 height 28
type textarea "نسعد دوما بخدمتكم ونتمنى لكم دوام الصحة والعافية"
click at [873, 584] on button "Send and close" at bounding box center [876, 577] width 61 height 21
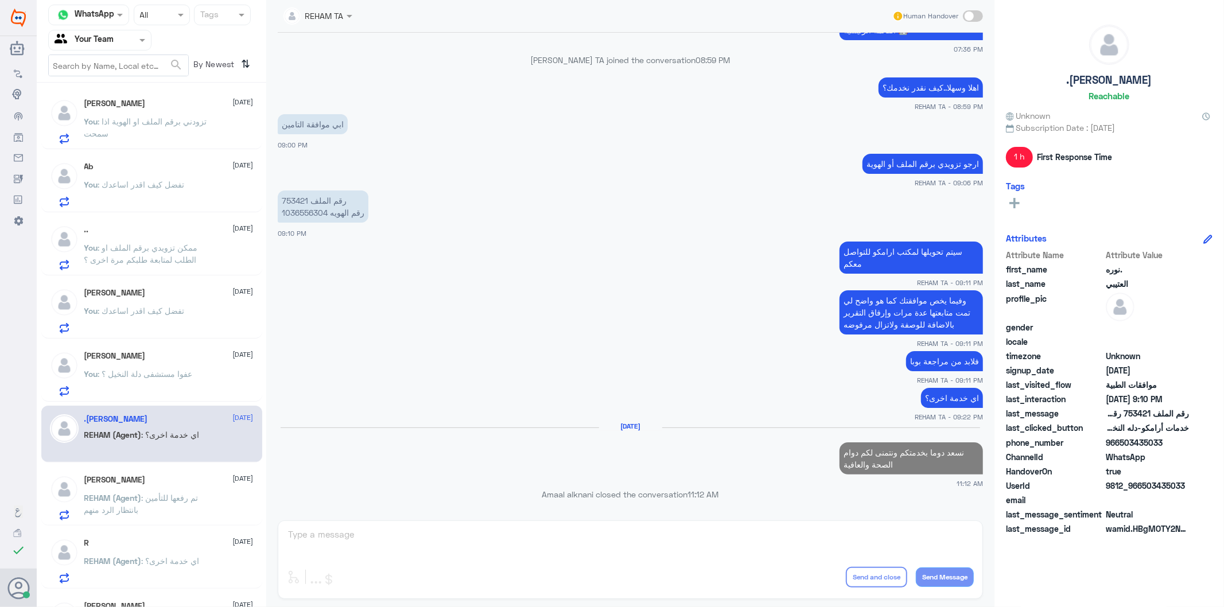
click at [898, 451] on p "نسعد دوما بخدمتكم ونتمنى لكم دوام الصحة والعافية" at bounding box center [911, 458] width 143 height 32
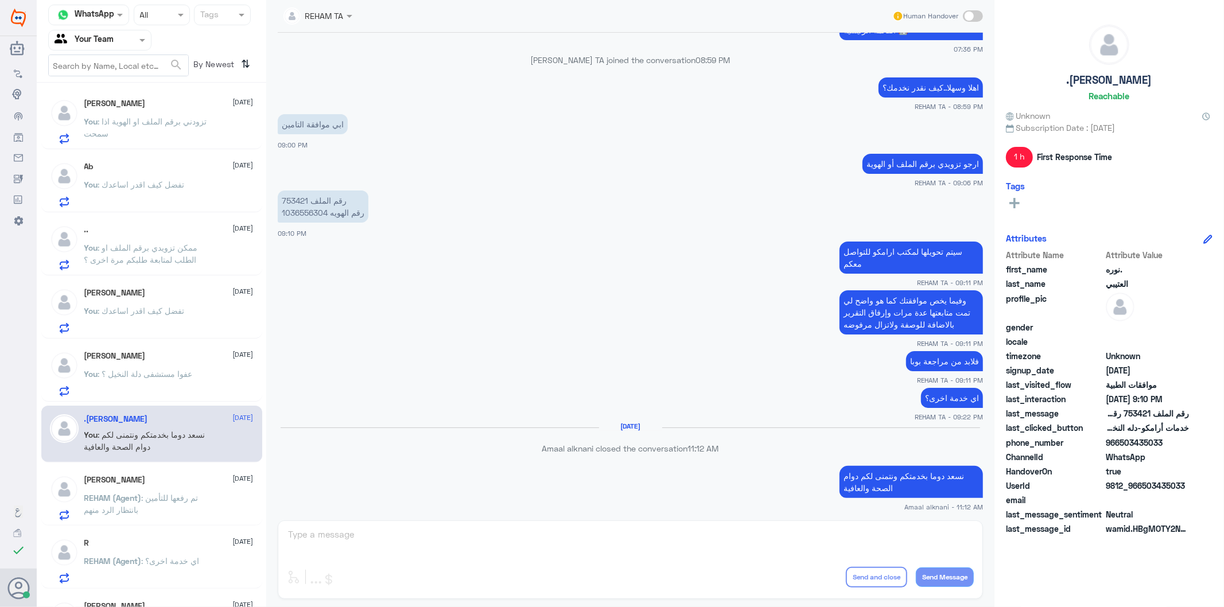
click at [186, 489] on div "[PERSON_NAME] [DATE][PERSON_NAME] (Agent) : تم رفعها للتأمين بانتظار الرد منهم" at bounding box center [168, 497] width 169 height 45
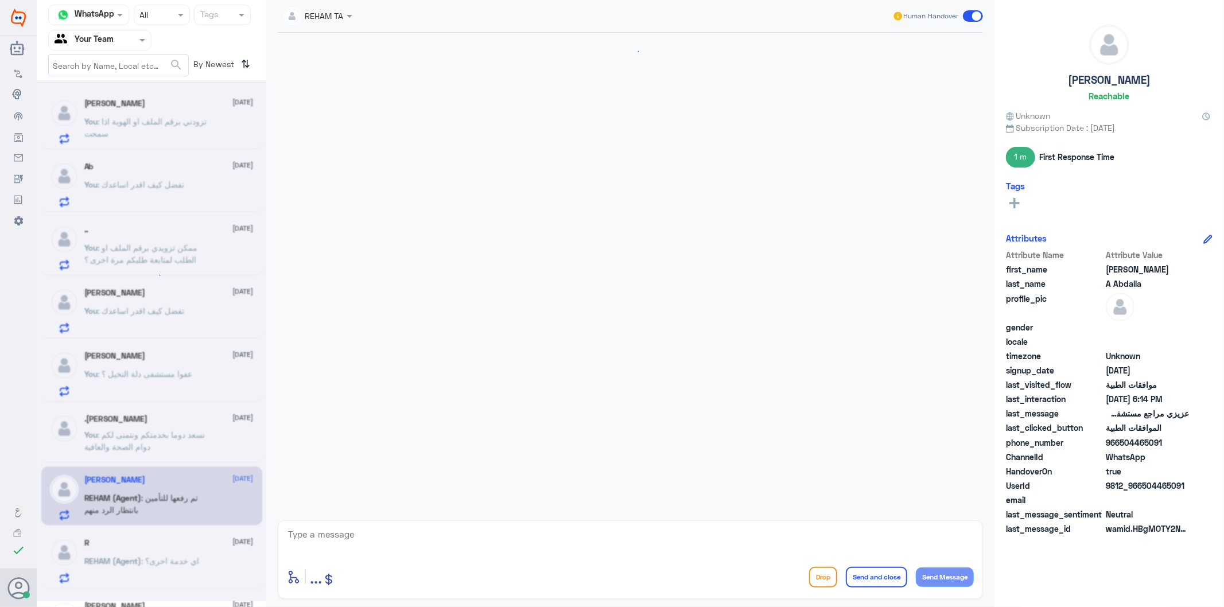
scroll to position [1328, 0]
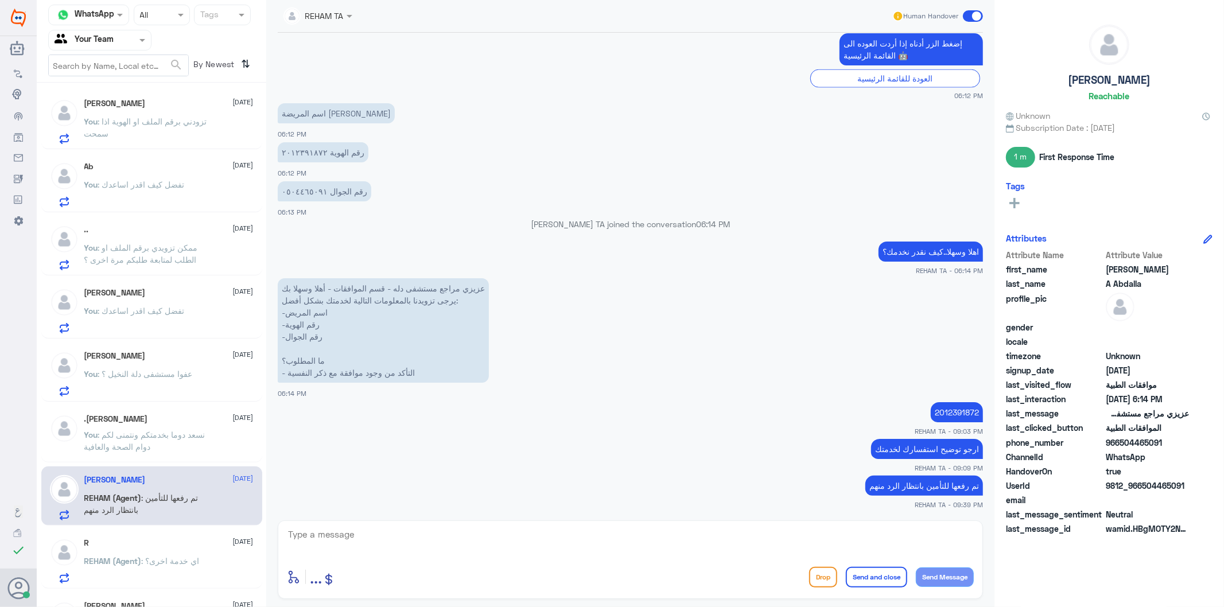
click at [411, 541] on textarea at bounding box center [630, 541] width 687 height 28
click at [143, 542] on div "R [DATE]" at bounding box center [168, 543] width 169 height 10
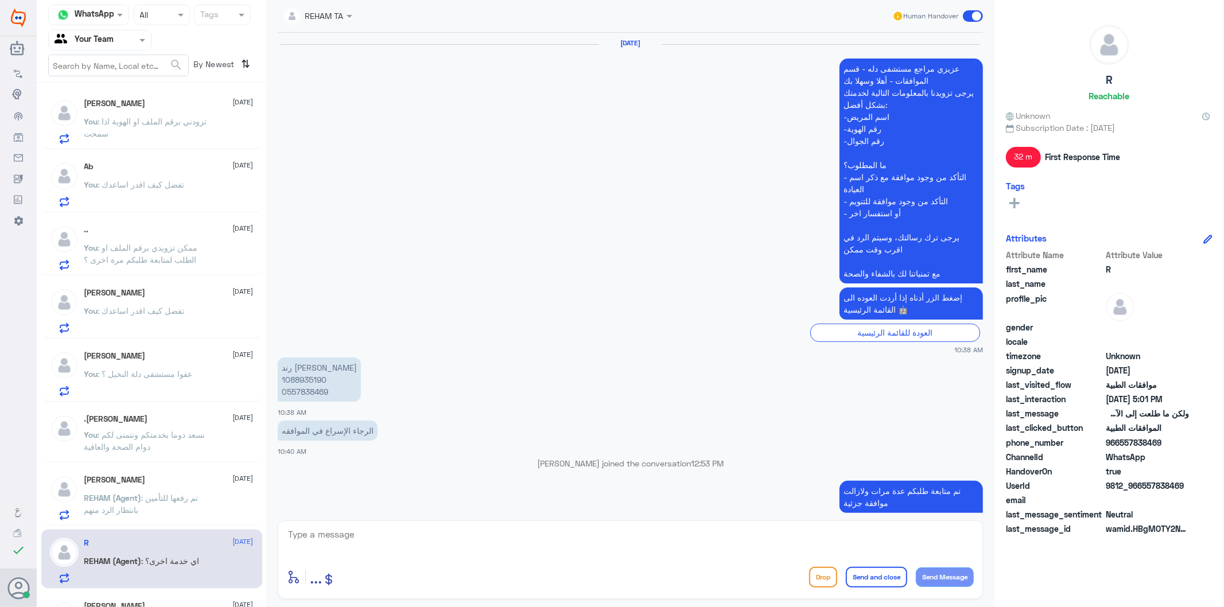
scroll to position [1576, 0]
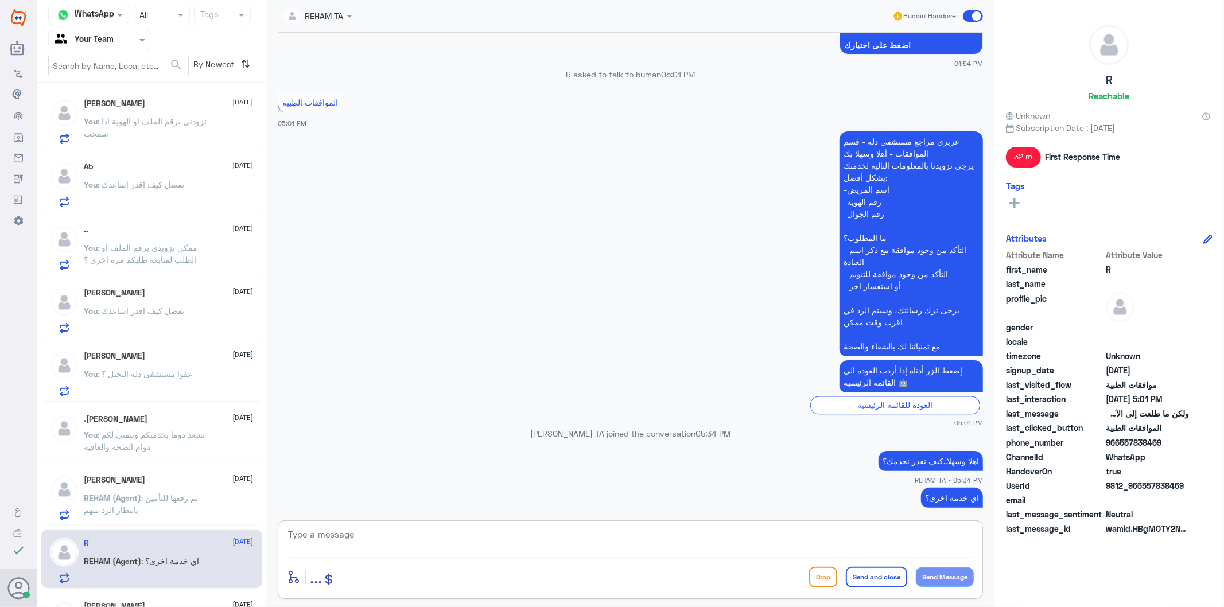
click at [370, 545] on textarea at bounding box center [630, 541] width 687 height 28
paste textarea "نسعد دوما بخدمتكم ونتمنى لكم دوام الصحة والعافية"
type textarea "نسعد دوما بخدمتكم ونتمنى لكم دوام الصحة والعافية"
click at [881, 574] on button "Send and close" at bounding box center [876, 577] width 61 height 21
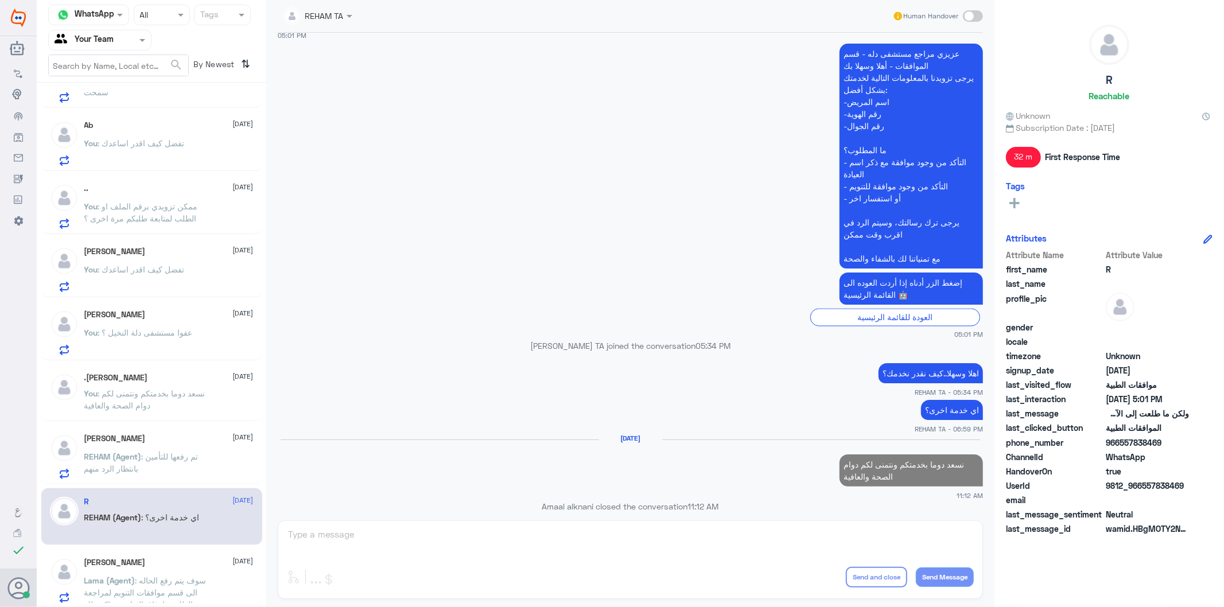
scroll to position [191, 0]
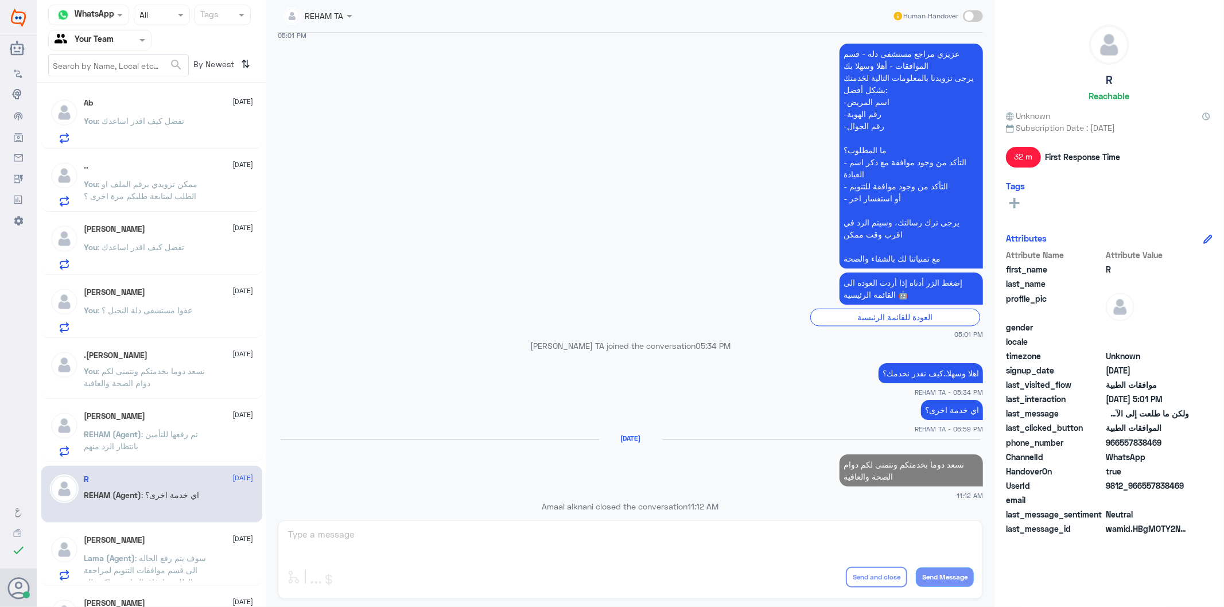
click at [175, 549] on div "Hossam Eljbaly [DATE] Lama (Agent) : سوف يتم رفع الحاله الى قسم موافقات التنويم…" at bounding box center [168, 557] width 169 height 45
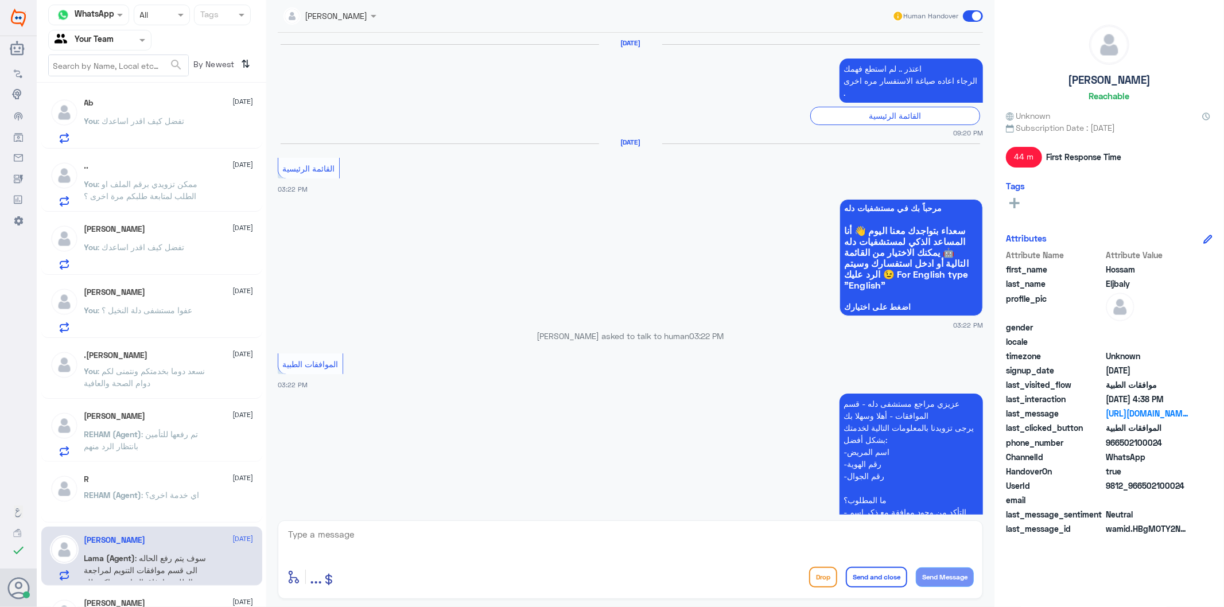
scroll to position [1632, 0]
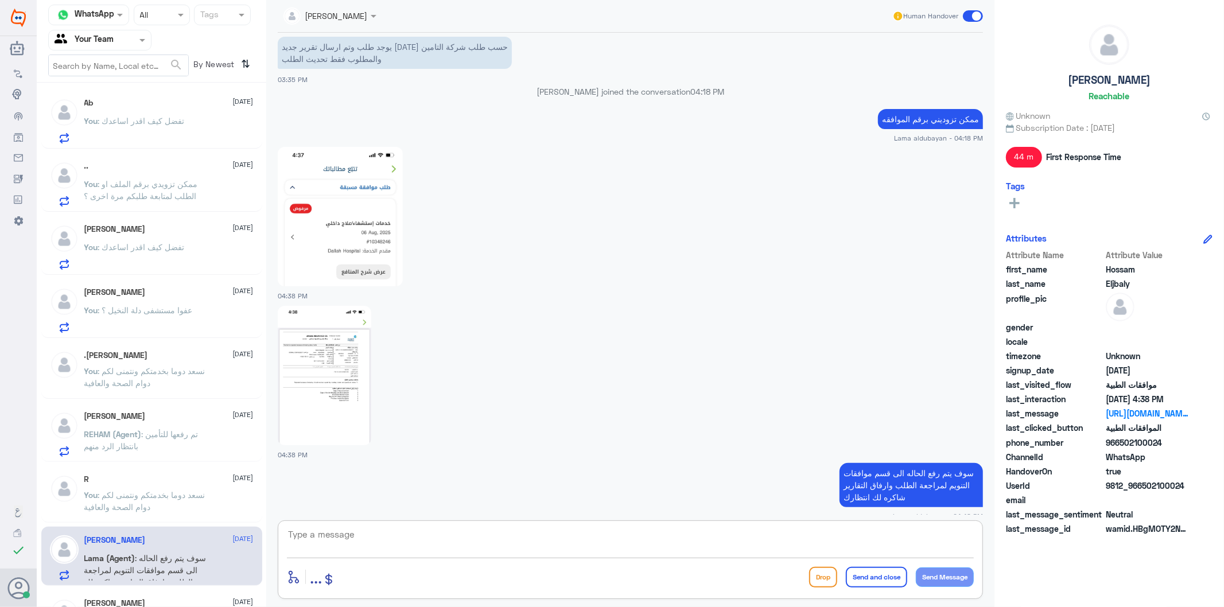
click at [444, 536] on textarea at bounding box center [630, 541] width 687 height 28
paste textarea "نسعد دوما بخدمتكم ونتمنى لكم دوام الصحة والعافية"
type textarea "نسعد دوما بخدمتكم ونتمنى لكم دوام الصحة والعافية"
click at [871, 580] on button "Send and close" at bounding box center [876, 577] width 61 height 21
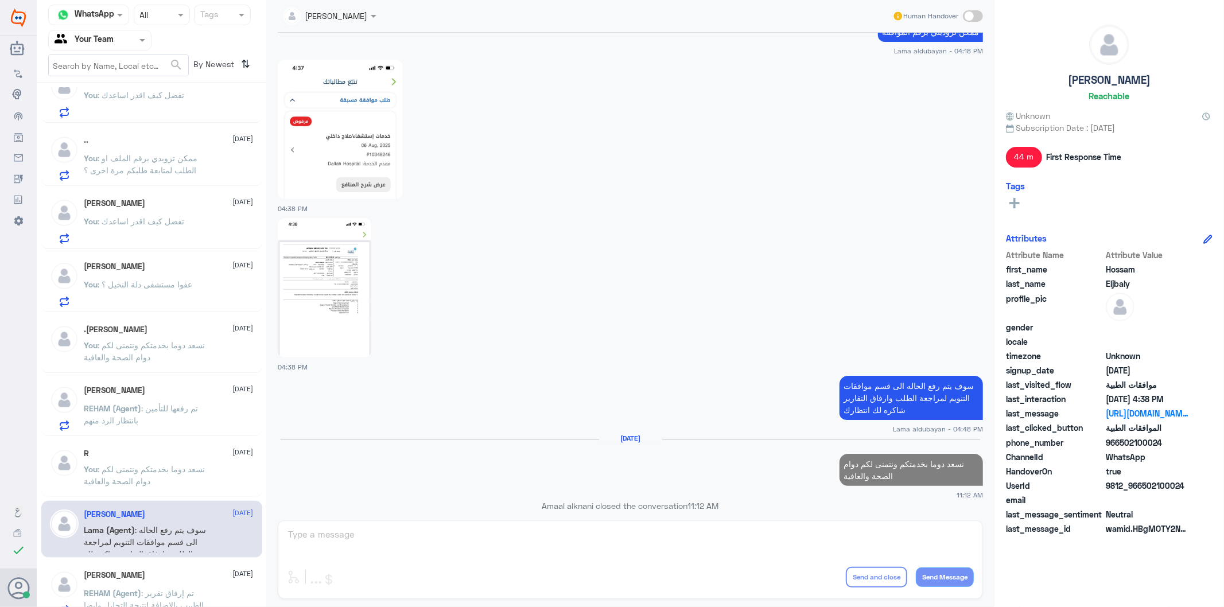
scroll to position [231, 0]
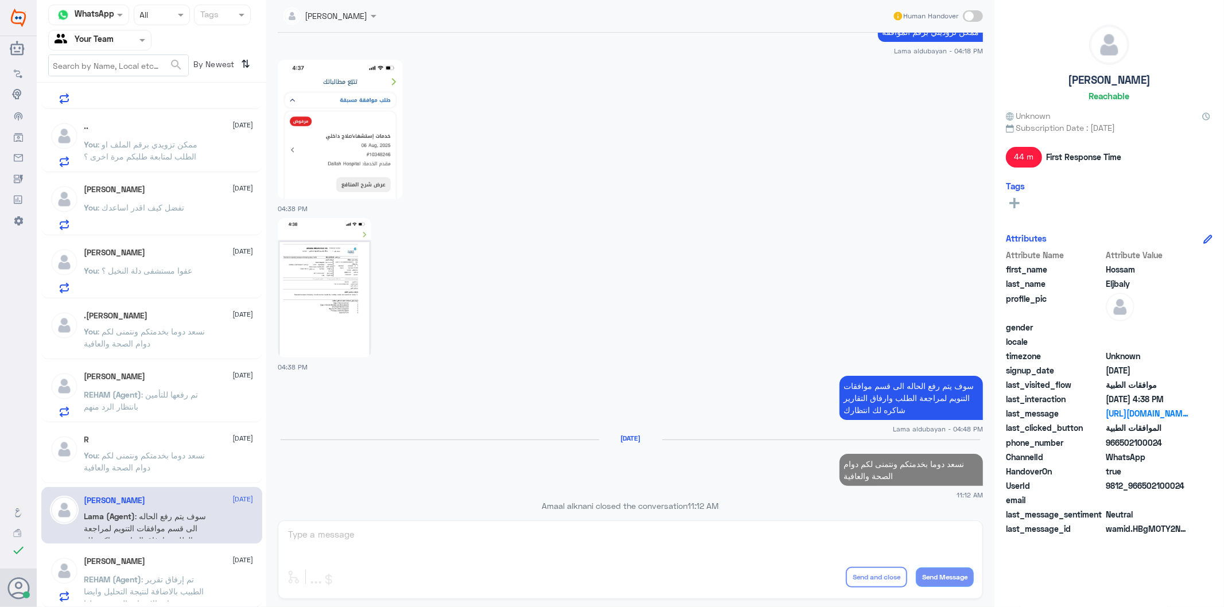
click at [130, 573] on p "REHAM (Agent) : تم إرفاق تقرير الطبيب بالاضافة لنتيجة التحليل وايضا جميع نتائج …" at bounding box center [148, 587] width 129 height 29
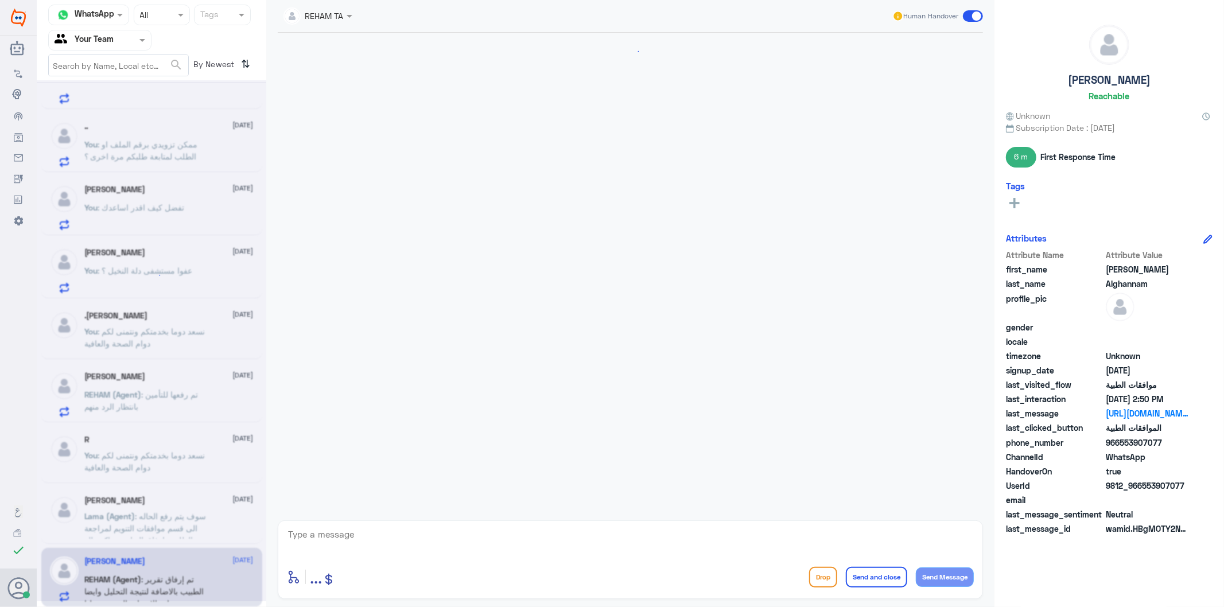
scroll to position [1397, 0]
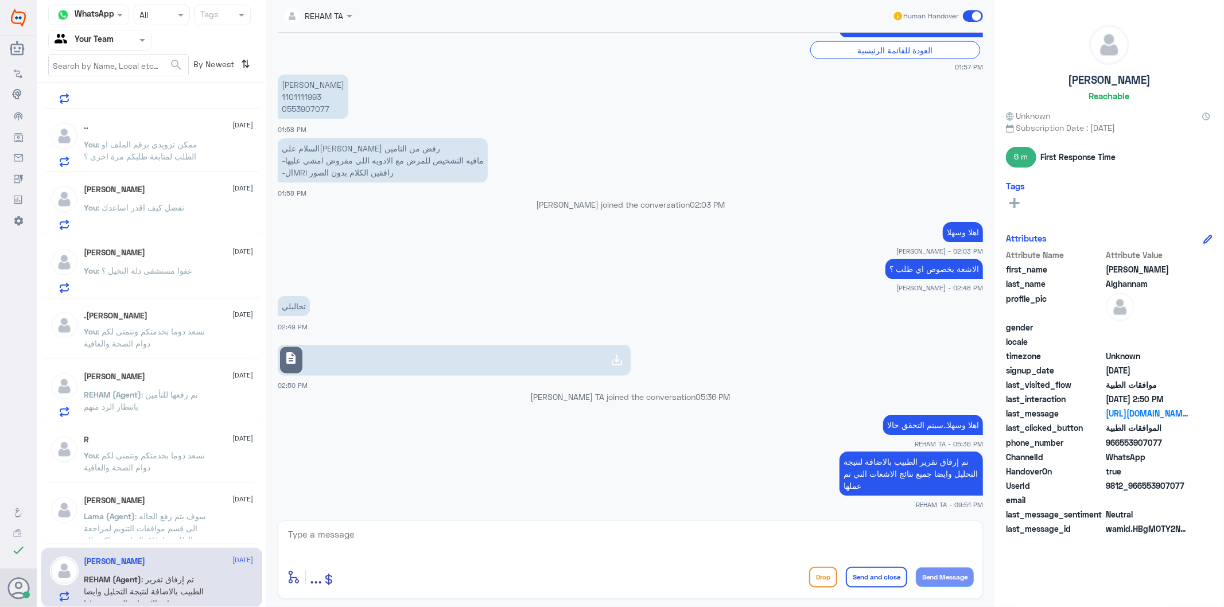
click at [472, 537] on textarea at bounding box center [630, 541] width 687 height 28
paste textarea "نسعد دوما بخدمتكم ونتمنى لكم دوام الصحة والعافية"
type textarea "نسعد دوما بخدمتكم ونتمنى لكم دوام الصحة والعافية"
click at [865, 574] on button "Send and close" at bounding box center [876, 577] width 61 height 21
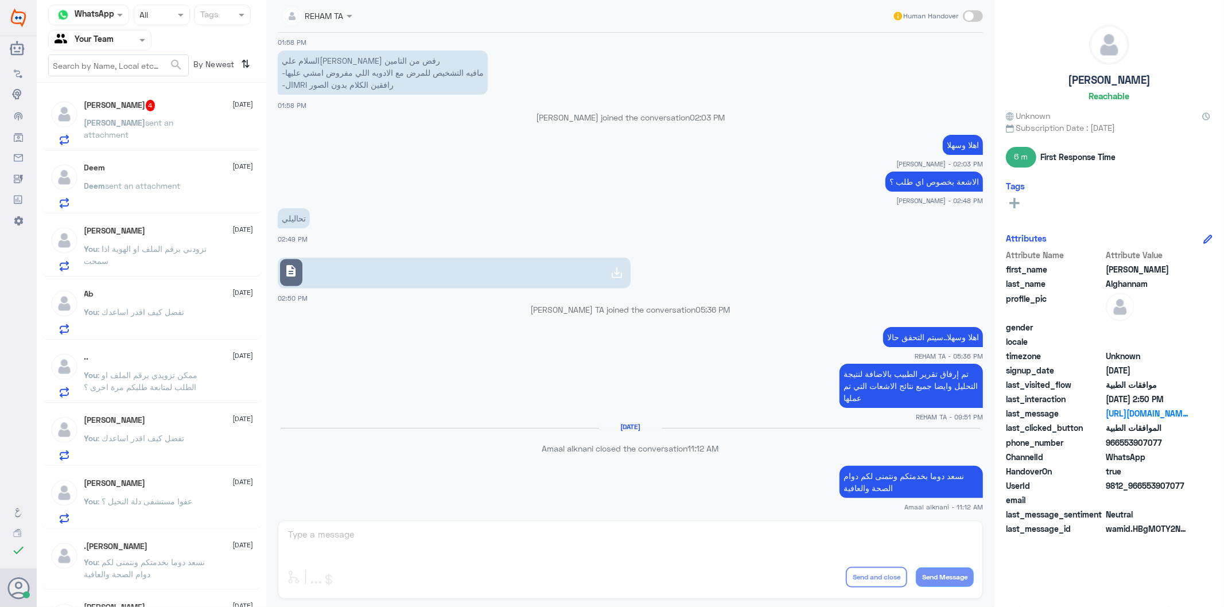
scroll to position [1467, 0]
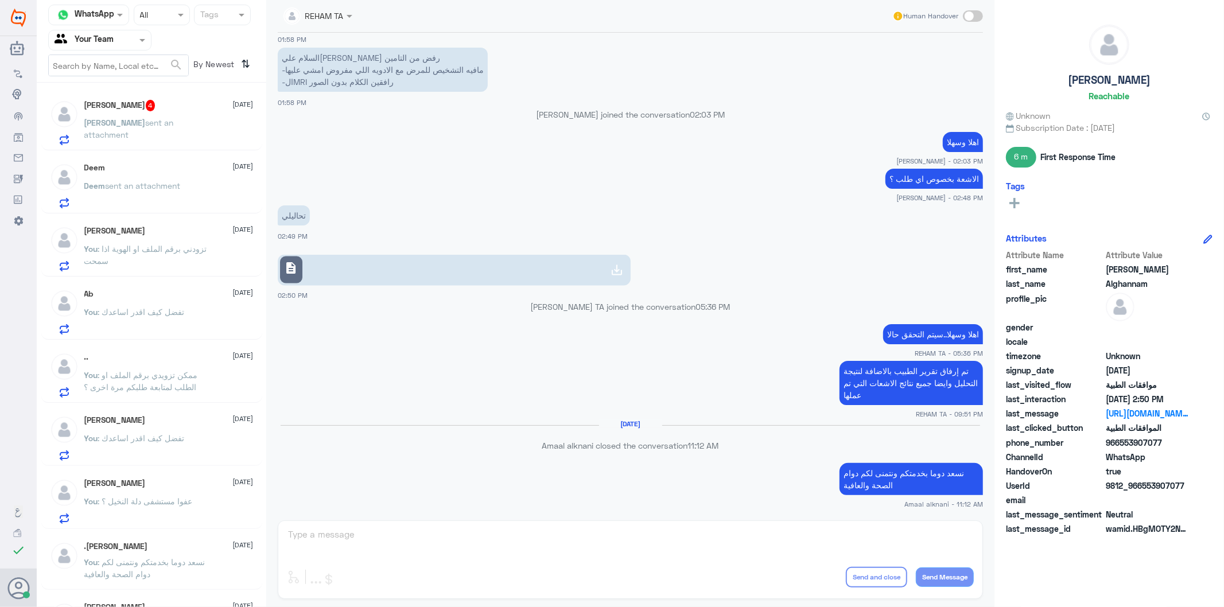
click at [133, 136] on p "[PERSON_NAME] sent an attachment" at bounding box center [148, 131] width 129 height 29
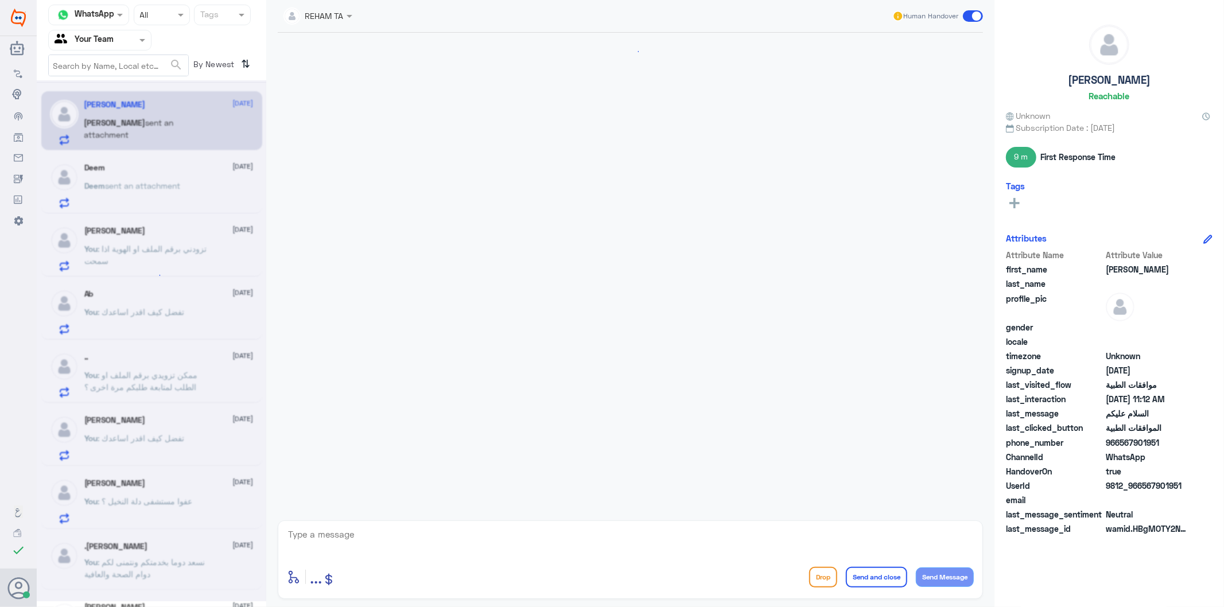
scroll to position [295, 0]
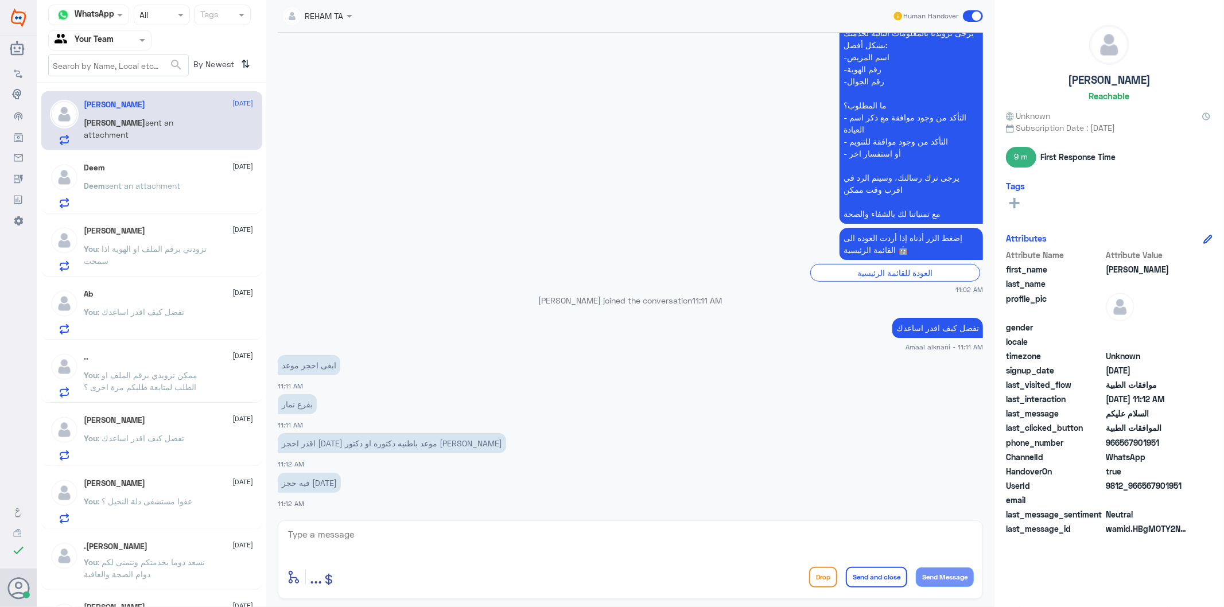
click at [400, 534] on textarea at bounding box center [630, 541] width 687 height 28
click at [398, 545] on textarea at bounding box center [630, 541] width 687 height 28
type textarea "الرجاء الاتصال بالرقم الموحد 920012222 لخدمتكم - قدامكم العافية"
click at [858, 577] on button "Send and close" at bounding box center [876, 577] width 61 height 21
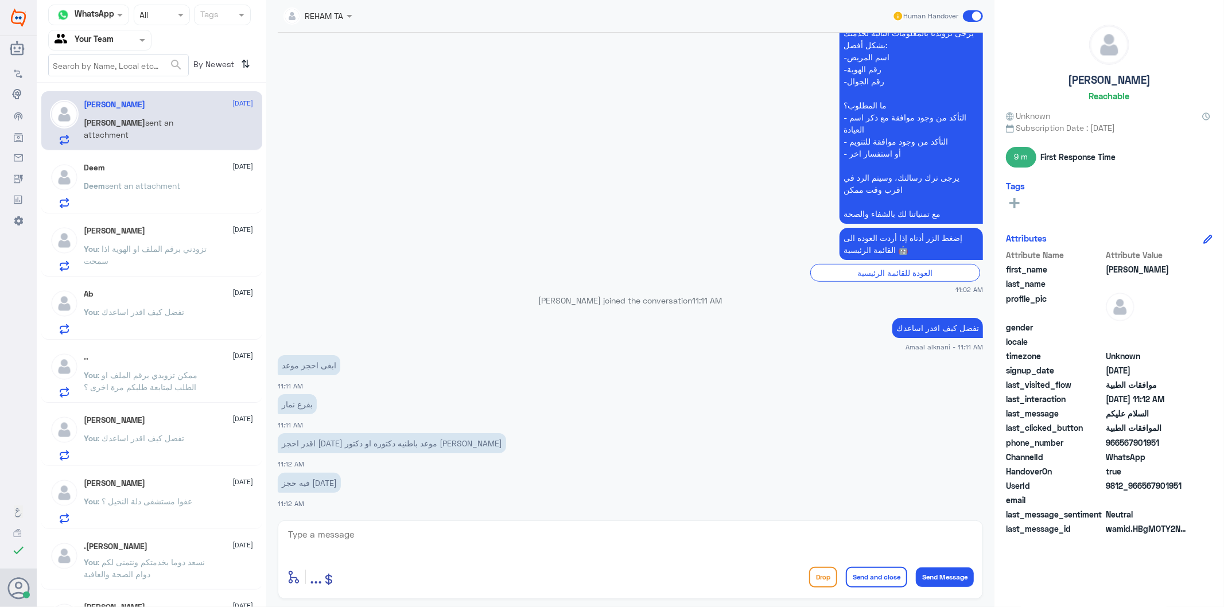
scroll to position [356, 0]
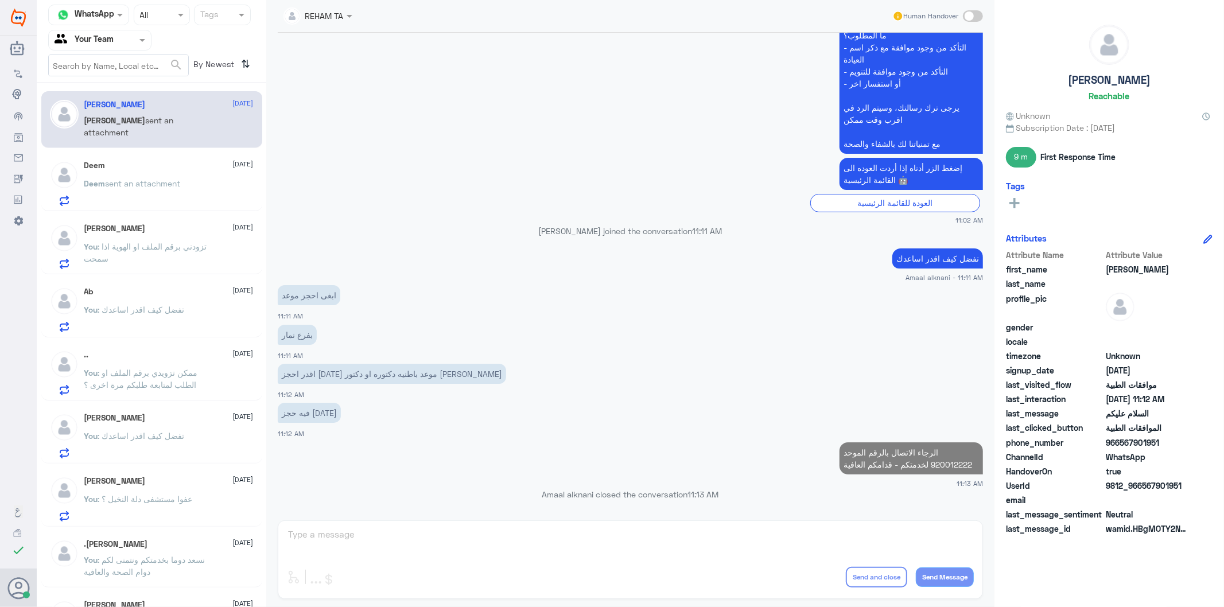
click at [147, 173] on div "Deem [DATE][PERSON_NAME] sent an attachment" at bounding box center [168, 183] width 169 height 45
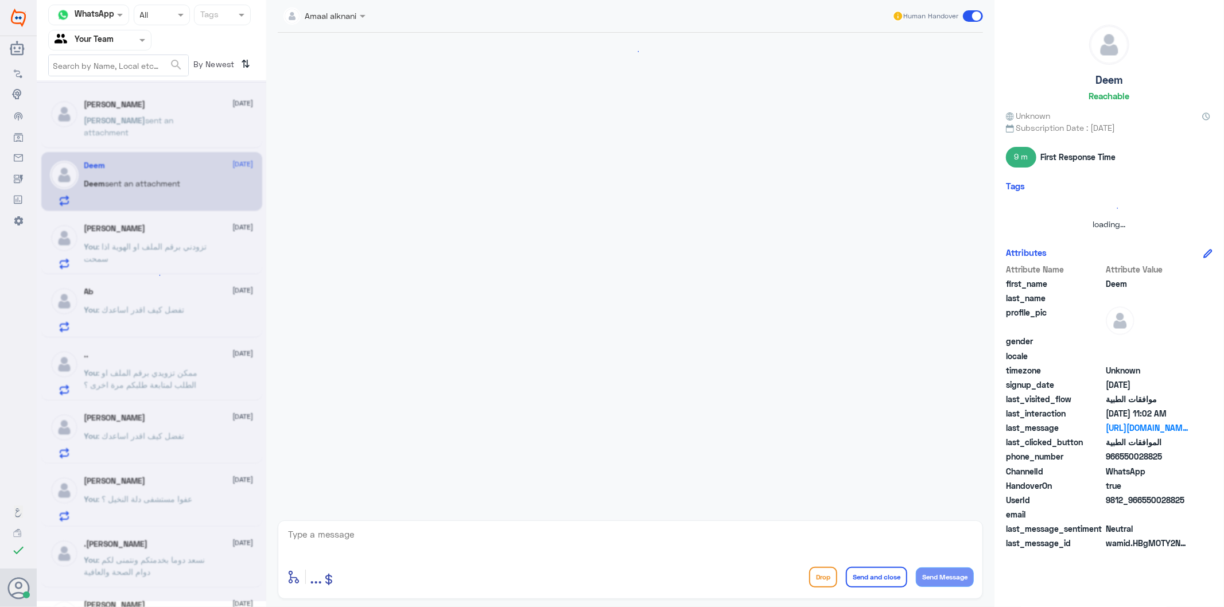
scroll to position [396, 0]
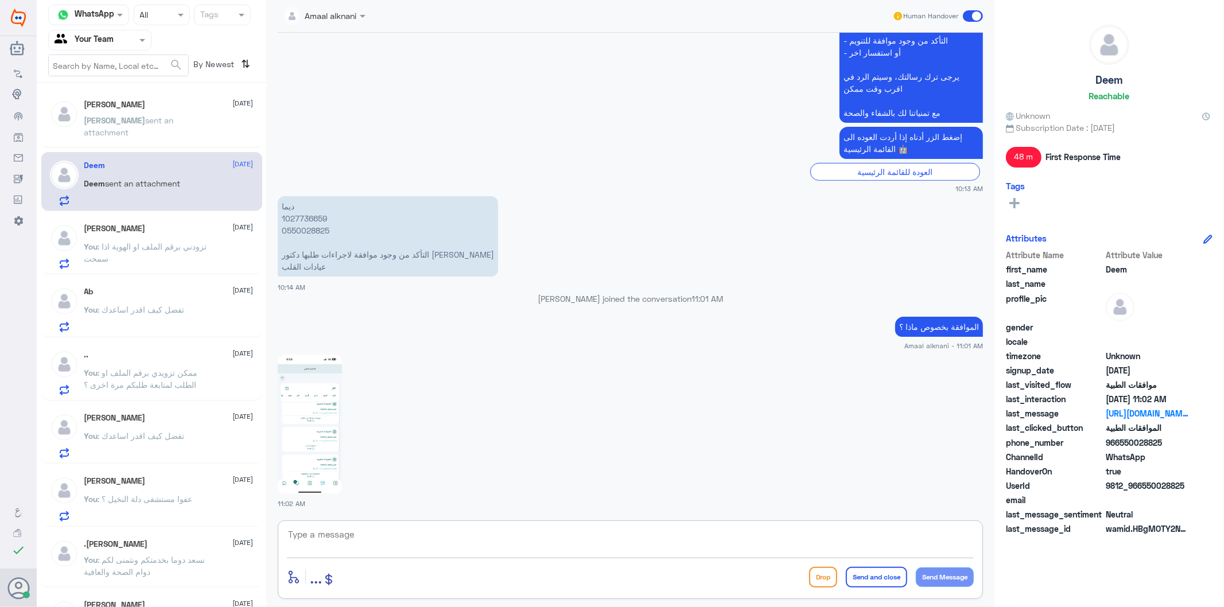
click at [353, 541] on textarea at bounding box center [630, 541] width 687 height 28
click at [317, 531] on textarea at bounding box center [630, 541] width 687 height 28
type textarea "نعم يمكنكم اخذ والاستفادة من الخدمات - لا تحتاج الى طلب موافقة"
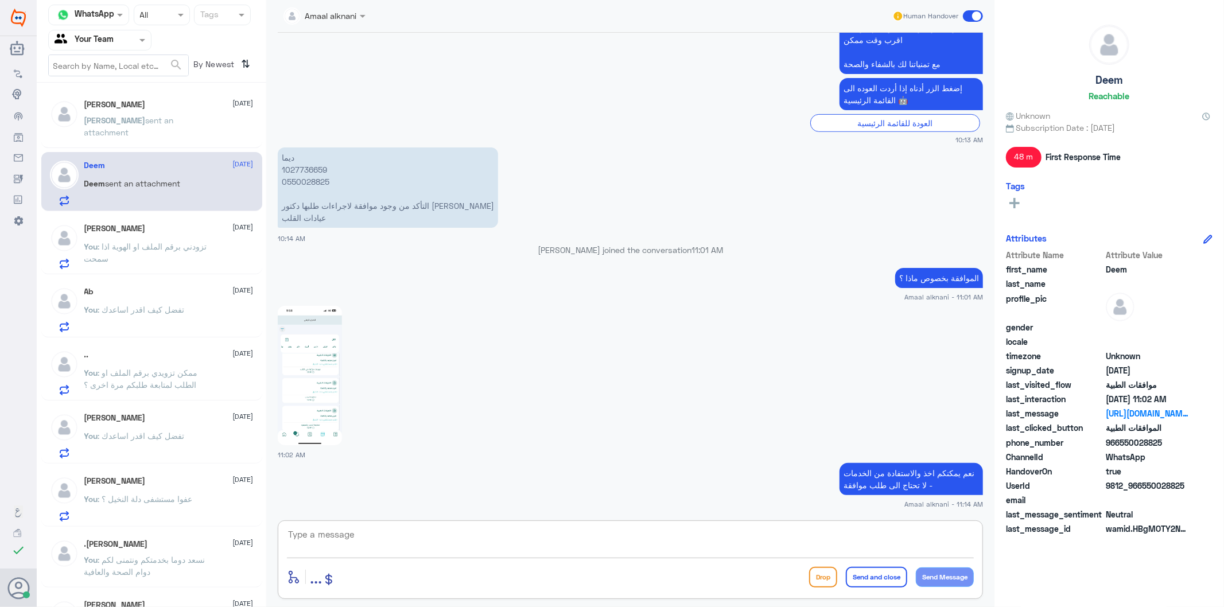
click at [491, 532] on textarea at bounding box center [630, 541] width 687 height 28
click at [464, 542] on textarea at bounding box center [630, 541] width 687 height 28
type textarea "r"
type textarea "قدامكم العافية"
click at [880, 579] on button "Send and close" at bounding box center [876, 577] width 61 height 21
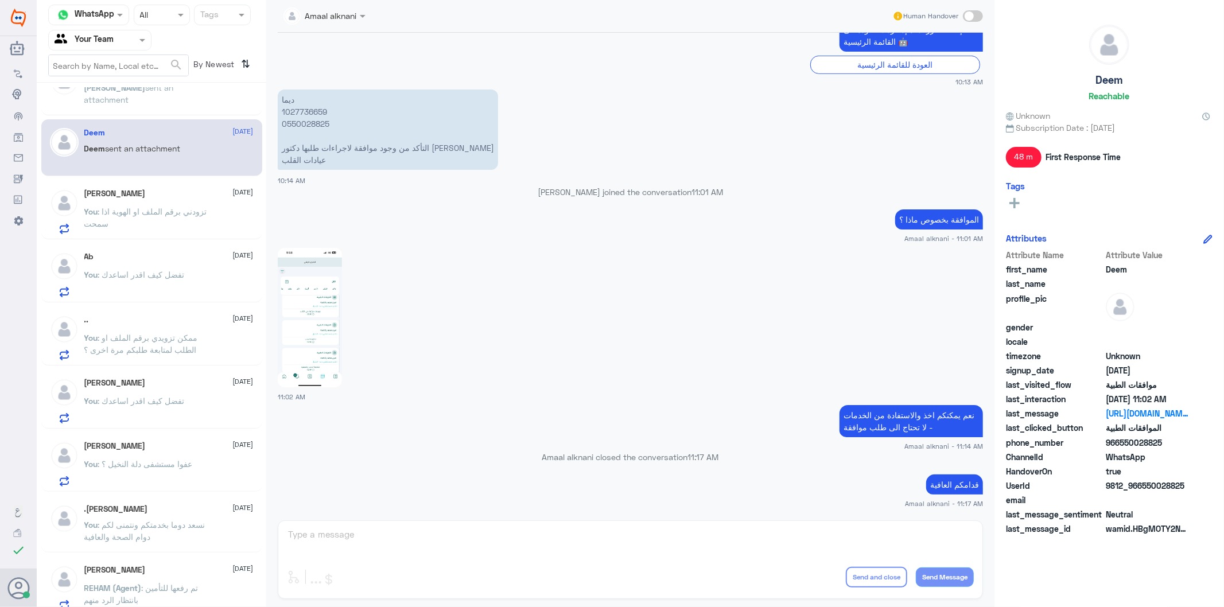
scroll to position [0, 0]
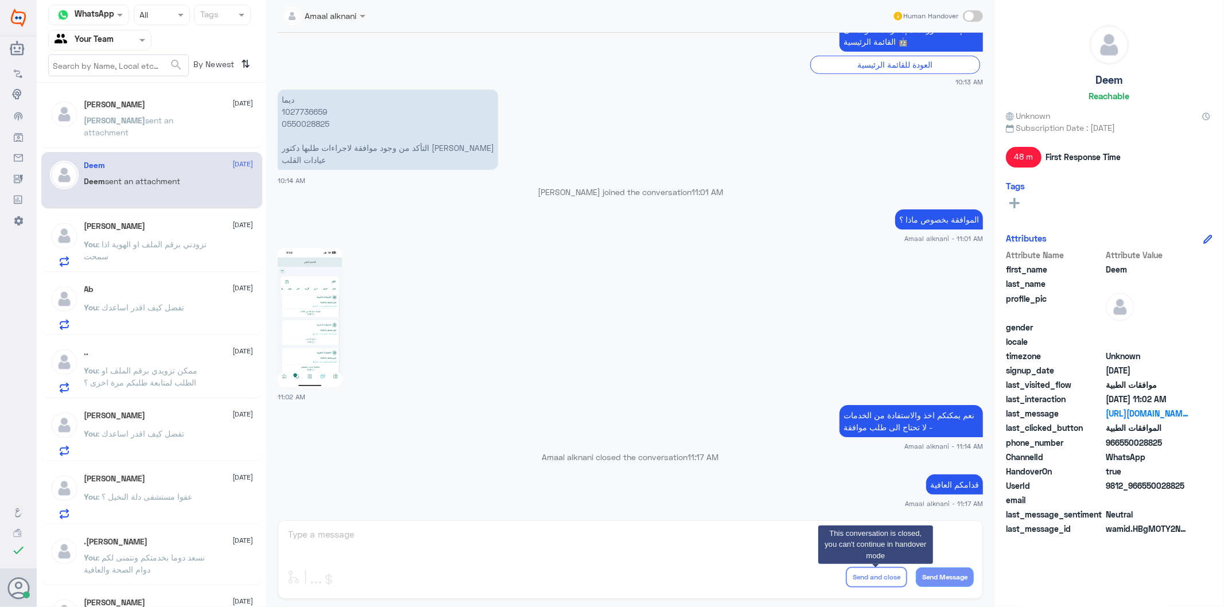
click at [169, 119] on span "sent an attachment" at bounding box center [129, 126] width 90 height 22
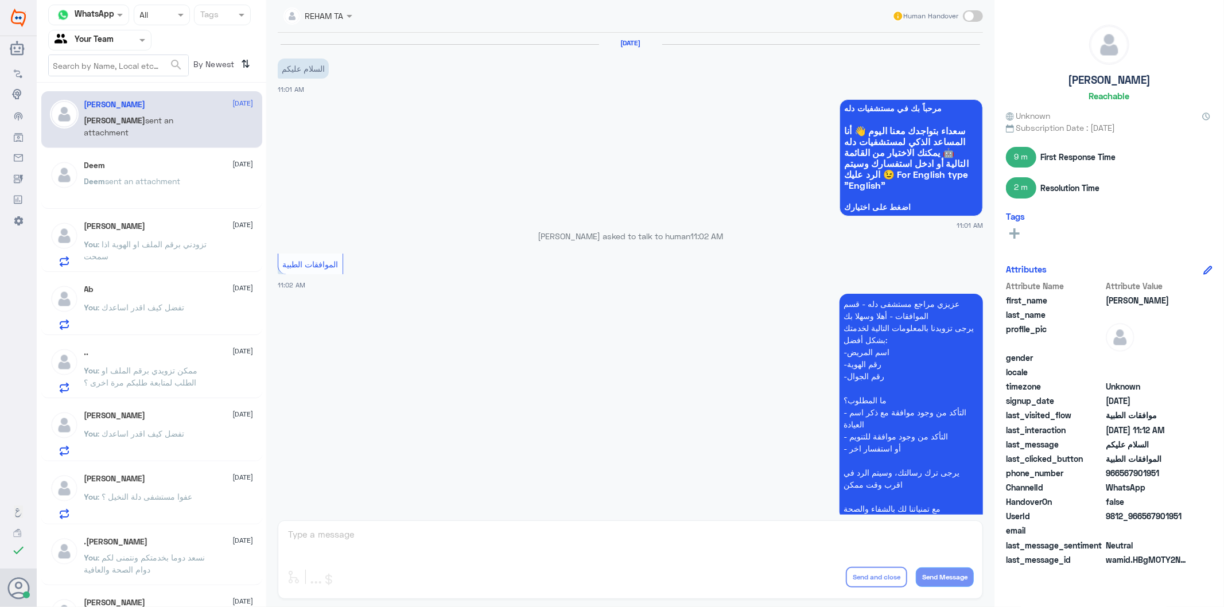
scroll to position [376, 0]
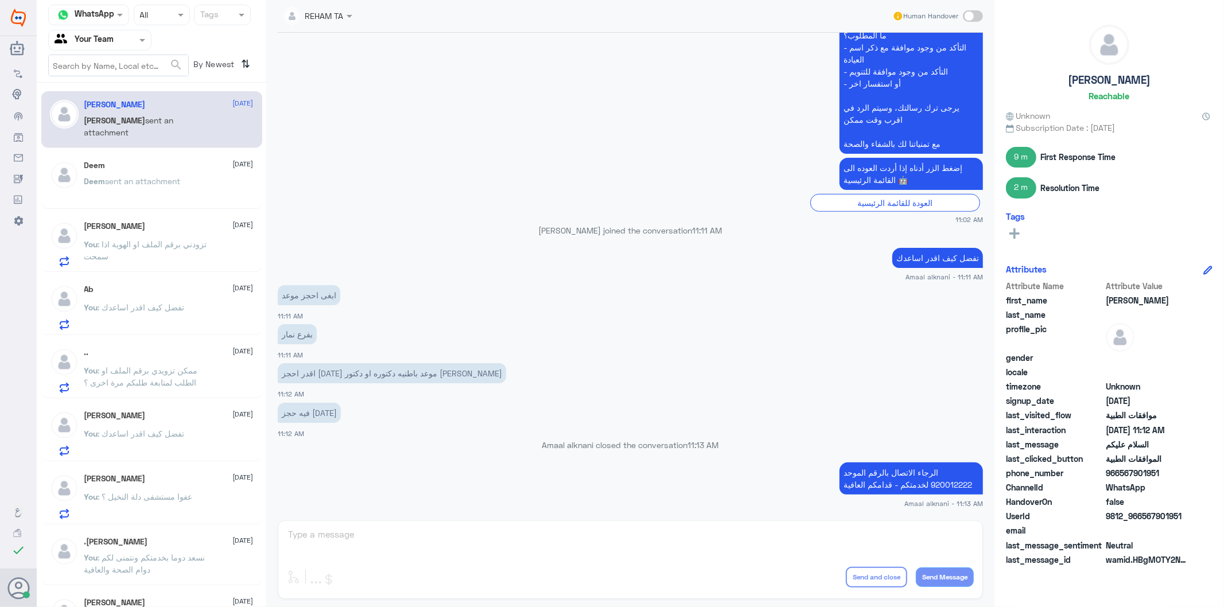
click at [375, 535] on div "REHAM TA Human Handover [DATE] السلام عليكم 11:01 AM مرحباً بك في مستشفيات دله …" at bounding box center [630, 305] width 728 height 611
click at [337, 530] on div "REHAM TA Human Handover [DATE] السلام عليكم 11:01 AM مرحباً بك في مستشفيات دله …" at bounding box center [630, 305] width 728 height 611
click at [142, 39] on span at bounding box center [142, 41] width 6 height 4
click at [128, 385] on span ": ممكن تزويدي برقم الملف او الطلب لمتابعة طلبكم مرة اخرى ؟" at bounding box center [141, 377] width 114 height 22
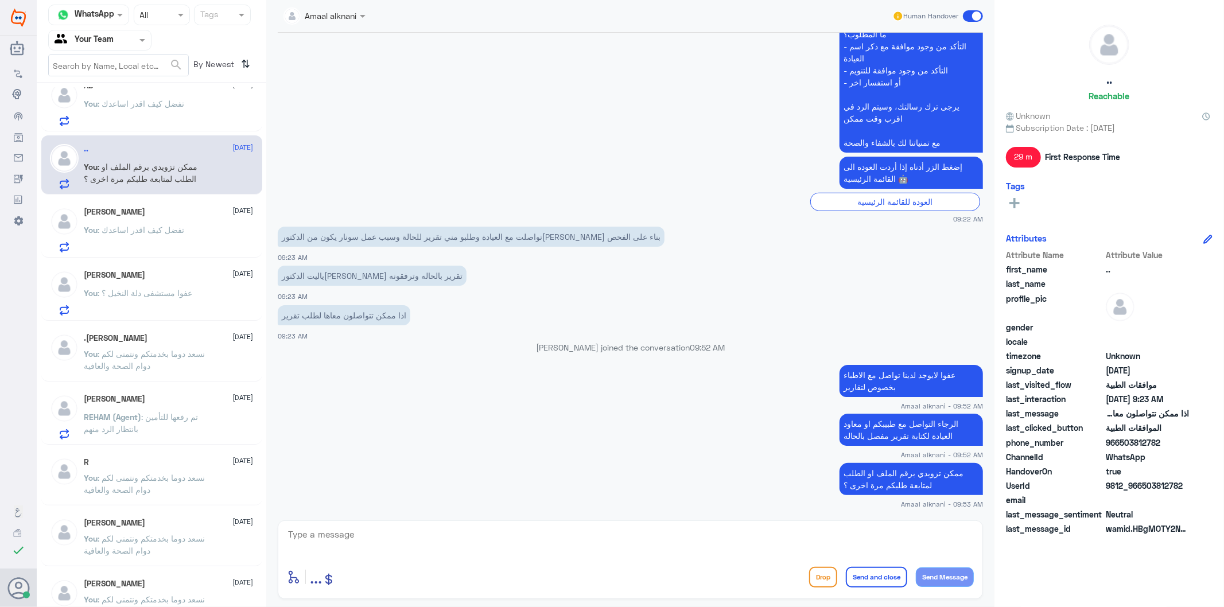
scroll to position [224, 0]
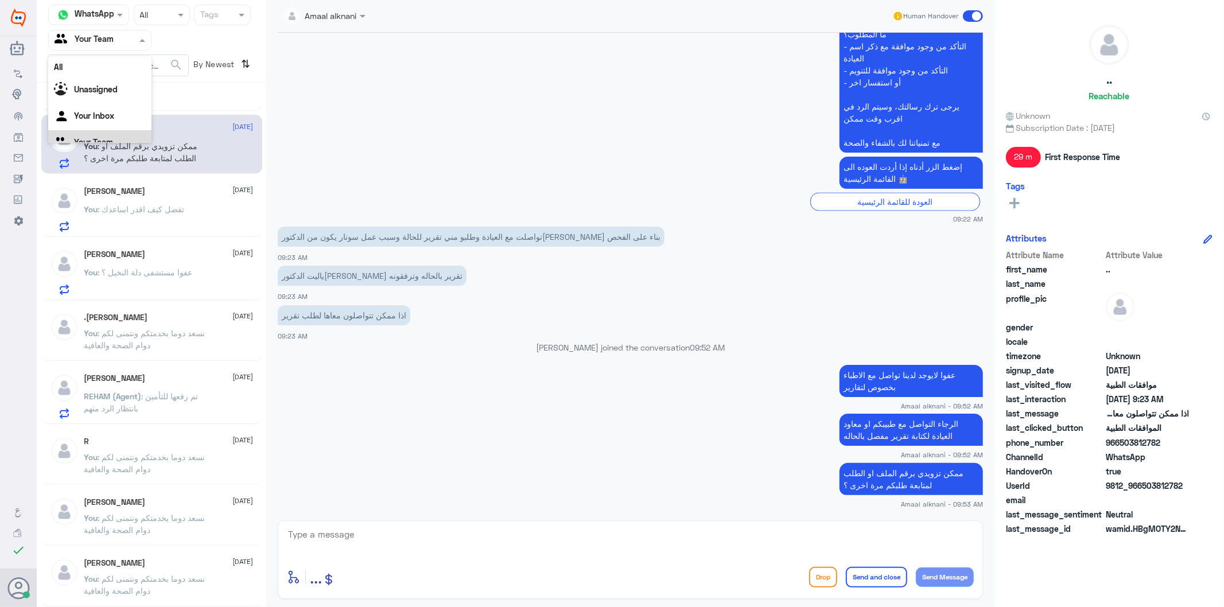
click at [110, 32] on div "Your Team" at bounding box center [84, 40] width 59 height 17
click at [122, 83] on div "Unassigned" at bounding box center [99, 76] width 103 height 26
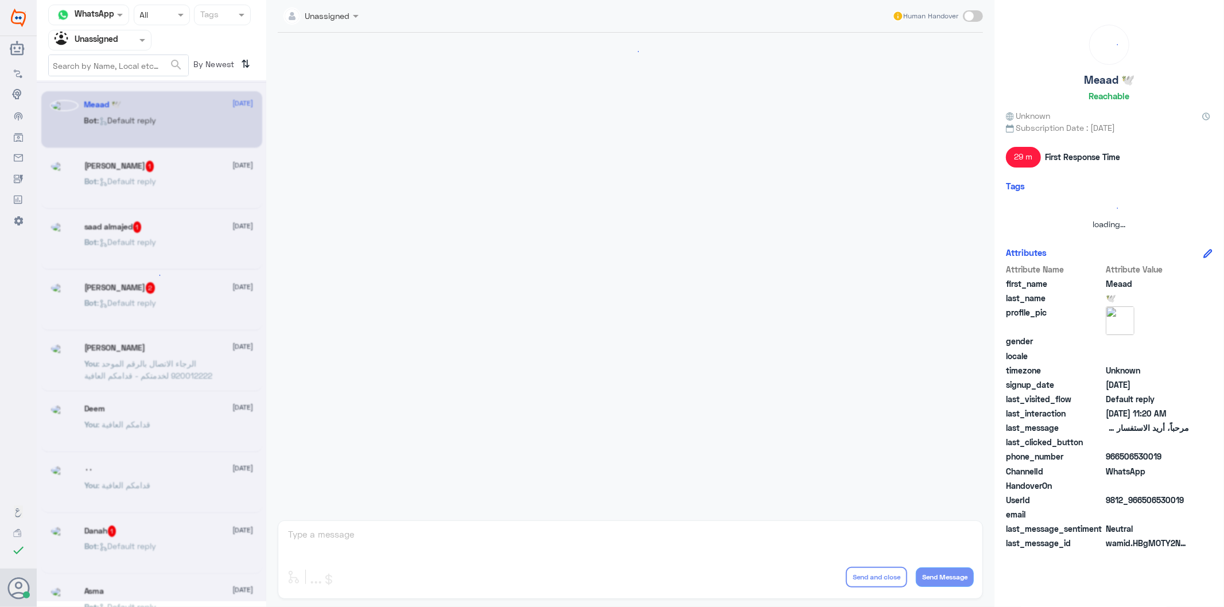
scroll to position [0, 0]
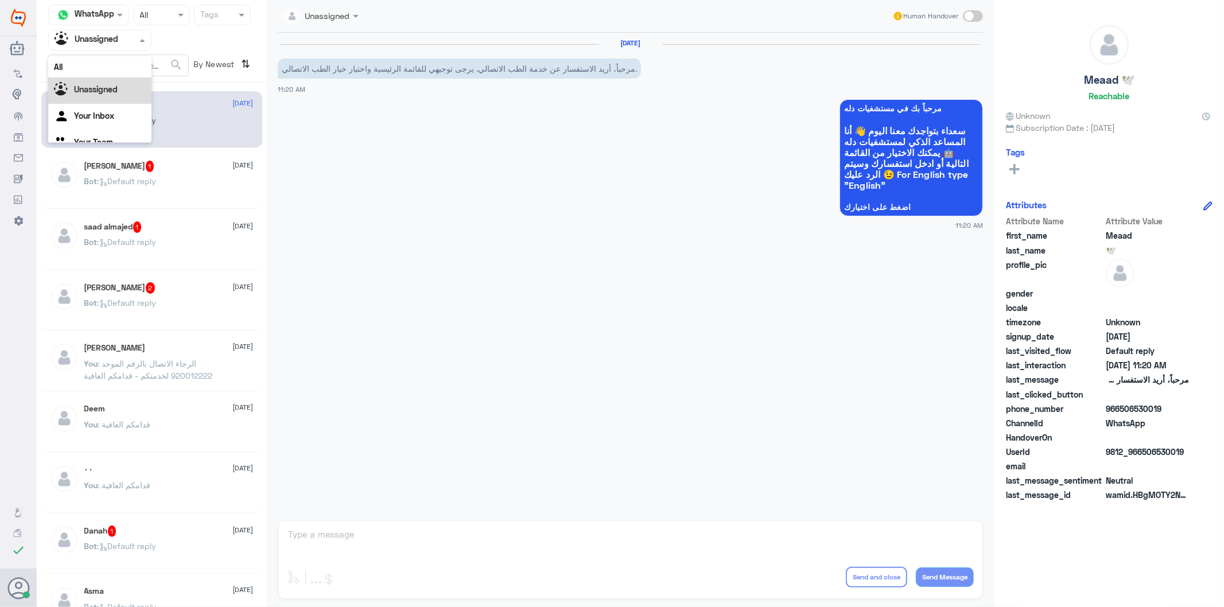
click at [129, 42] on div at bounding box center [100, 39] width 102 height 13
click at [113, 100] on Inbox "Your Inbox" at bounding box center [94, 101] width 40 height 10
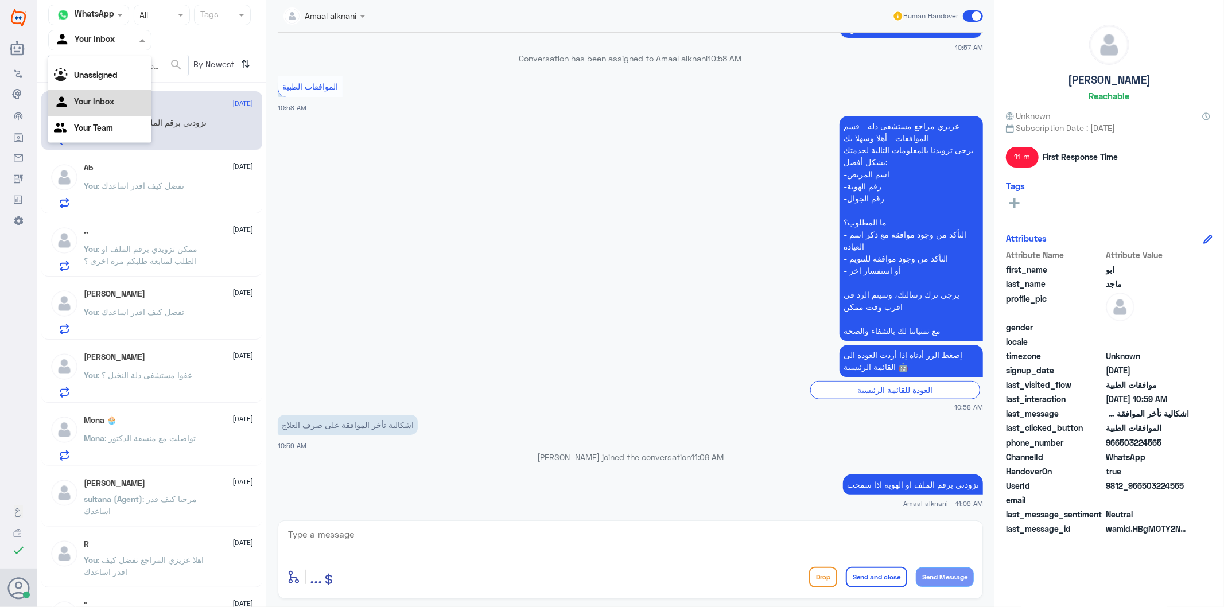
click at [102, 42] on input "text" at bounding box center [86, 39] width 63 height 13
click at [103, 127] on Team "Your Team" at bounding box center [93, 128] width 39 height 10
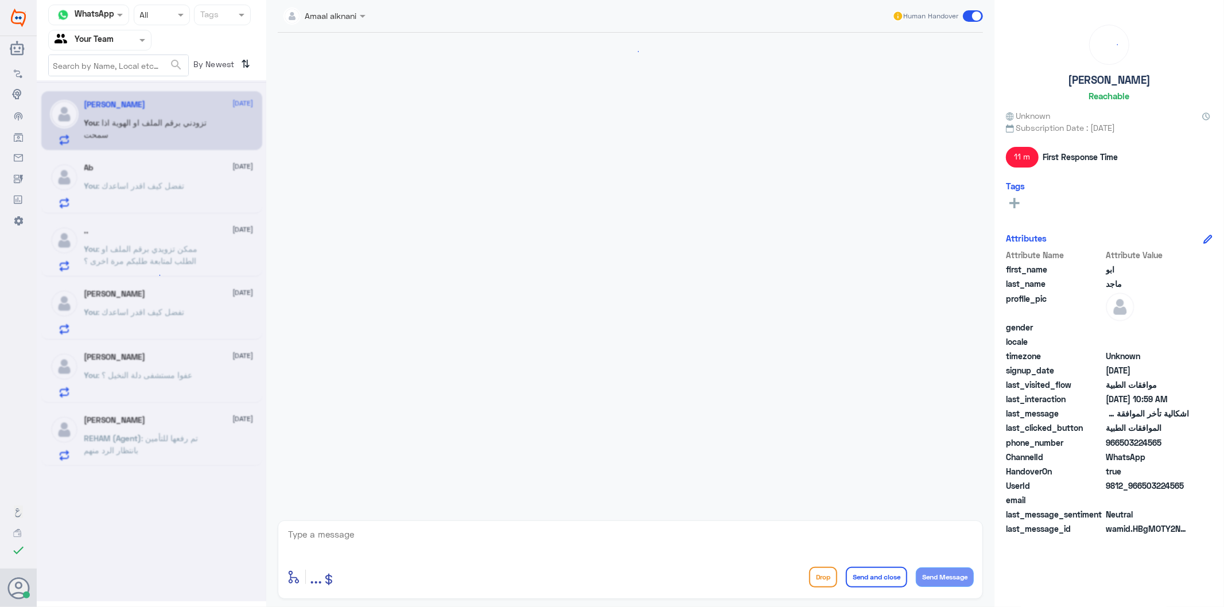
scroll to position [821, 0]
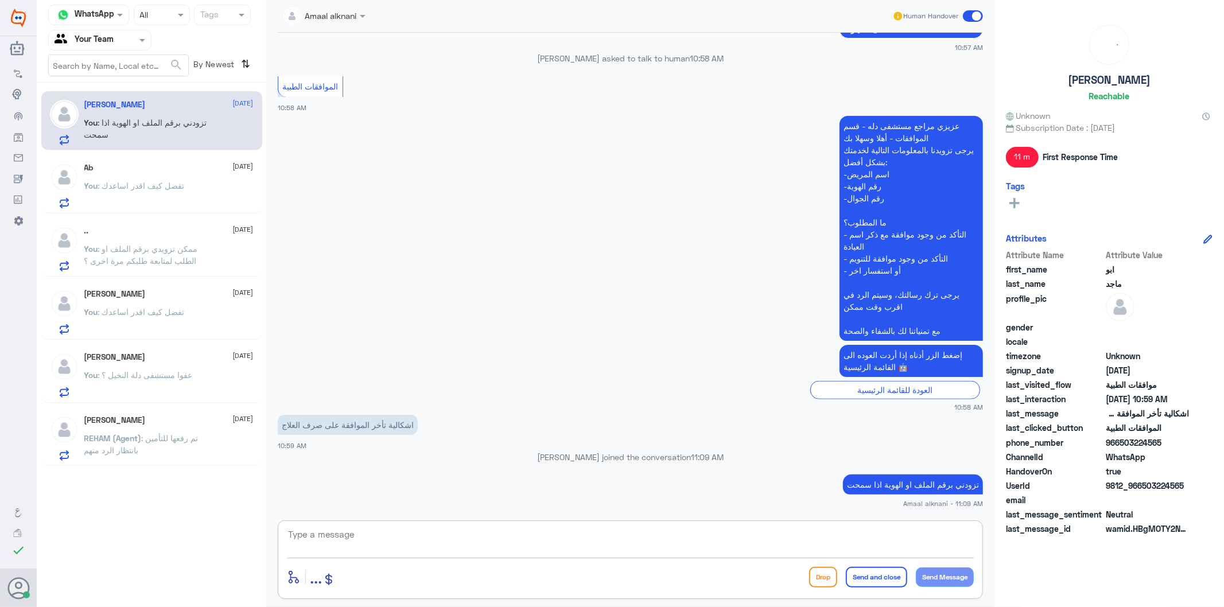
click at [403, 544] on textarea at bounding box center [630, 541] width 687 height 28
click at [351, 544] on textarea at bounding box center [630, 541] width 687 height 28
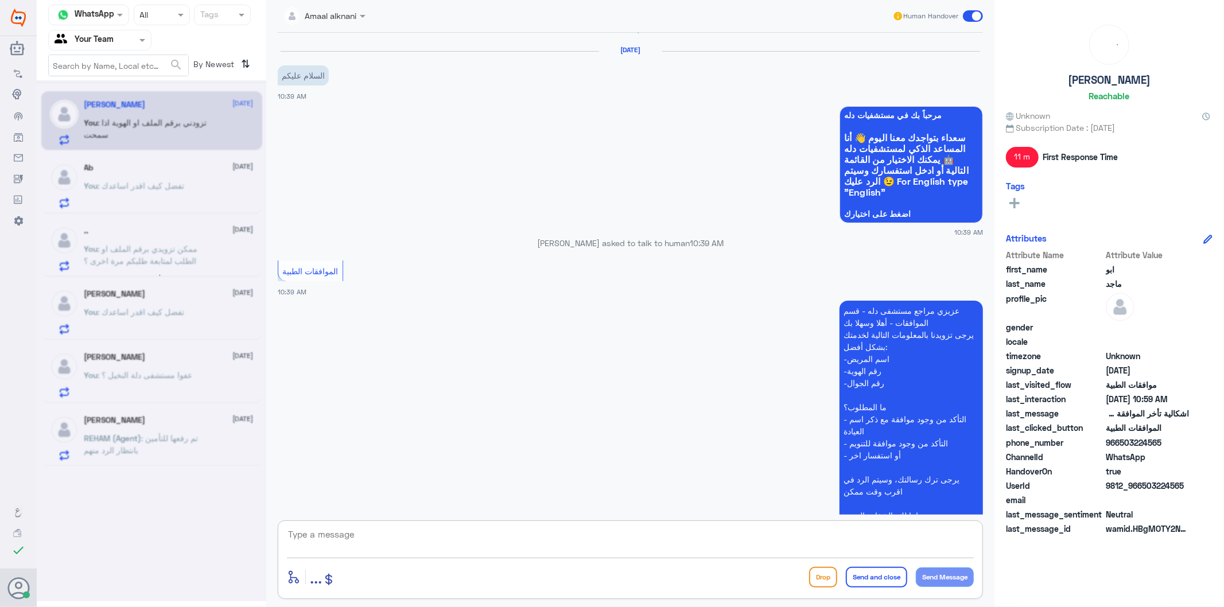
scroll to position [0, 0]
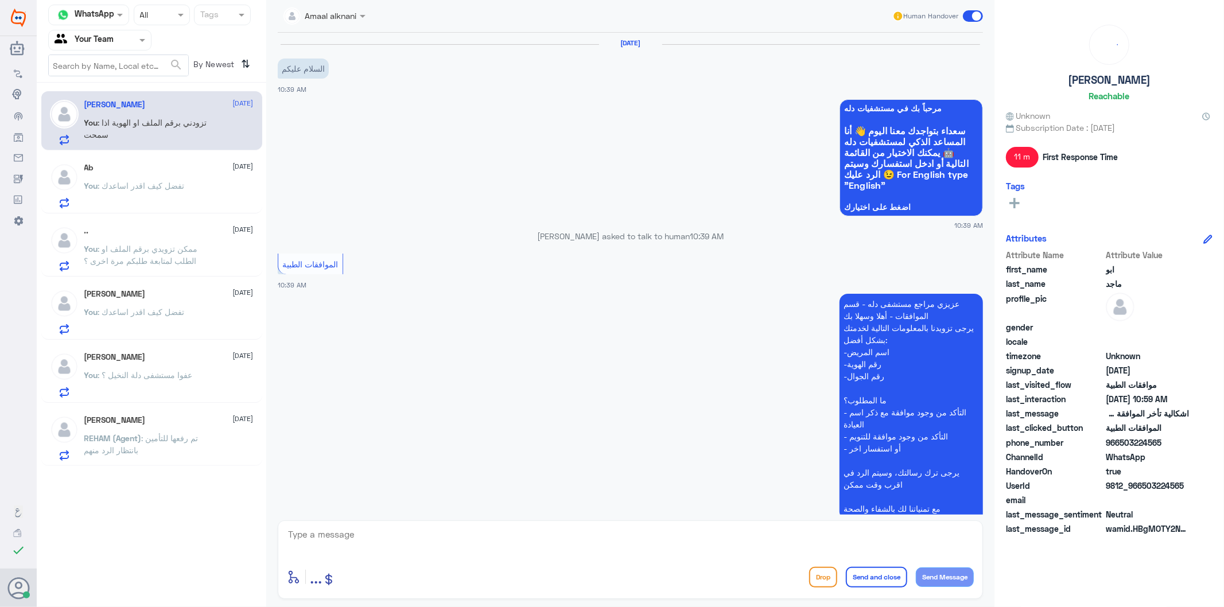
click at [151, 173] on div "Ab [DATE] You : تفضل كيف اقدر اساعدك" at bounding box center [168, 185] width 169 height 45
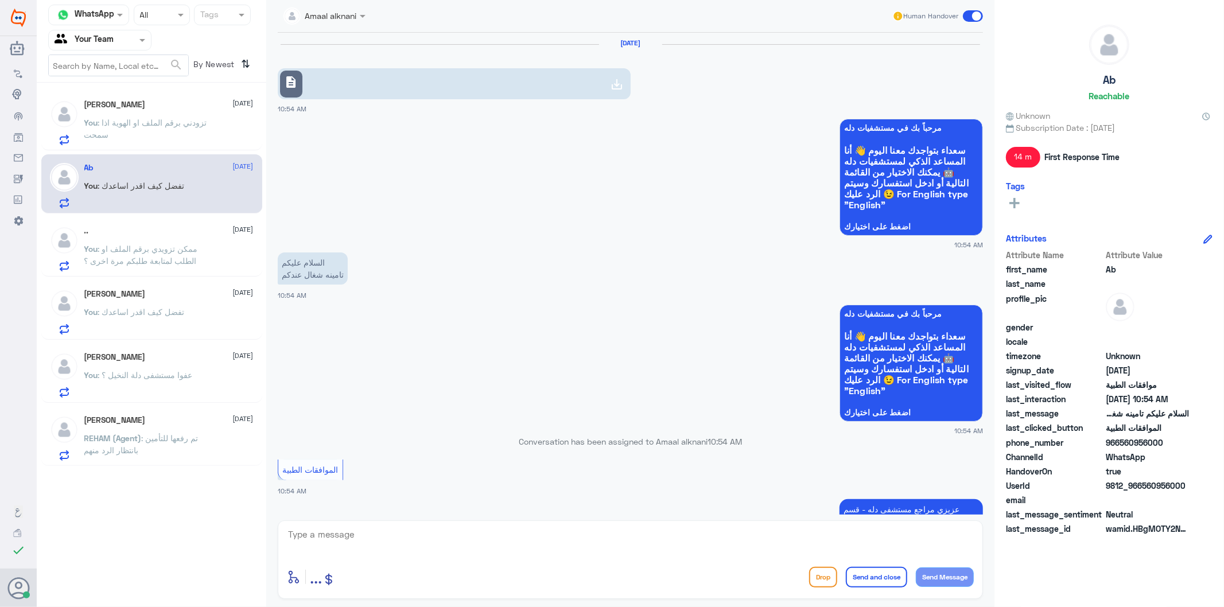
scroll to position [343, 0]
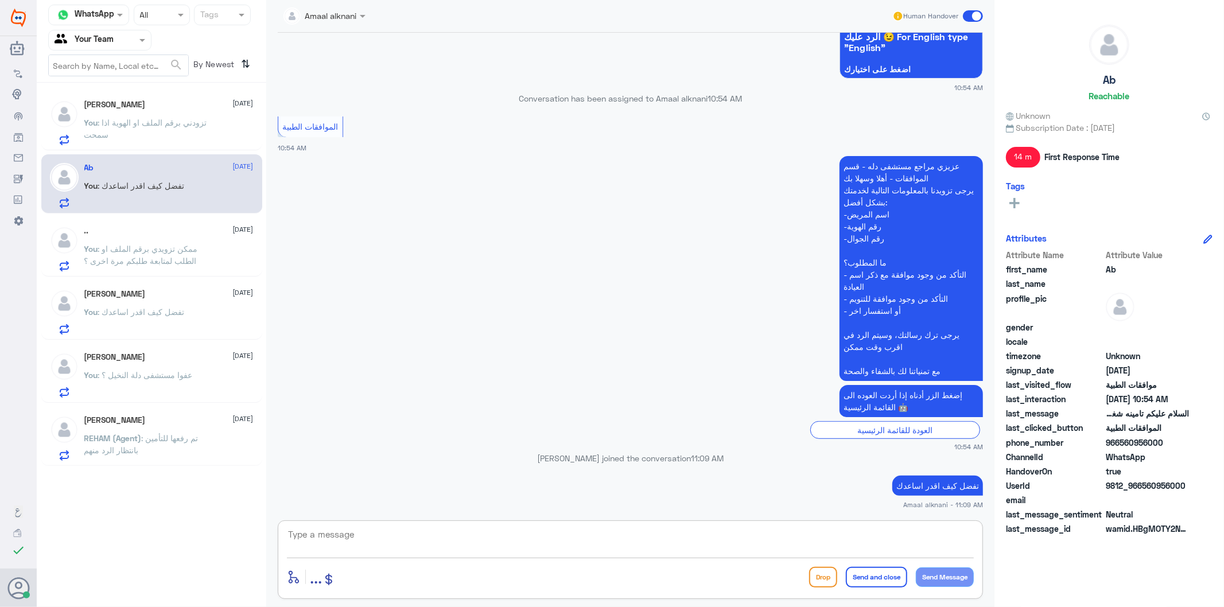
click at [364, 542] on textarea at bounding box center [630, 541] width 687 height 28
click at [165, 264] on span ": ممكن تزويدي برقم الملف او الطلب لمتابعة طلبكم مرة اخرى ؟" at bounding box center [141, 255] width 114 height 22
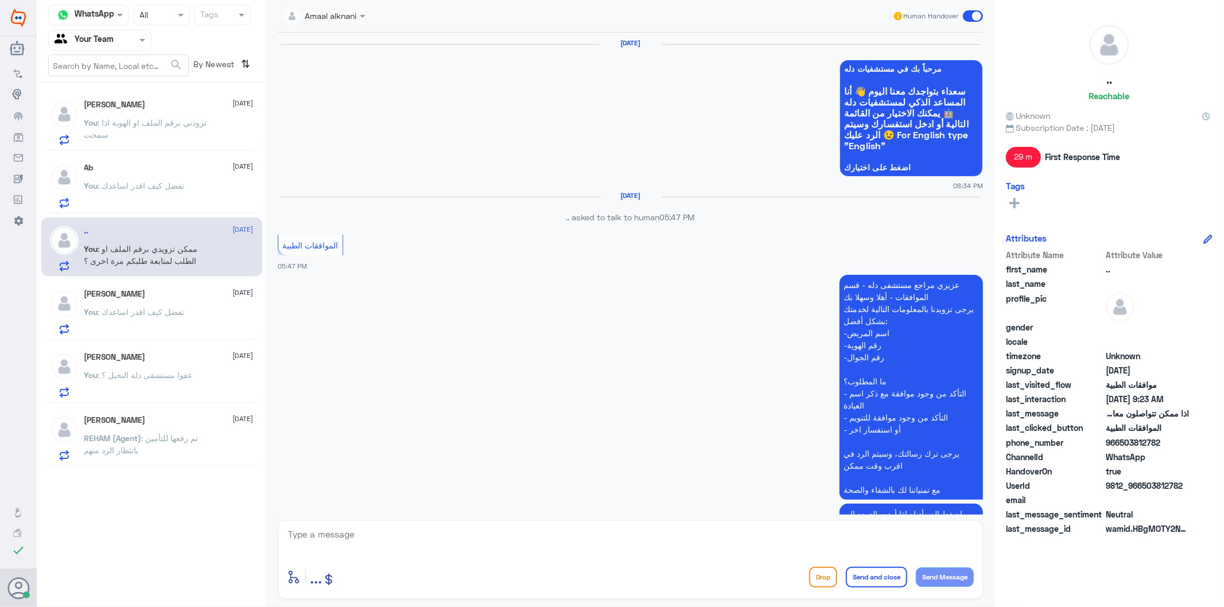
scroll to position [1597, 0]
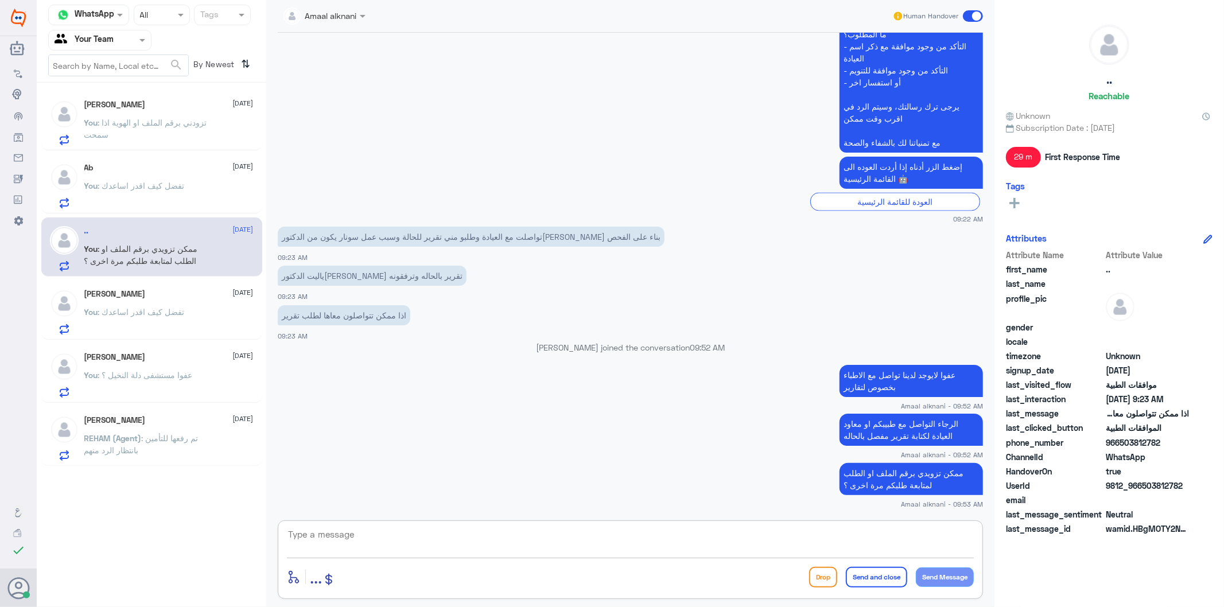
click at [335, 536] on textarea at bounding box center [630, 541] width 687 height 28
click at [402, 542] on textarea at bounding box center [630, 541] width 687 height 28
paste textarea "نسعد دوما بخدمتكم ونتمنى لكم دوام الصحة والعافية"
type textarea "نسعد دوما بخدمتكم ونتمنى لكم دوام الصحة والعافية"
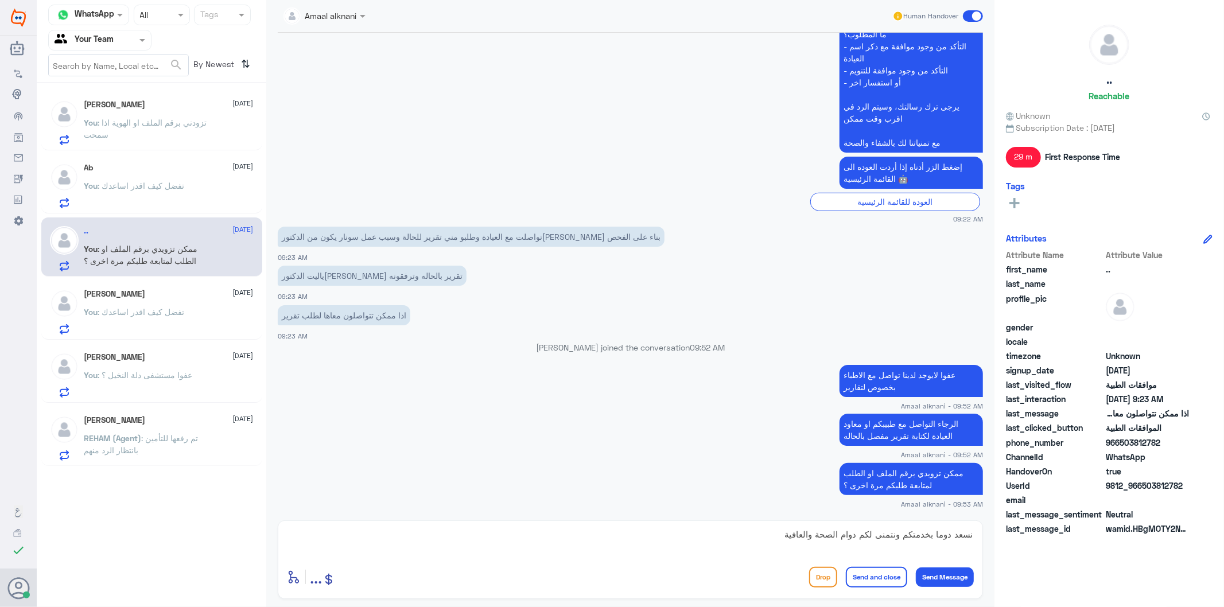
click at [890, 580] on button "Send and close" at bounding box center [876, 577] width 61 height 21
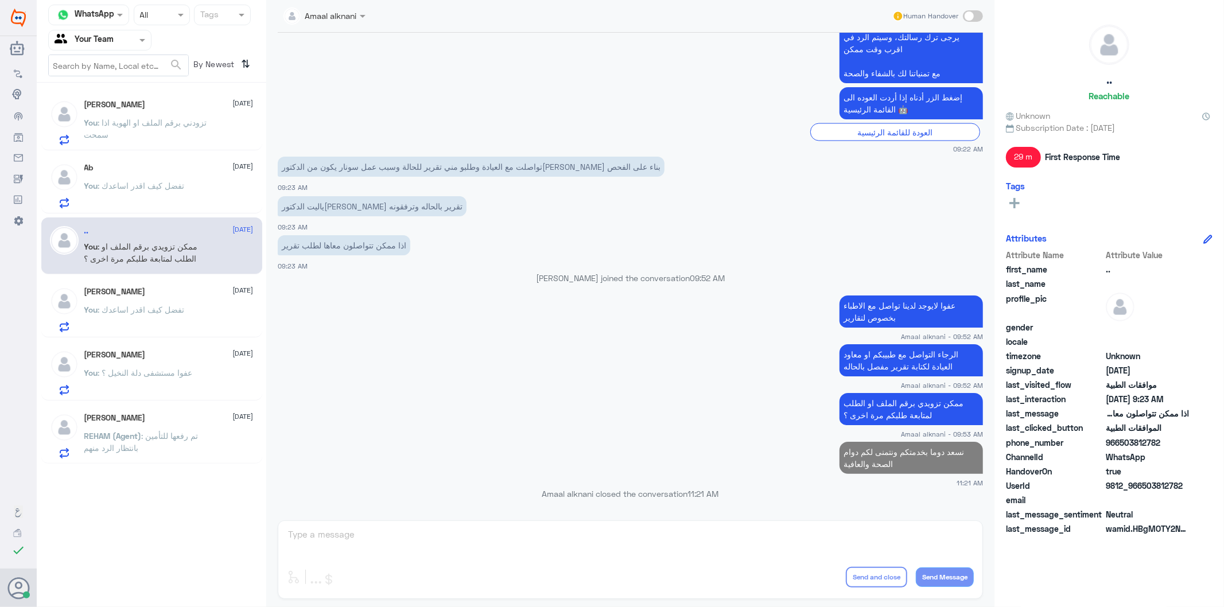
scroll to position [1643, 0]
click at [148, 316] on p "You : تفضل كيف اقدر اساعدك" at bounding box center [134, 318] width 100 height 29
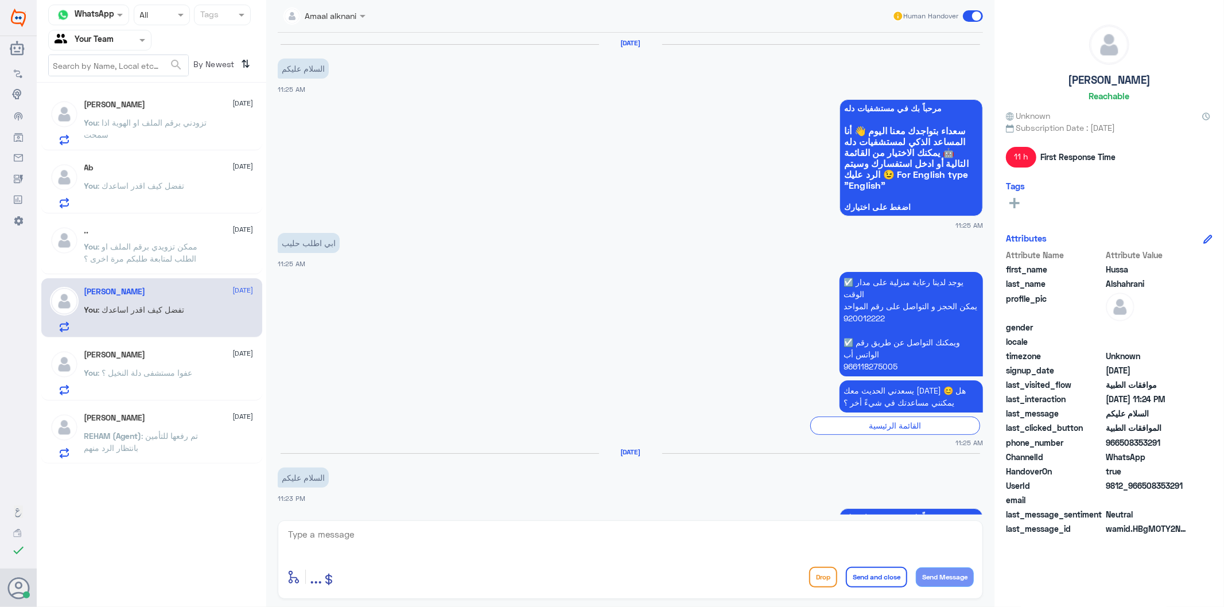
scroll to position [604, 0]
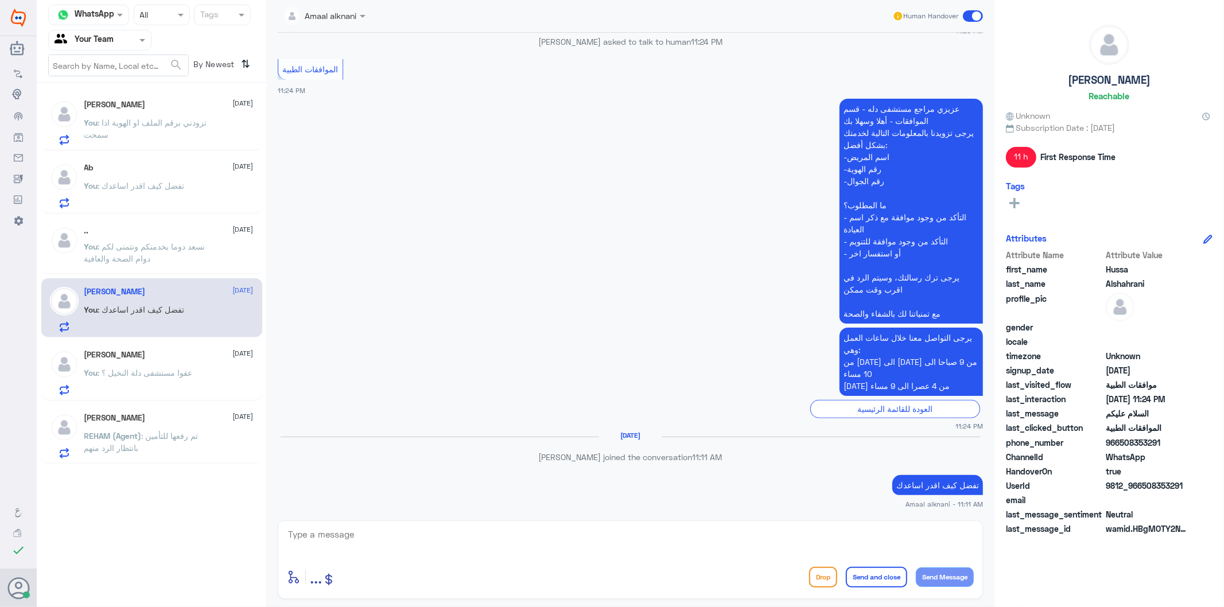
click at [170, 388] on p "You : عفوا مستشفى دلة النخيل ؟" at bounding box center [138, 381] width 108 height 29
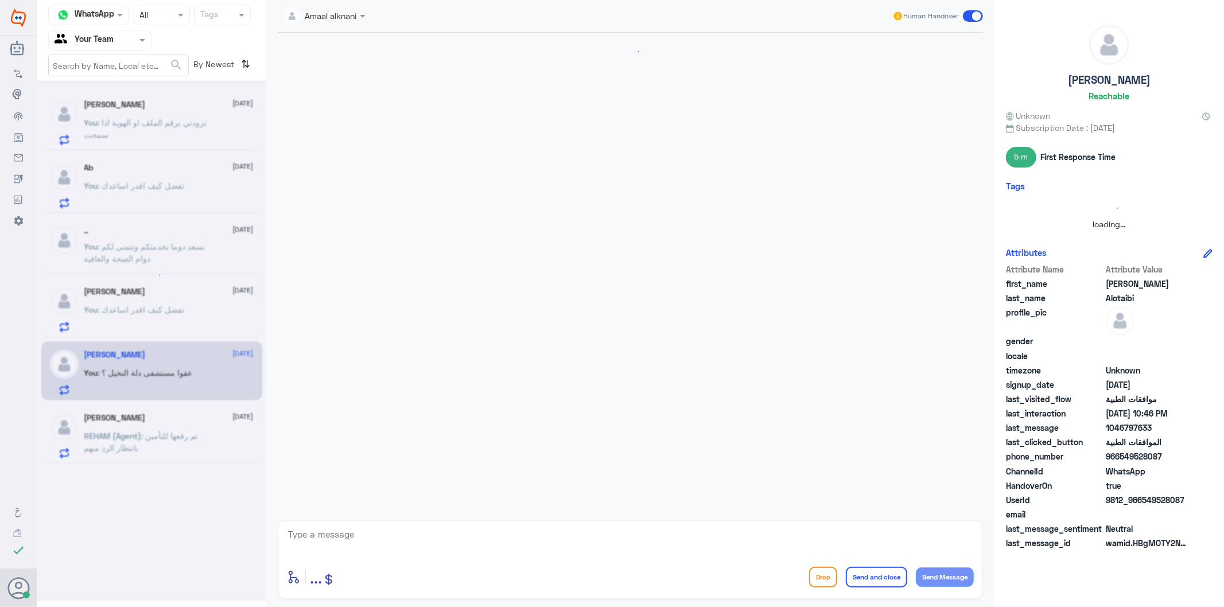
scroll to position [444, 0]
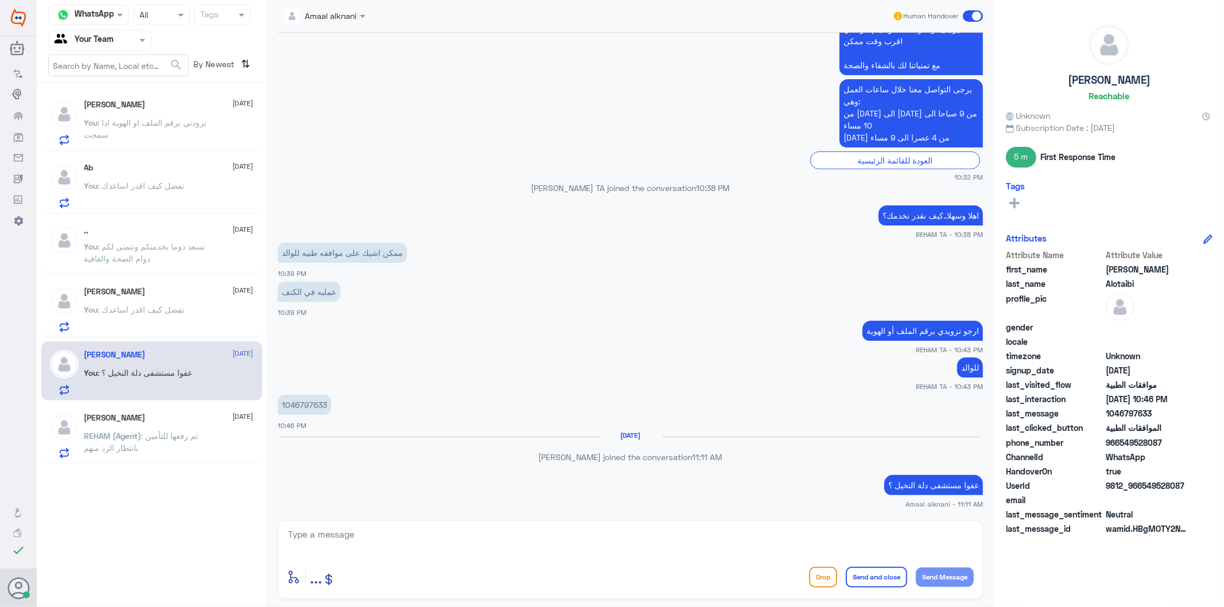
click at [170, 449] on p "REHAM (Agent) : تم رفعها للتأمين بانتظار الرد منهم" at bounding box center [148, 444] width 129 height 29
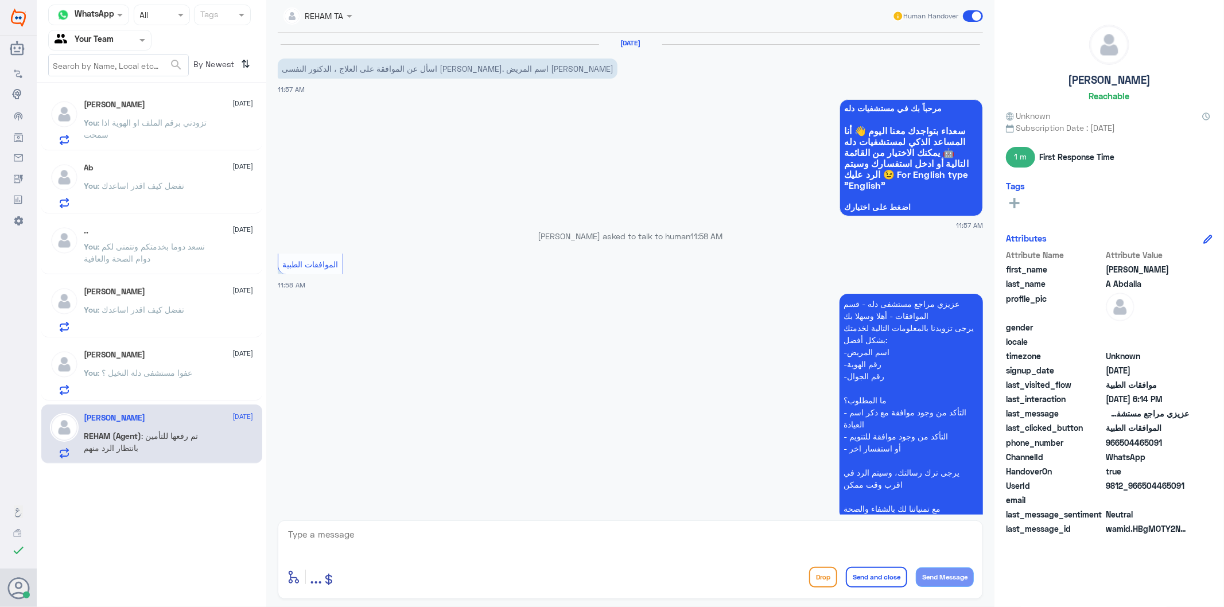
scroll to position [1328, 0]
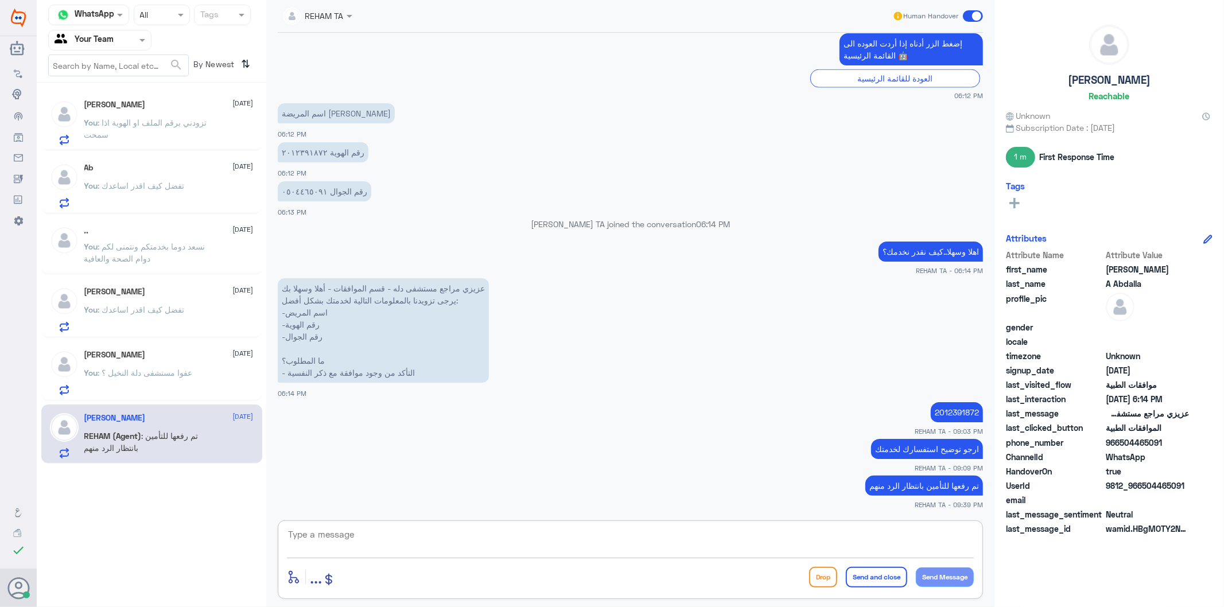
click at [404, 551] on textarea at bounding box center [630, 541] width 687 height 28
